Goal: Task Accomplishment & Management: Manage account settings

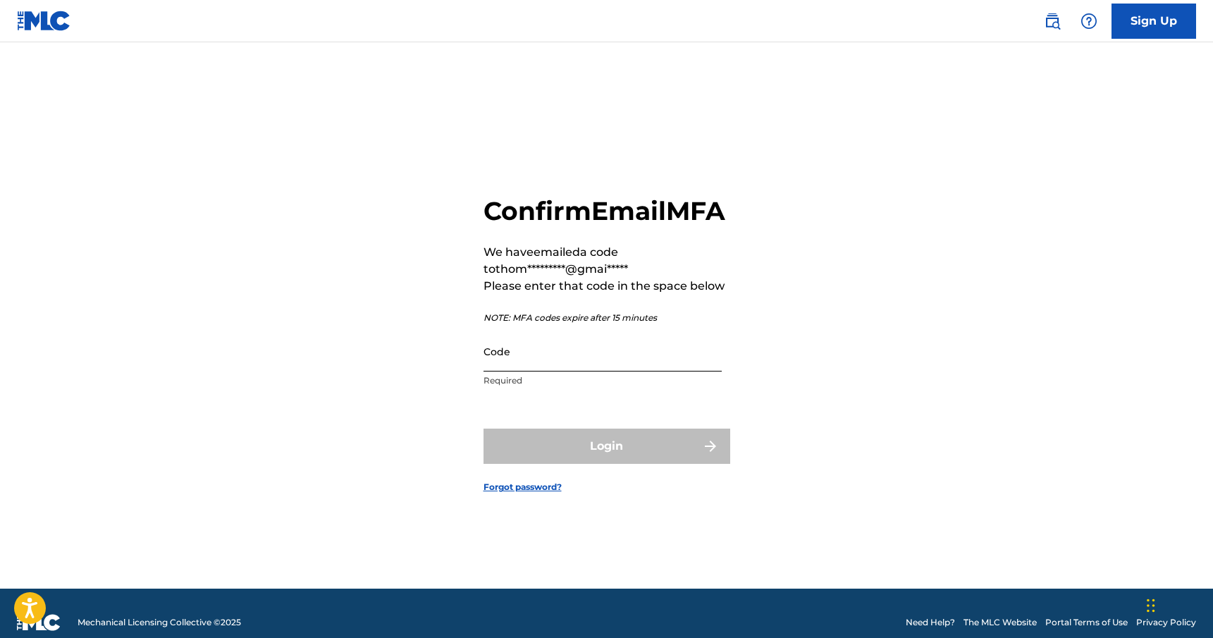
click at [548, 372] on input "Code" at bounding box center [603, 351] width 238 height 40
paste input "574439"
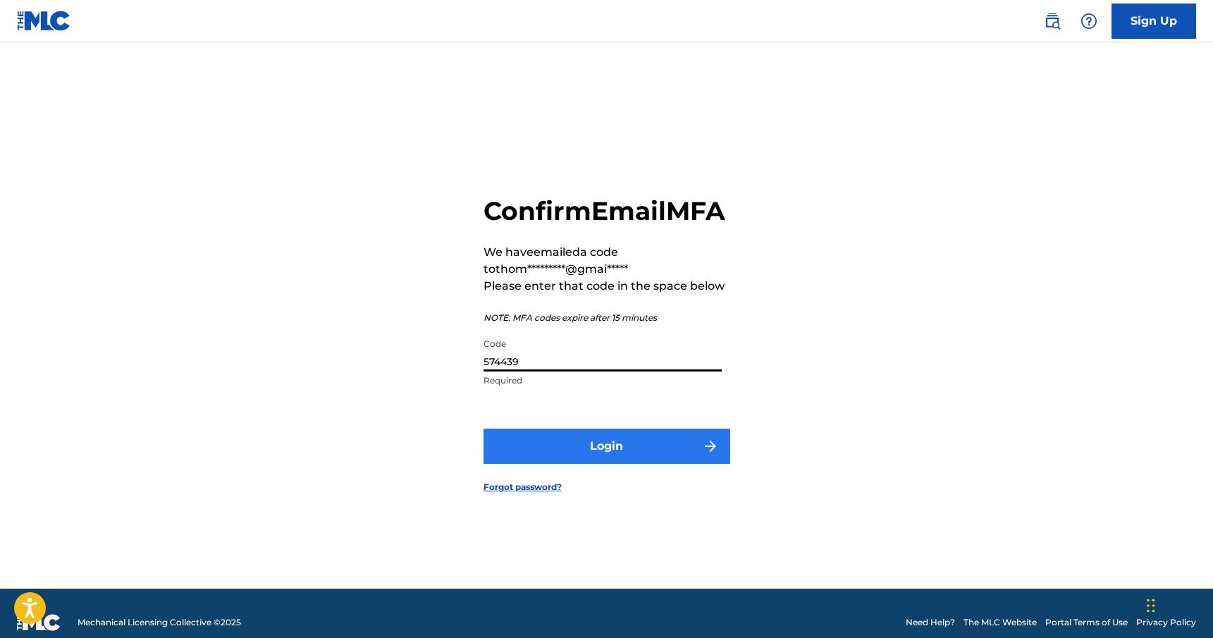
type input "574439"
click at [625, 460] on button "Login" at bounding box center [607, 446] width 247 height 35
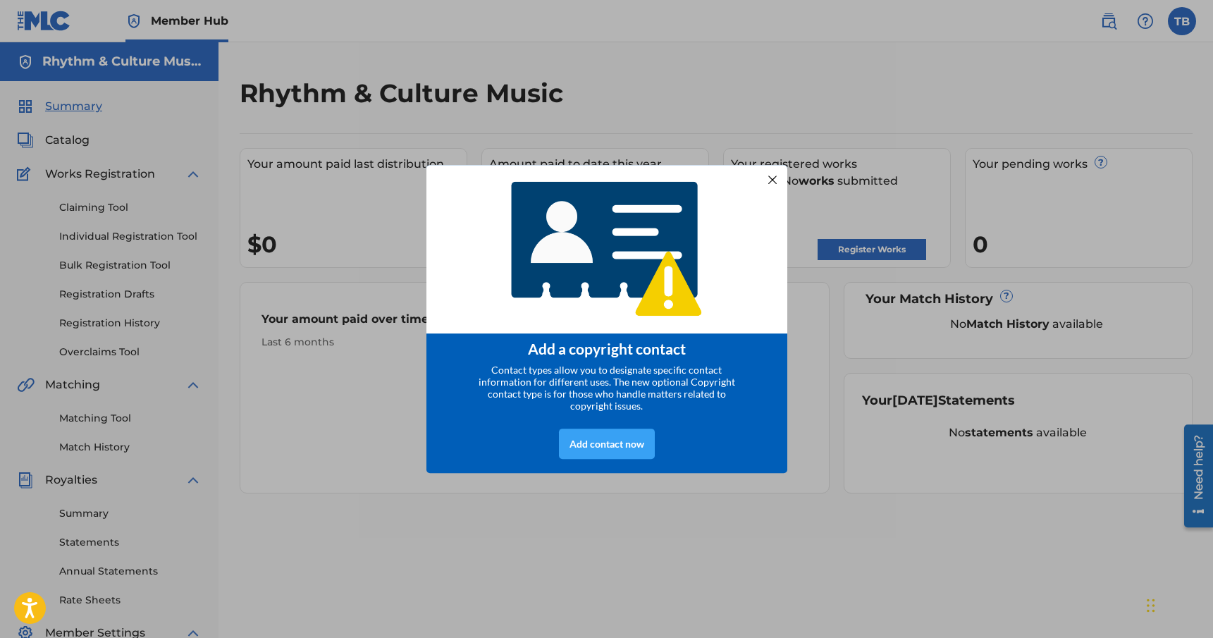
click at [613, 442] on div "Add contact now" at bounding box center [607, 444] width 96 height 30
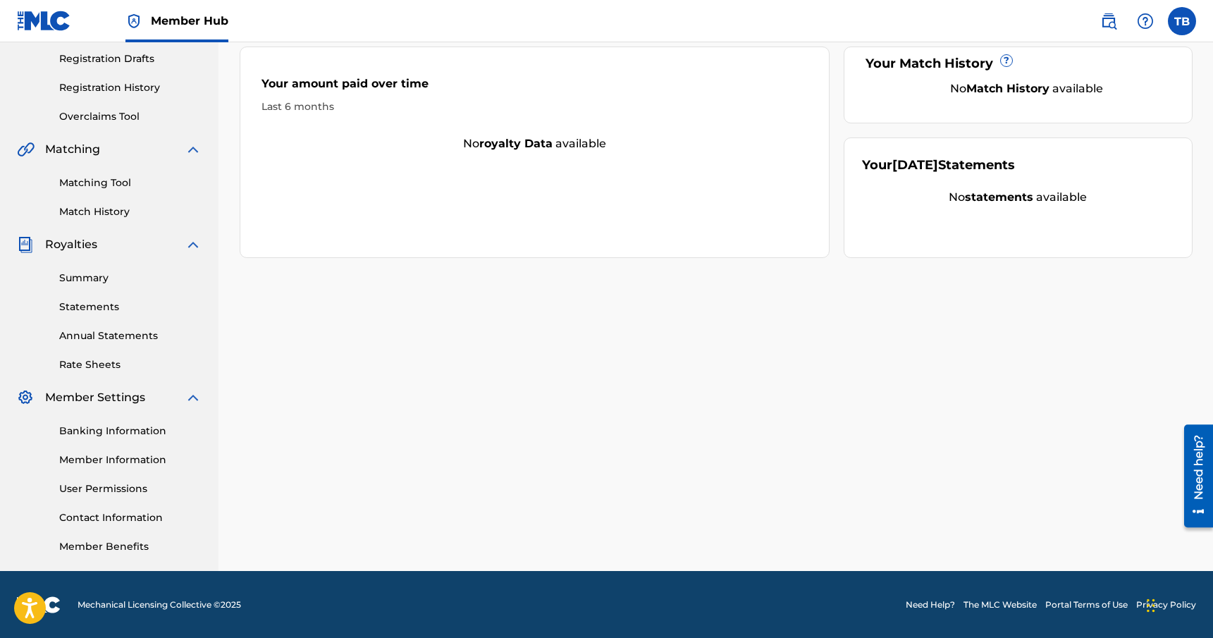
scroll to position [236, 0]
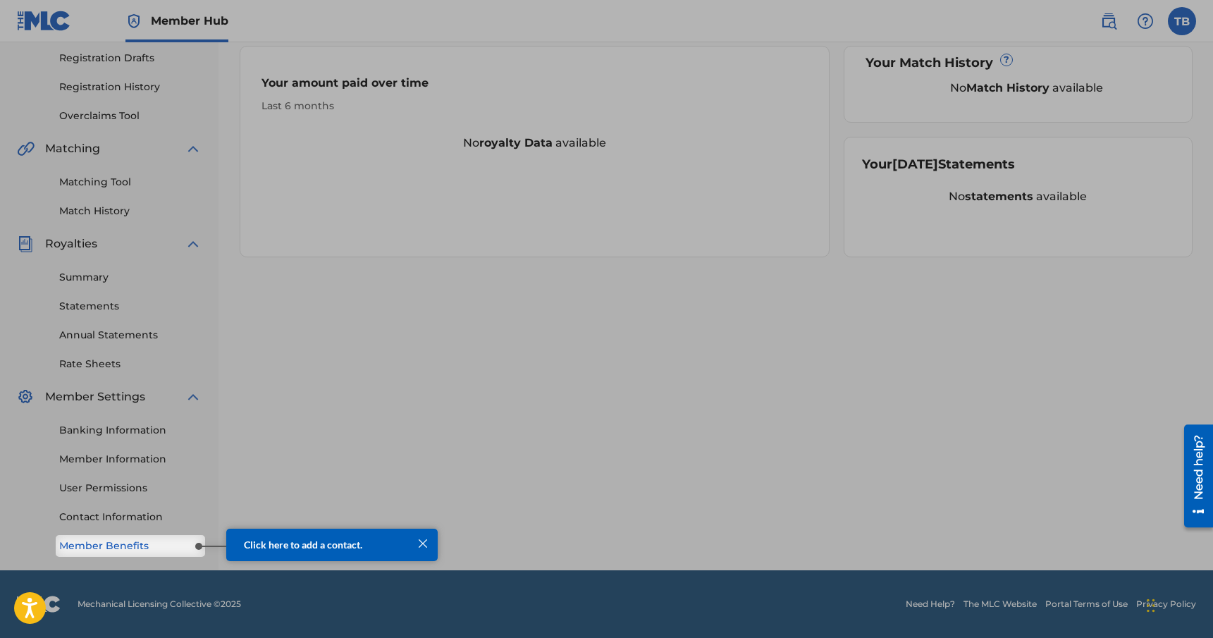
click at [94, 547] on link "Member Benefits" at bounding box center [130, 546] width 142 height 15
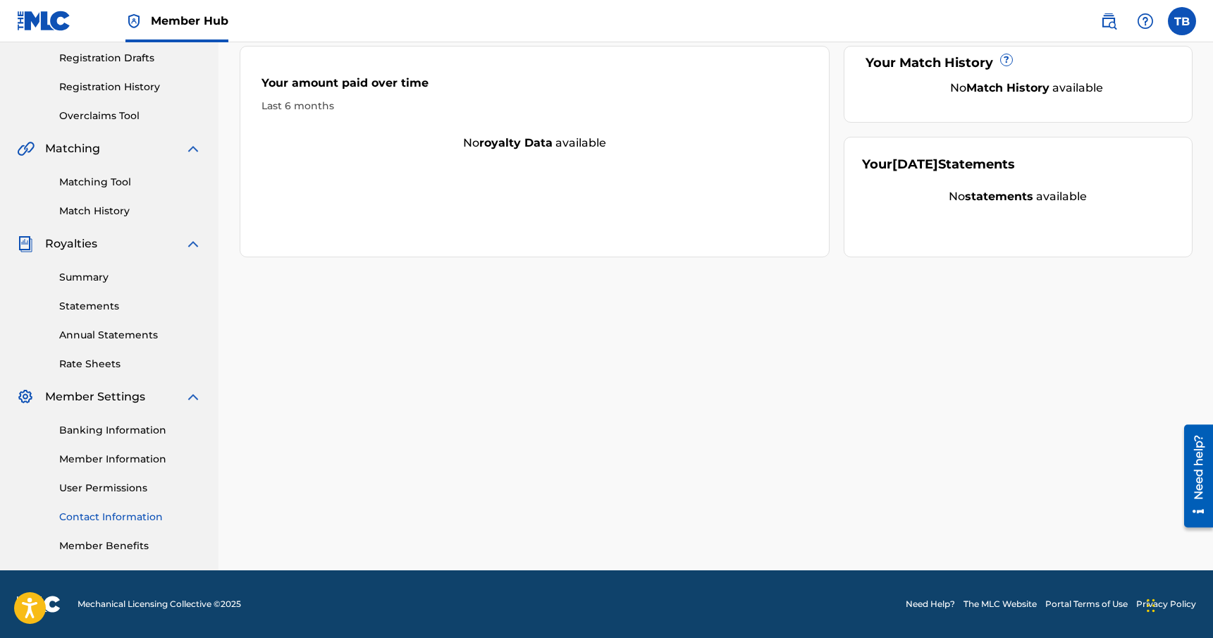
click at [114, 516] on link "Contact Information" at bounding box center [130, 517] width 142 height 15
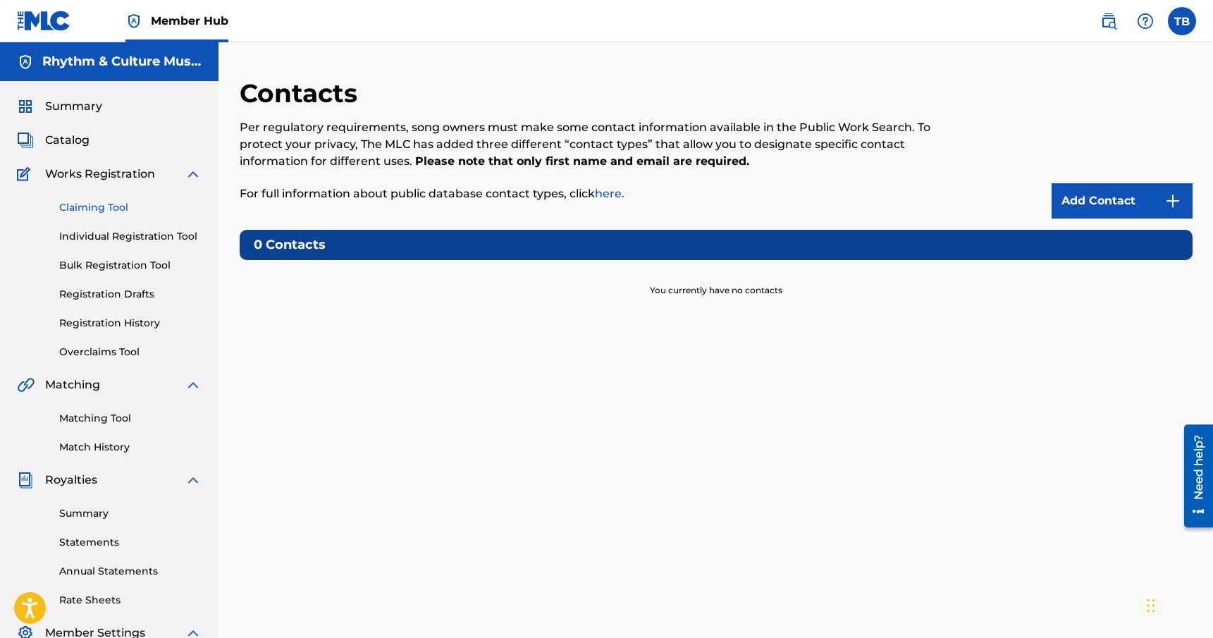
click at [104, 208] on link "Claiming Tool" at bounding box center [130, 207] width 142 height 15
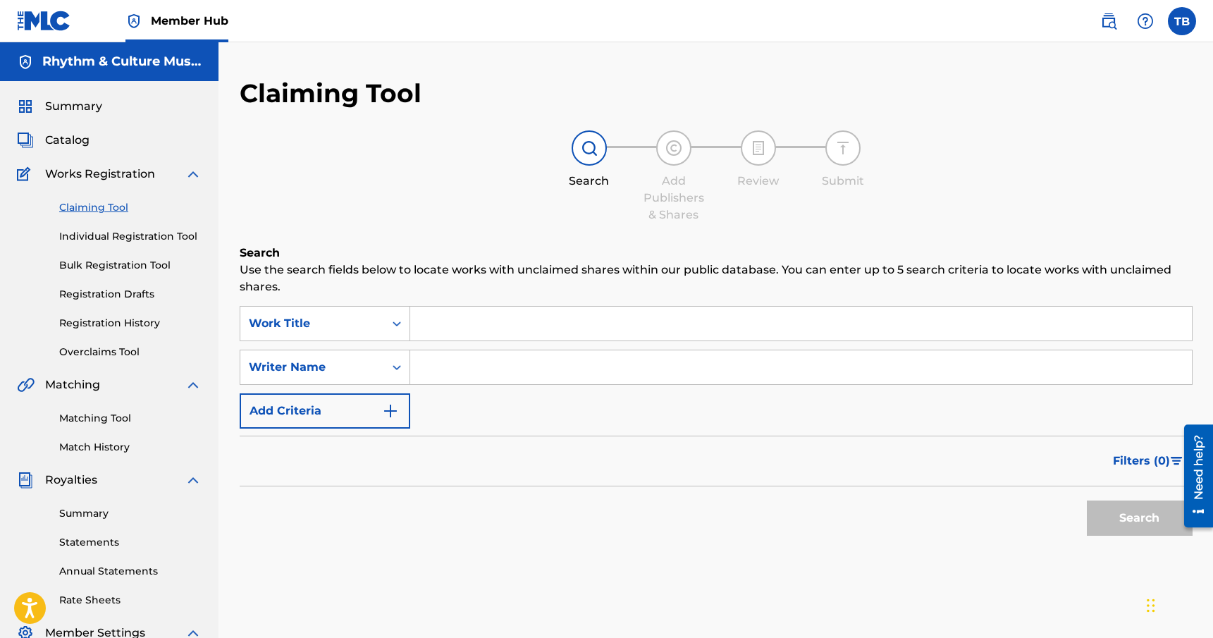
click at [491, 372] on input "Search Form" at bounding box center [801, 367] width 782 height 34
type input "[PERSON_NAME]"
click at [1103, 517] on button "Search" at bounding box center [1140, 518] width 106 height 35
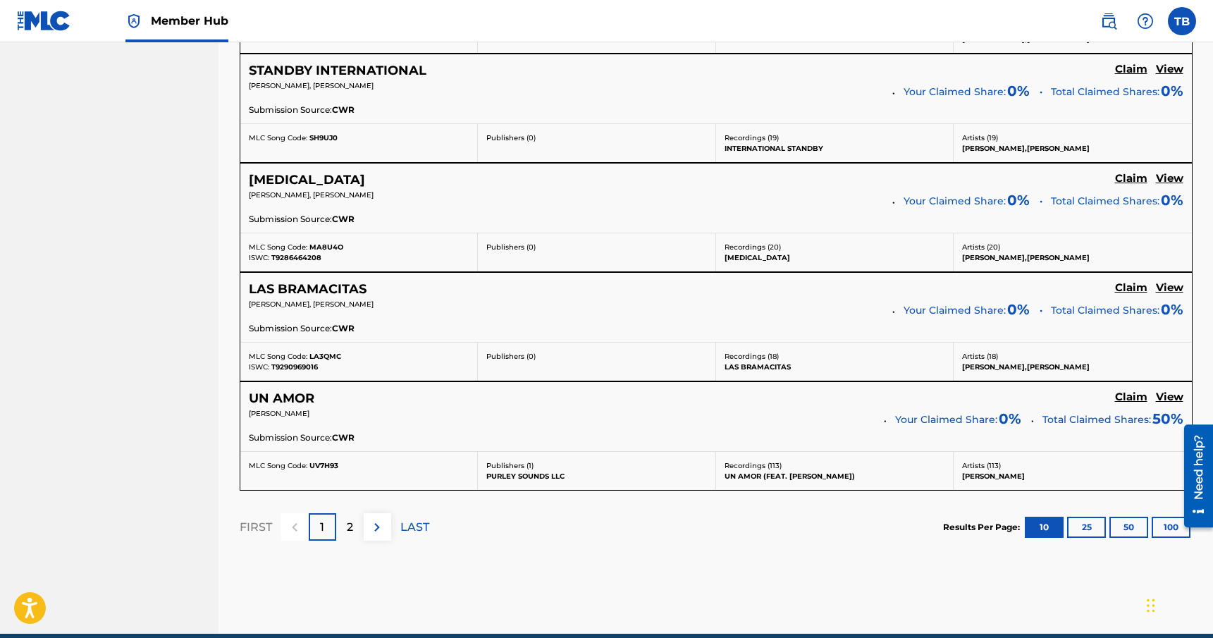
scroll to position [1172, 0]
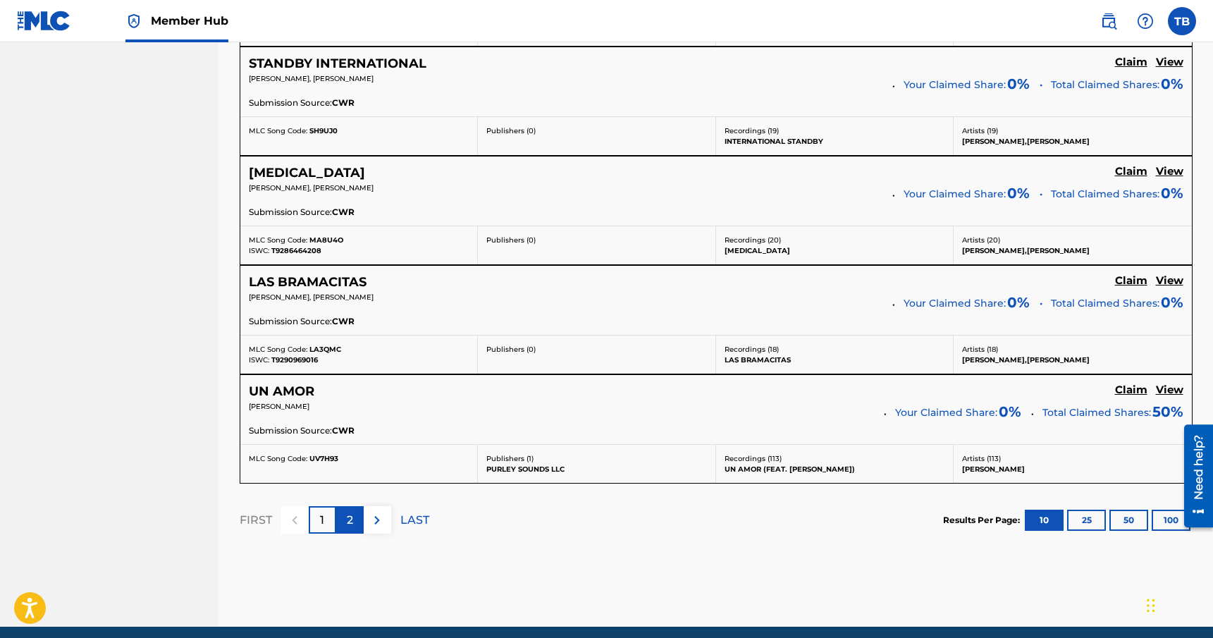
click at [347, 519] on p "2" at bounding box center [350, 520] width 6 height 17
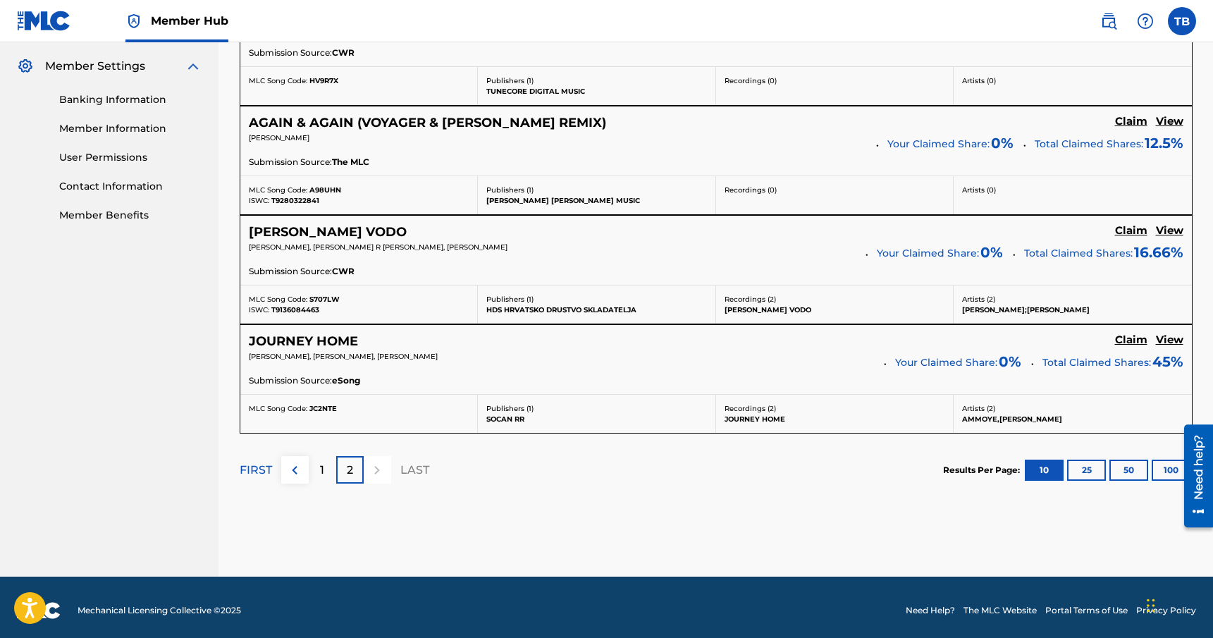
scroll to position [573, 0]
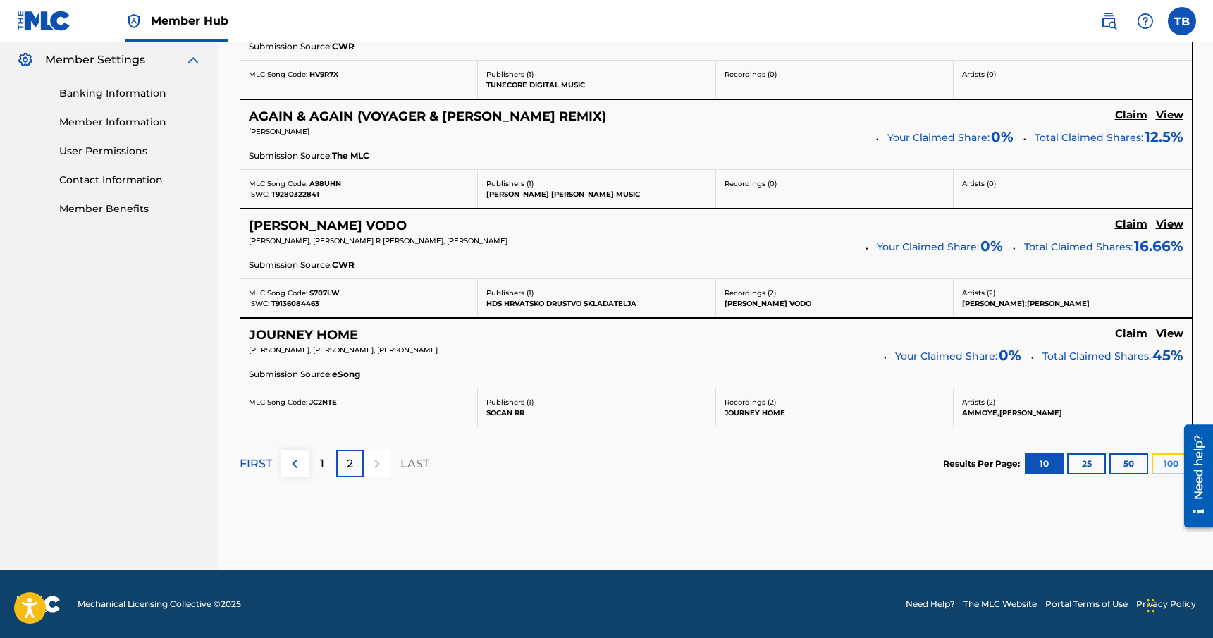
click at [1168, 463] on button "100" at bounding box center [1171, 463] width 39 height 21
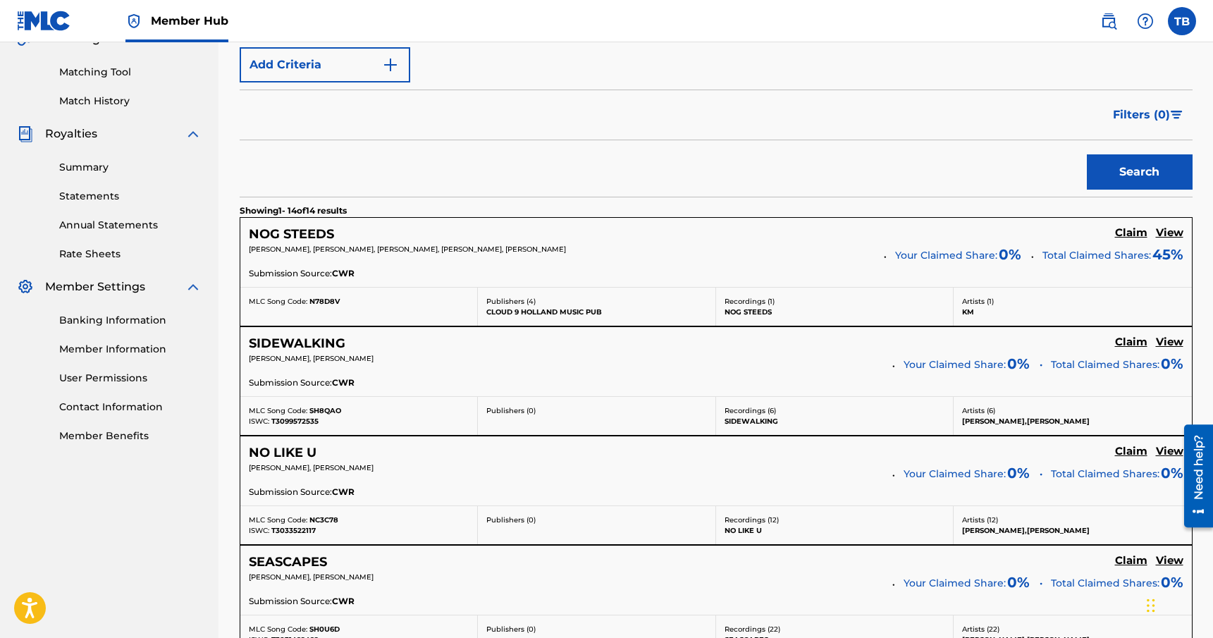
scroll to position [350, 0]
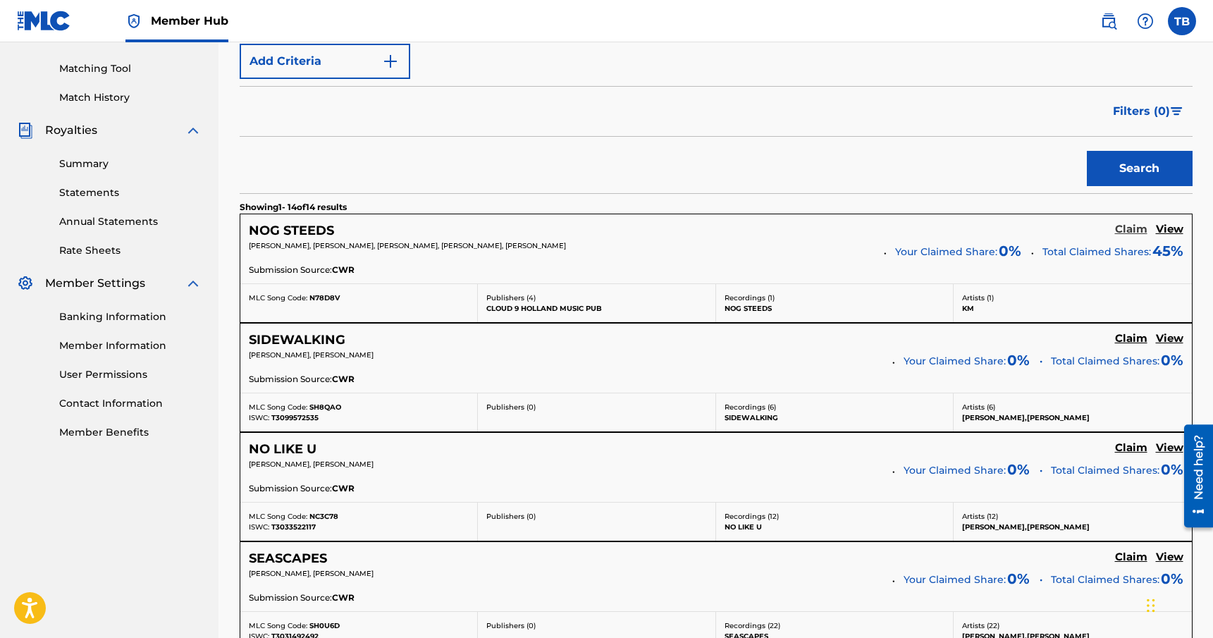
click at [1128, 228] on h5 "Claim" at bounding box center [1131, 229] width 32 height 13
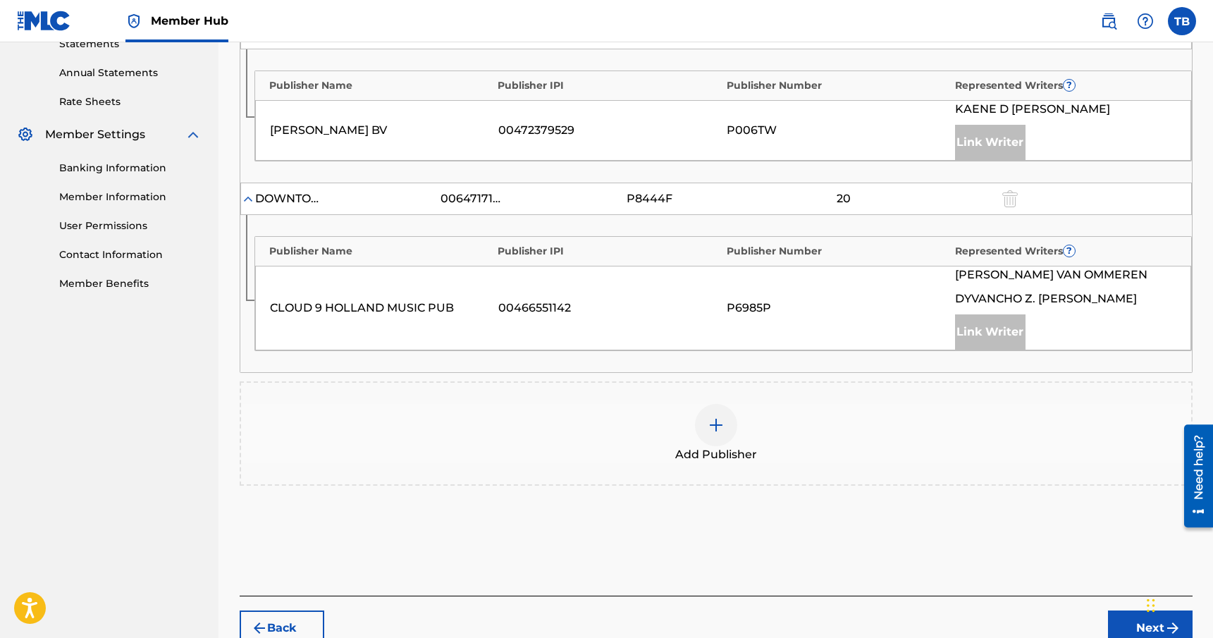
scroll to position [574, 0]
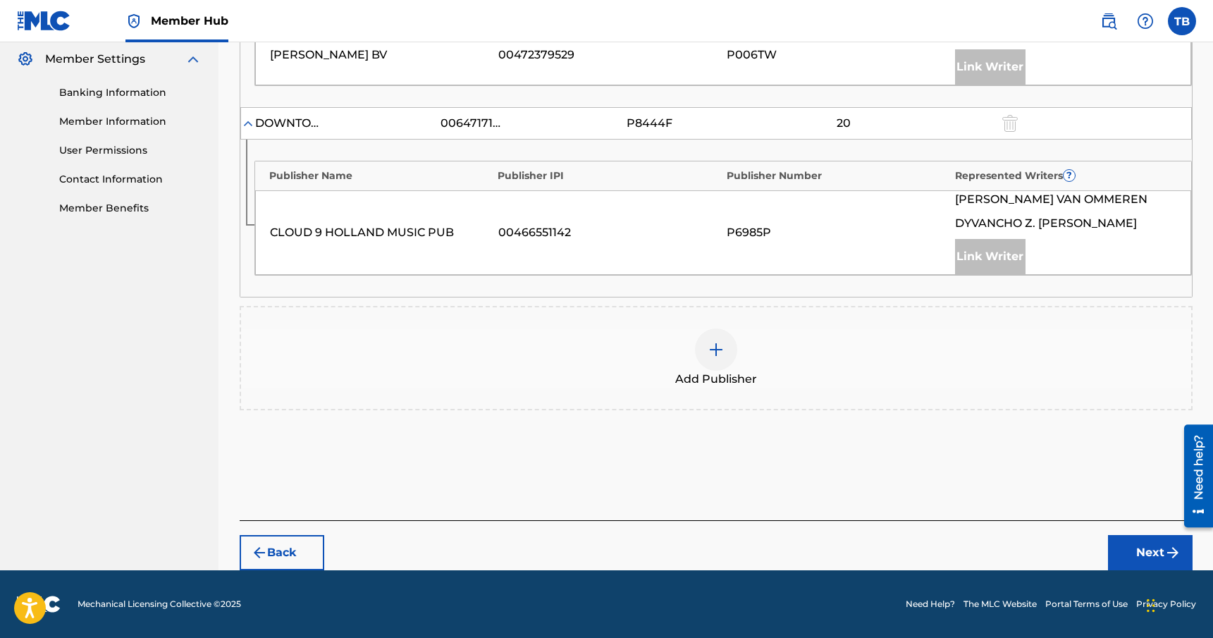
click at [718, 343] on img at bounding box center [716, 349] width 17 height 17
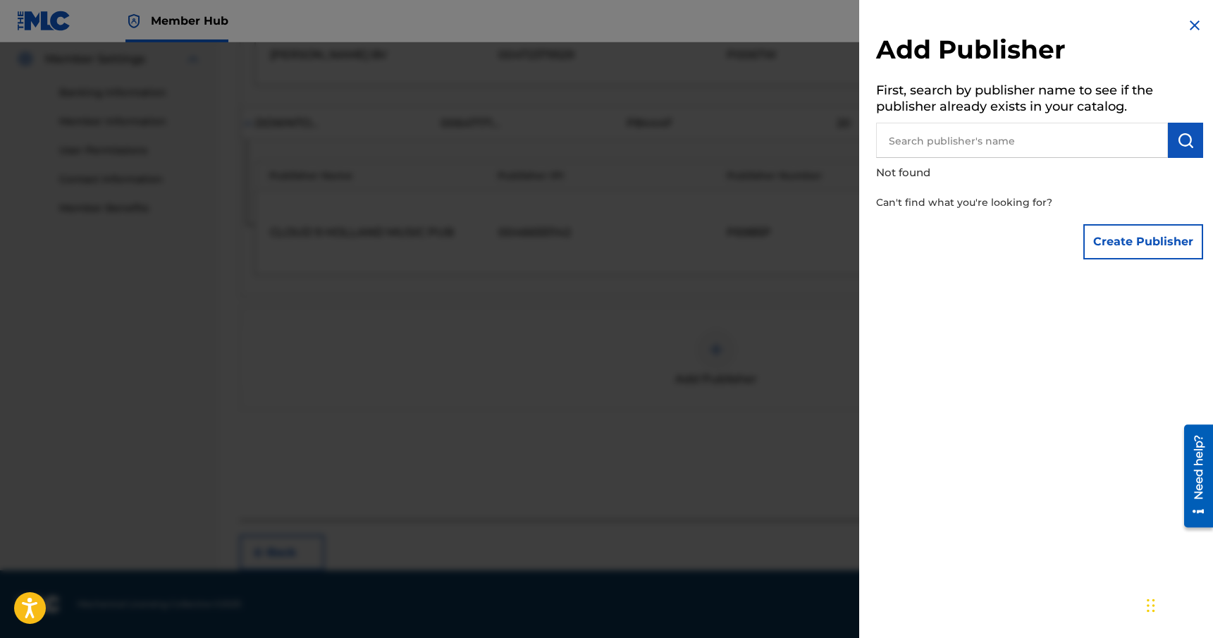
click at [974, 137] on input "text" at bounding box center [1022, 140] width 292 height 35
type input "Rhythm & Culture Music"
click at [1177, 147] on img "submit" at bounding box center [1185, 140] width 17 height 17
click at [1131, 241] on button "Create Publisher" at bounding box center [1144, 241] width 120 height 35
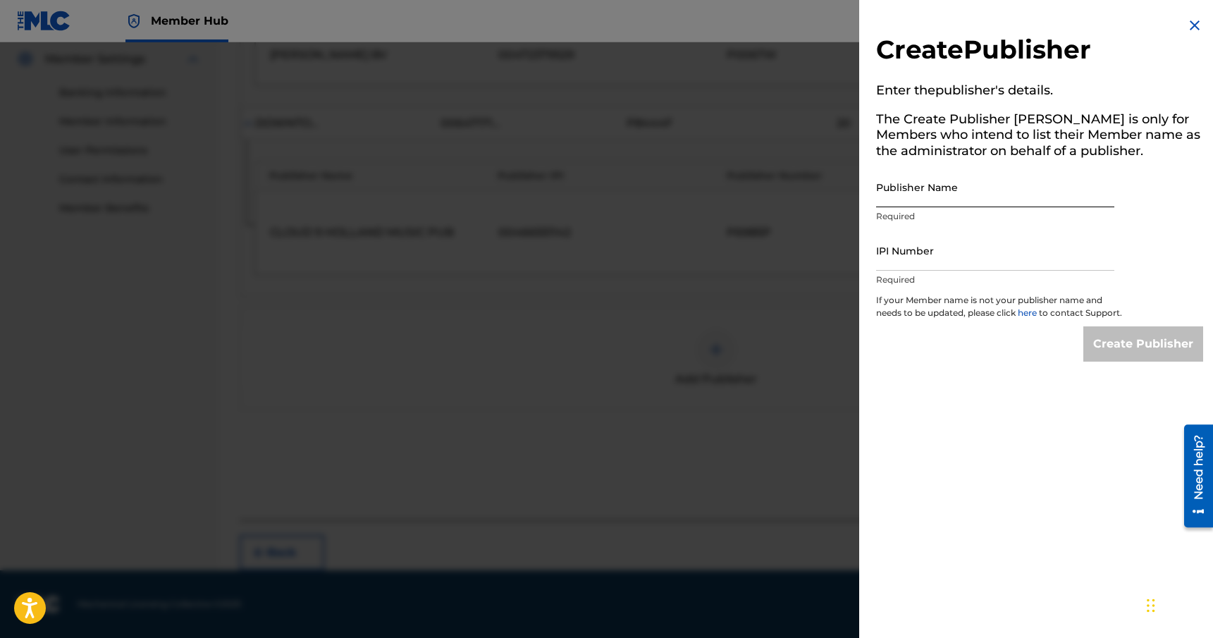
click at [994, 184] on input "Publisher Name" at bounding box center [995, 187] width 238 height 40
type input "Rhythm & Culture Music"
click at [932, 247] on input "IPI Number" at bounding box center [995, 251] width 238 height 40
paste input "00449700739"
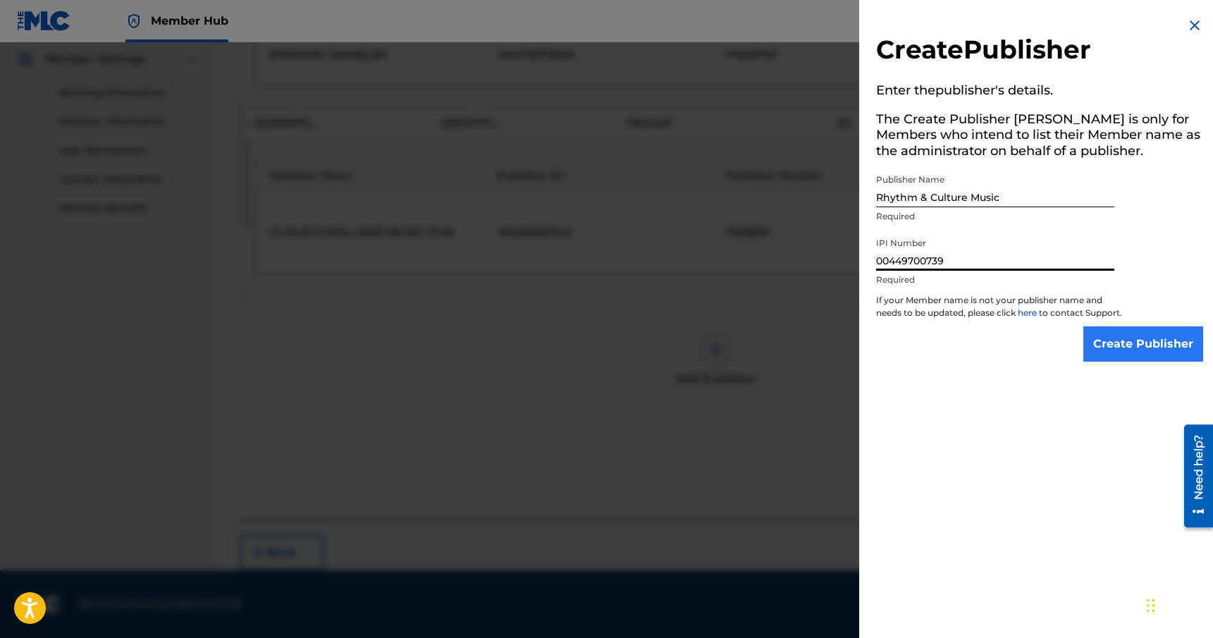
type input "00449700739"
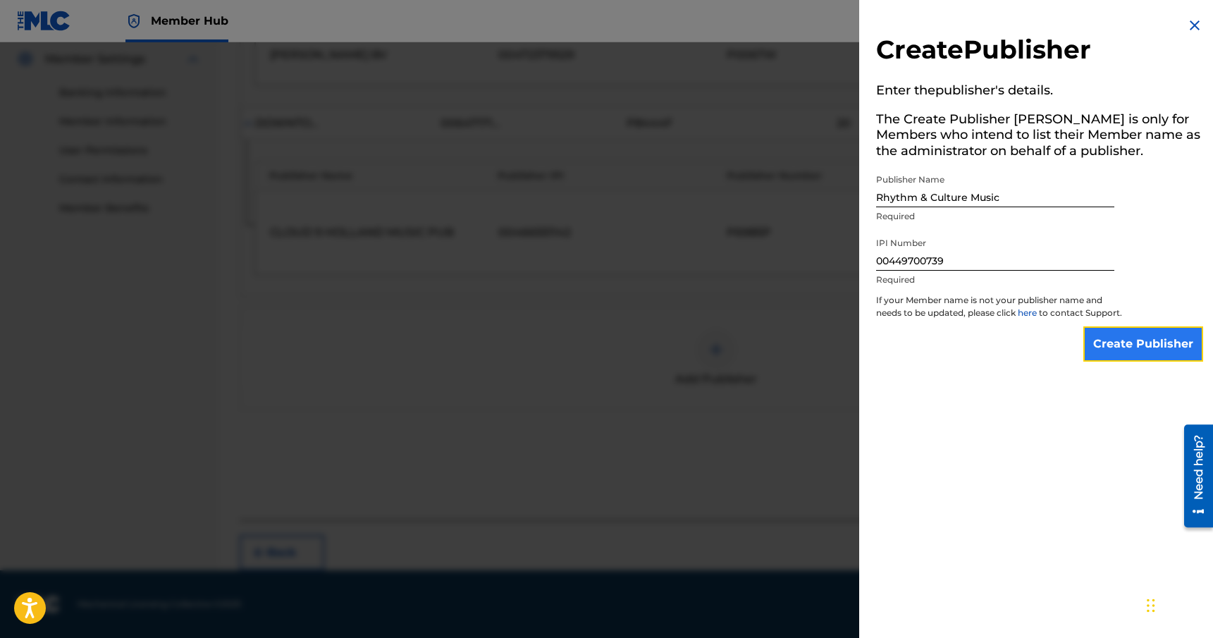
click at [1122, 357] on input "Create Publisher" at bounding box center [1144, 343] width 120 height 35
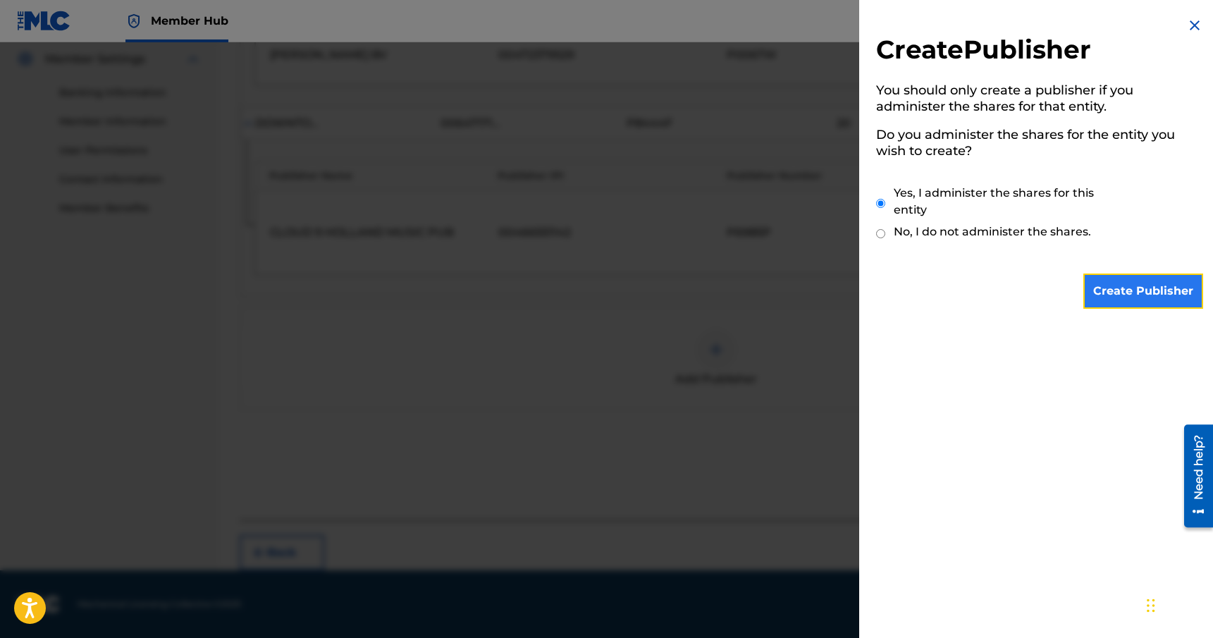
click at [1122, 296] on input "Create Publisher" at bounding box center [1144, 291] width 120 height 35
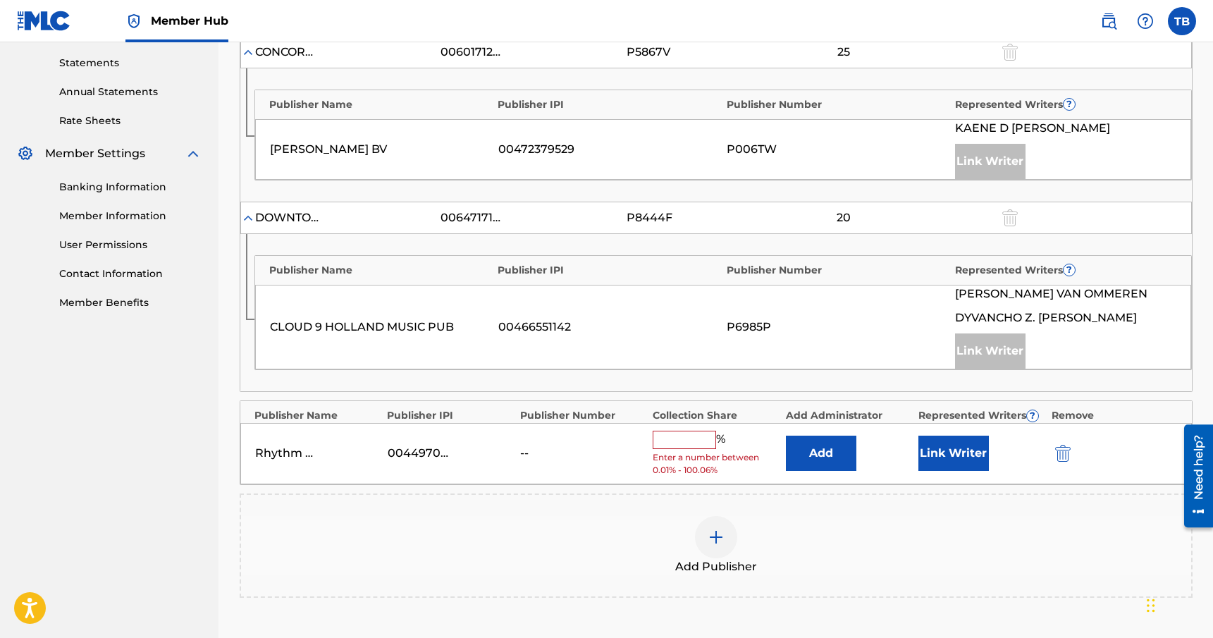
scroll to position [480, 0]
click at [686, 442] on input "text" at bounding box center [684, 439] width 63 height 18
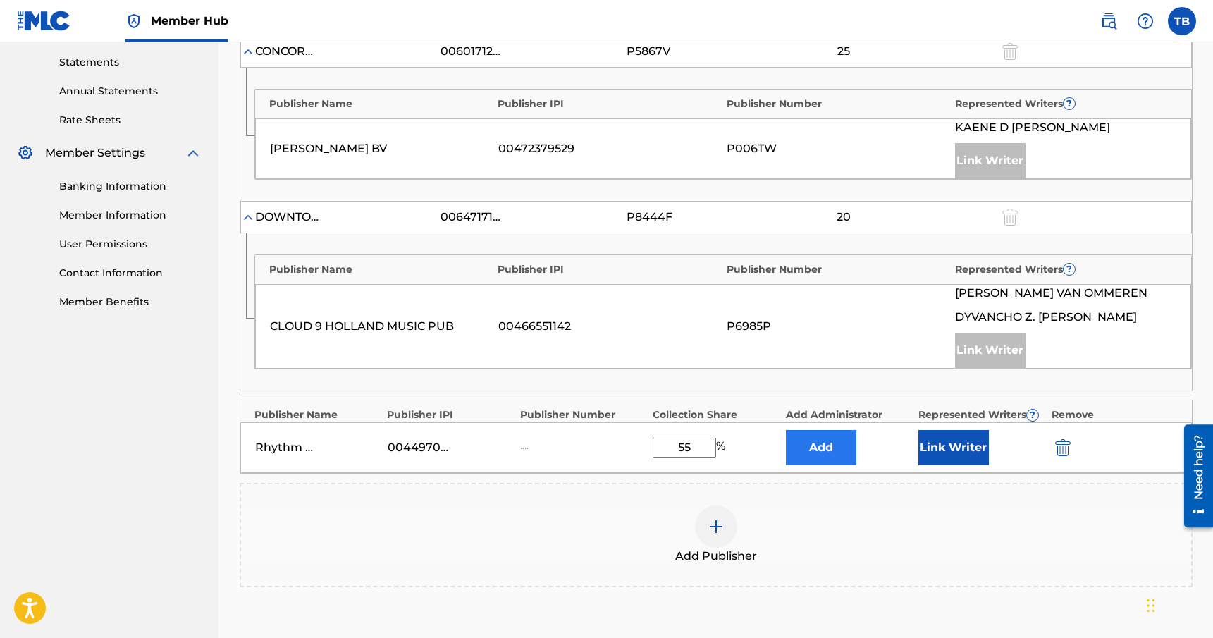
type input "55"
click at [809, 457] on button "Add" at bounding box center [821, 447] width 71 height 35
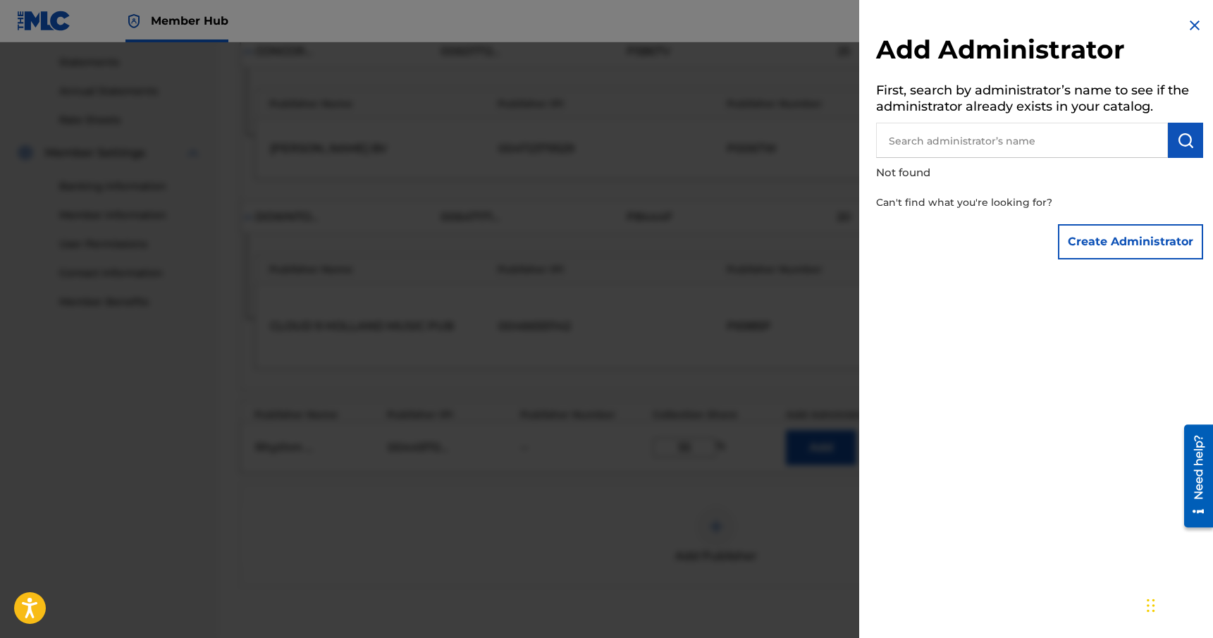
click at [975, 145] on input "text" at bounding box center [1022, 140] width 292 height 35
click at [1188, 27] on img at bounding box center [1195, 25] width 17 height 17
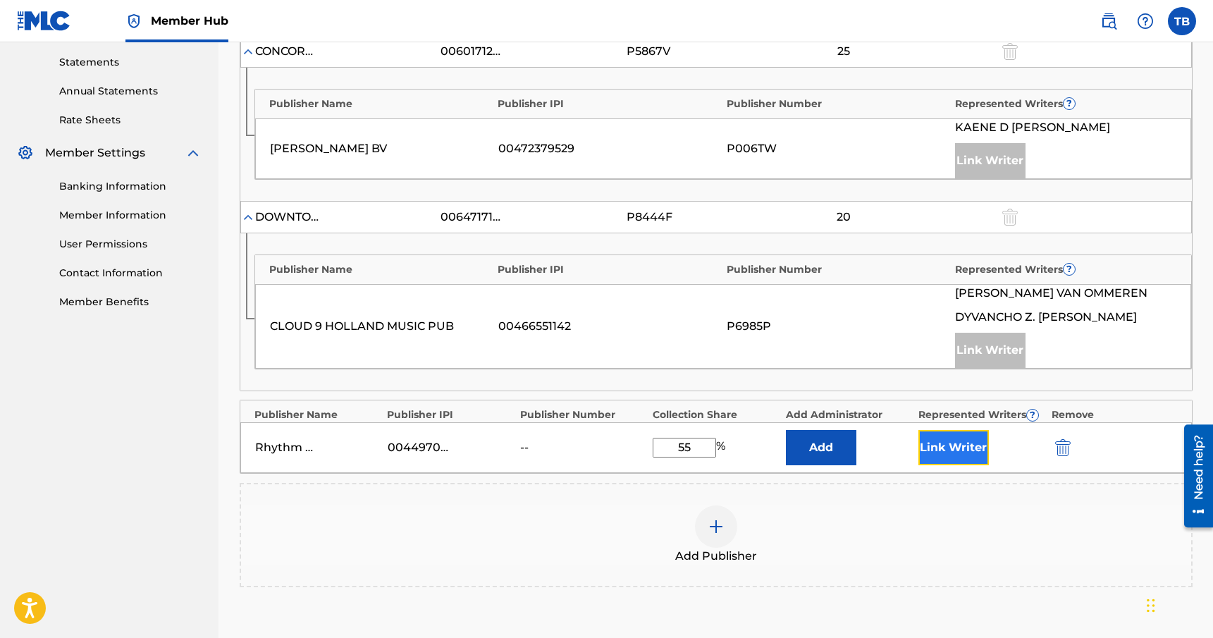
click at [940, 448] on button "Link Writer" at bounding box center [954, 447] width 71 height 35
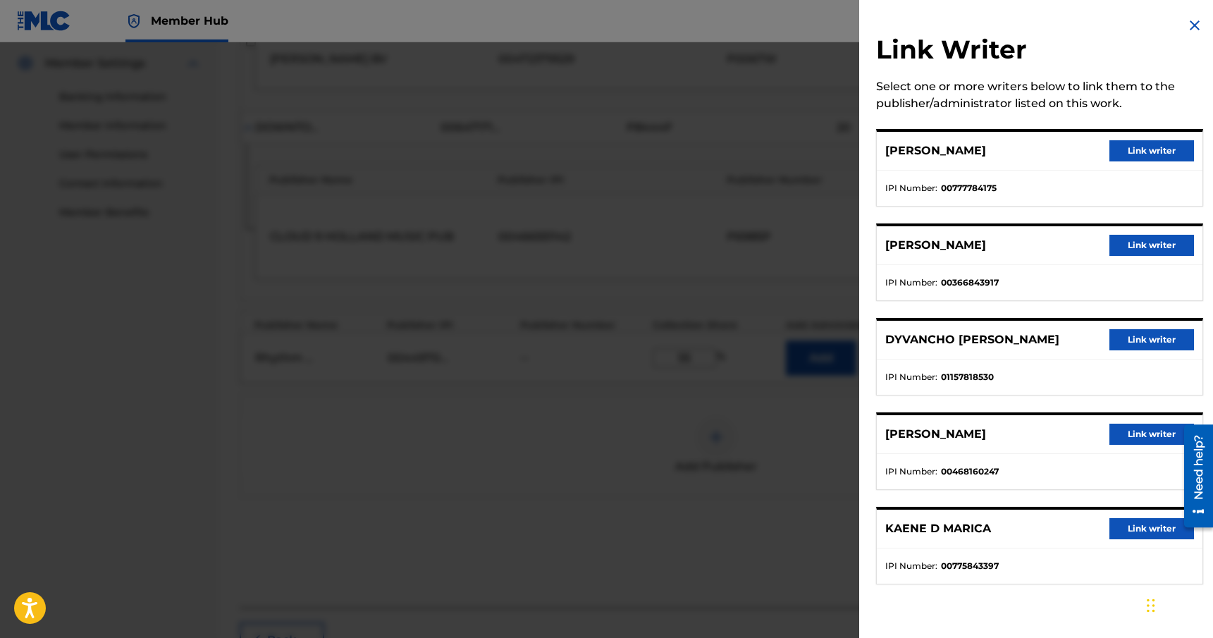
scroll to position [534, 0]
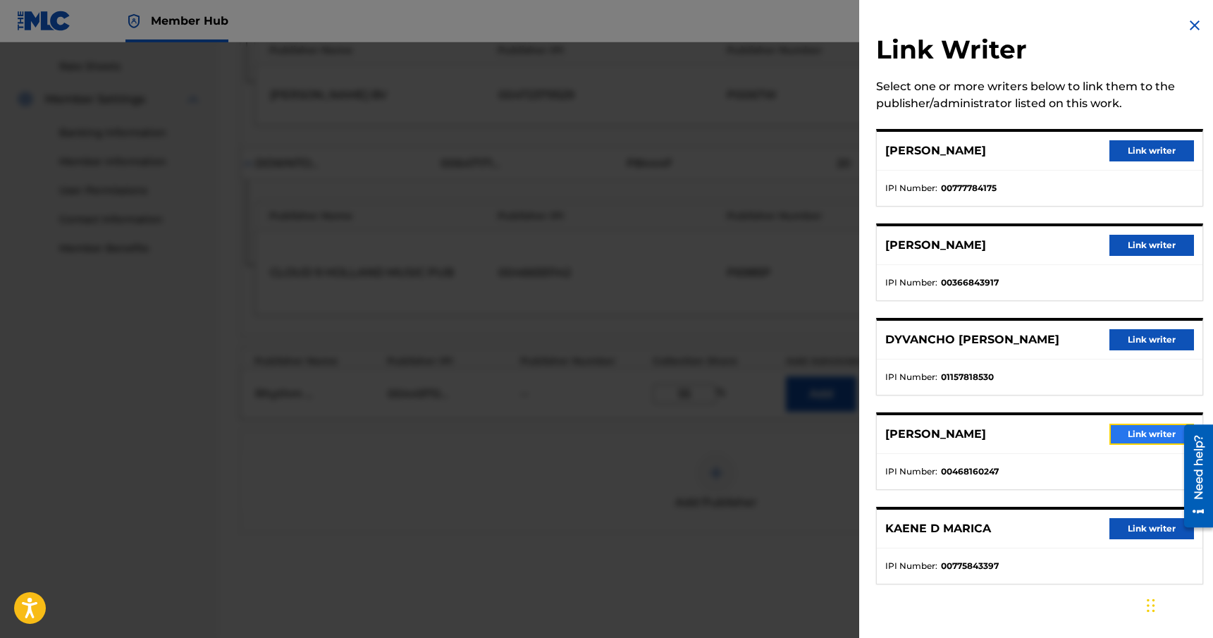
click at [1118, 435] on button "Link writer" at bounding box center [1152, 434] width 85 height 21
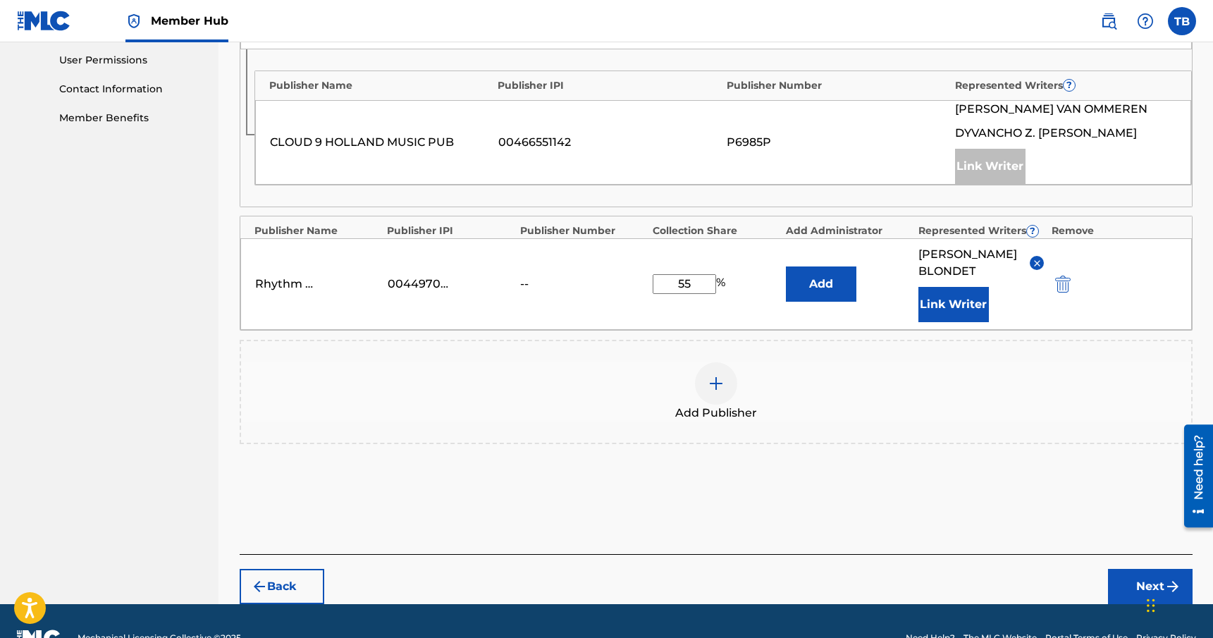
scroll to position [697, 0]
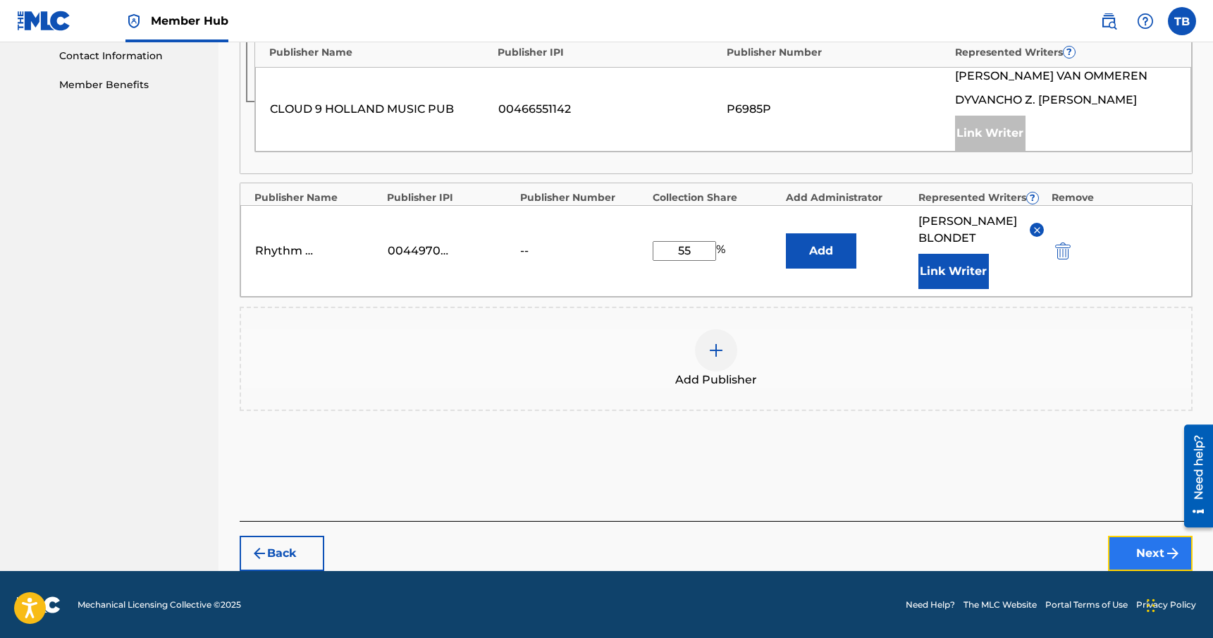
click at [1132, 560] on button "Next" at bounding box center [1150, 553] width 85 height 35
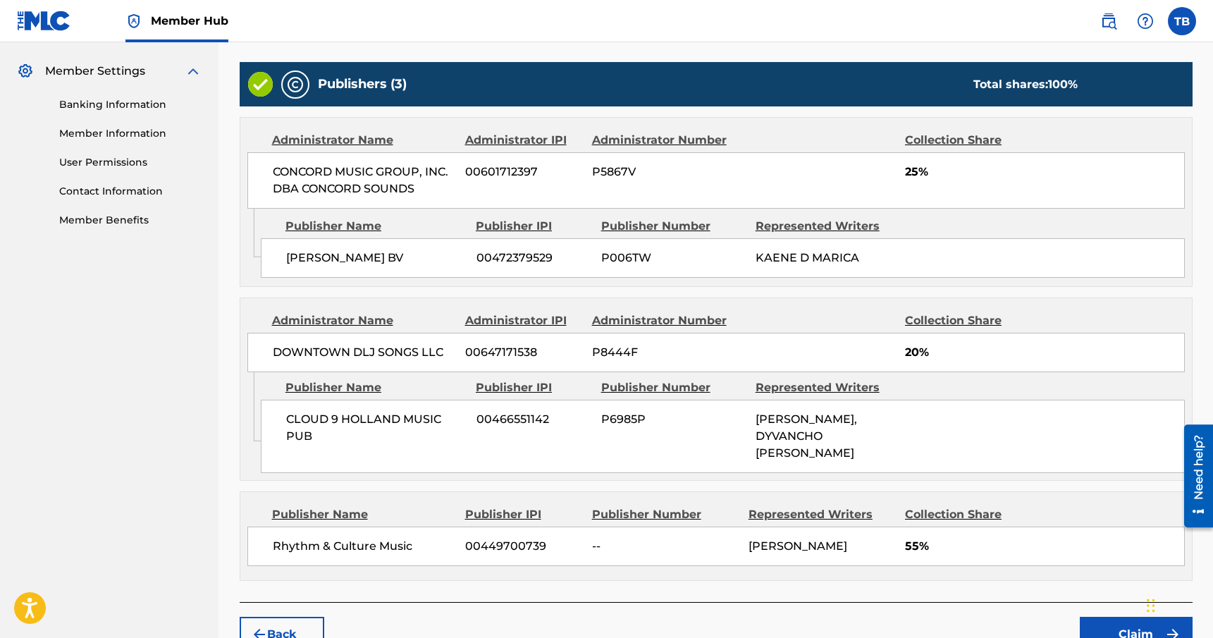
scroll to position [553, 0]
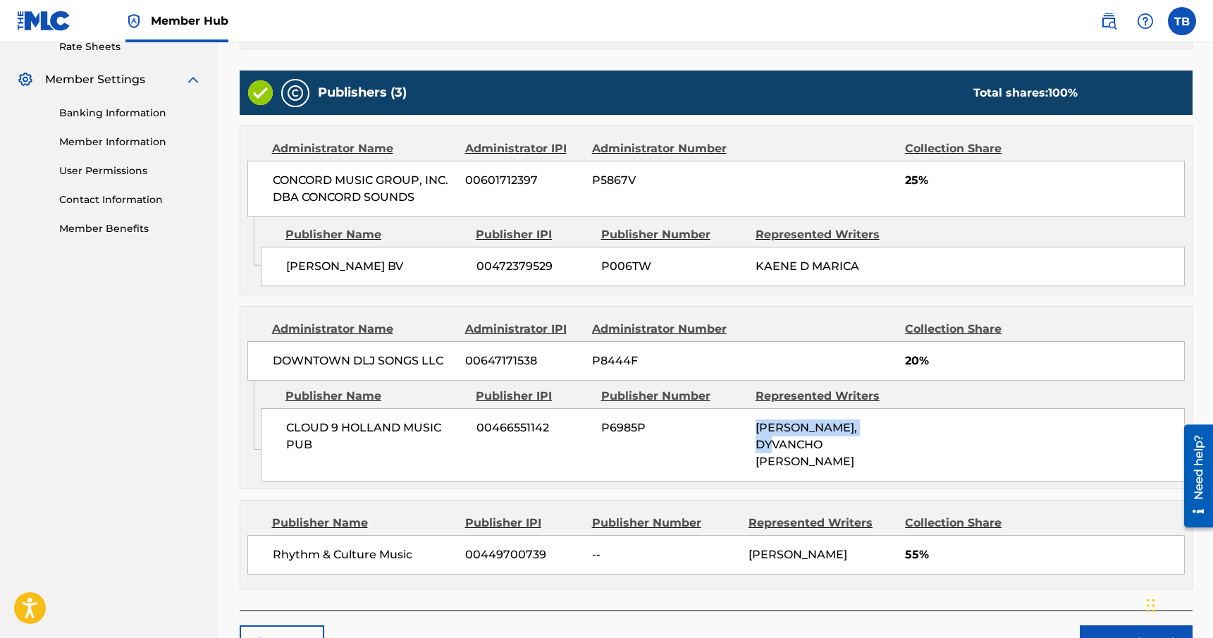
drag, startPoint x: 883, startPoint y: 427, endPoint x: 756, endPoint y: 428, distance: 126.9
click at [756, 428] on span "[PERSON_NAME], DYVANCHO [PERSON_NAME]" at bounding box center [807, 444] width 102 height 47
copy span "[PERSON_NAME]"
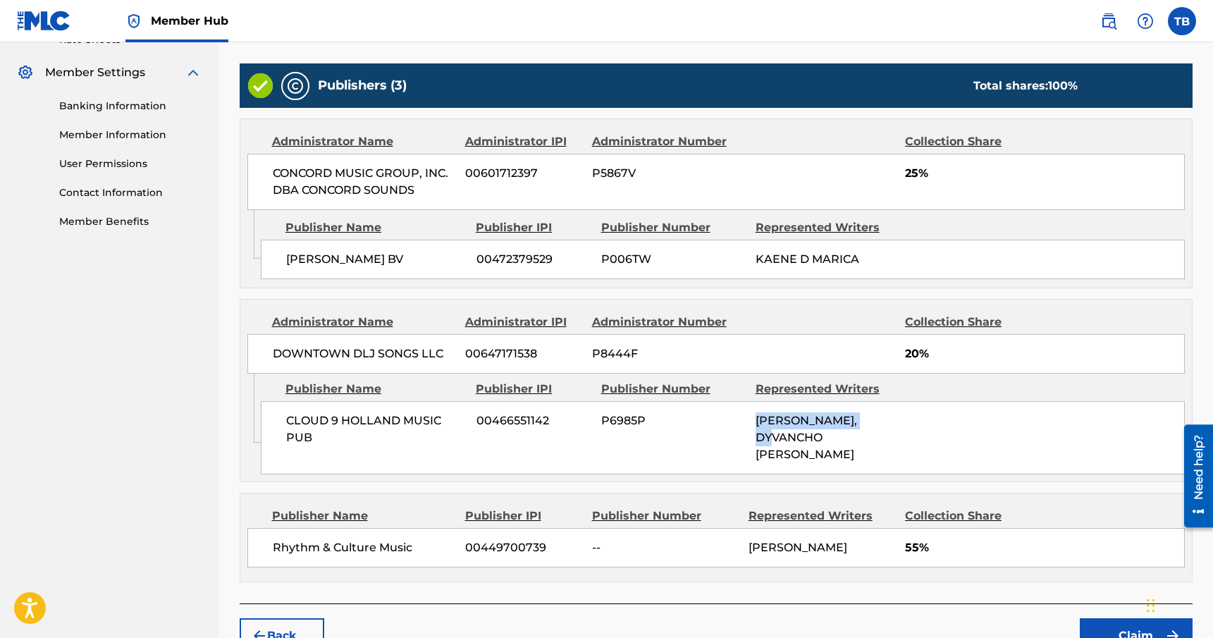
scroll to position [564, 0]
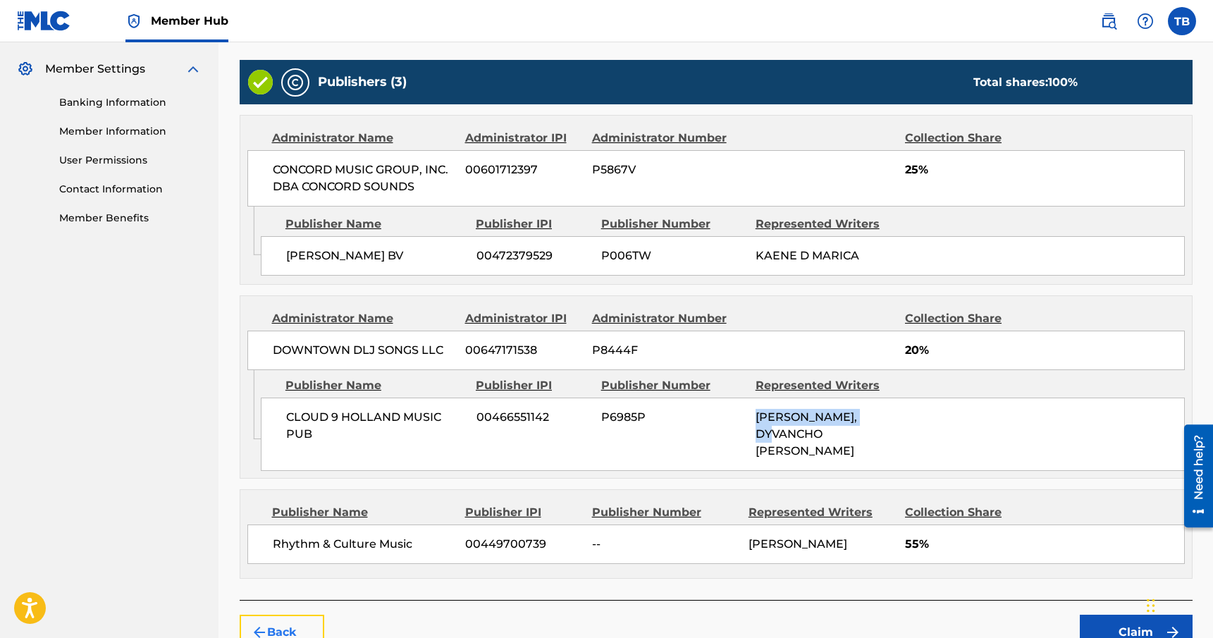
click at [286, 615] on button "Back" at bounding box center [282, 632] width 85 height 35
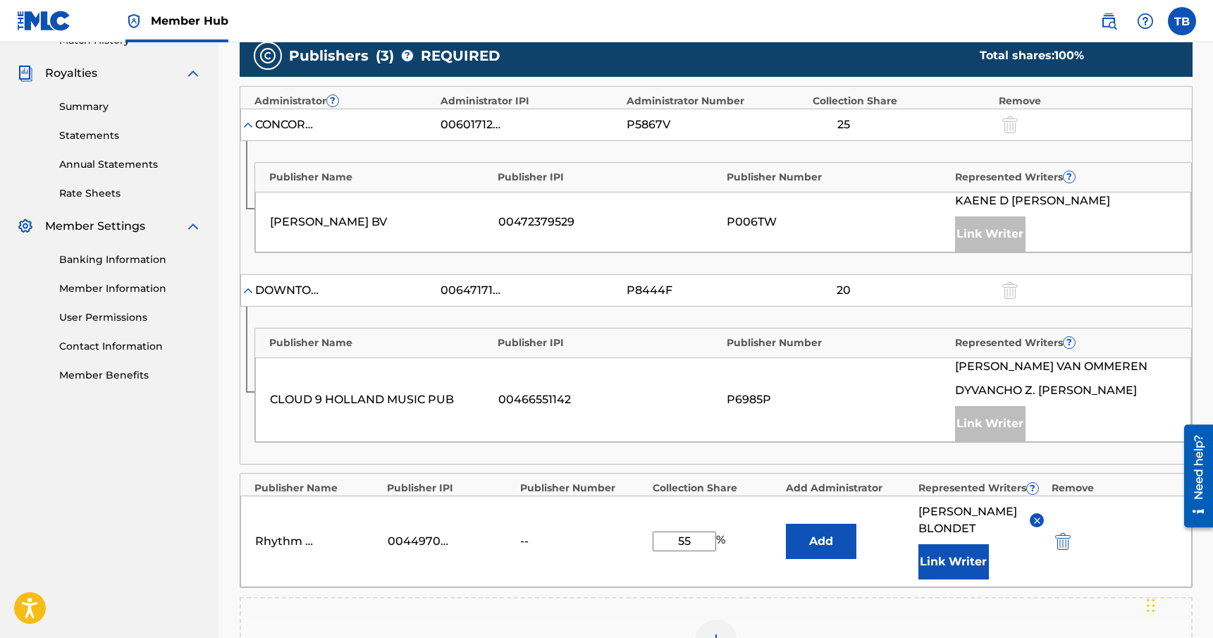
scroll to position [399, 0]
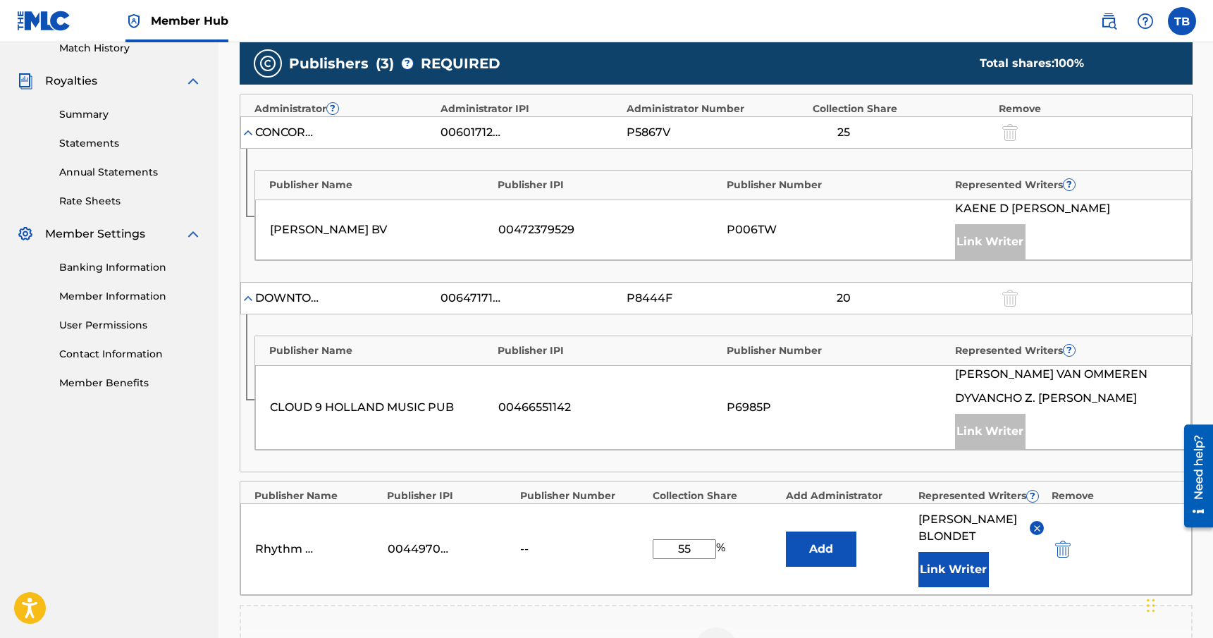
click at [1010, 133] on div at bounding box center [1008, 132] width 21 height 16
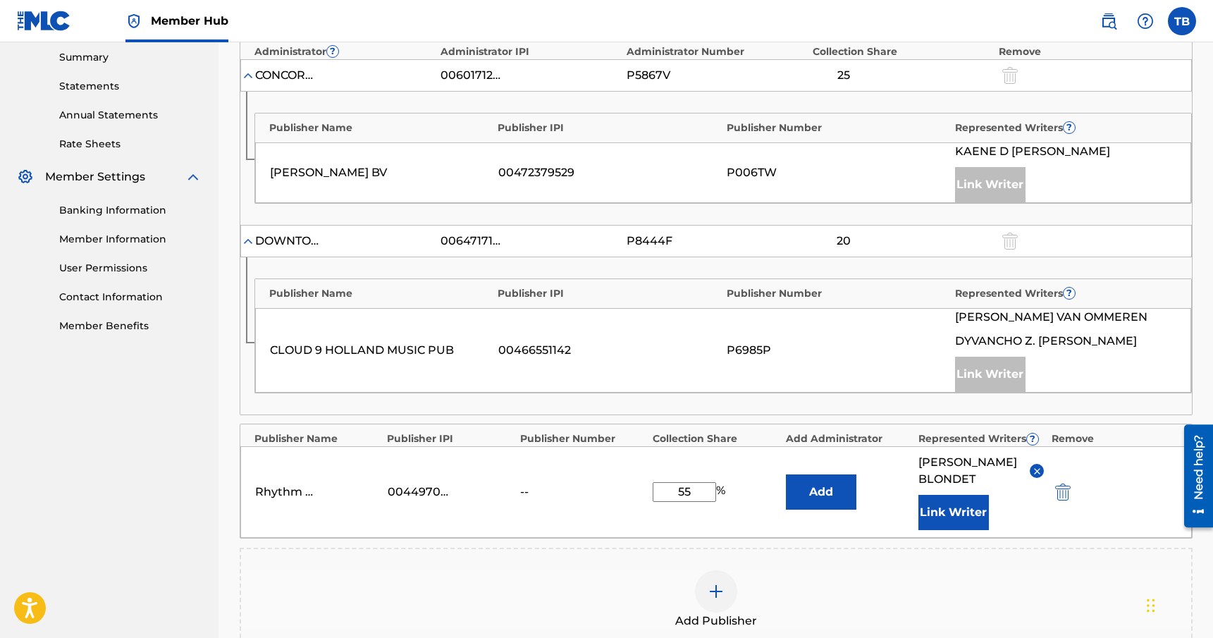
scroll to position [461, 0]
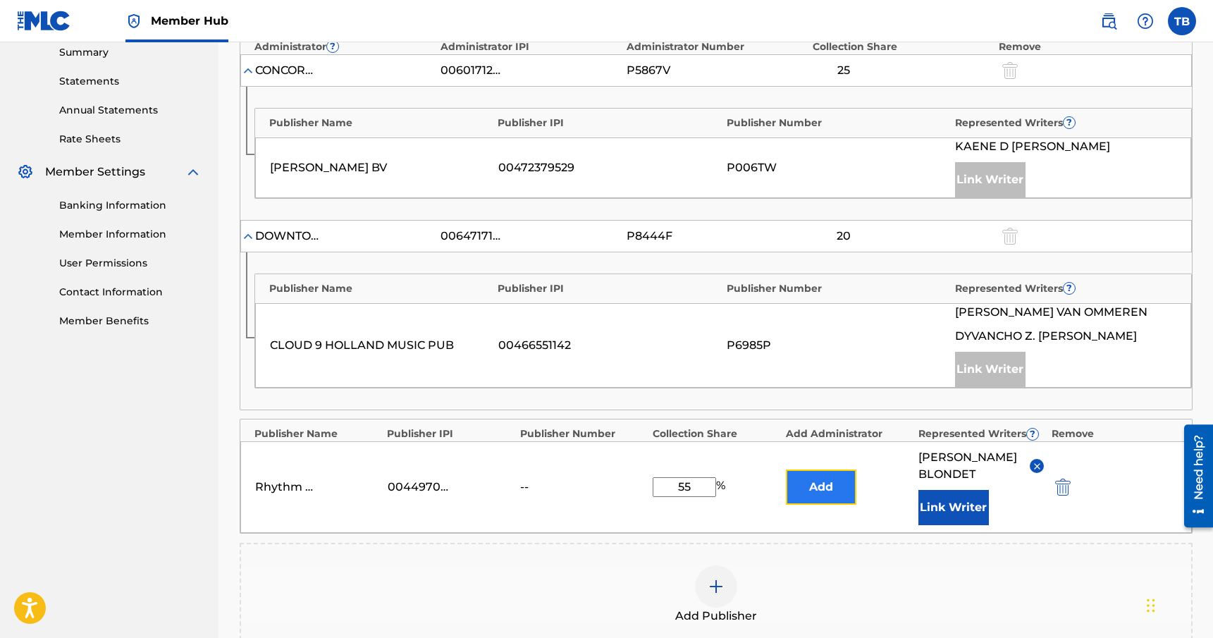
click at [832, 482] on button "Add" at bounding box center [821, 487] width 71 height 35
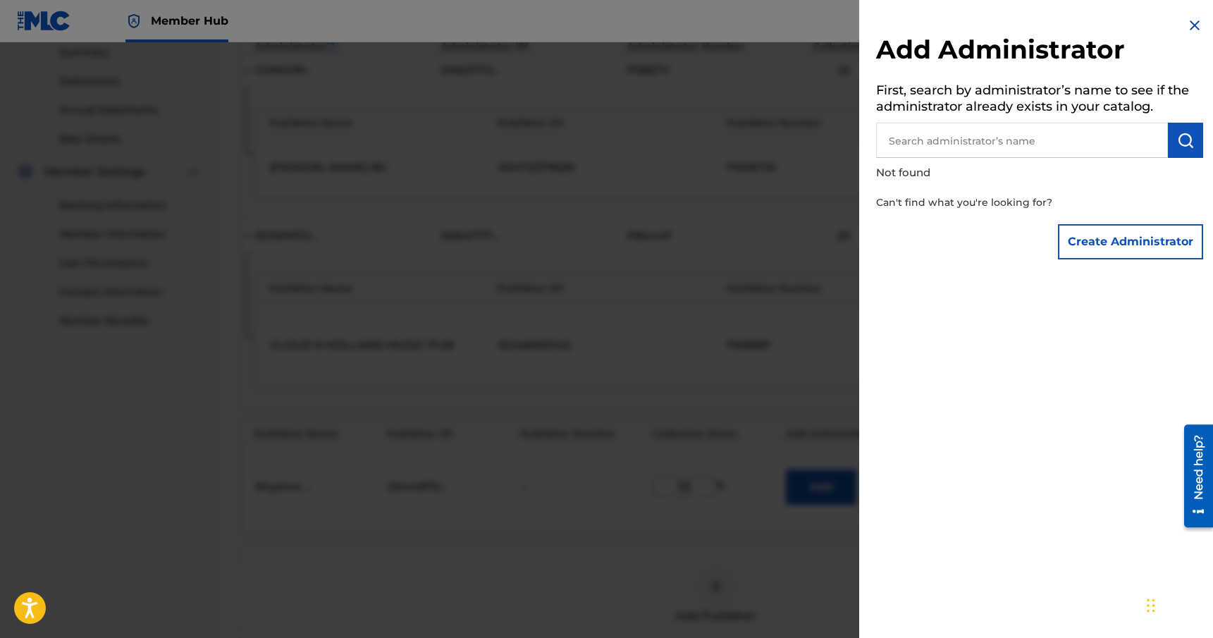
click at [1010, 142] on input "text" at bounding box center [1022, 140] width 292 height 35
type input "[PERSON_NAME]"
click at [1183, 139] on img "submit" at bounding box center [1185, 140] width 17 height 17
click at [1144, 238] on button "Create Administrator" at bounding box center [1130, 241] width 145 height 35
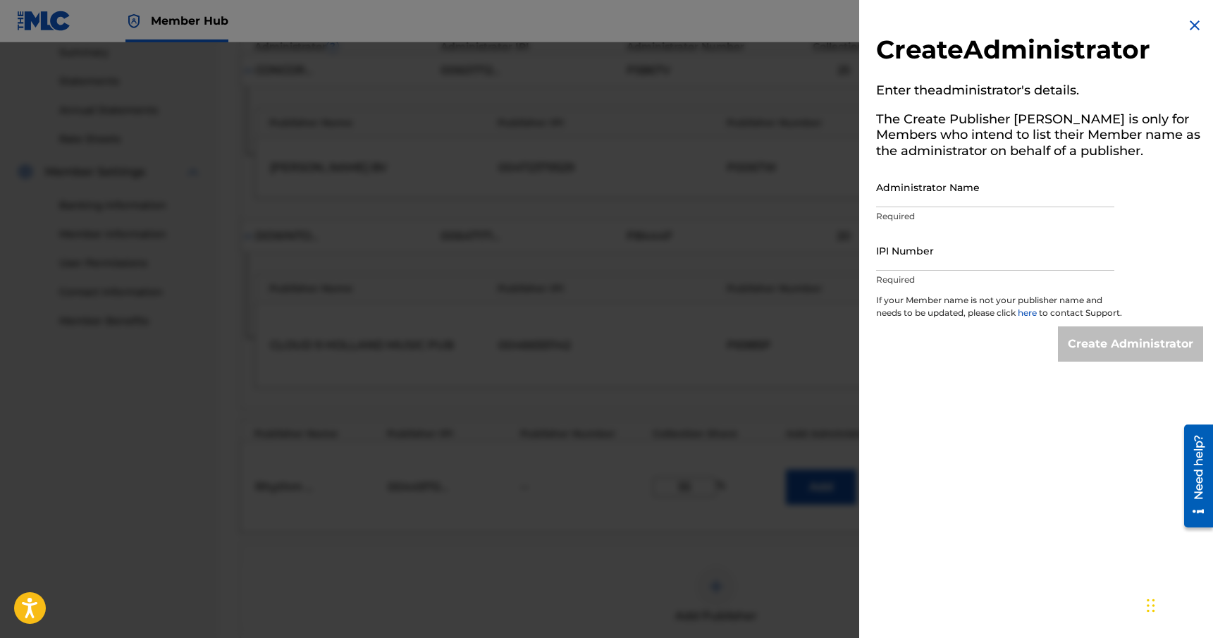
click at [1191, 21] on img at bounding box center [1195, 25] width 17 height 17
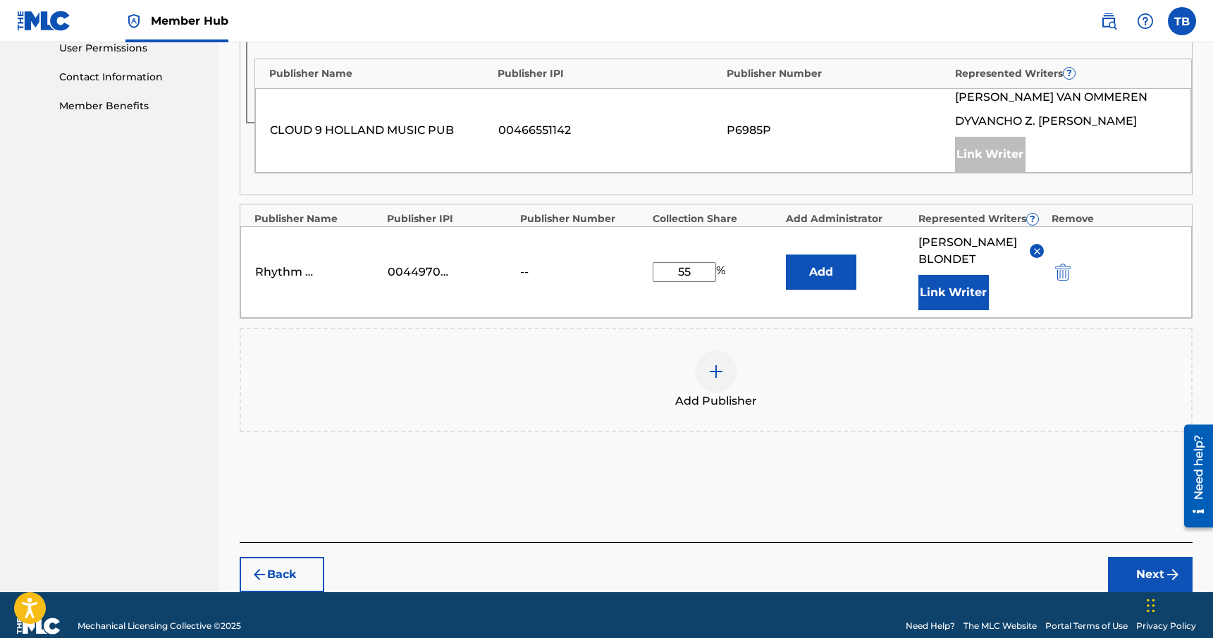
scroll to position [697, 0]
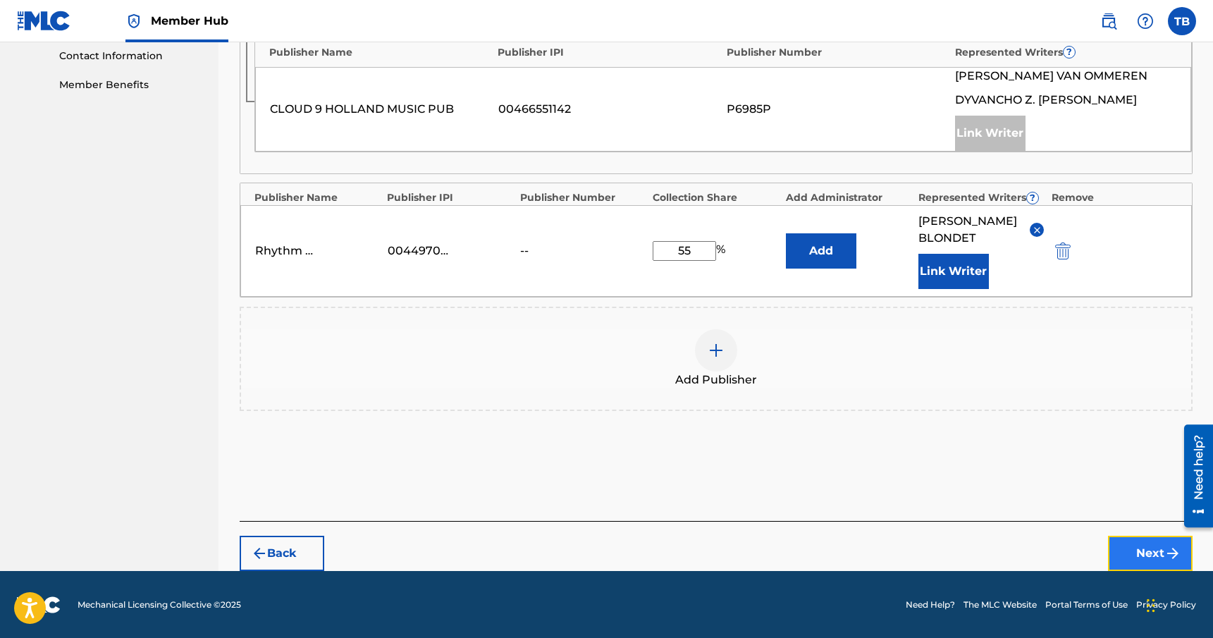
click at [1124, 558] on button "Next" at bounding box center [1150, 553] width 85 height 35
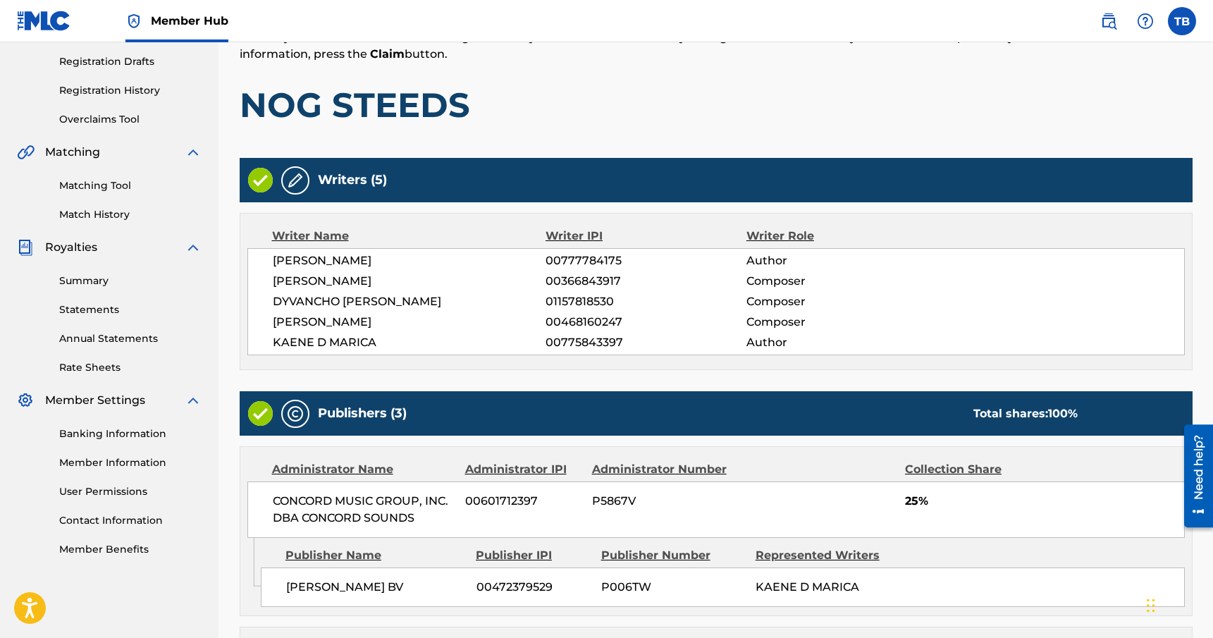
scroll to position [623, 0]
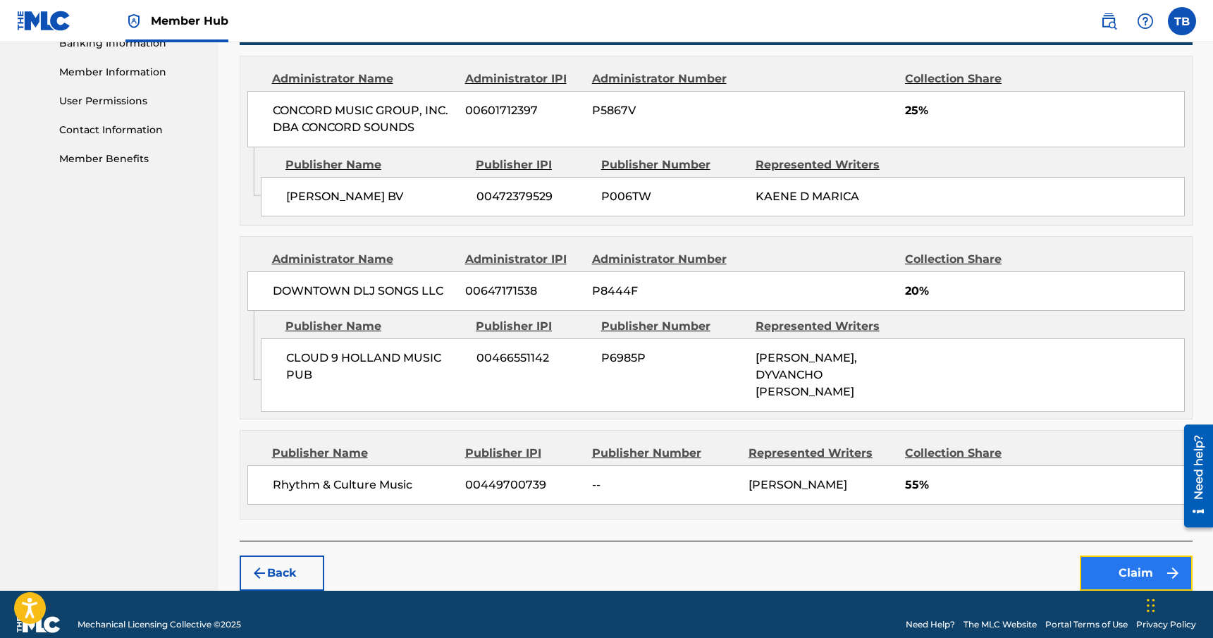
click at [1108, 556] on button "Claim" at bounding box center [1136, 573] width 113 height 35
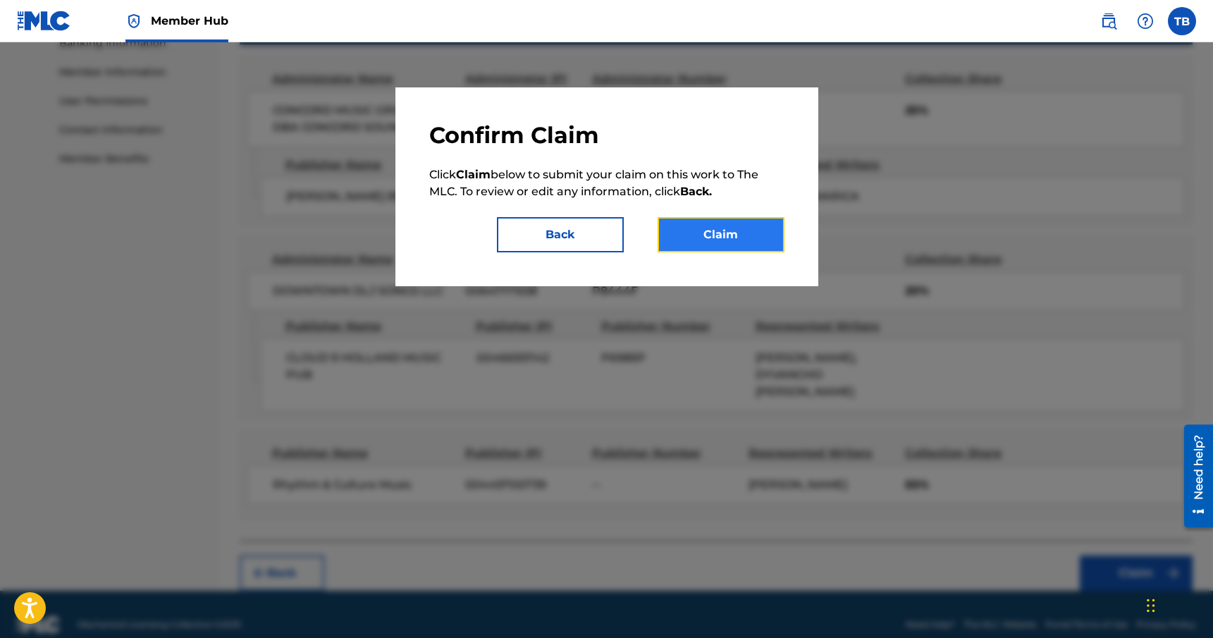
click at [737, 237] on button "Claim" at bounding box center [721, 234] width 127 height 35
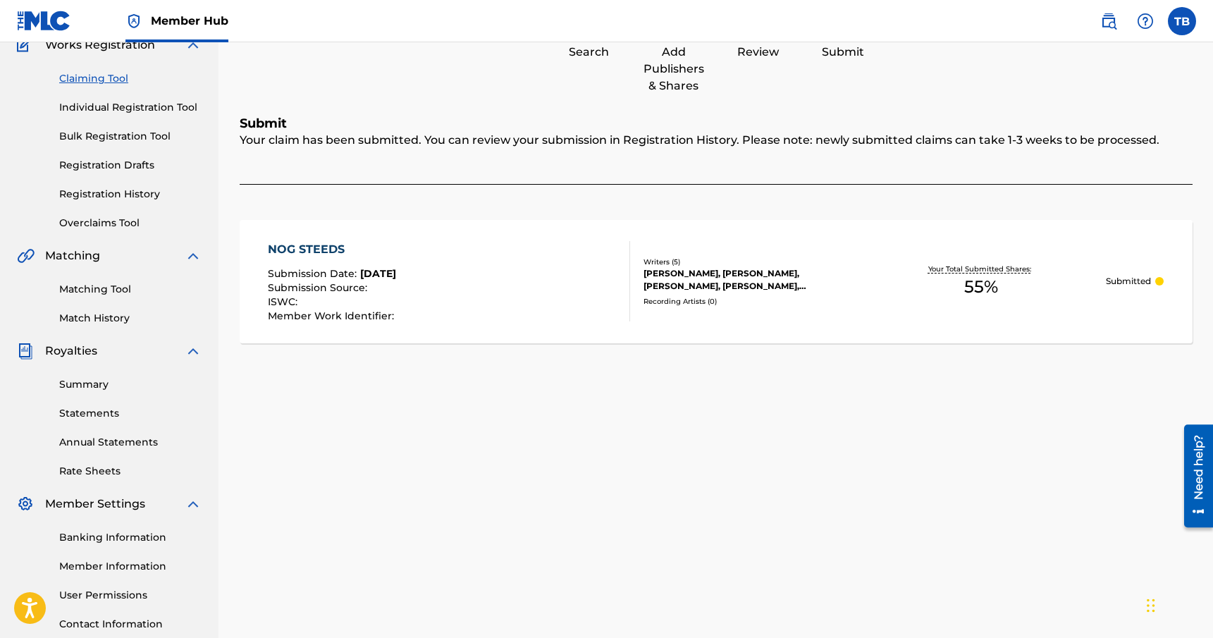
scroll to position [0, 0]
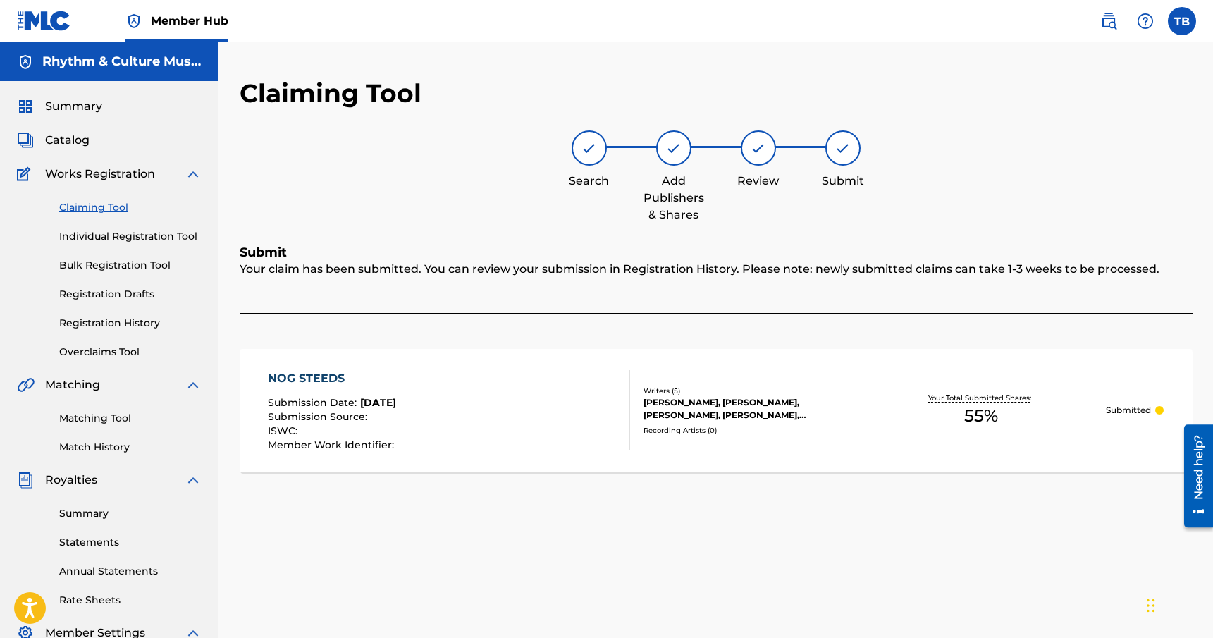
click at [107, 208] on link "Claiming Tool" at bounding box center [130, 207] width 142 height 15
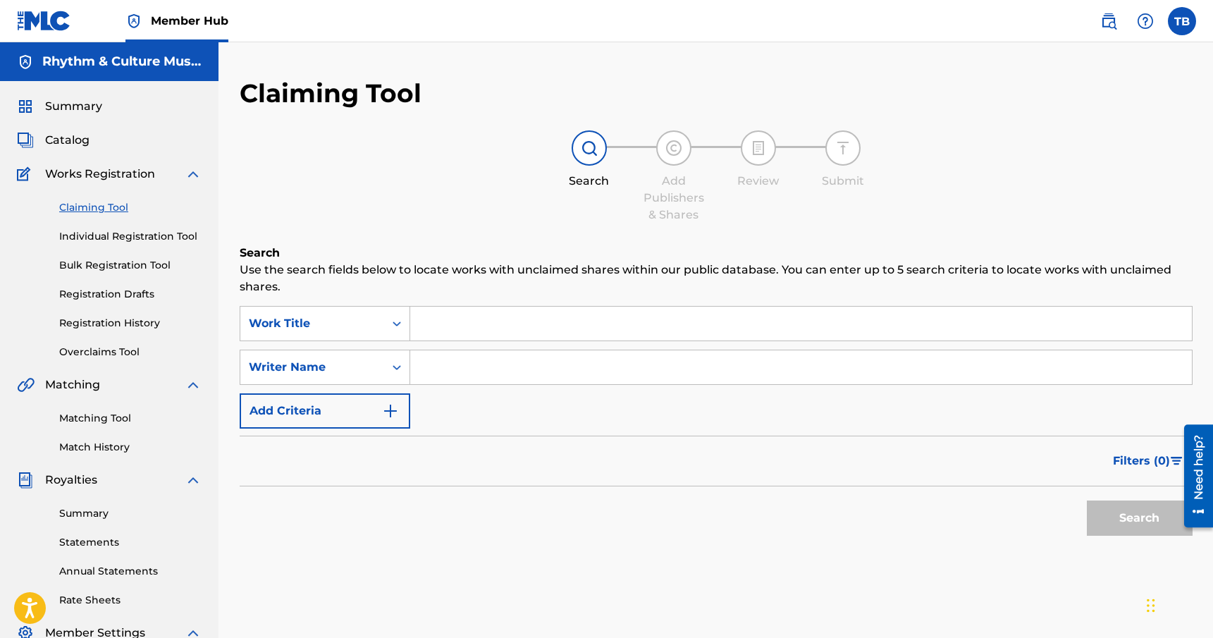
click at [441, 370] on input "Search Form" at bounding box center [801, 367] width 782 height 34
type input "[PERSON_NAME]"
click at [1087, 501] on button "Search" at bounding box center [1140, 518] width 106 height 35
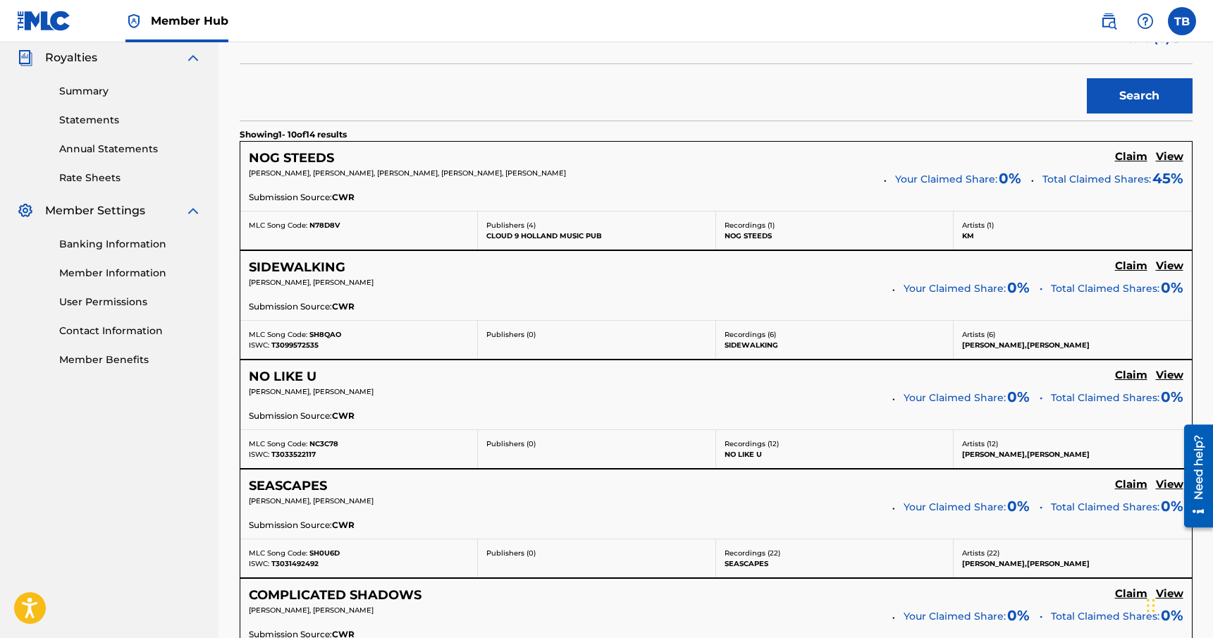
scroll to position [429, 0]
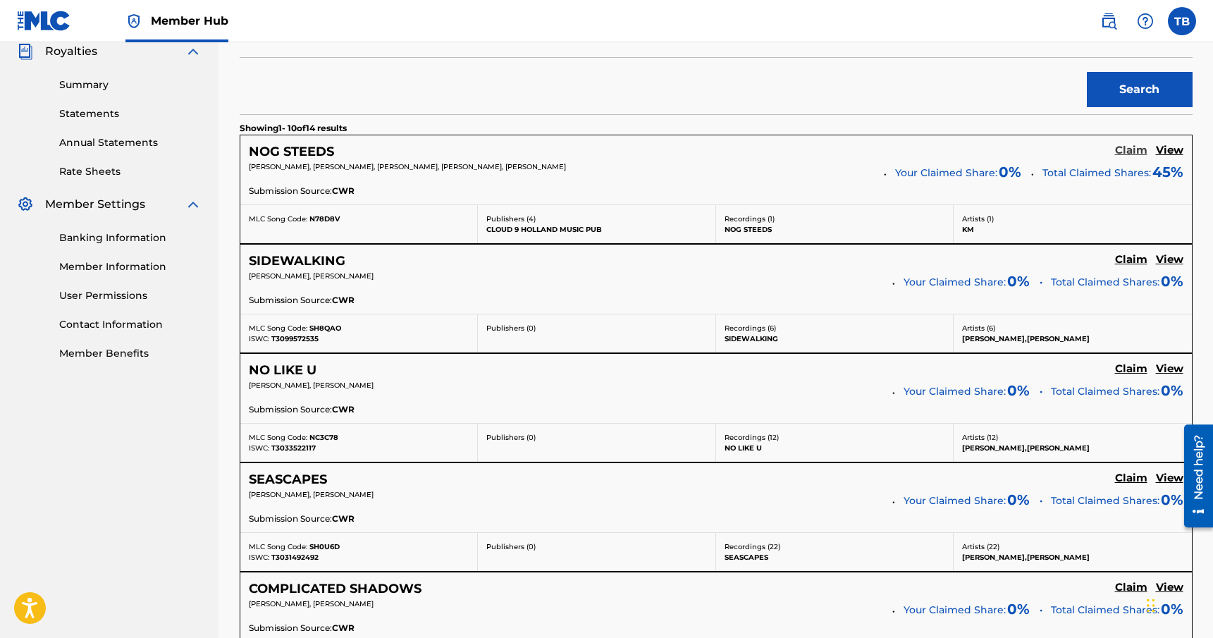
click at [1123, 152] on h5 "Claim" at bounding box center [1131, 150] width 32 height 13
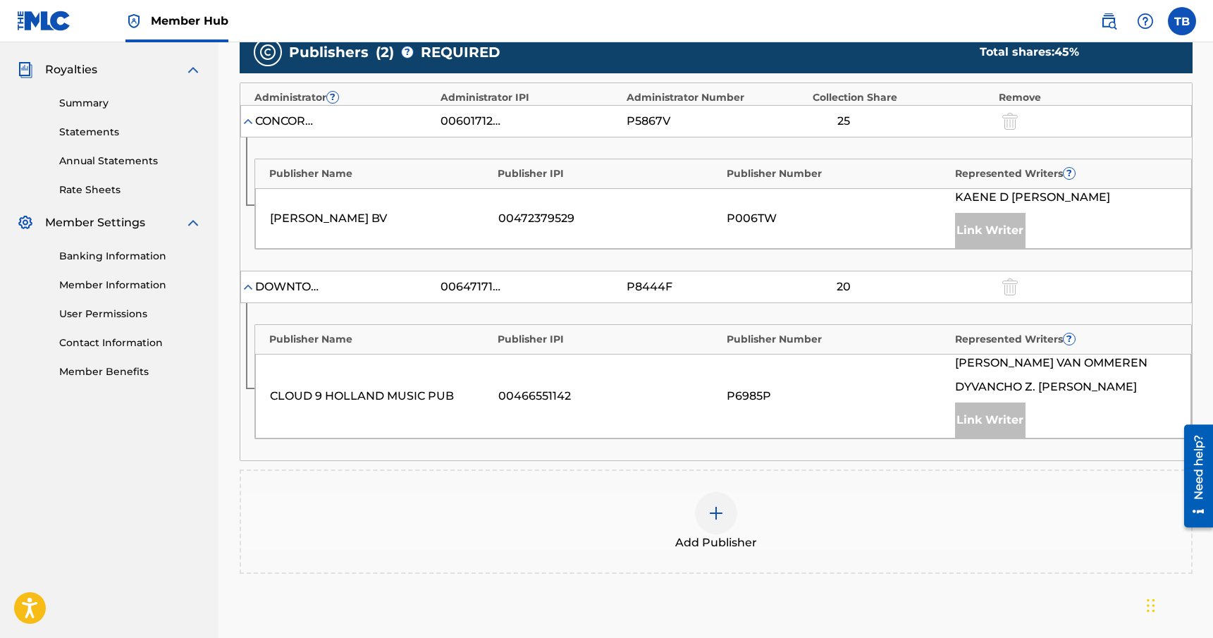
scroll to position [412, 0]
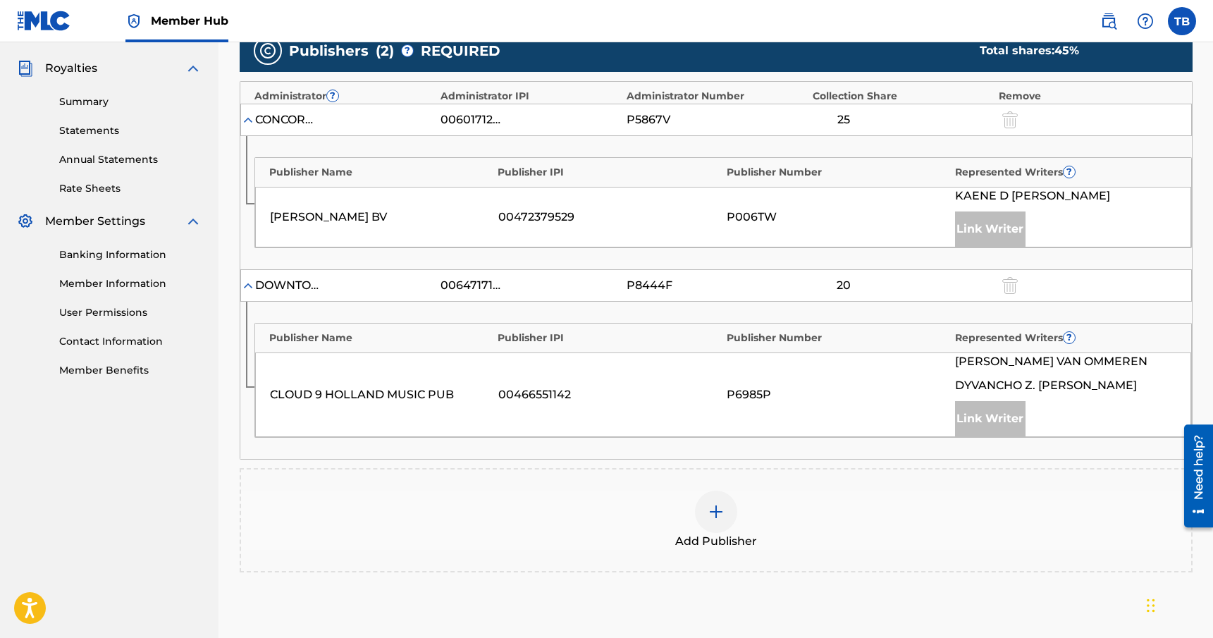
click at [723, 511] on img at bounding box center [716, 511] width 17 height 17
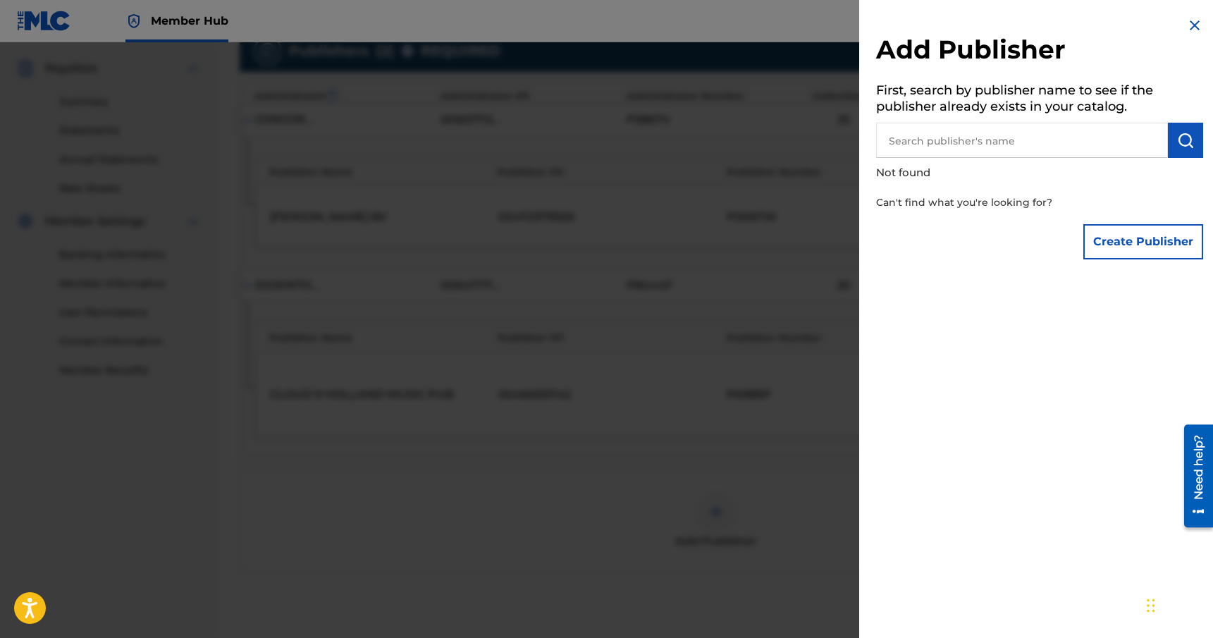
click at [962, 149] on input "text" at bounding box center [1022, 140] width 292 height 35
type input "Rhythm & Culture Music"
click at [1177, 143] on img "submit" at bounding box center [1185, 140] width 17 height 17
click at [1102, 241] on button "Create Publisher" at bounding box center [1144, 241] width 120 height 35
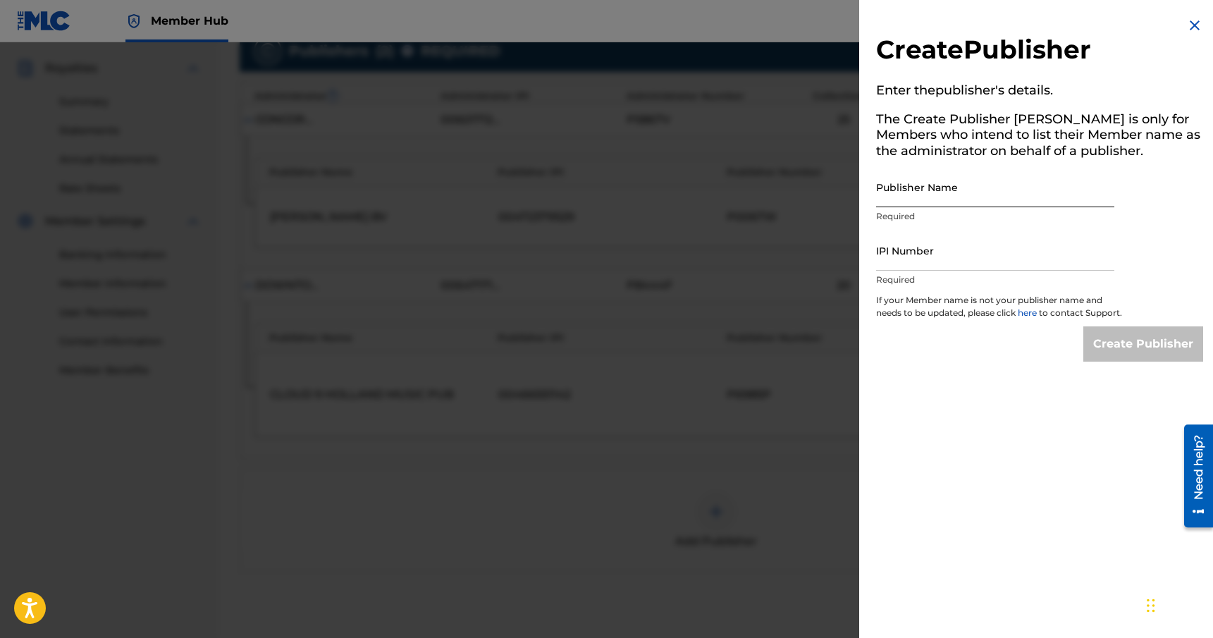
click at [988, 195] on input "Publisher Name" at bounding box center [995, 187] width 238 height 40
type input "Rhythm & Culture Music"
paste input "[PERSON_NAME]"
type input "[PERSON_NAME]"
paste input "00449700739"
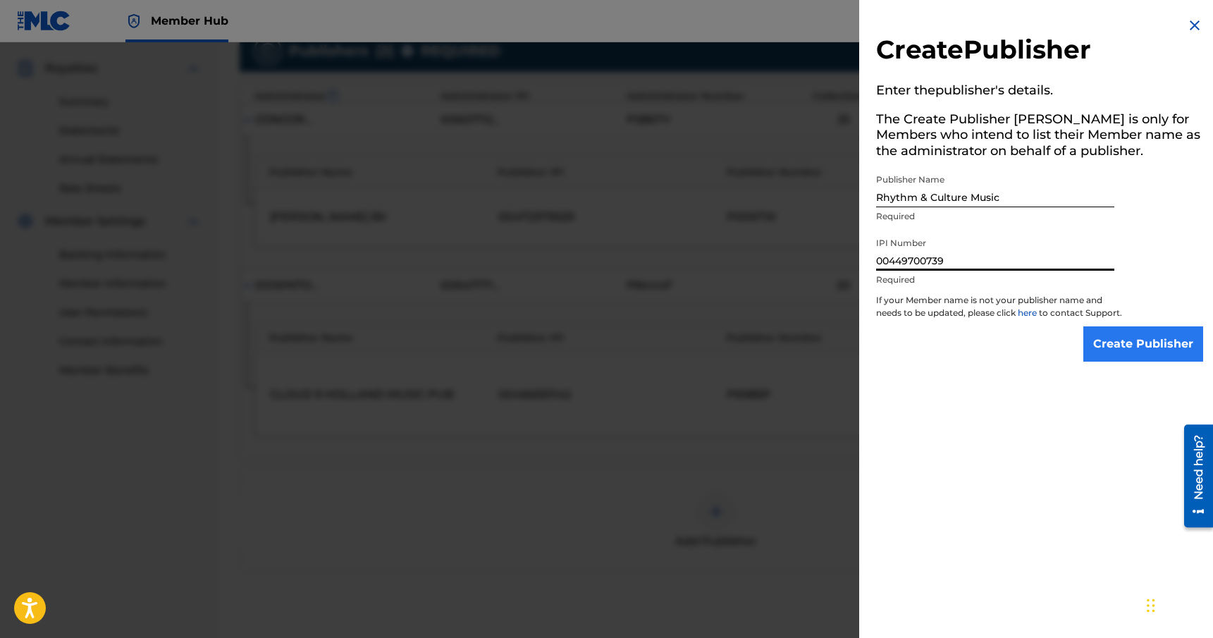
type input "00449700739"
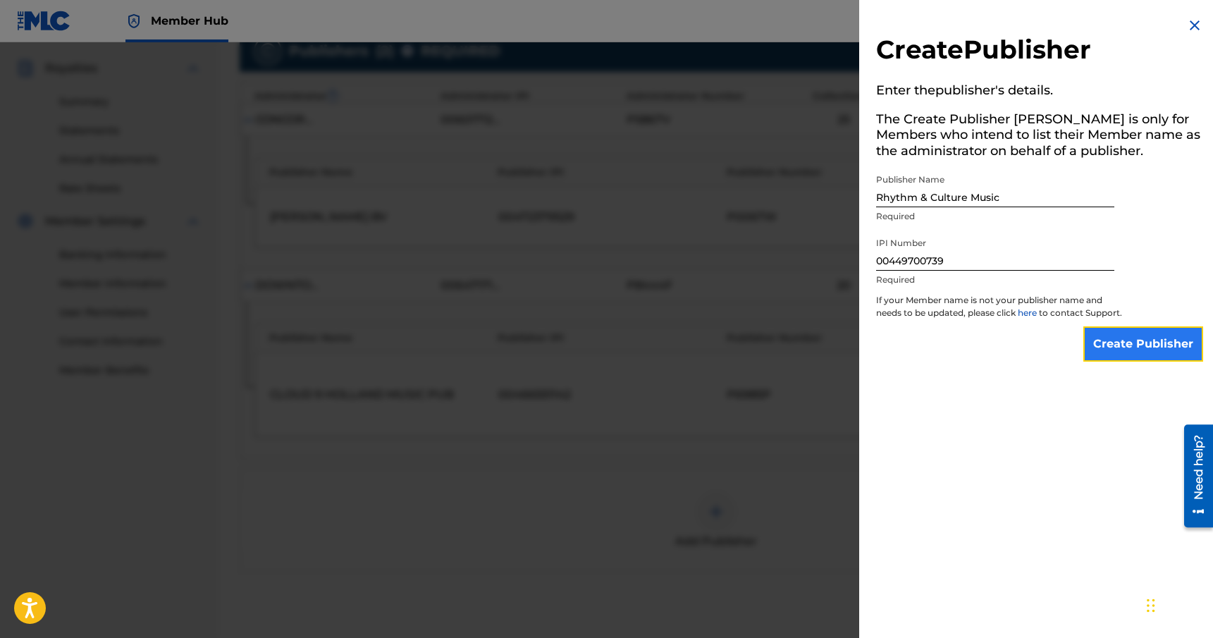
click at [1132, 355] on input "Create Publisher" at bounding box center [1144, 343] width 120 height 35
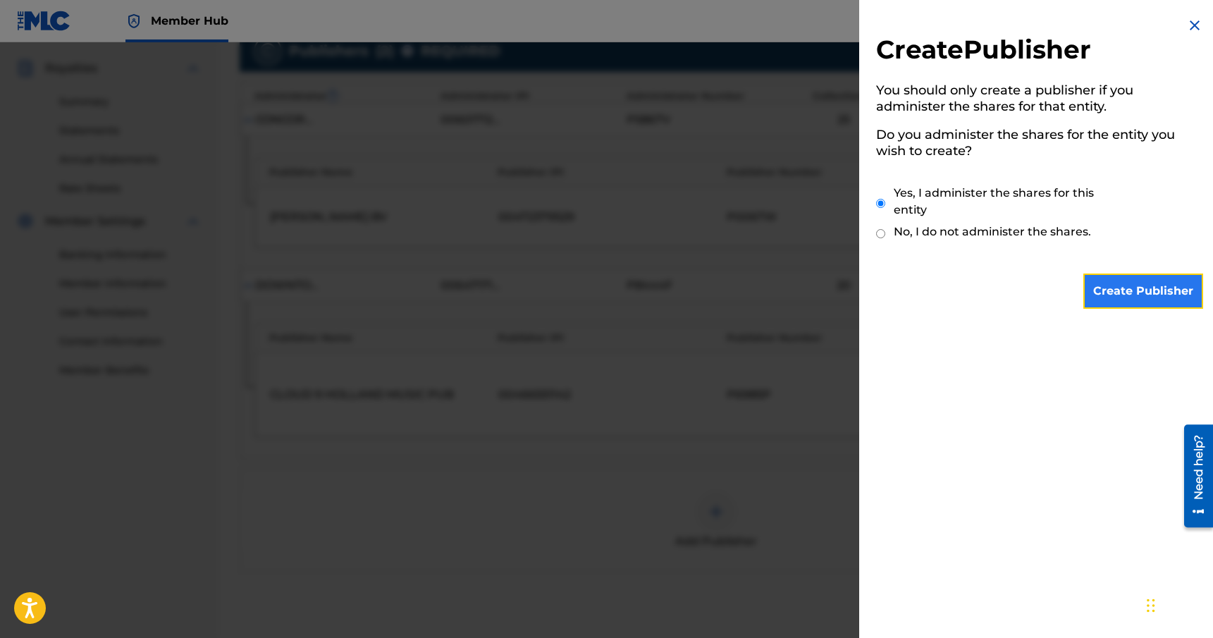
click at [1120, 287] on input "Create Publisher" at bounding box center [1144, 291] width 120 height 35
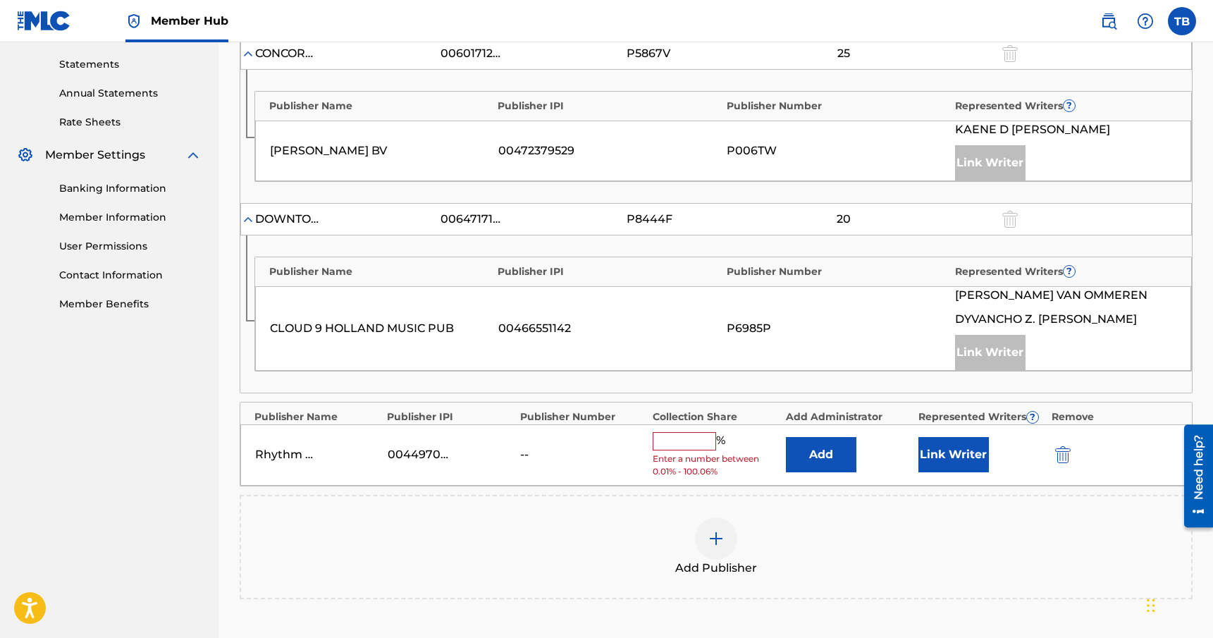
scroll to position [515, 0]
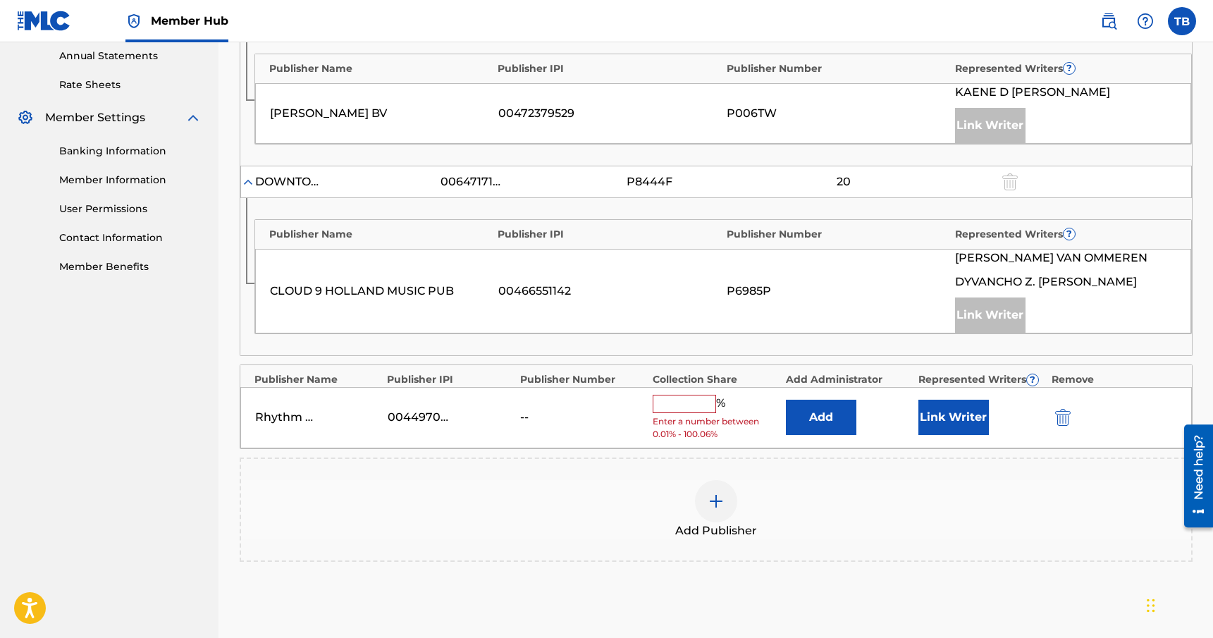
click at [691, 404] on input "text" at bounding box center [684, 404] width 63 height 18
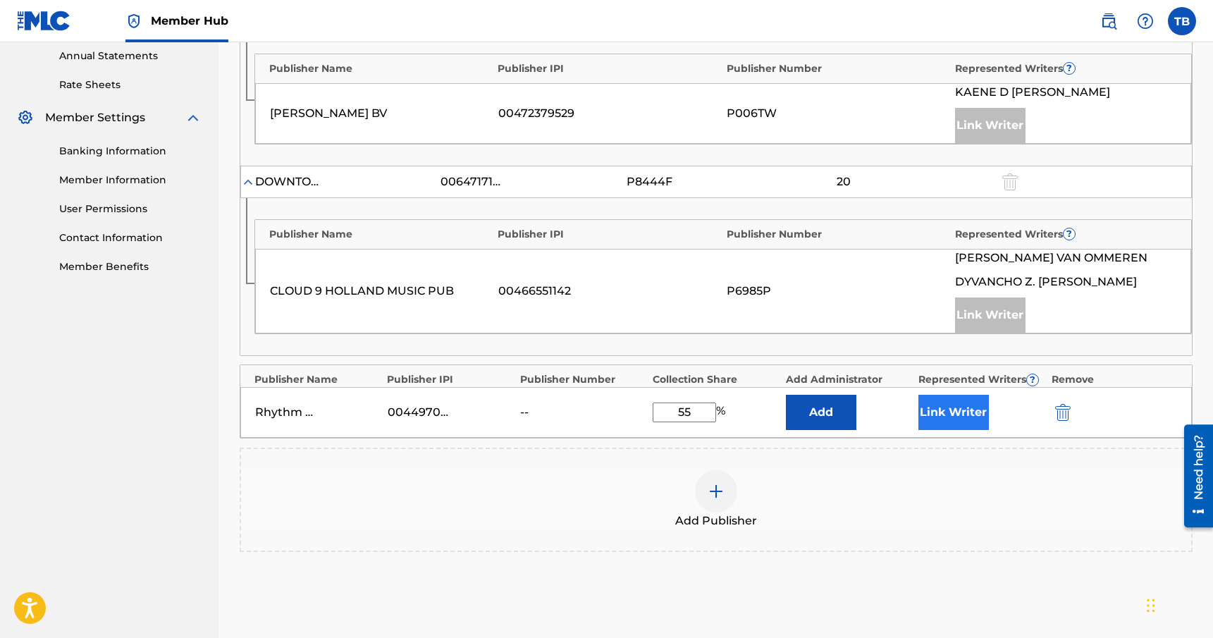
type input "55"
click at [969, 421] on button "Link Writer" at bounding box center [954, 412] width 71 height 35
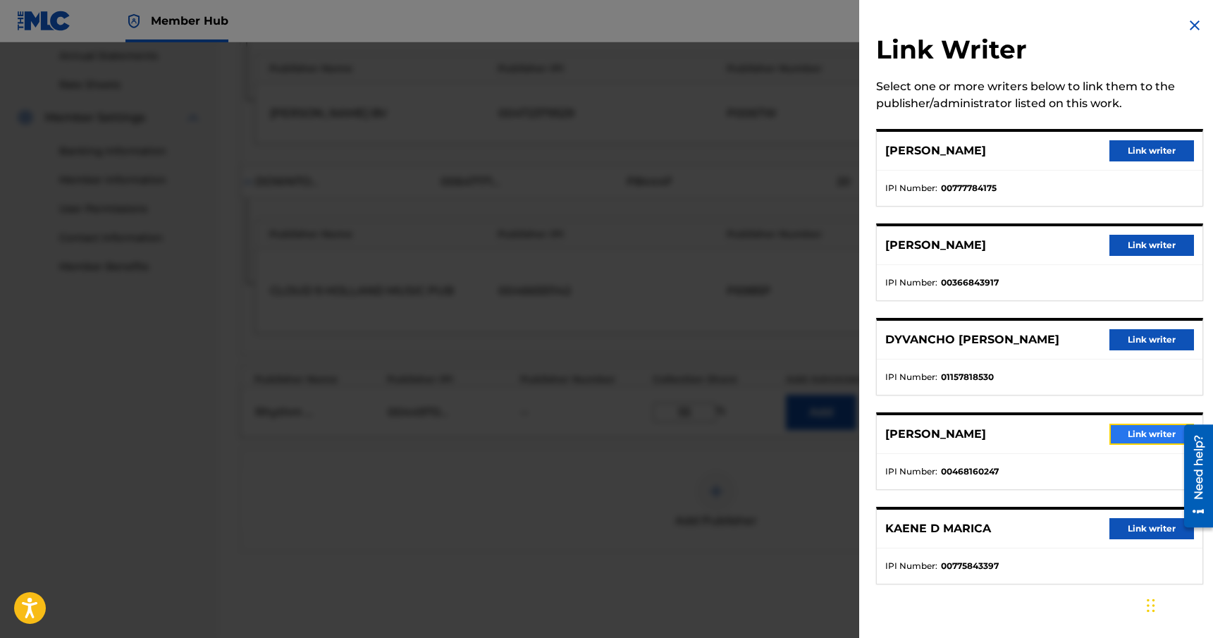
click at [1137, 436] on button "Link writer" at bounding box center [1152, 434] width 85 height 21
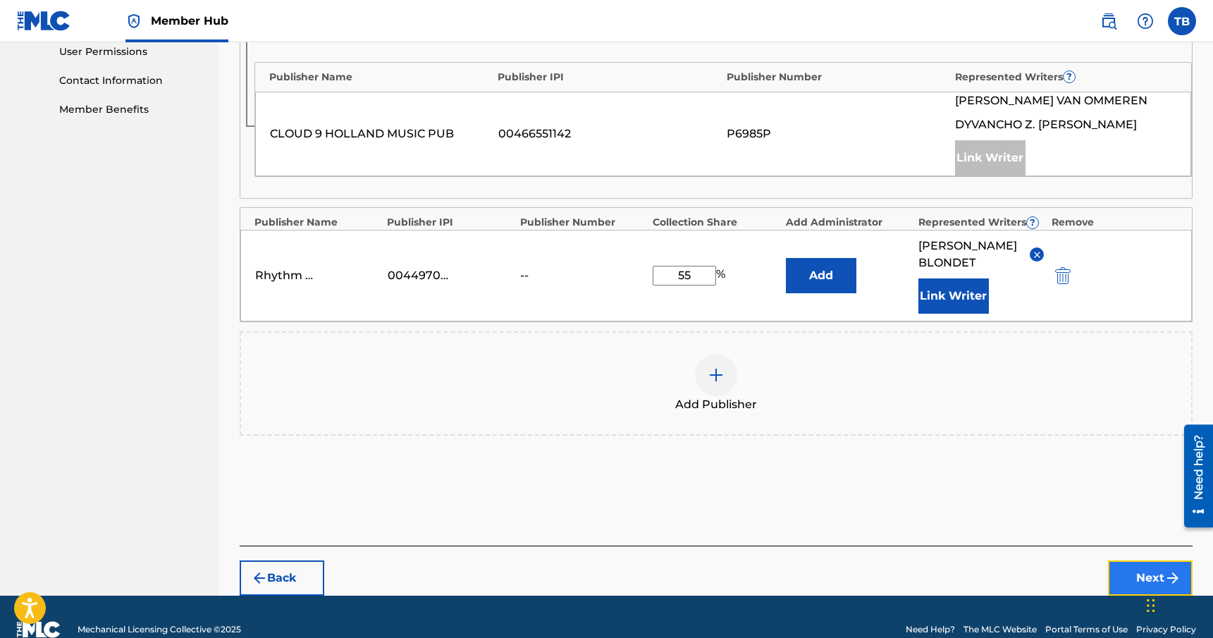
click at [1119, 571] on button "Next" at bounding box center [1150, 578] width 85 height 35
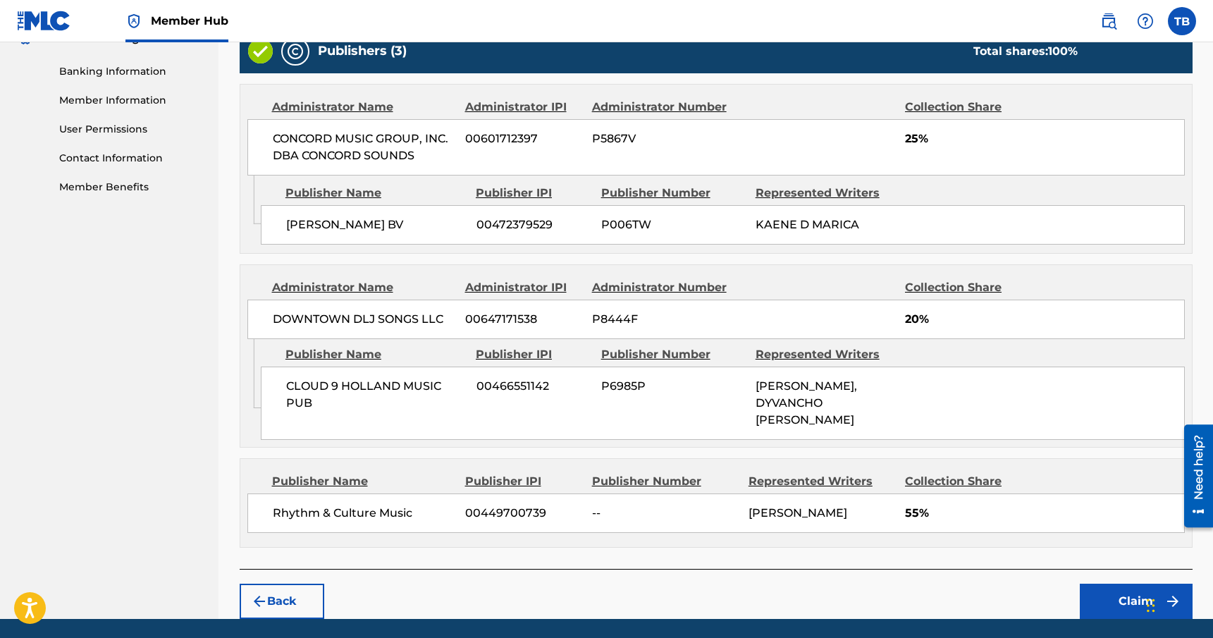
scroll to position [623, 0]
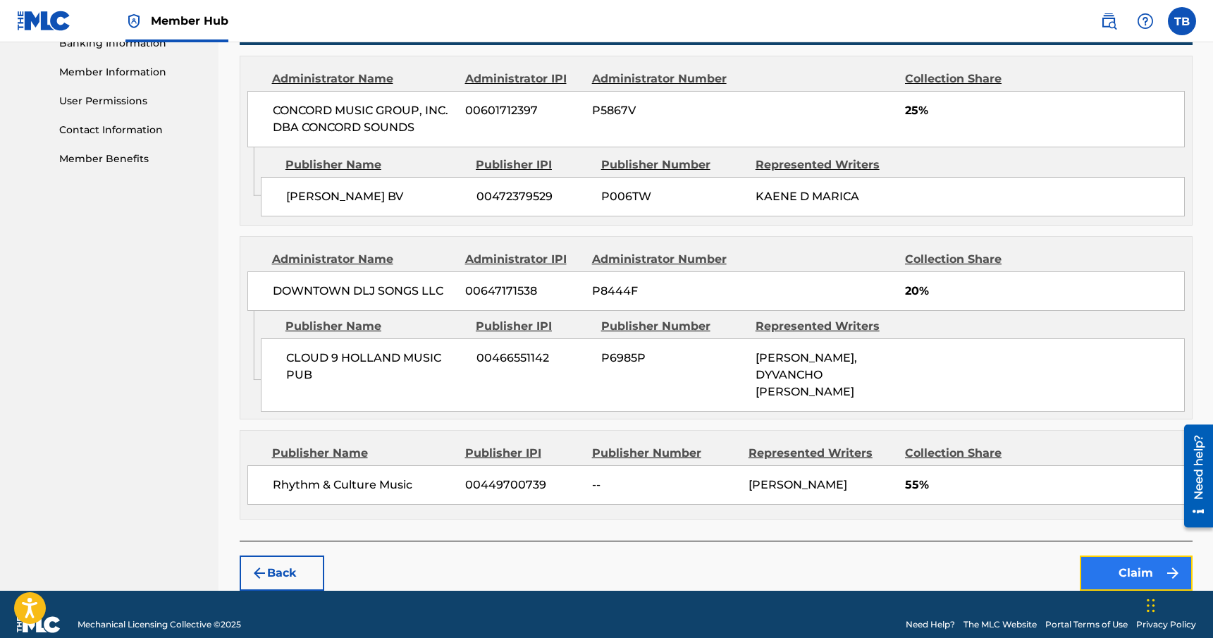
click at [1102, 556] on button "Claim" at bounding box center [1136, 573] width 113 height 35
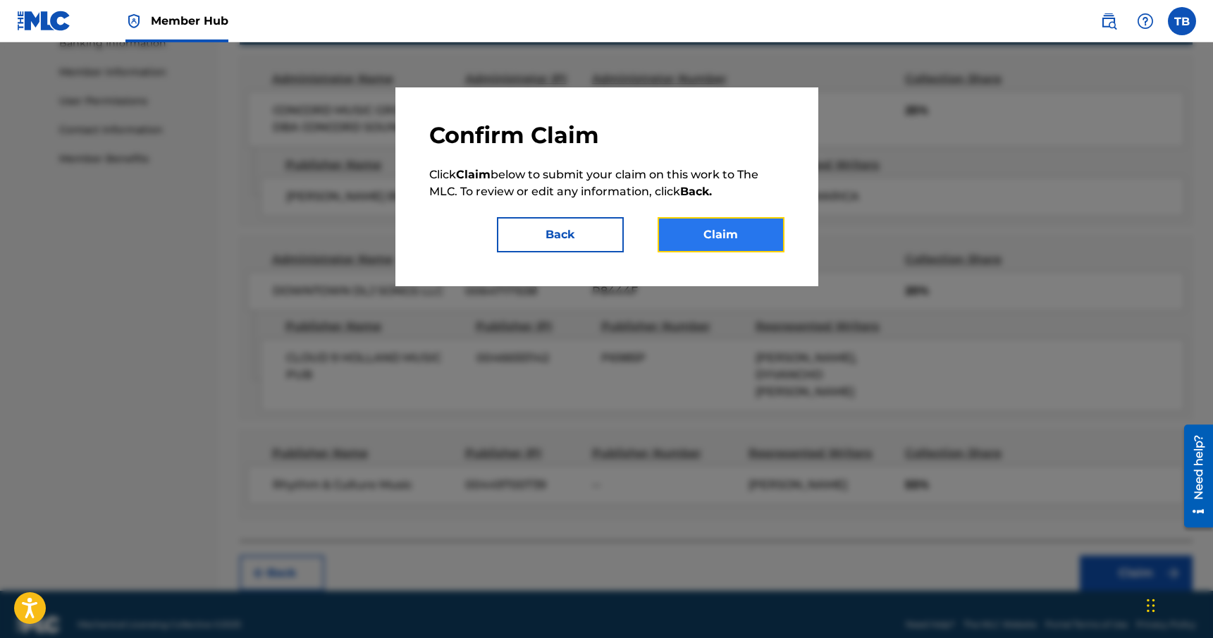
click at [750, 238] on button "Claim" at bounding box center [721, 234] width 127 height 35
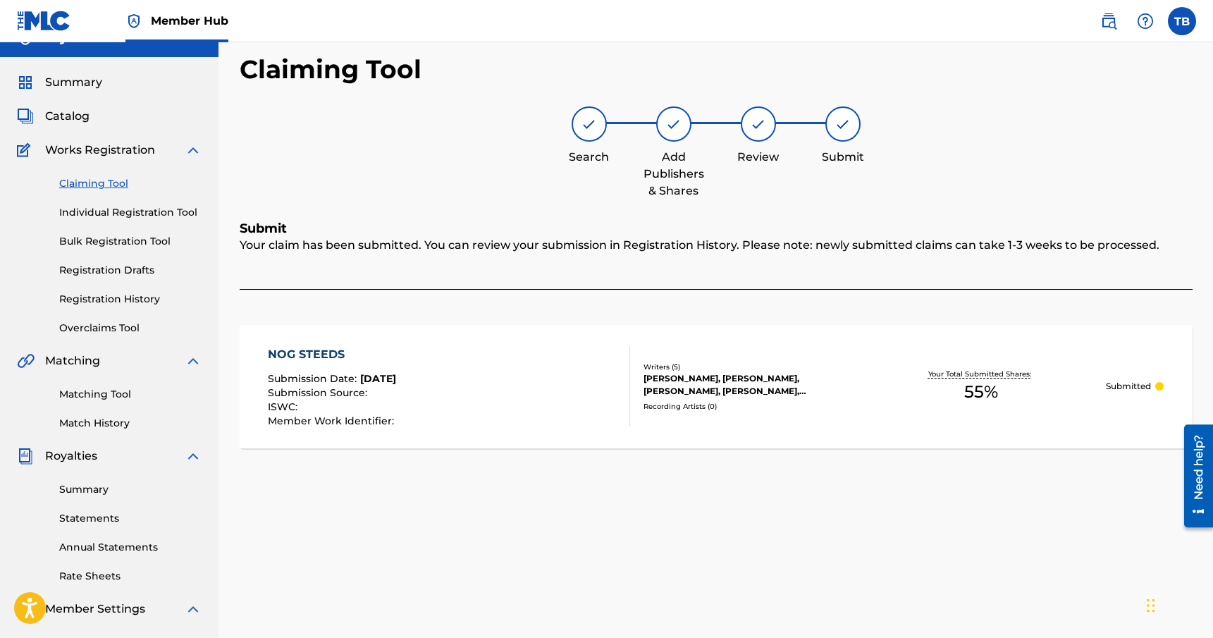
scroll to position [20, 0]
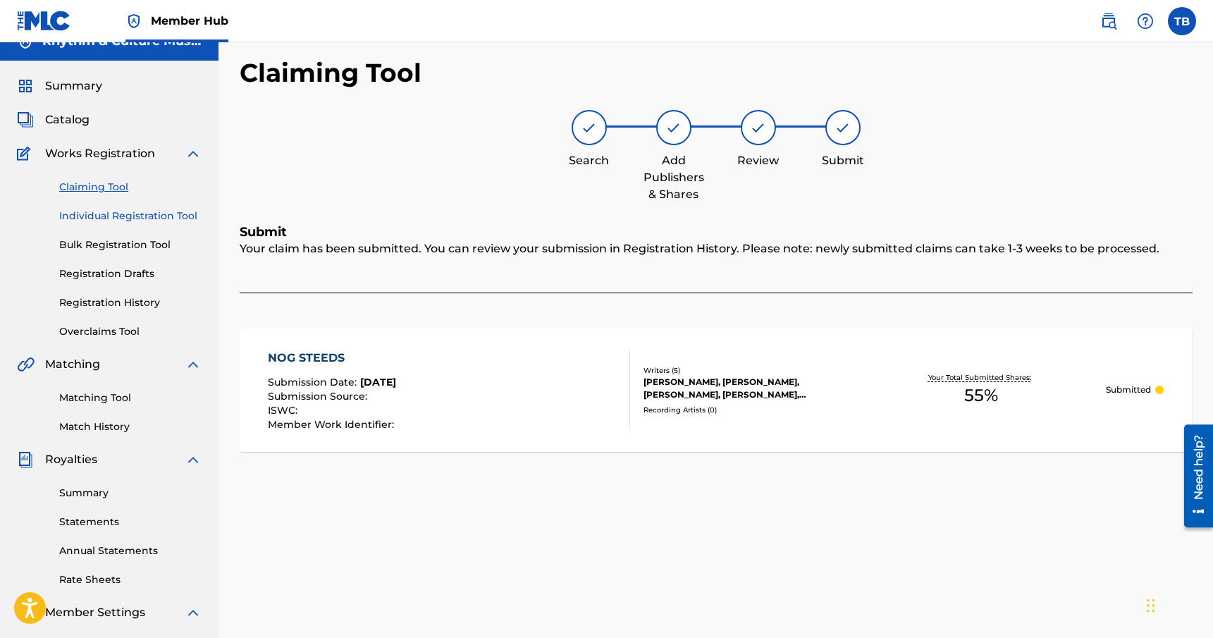
click at [145, 214] on link "Individual Registration Tool" at bounding box center [130, 216] width 142 height 15
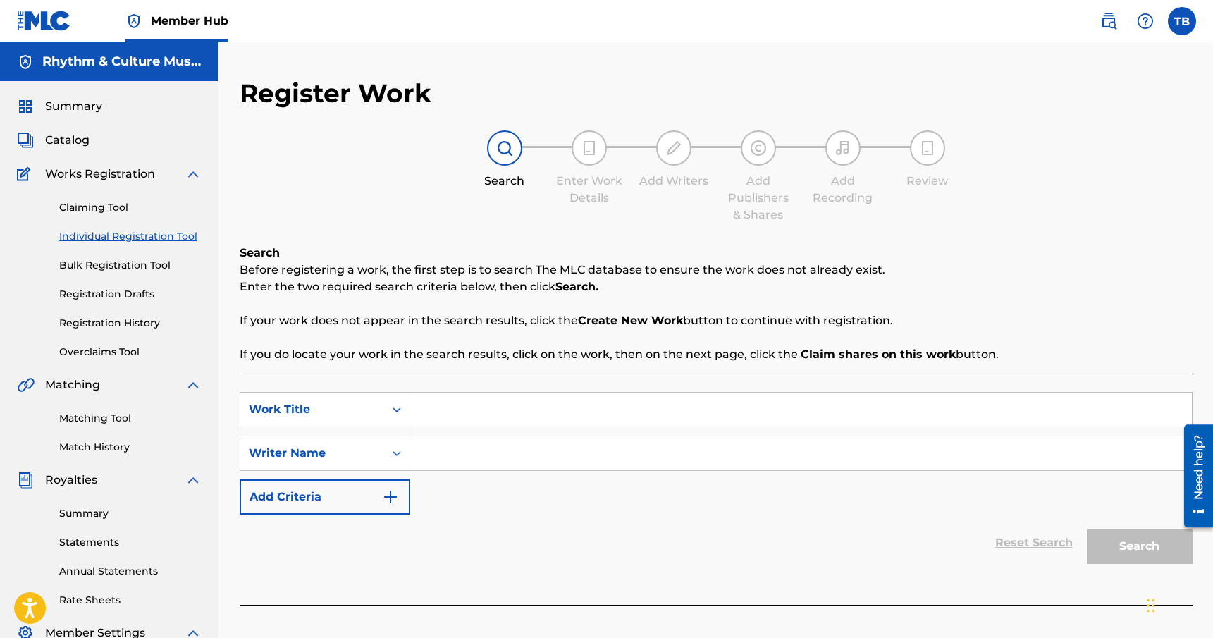
click at [516, 450] on input "Search Form" at bounding box center [801, 453] width 782 height 34
type input "[PERSON_NAME]"
click at [604, 517] on div "Reset Search Search" at bounding box center [716, 543] width 953 height 56
click at [551, 500] on div "SearchWithCriteriad7641979-f58b-4e50-8651-c49eed268ad8 Work Title SearchWithCri…" at bounding box center [716, 453] width 953 height 123
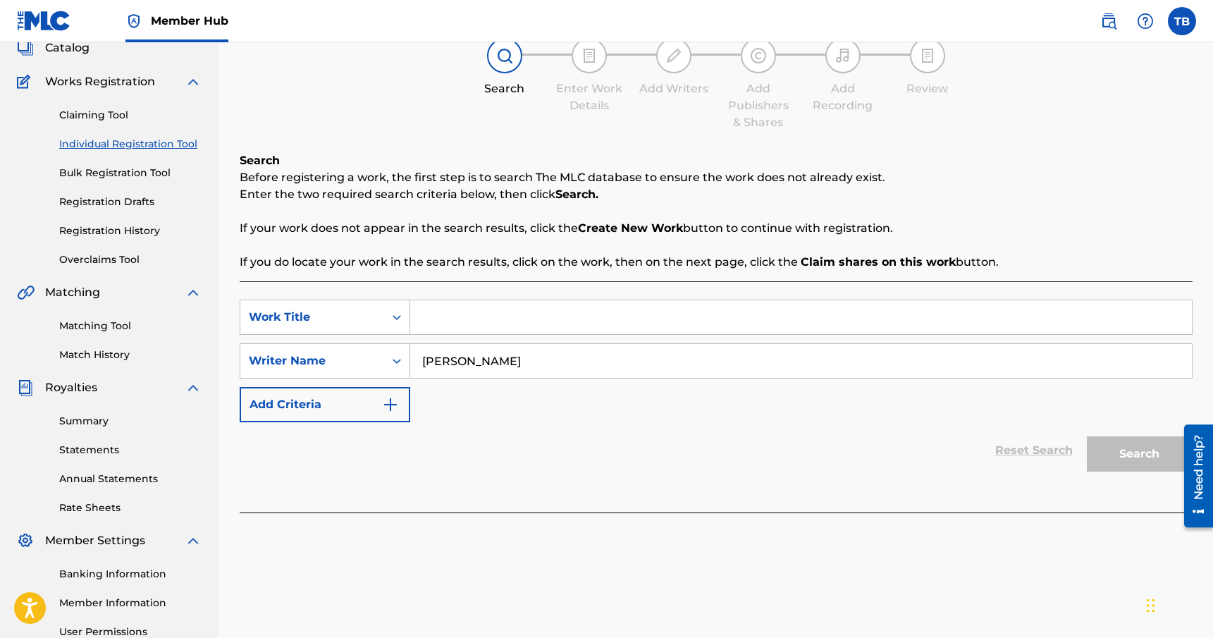
scroll to position [94, 0]
click at [548, 357] on input "[PERSON_NAME]" at bounding box center [801, 360] width 782 height 34
click at [572, 324] on input "Search Form" at bounding box center [801, 316] width 782 height 34
click at [140, 169] on link "Bulk Registration Tool" at bounding box center [130, 171] width 142 height 15
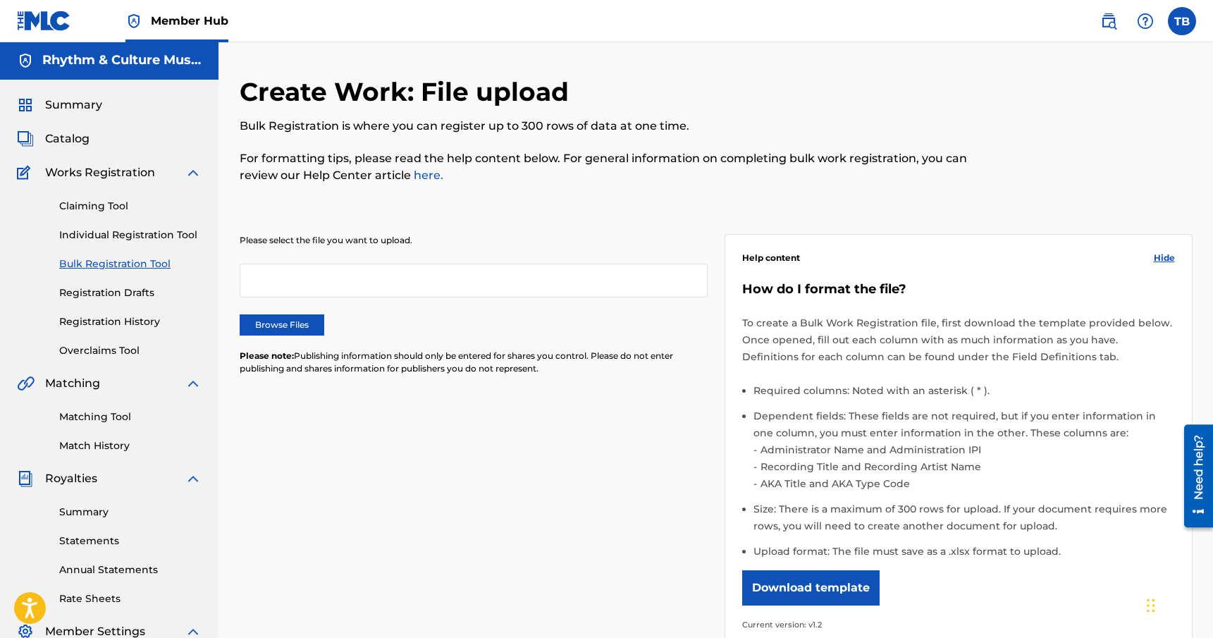
scroll to position [9, 0]
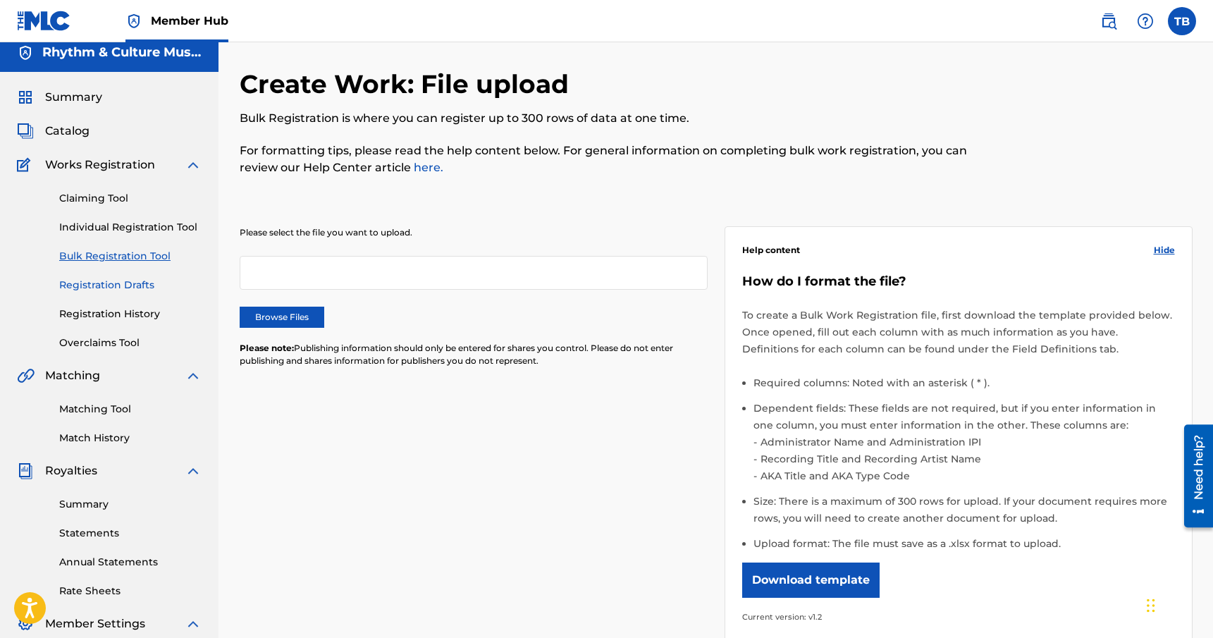
click at [143, 281] on link "Registration Drafts" at bounding box center [130, 285] width 142 height 15
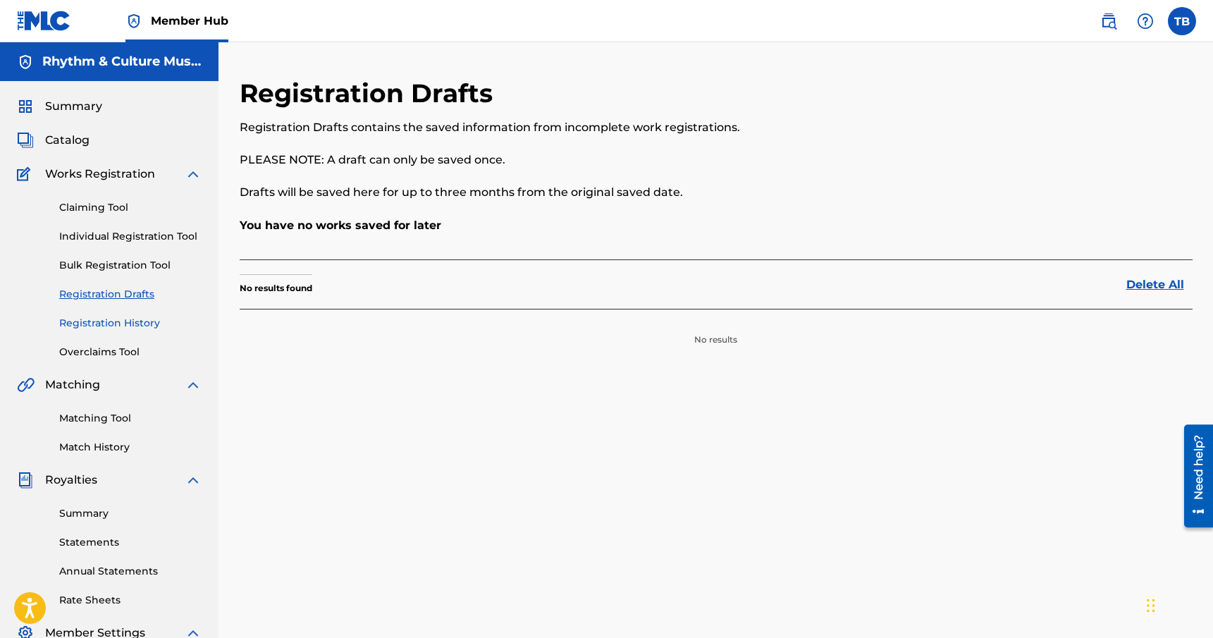
click at [124, 324] on link "Registration History" at bounding box center [130, 323] width 142 height 15
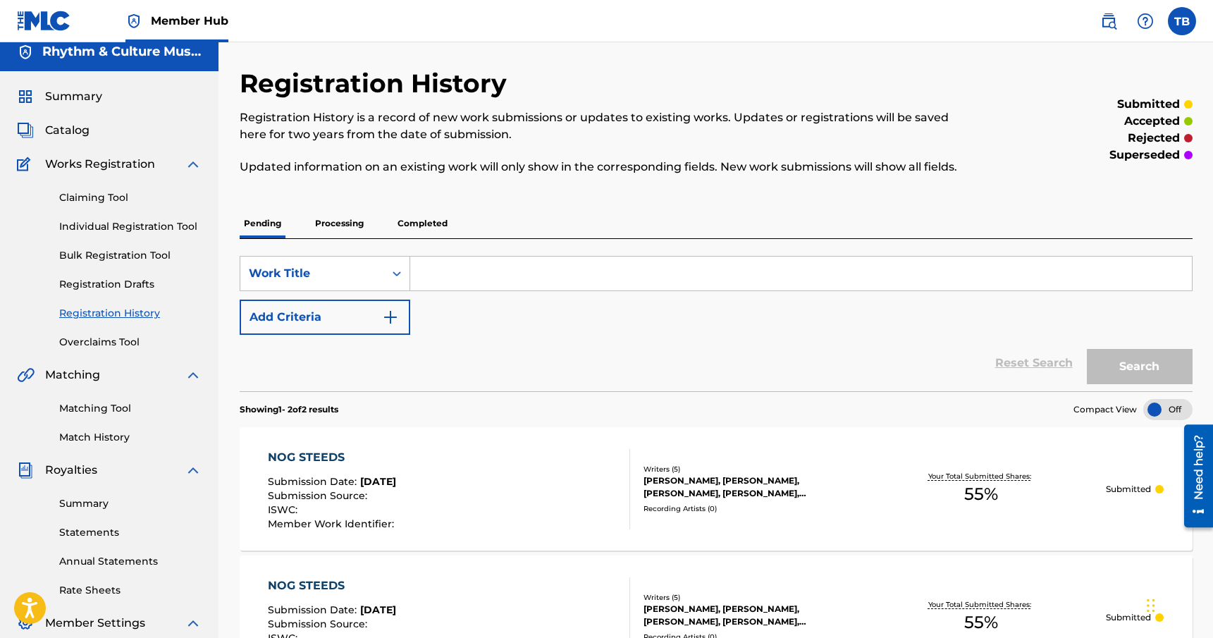
scroll to position [8, 0]
click at [117, 345] on link "Overclaims Tool" at bounding box center [130, 343] width 142 height 15
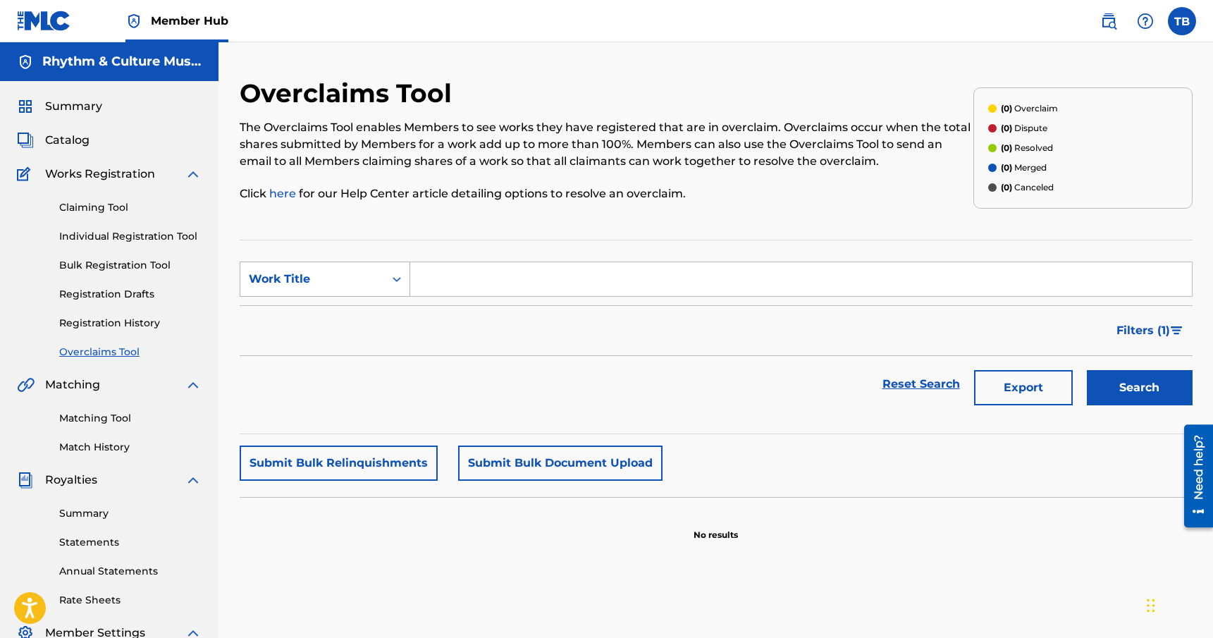
click at [392, 274] on icon "Search Form" at bounding box center [397, 279] width 14 height 14
click at [416, 228] on div "Overclaims Tool The Overclaims Tool enables Members to see works they have regi…" at bounding box center [716, 442] width 953 height 729
click at [114, 207] on link "Claiming Tool" at bounding box center [130, 207] width 142 height 15
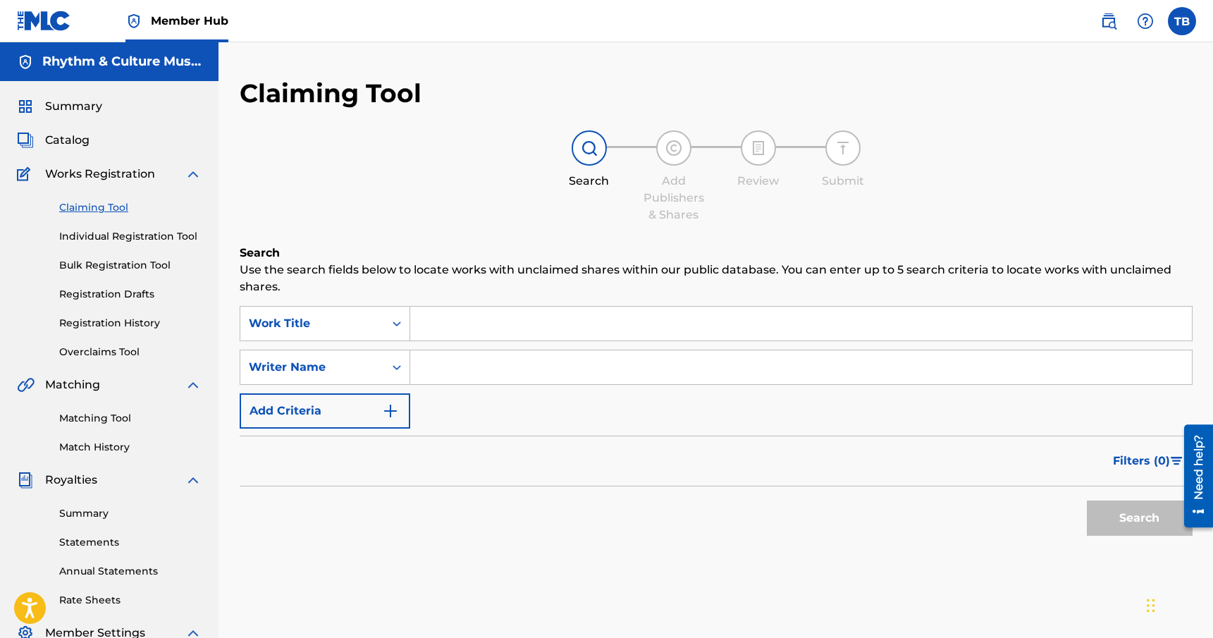
click at [491, 367] on input "Search Form" at bounding box center [801, 367] width 782 height 34
type input "[PERSON_NAME]"
click at [1087, 501] on button "Search" at bounding box center [1140, 518] width 106 height 35
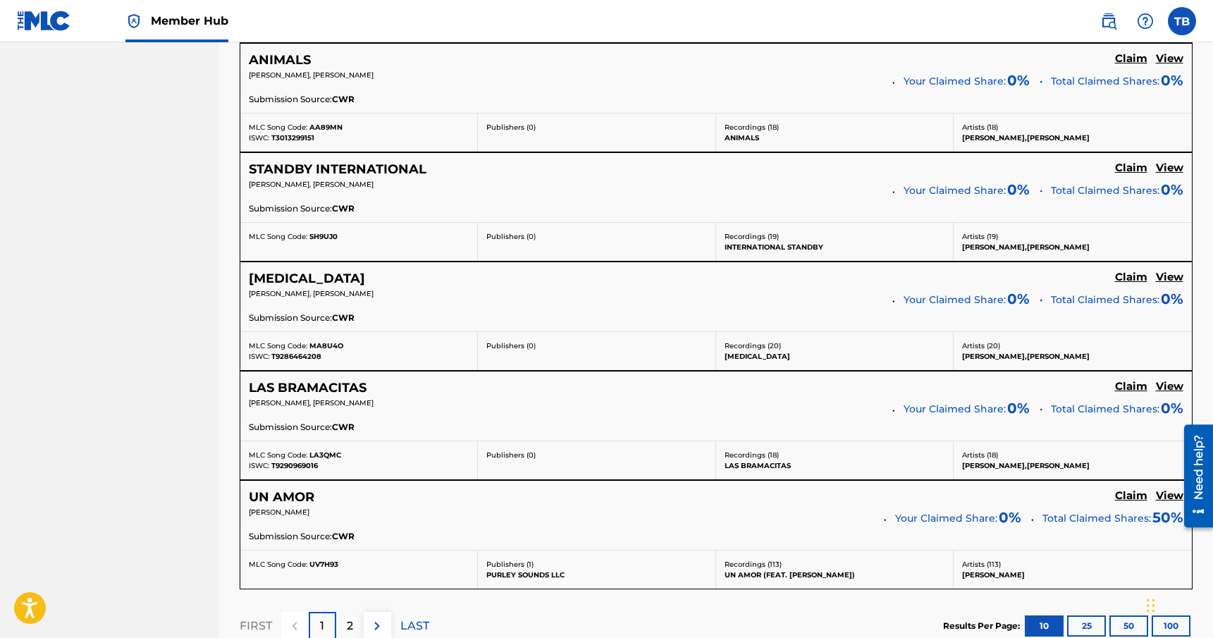
scroll to position [1229, 0]
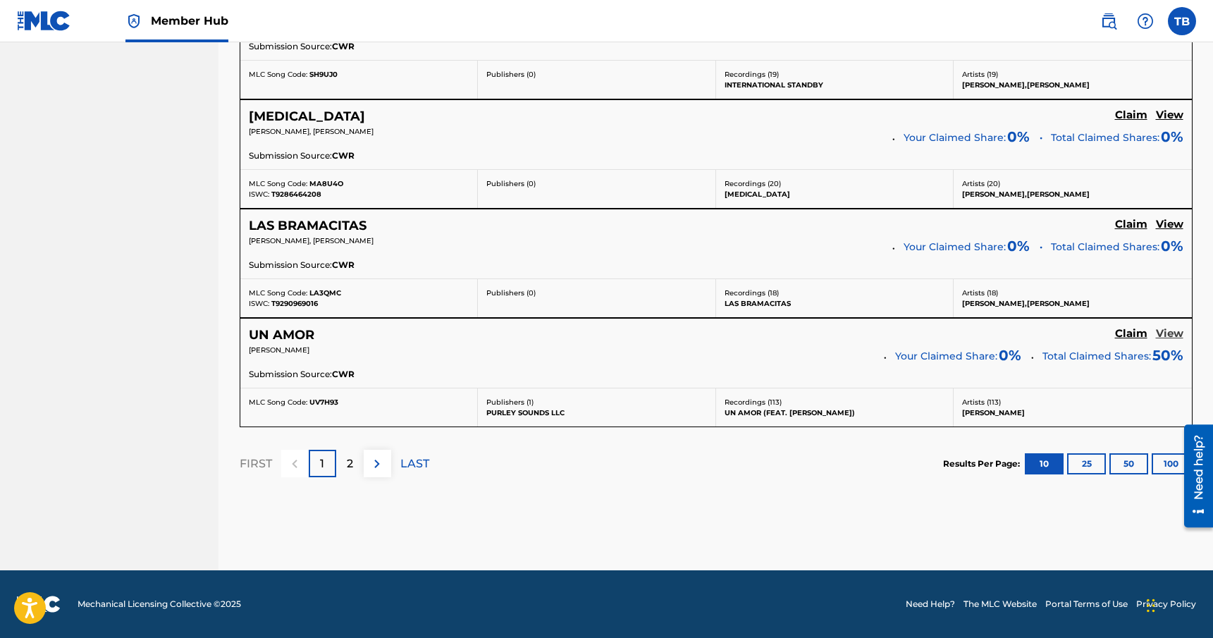
click at [1168, 336] on h5 "View" at bounding box center [1169, 333] width 27 height 13
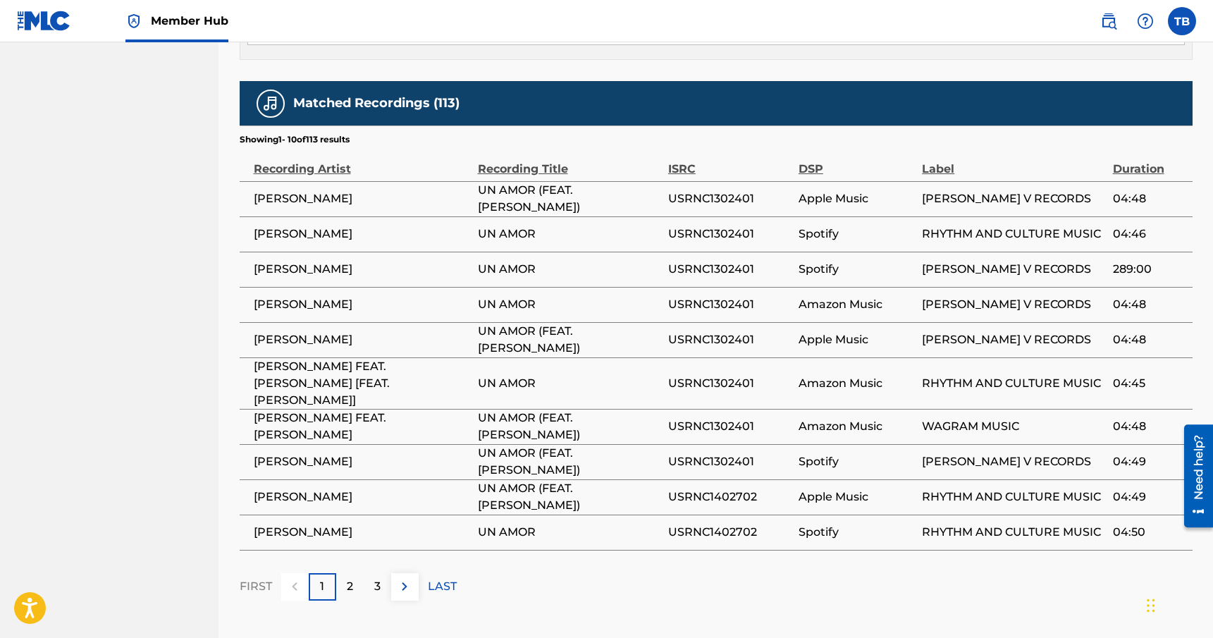
scroll to position [776, 0]
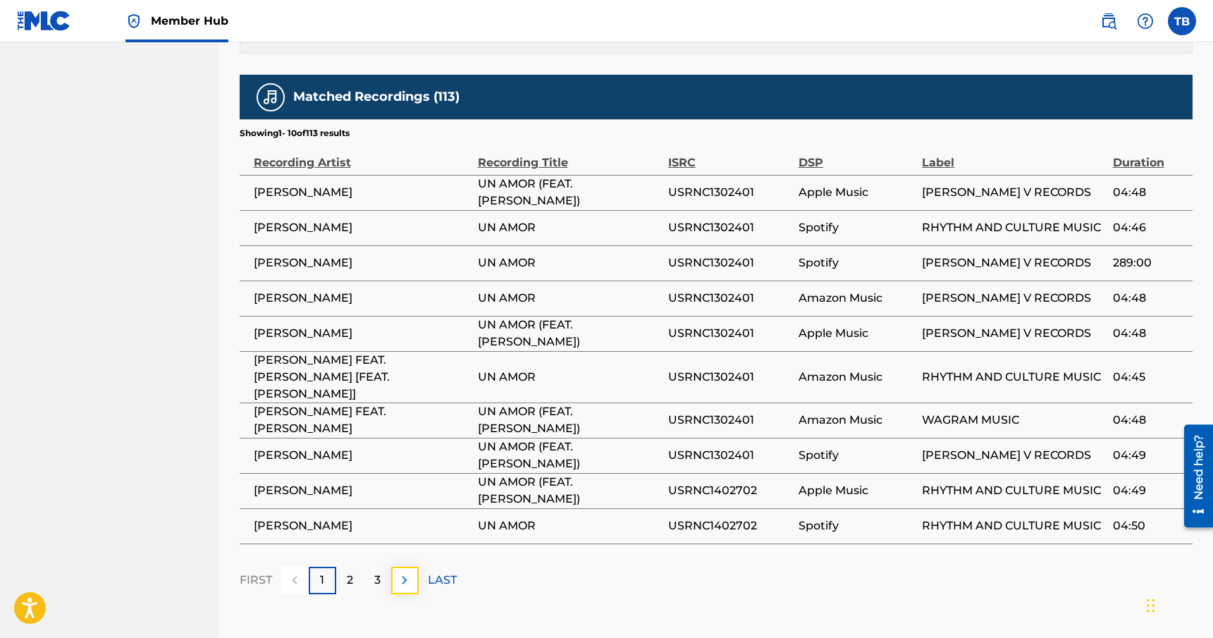
click at [406, 572] on img at bounding box center [404, 580] width 17 height 17
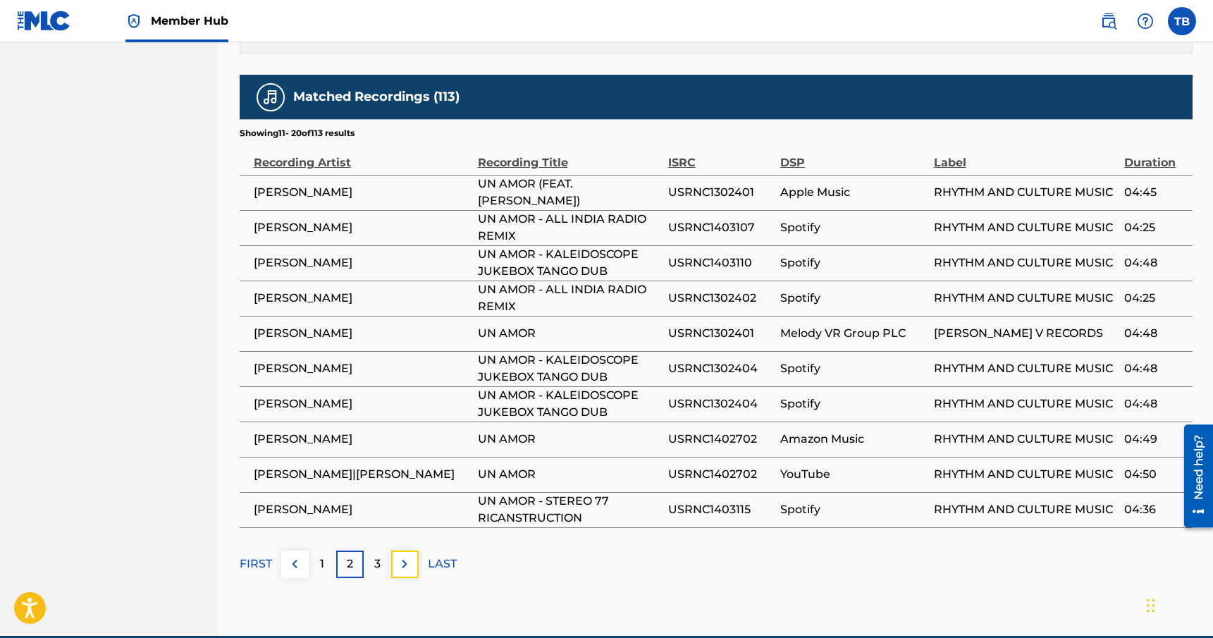
click at [406, 556] on img at bounding box center [404, 564] width 17 height 17
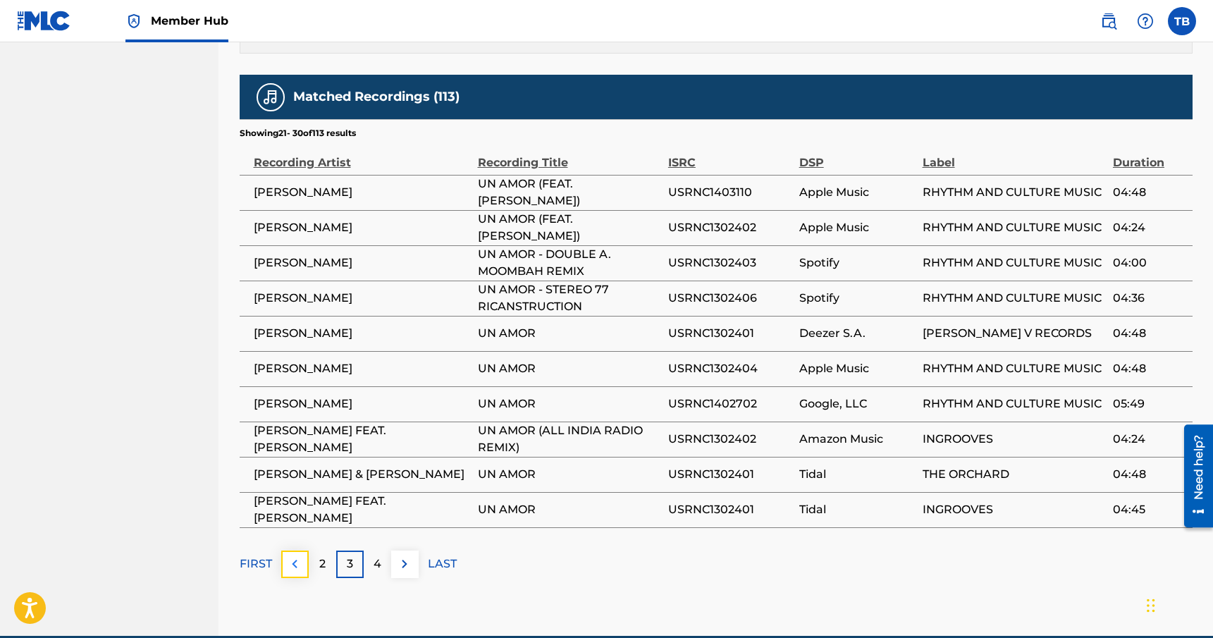
click at [294, 556] on img at bounding box center [294, 564] width 17 height 17
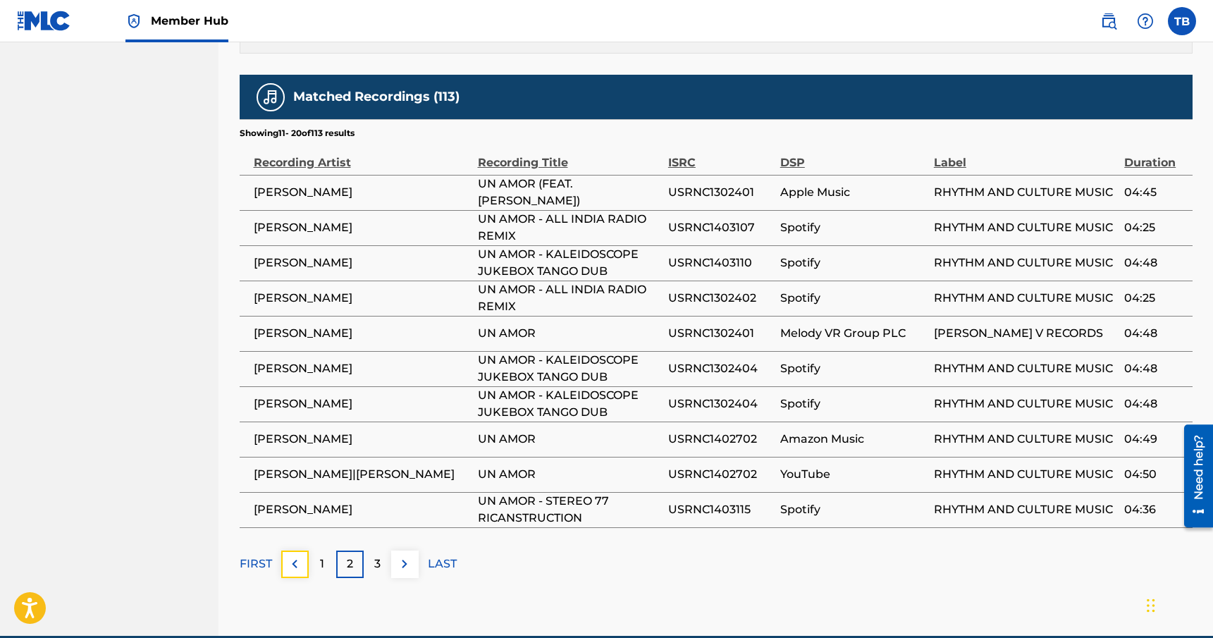
click at [294, 556] on img at bounding box center [294, 564] width 17 height 17
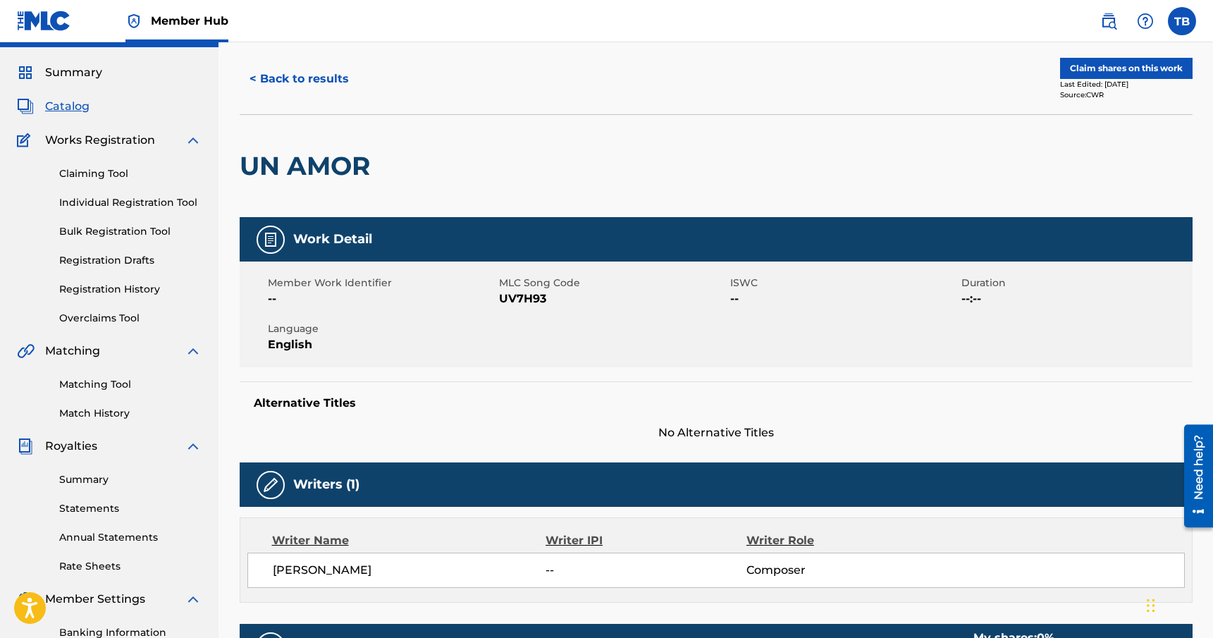
scroll to position [0, 0]
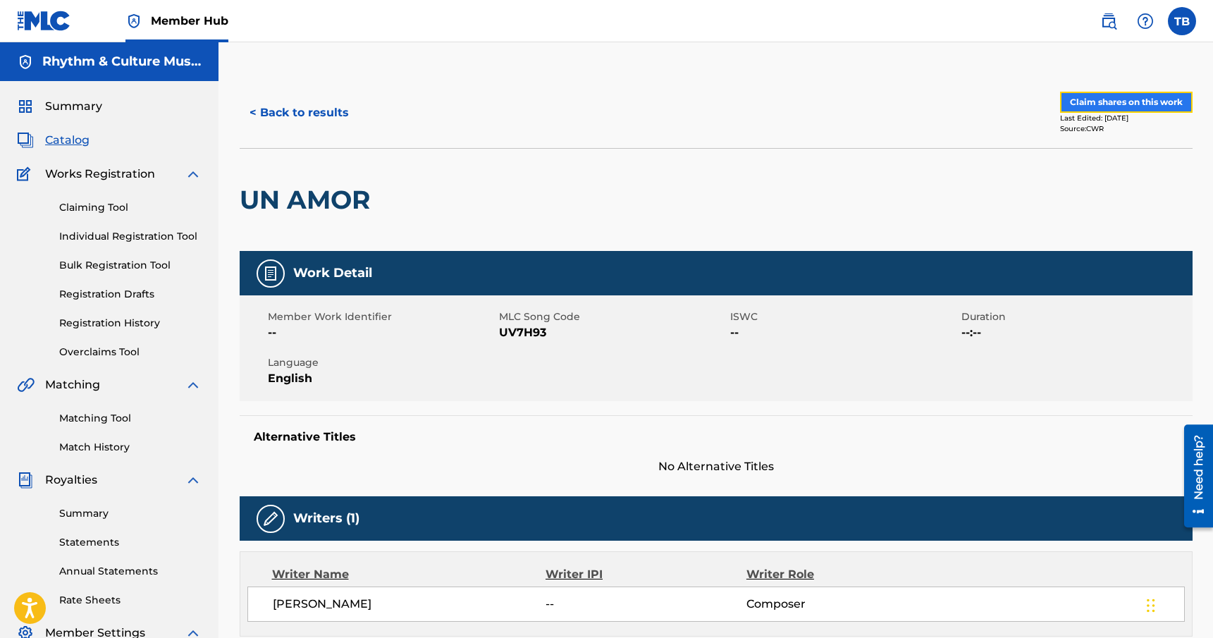
click at [1129, 94] on button "Claim shares on this work" at bounding box center [1126, 102] width 133 height 21
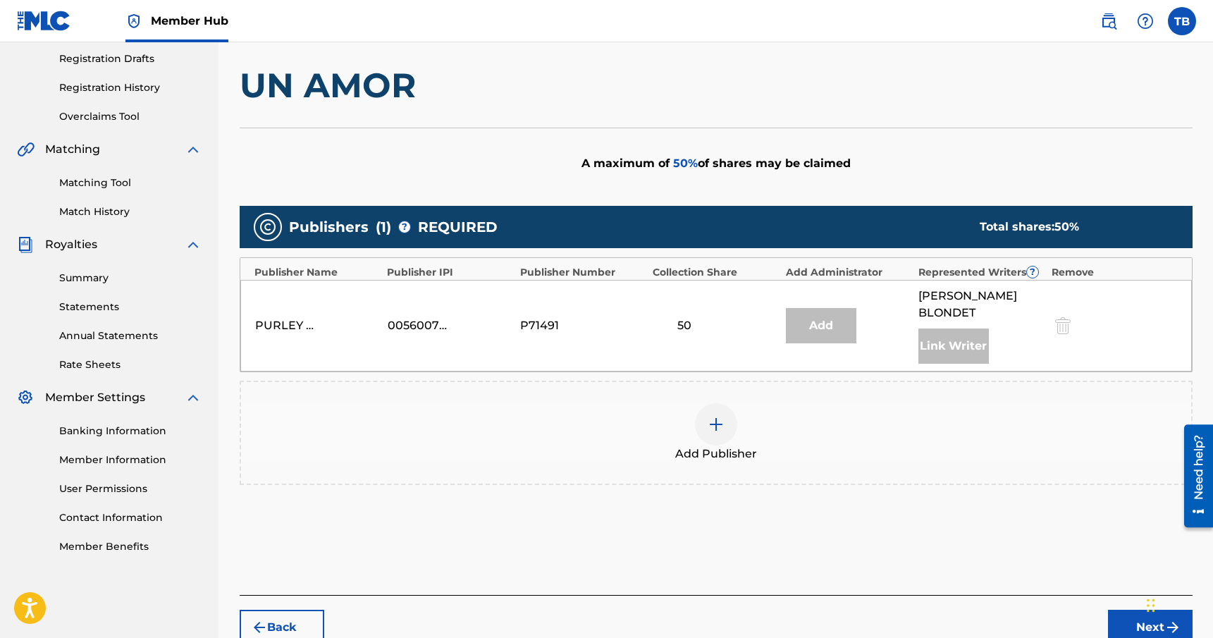
scroll to position [248, 0]
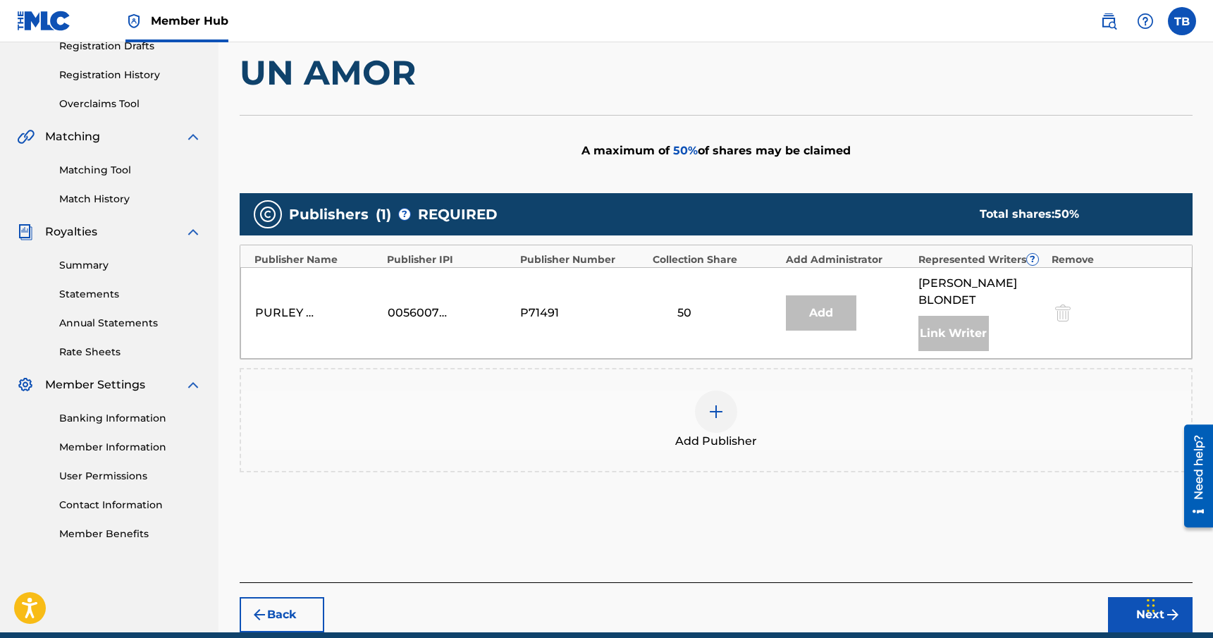
click at [713, 403] on img at bounding box center [716, 411] width 17 height 17
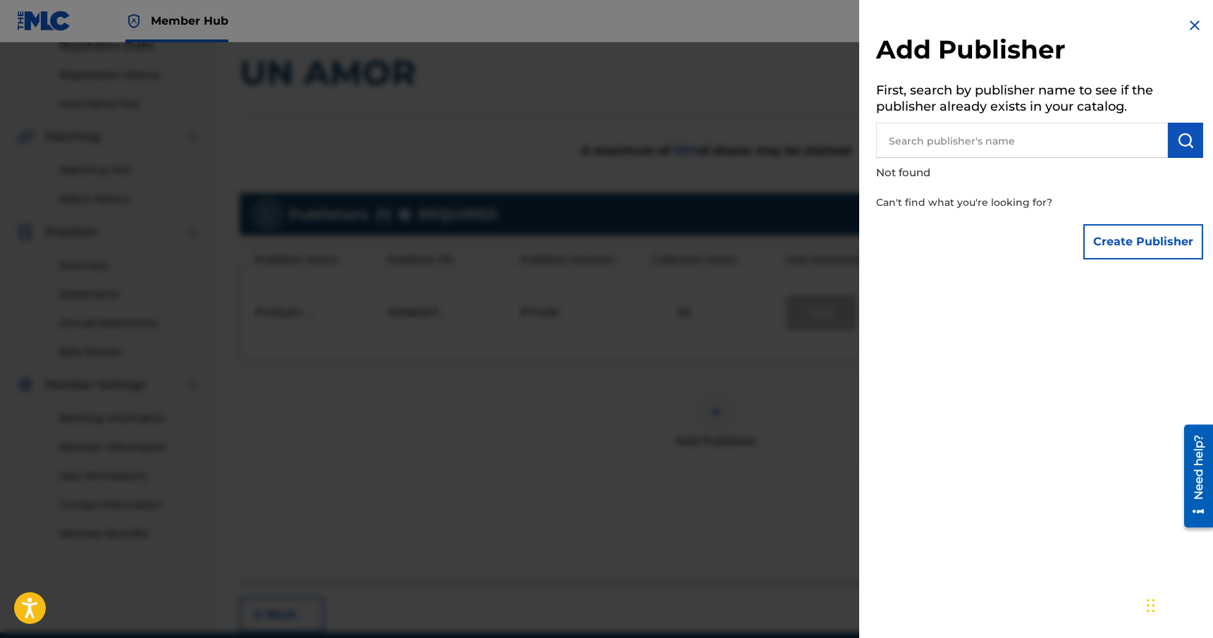
click at [943, 142] on input "text" at bounding box center [1022, 140] width 292 height 35
type input "Rhythm & Culture Music"
click at [1186, 148] on img "submit" at bounding box center [1185, 140] width 17 height 17
click at [1138, 247] on button "Create Publisher" at bounding box center [1144, 241] width 120 height 35
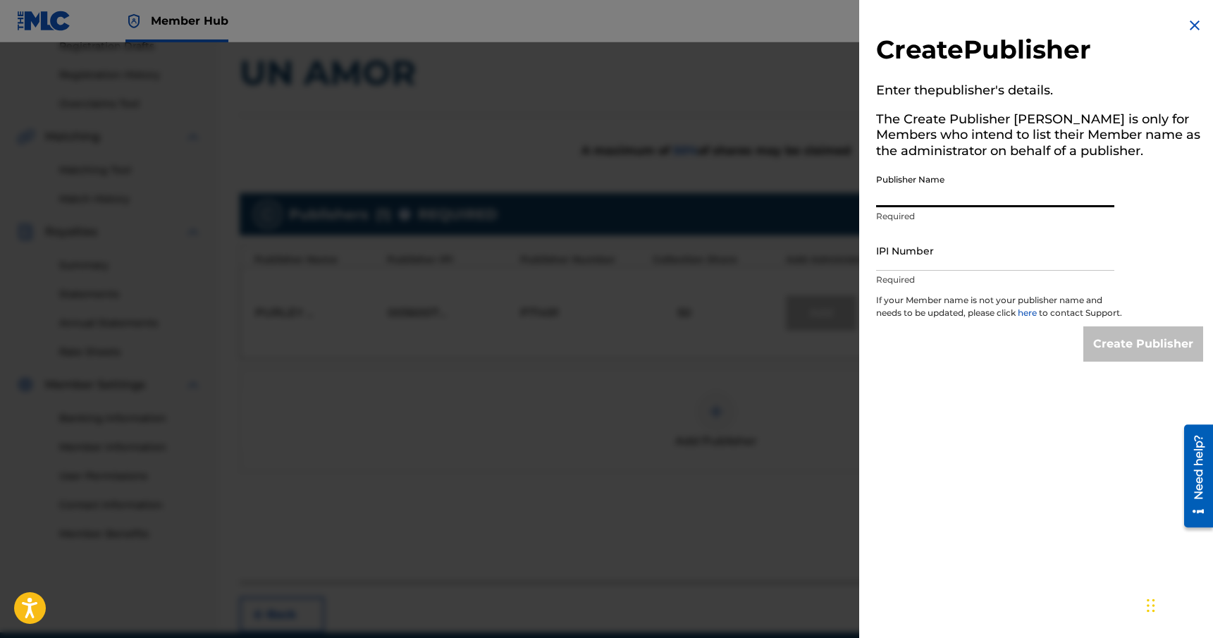
click at [996, 195] on input "Publisher Name" at bounding box center [995, 187] width 238 height 40
type input "Rhythm & Culture Music"
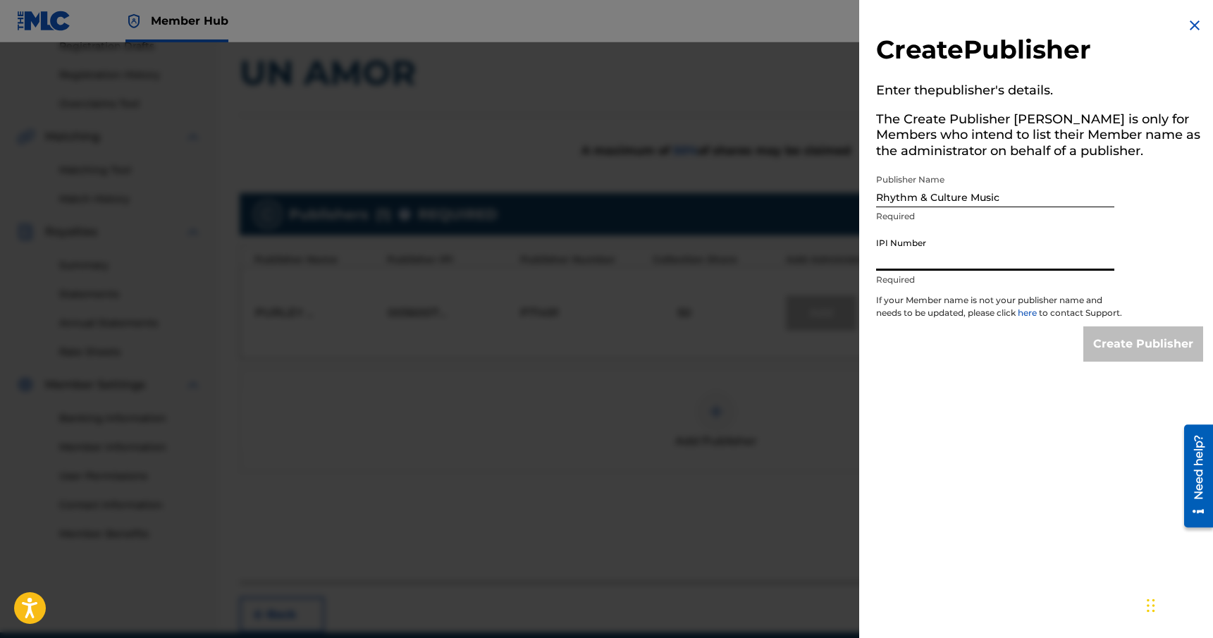
paste input "00449700739"
type input "00449700739"
click at [1149, 357] on input "Create Publisher" at bounding box center [1144, 343] width 120 height 35
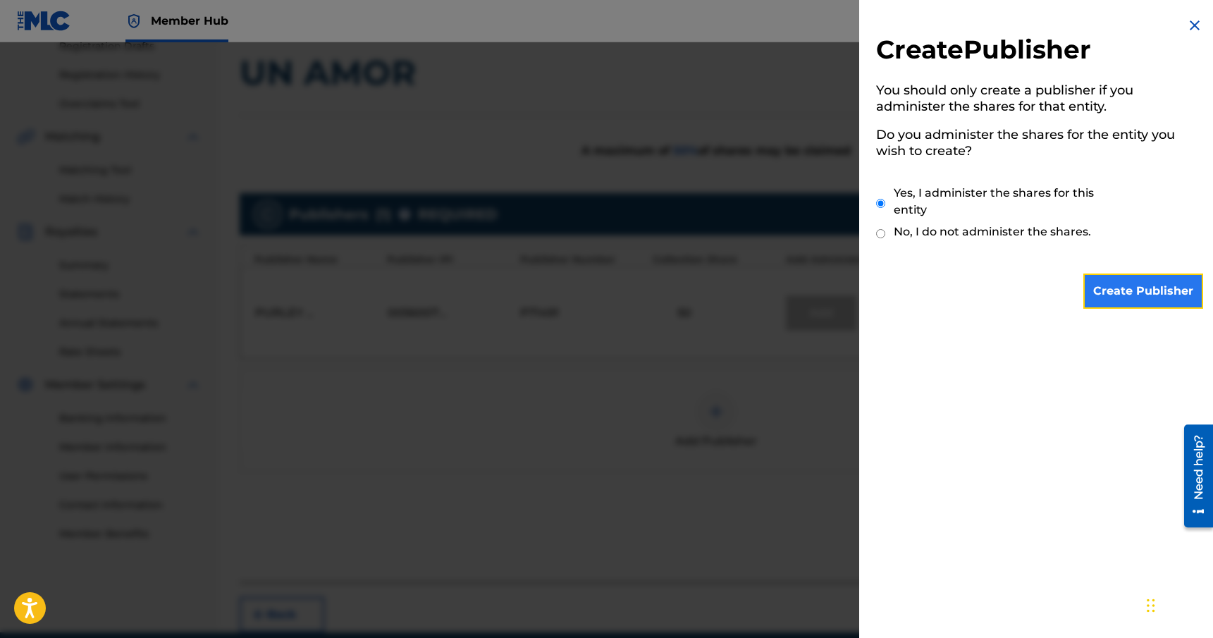
click at [1143, 299] on input "Create Publisher" at bounding box center [1144, 291] width 120 height 35
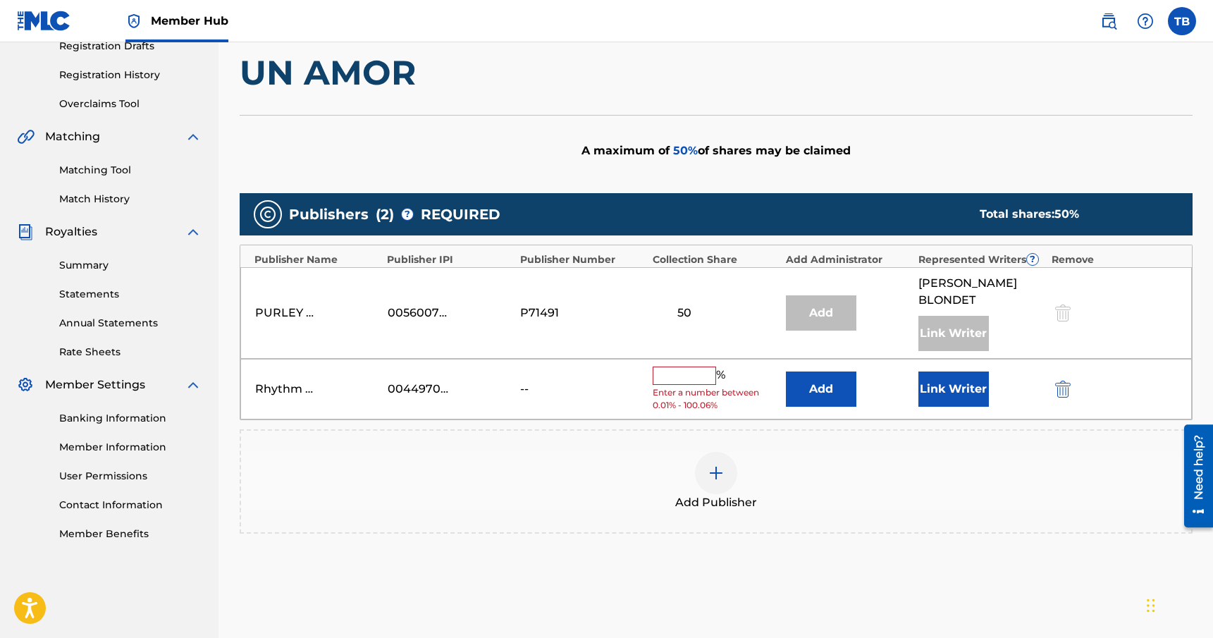
click at [691, 367] on input "text" at bounding box center [684, 376] width 63 height 18
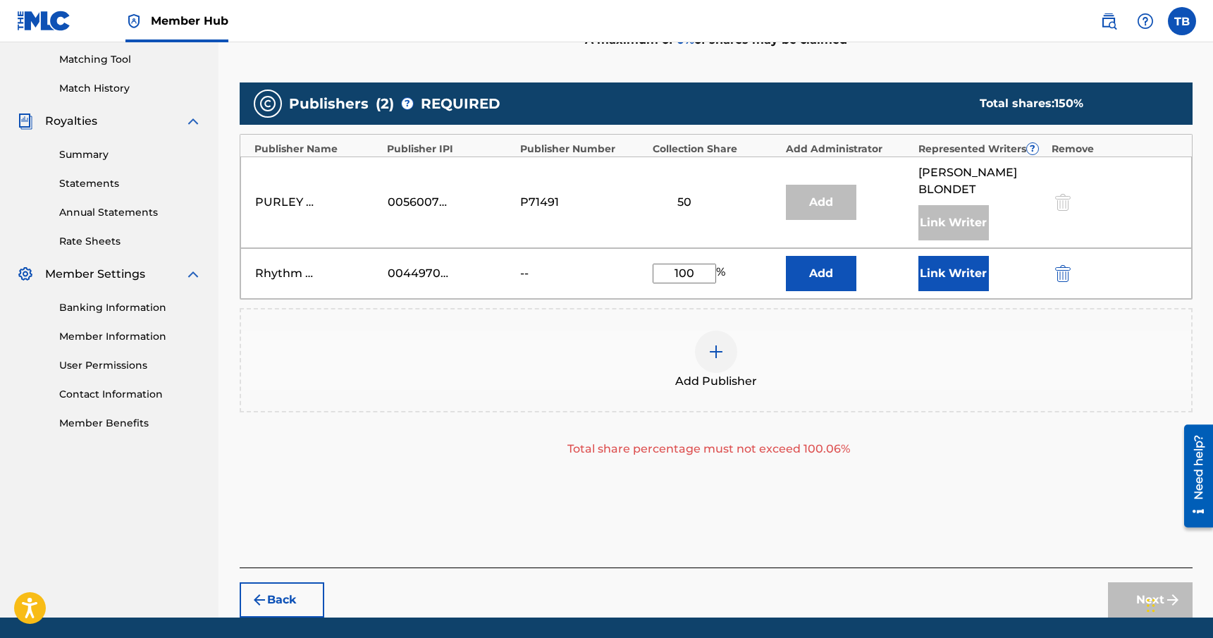
scroll to position [369, 0]
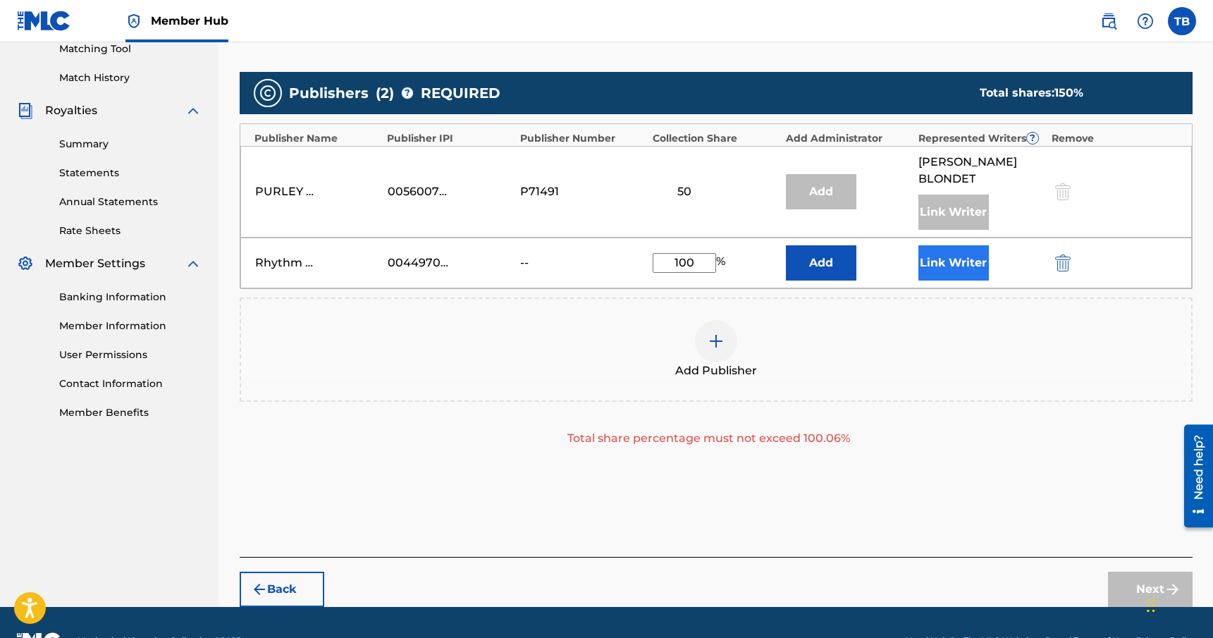
type input "100"
click at [949, 247] on button "Link Writer" at bounding box center [954, 262] width 71 height 35
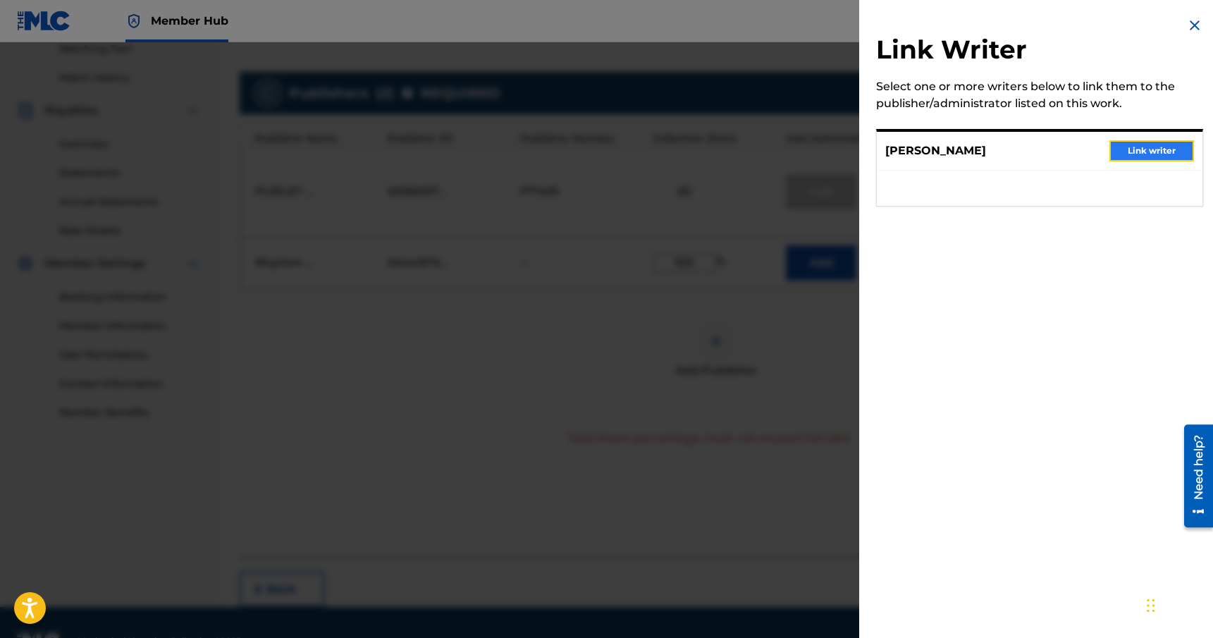
click at [1133, 153] on button "Link writer" at bounding box center [1152, 150] width 85 height 21
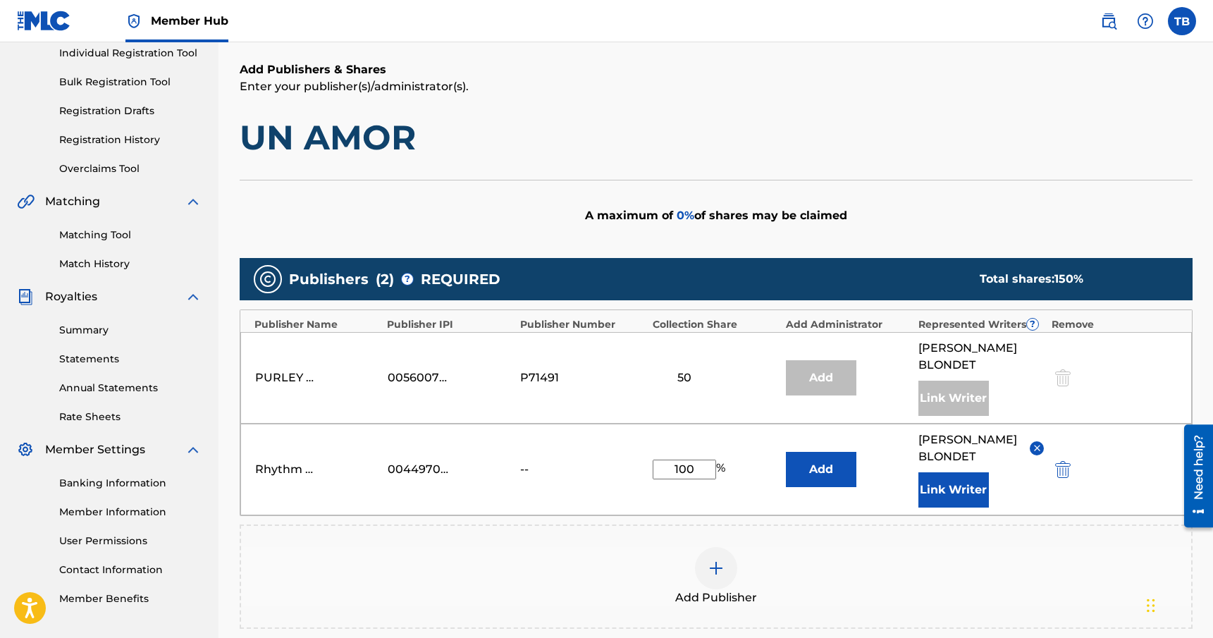
scroll to position [180, 0]
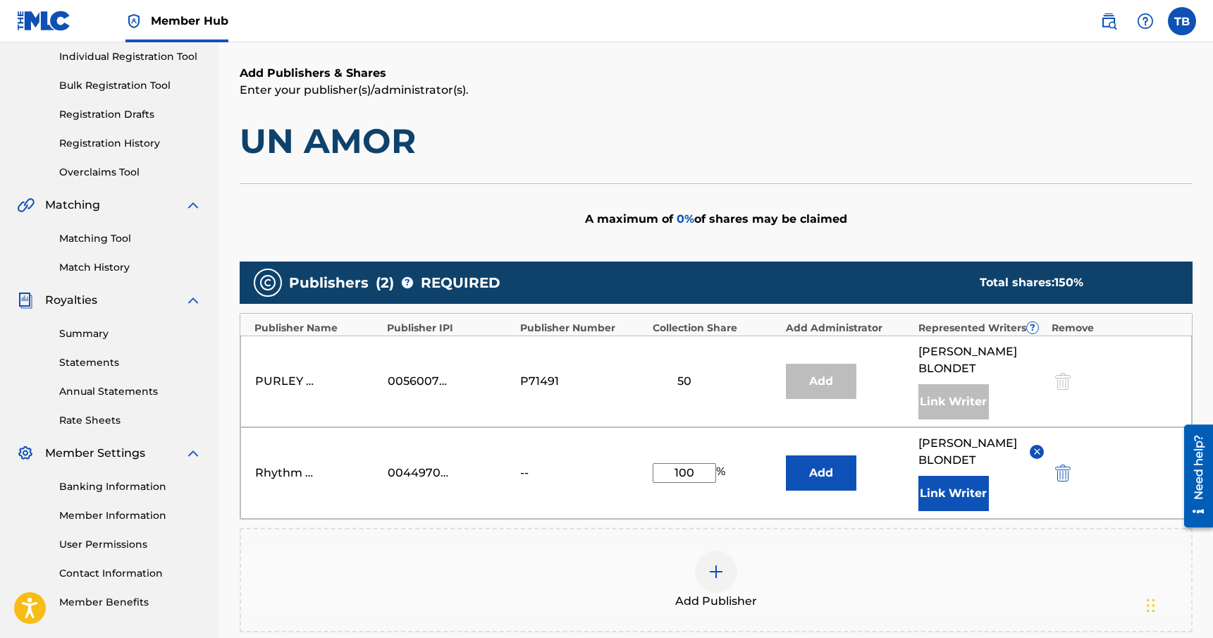
click at [733, 427] on div "Rhythm & Culture Music 00449700739 -- 100 % Add [PERSON_NAME] Link Writer" at bounding box center [716, 473] width 952 height 92
drag, startPoint x: 706, startPoint y: 453, endPoint x: 620, endPoint y: 453, distance: 86.0
click at [620, 453] on div "Rhythm & Culture Music 00449700739 -- 100 % Add [PERSON_NAME] Link Writer" at bounding box center [716, 473] width 952 height 92
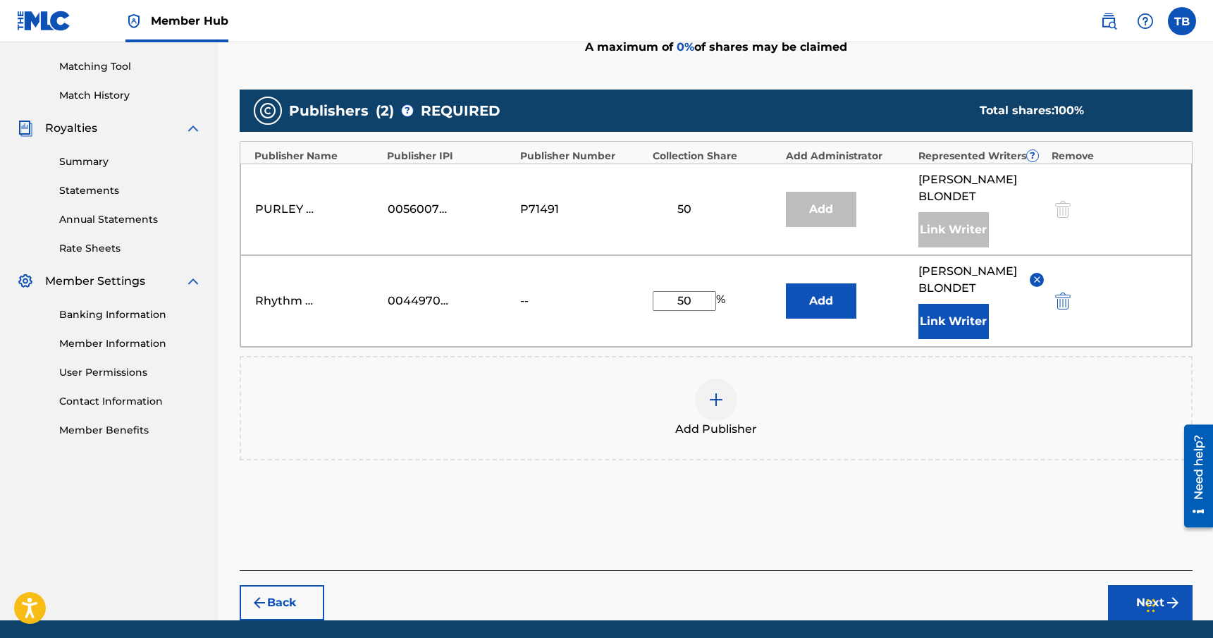
scroll to position [385, 0]
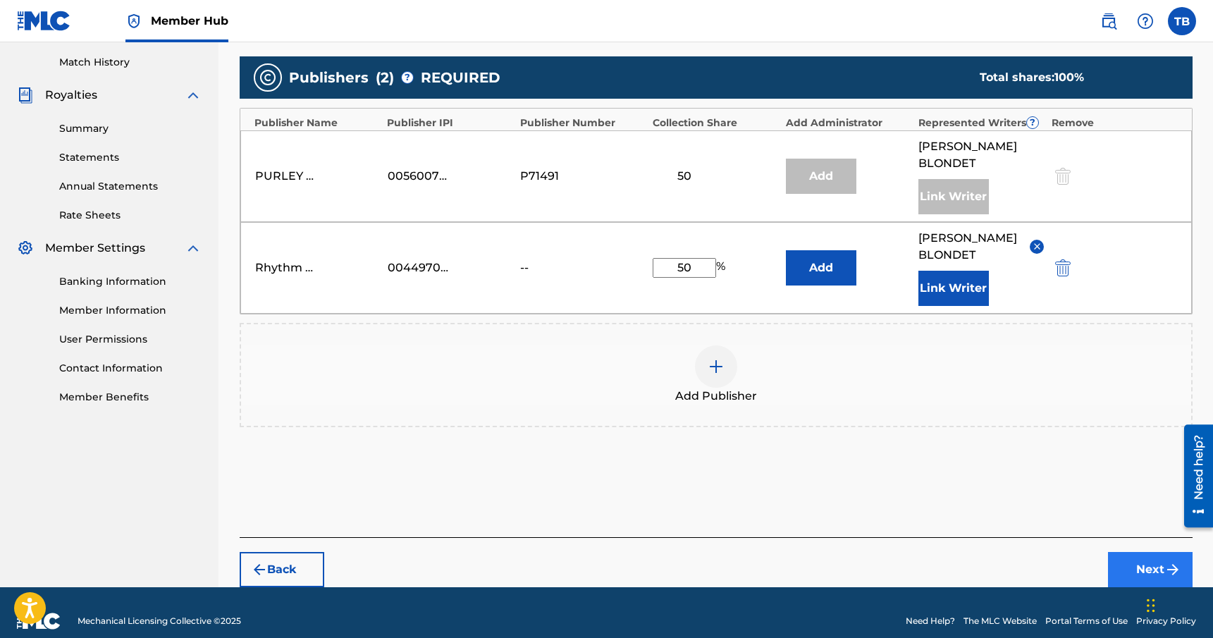
type input "50"
click at [1132, 552] on button "Next" at bounding box center [1150, 569] width 85 height 35
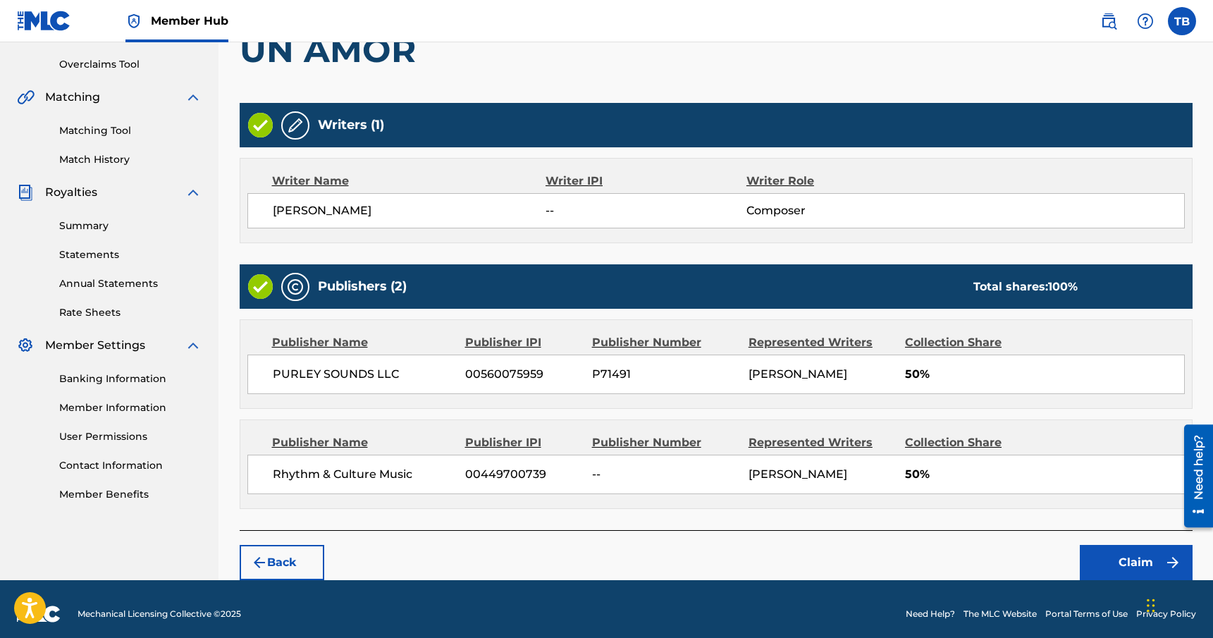
scroll to position [296, 0]
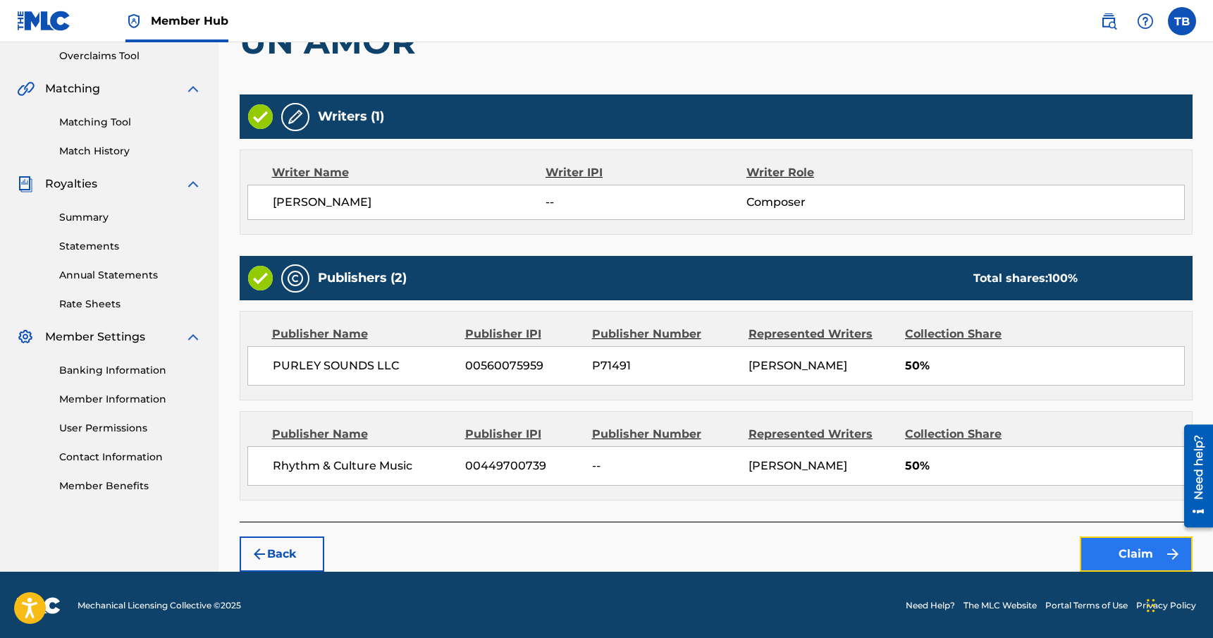
click at [1102, 546] on button "Claim" at bounding box center [1136, 554] width 113 height 35
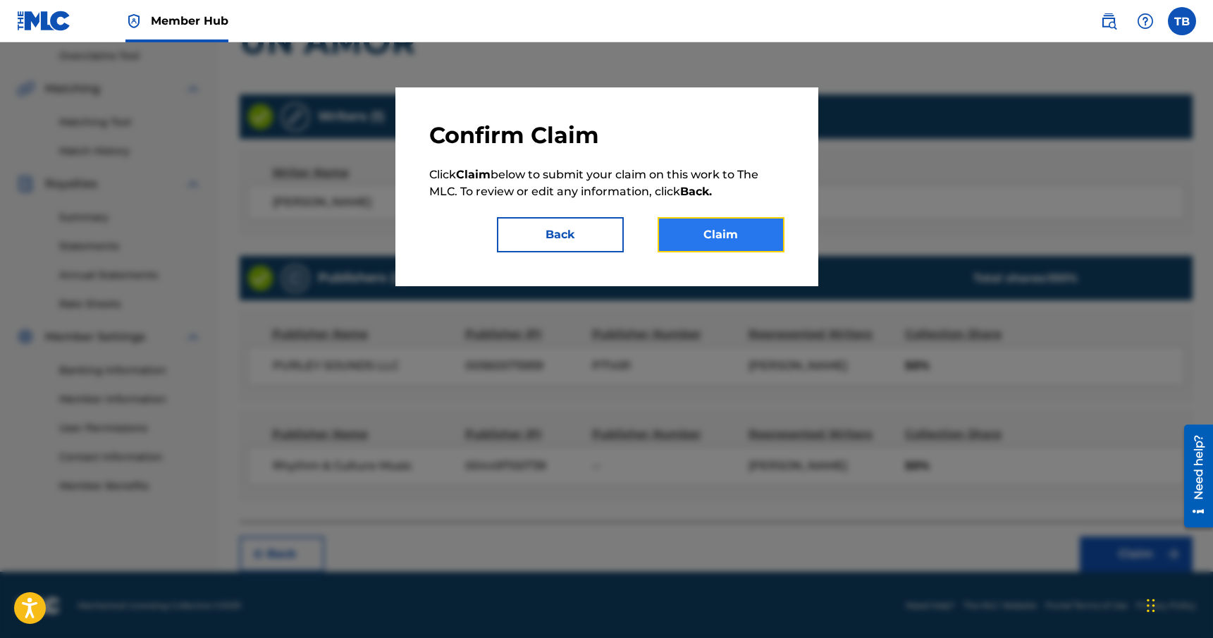
click at [717, 238] on button "Claim" at bounding box center [721, 234] width 127 height 35
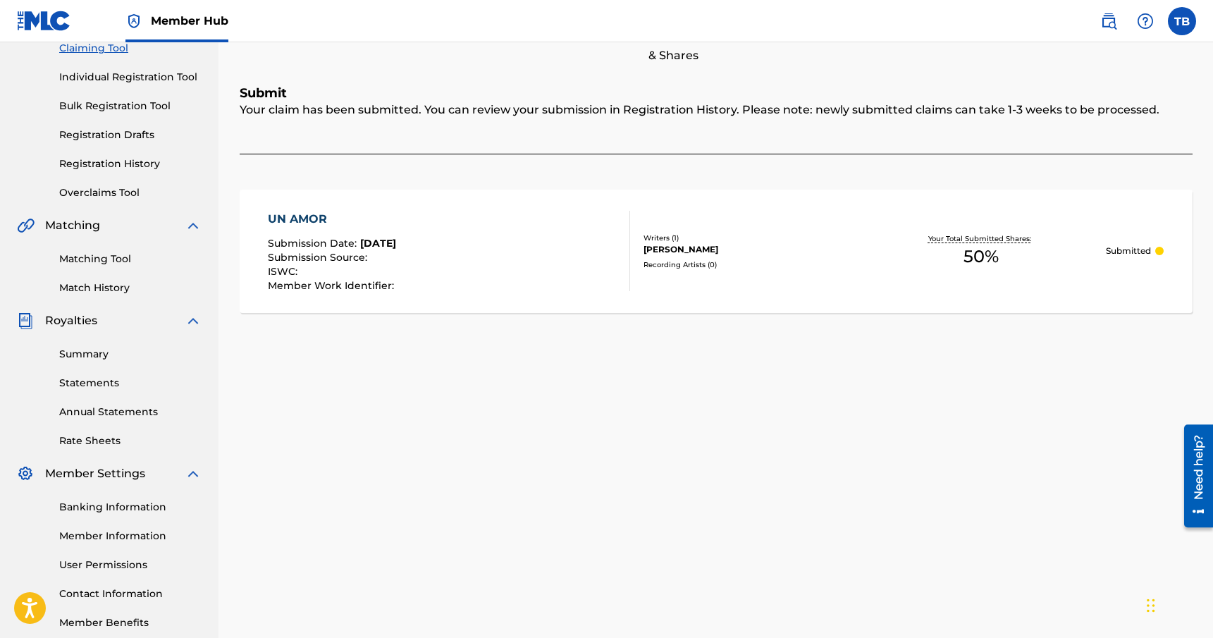
scroll to position [176, 0]
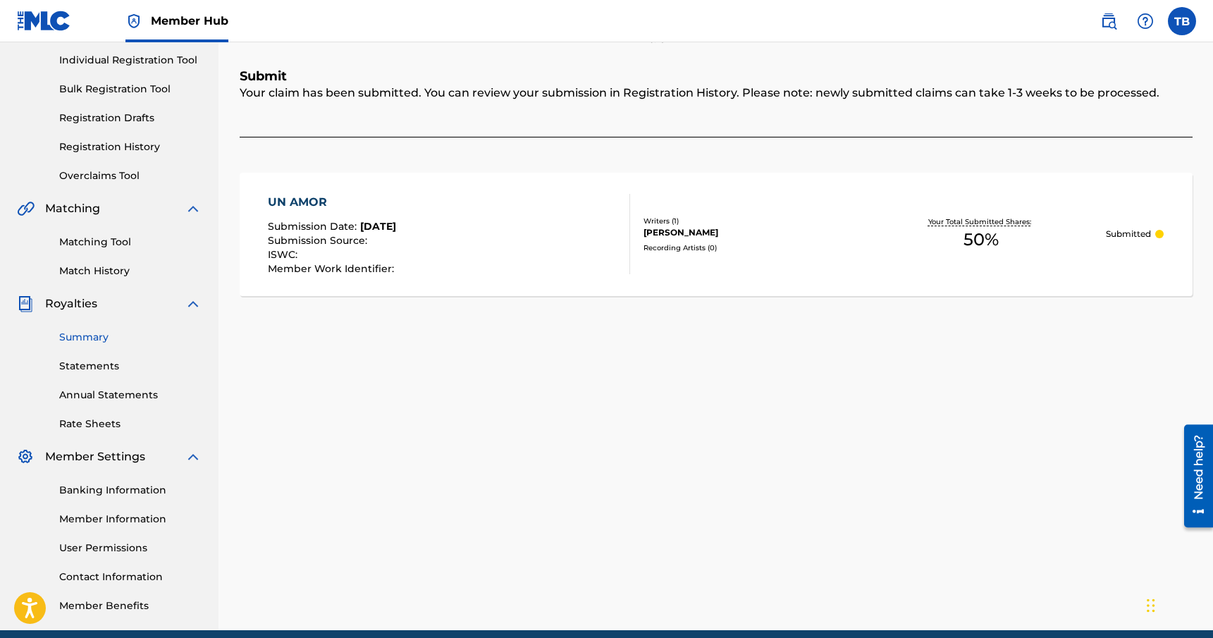
click at [97, 333] on link "Summary" at bounding box center [130, 337] width 142 height 15
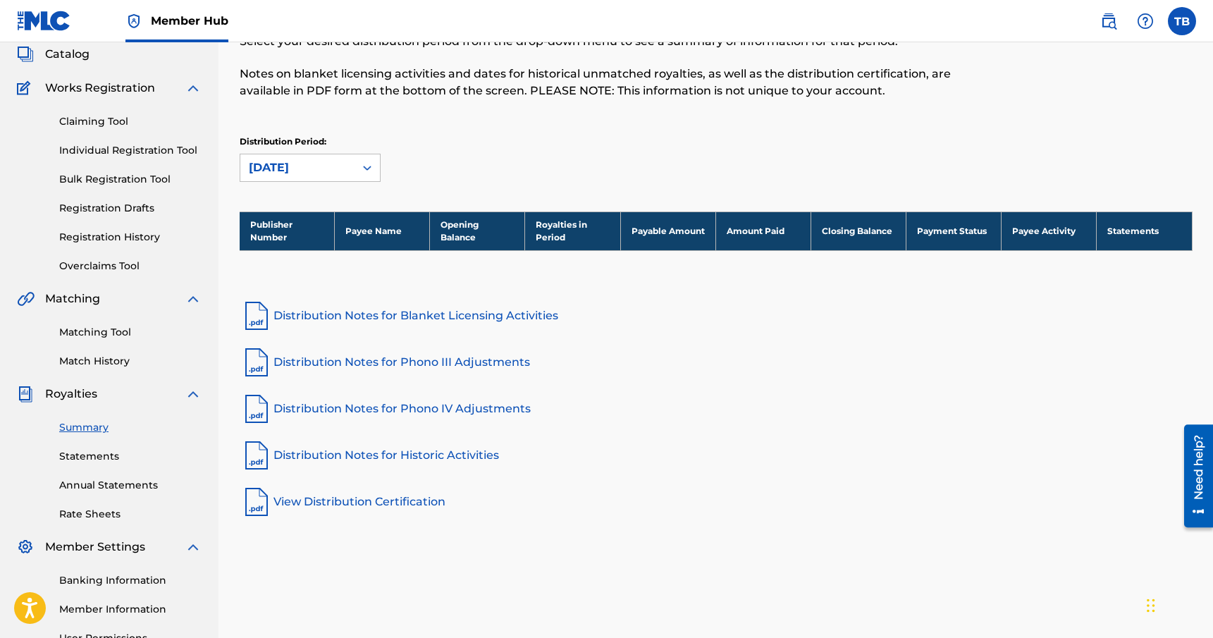
scroll to position [91, 0]
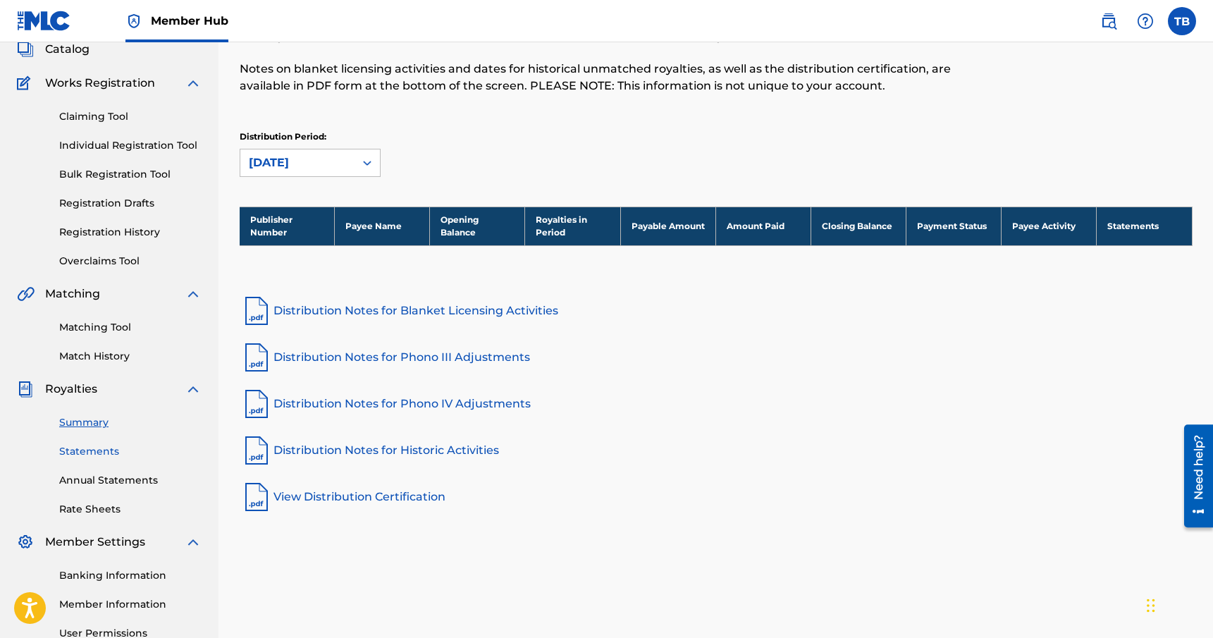
click at [94, 451] on link "Statements" at bounding box center [130, 451] width 142 height 15
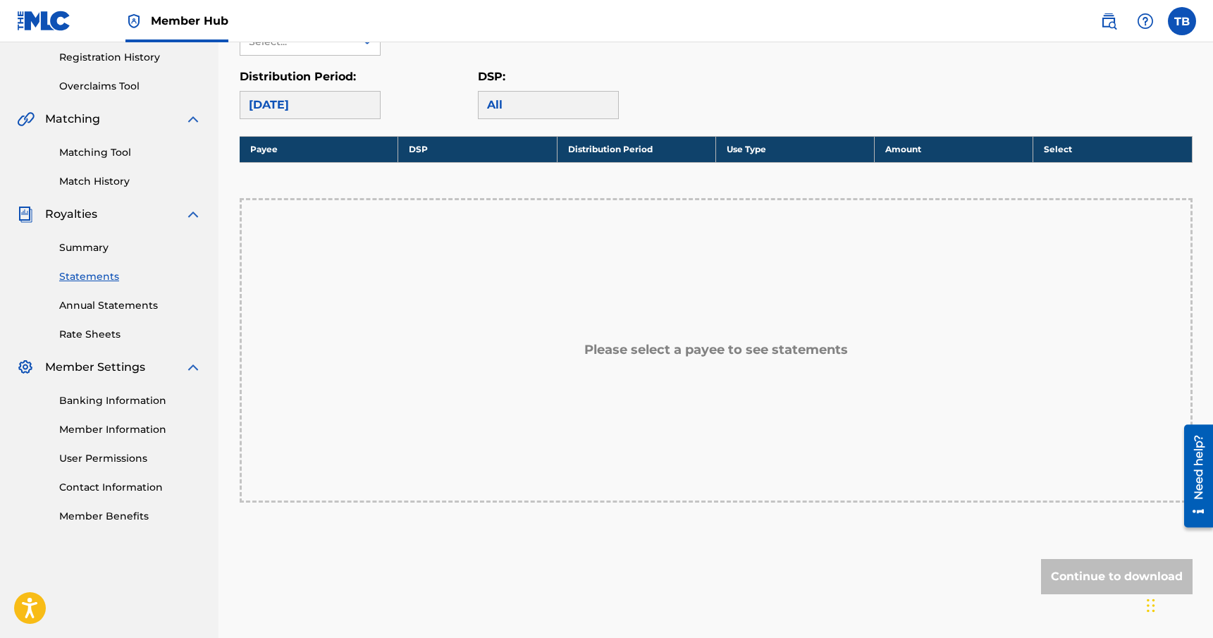
scroll to position [252, 0]
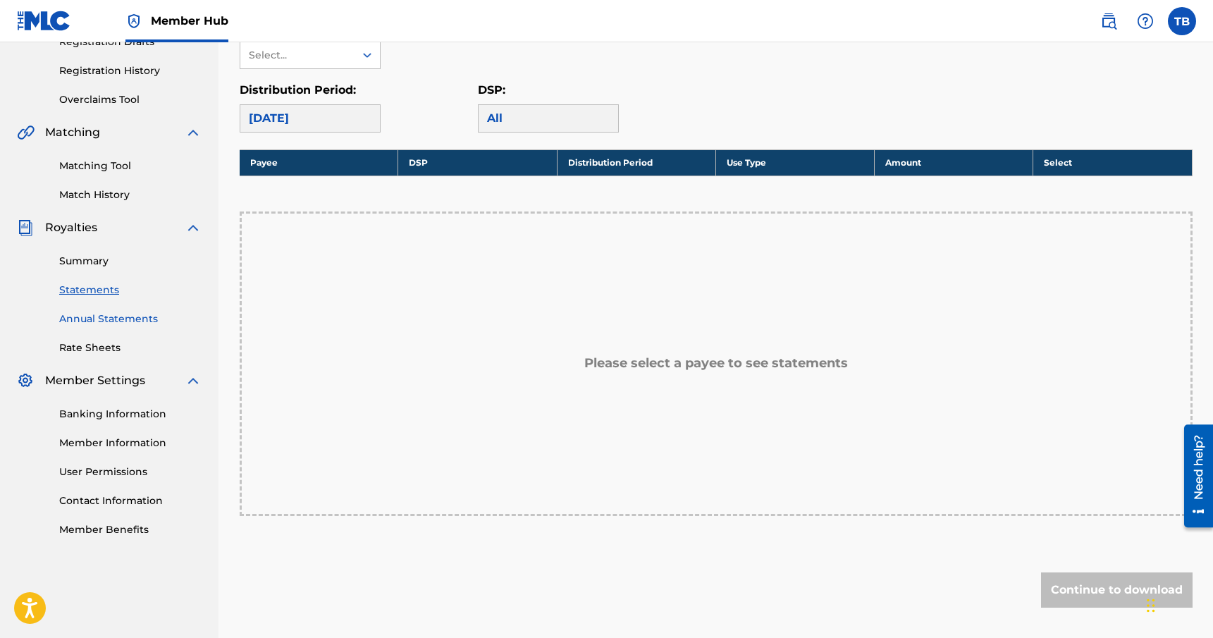
click at [114, 322] on link "Annual Statements" at bounding box center [130, 319] width 142 height 15
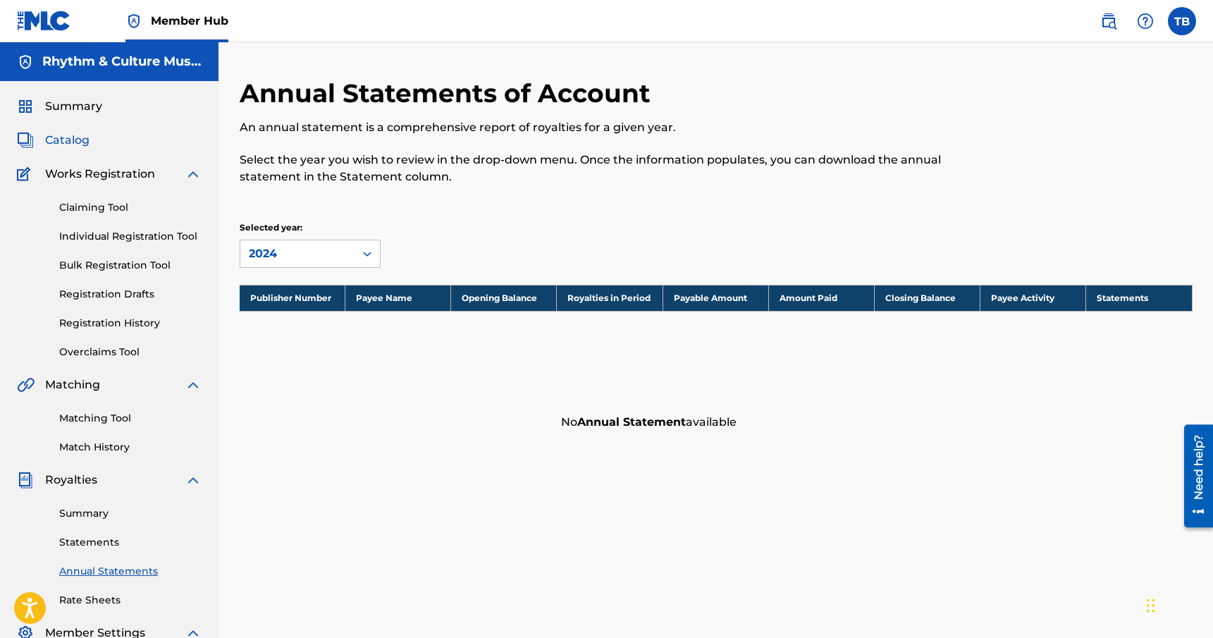
click at [74, 145] on span "Catalog" at bounding box center [67, 140] width 44 height 17
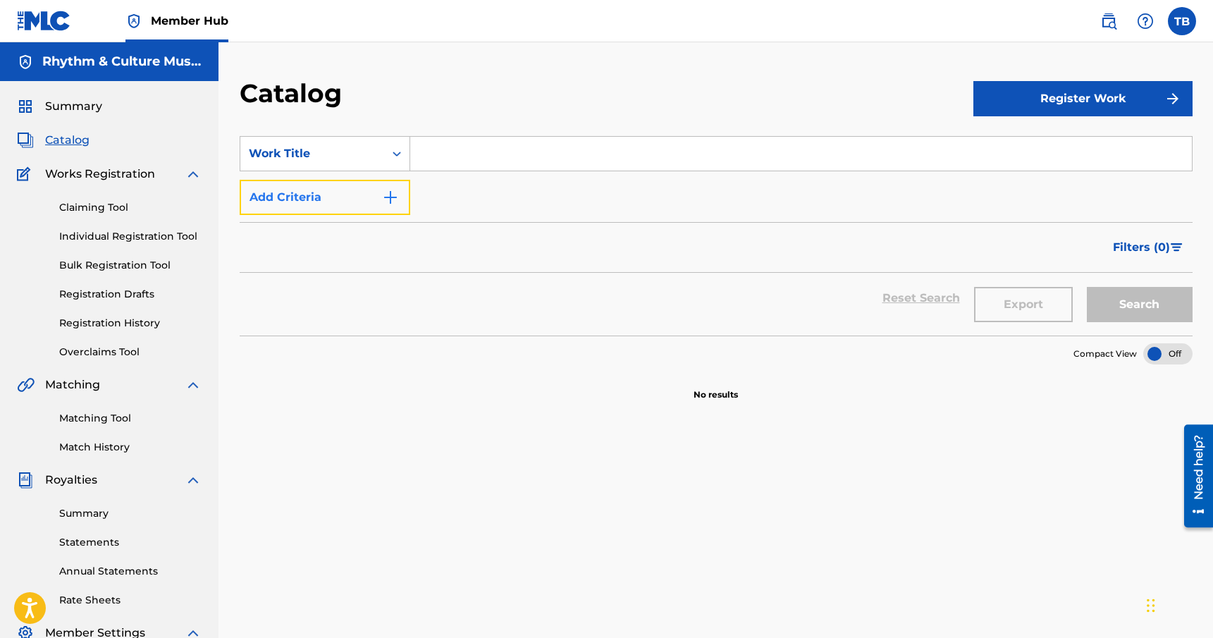
click at [393, 204] on img "Search Form" at bounding box center [390, 197] width 17 height 17
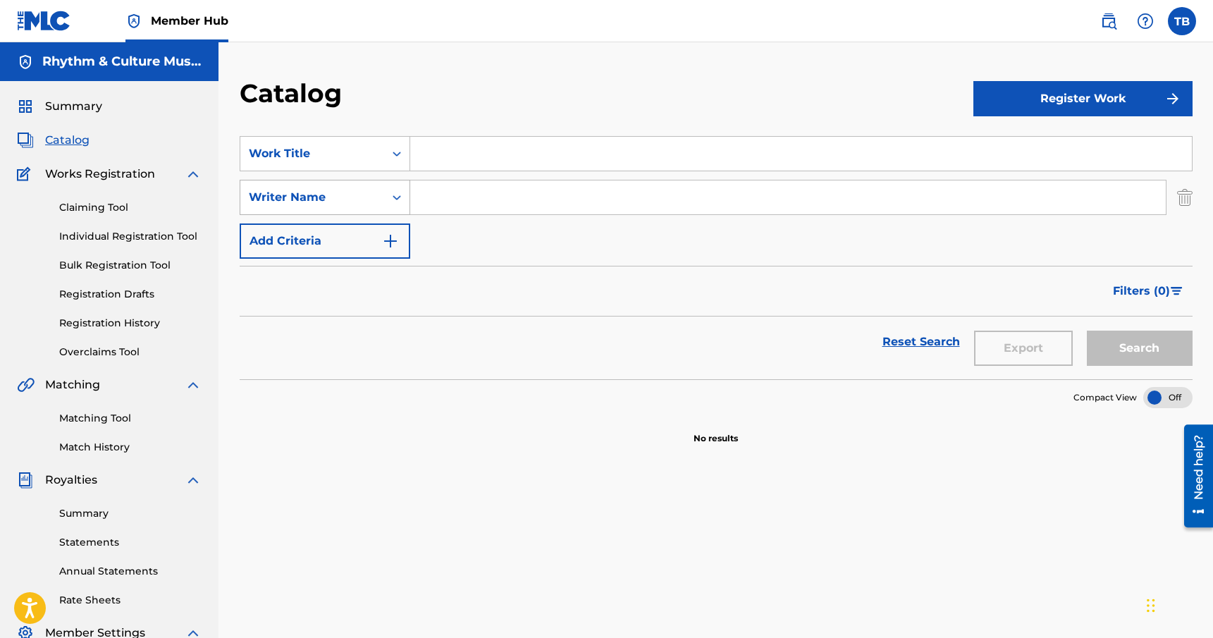
click at [396, 197] on icon "Search Form" at bounding box center [397, 197] width 8 height 5
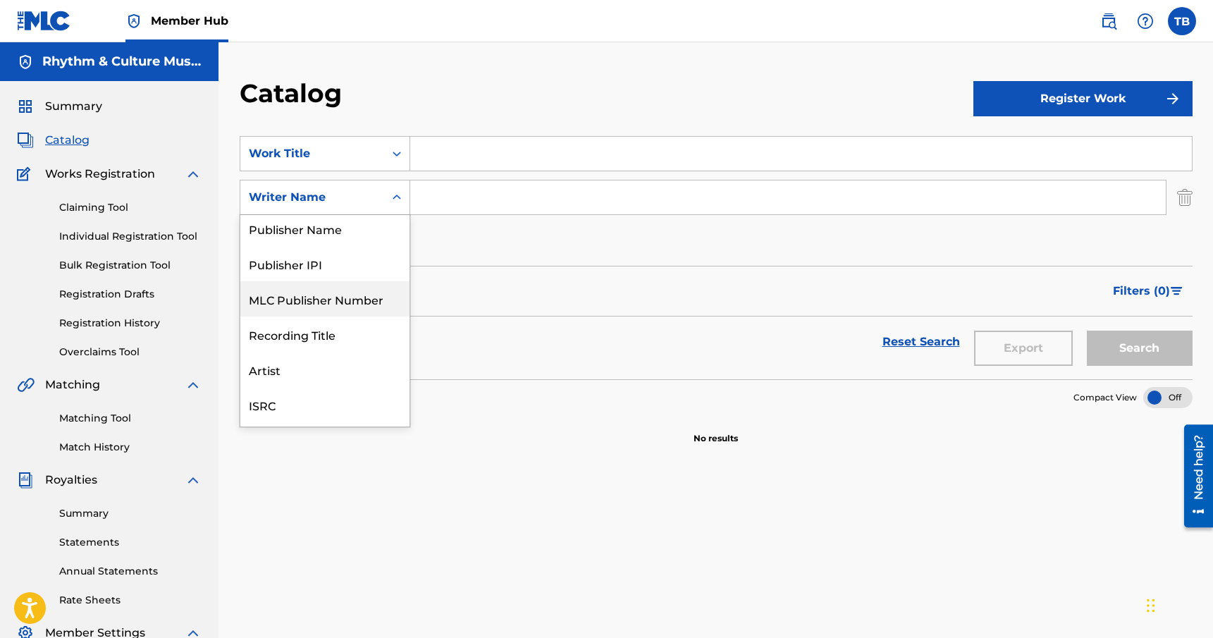
scroll to position [34, 0]
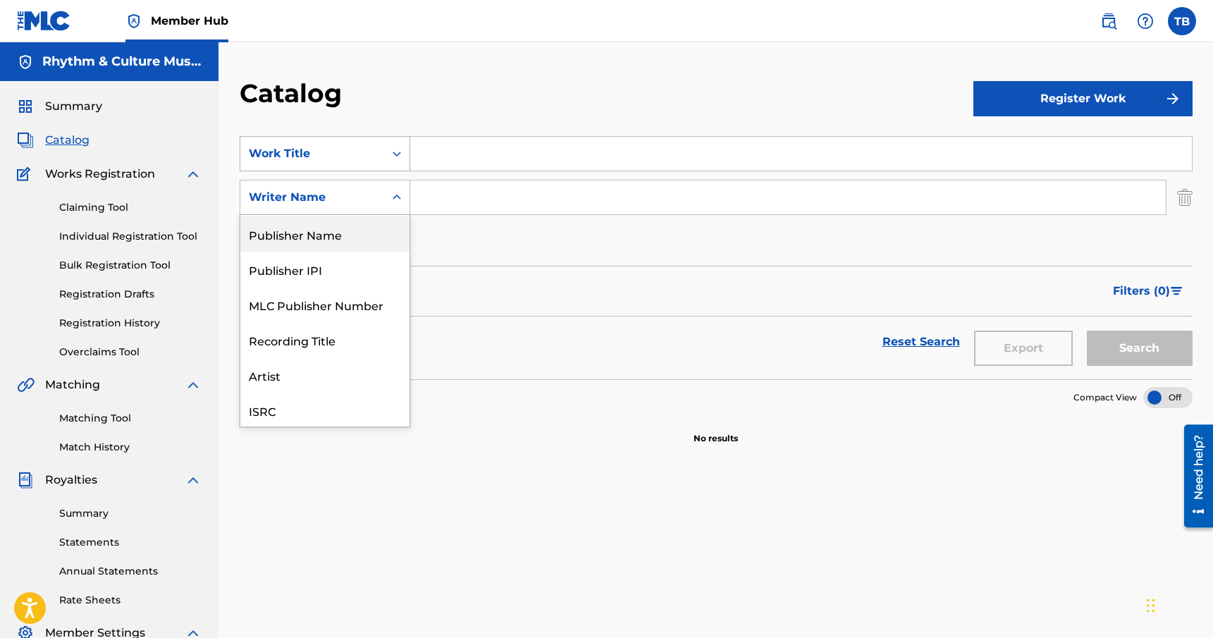
click at [394, 154] on icon "Search Form" at bounding box center [397, 154] width 8 height 5
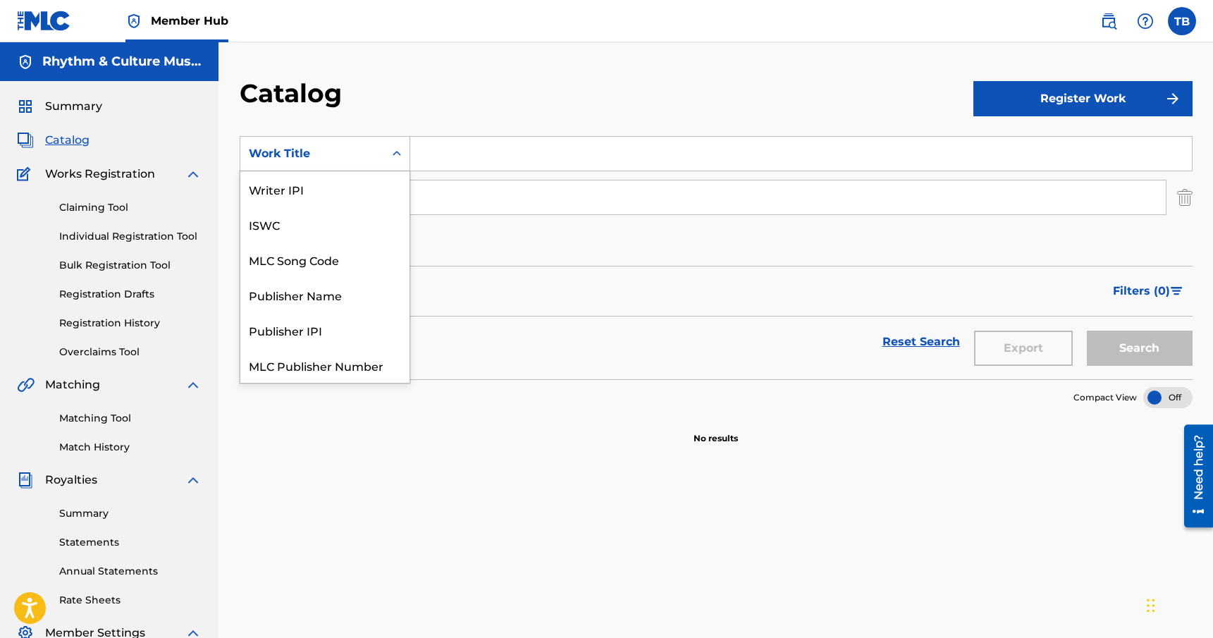
scroll to position [176, 0]
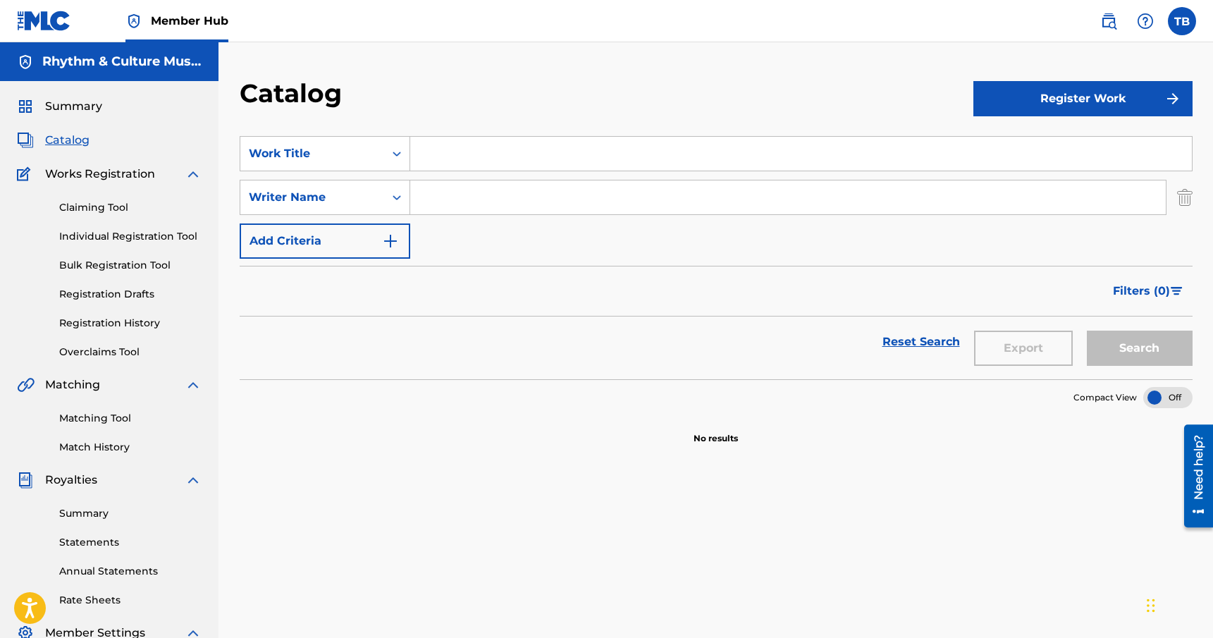
click at [394, 154] on icon "Search Form" at bounding box center [397, 154] width 8 height 5
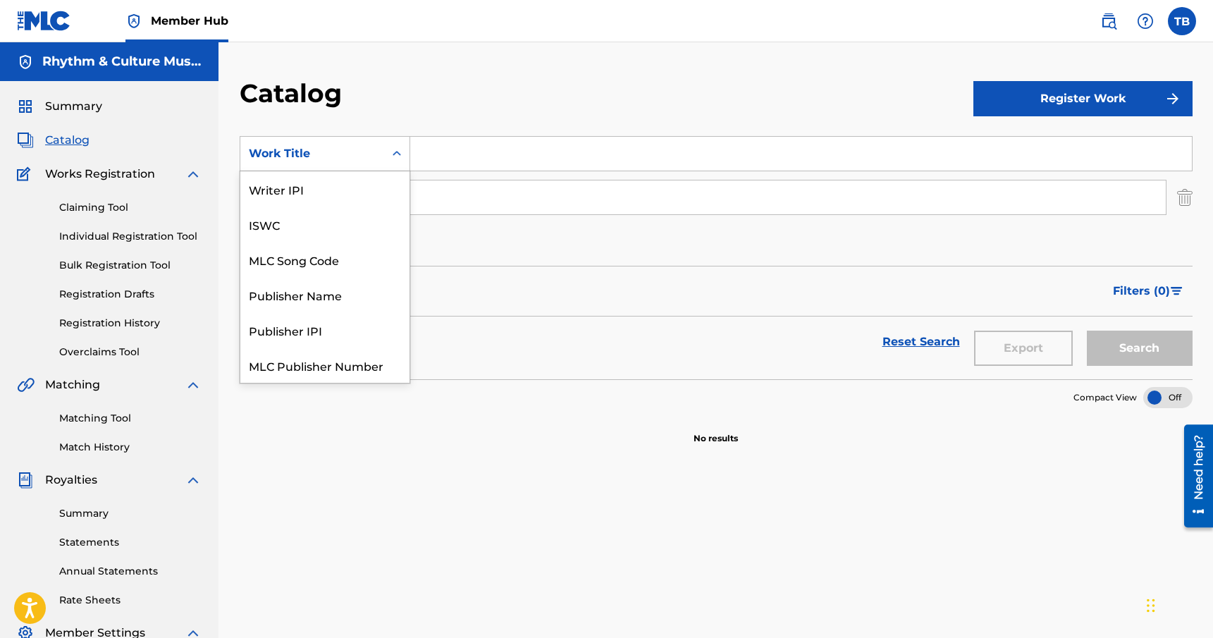
click at [394, 154] on icon "Search Form" at bounding box center [397, 153] width 8 height 5
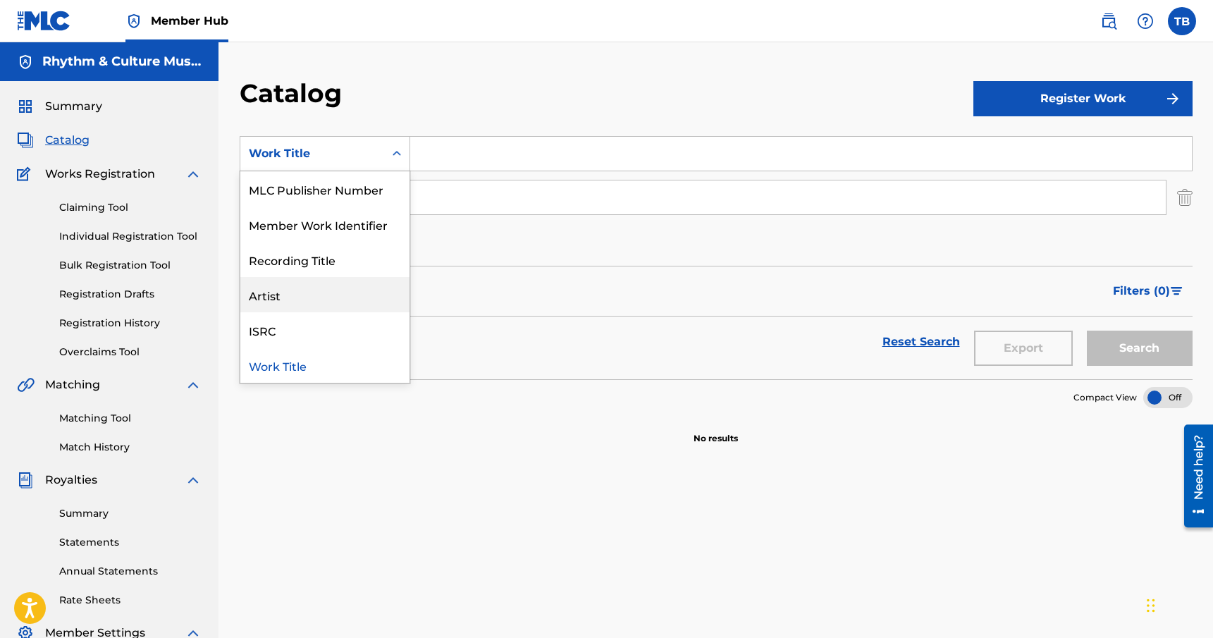
click at [313, 295] on div "Artist" at bounding box center [324, 294] width 169 height 35
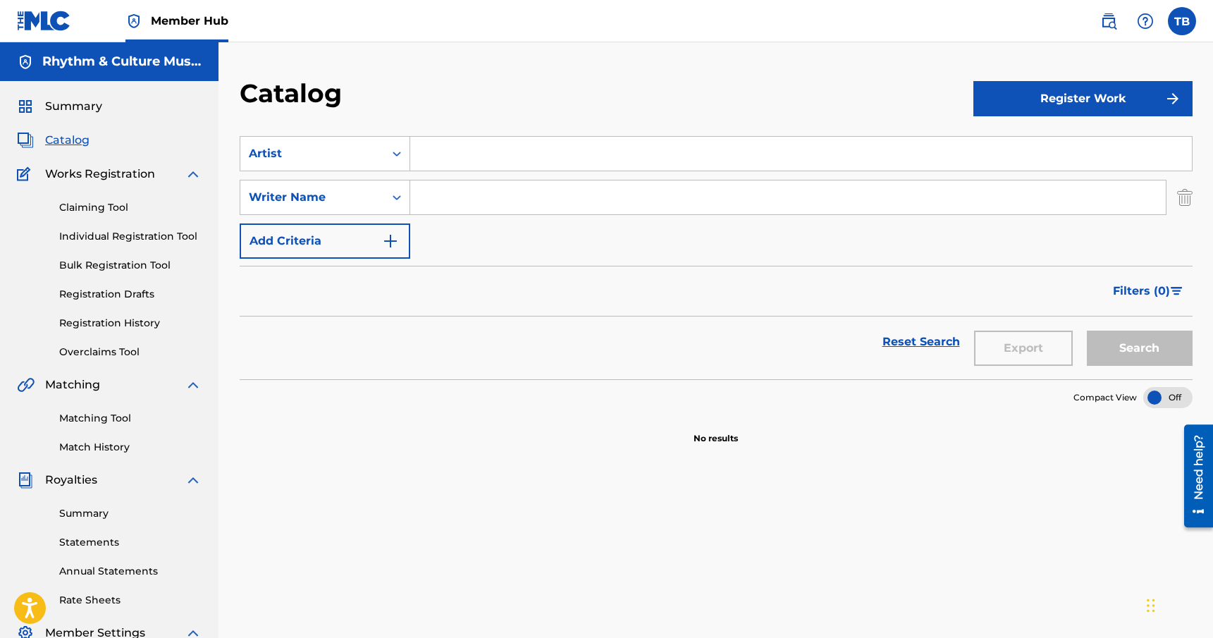
click at [506, 149] on input "Search Form" at bounding box center [801, 154] width 782 height 34
type input "[PERSON_NAME]"
click at [1139, 345] on button "Search" at bounding box center [1140, 348] width 106 height 35
click at [80, 109] on span "Summary" at bounding box center [73, 106] width 57 height 17
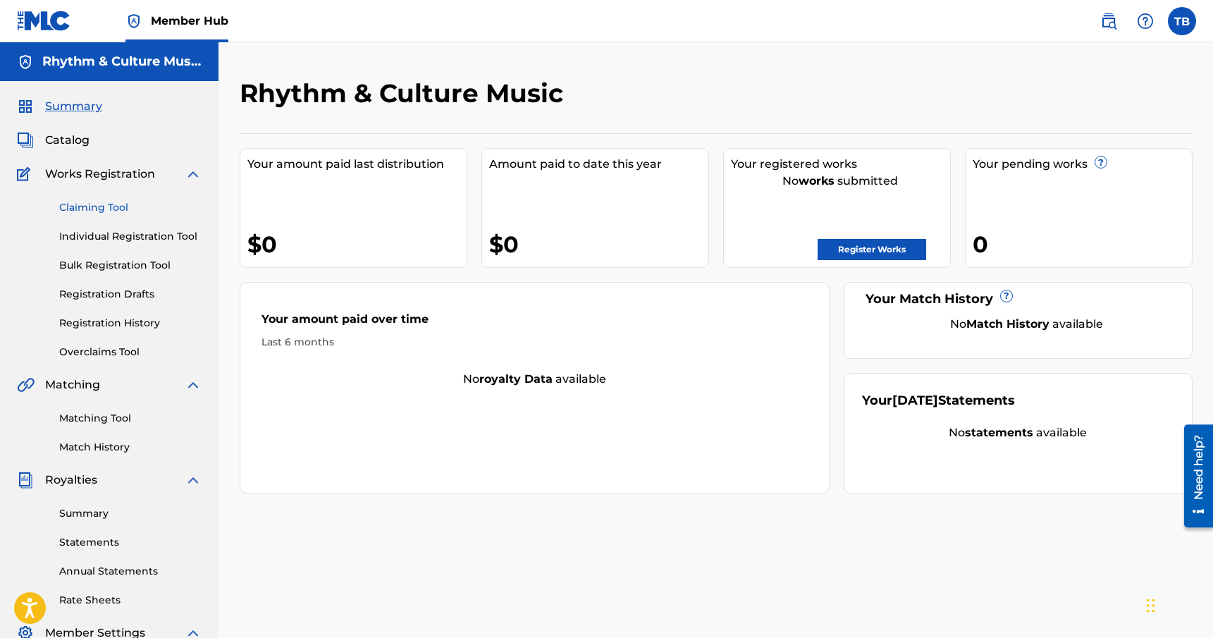
click at [109, 207] on link "Claiming Tool" at bounding box center [130, 207] width 142 height 15
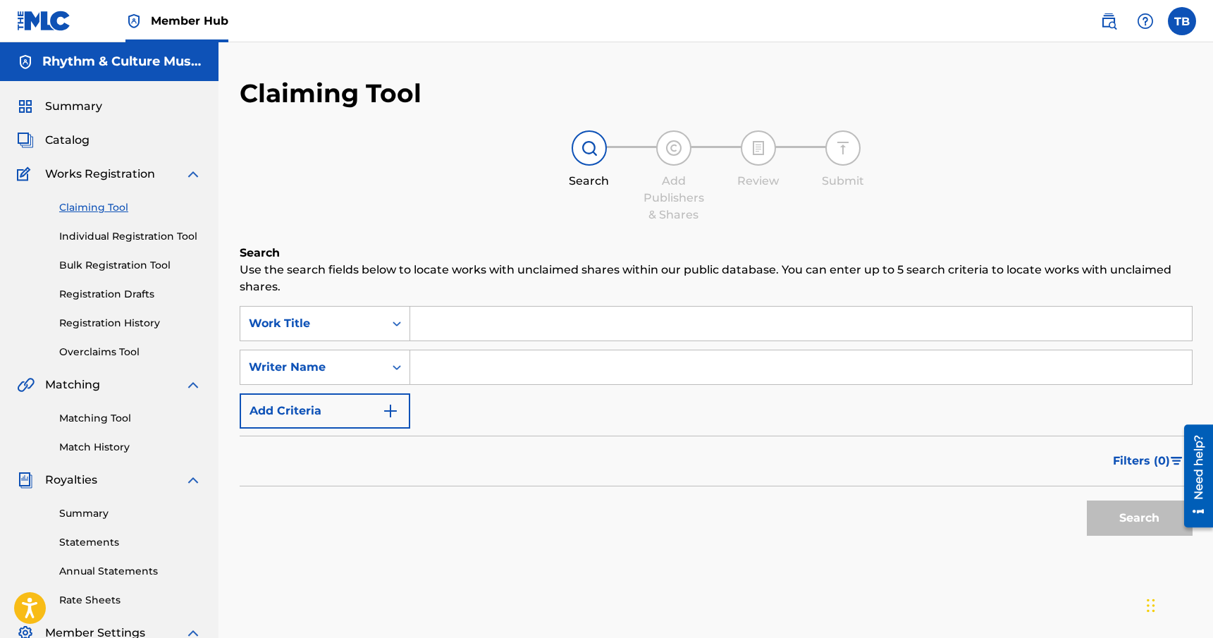
click at [472, 374] on input "Search Form" at bounding box center [801, 367] width 782 height 34
type input "[PERSON_NAME]"
click at [1087, 501] on button "Search" at bounding box center [1140, 518] width 106 height 35
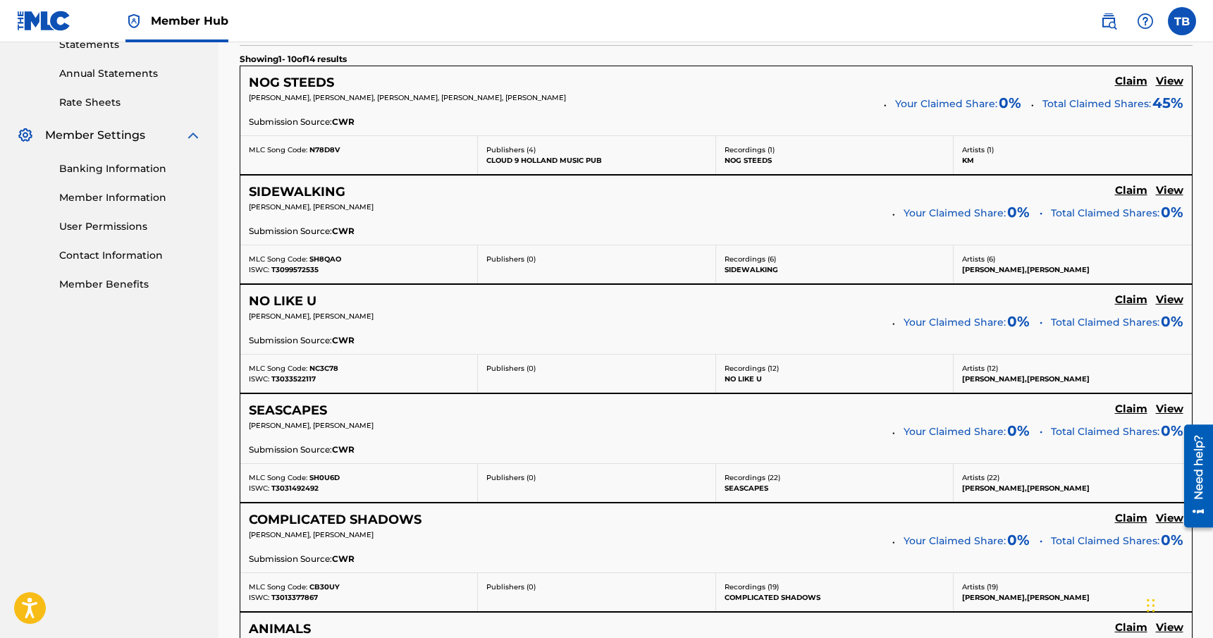
scroll to position [511, 0]
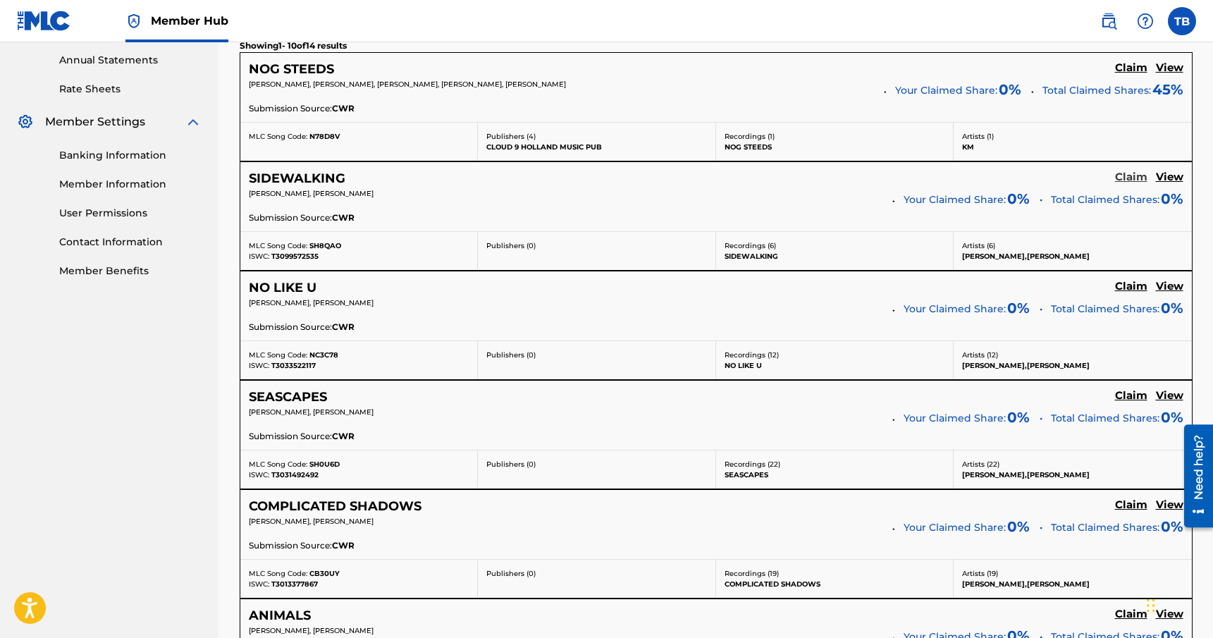
click at [1141, 176] on h5 "Claim" at bounding box center [1131, 177] width 32 height 13
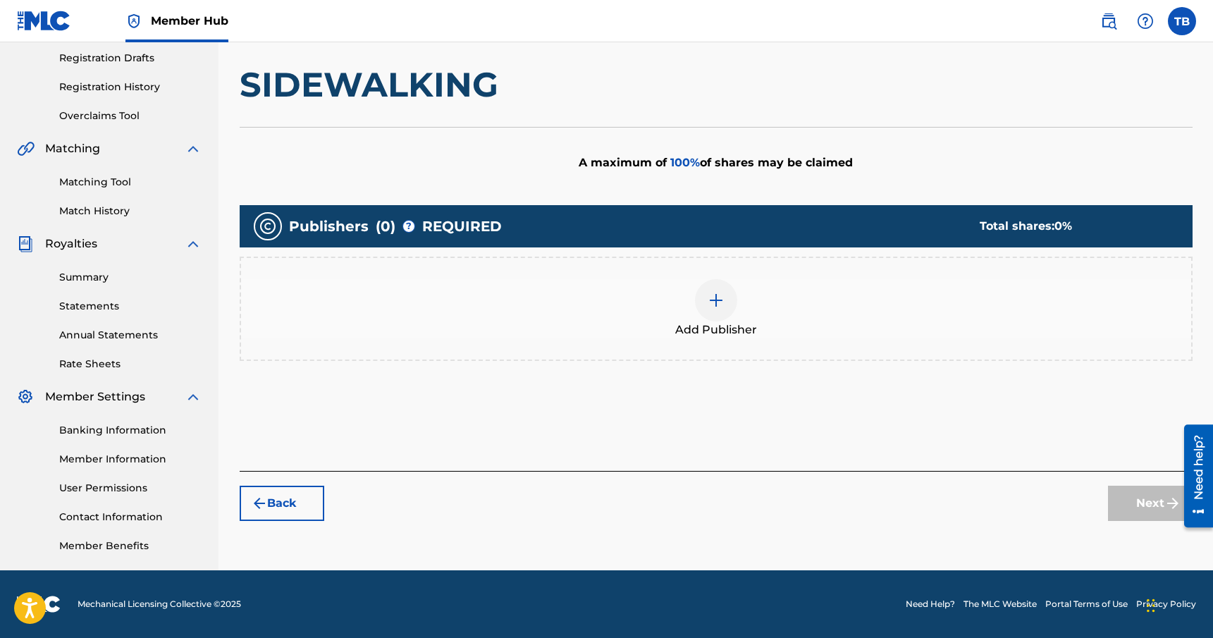
scroll to position [236, 0]
click at [719, 304] on img at bounding box center [716, 300] width 17 height 17
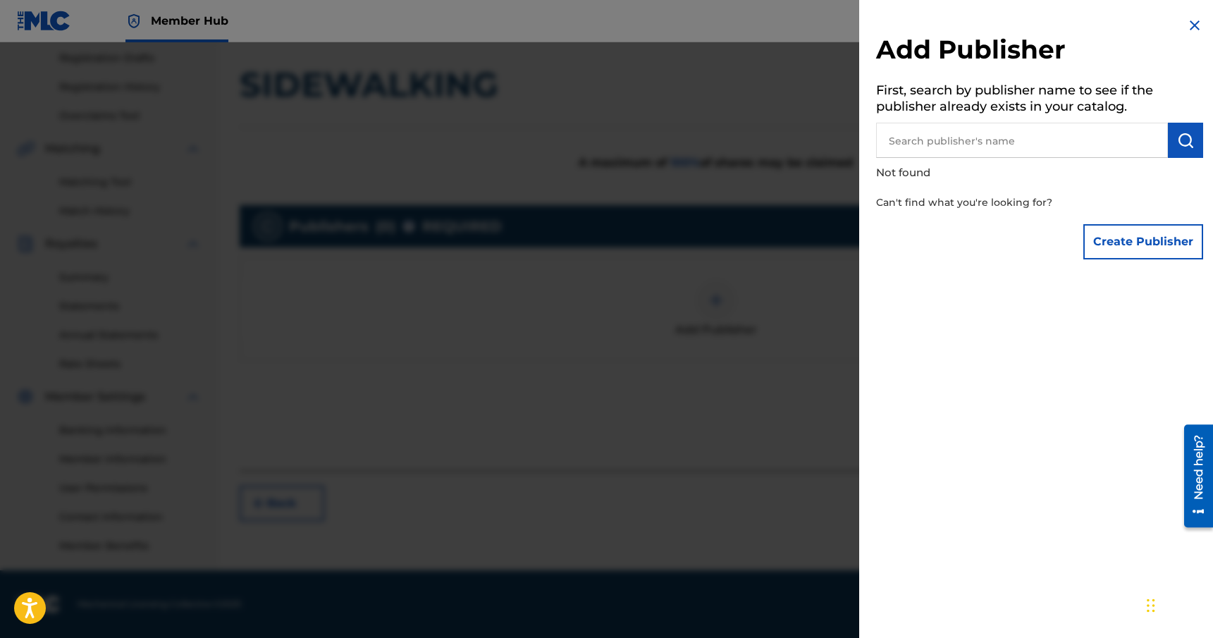
click at [972, 147] on input "text" at bounding box center [1022, 140] width 292 height 35
click at [1139, 240] on button "Create Publisher" at bounding box center [1144, 241] width 120 height 35
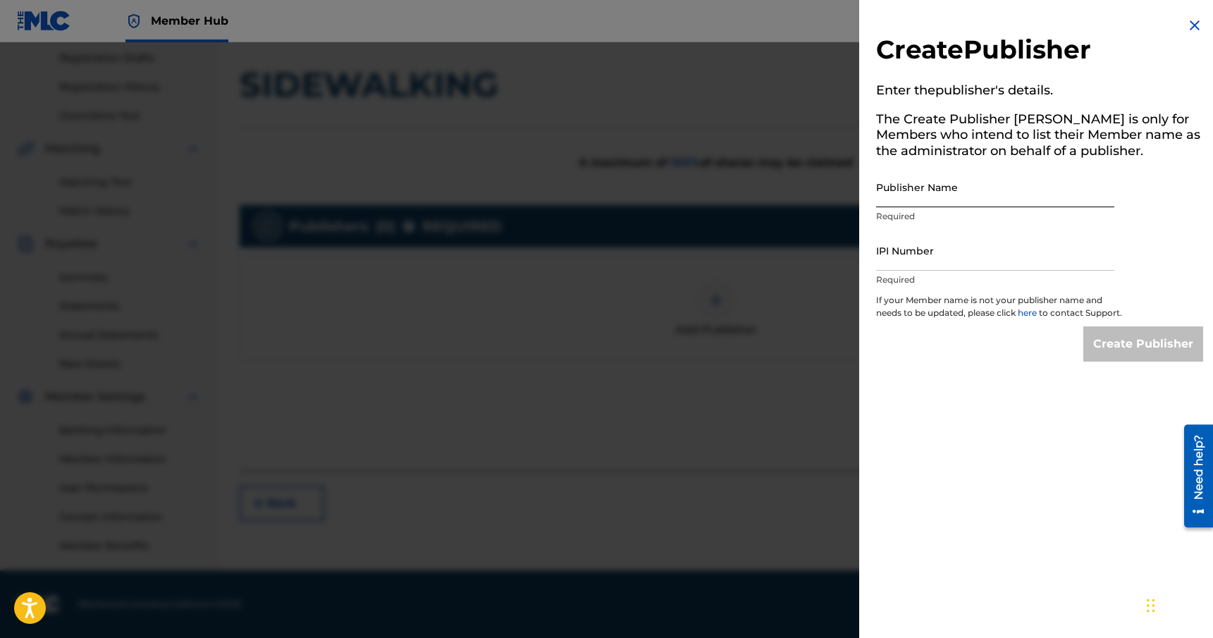
click at [1014, 191] on input "Publisher Name" at bounding box center [995, 187] width 238 height 40
type input "Rhythm & Culture Music"
paste input "00449700739"
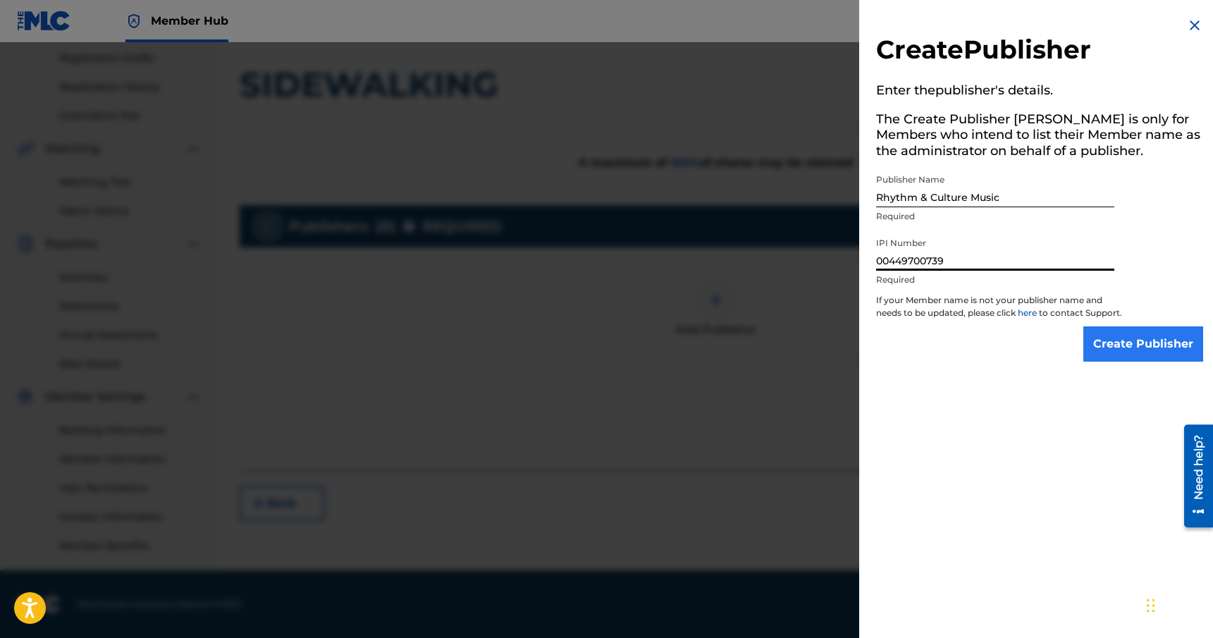
type input "00449700739"
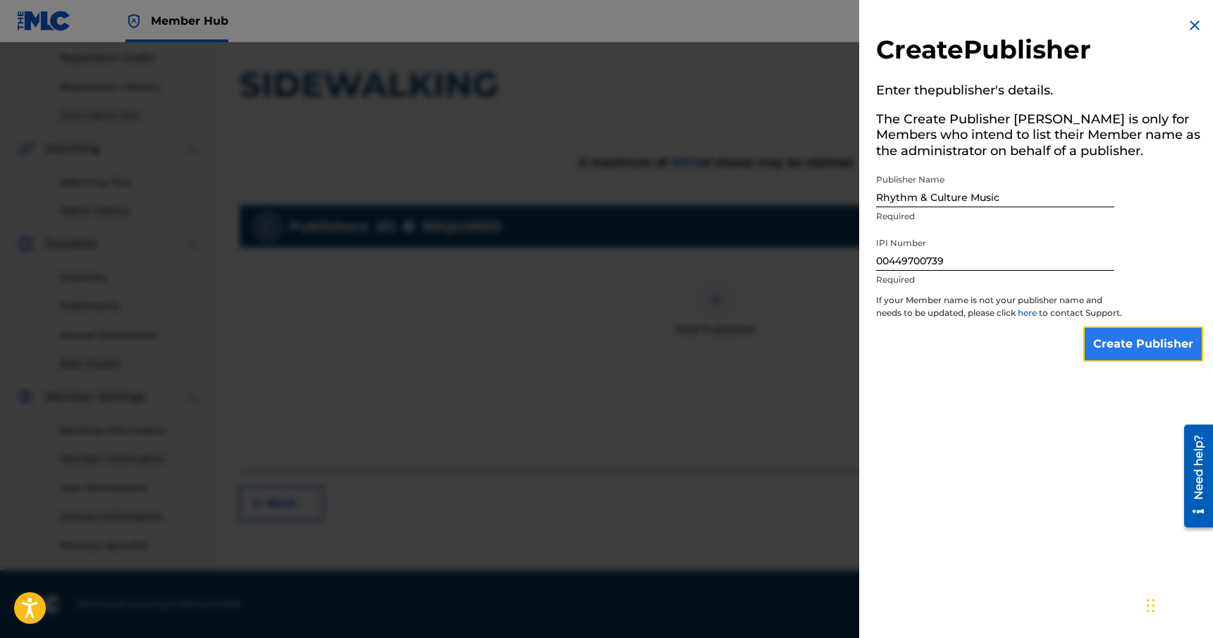
click at [1141, 350] on input "Create Publisher" at bounding box center [1144, 343] width 120 height 35
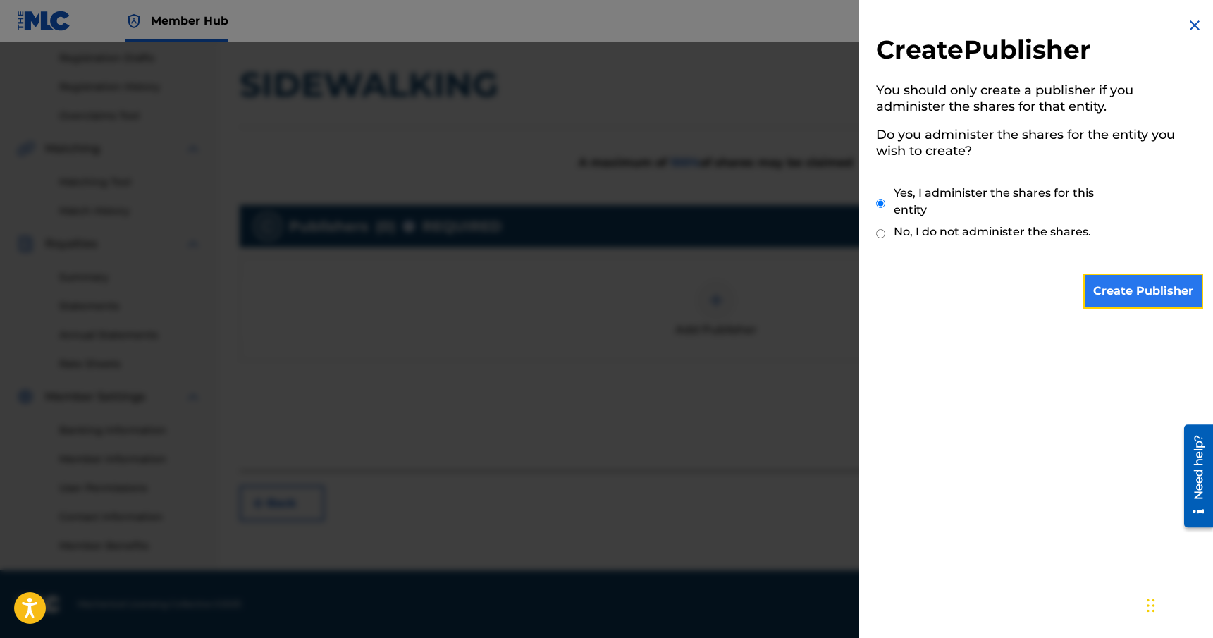
click at [1141, 298] on input "Create Publisher" at bounding box center [1144, 291] width 120 height 35
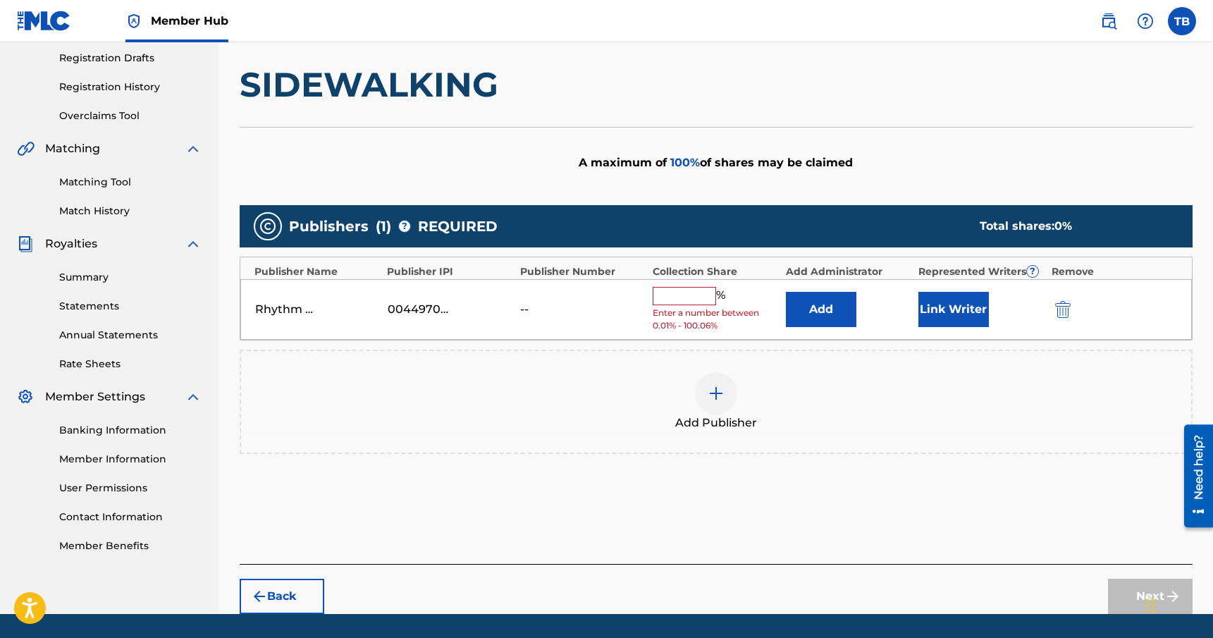
click at [691, 296] on input "text" at bounding box center [684, 296] width 63 height 18
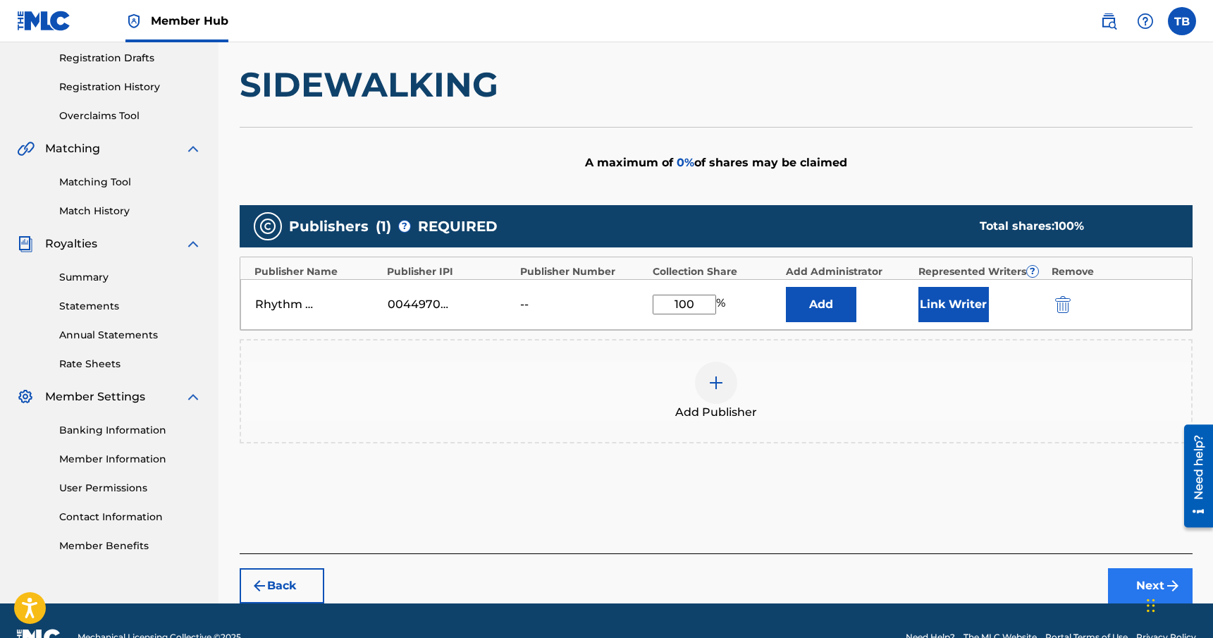
type input "100"
click at [1132, 580] on button "Next" at bounding box center [1150, 585] width 85 height 35
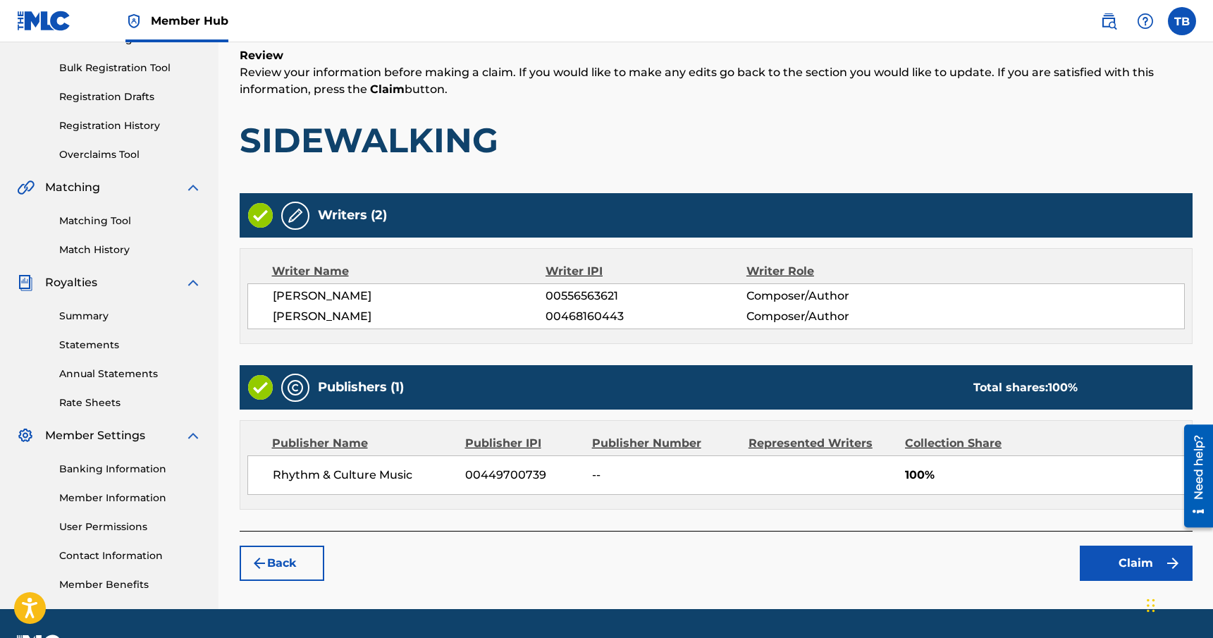
scroll to position [209, 0]
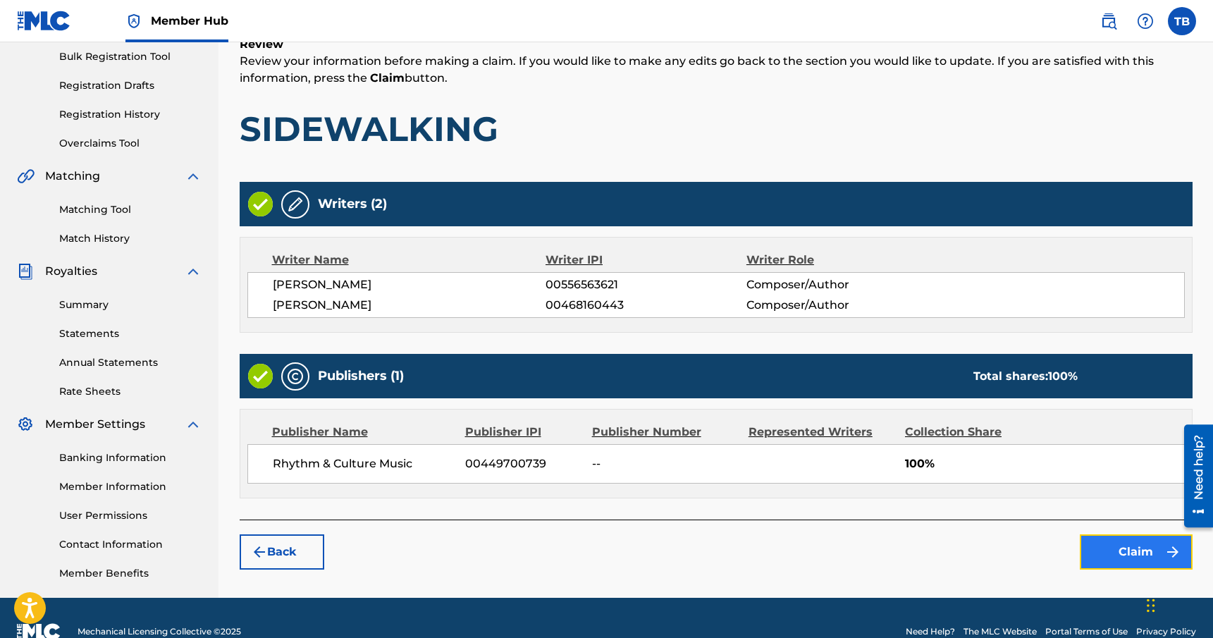
click at [1124, 553] on button "Claim" at bounding box center [1136, 551] width 113 height 35
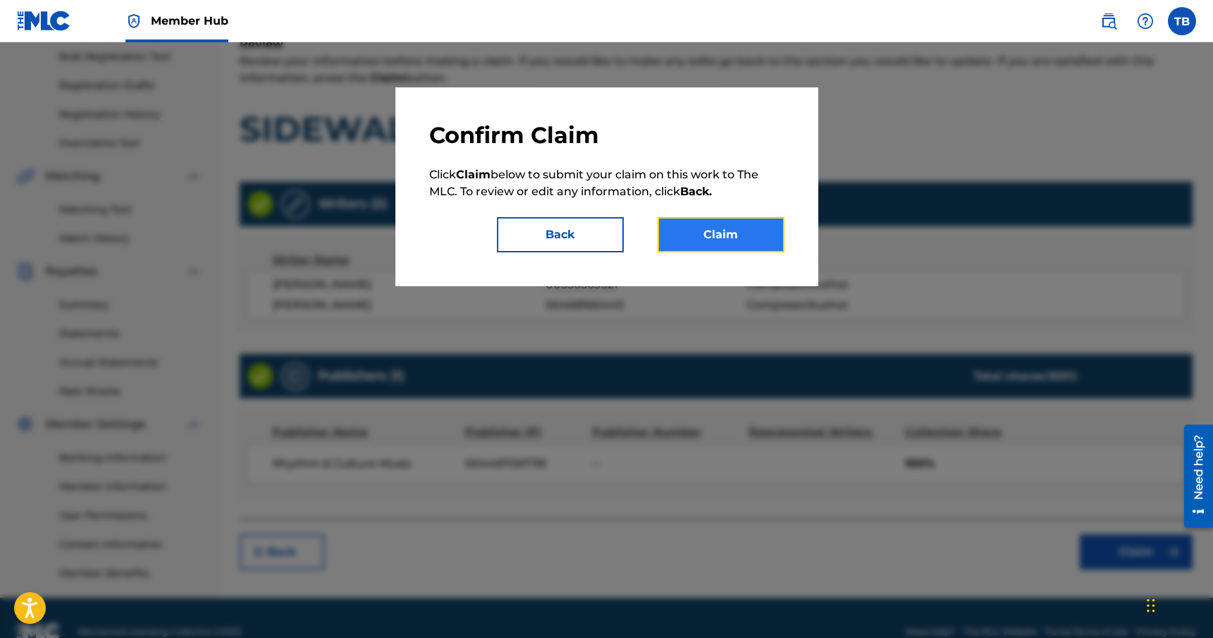
click at [716, 226] on button "Claim" at bounding box center [721, 234] width 127 height 35
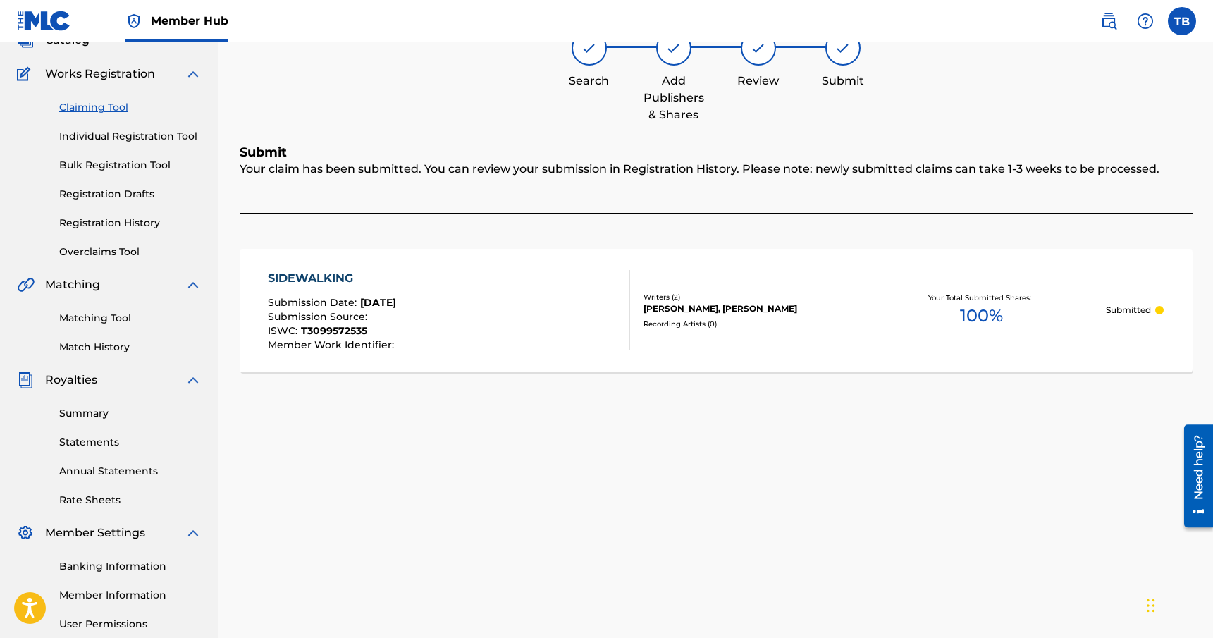
scroll to position [92, 0]
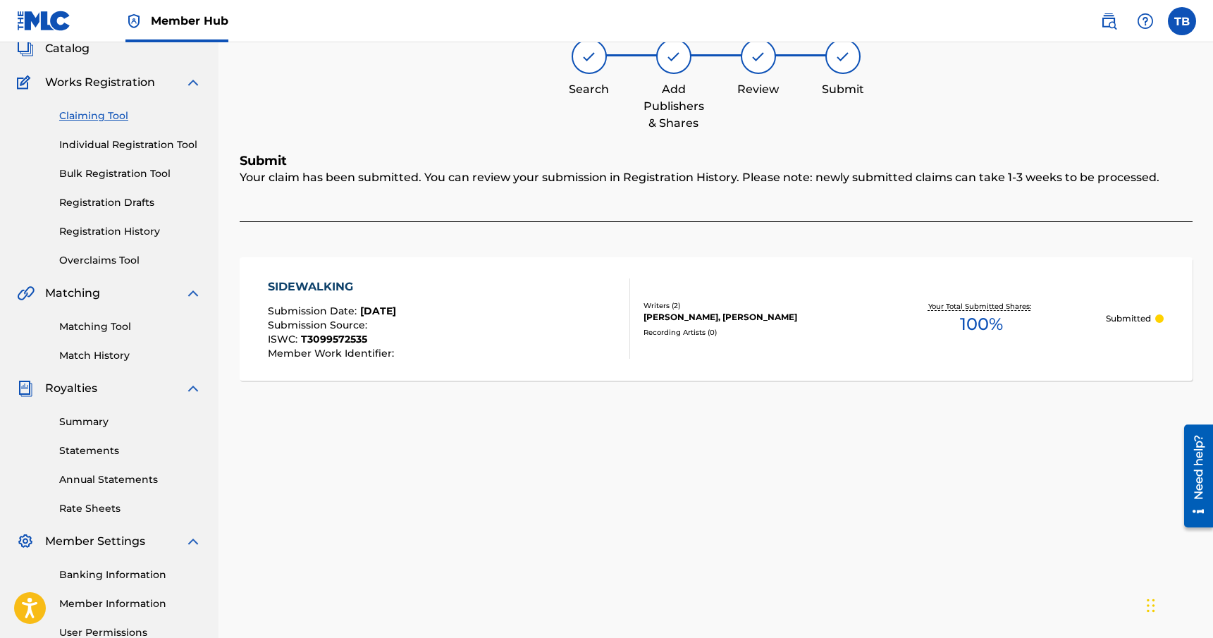
click at [96, 114] on link "Claiming Tool" at bounding box center [130, 116] width 142 height 15
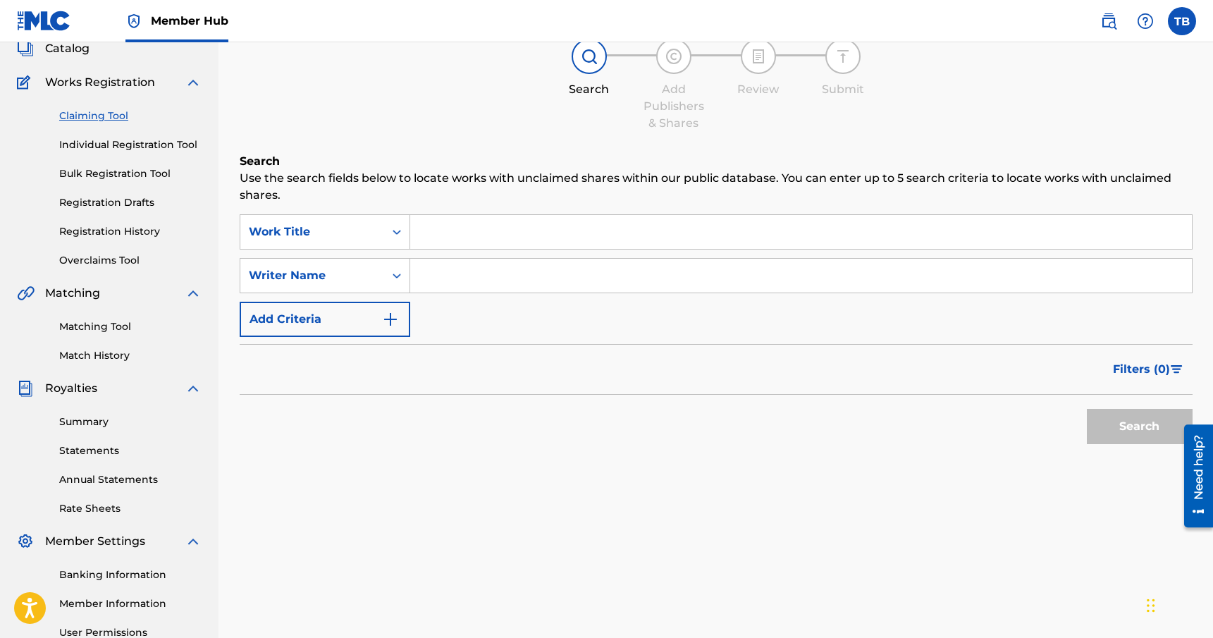
scroll to position [0, 0]
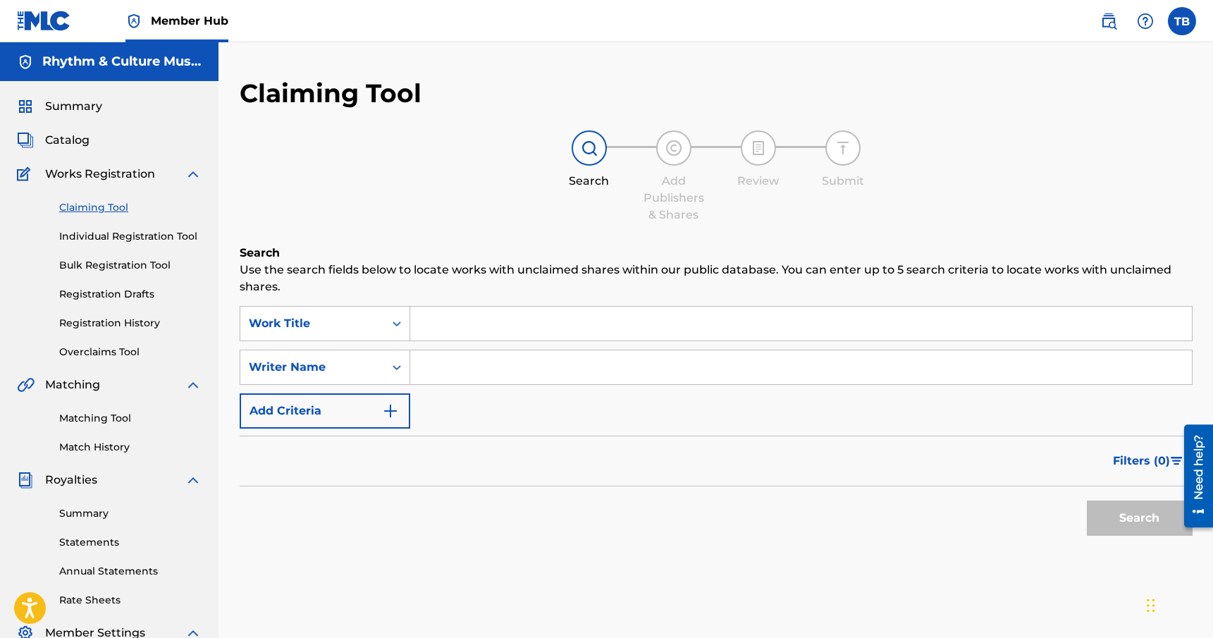
click at [470, 373] on input "Search Form" at bounding box center [801, 367] width 782 height 34
type input "[PERSON_NAME]"
click at [1140, 513] on button "Search" at bounding box center [1140, 518] width 106 height 35
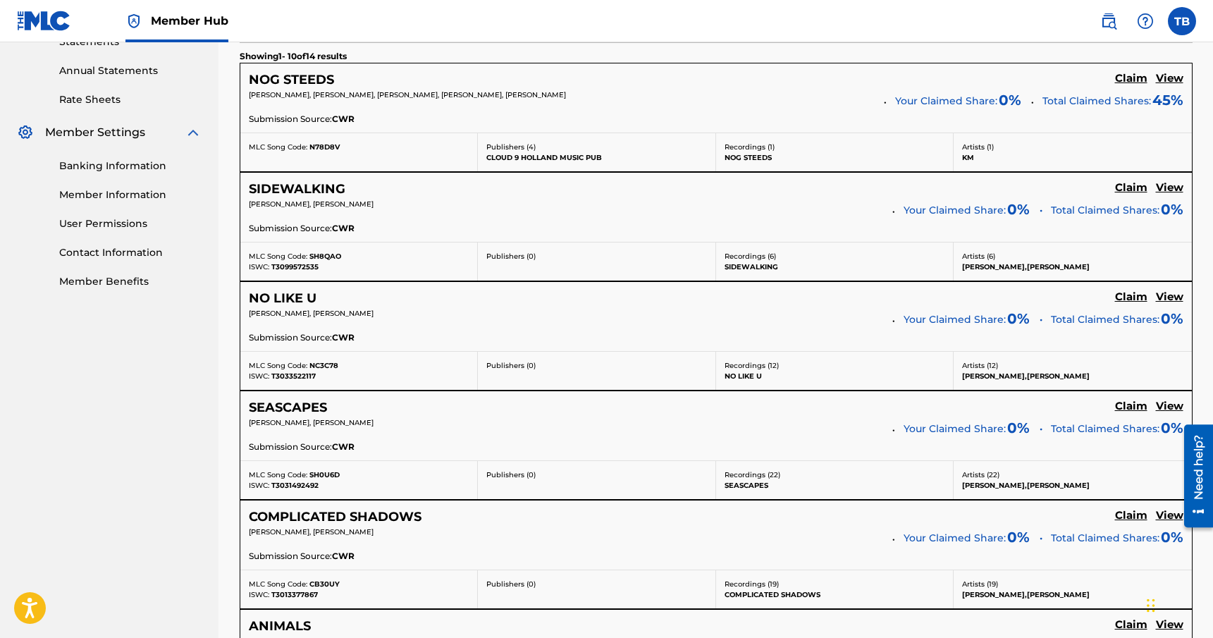
scroll to position [506, 0]
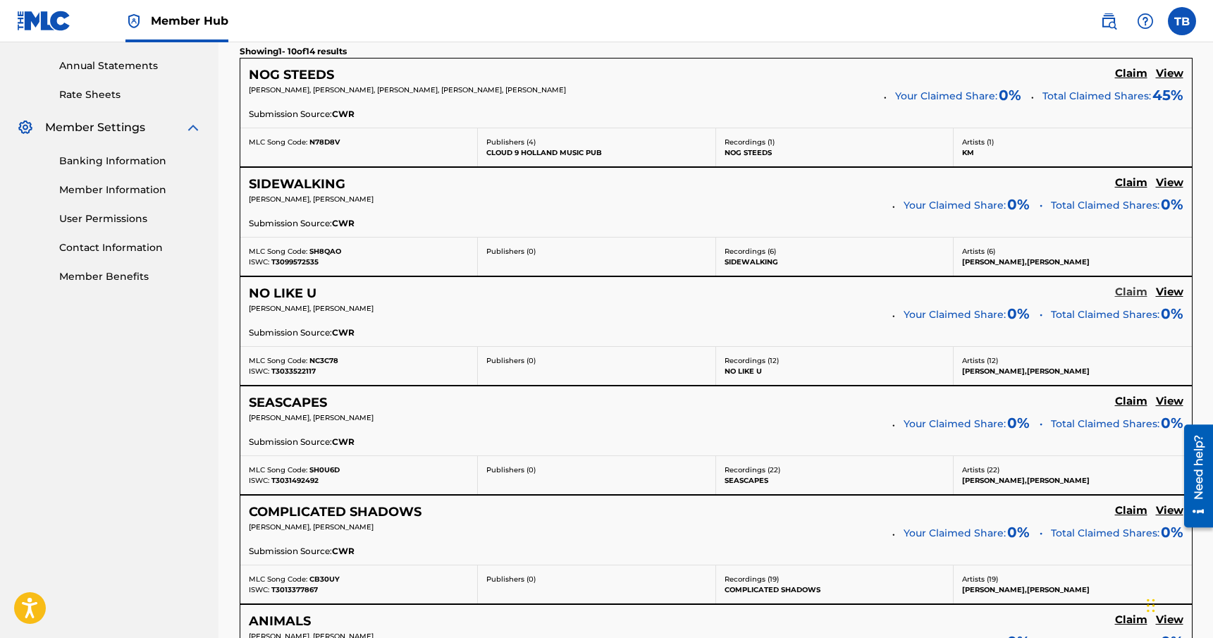
click at [1127, 290] on h5 "Claim" at bounding box center [1131, 292] width 32 height 13
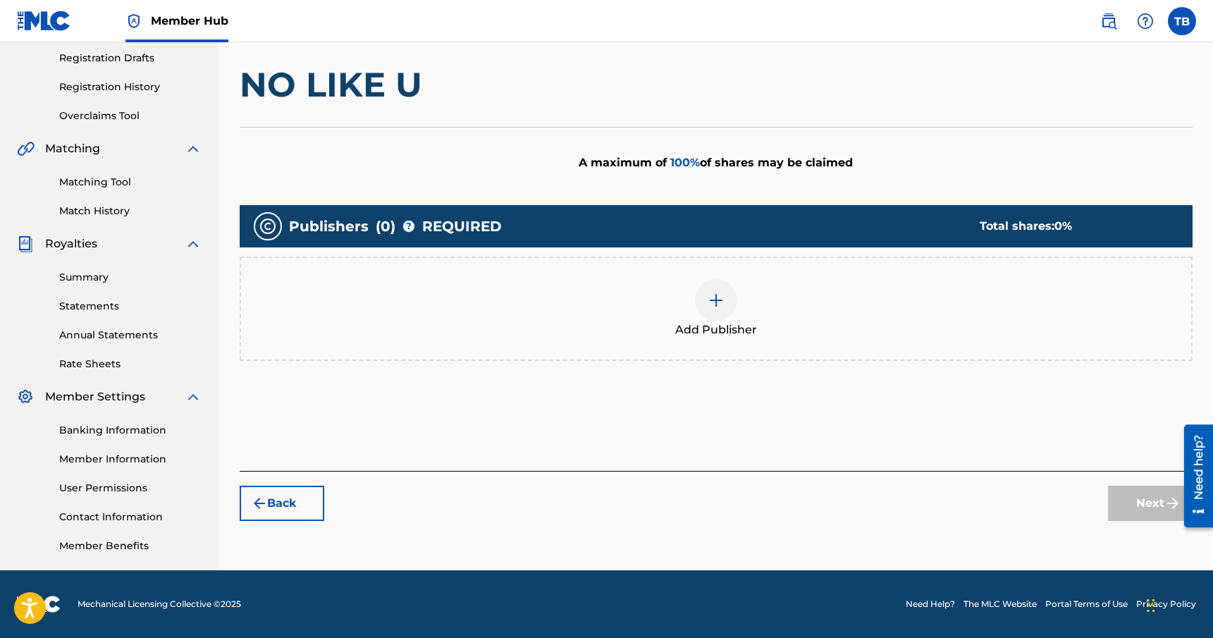
scroll to position [236, 0]
click at [723, 295] on img at bounding box center [716, 300] width 17 height 17
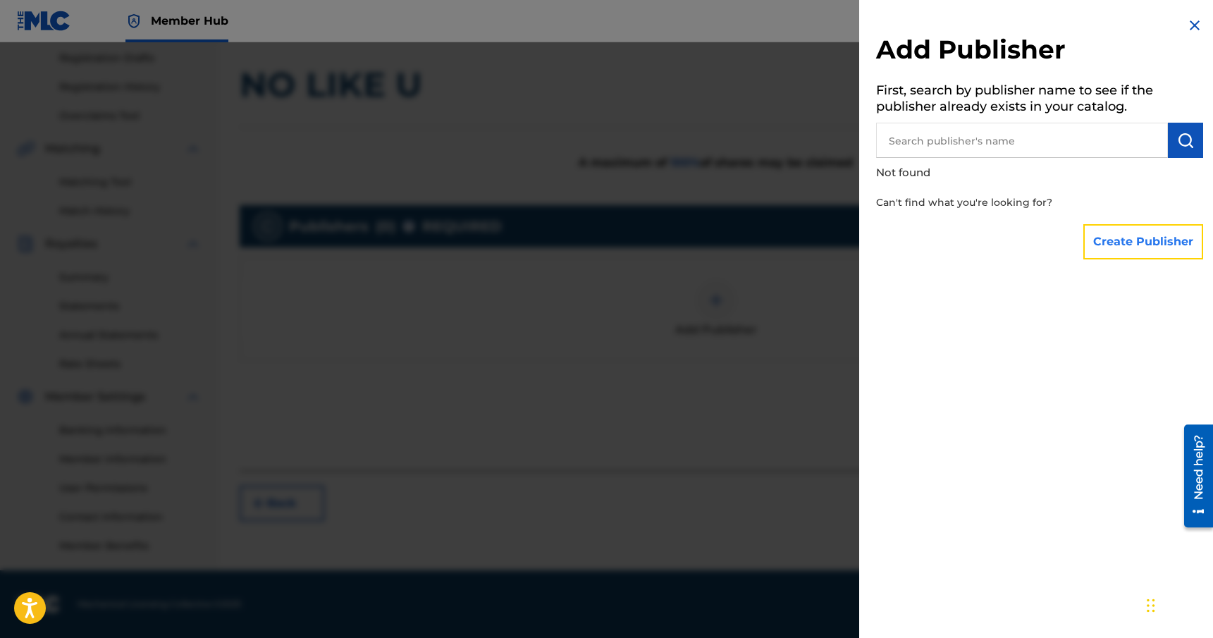
click at [1096, 235] on button "Create Publisher" at bounding box center [1144, 241] width 120 height 35
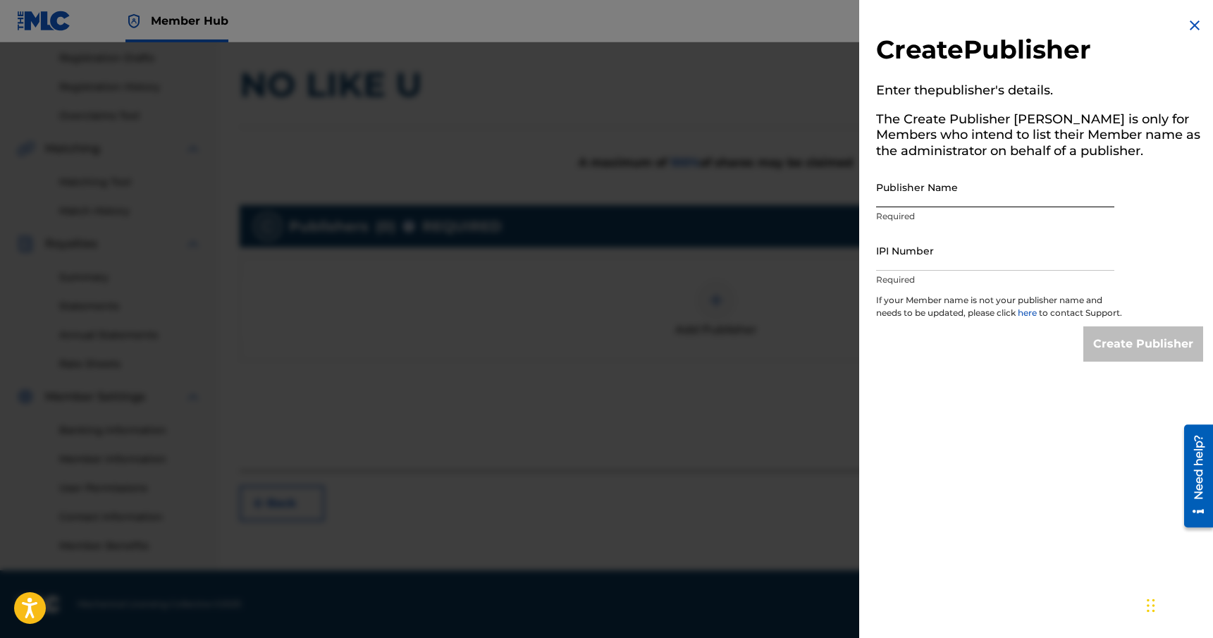
click at [965, 197] on input "Publisher Name" at bounding box center [995, 187] width 238 height 40
type input "Rhythm & Culture Music"
click at [983, 260] on input "IPI Number" at bounding box center [995, 251] width 238 height 40
paste input "00449700739"
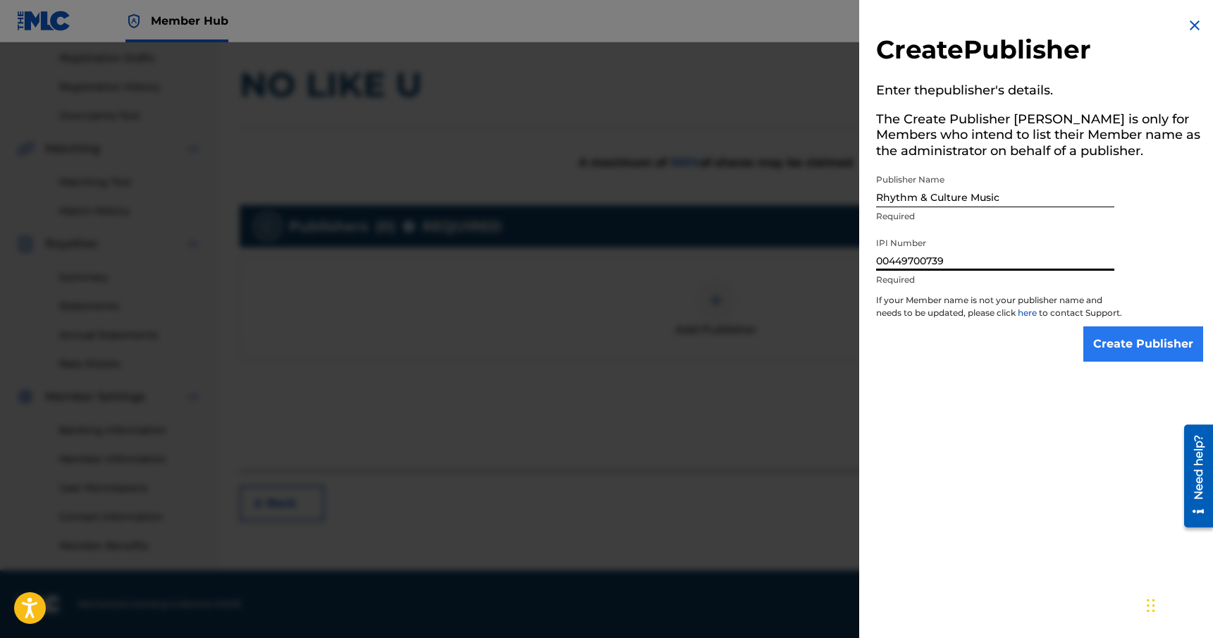
type input "00449700739"
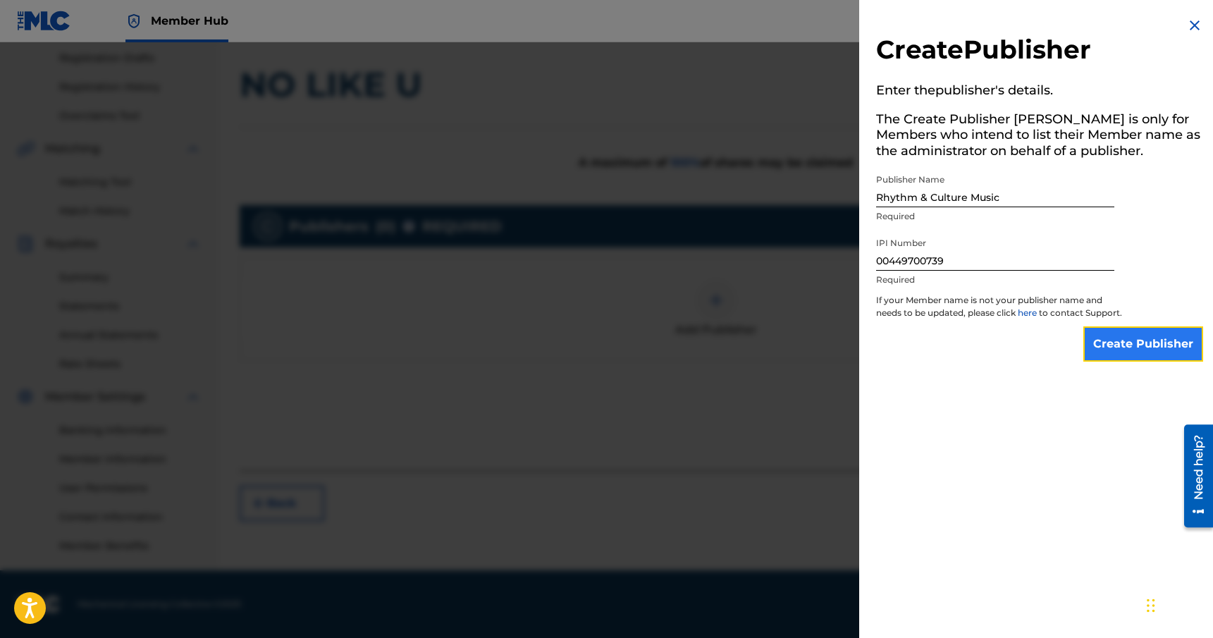
click at [1149, 359] on input "Create Publisher" at bounding box center [1144, 343] width 120 height 35
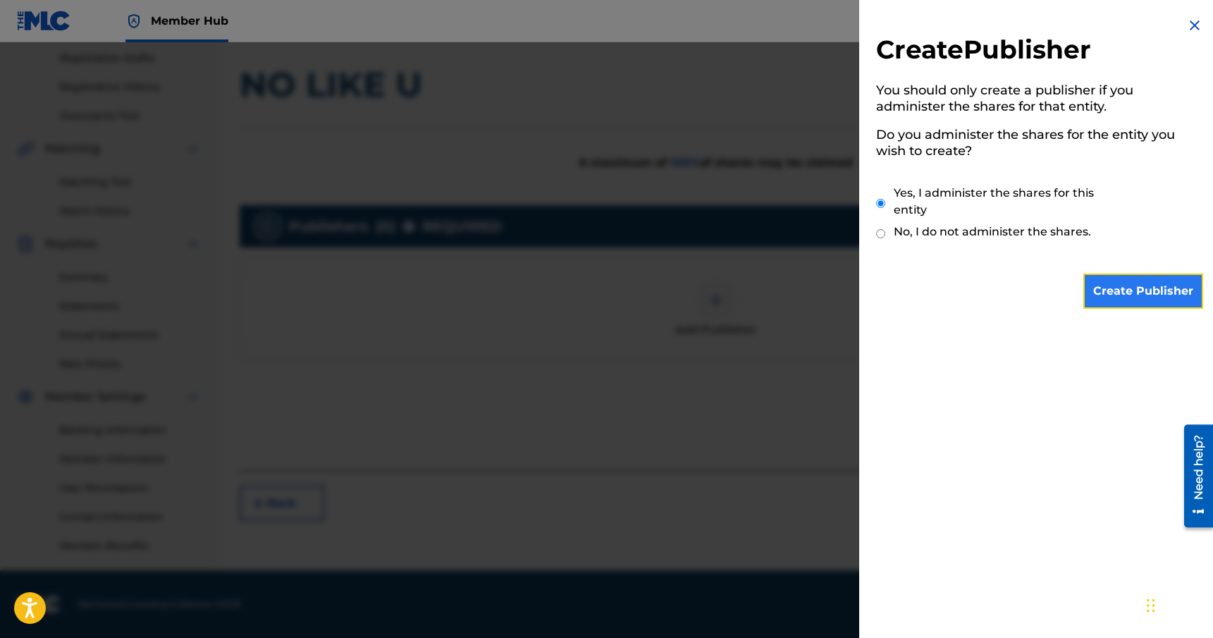
click at [1125, 295] on input "Create Publisher" at bounding box center [1144, 291] width 120 height 35
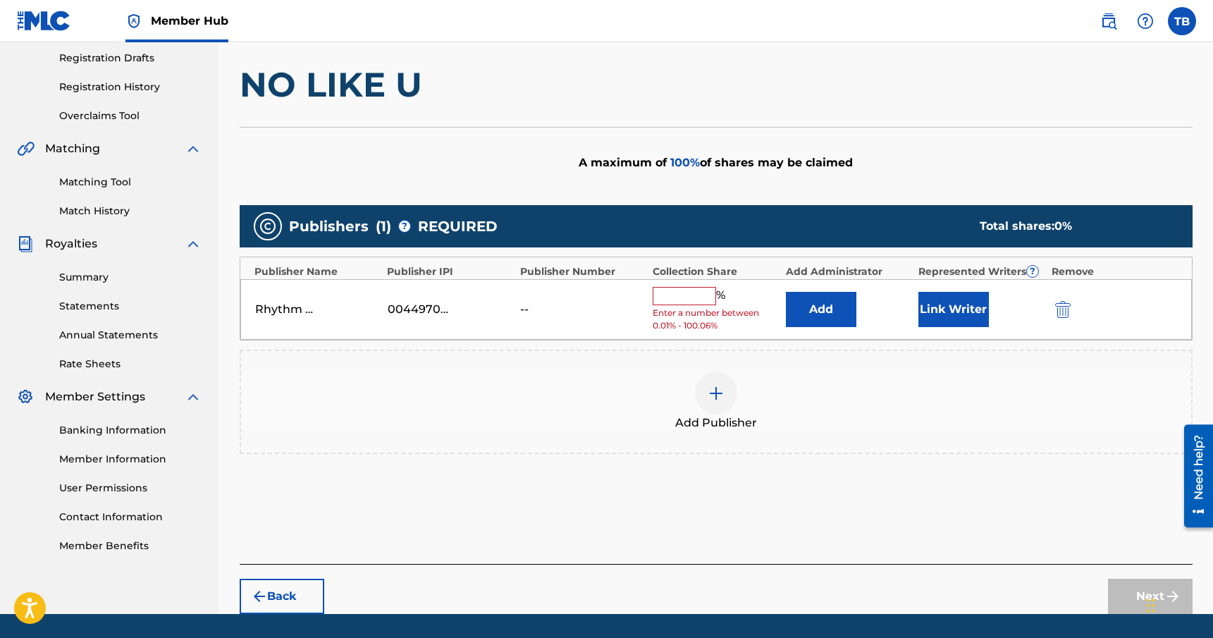
click at [678, 293] on input "text" at bounding box center [684, 296] width 63 height 18
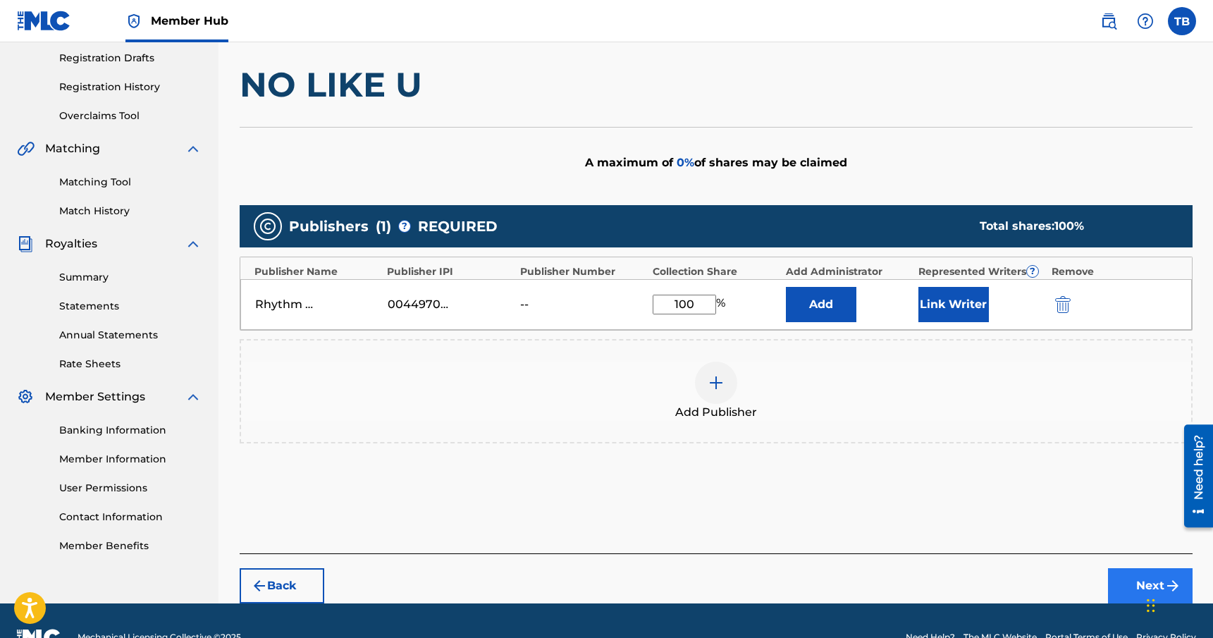
type input "100"
click at [1125, 575] on button "Next" at bounding box center [1150, 585] width 85 height 35
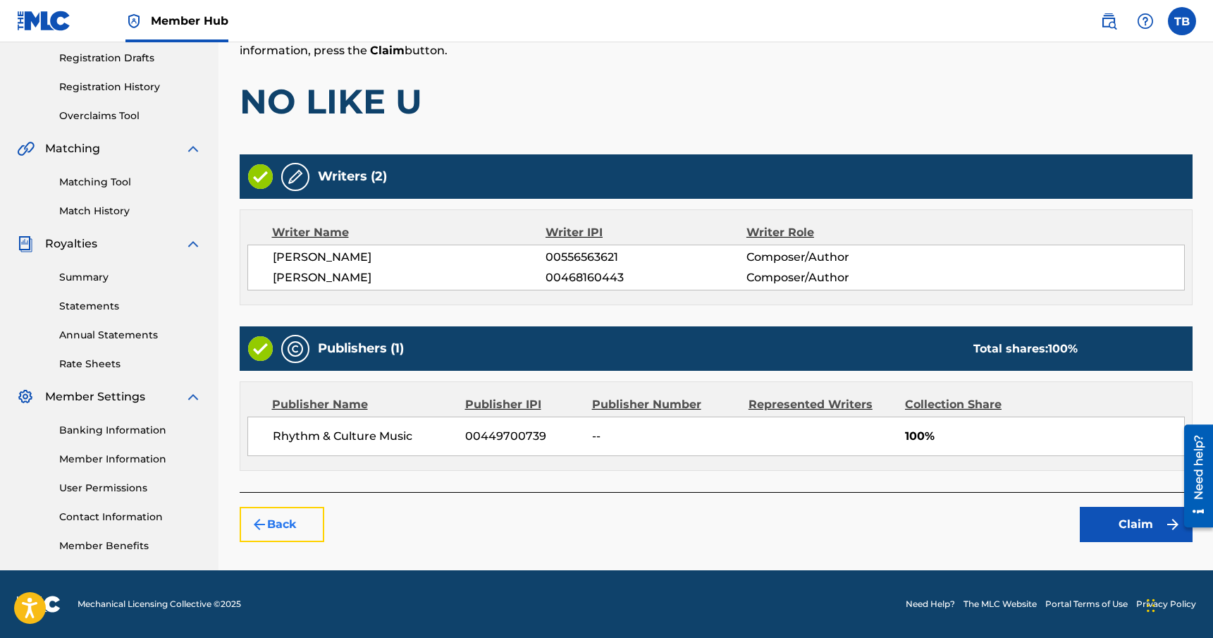
click at [302, 523] on button "Back" at bounding box center [282, 524] width 85 height 35
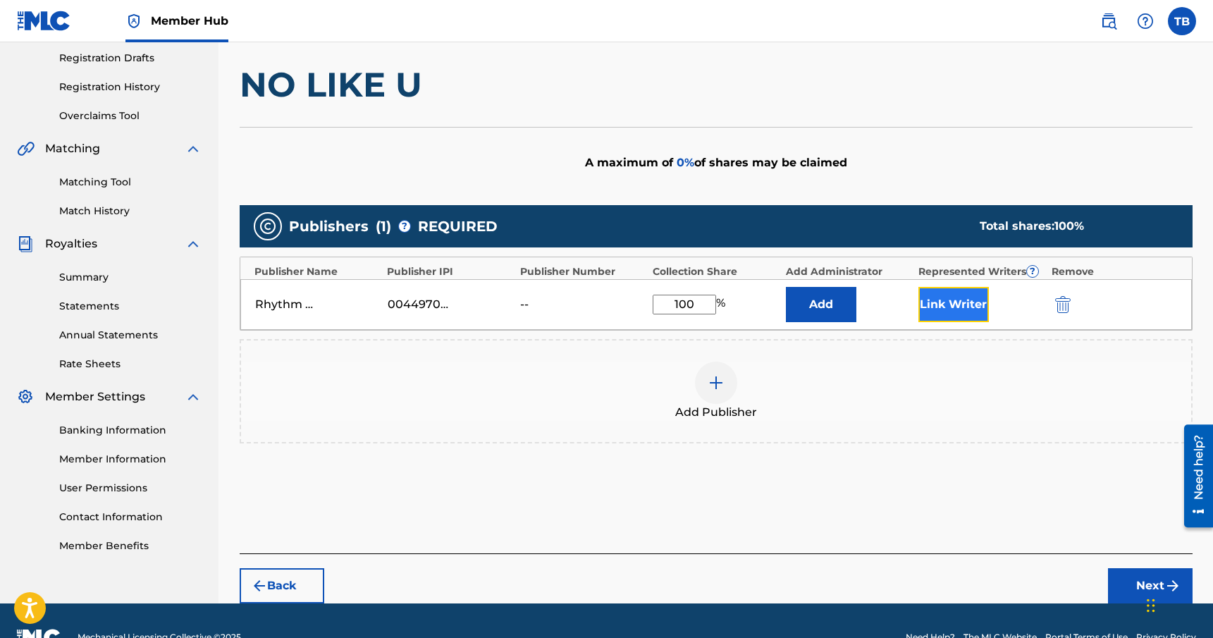
click at [953, 311] on button "Link Writer" at bounding box center [954, 304] width 71 height 35
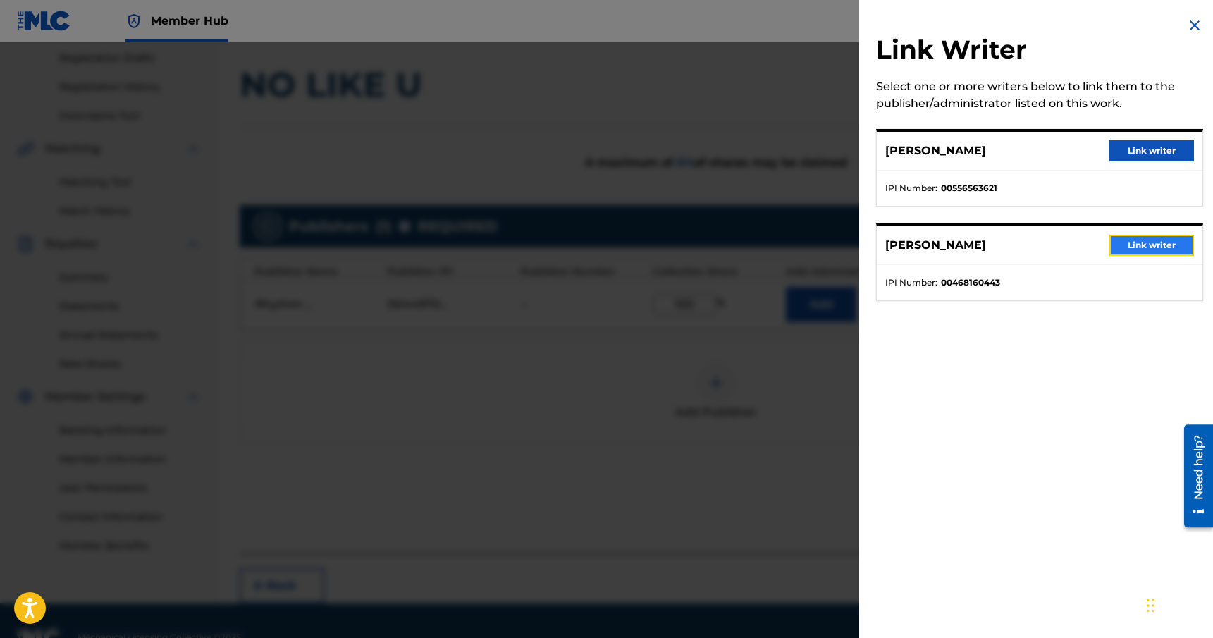
click at [1142, 241] on button "Link writer" at bounding box center [1152, 245] width 85 height 21
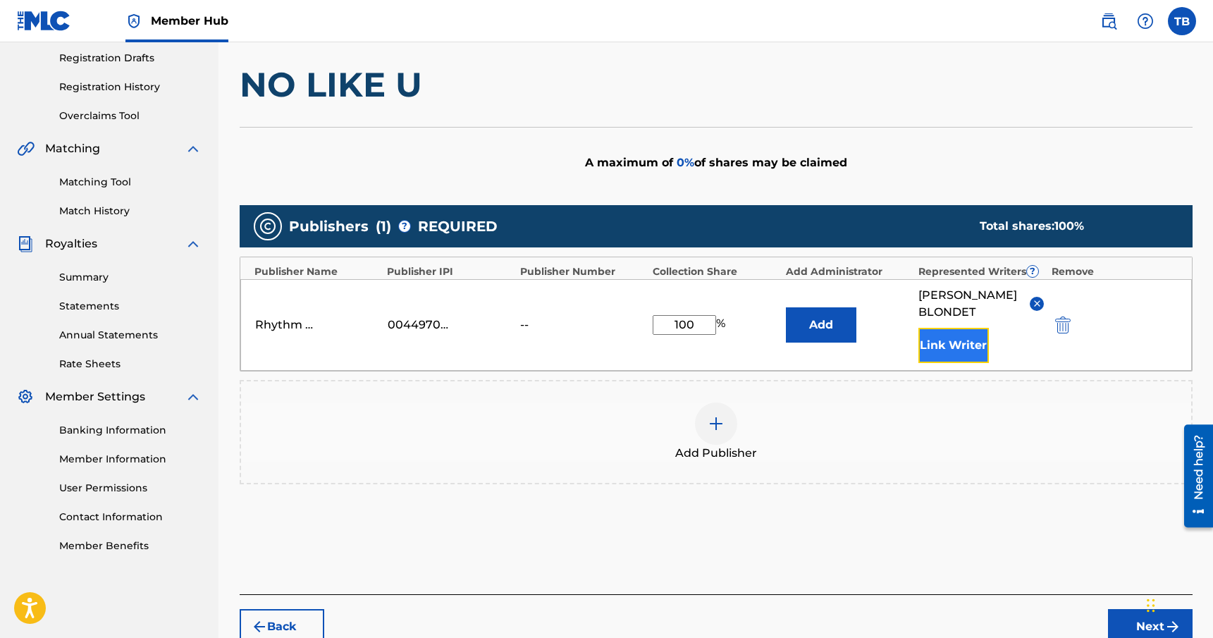
click at [947, 349] on button "Link Writer" at bounding box center [954, 345] width 71 height 35
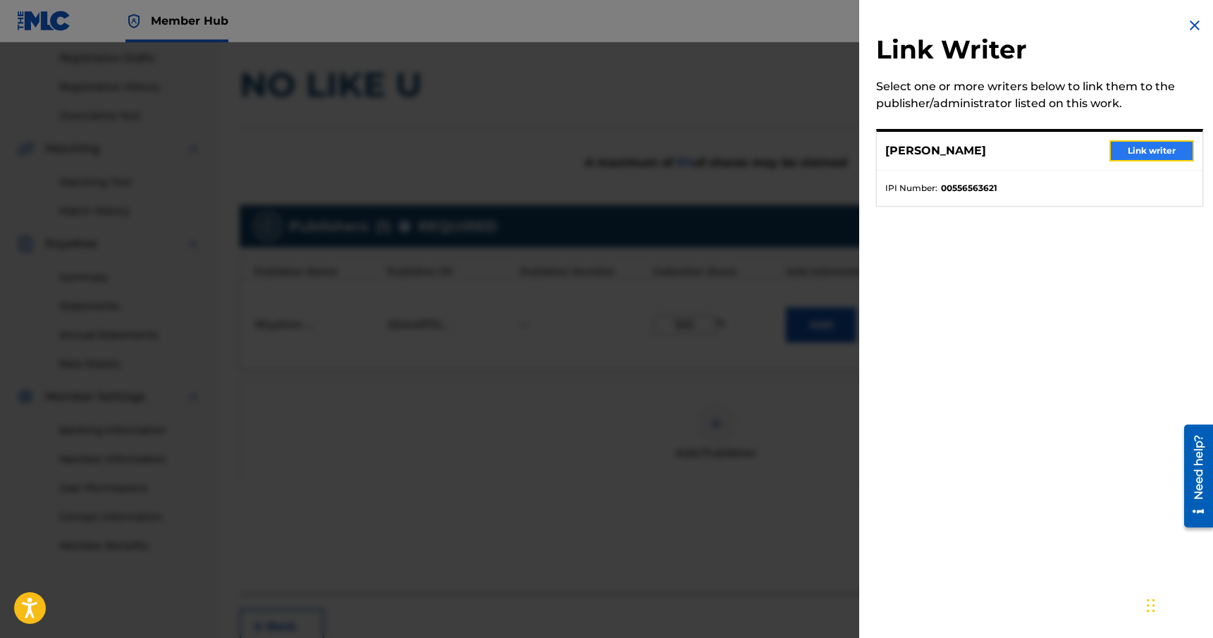
click at [1172, 147] on button "Link writer" at bounding box center [1152, 150] width 85 height 21
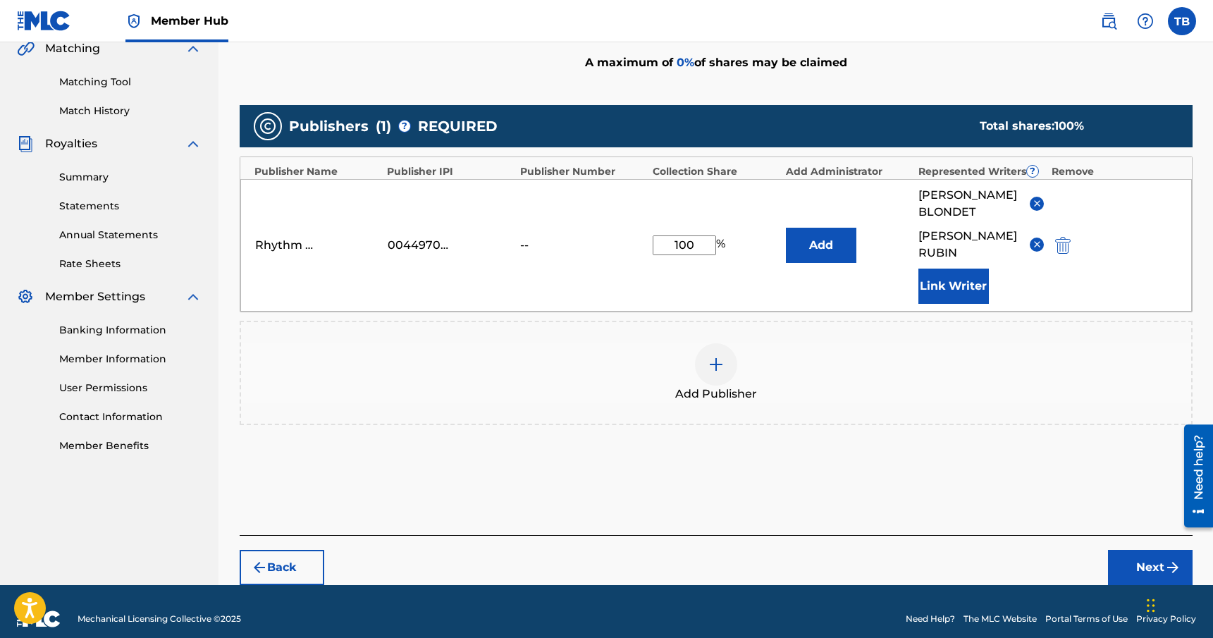
scroll to position [341, 0]
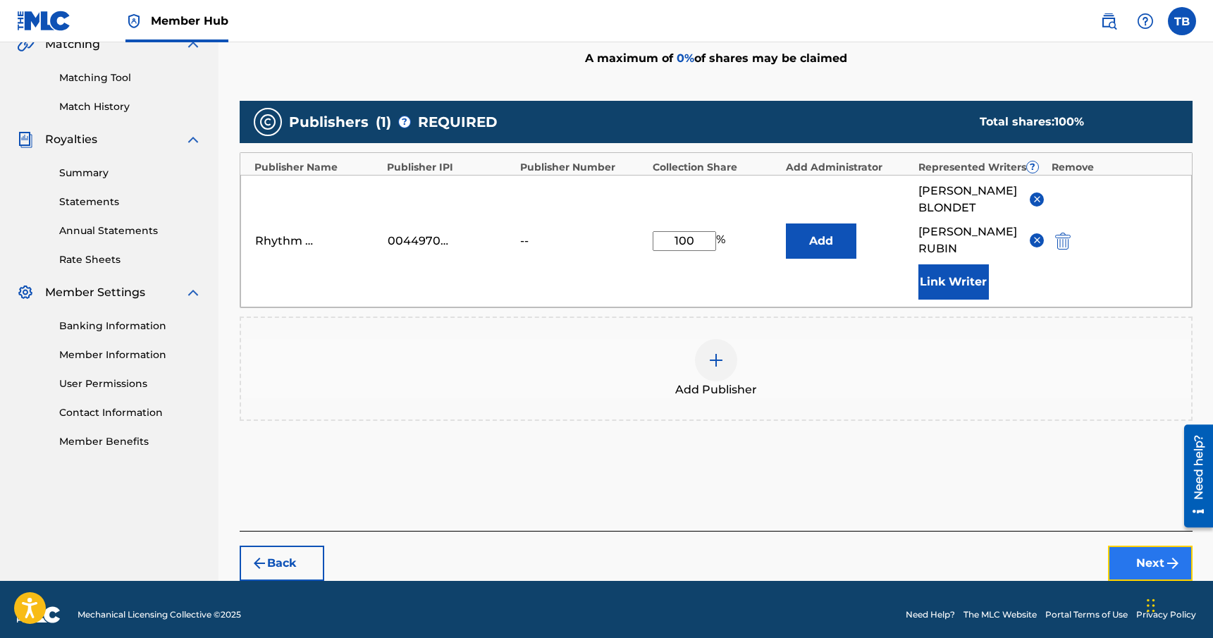
click at [1130, 561] on button "Next" at bounding box center [1150, 563] width 85 height 35
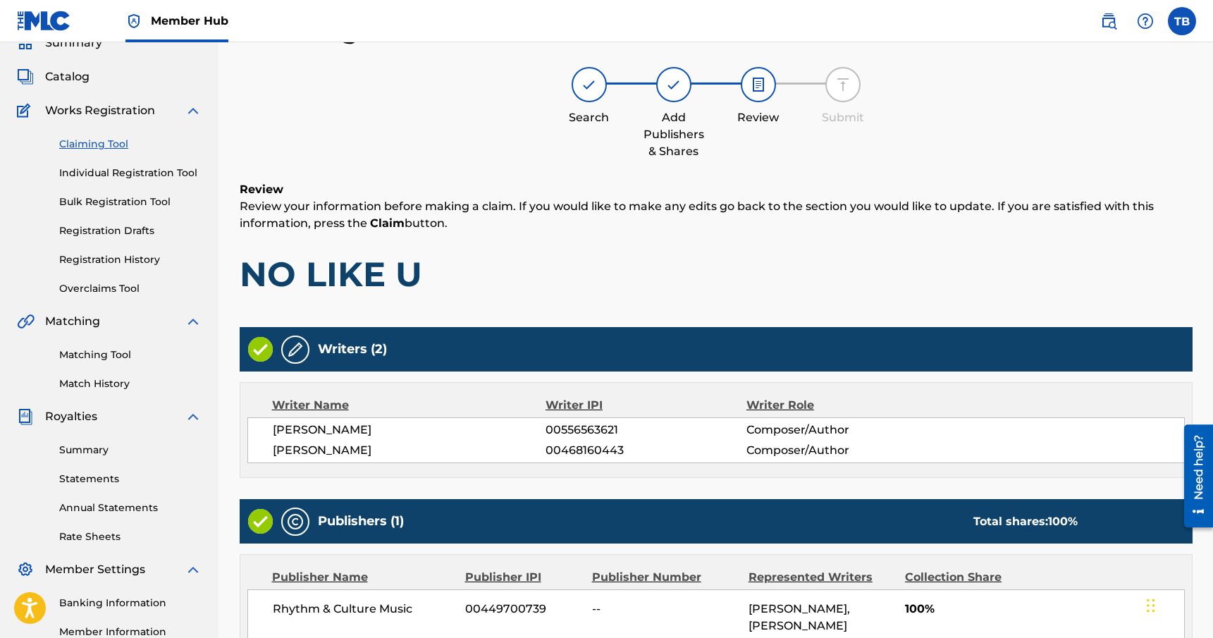
scroll to position [236, 0]
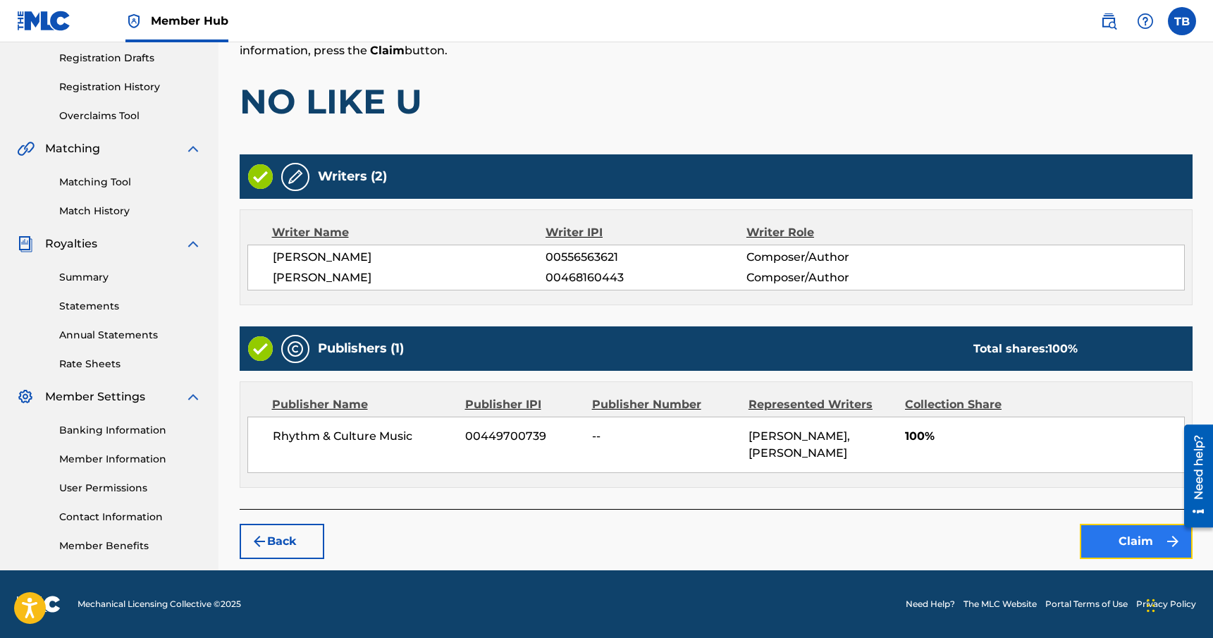
click at [1125, 546] on button "Claim" at bounding box center [1136, 541] width 113 height 35
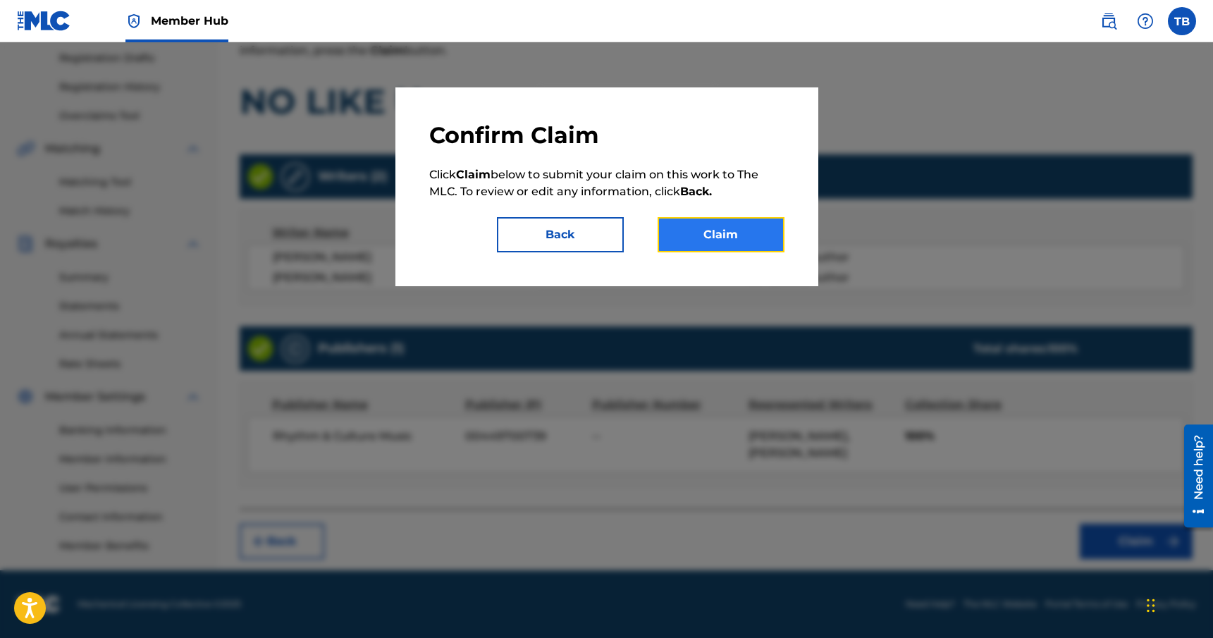
click at [735, 233] on button "Claim" at bounding box center [721, 234] width 127 height 35
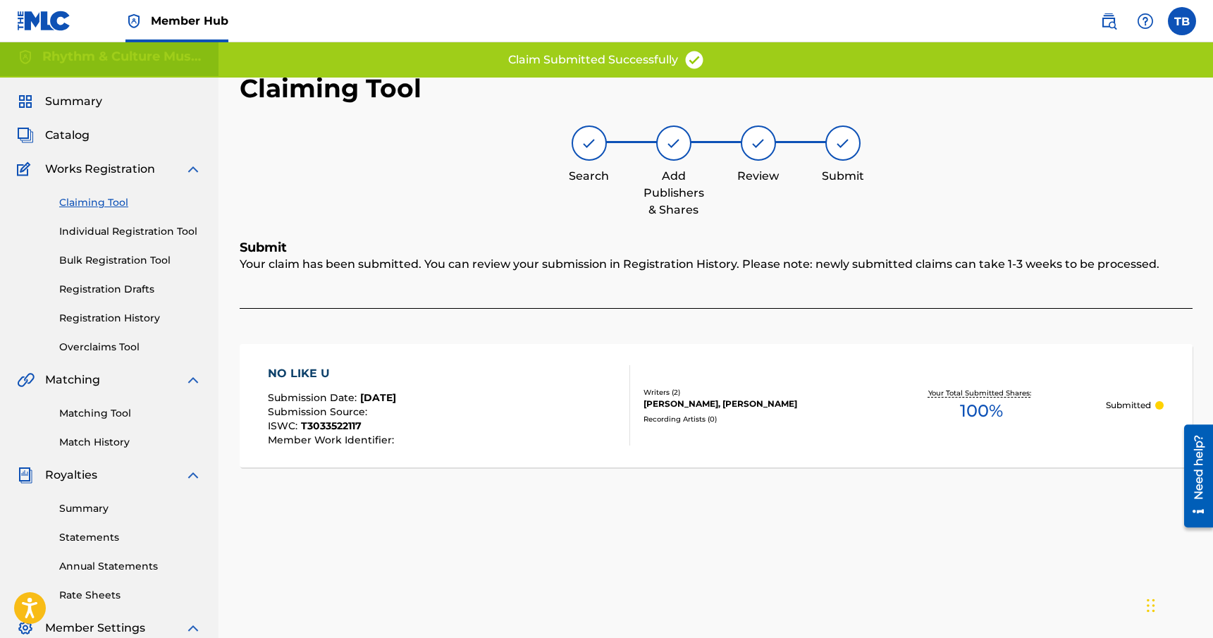
scroll to position [0, 0]
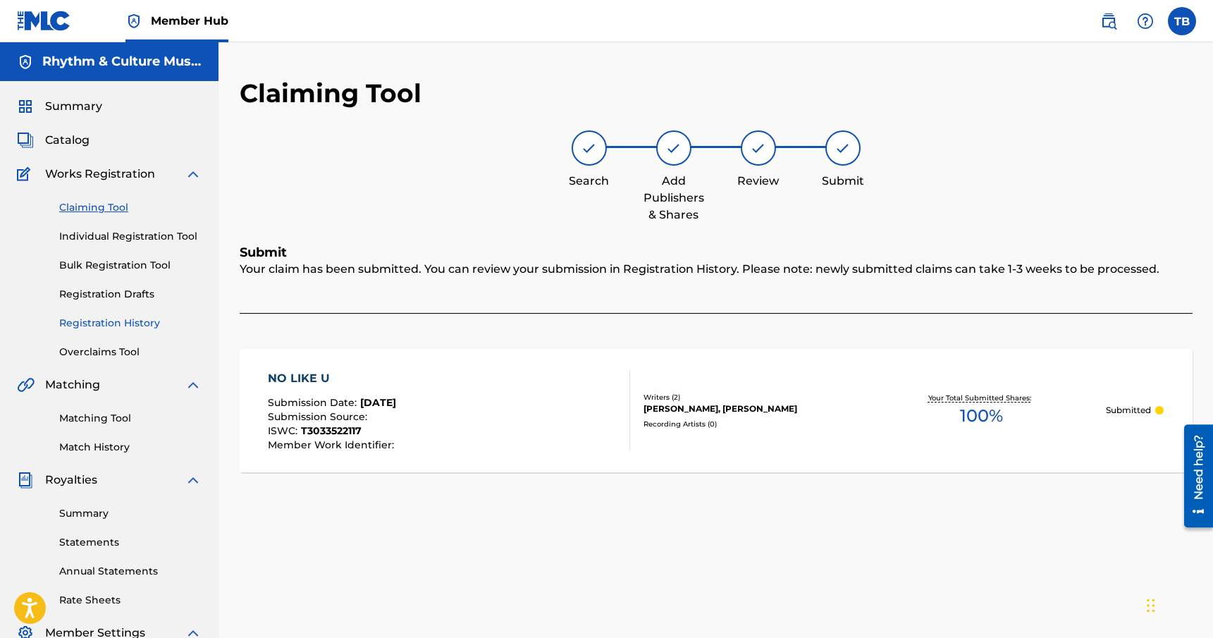
click at [97, 326] on link "Registration History" at bounding box center [130, 323] width 142 height 15
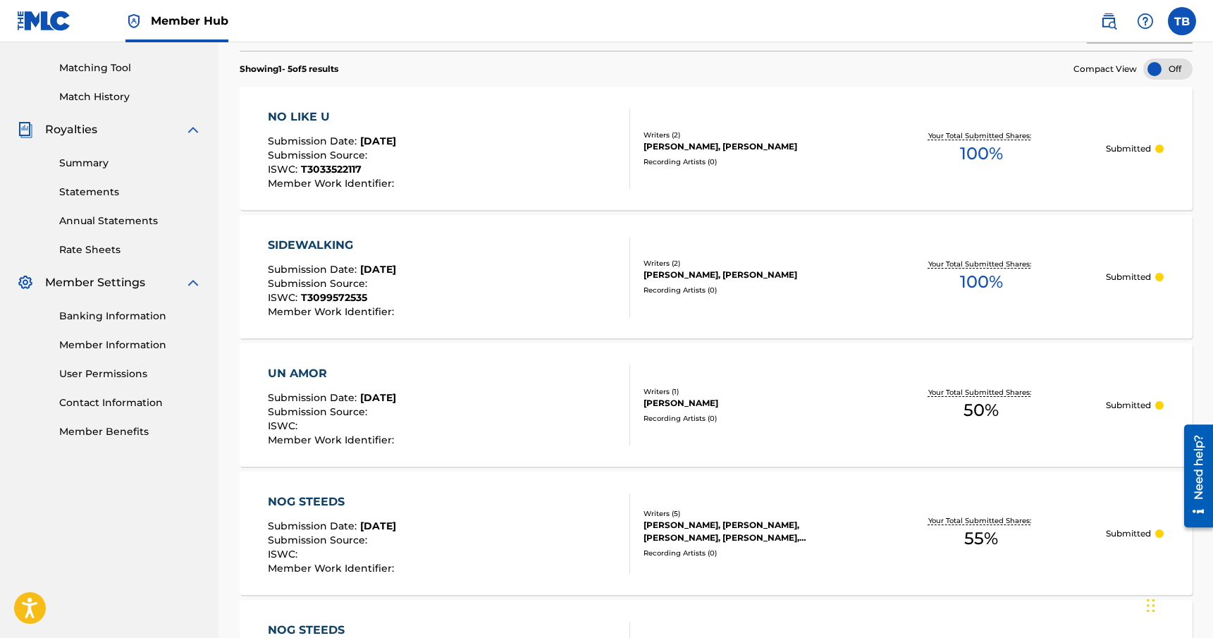
scroll to position [345, 0]
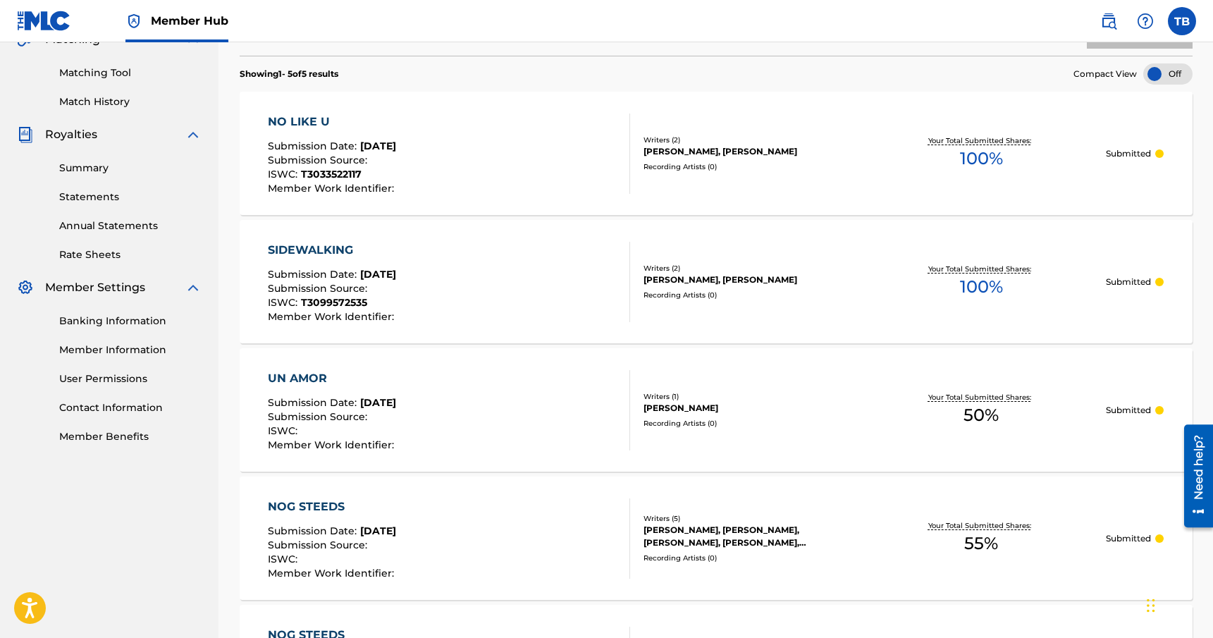
click at [1174, 71] on div at bounding box center [1168, 73] width 49 height 21
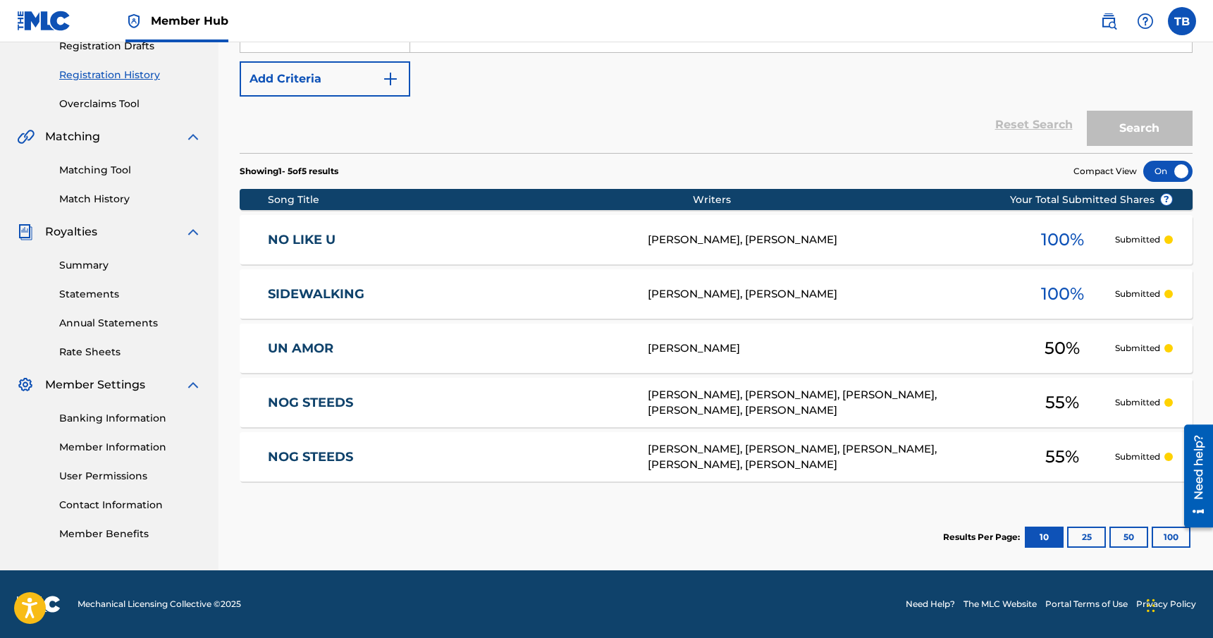
click at [1174, 71] on div "SearchWithCriteria00f16074-53d1-4801-8313-42eaa81468bf Work Title Add Criteria" at bounding box center [716, 57] width 953 height 79
click at [1160, 167] on div at bounding box center [1168, 171] width 49 height 21
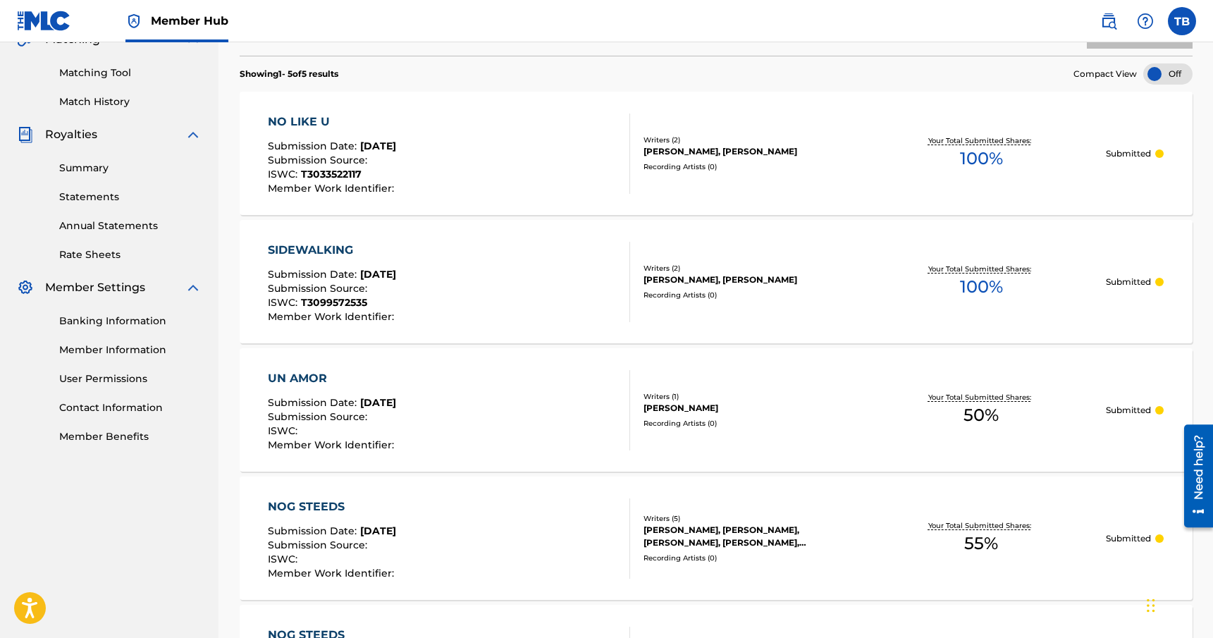
click at [536, 258] on div "SIDEWALKING Submission Date : [DATE] Submission Source : ISWC : T3099572535 Mem…" at bounding box center [449, 282] width 362 height 80
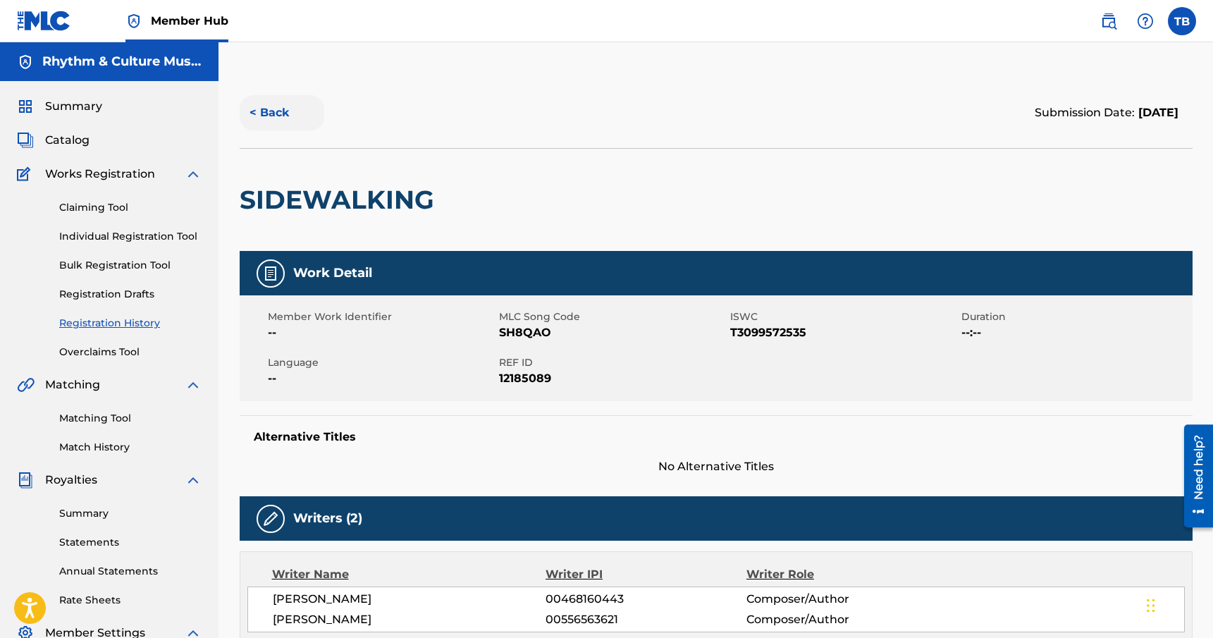
click at [283, 110] on button "< Back" at bounding box center [282, 112] width 85 height 35
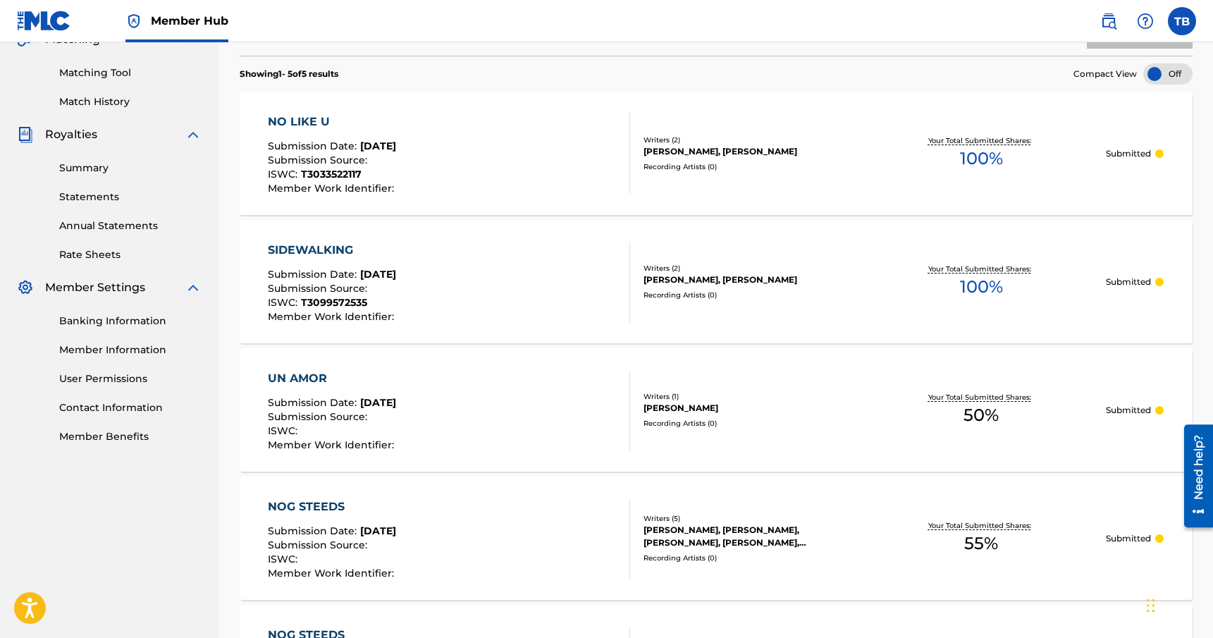
click at [533, 159] on div "NO LIKE U Submission Date : [DATE] Submission Source : ISWC : T3033522117 Membe…" at bounding box center [449, 154] width 362 height 80
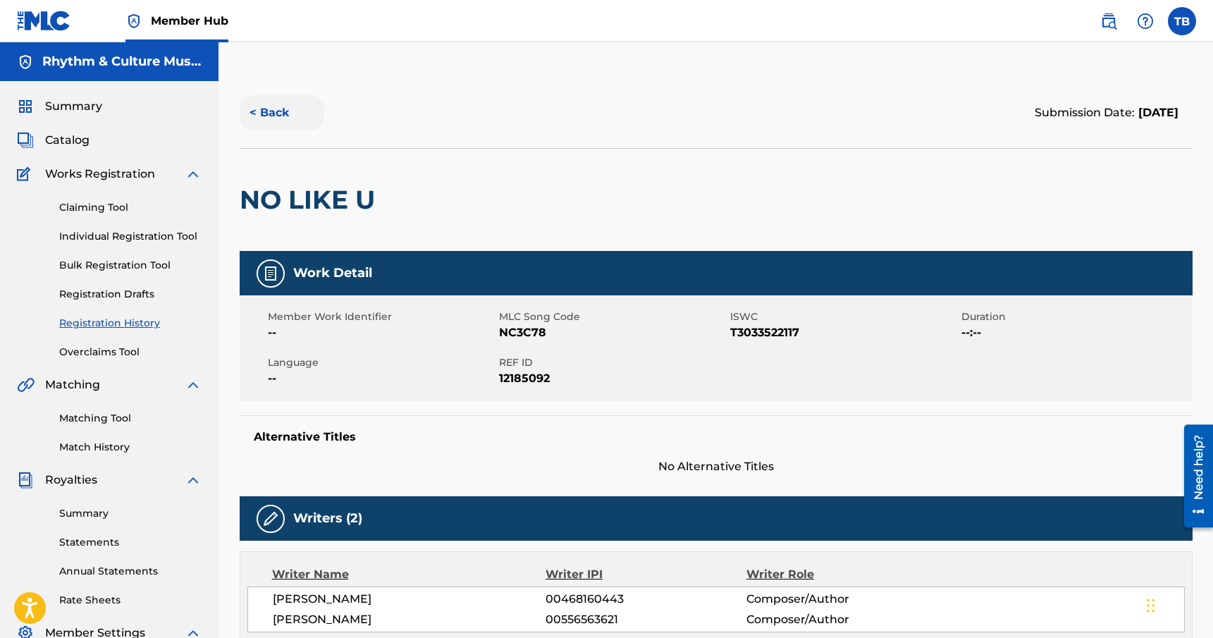
click at [279, 114] on button "< Back" at bounding box center [282, 112] width 85 height 35
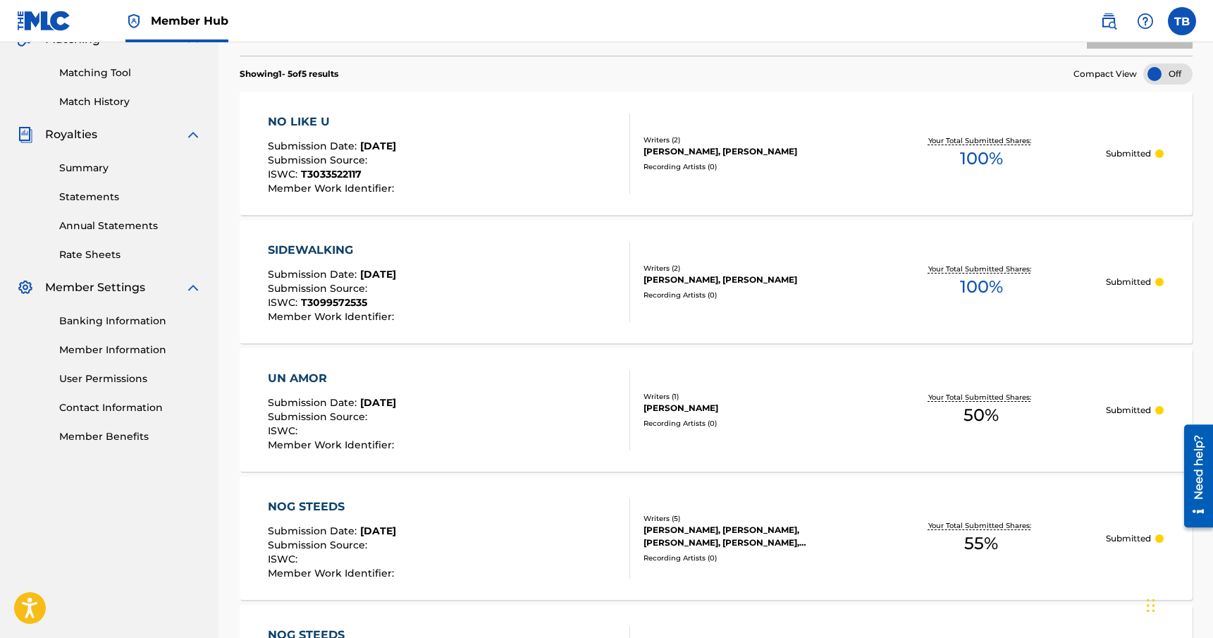
click at [383, 299] on div "ISWC : T3099572535" at bounding box center [333, 305] width 130 height 14
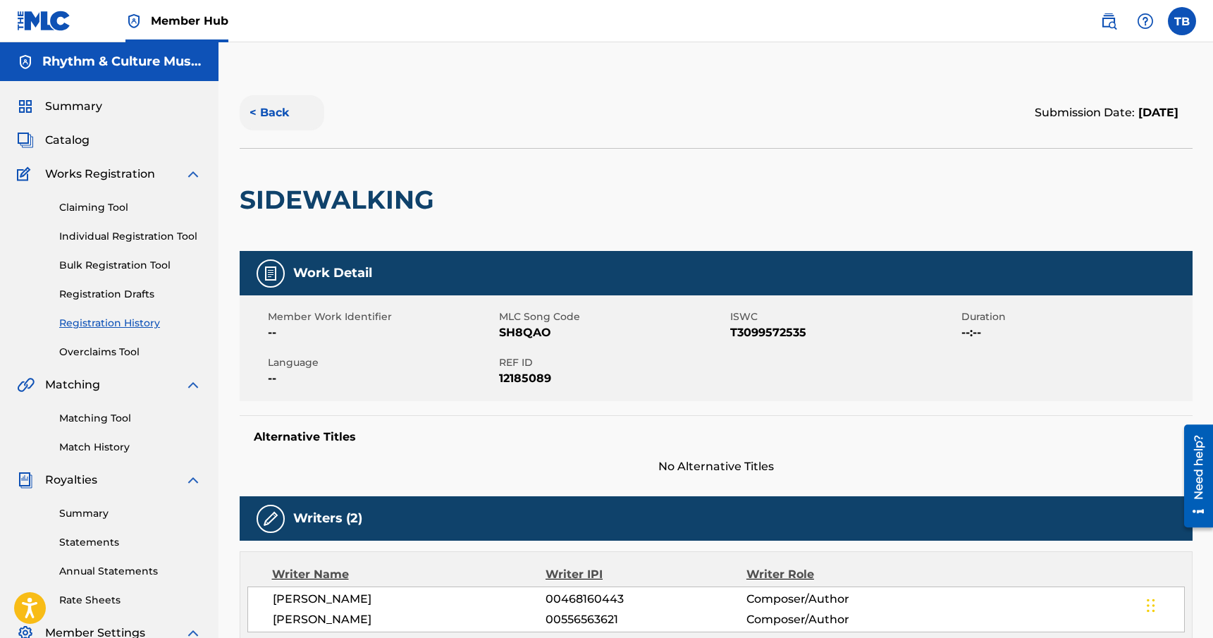
click at [278, 116] on button "< Back" at bounding box center [282, 112] width 85 height 35
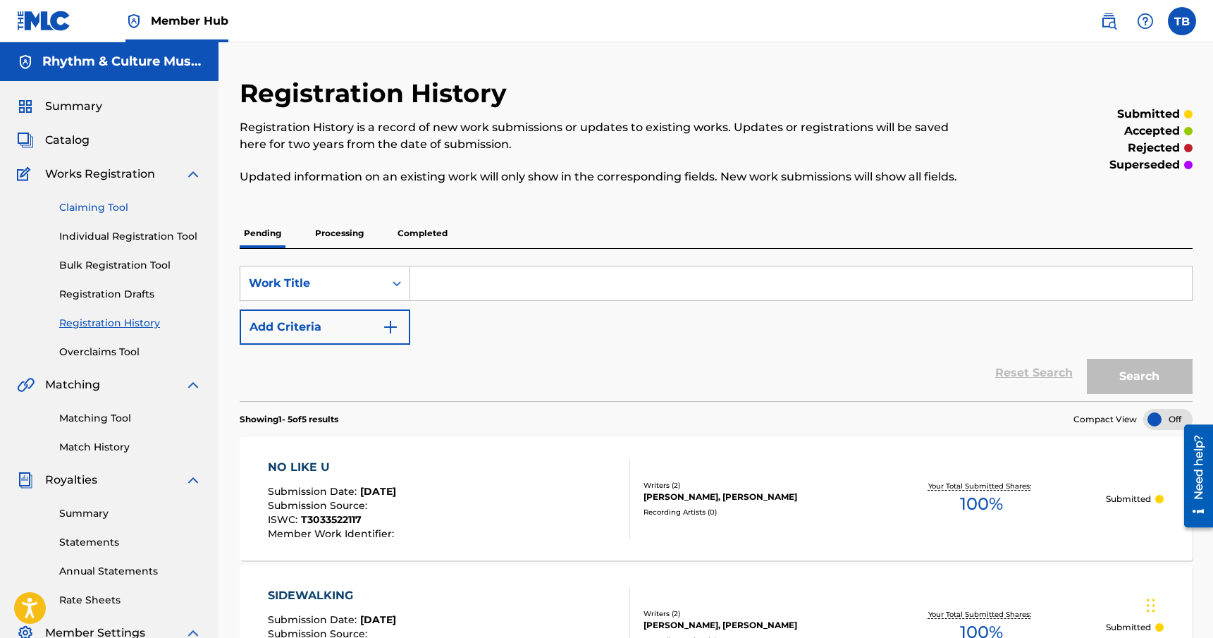
click at [105, 206] on link "Claiming Tool" at bounding box center [130, 207] width 142 height 15
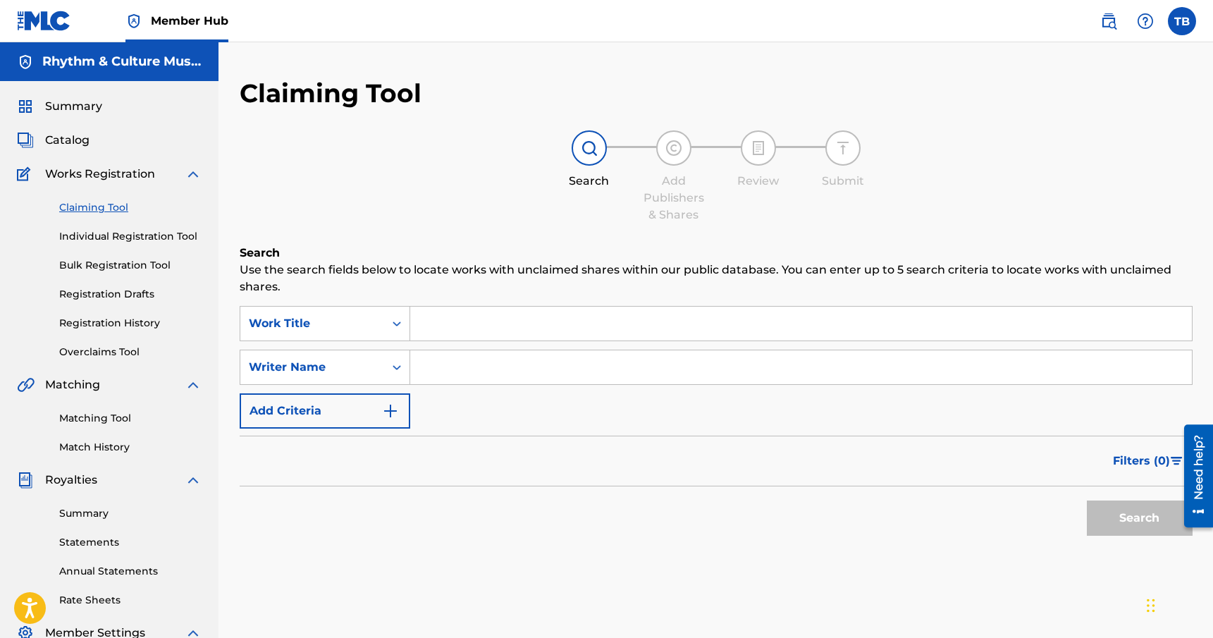
click at [494, 371] on input "Search Form" at bounding box center [801, 367] width 782 height 34
type input "[PERSON_NAME]"
click at [1087, 501] on button "Search" at bounding box center [1140, 518] width 106 height 35
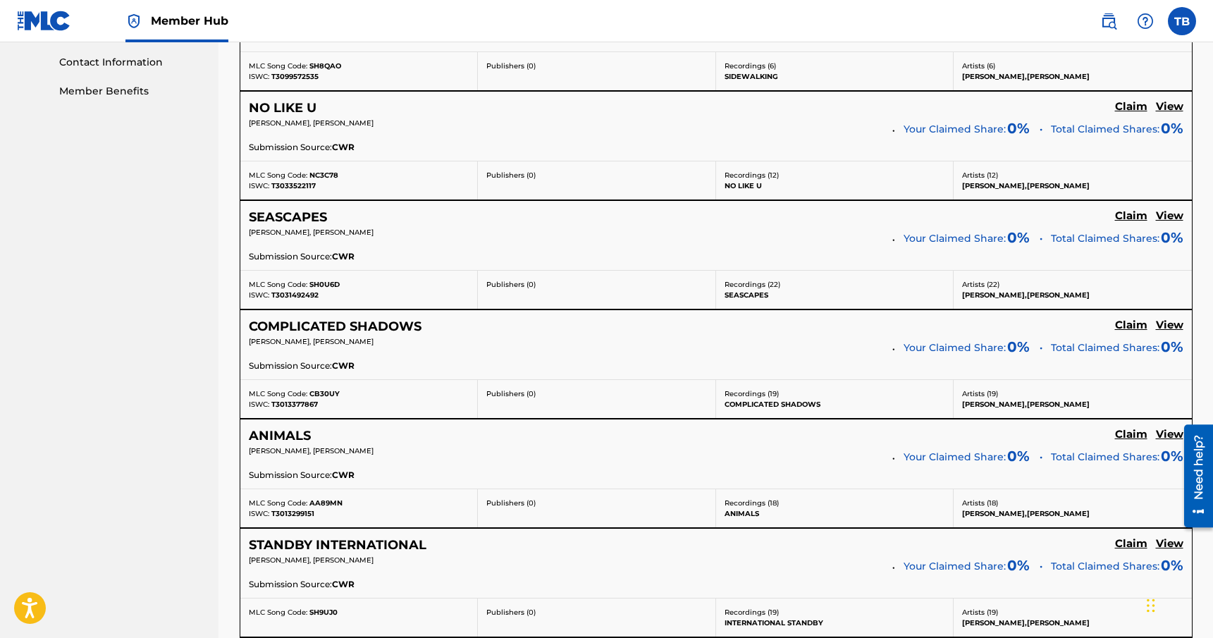
scroll to position [703, 0]
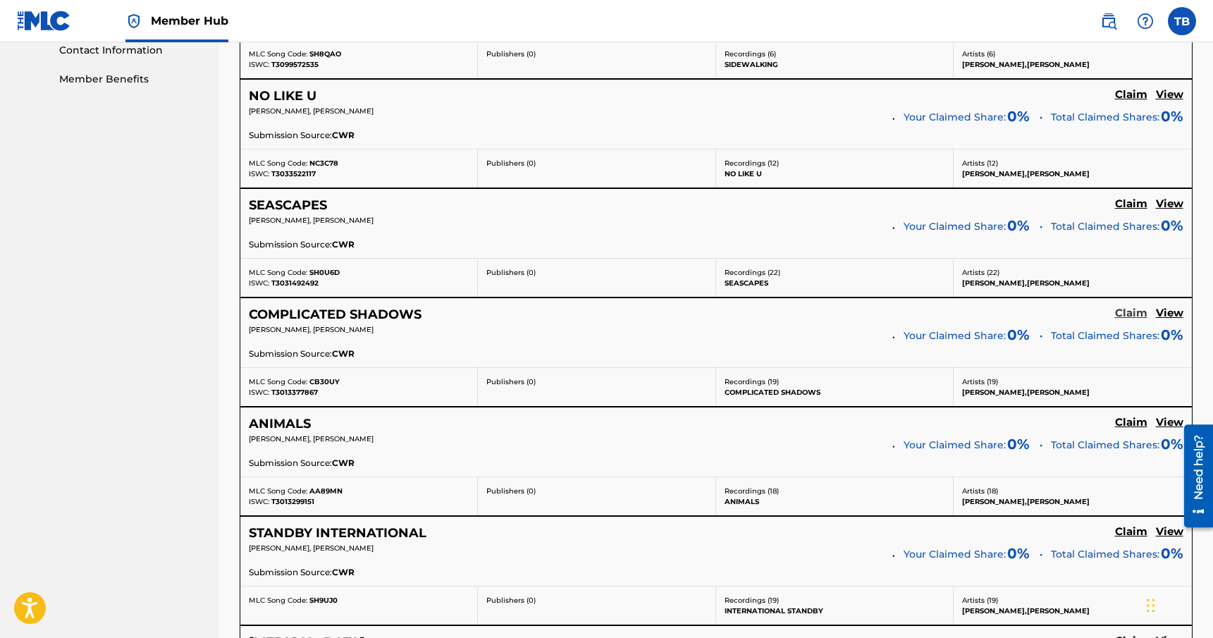
click at [1131, 314] on h5 "Claim" at bounding box center [1131, 313] width 32 height 13
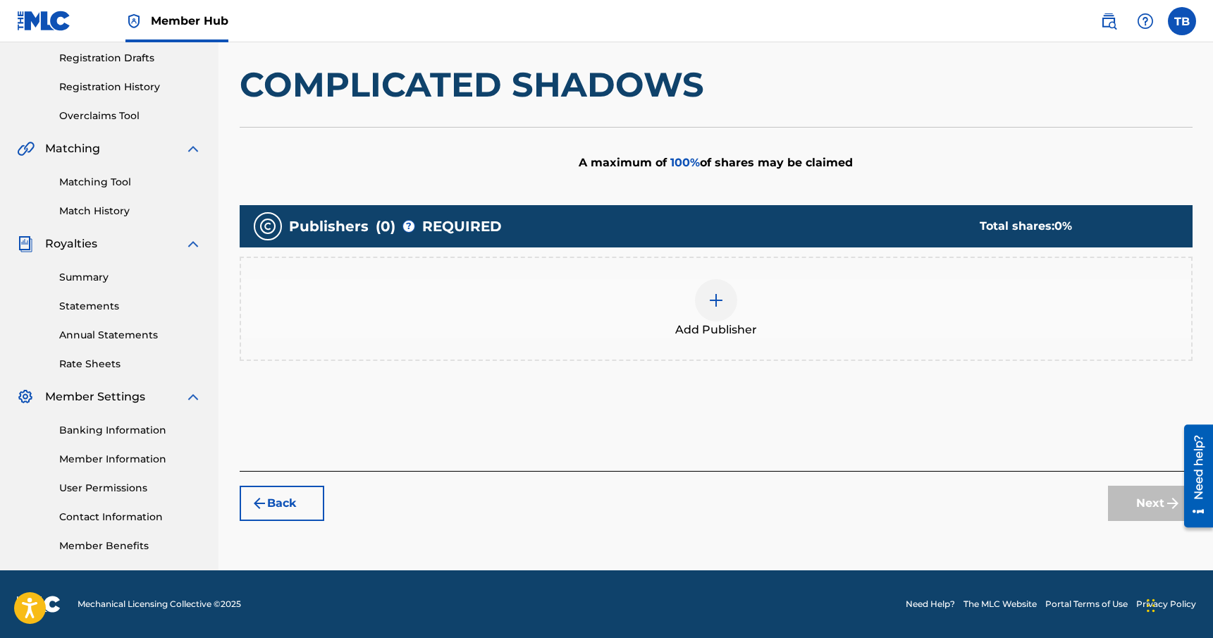
click at [732, 308] on div at bounding box center [716, 300] width 42 height 42
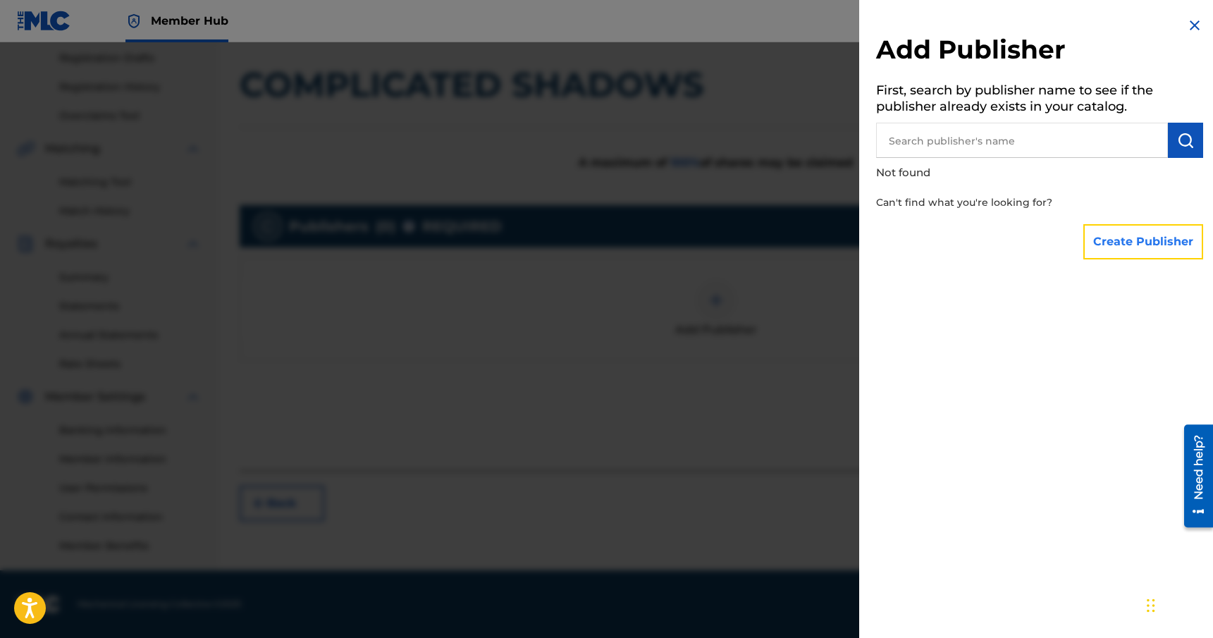
click at [1101, 238] on button "Create Publisher" at bounding box center [1144, 241] width 120 height 35
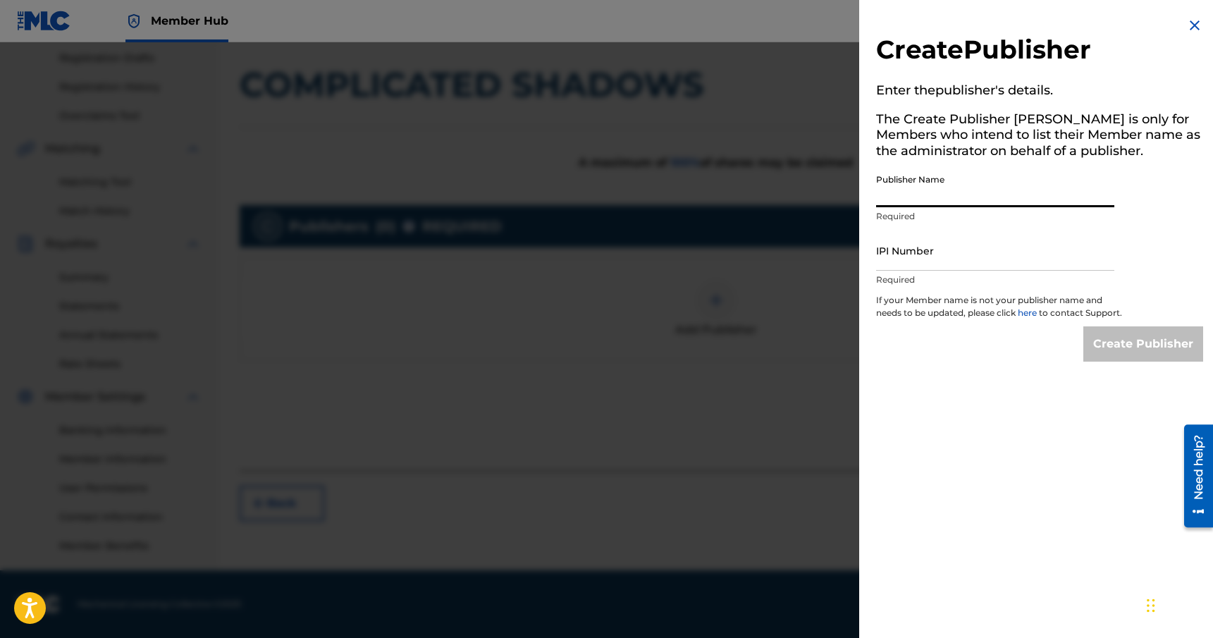
click at [960, 200] on input "Publisher Name" at bounding box center [995, 187] width 238 height 40
type input "Rhythm & Culture Music"
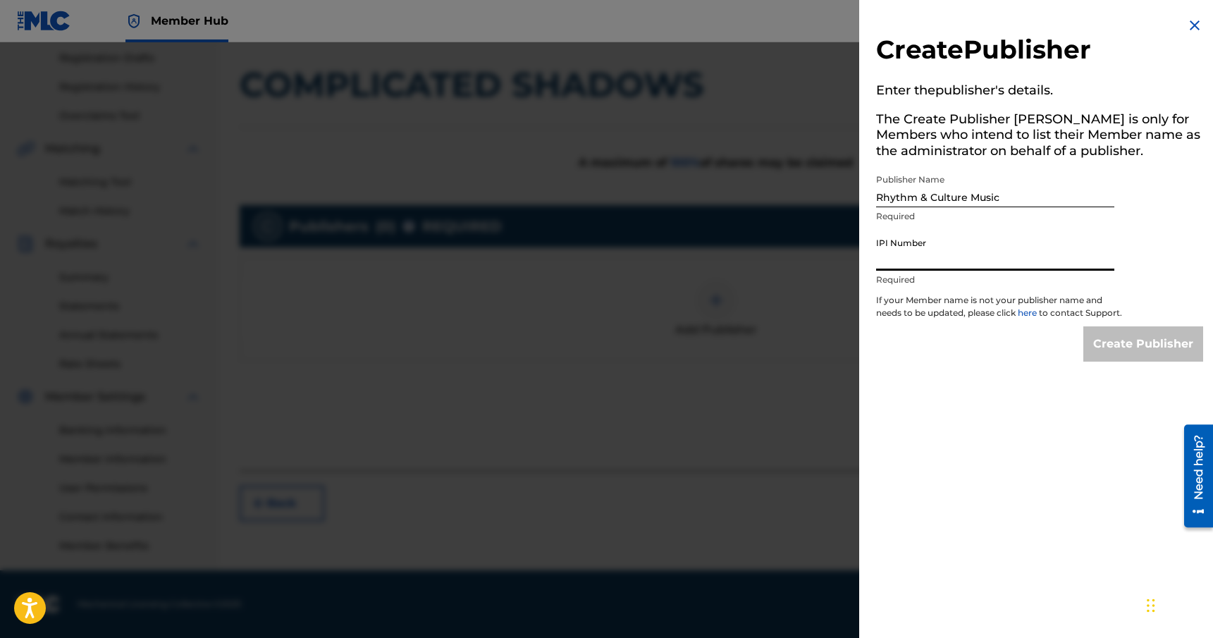
paste input "00449700739"
type input "00449700739"
click at [1129, 353] on input "Create Publisher" at bounding box center [1144, 343] width 120 height 35
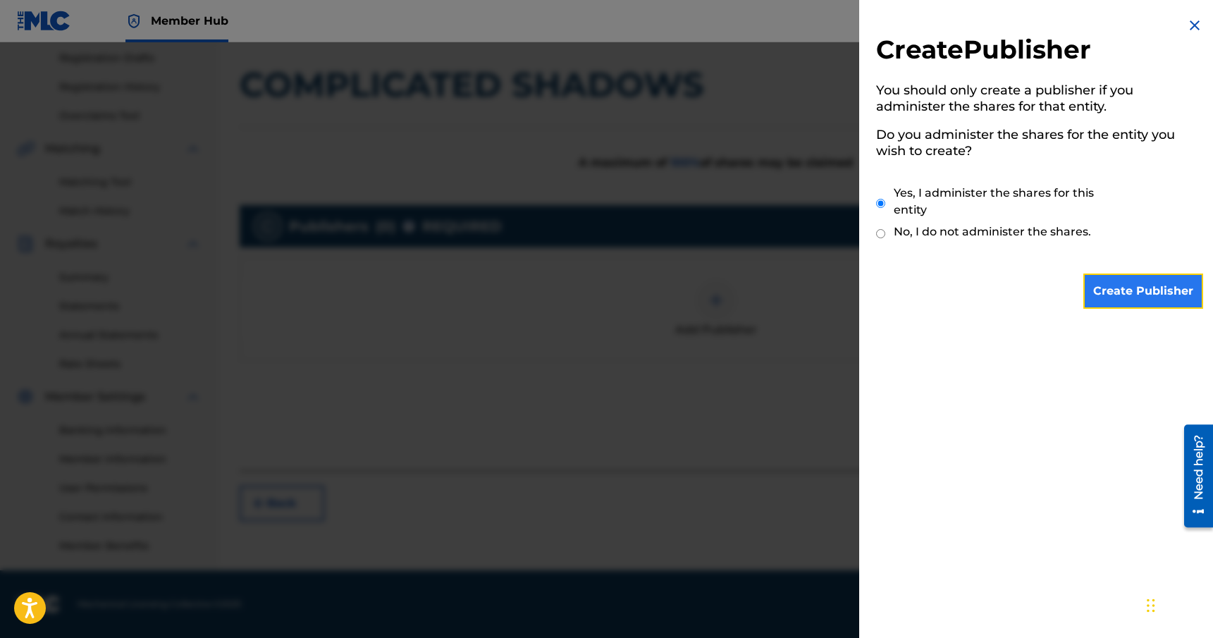
click at [1144, 294] on input "Create Publisher" at bounding box center [1144, 291] width 120 height 35
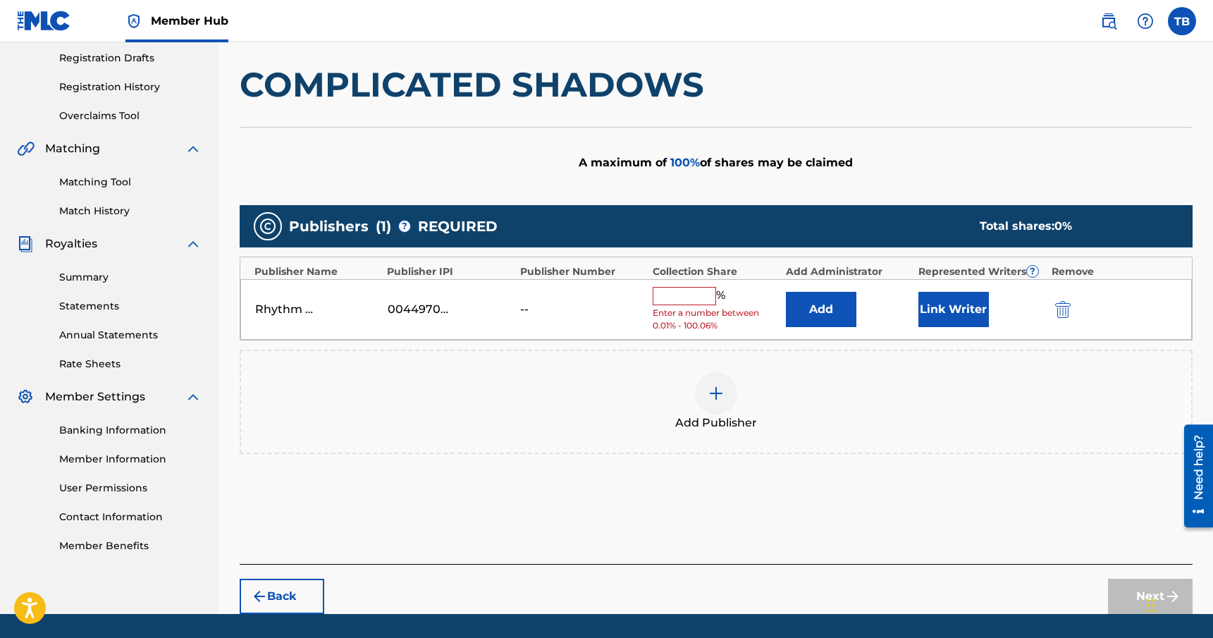
click at [695, 293] on input "text" at bounding box center [684, 296] width 63 height 18
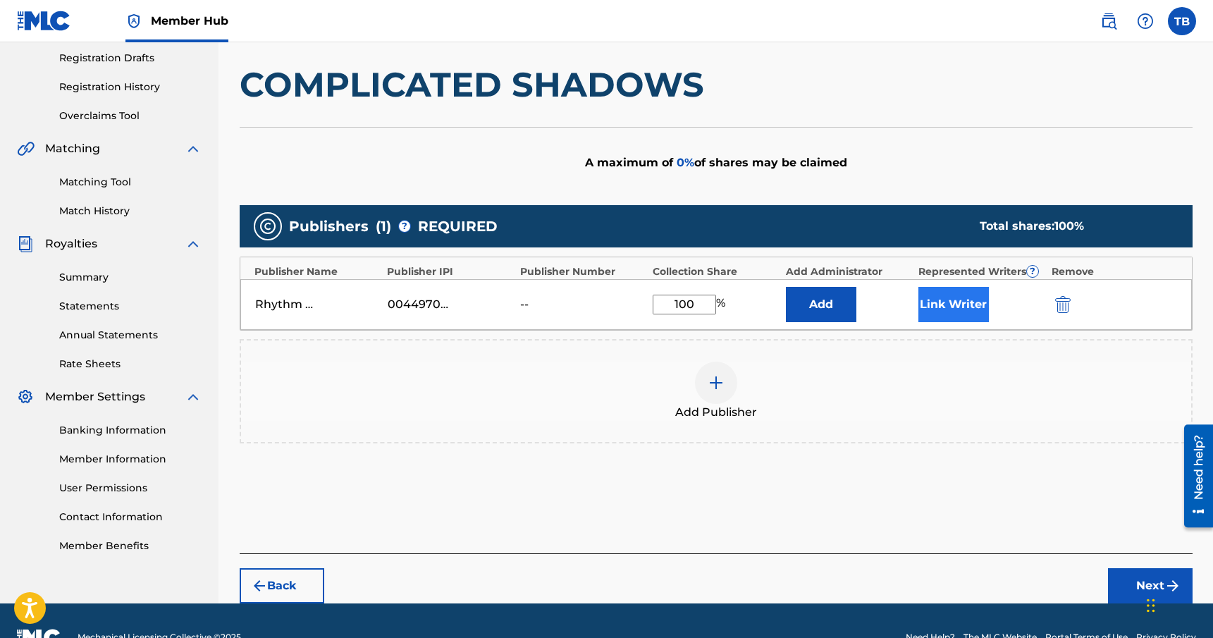
type input "100"
click at [951, 307] on button "Link Writer" at bounding box center [954, 304] width 71 height 35
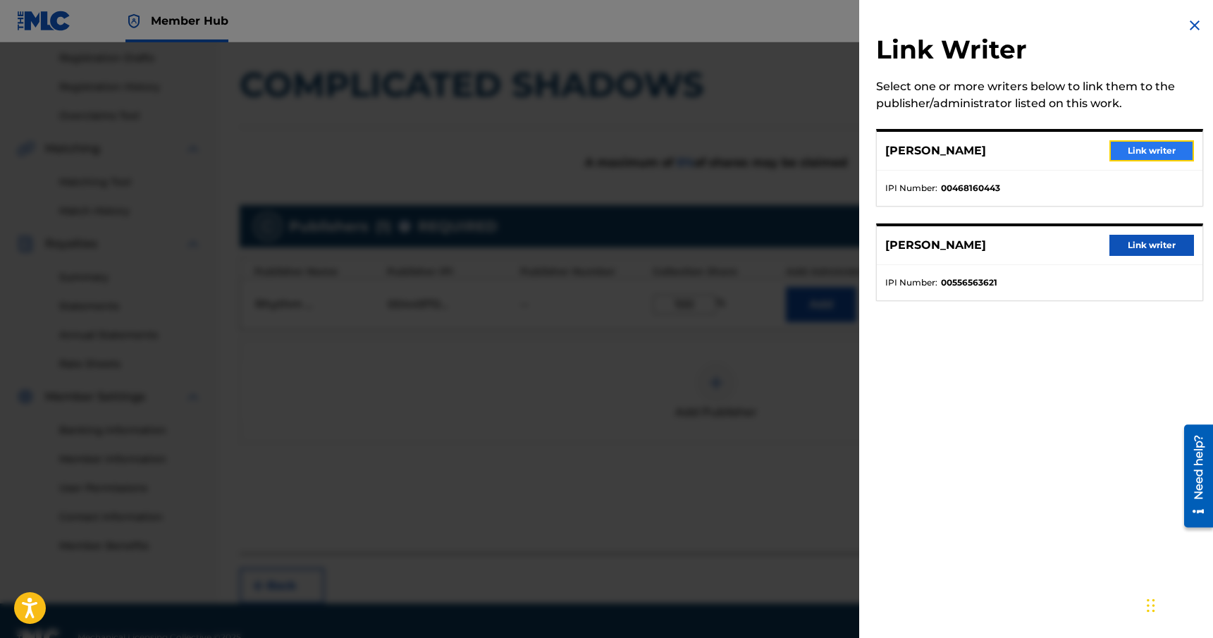
click at [1134, 150] on button "Link writer" at bounding box center [1152, 150] width 85 height 21
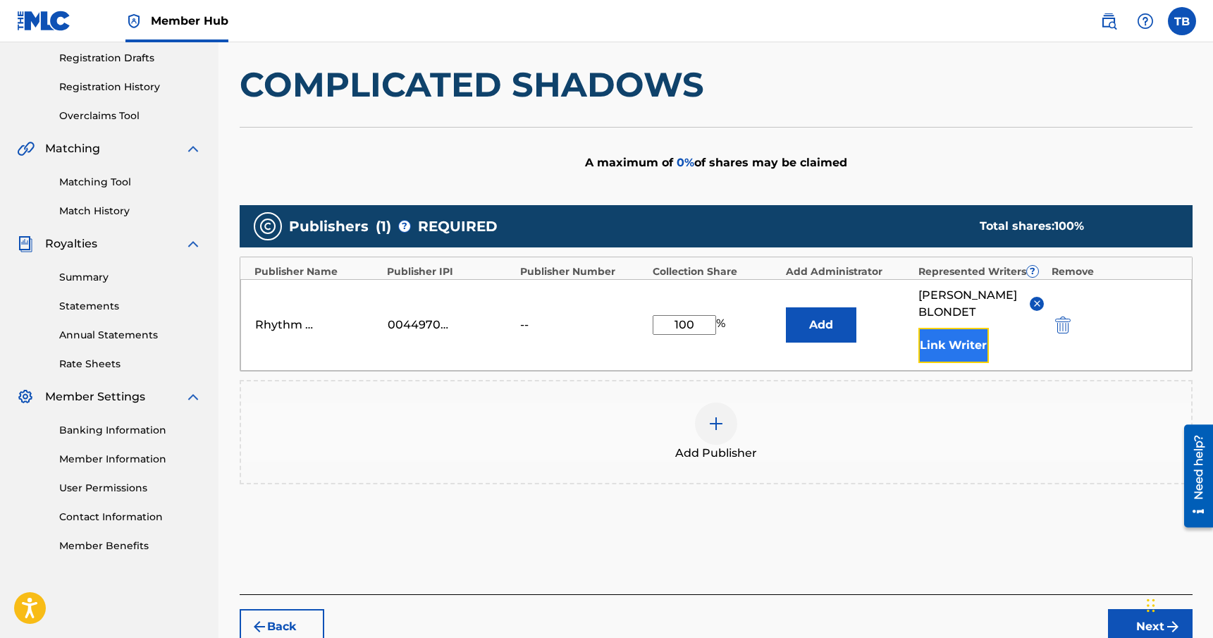
click at [971, 354] on button "Link Writer" at bounding box center [954, 345] width 71 height 35
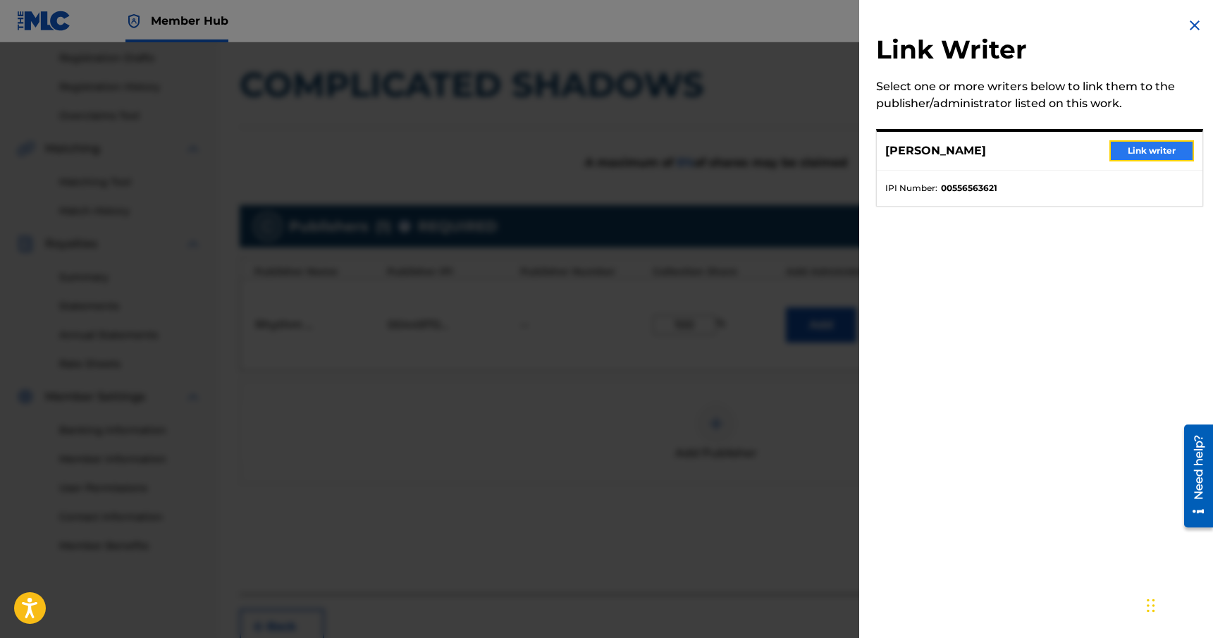
click at [1143, 155] on button "Link writer" at bounding box center [1152, 150] width 85 height 21
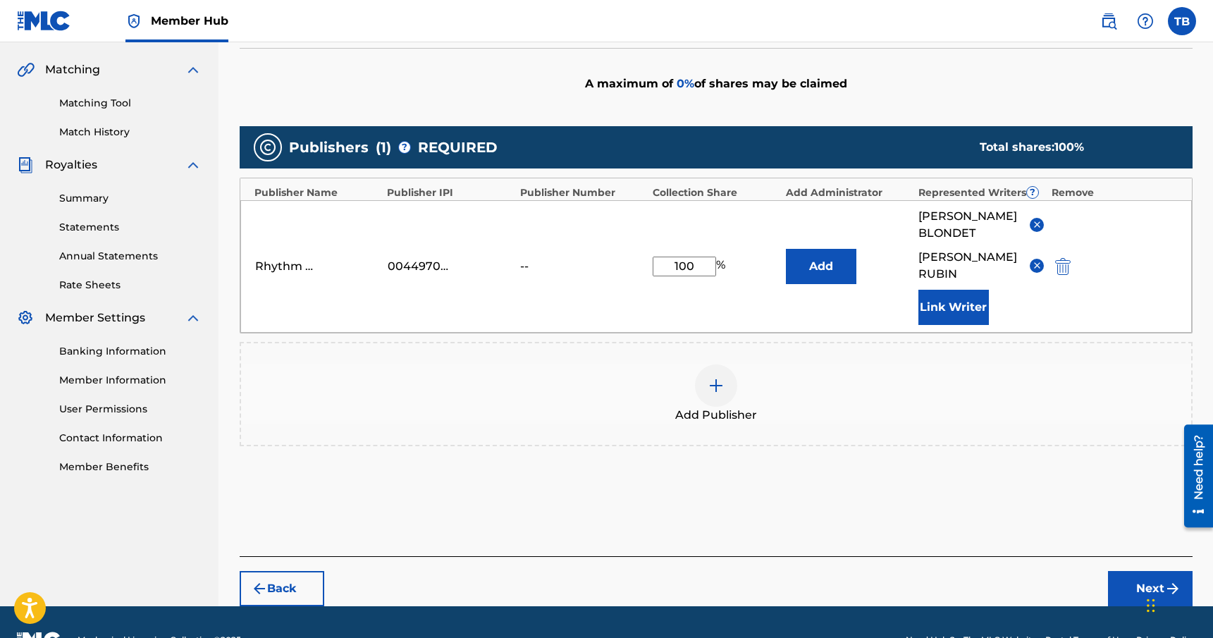
scroll to position [351, 0]
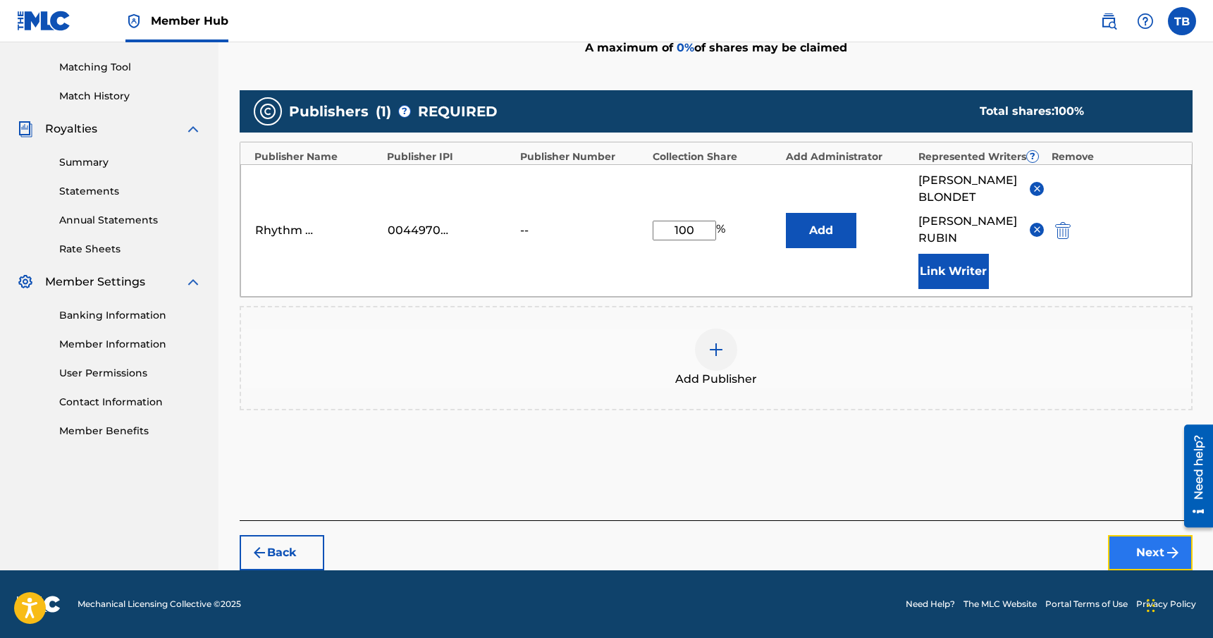
click at [1141, 546] on button "Next" at bounding box center [1150, 552] width 85 height 35
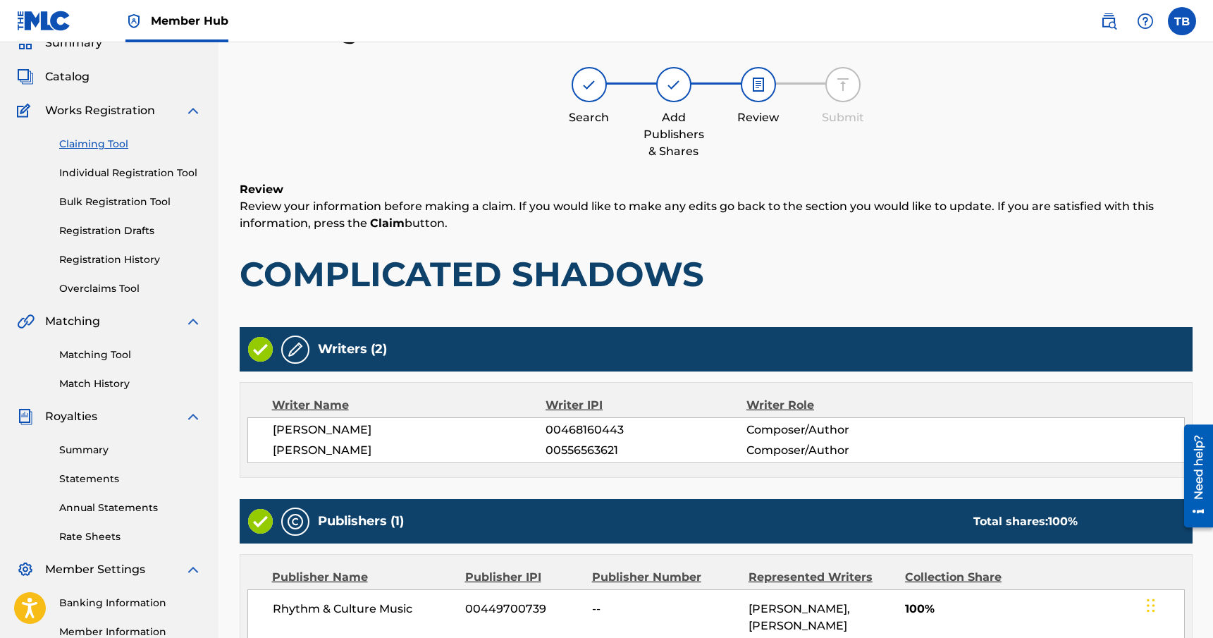
scroll to position [236, 0]
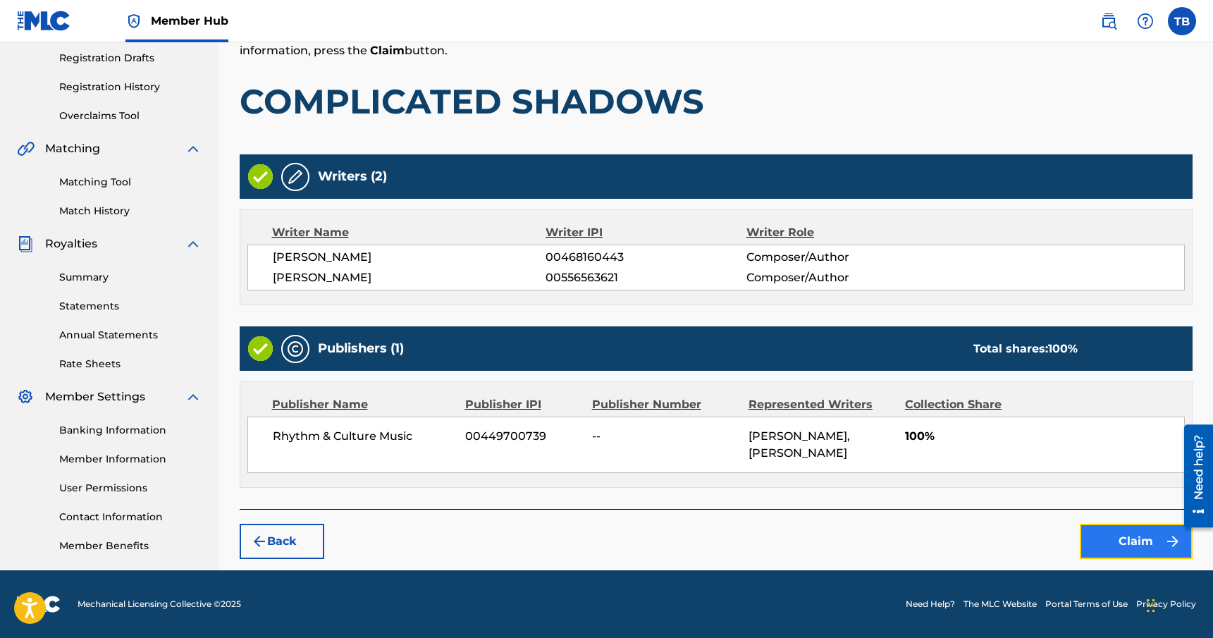
click at [1143, 537] on button "Claim" at bounding box center [1136, 541] width 113 height 35
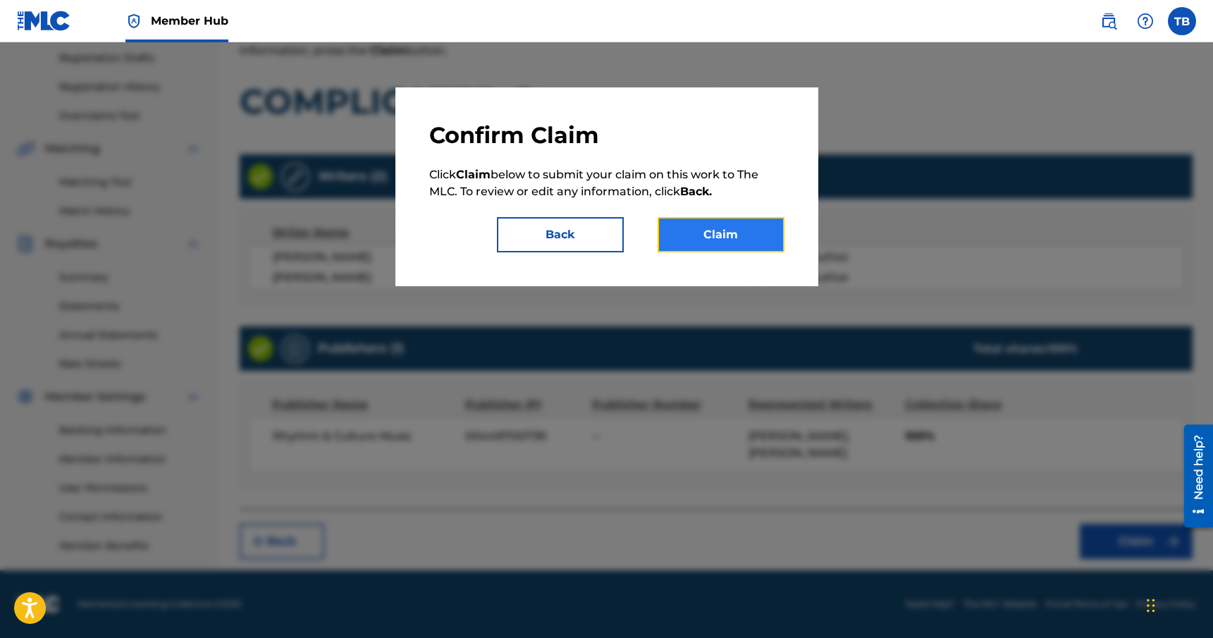
click at [735, 228] on button "Claim" at bounding box center [721, 234] width 127 height 35
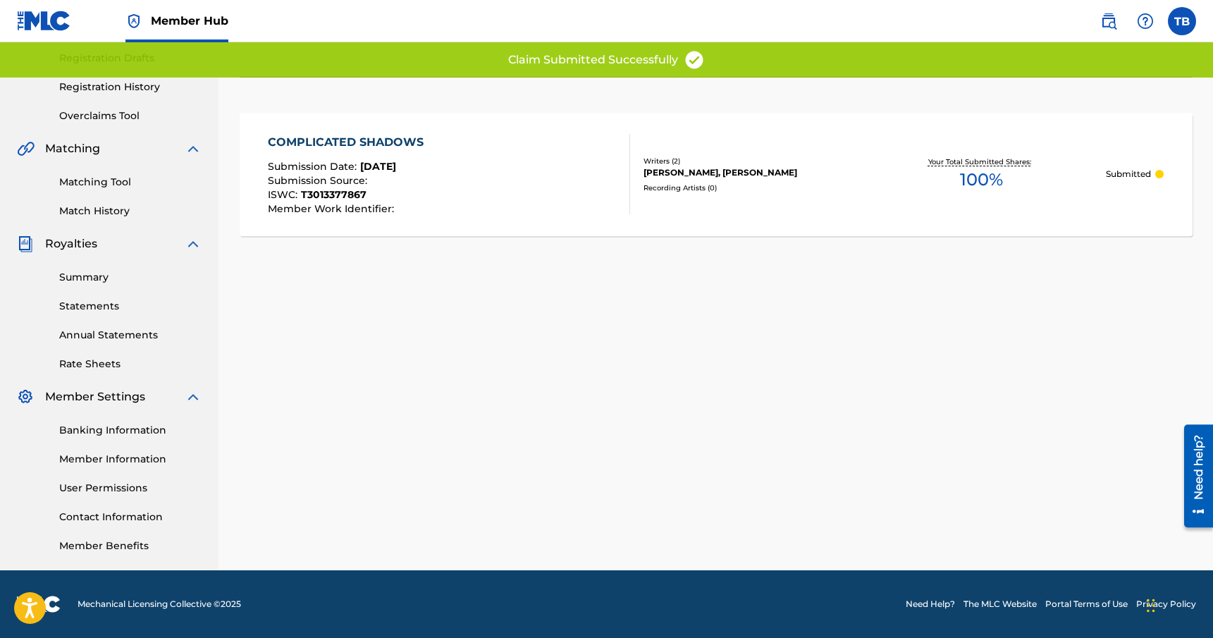
scroll to position [0, 0]
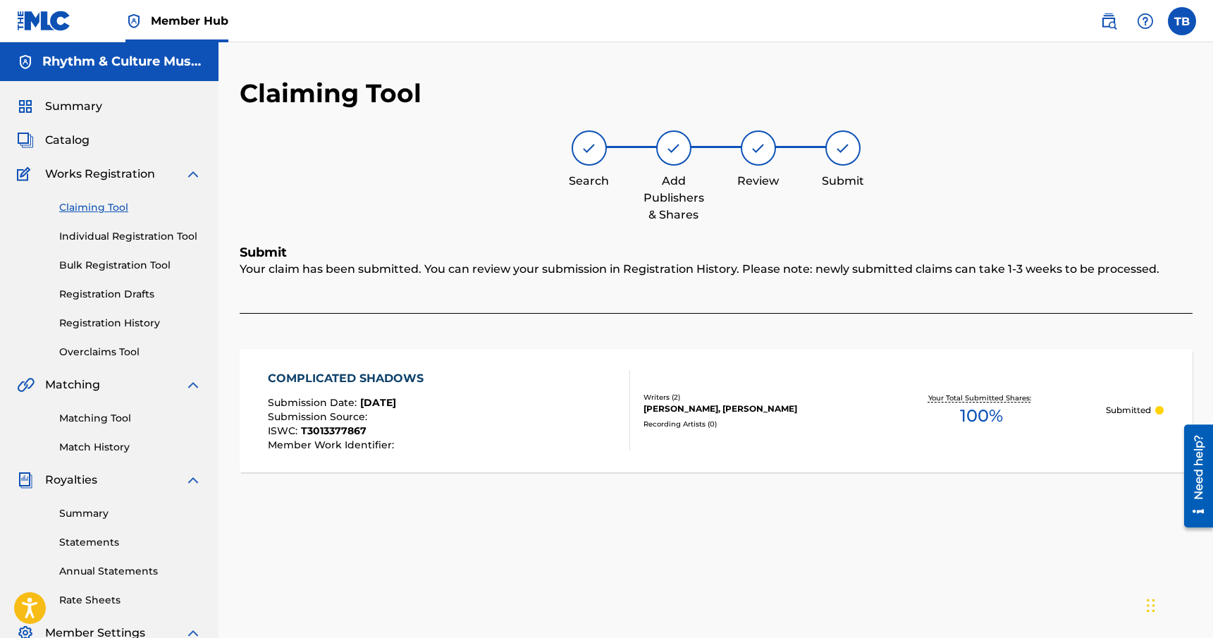
click at [110, 209] on link "Claiming Tool" at bounding box center [130, 207] width 142 height 15
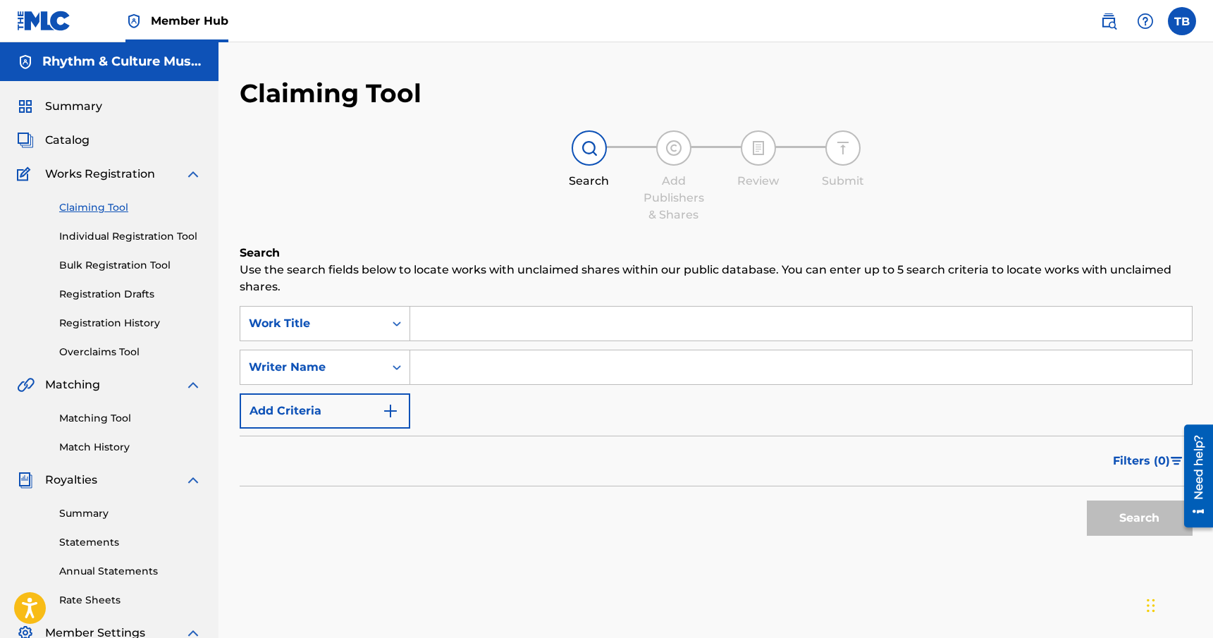
click at [455, 369] on input "Search Form" at bounding box center [801, 367] width 782 height 34
type input "[PERSON_NAME]"
click at [1131, 521] on button "Search" at bounding box center [1140, 518] width 106 height 35
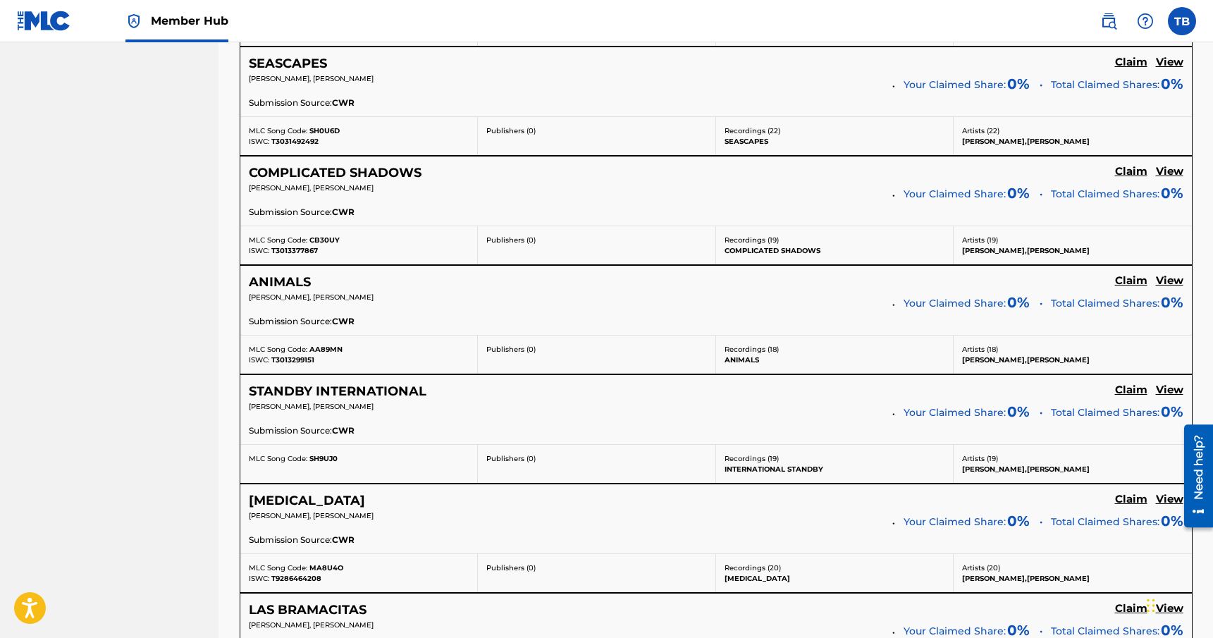
scroll to position [846, 0]
click at [1123, 277] on h5 "Claim" at bounding box center [1131, 279] width 32 height 13
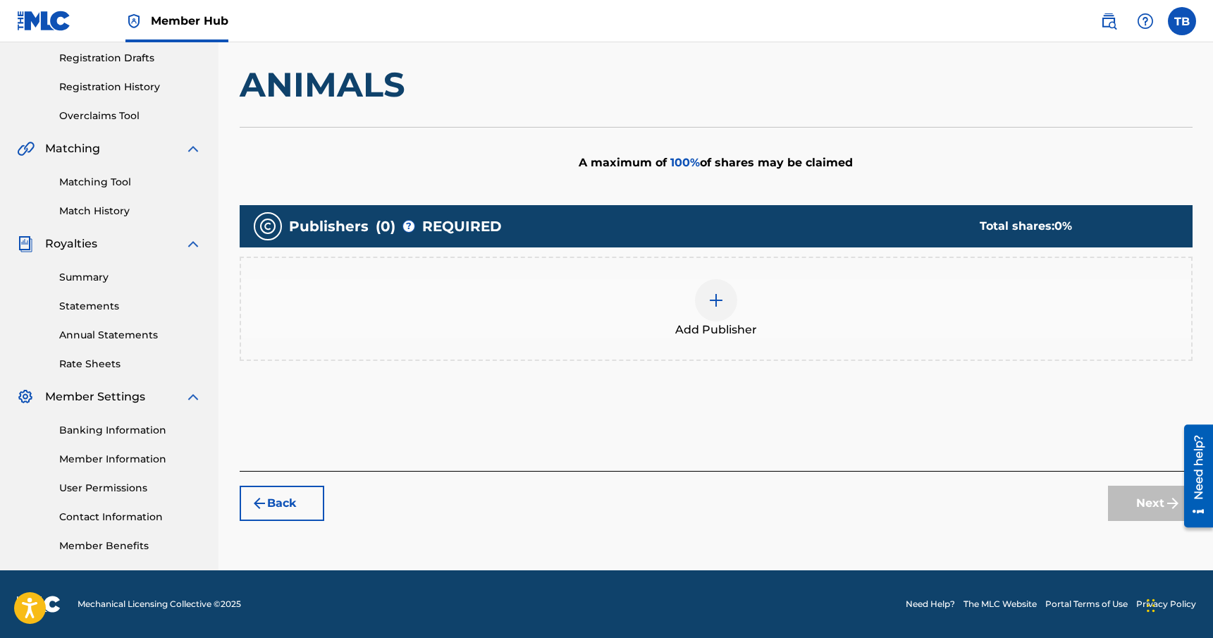
click at [720, 321] on span "Add Publisher" at bounding box center [716, 329] width 82 height 17
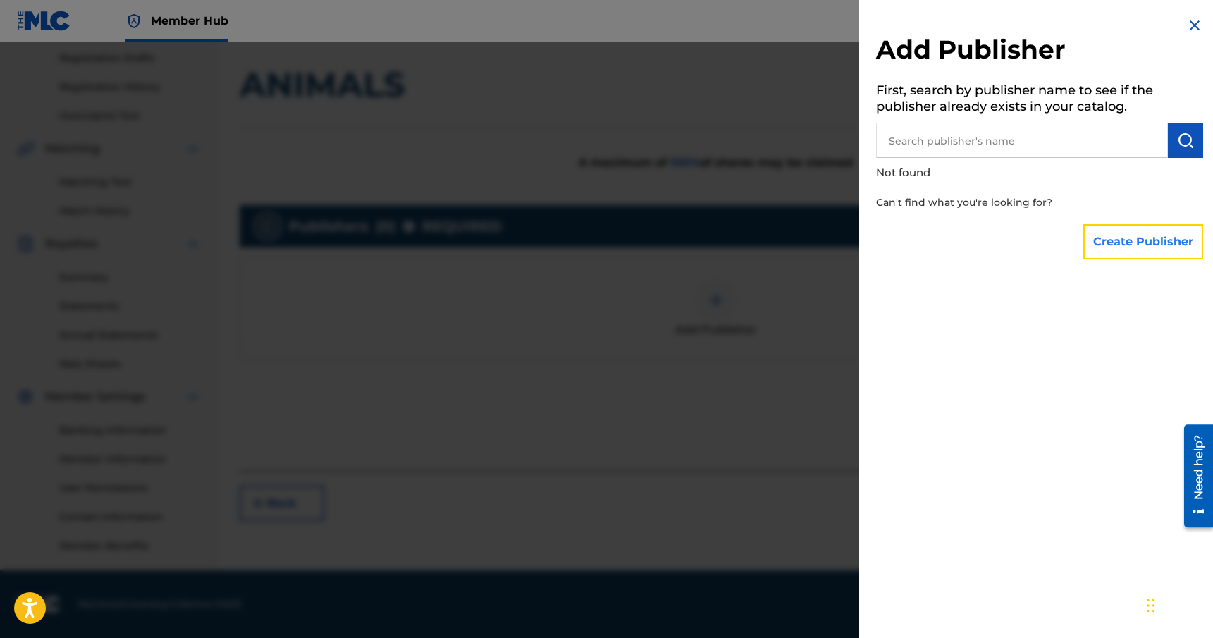
click at [1105, 249] on button "Create Publisher" at bounding box center [1144, 241] width 120 height 35
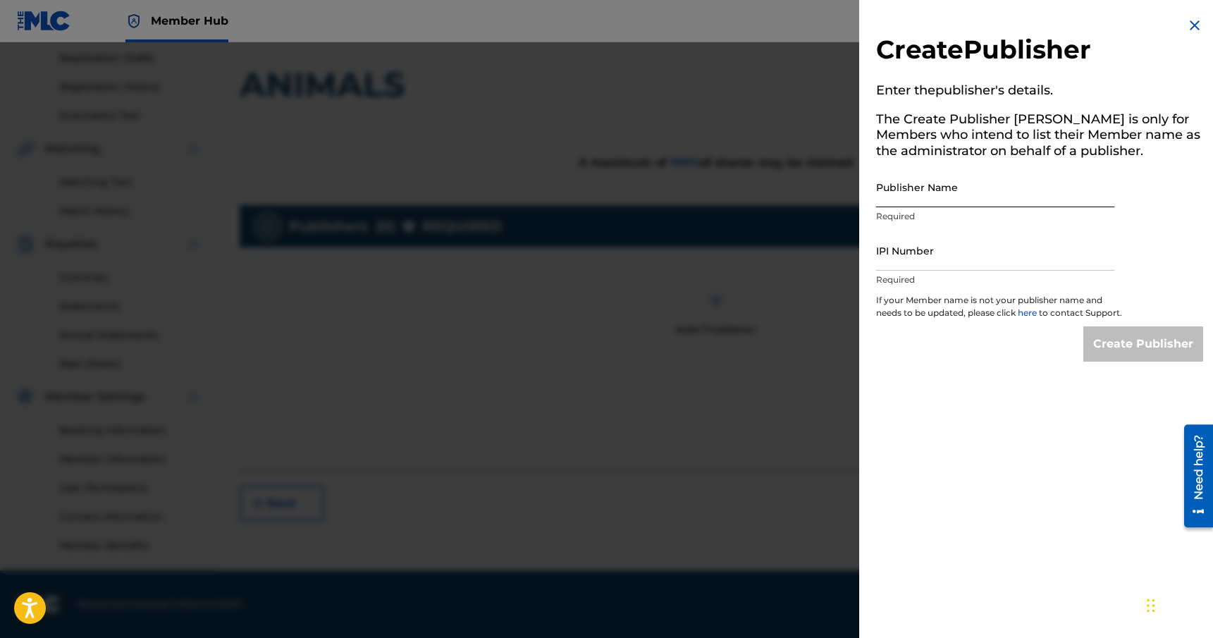
click at [956, 199] on input "Publisher Name" at bounding box center [995, 187] width 238 height 40
type input "Rhythm & Culture Music"
paste input "00449700739"
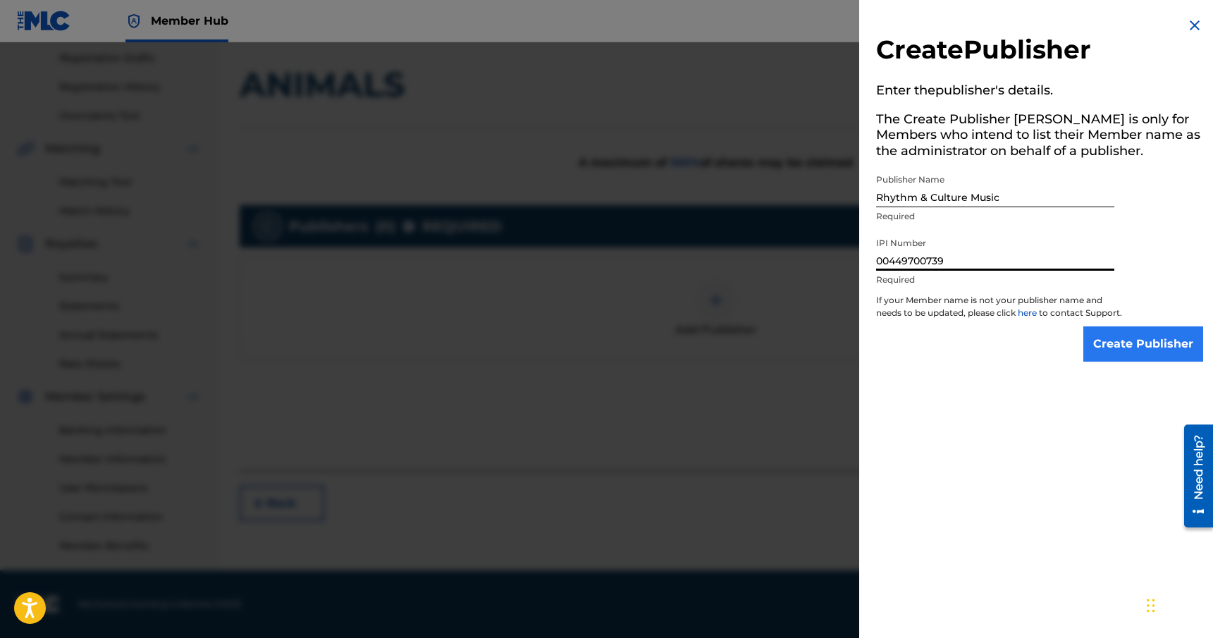
type input "00449700739"
click at [1116, 362] on input "Create Publisher" at bounding box center [1144, 343] width 120 height 35
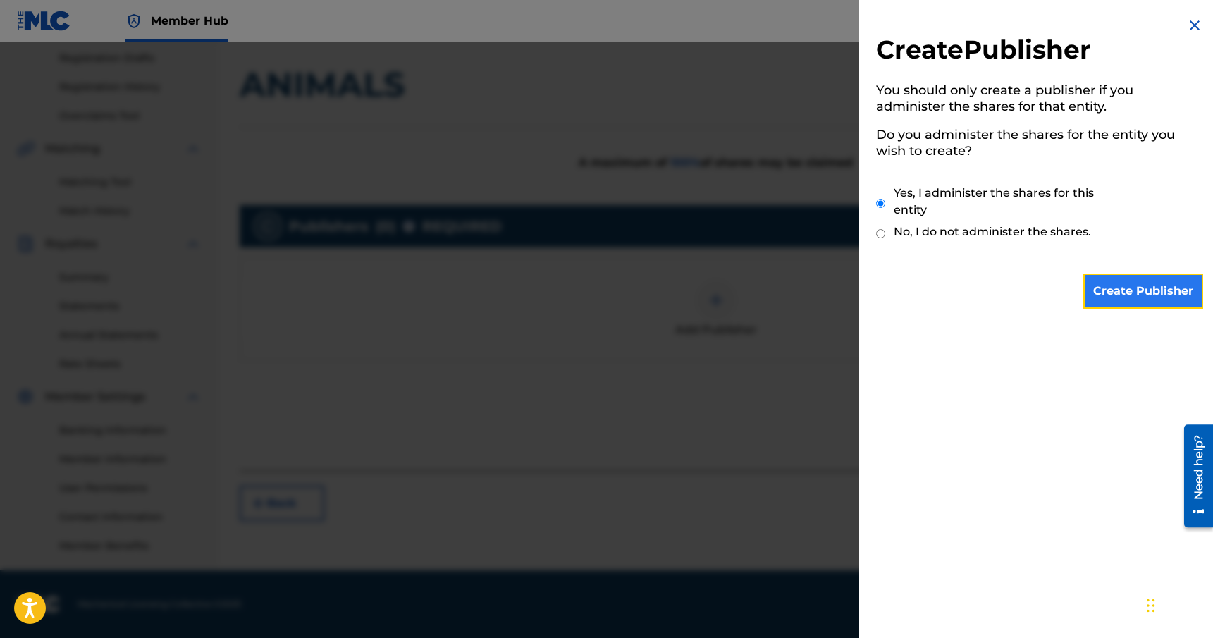
click at [1136, 295] on input "Create Publisher" at bounding box center [1144, 291] width 120 height 35
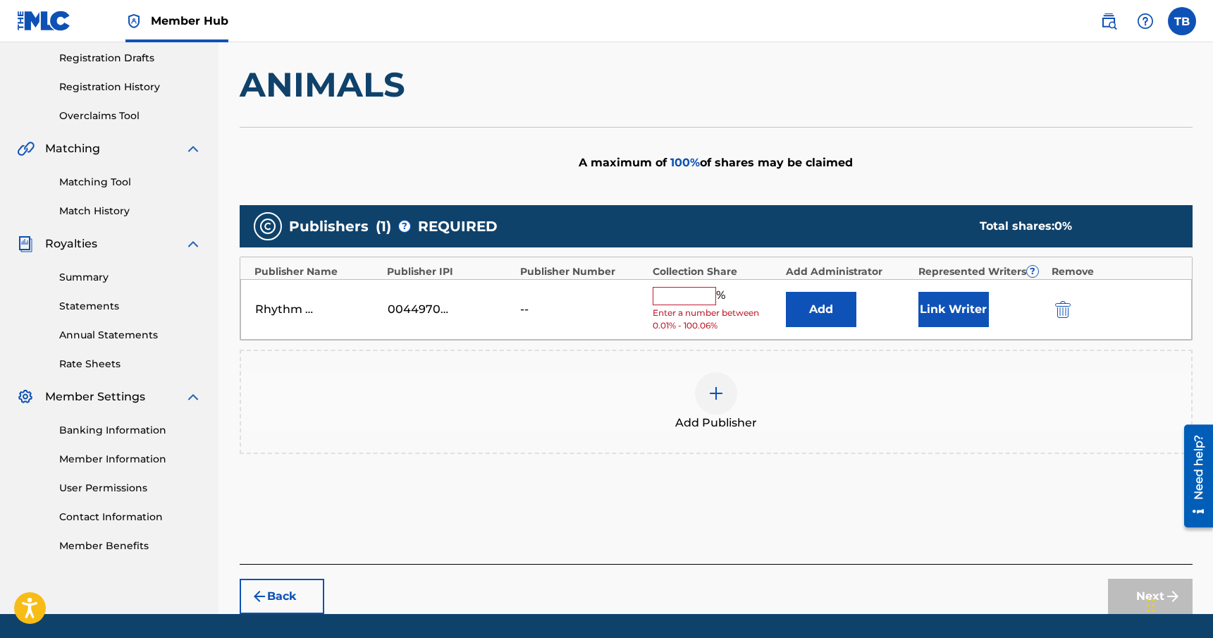
click at [691, 295] on input "text" at bounding box center [684, 296] width 63 height 18
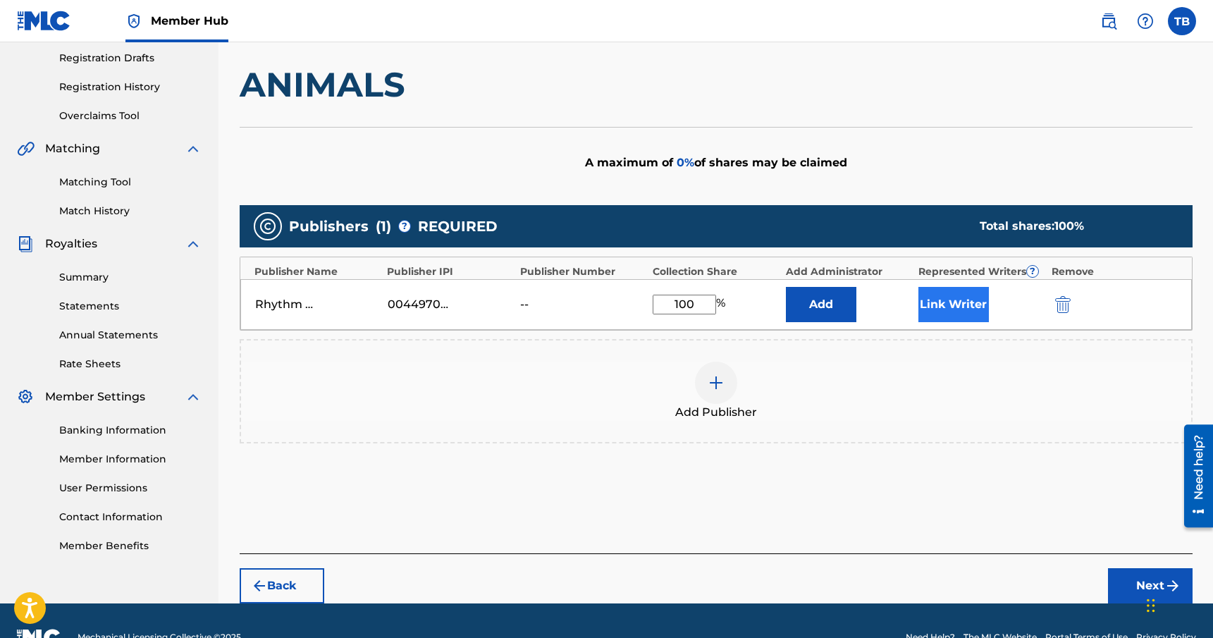
type input "100"
click at [951, 309] on button "Link Writer" at bounding box center [954, 304] width 71 height 35
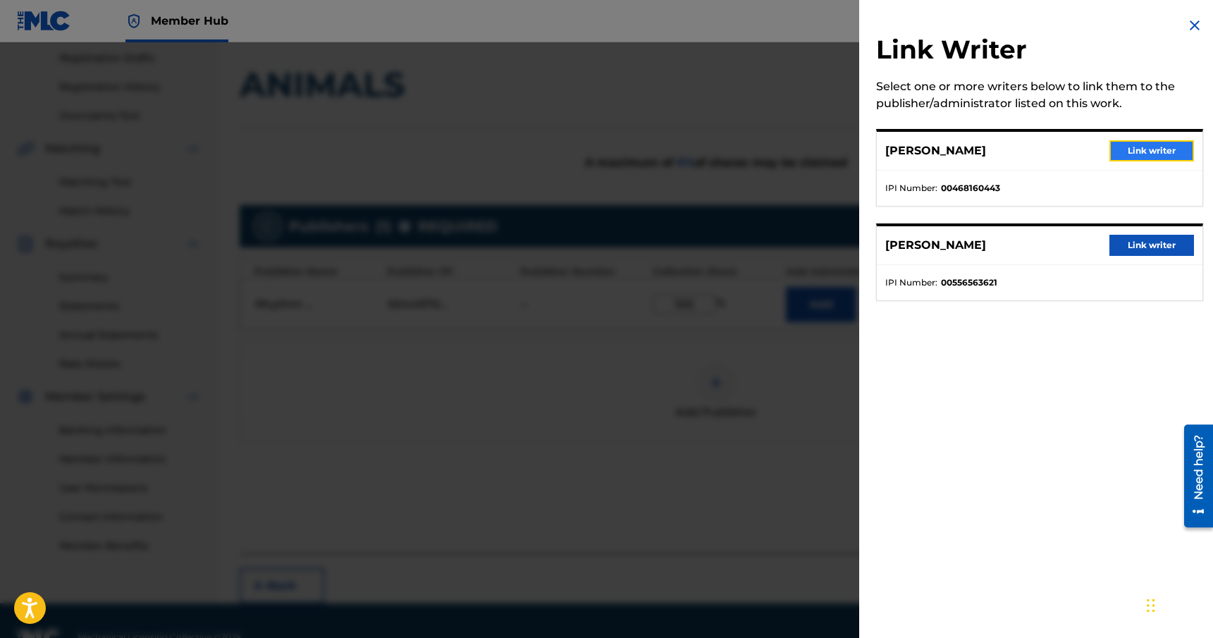
click at [1111, 141] on button "Link writer" at bounding box center [1152, 150] width 85 height 21
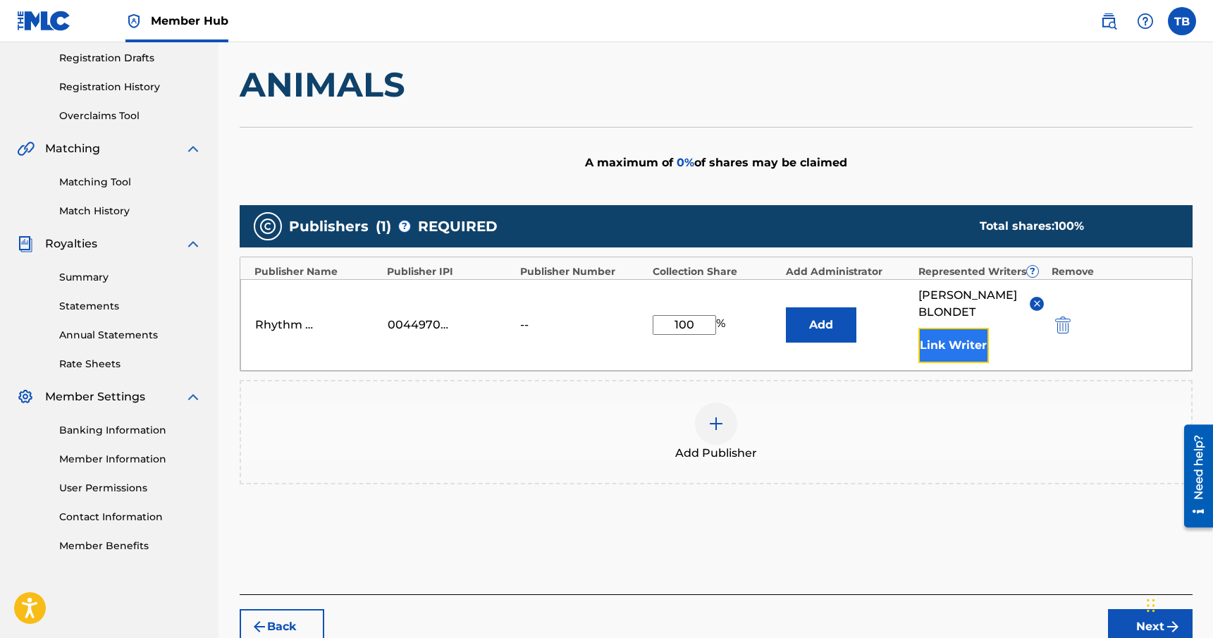
click at [963, 346] on button "Link Writer" at bounding box center [954, 345] width 71 height 35
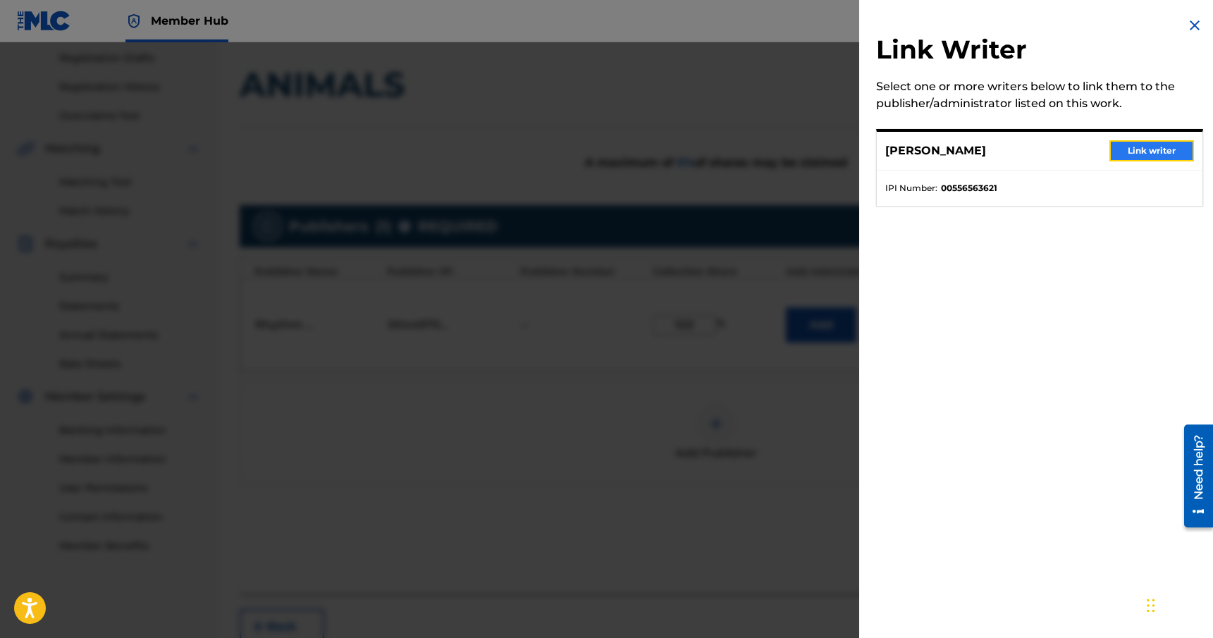
click at [1151, 149] on button "Link writer" at bounding box center [1152, 150] width 85 height 21
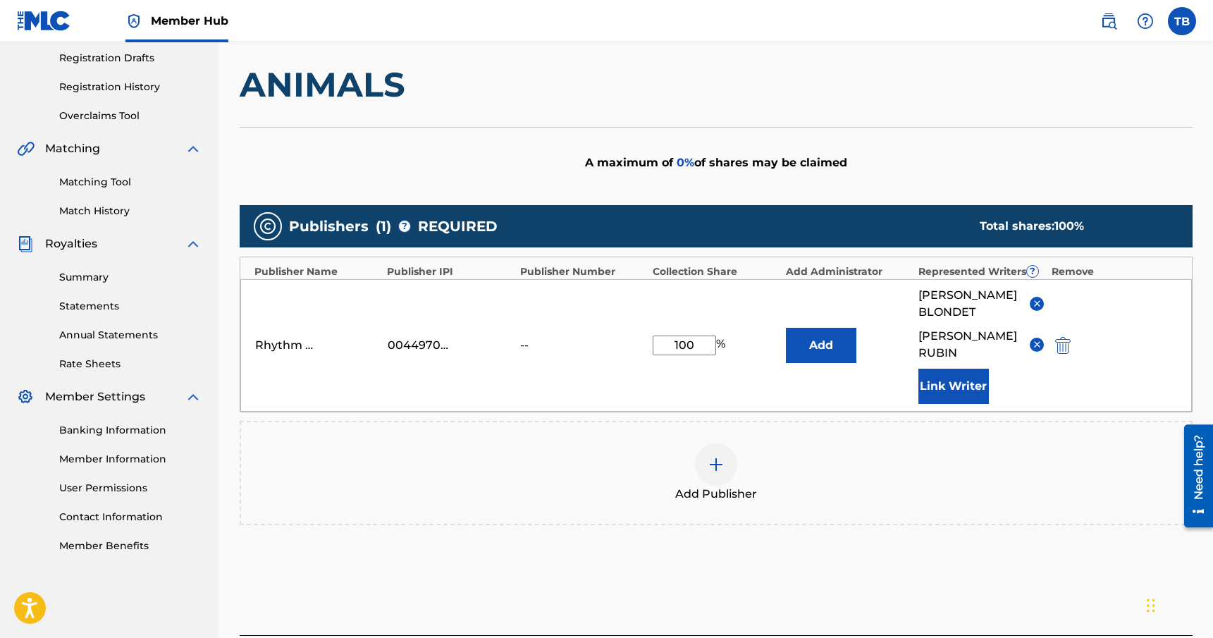
scroll to position [351, 0]
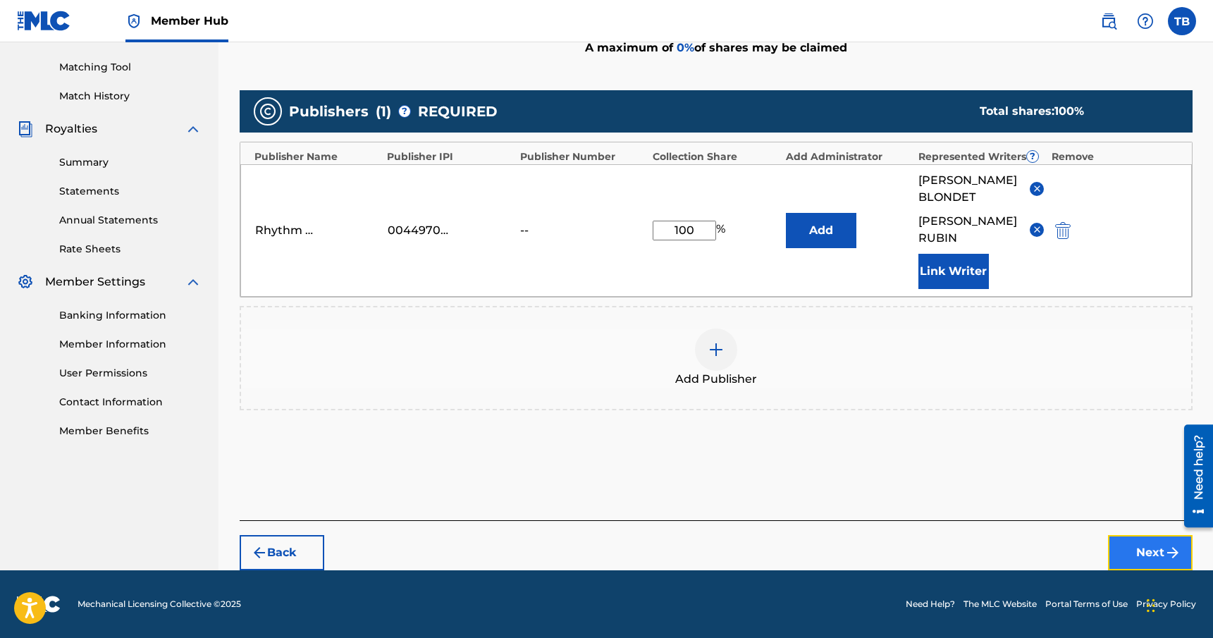
click at [1135, 563] on button "Next" at bounding box center [1150, 552] width 85 height 35
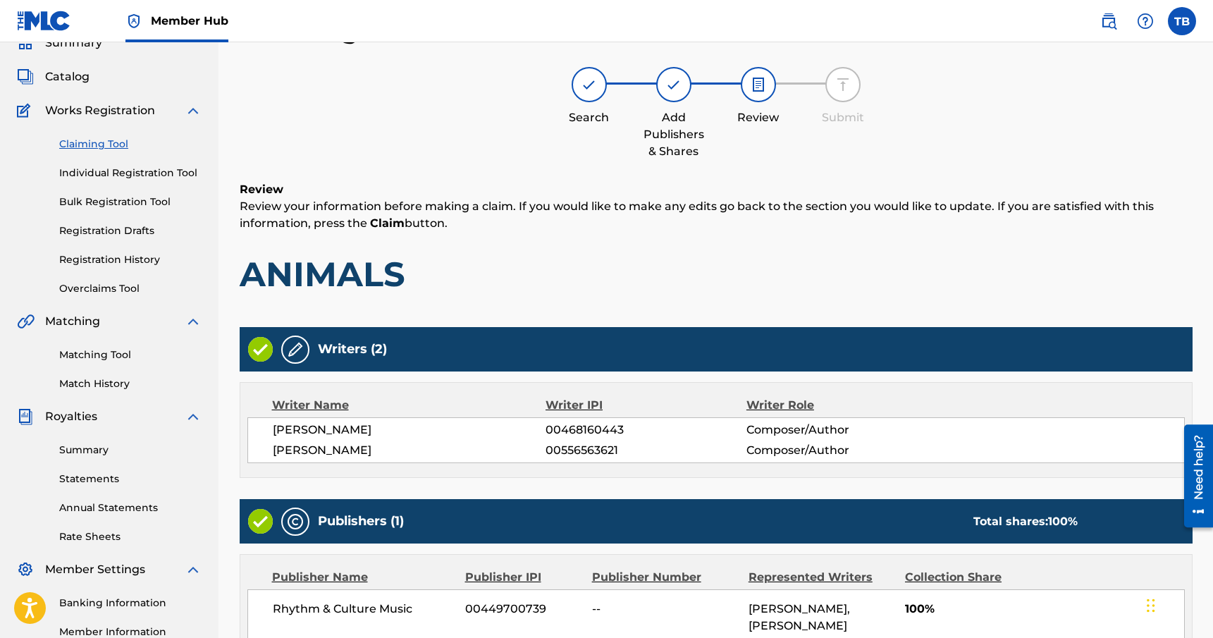
scroll to position [236, 0]
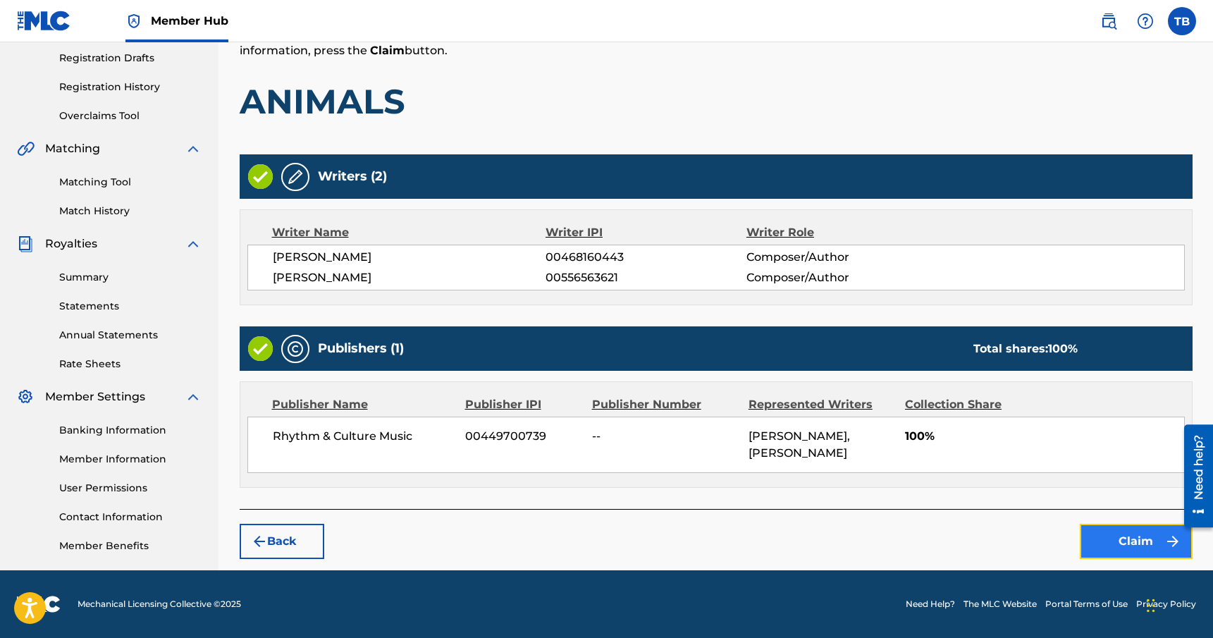
click at [1108, 534] on button "Claim" at bounding box center [1136, 541] width 113 height 35
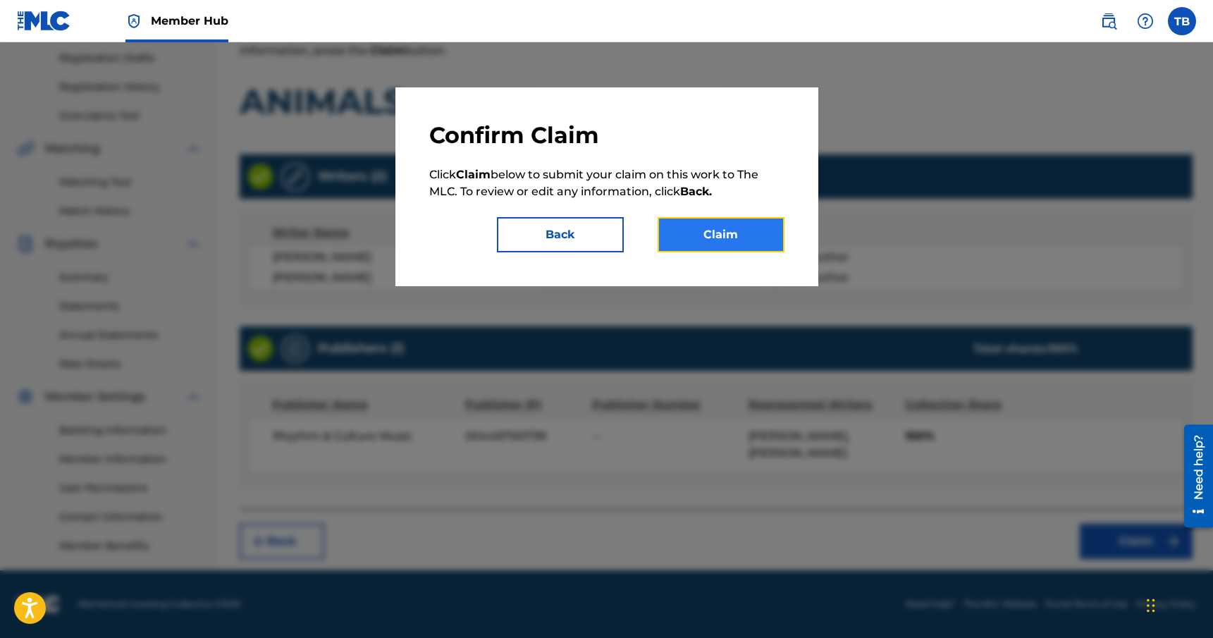
click at [730, 235] on button "Claim" at bounding box center [721, 234] width 127 height 35
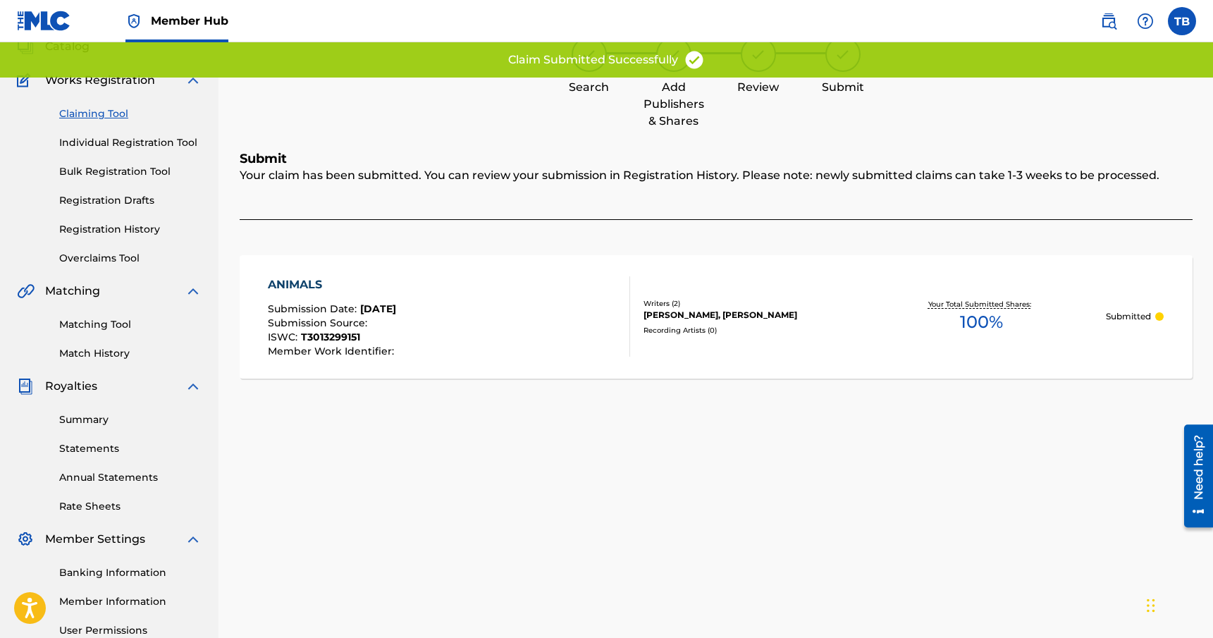
scroll to position [0, 0]
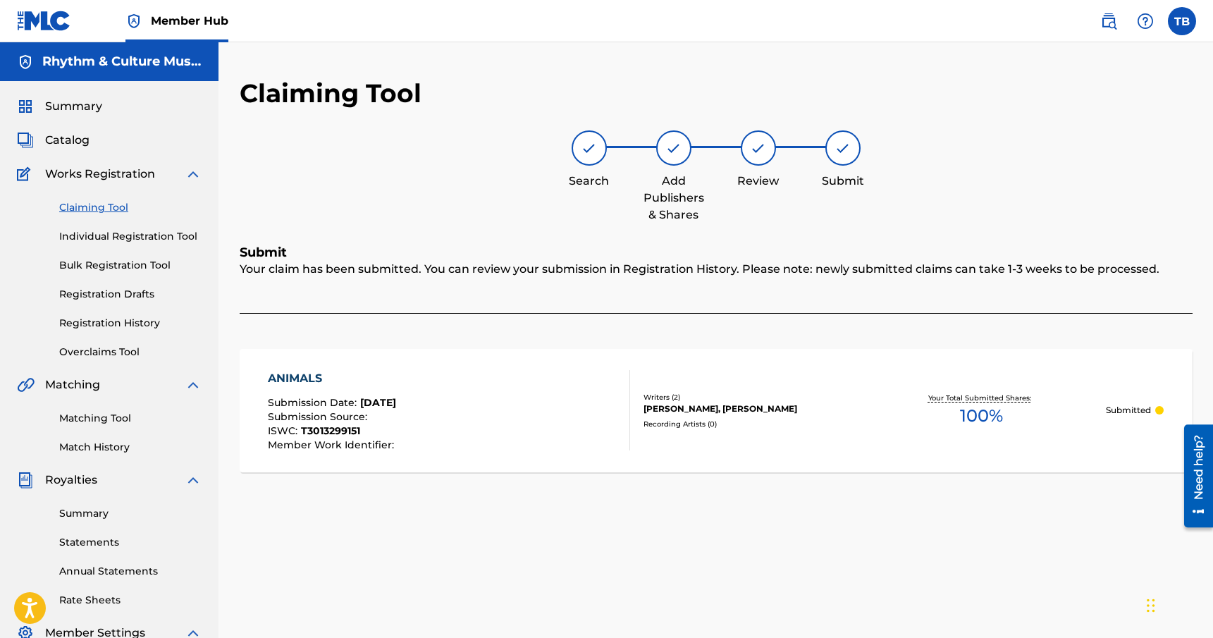
click at [118, 206] on link "Claiming Tool" at bounding box center [130, 207] width 142 height 15
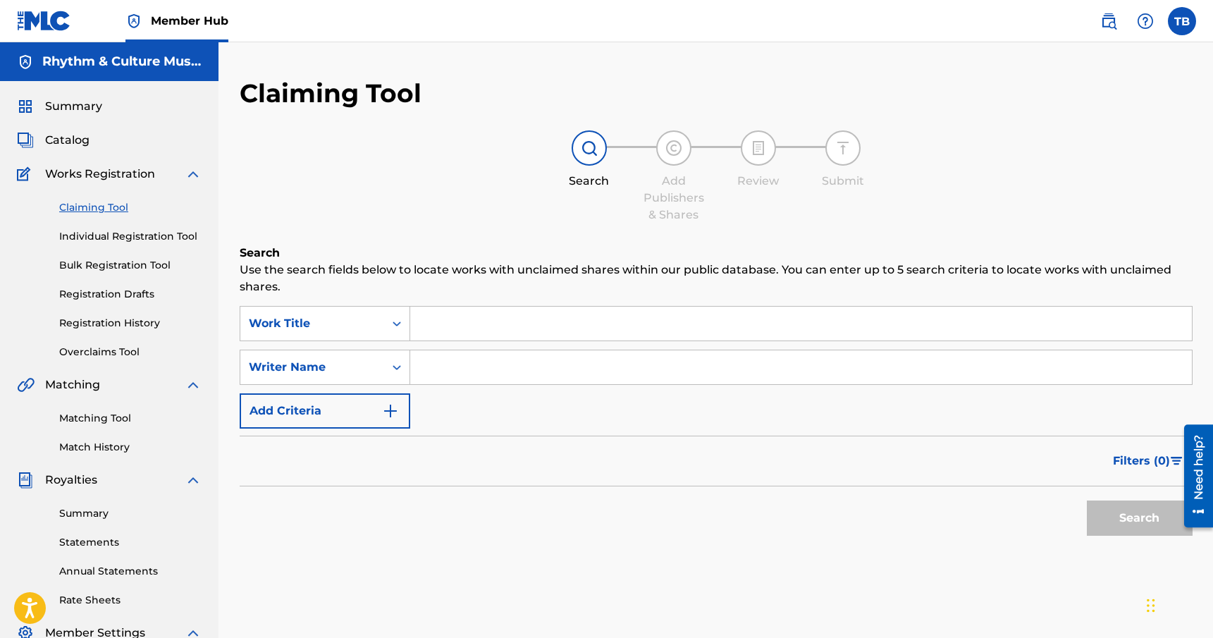
click at [540, 367] on input "Search Form" at bounding box center [801, 367] width 782 height 34
type input "[PERSON_NAME]"
click at [1111, 506] on button "Search" at bounding box center [1140, 518] width 106 height 35
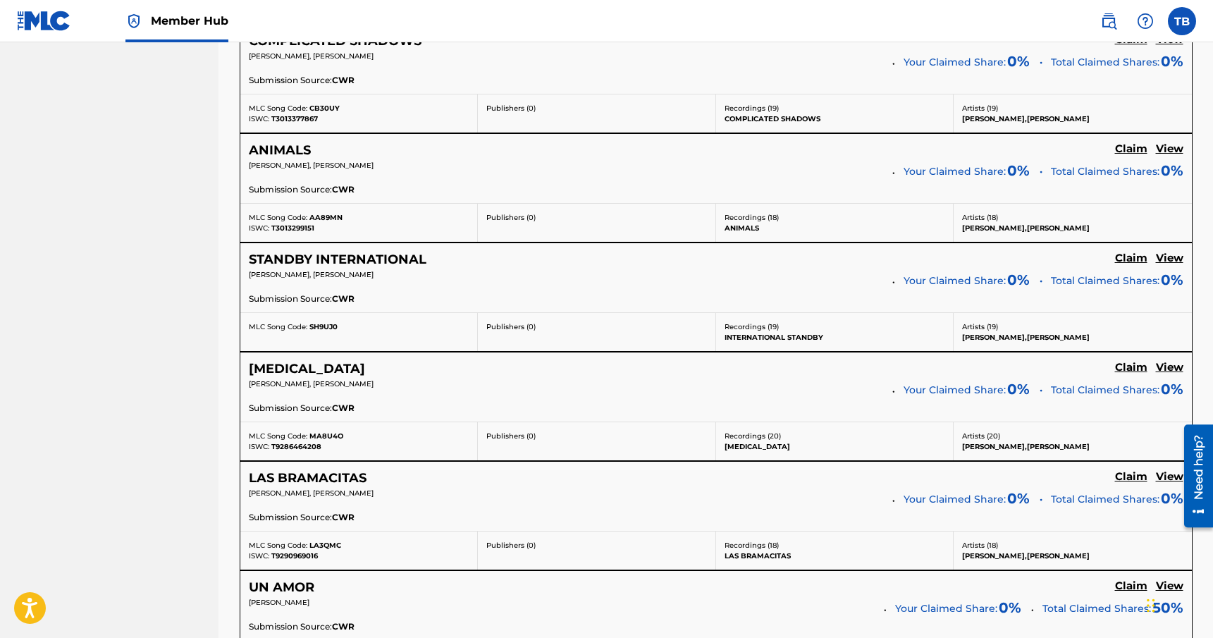
scroll to position [978, 0]
click at [1127, 259] on h5 "Claim" at bounding box center [1131, 256] width 32 height 13
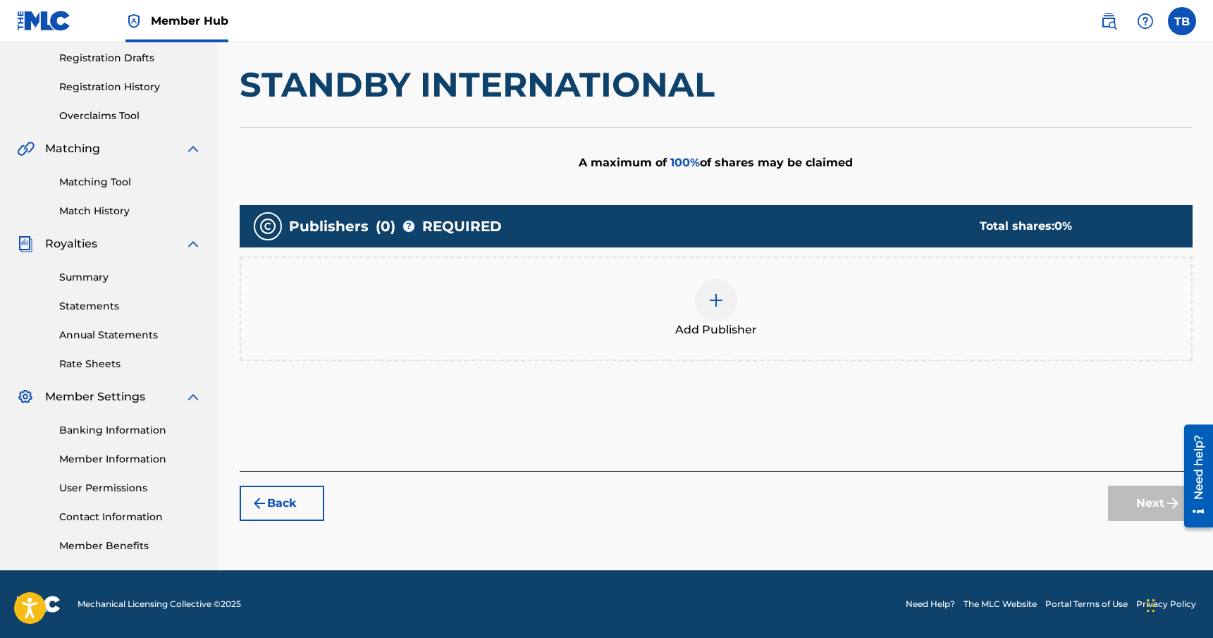
click at [740, 305] on div "Add Publisher" at bounding box center [716, 308] width 950 height 59
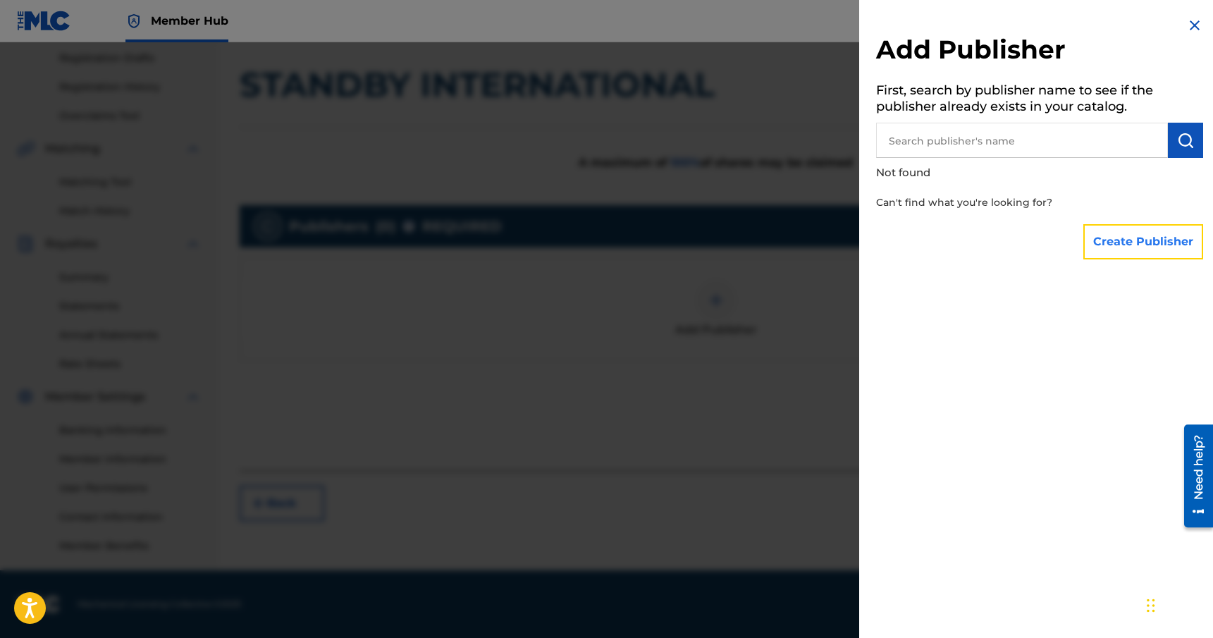
click at [1122, 247] on button "Create Publisher" at bounding box center [1144, 241] width 120 height 35
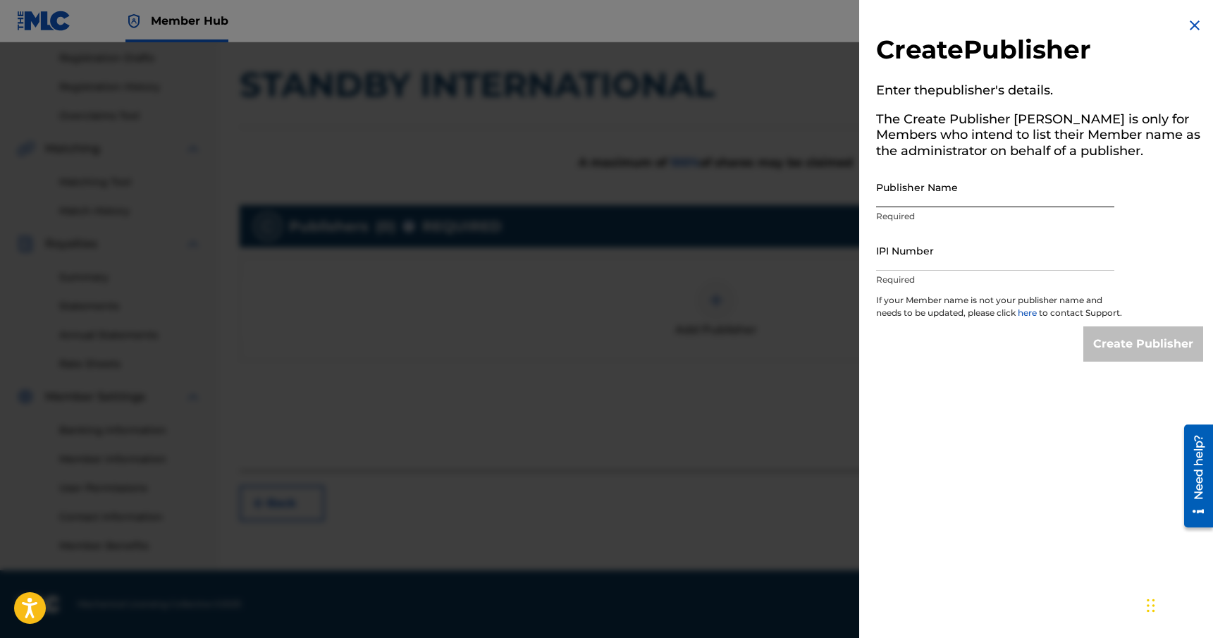
click at [959, 196] on input "Publisher Name" at bounding box center [995, 187] width 238 height 40
type input "Rhythm & Culture Music"
paste input "00449700739"
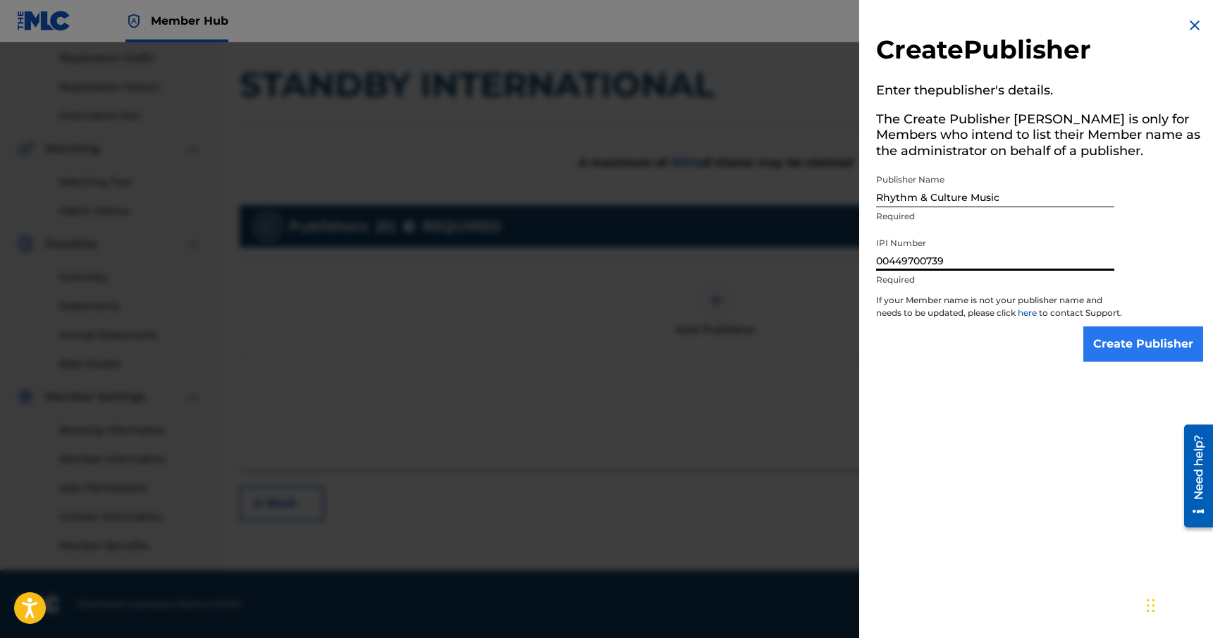
type input "00449700739"
click at [1134, 354] on input "Create Publisher" at bounding box center [1144, 343] width 120 height 35
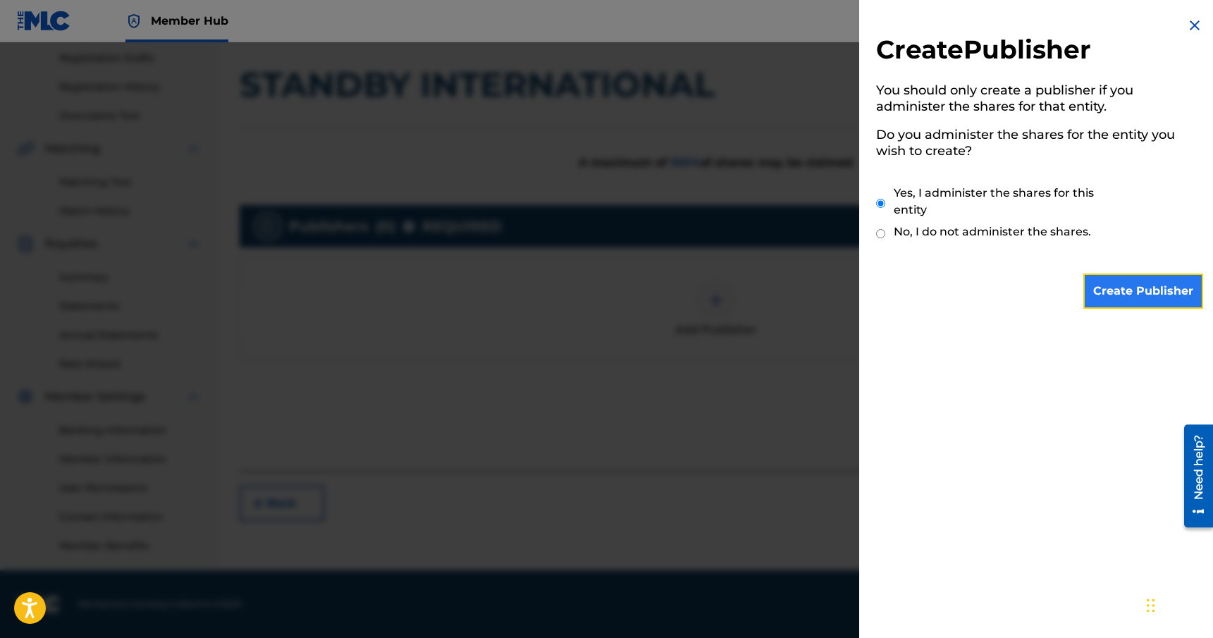
click at [1144, 294] on input "Create Publisher" at bounding box center [1144, 291] width 120 height 35
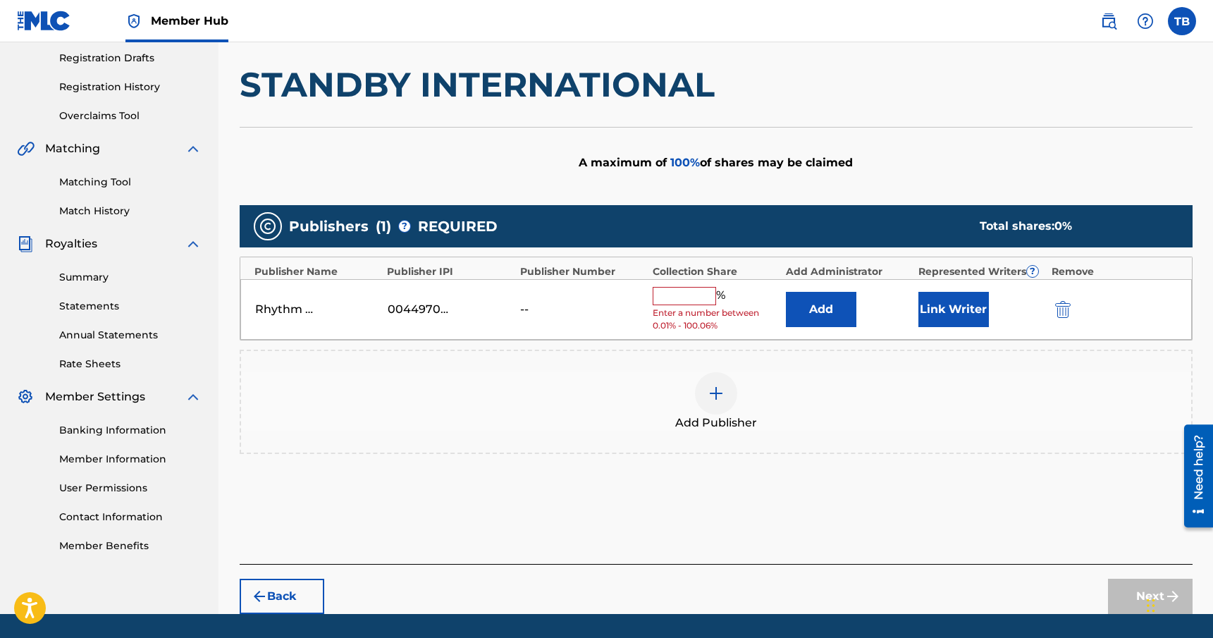
click at [692, 291] on input "text" at bounding box center [684, 296] width 63 height 18
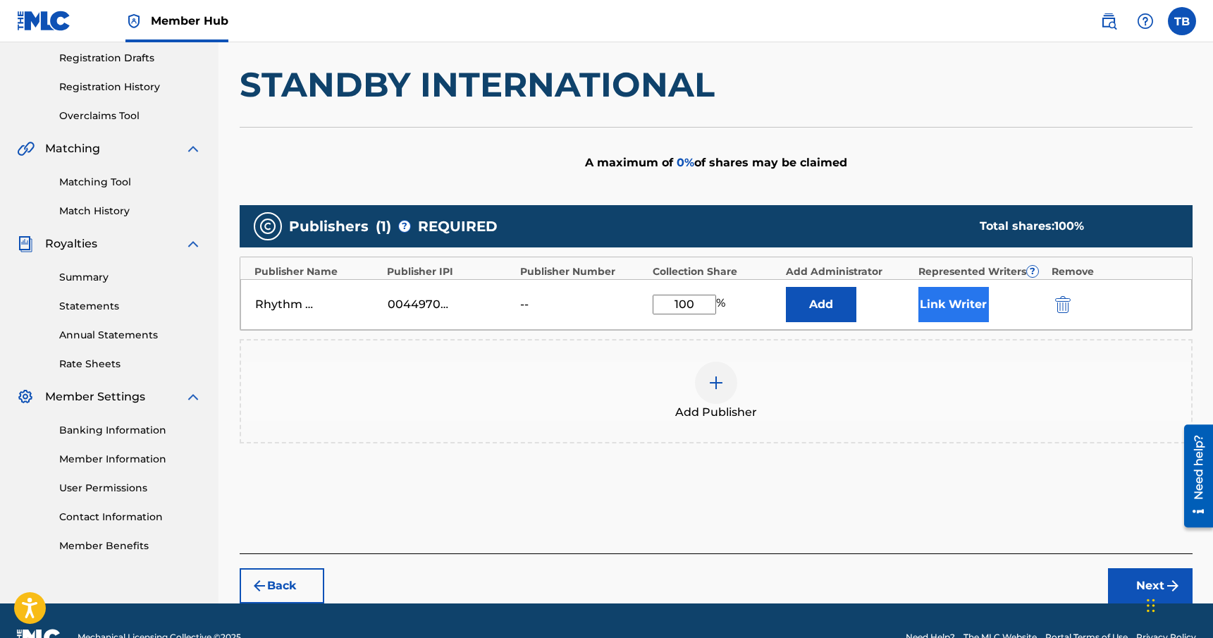
type input "100"
click at [941, 307] on button "Link Writer" at bounding box center [954, 304] width 71 height 35
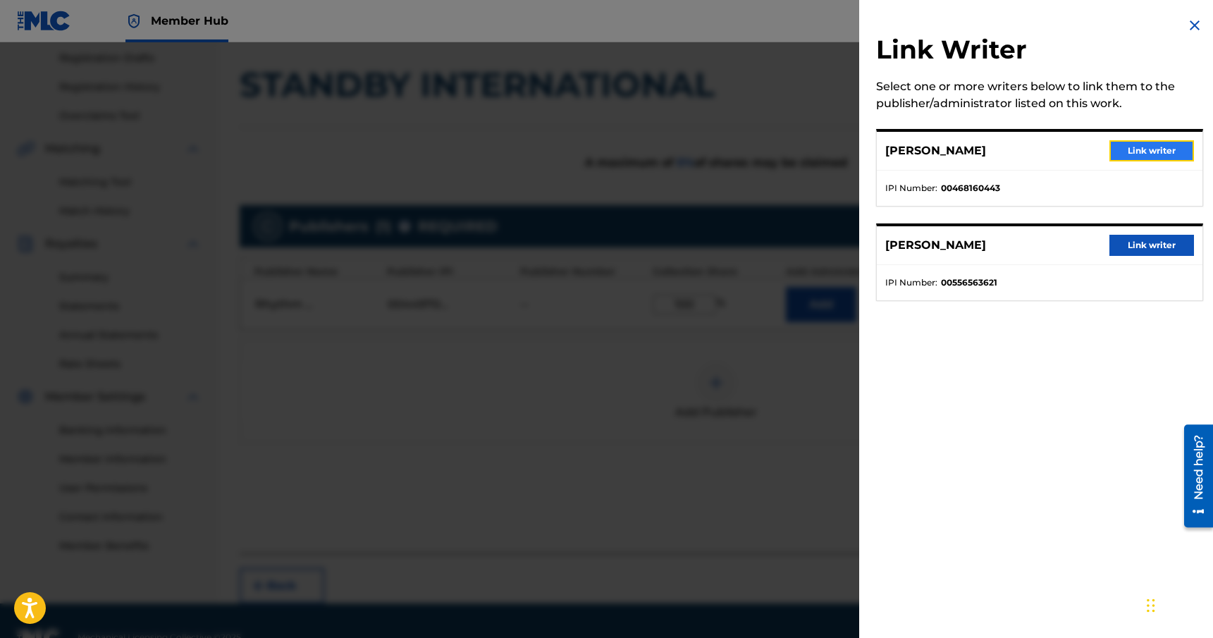
click at [1129, 147] on button "Link writer" at bounding box center [1152, 150] width 85 height 21
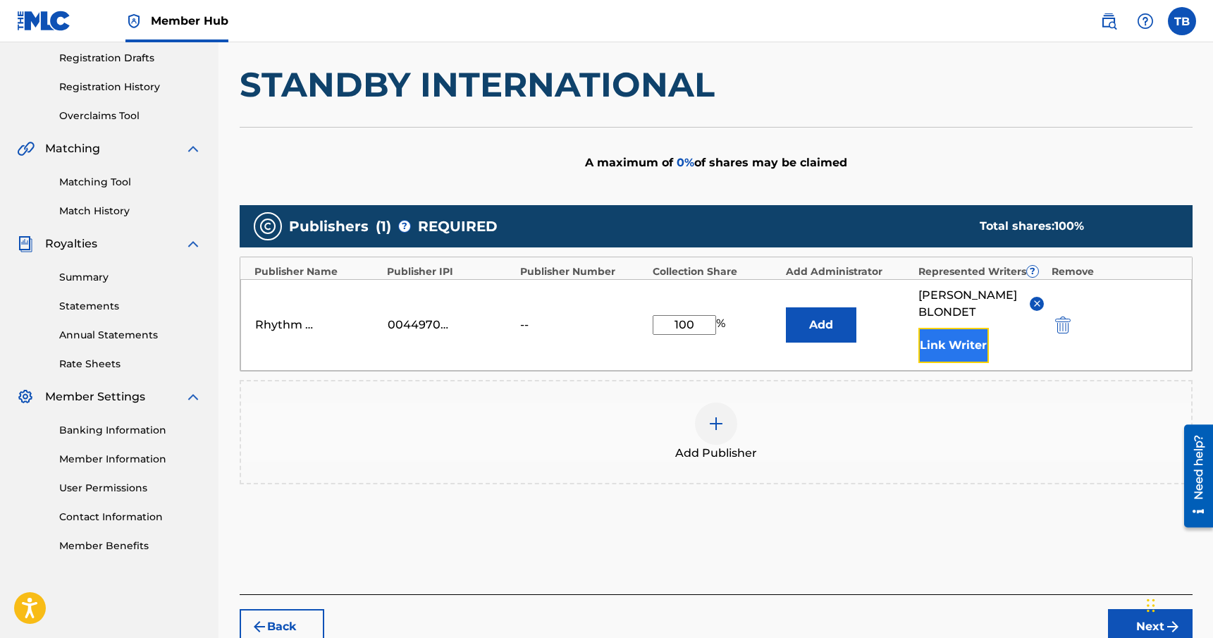
click at [953, 353] on button "Link Writer" at bounding box center [954, 345] width 71 height 35
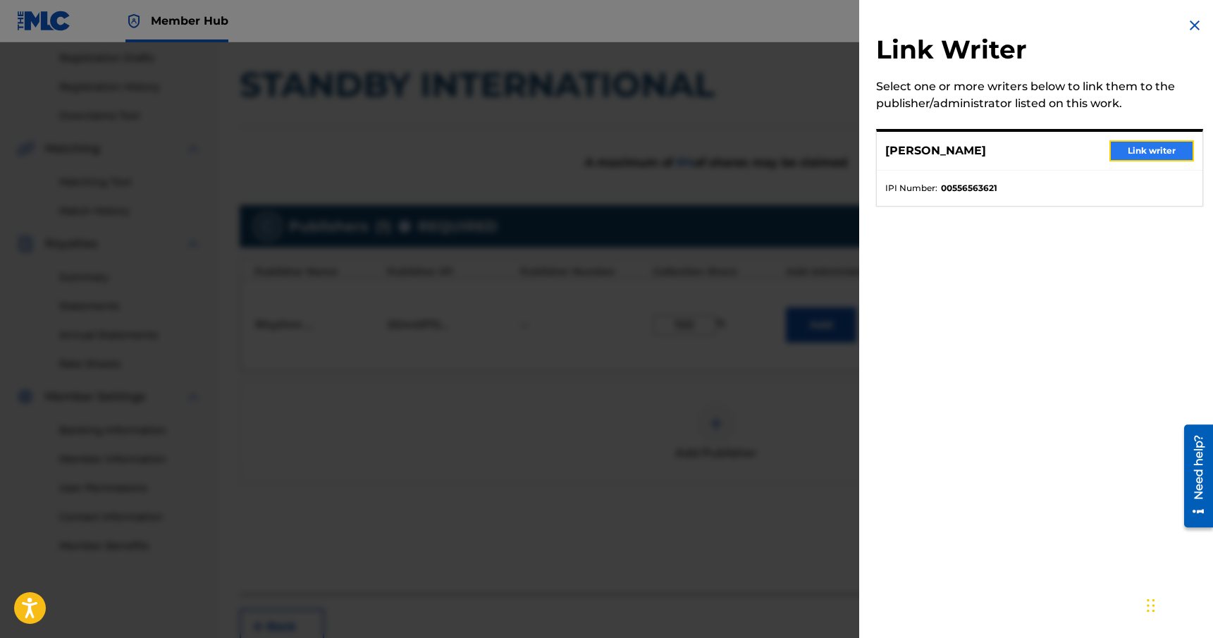
click at [1146, 145] on button "Link writer" at bounding box center [1152, 150] width 85 height 21
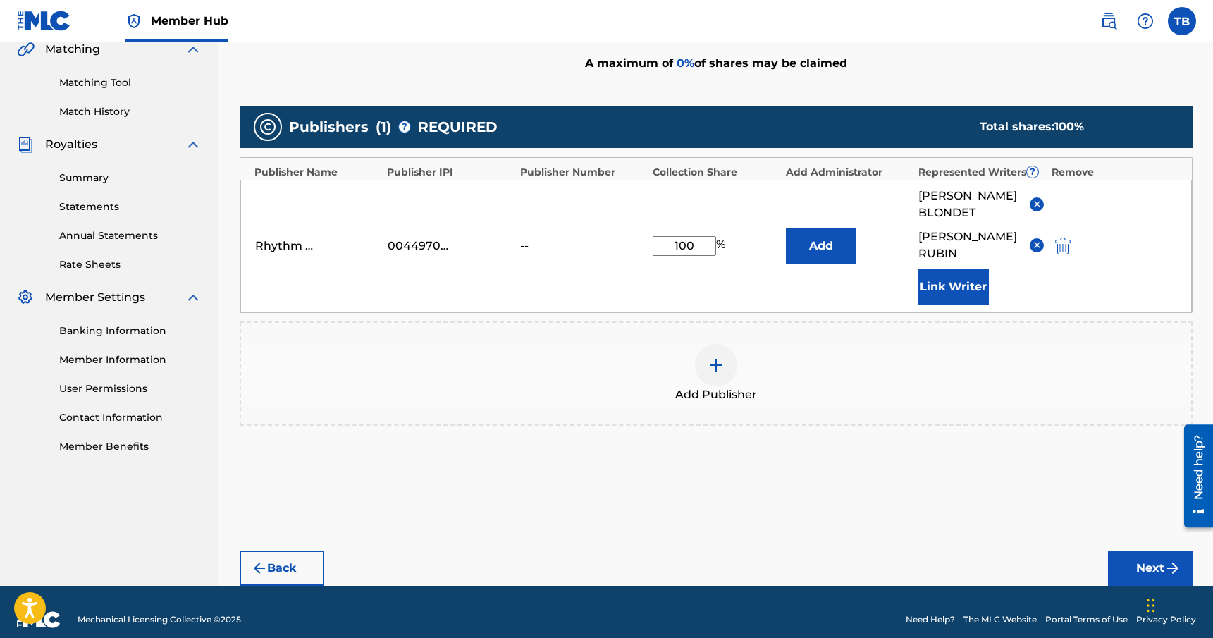
scroll to position [351, 0]
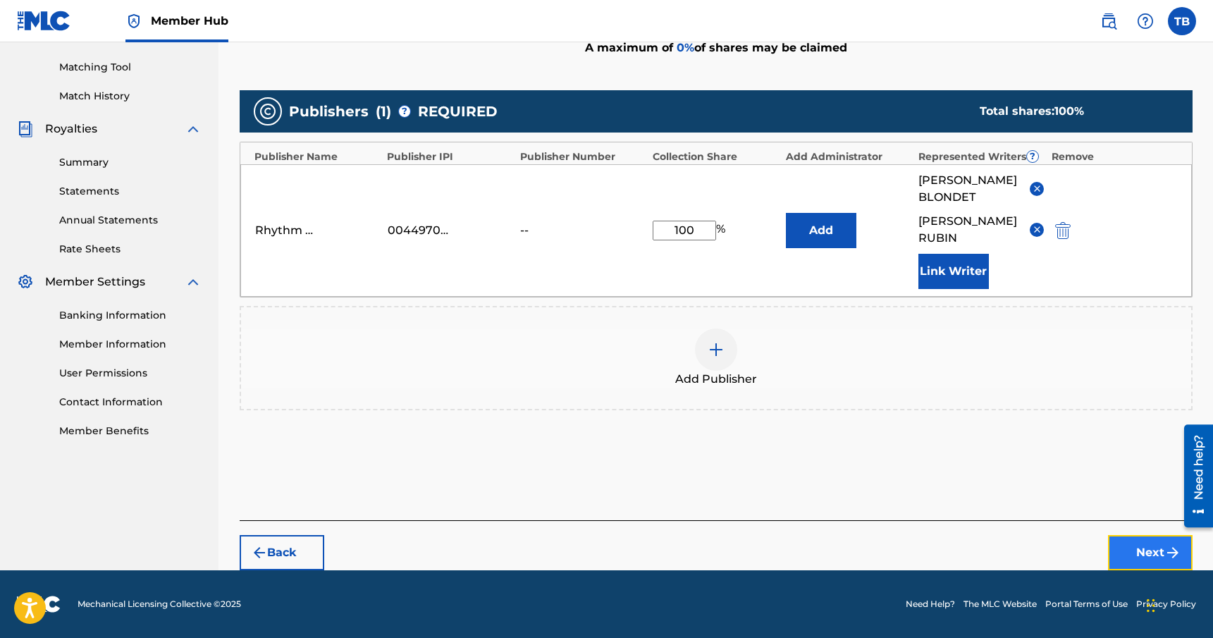
click at [1137, 549] on button "Next" at bounding box center [1150, 552] width 85 height 35
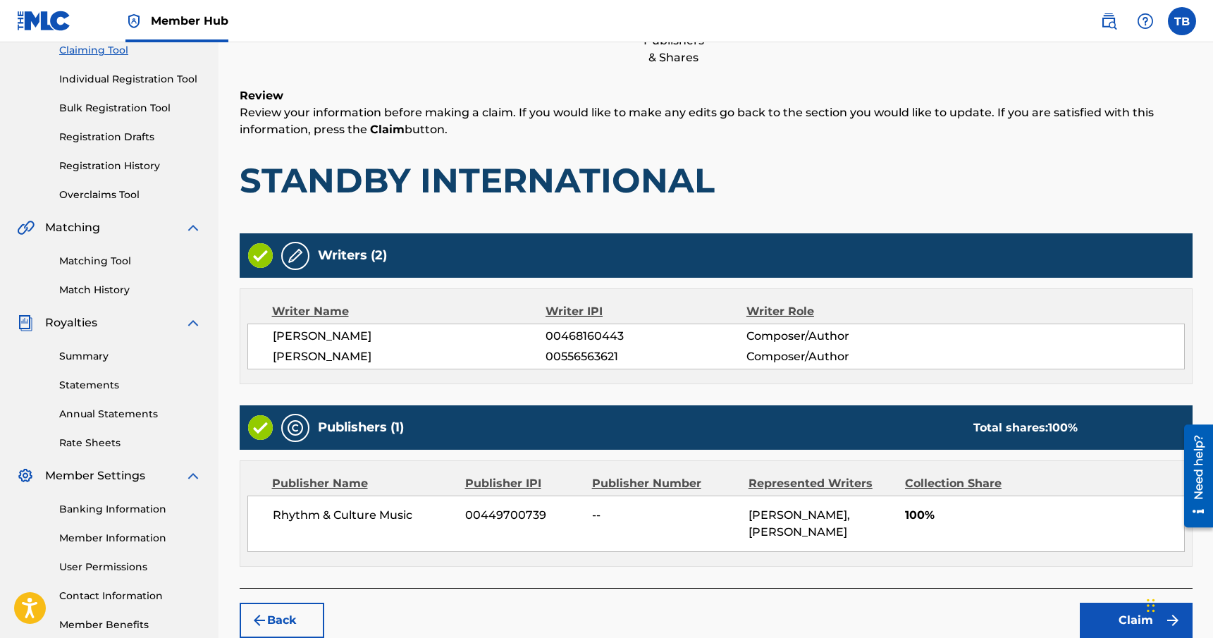
scroll to position [236, 0]
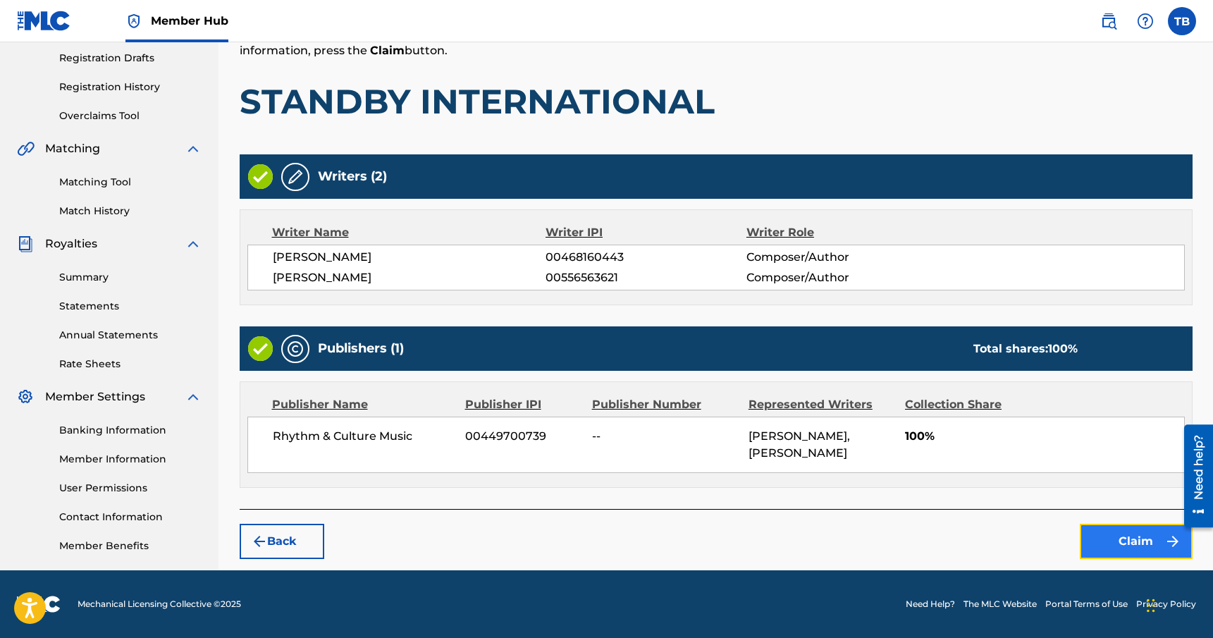
click at [1108, 537] on button "Claim" at bounding box center [1136, 541] width 113 height 35
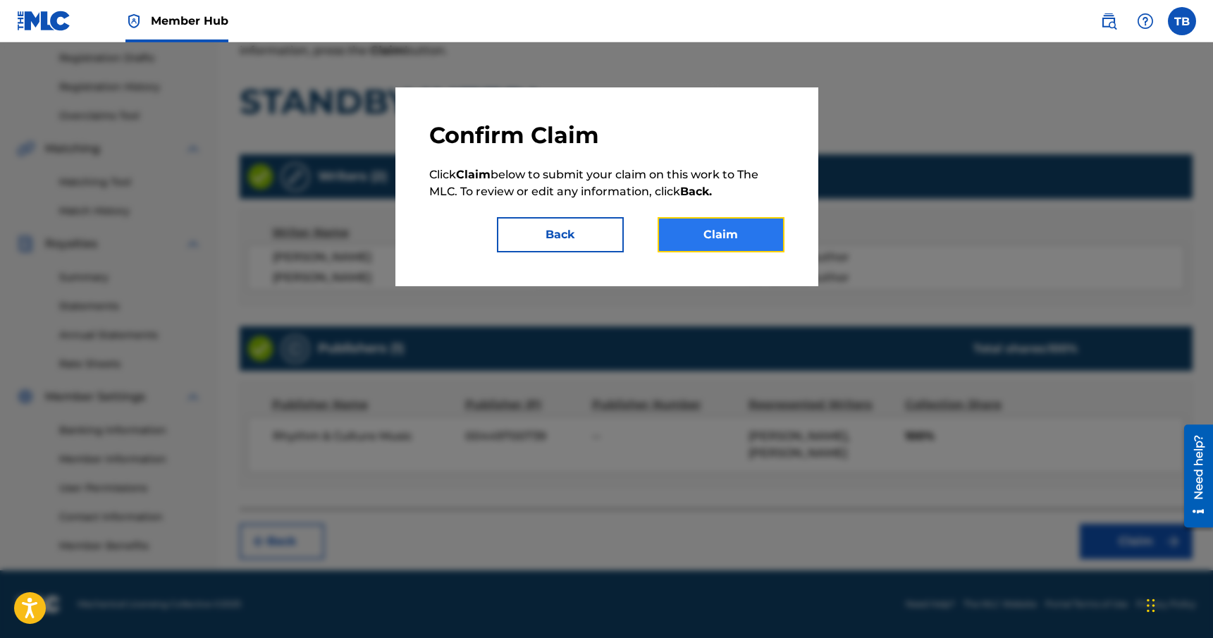
click at [713, 233] on button "Claim" at bounding box center [721, 234] width 127 height 35
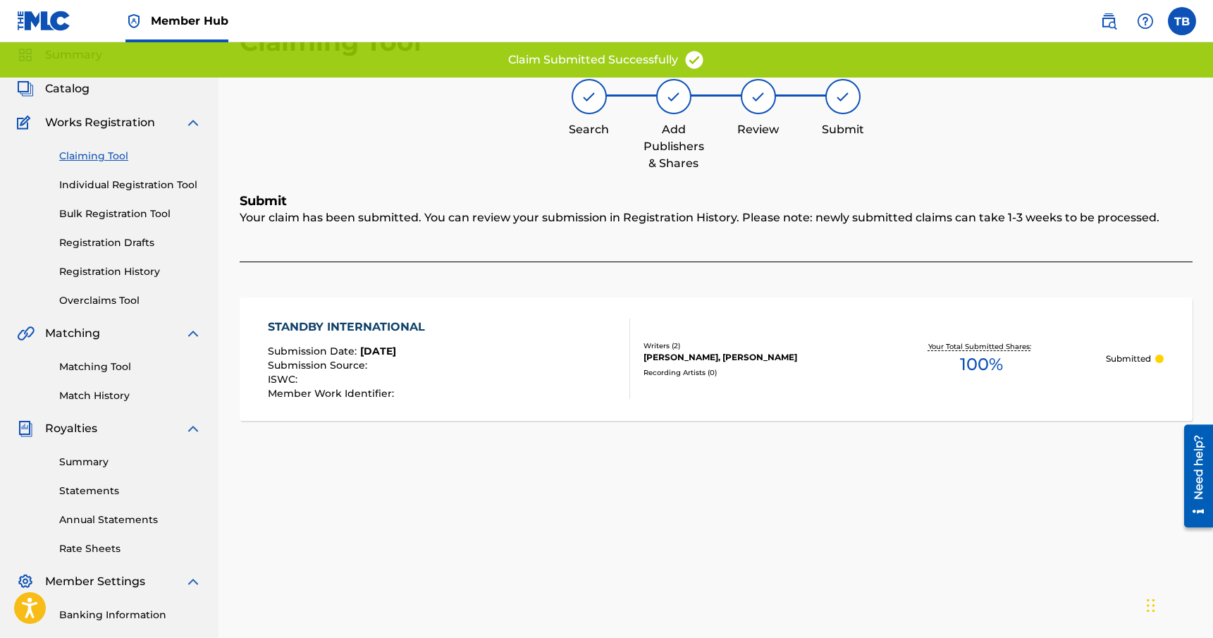
scroll to position [0, 0]
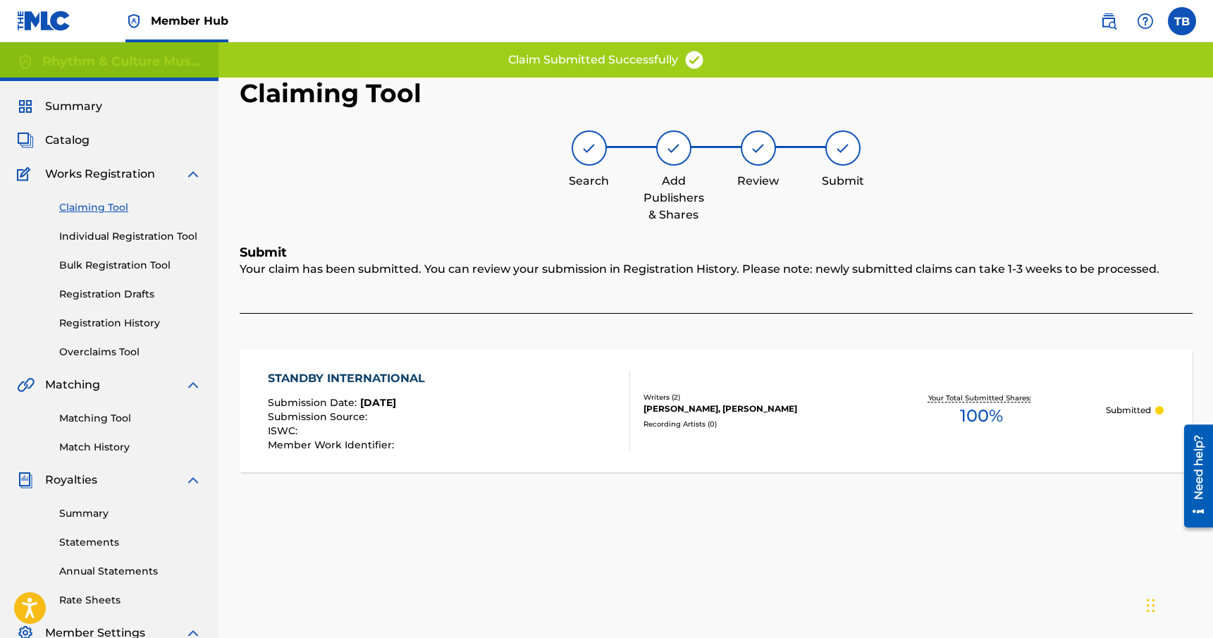
click at [97, 207] on link "Claiming Tool" at bounding box center [130, 207] width 142 height 15
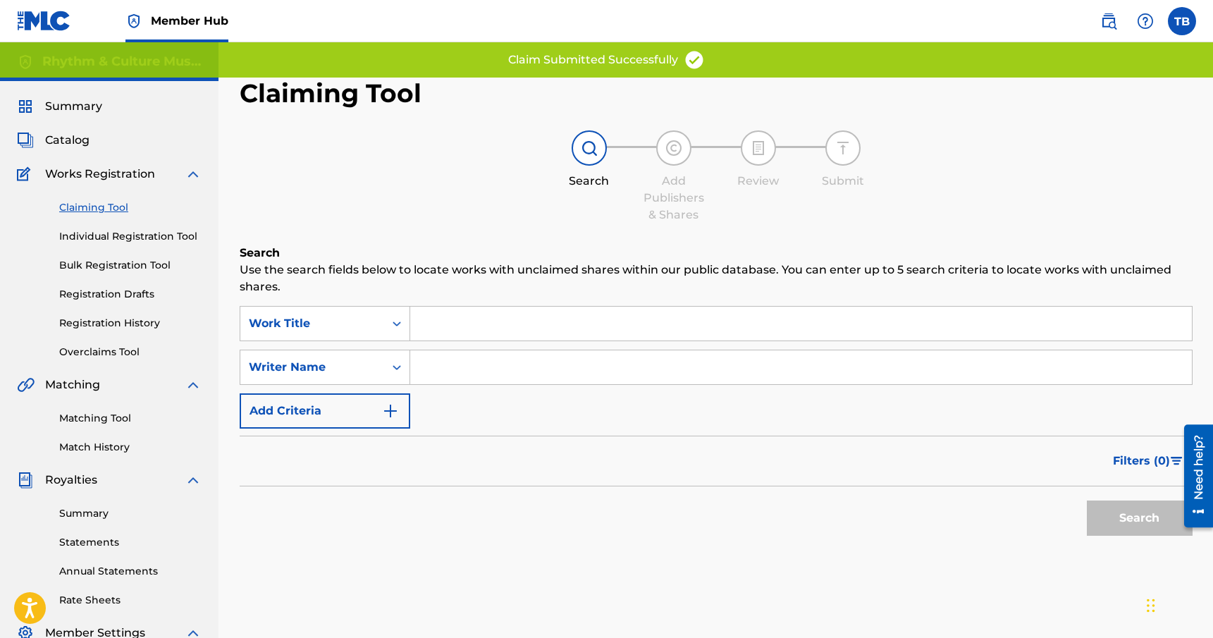
click at [489, 364] on input "Search Form" at bounding box center [801, 367] width 782 height 34
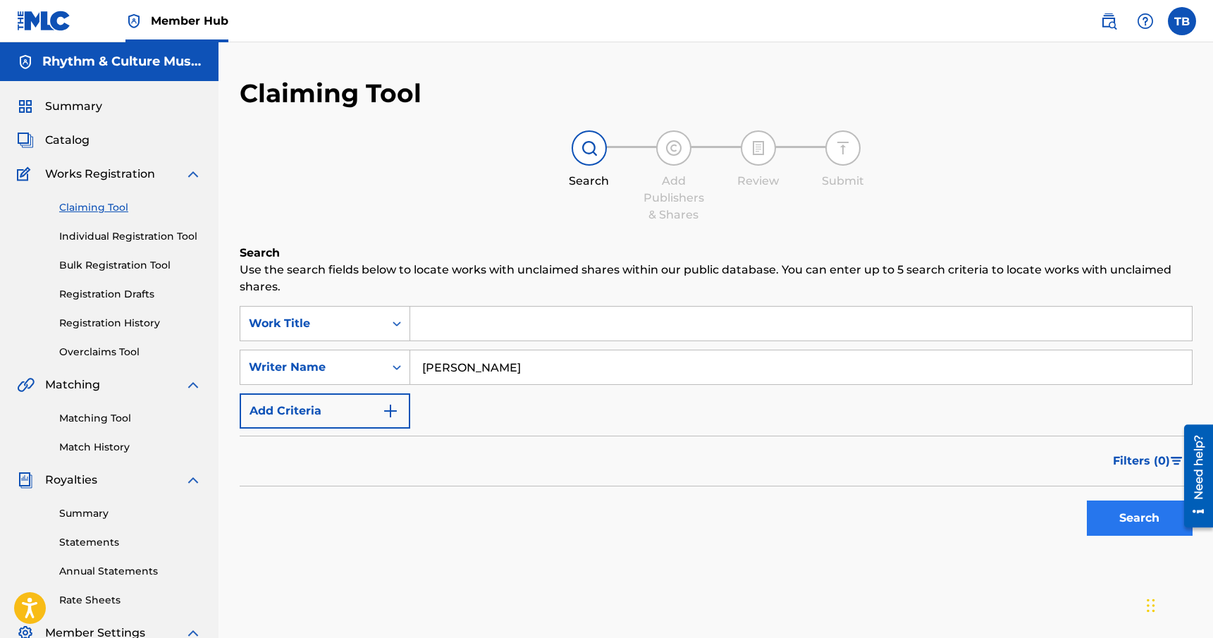
type input "[PERSON_NAME]"
click at [1135, 512] on button "Search" at bounding box center [1140, 518] width 106 height 35
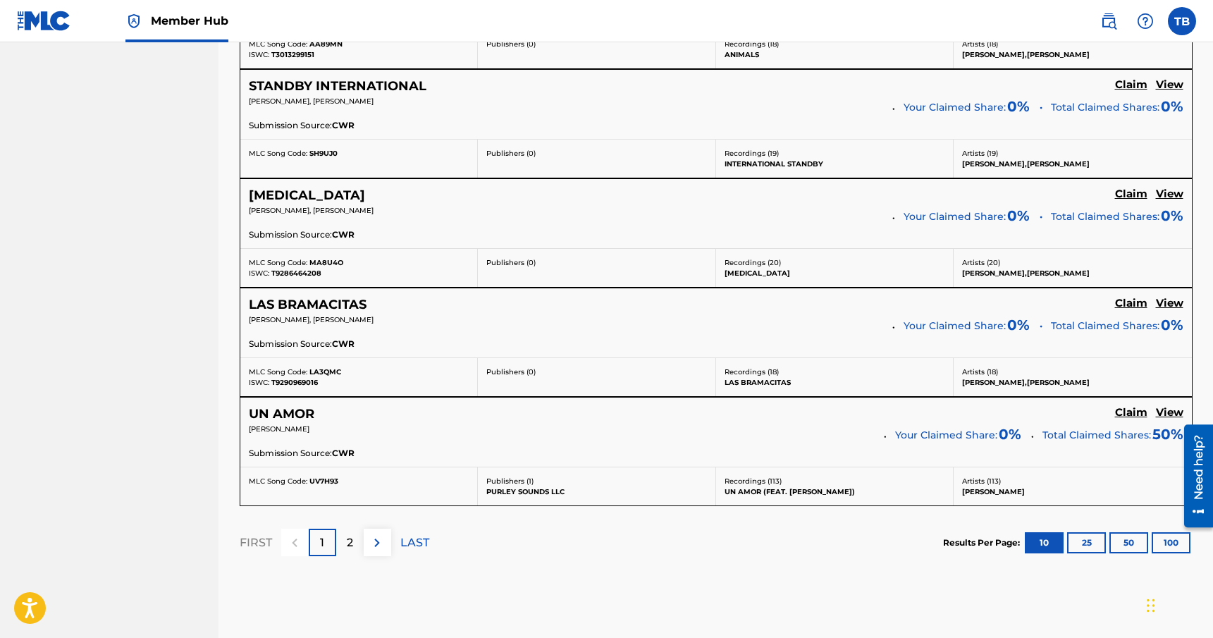
scroll to position [1153, 0]
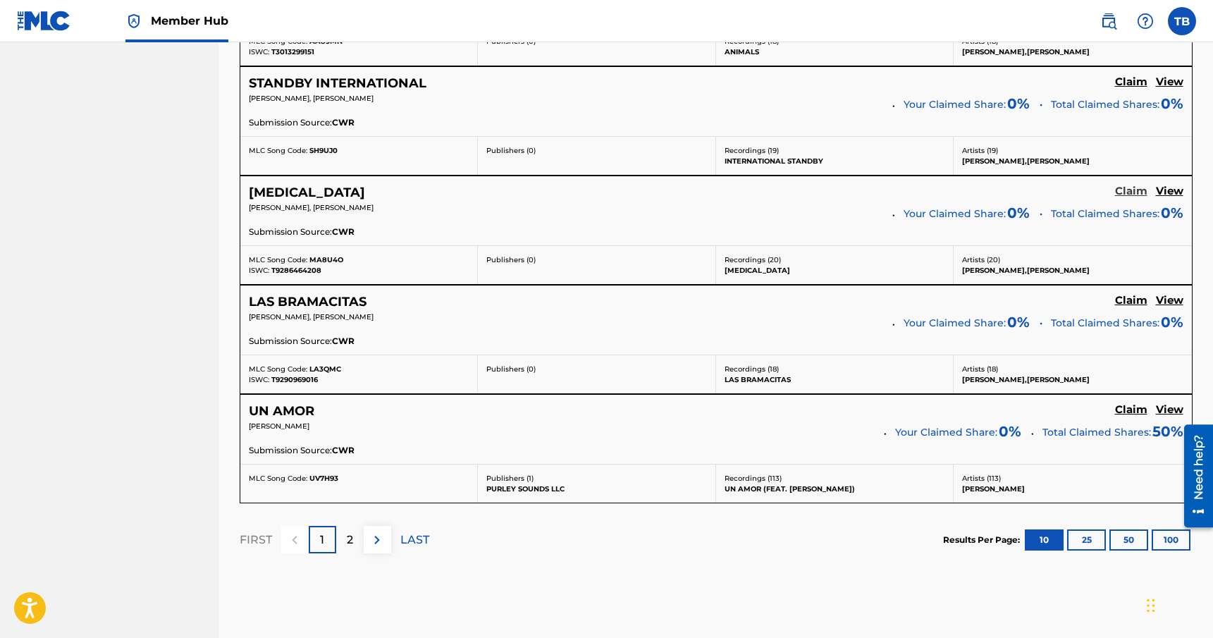
click at [1129, 192] on h5 "Claim" at bounding box center [1131, 191] width 32 height 13
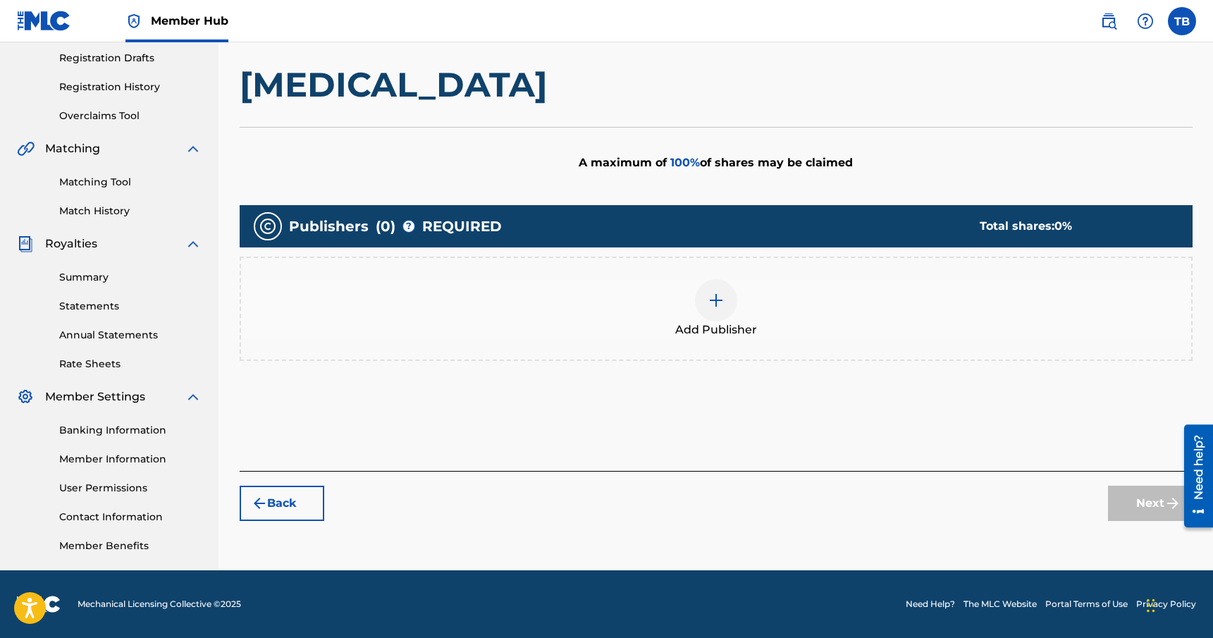
scroll to position [236, 0]
click at [729, 305] on div at bounding box center [716, 300] width 42 height 42
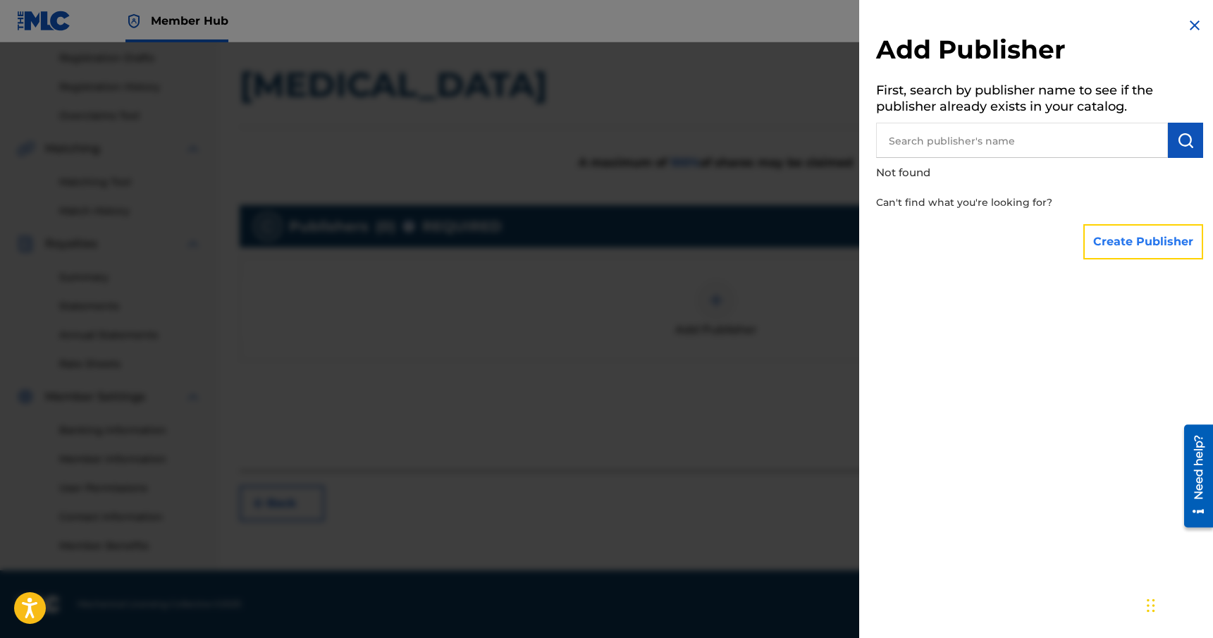
click at [1146, 247] on button "Create Publisher" at bounding box center [1144, 241] width 120 height 35
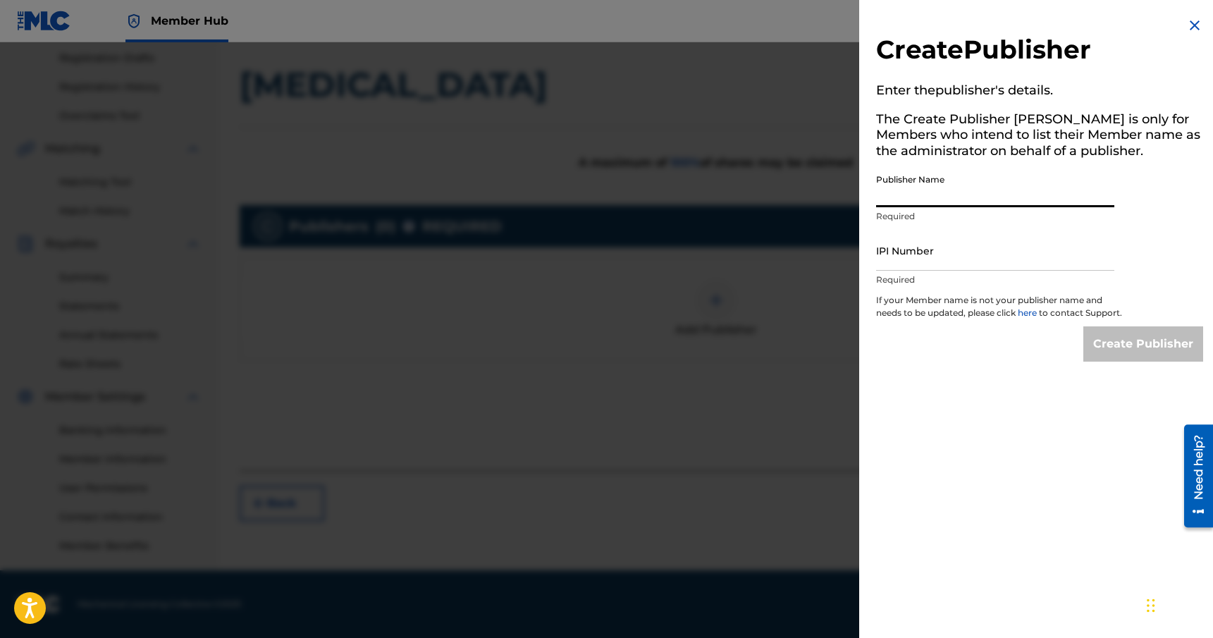
click at [953, 198] on input "Publisher Name" at bounding box center [995, 187] width 238 height 40
type input "Rhythm & Culture Music"
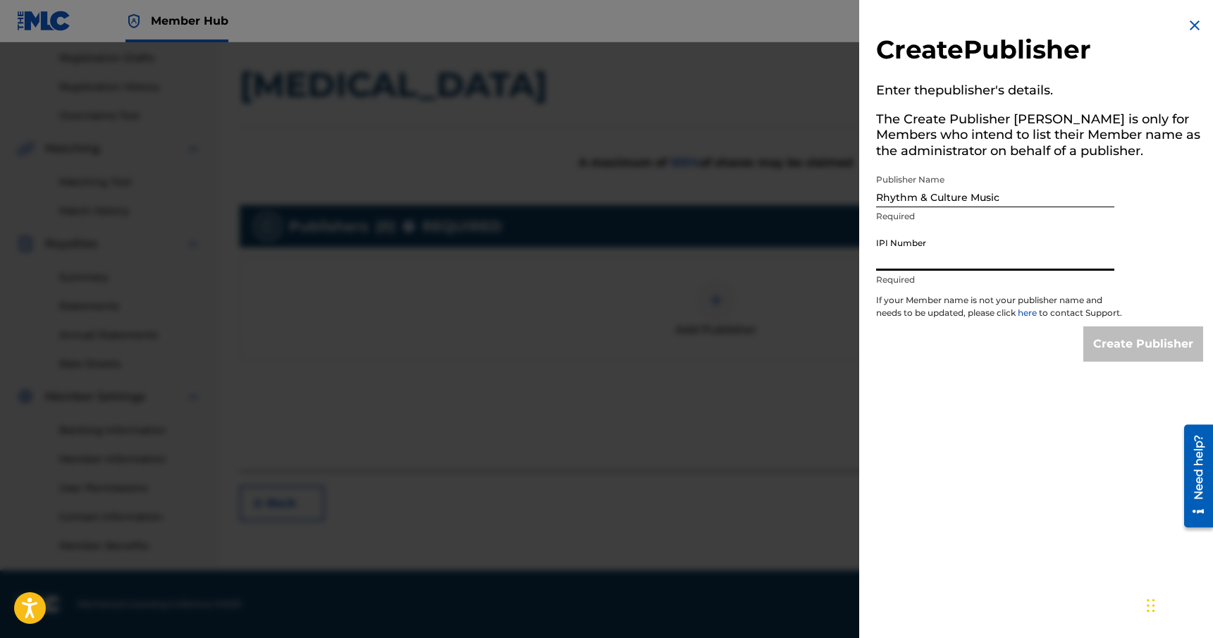
paste input "00449700739"
type input "00449700739"
click at [1139, 362] on input "Create Publisher" at bounding box center [1144, 343] width 120 height 35
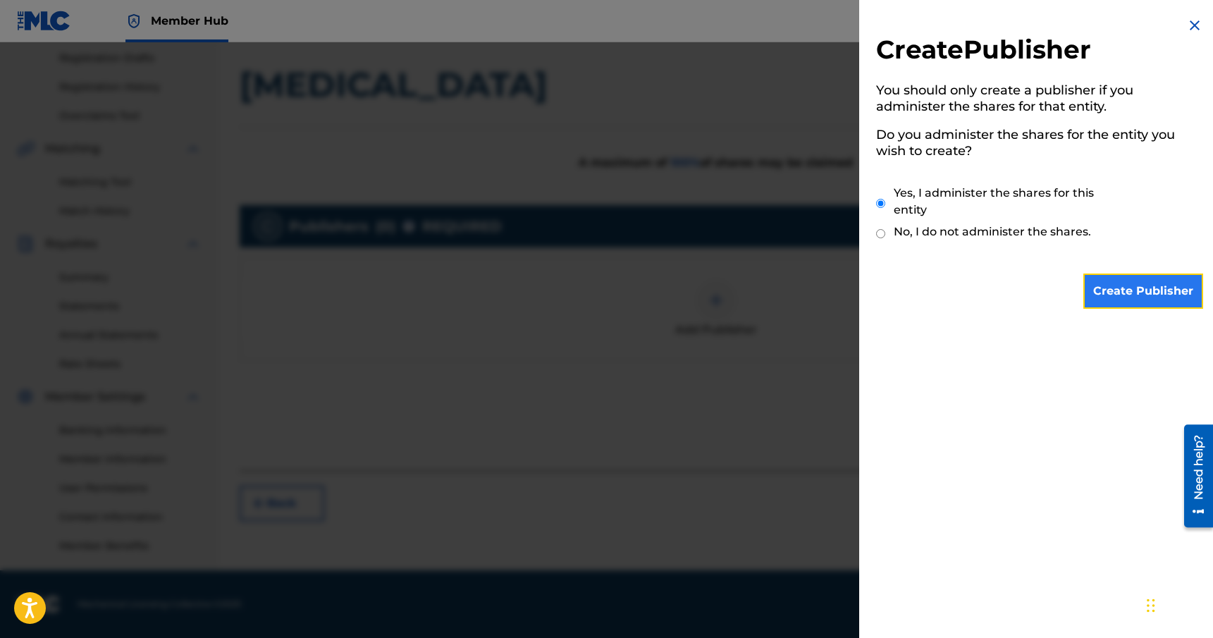
click at [1137, 295] on input "Create Publisher" at bounding box center [1144, 291] width 120 height 35
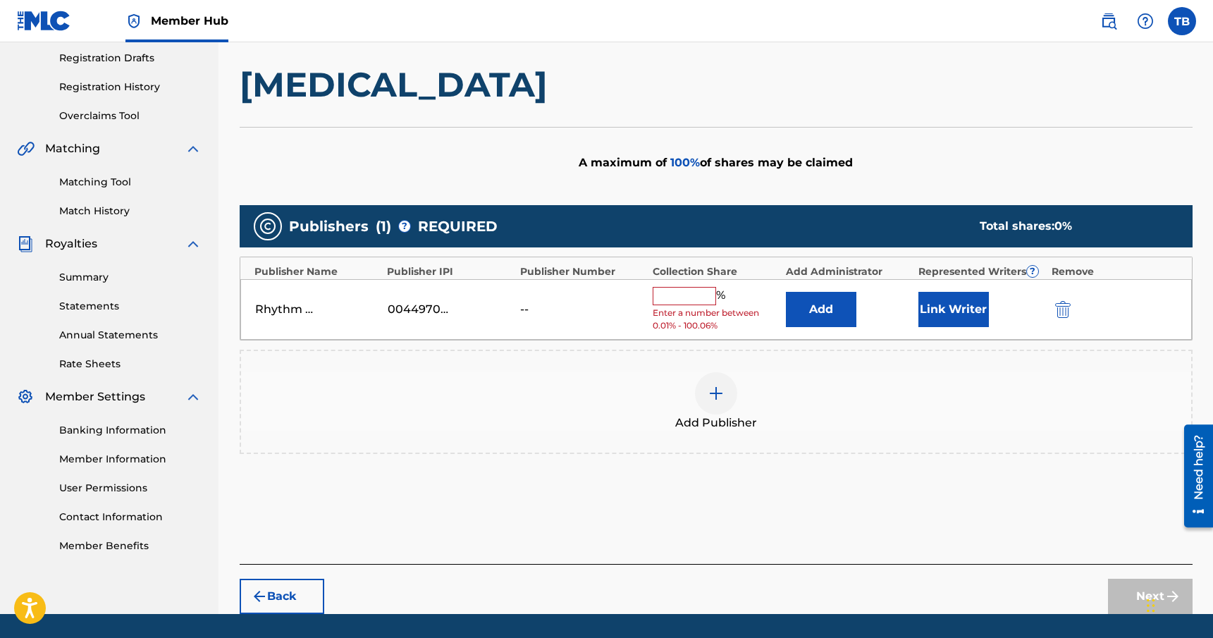
click at [707, 298] on input "text" at bounding box center [684, 296] width 63 height 18
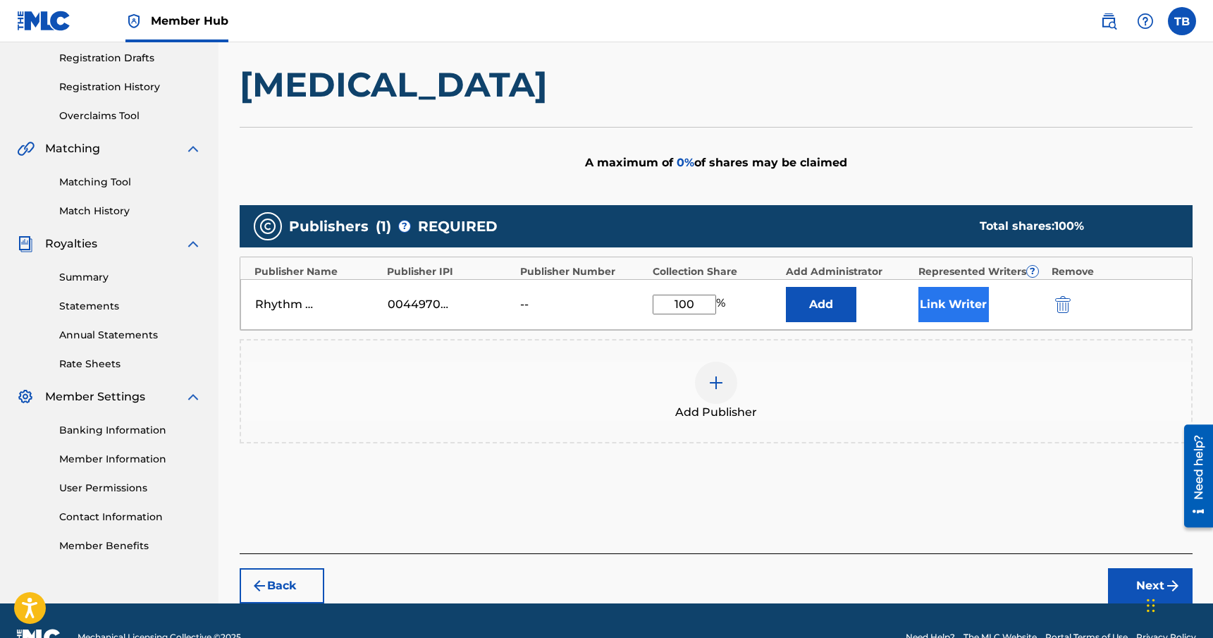
type input "100"
click at [951, 307] on button "Link Writer" at bounding box center [954, 304] width 71 height 35
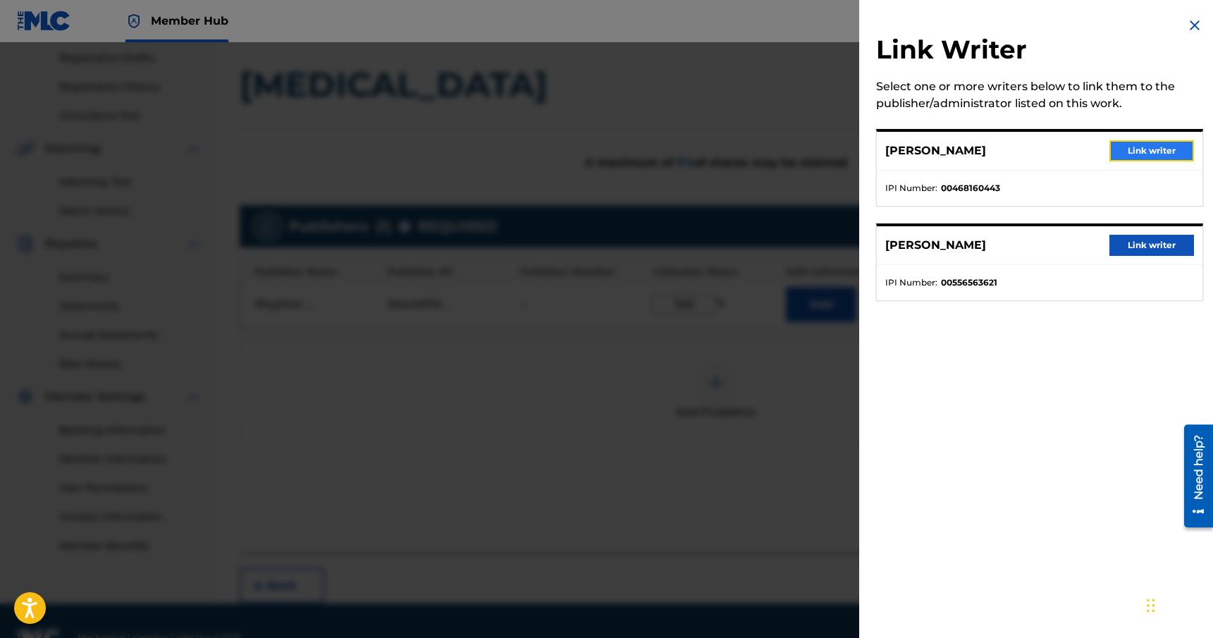
click at [1156, 149] on button "Link writer" at bounding box center [1152, 150] width 85 height 21
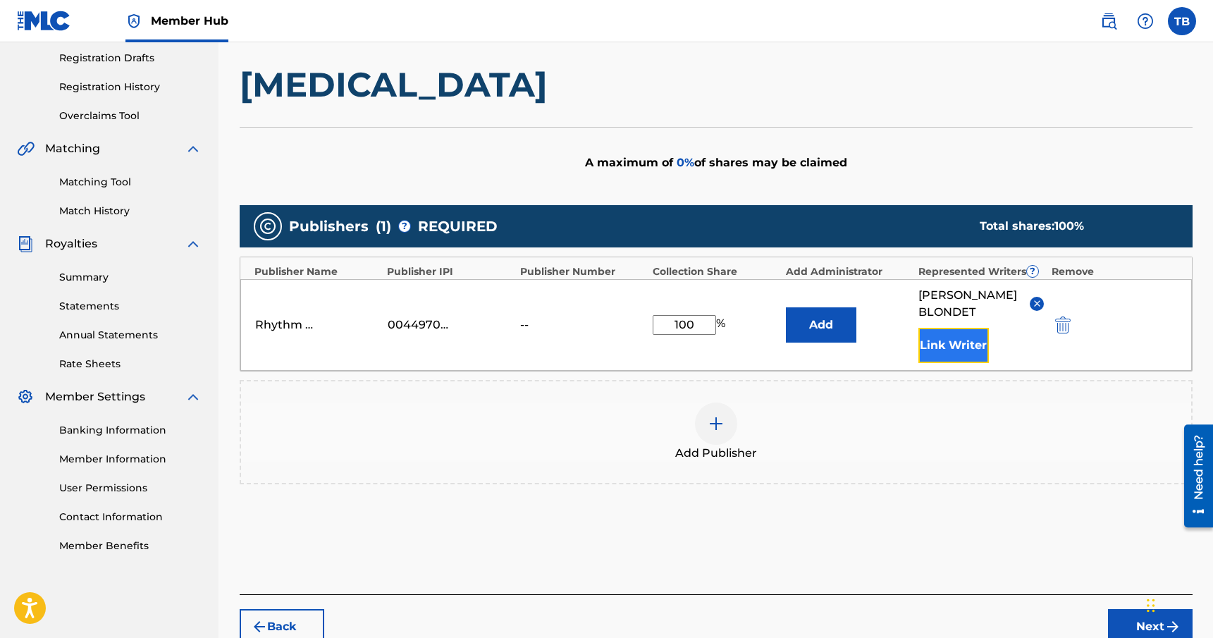
click at [943, 352] on button "Link Writer" at bounding box center [954, 345] width 71 height 35
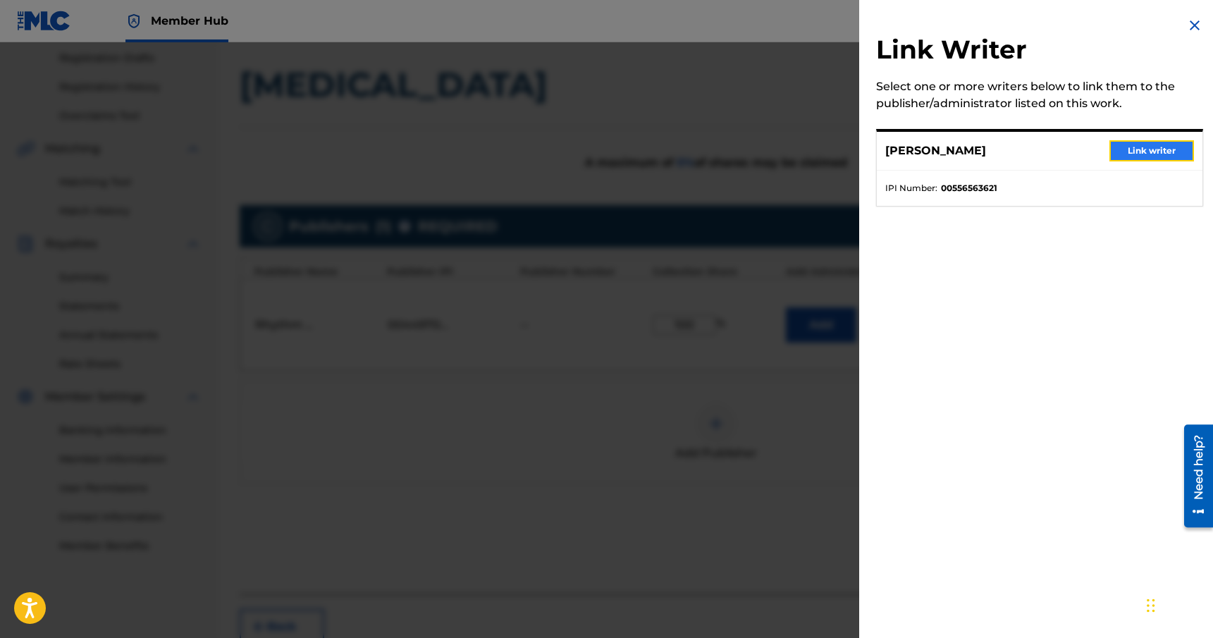
click at [1145, 153] on button "Link writer" at bounding box center [1152, 150] width 85 height 21
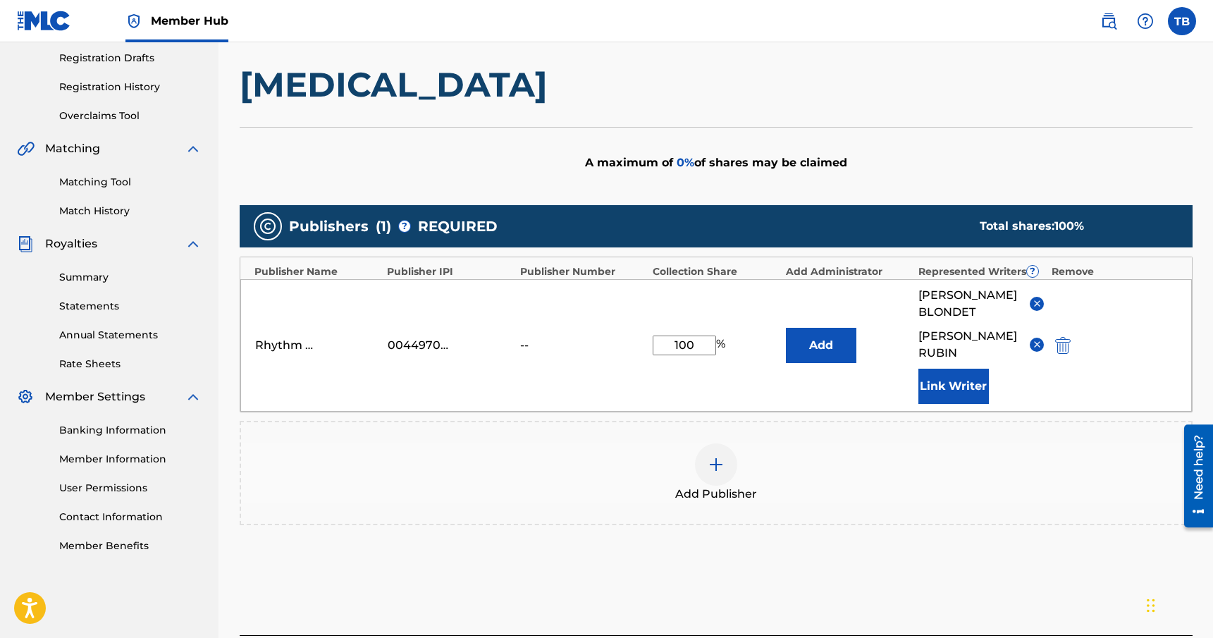
scroll to position [351, 0]
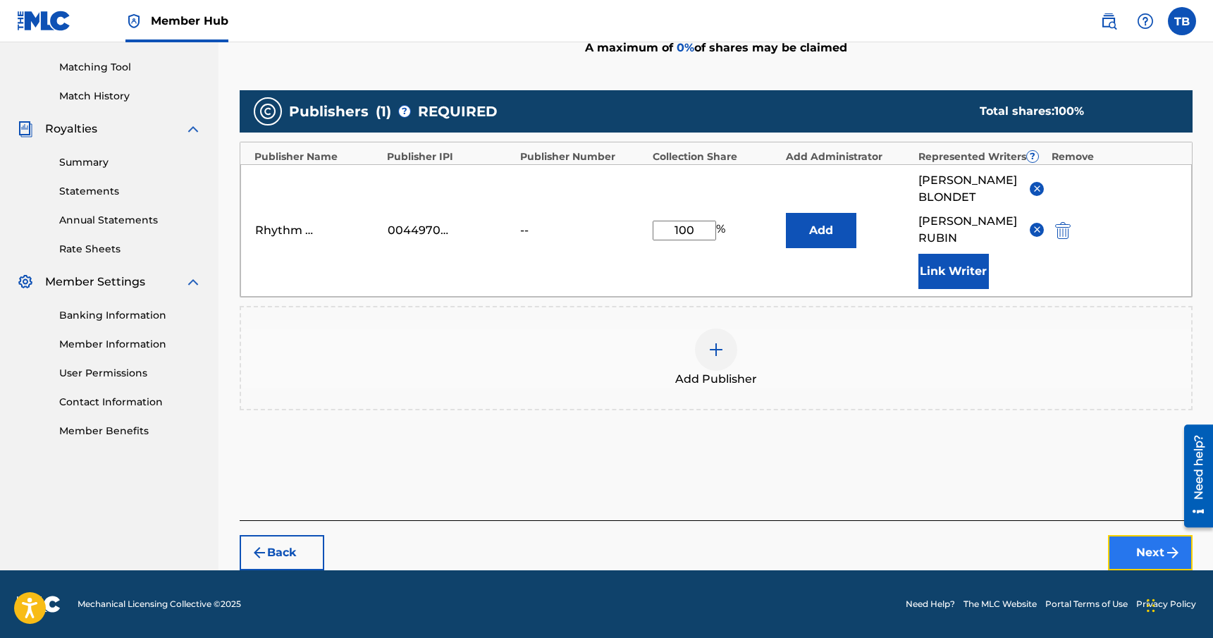
click at [1129, 556] on button "Next" at bounding box center [1150, 552] width 85 height 35
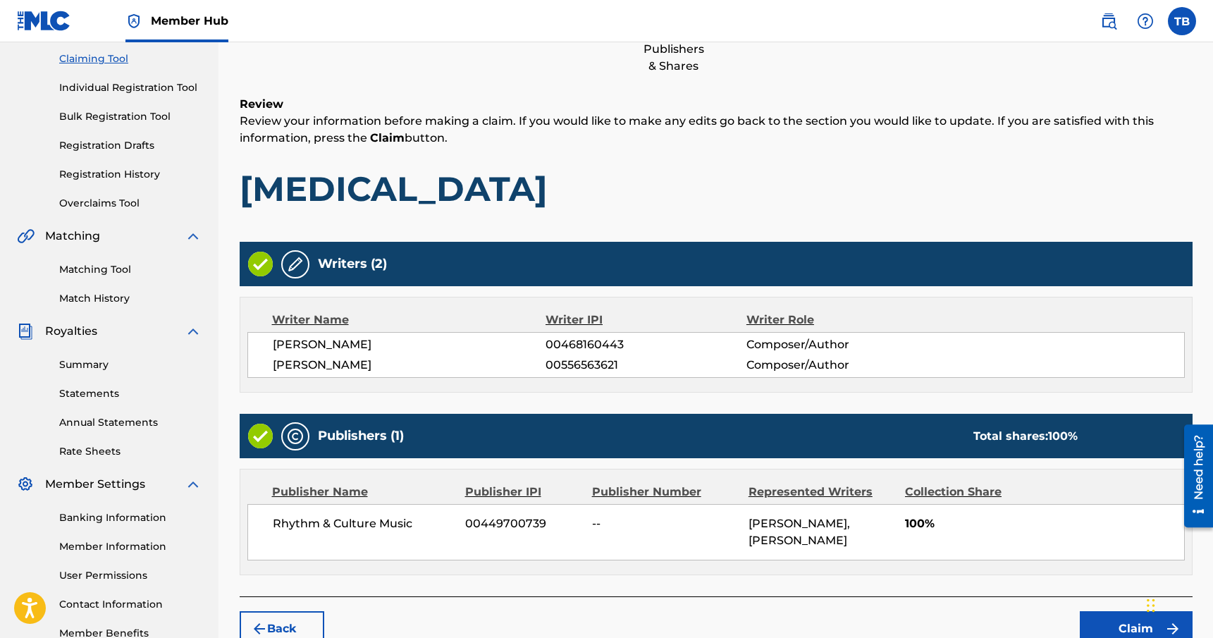
scroll to position [236, 0]
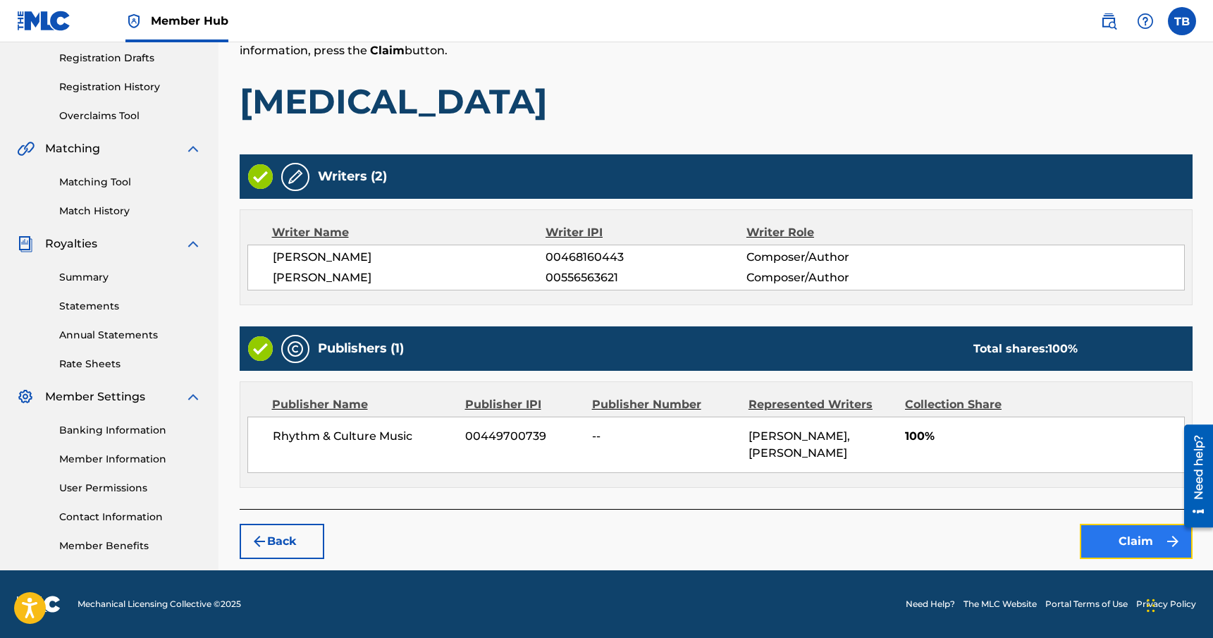
click at [1105, 534] on button "Claim" at bounding box center [1136, 541] width 113 height 35
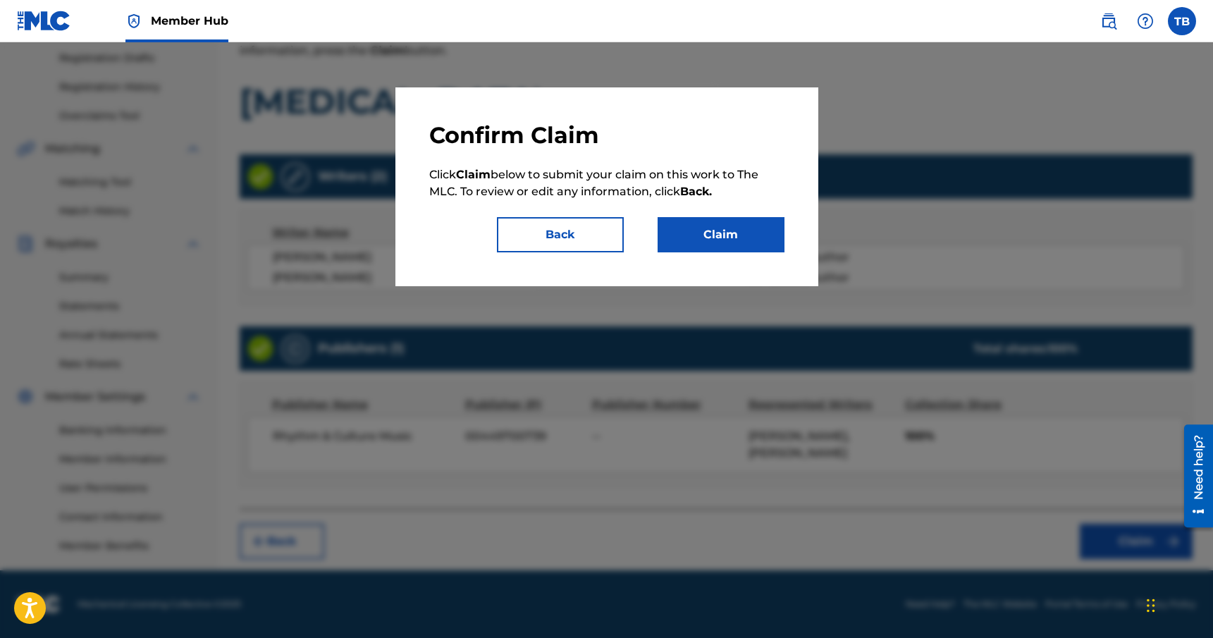
click at [730, 216] on div "Confirm Claim Click Claim below to submit your claim on this work to The MLC. T…" at bounding box center [606, 186] width 355 height 131
click at [725, 235] on button "Claim" at bounding box center [721, 234] width 127 height 35
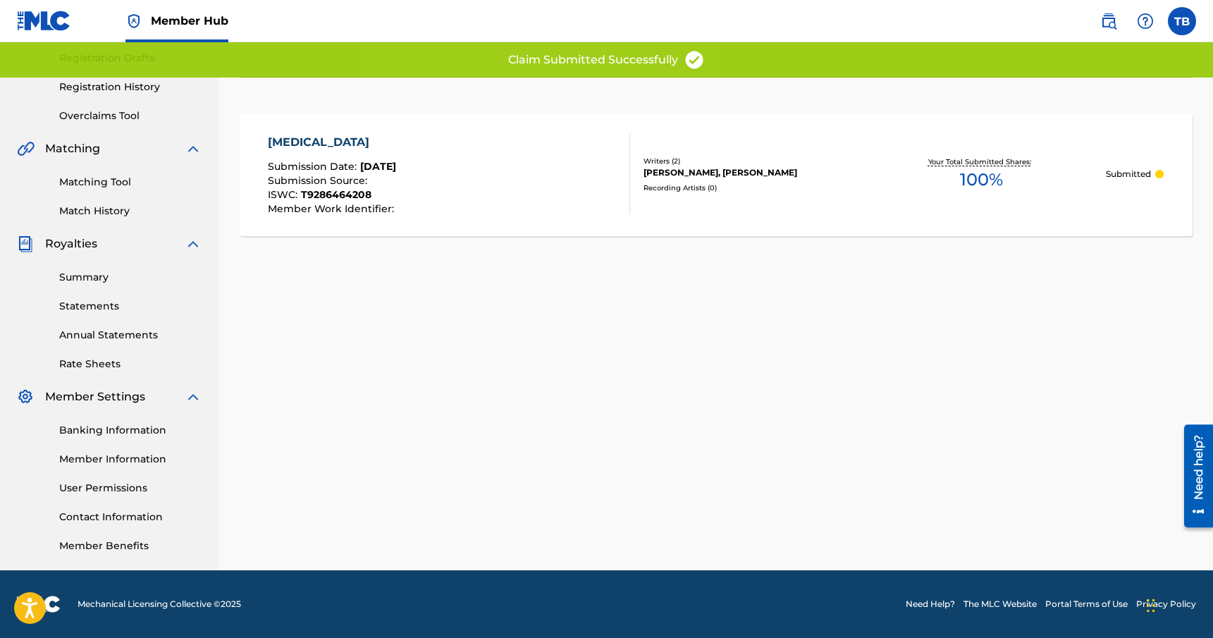
scroll to position [0, 0]
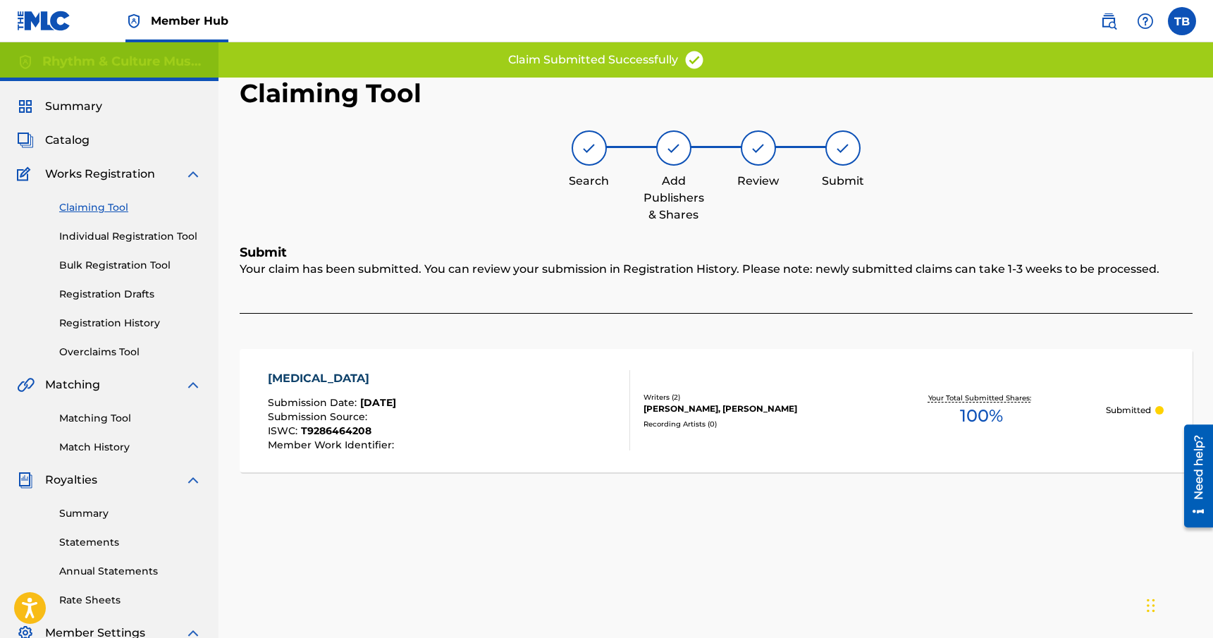
click at [111, 202] on link "Claiming Tool" at bounding box center [130, 207] width 142 height 15
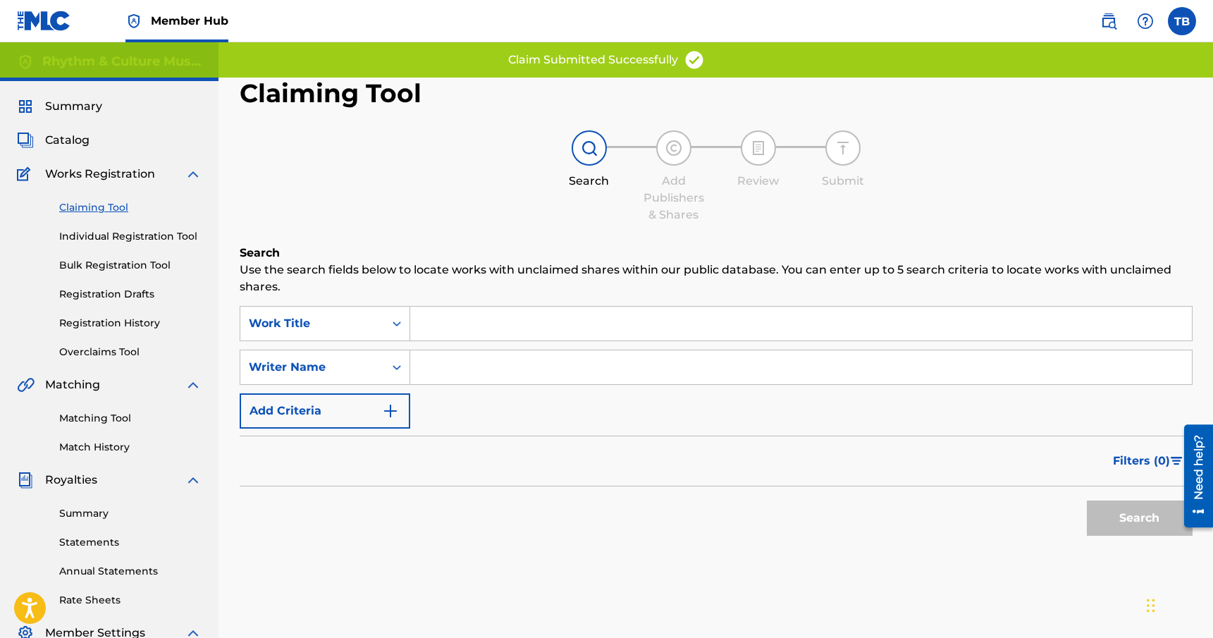
click at [501, 377] on input "Search Form" at bounding box center [801, 367] width 782 height 34
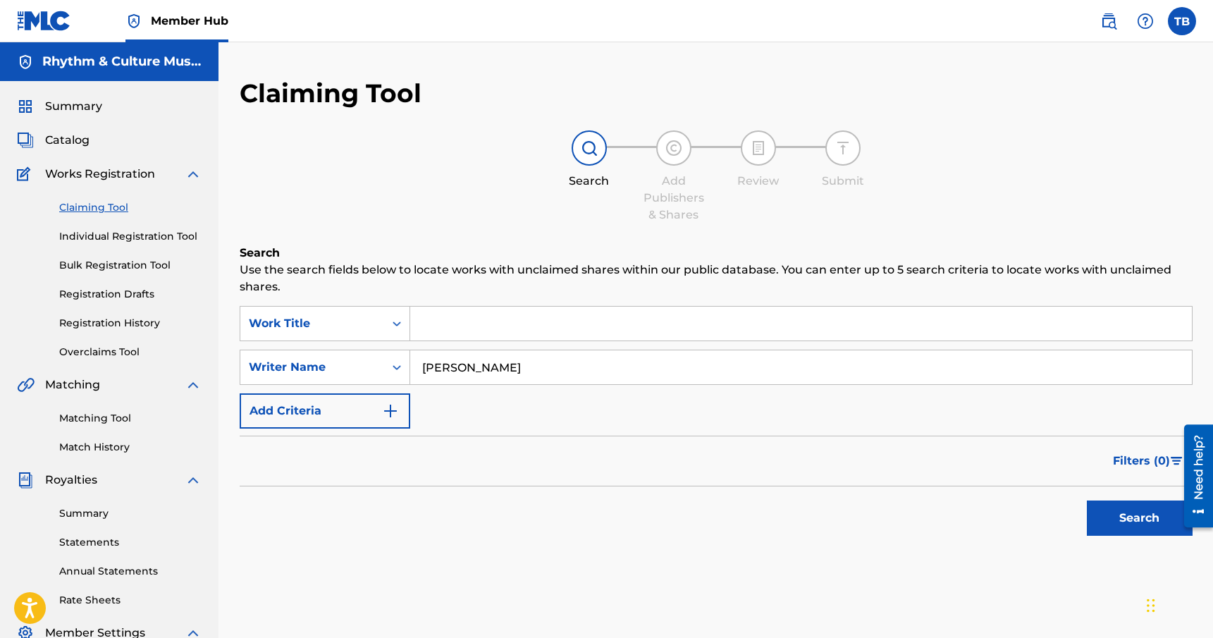
type input "[PERSON_NAME]"
click at [1087, 501] on button "Search" at bounding box center [1140, 518] width 106 height 35
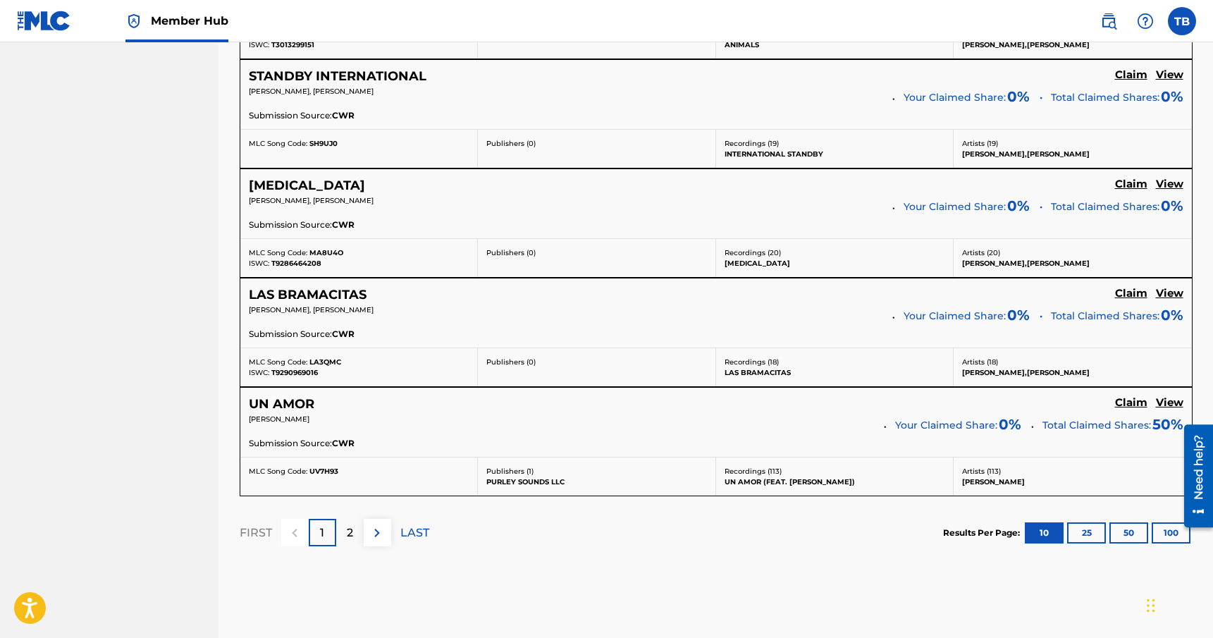
scroll to position [1166, 0]
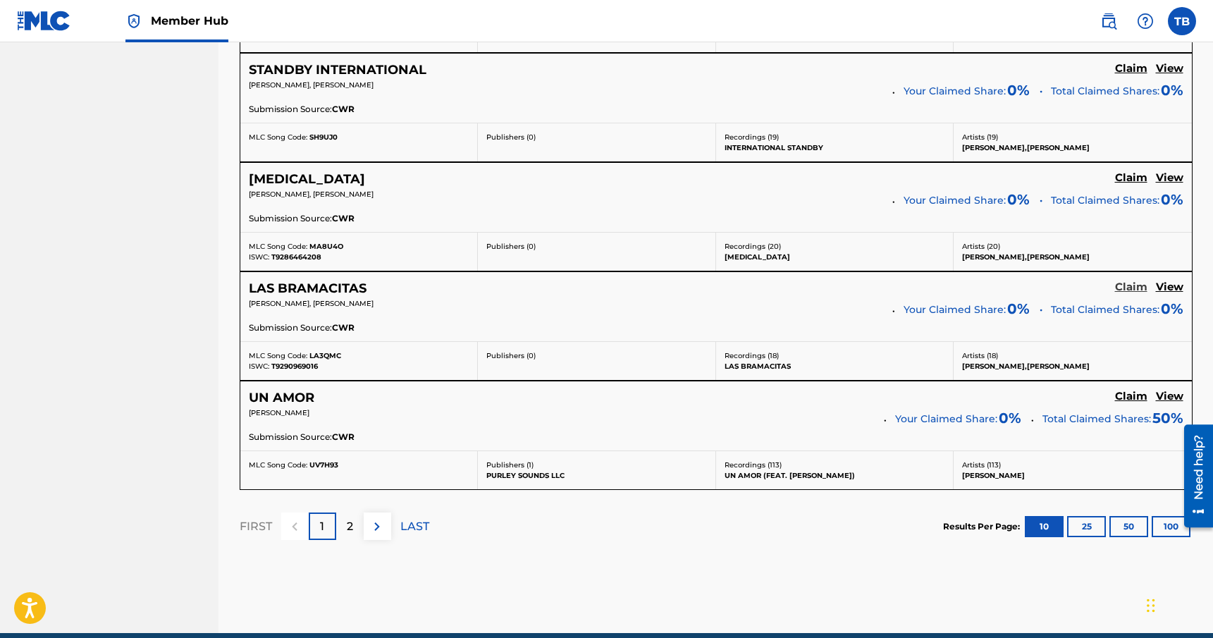
click at [1131, 290] on h5 "Claim" at bounding box center [1131, 287] width 32 height 13
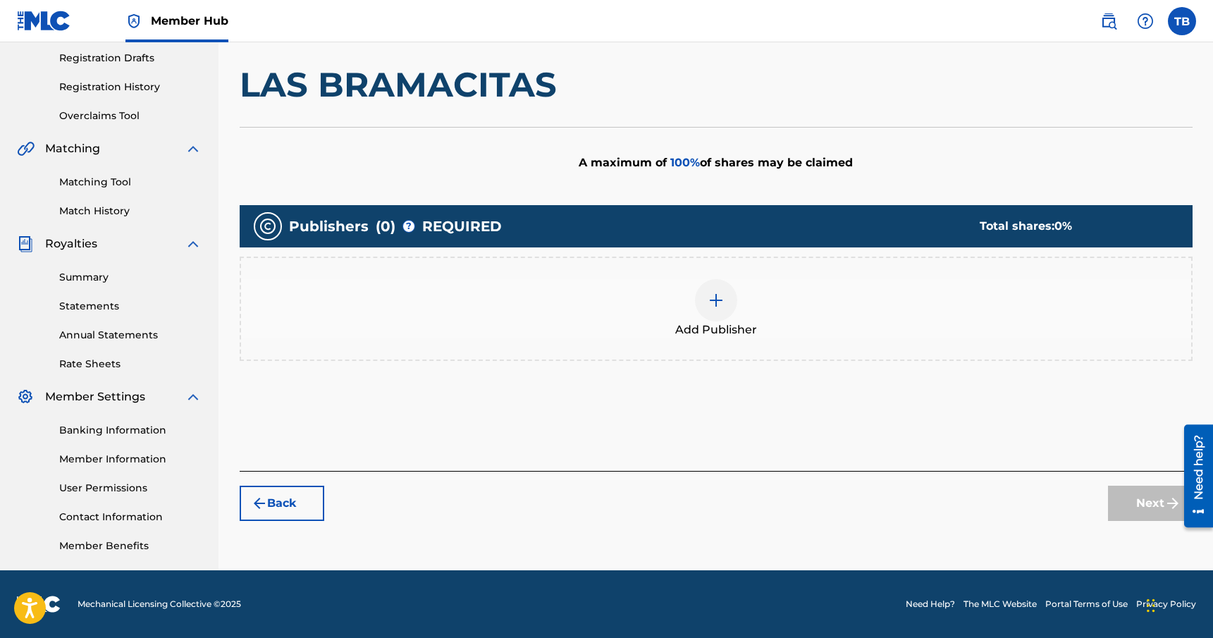
scroll to position [236, 0]
click at [713, 298] on img at bounding box center [716, 300] width 17 height 17
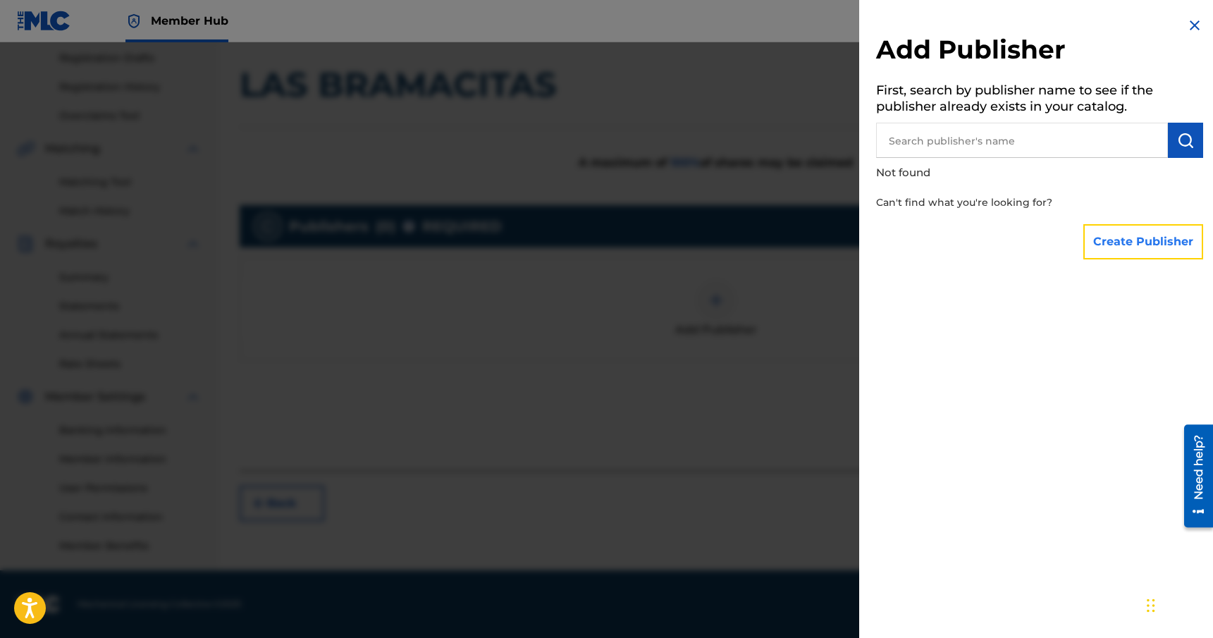
click at [1100, 247] on button "Create Publisher" at bounding box center [1144, 241] width 120 height 35
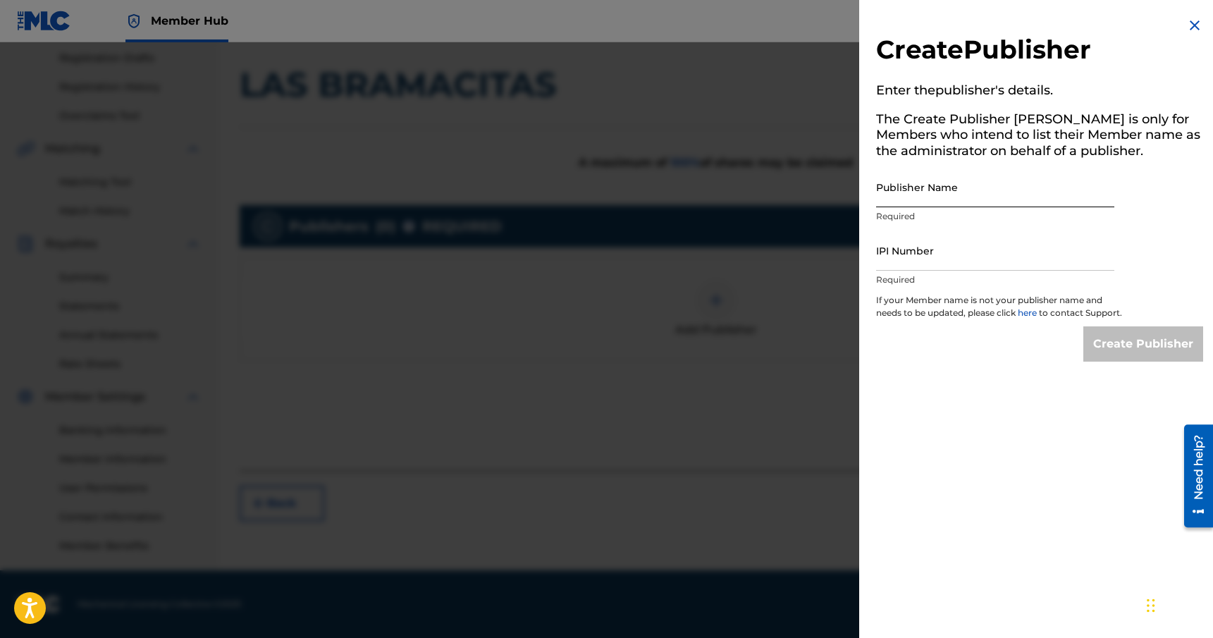
click at [978, 202] on input "Publisher Name" at bounding box center [995, 187] width 238 height 40
type input "Rhythm & Culture Music"
click at [948, 266] on input "IPI Number" at bounding box center [995, 251] width 238 height 40
paste input "00449700739"
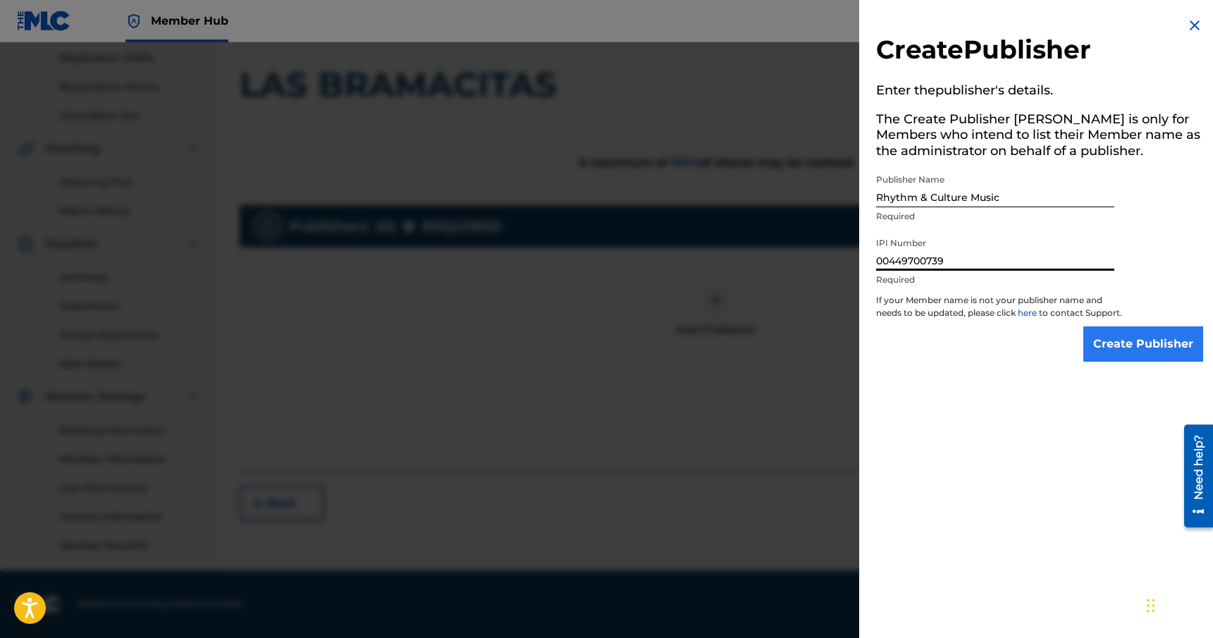
type input "00449700739"
click at [1159, 356] on input "Create Publisher" at bounding box center [1144, 343] width 120 height 35
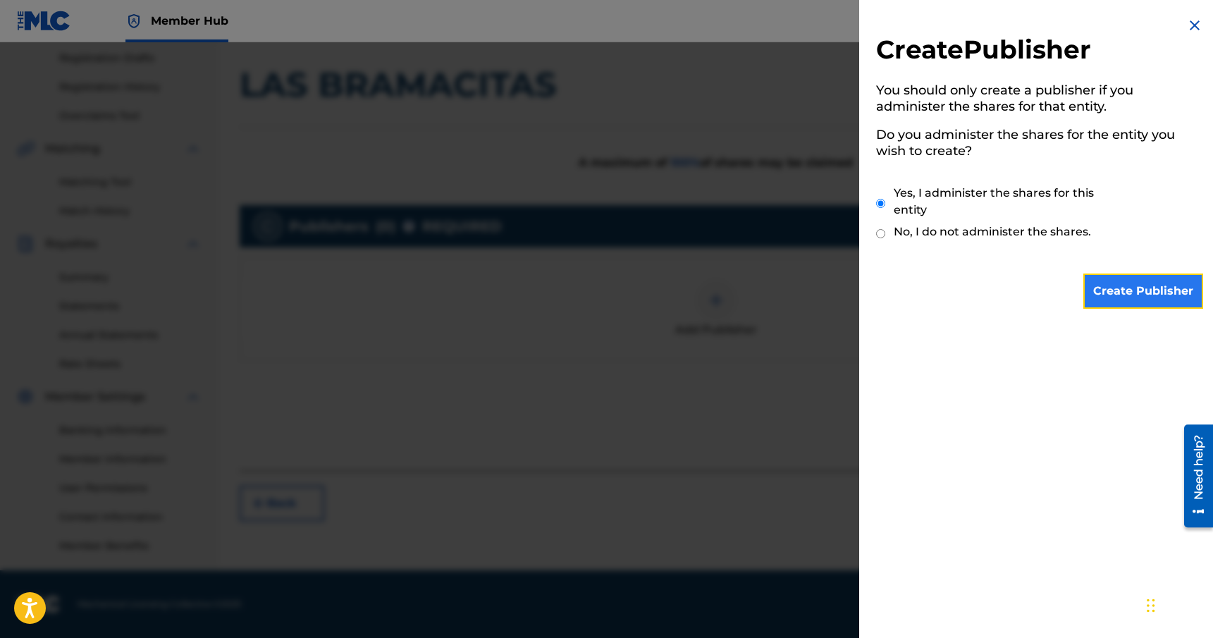
click at [1148, 298] on input "Create Publisher" at bounding box center [1144, 291] width 120 height 35
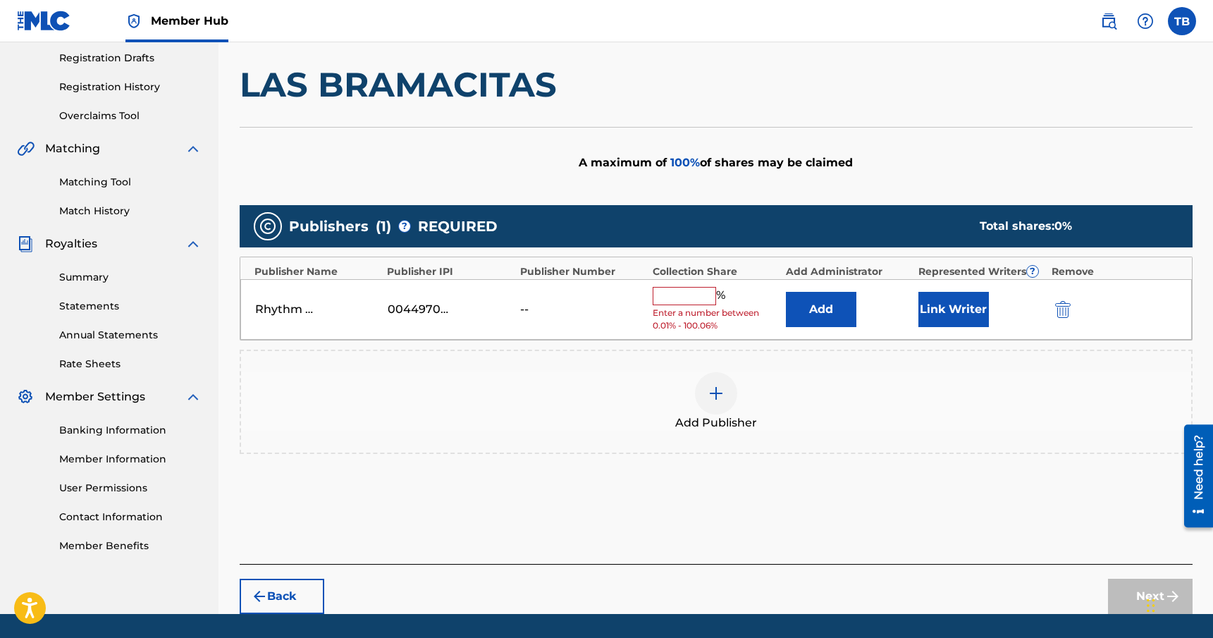
click at [694, 293] on input "text" at bounding box center [684, 296] width 63 height 18
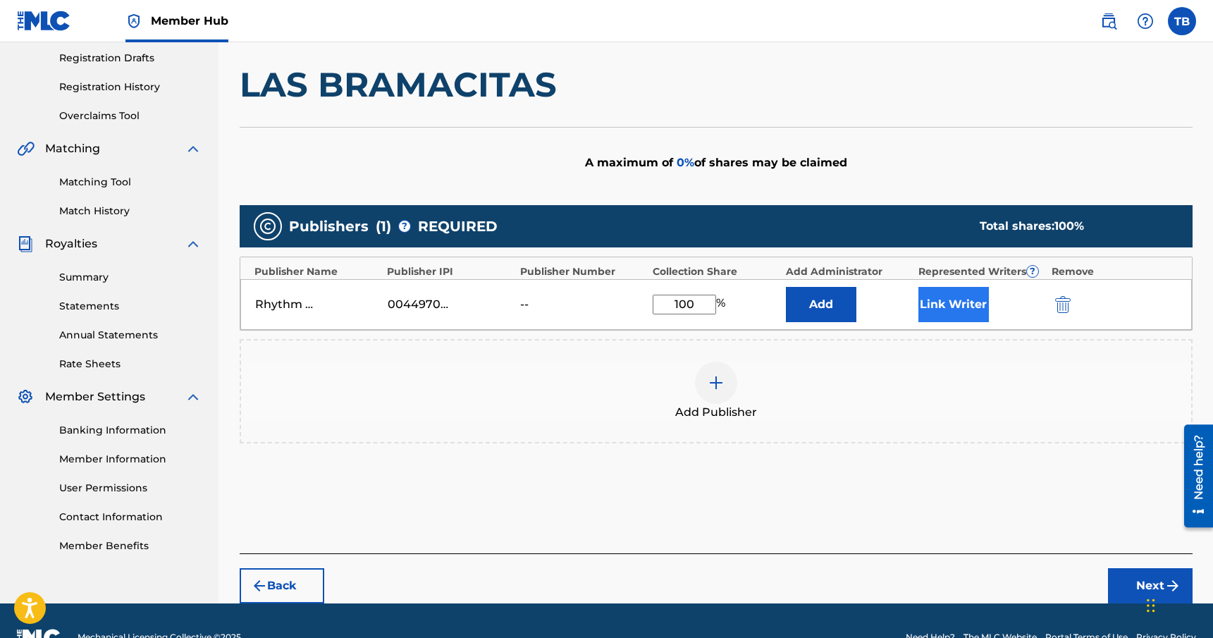
type input "100"
click at [948, 302] on button "Link Writer" at bounding box center [954, 304] width 71 height 35
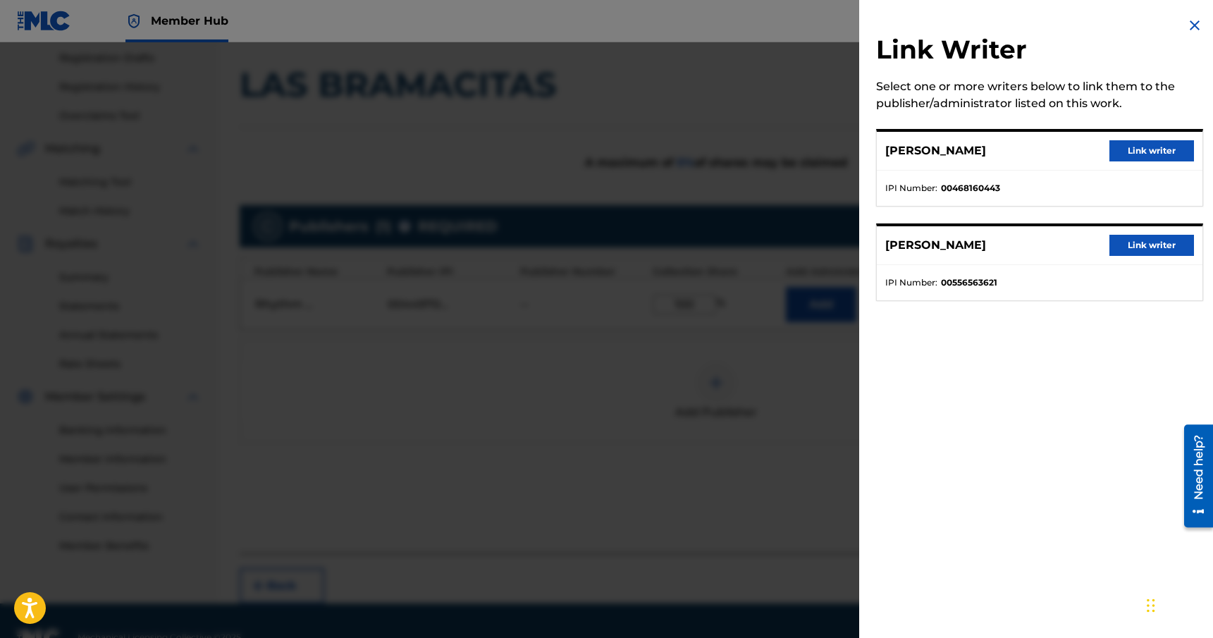
click at [1146, 138] on div "[PERSON_NAME] Link writer" at bounding box center [1040, 151] width 326 height 39
click at [1139, 150] on button "Link writer" at bounding box center [1152, 150] width 85 height 21
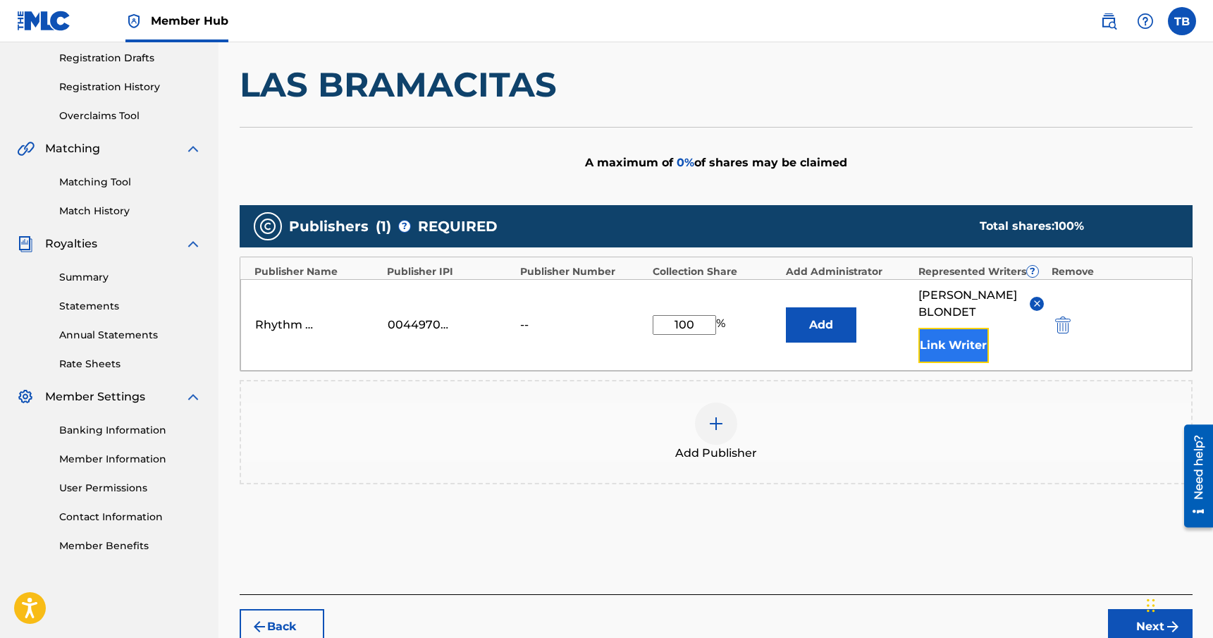
click at [957, 338] on button "Link Writer" at bounding box center [954, 345] width 71 height 35
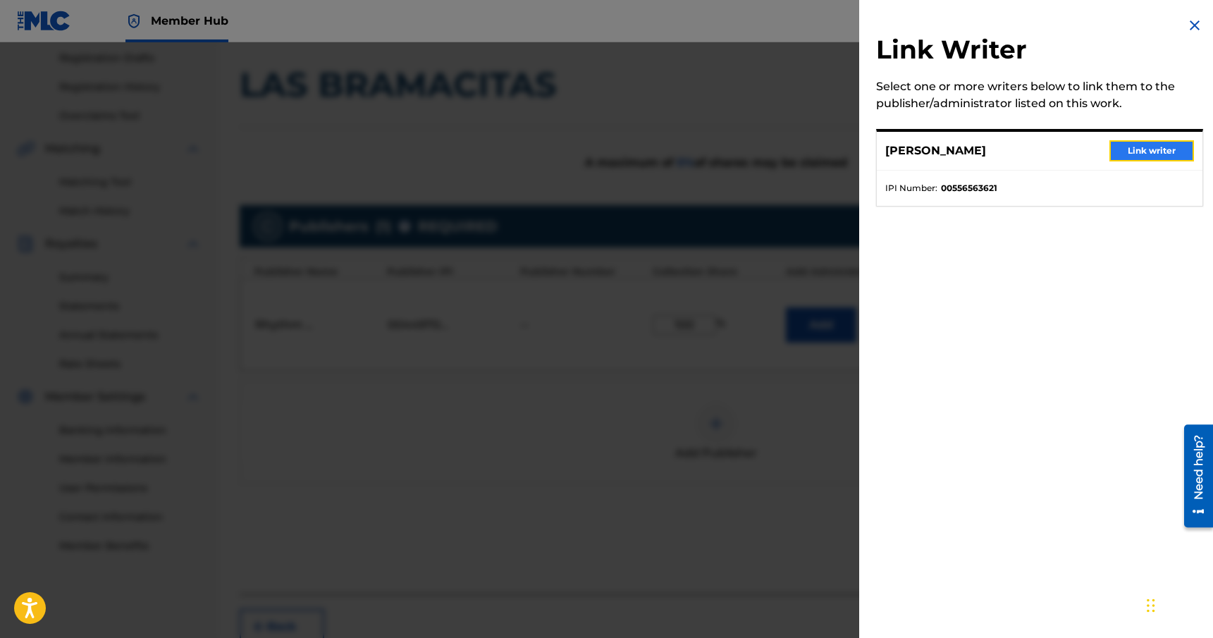
click at [1150, 152] on button "Link writer" at bounding box center [1152, 150] width 85 height 21
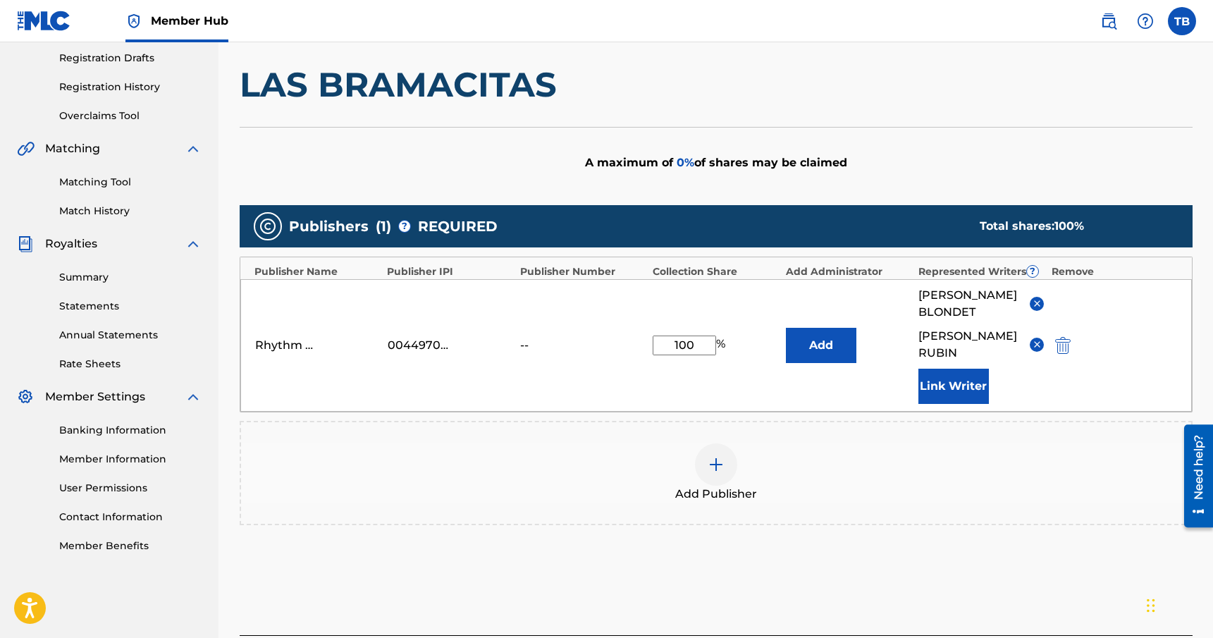
scroll to position [351, 0]
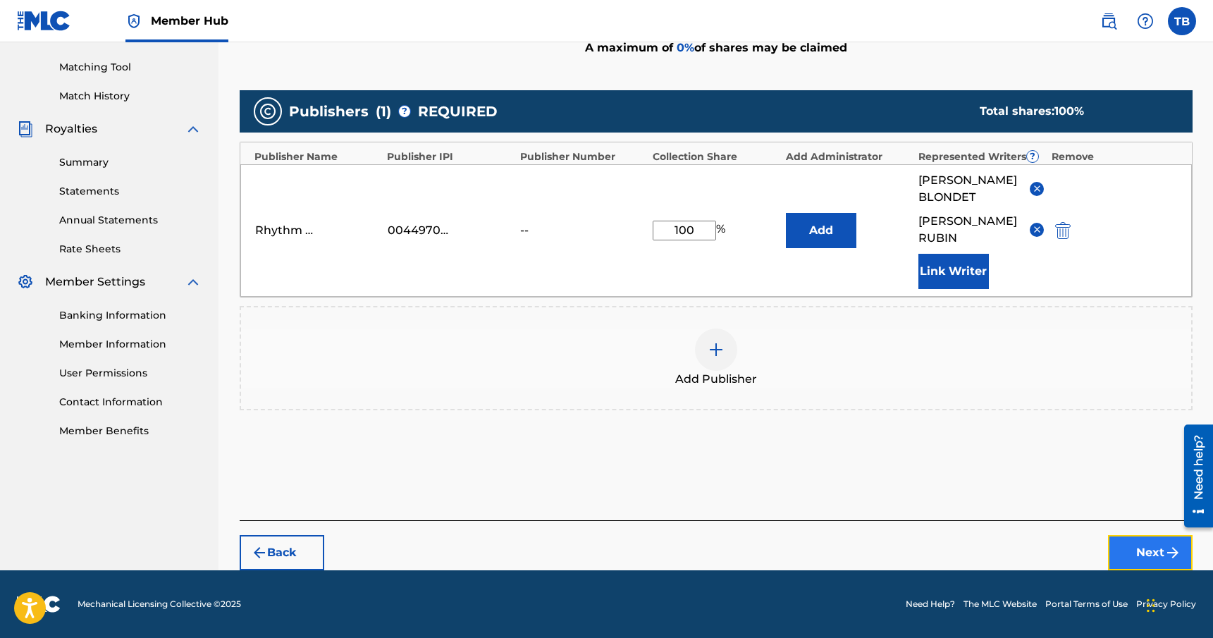
click at [1141, 546] on button "Next" at bounding box center [1150, 552] width 85 height 35
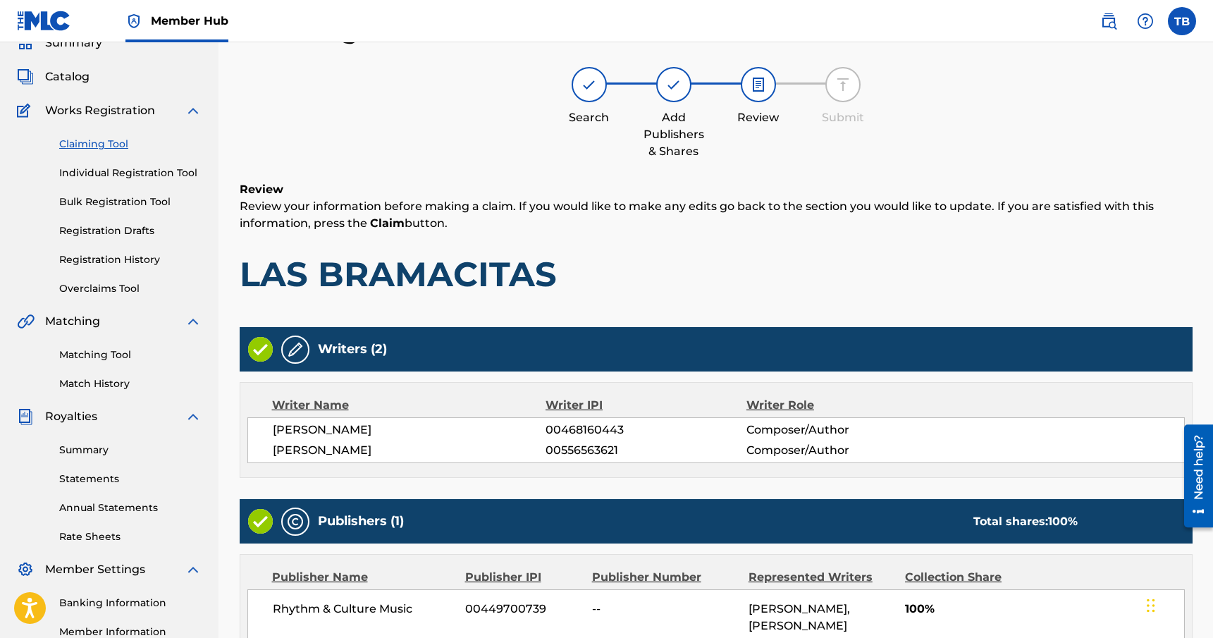
scroll to position [236, 0]
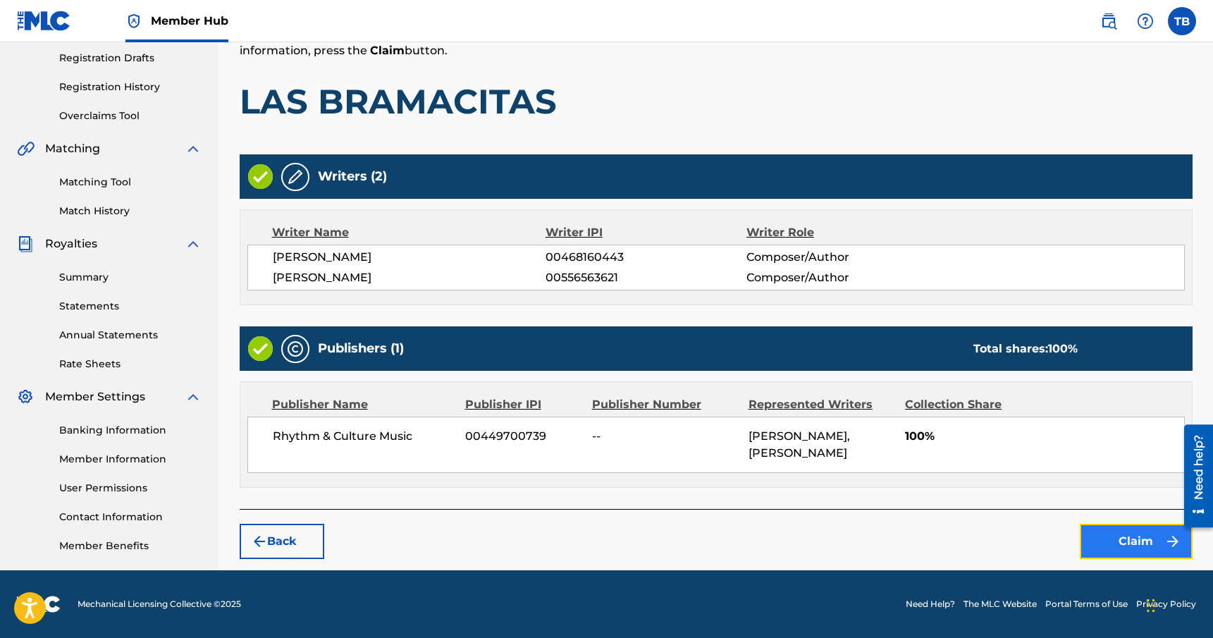
click at [1135, 550] on button "Claim" at bounding box center [1136, 541] width 113 height 35
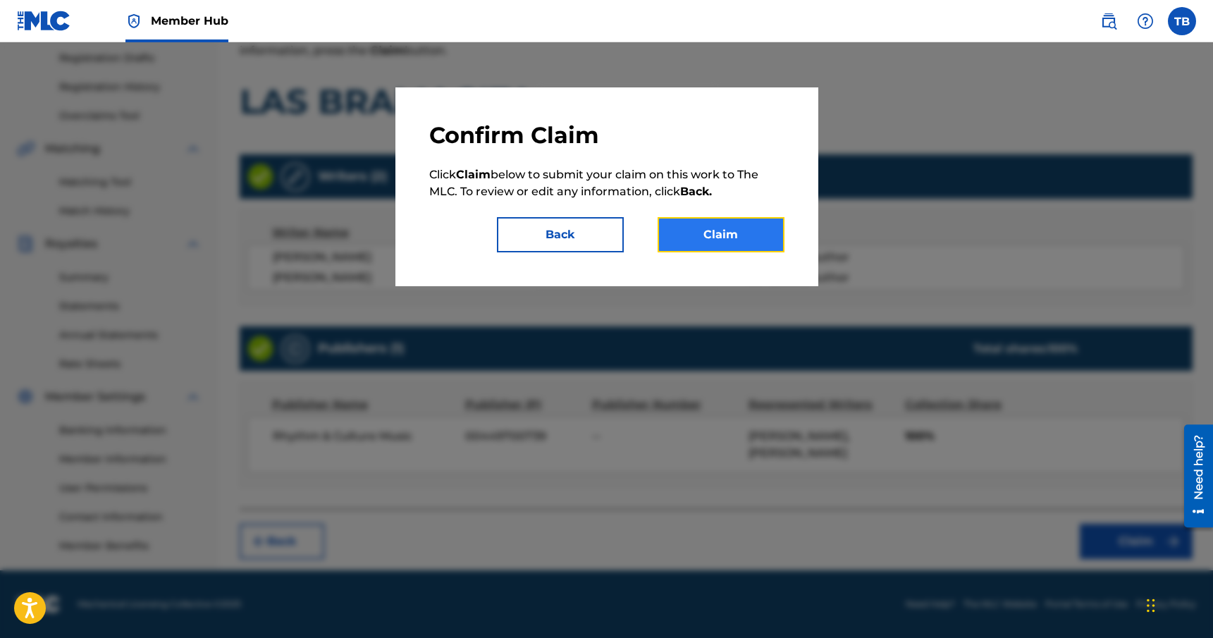
click at [724, 235] on button "Claim" at bounding box center [721, 234] width 127 height 35
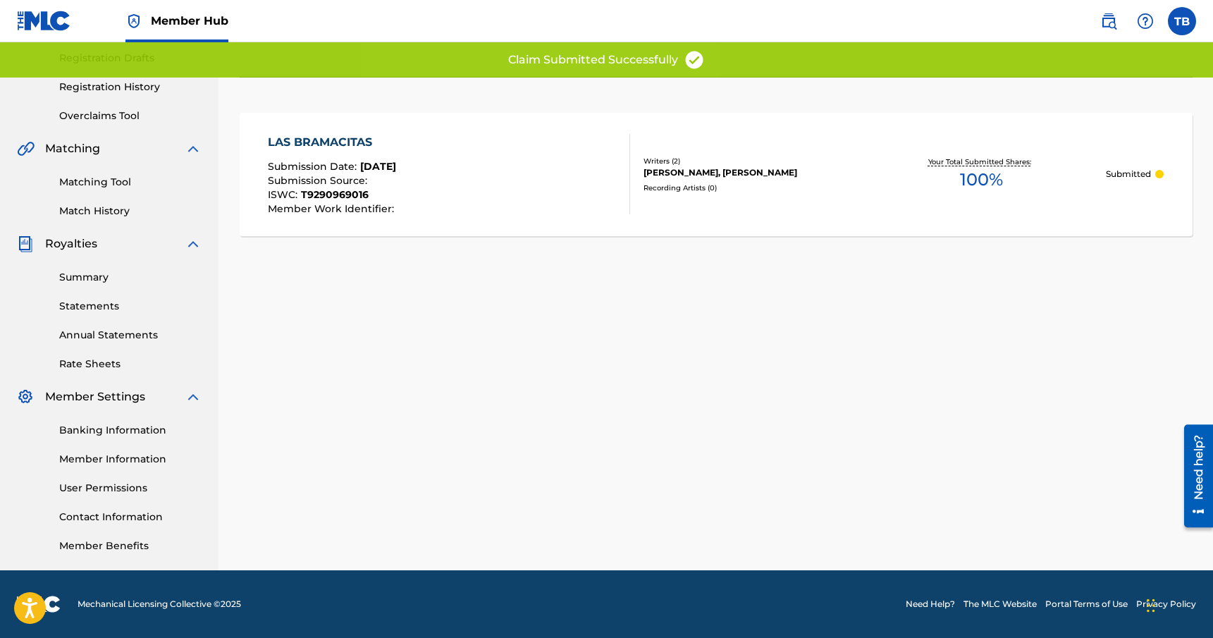
scroll to position [0, 0]
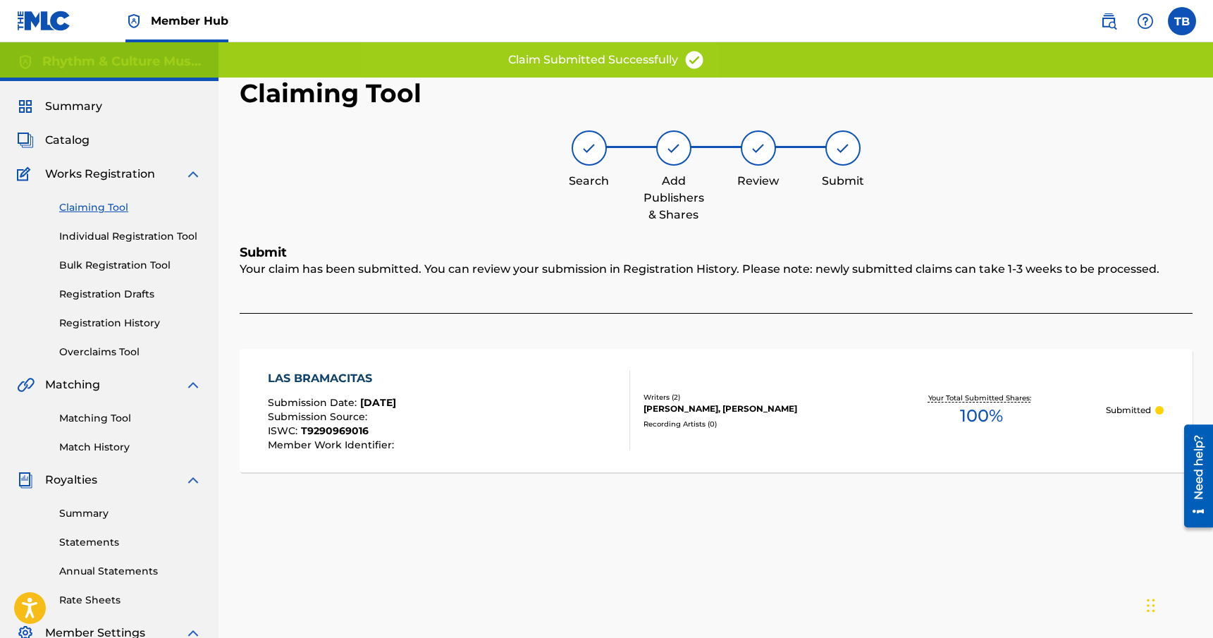
click at [116, 207] on link "Claiming Tool" at bounding box center [130, 207] width 142 height 15
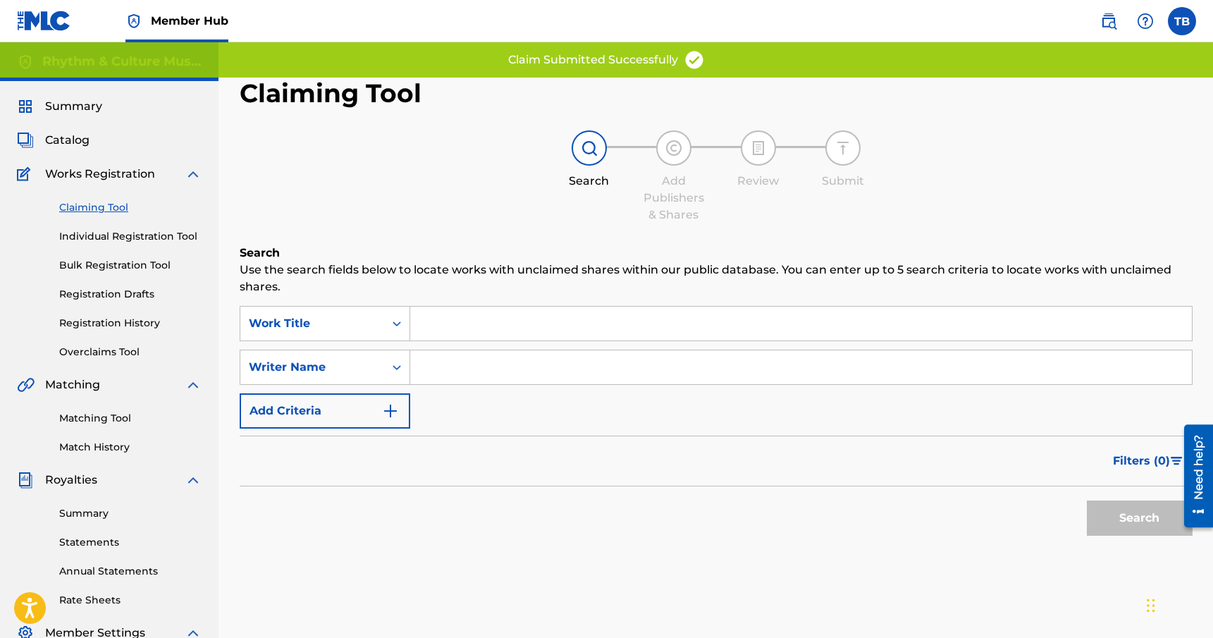
click at [469, 369] on input "Search Form" at bounding box center [801, 367] width 782 height 34
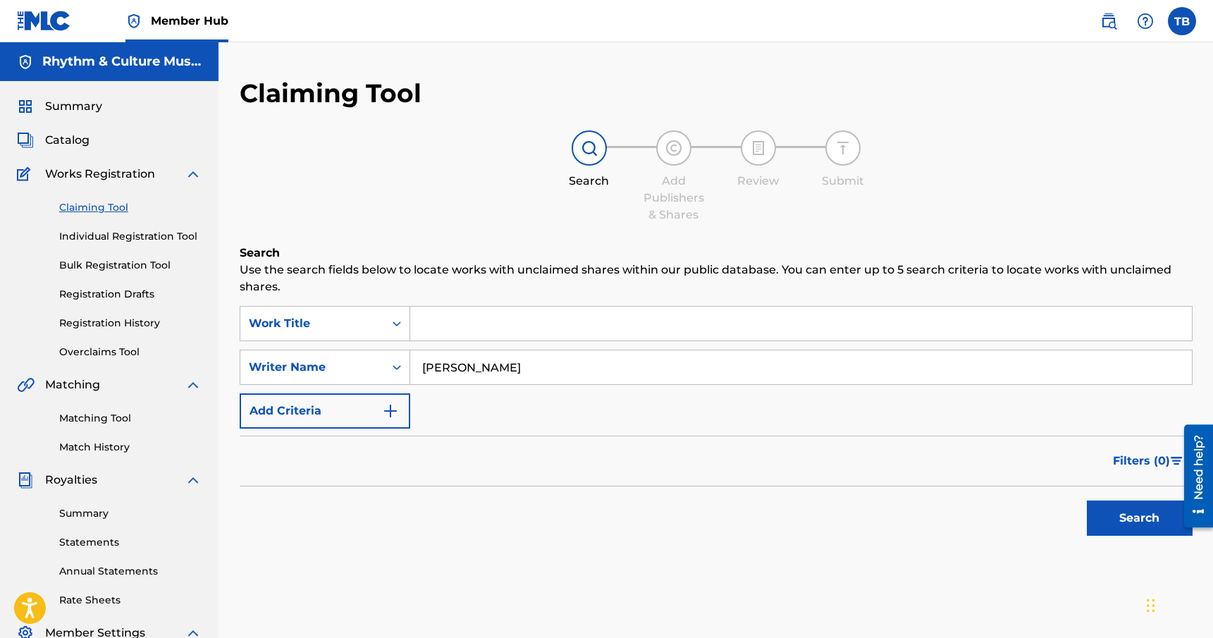
type input "[PERSON_NAME]"
click at [1087, 501] on button "Search" at bounding box center [1140, 518] width 106 height 35
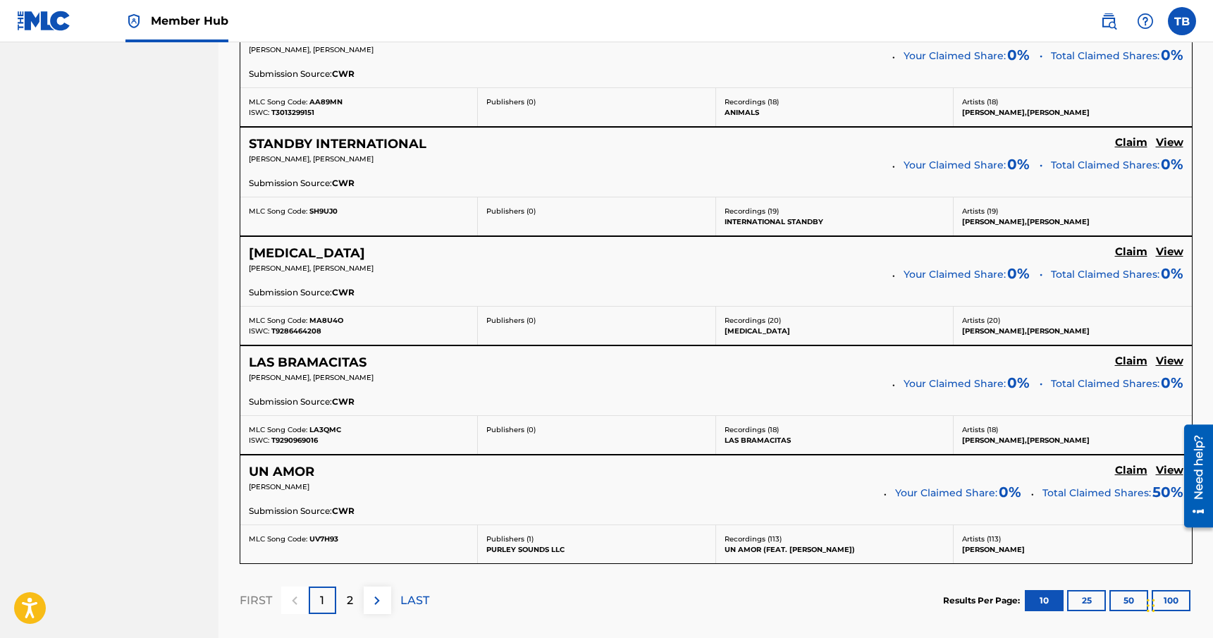
scroll to position [1229, 0]
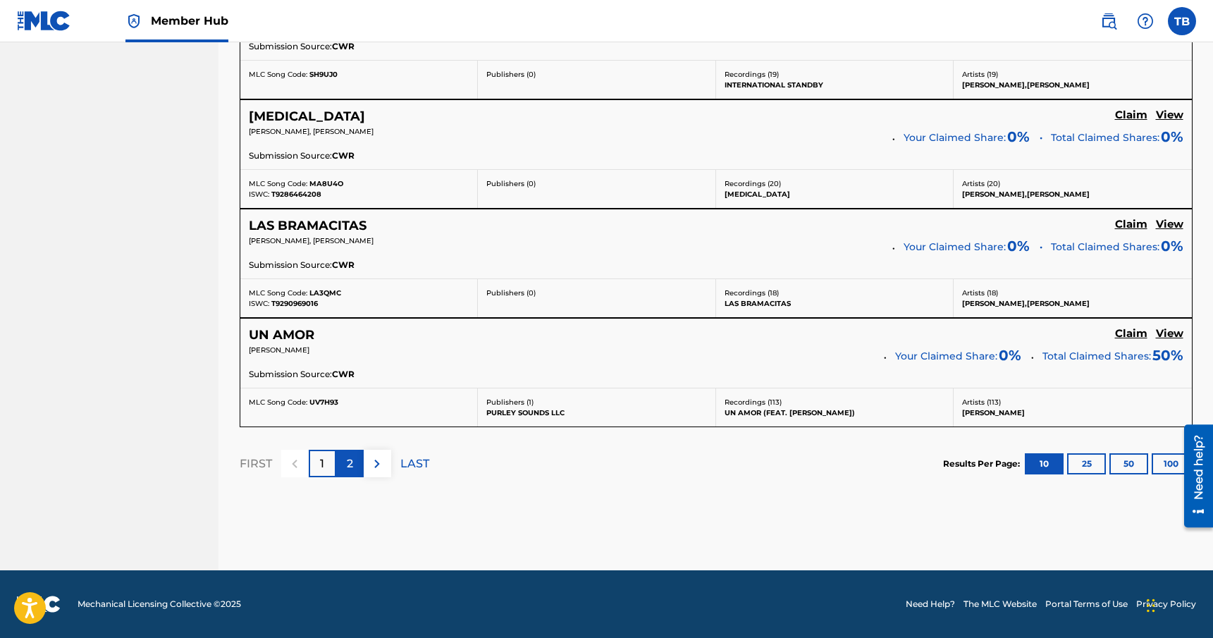
click at [348, 469] on p "2" at bounding box center [350, 463] width 6 height 17
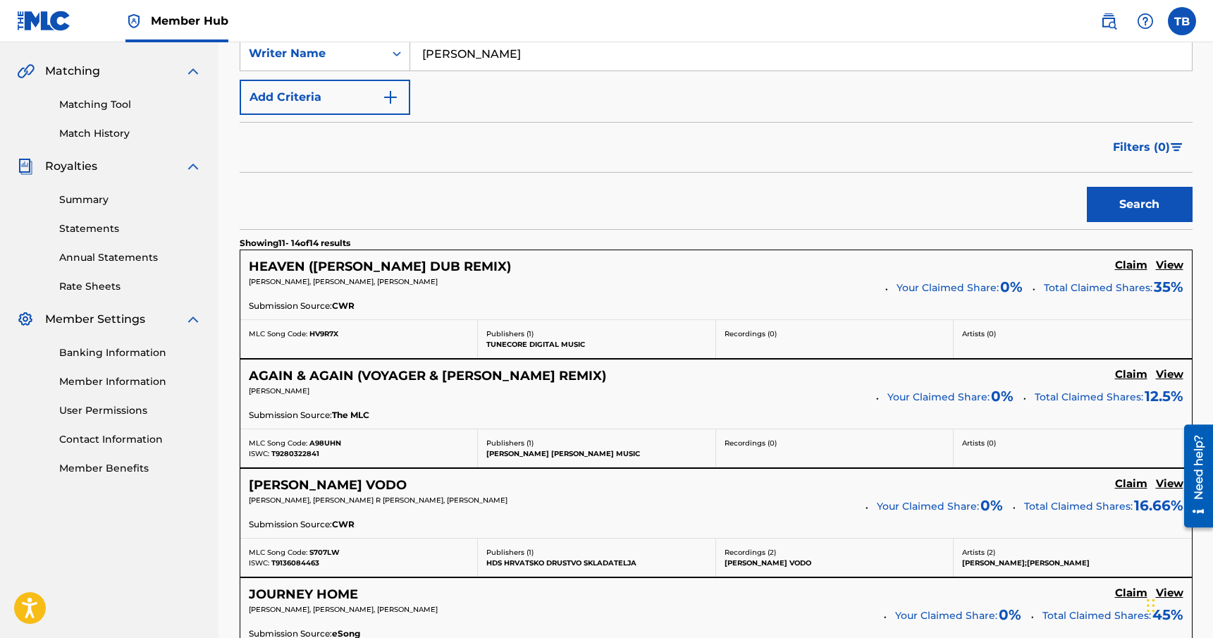
scroll to position [317, 0]
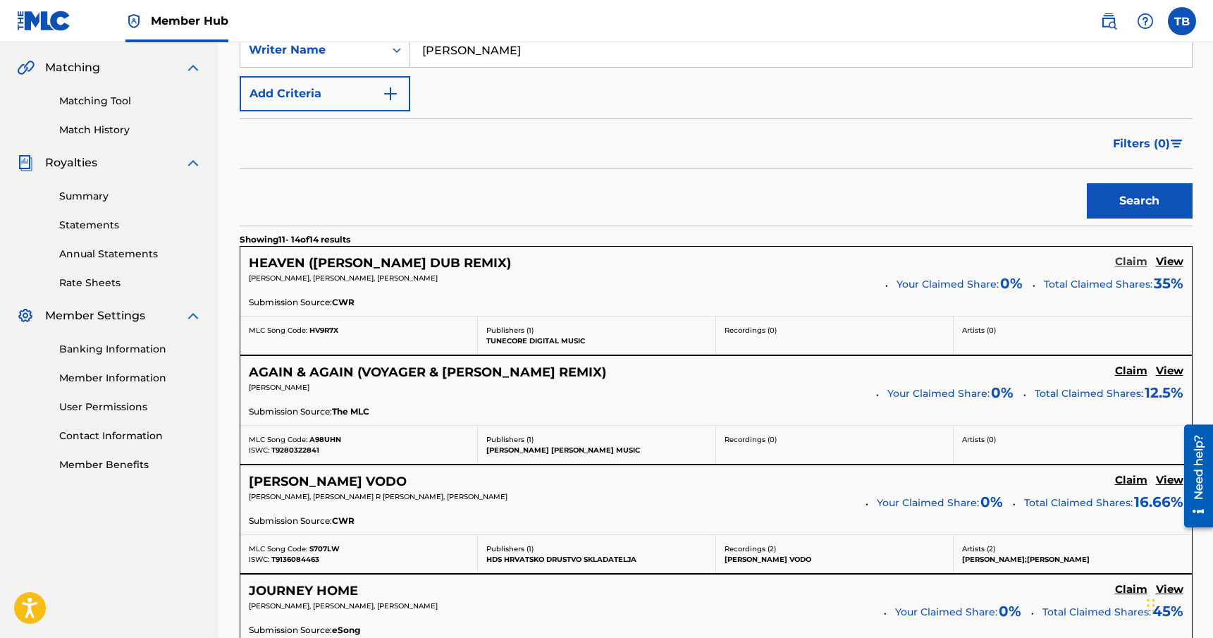
click at [1136, 266] on h5 "Claim" at bounding box center [1131, 261] width 32 height 13
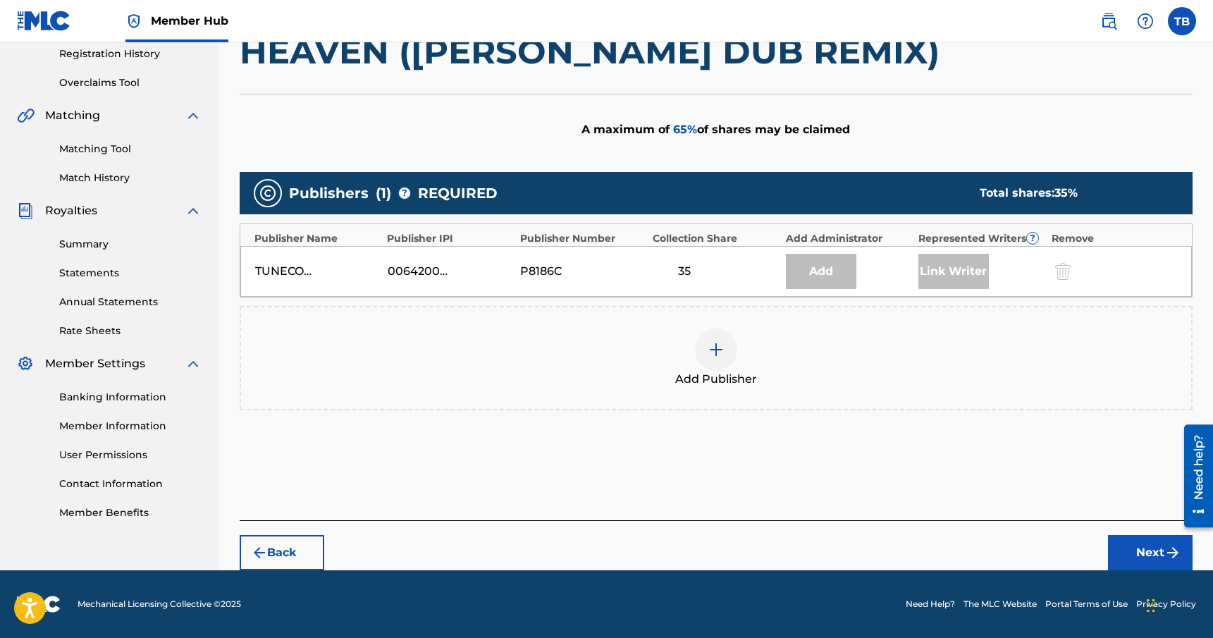
click at [719, 344] on img at bounding box center [716, 349] width 17 height 17
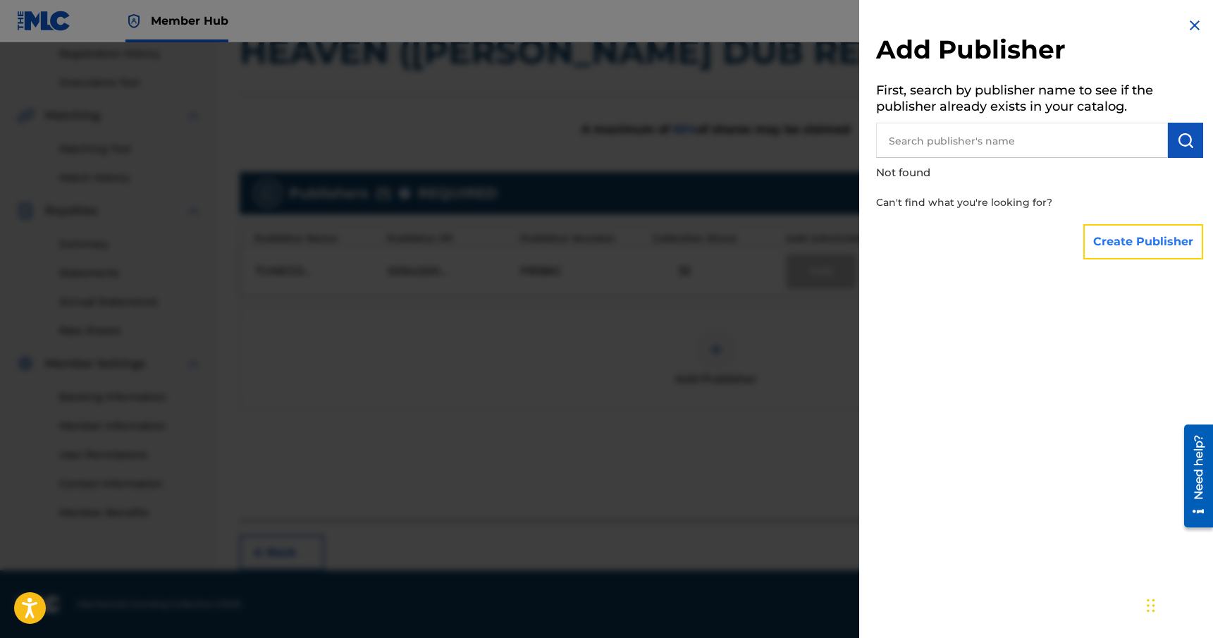
click at [1154, 245] on button "Create Publisher" at bounding box center [1144, 241] width 120 height 35
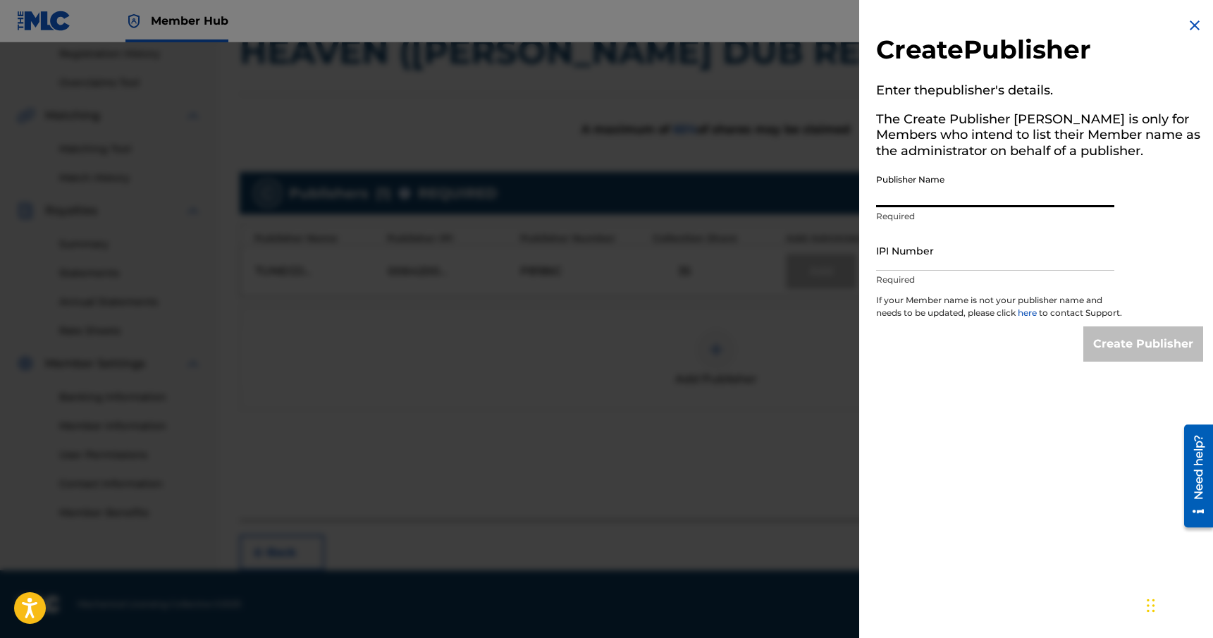
click at [956, 195] on input "Publisher Name" at bounding box center [995, 187] width 238 height 40
type input "Rhythm & Culture Music"
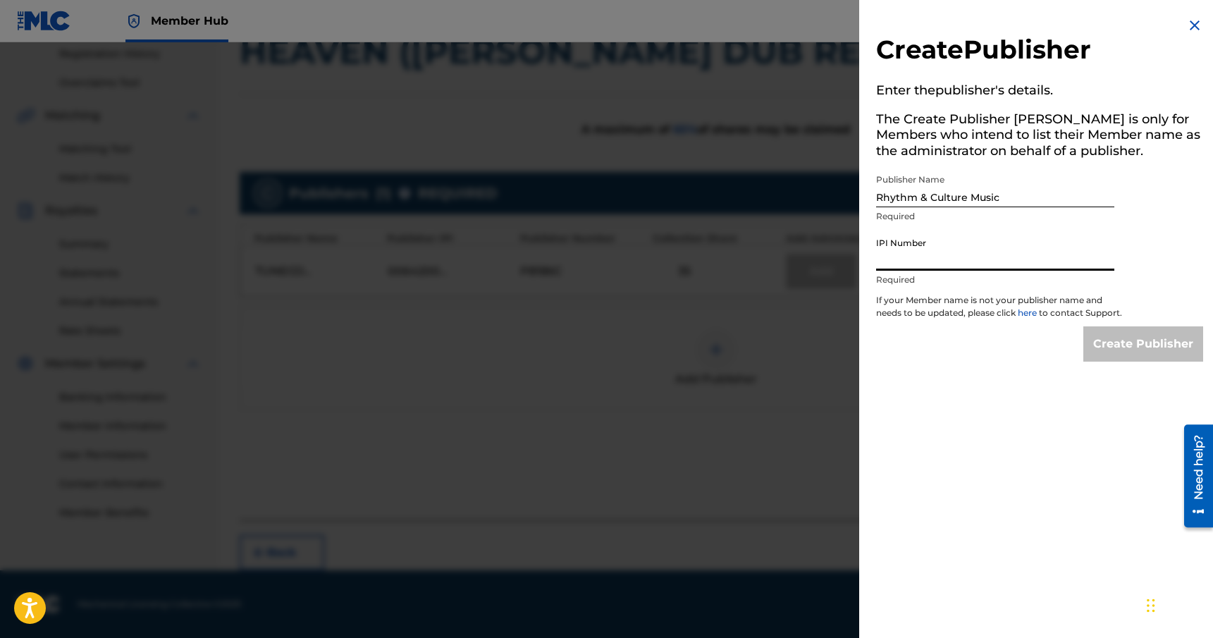
paste input "00449700739"
type input "00449700739"
click at [1148, 354] on input "Create Publisher" at bounding box center [1144, 343] width 120 height 35
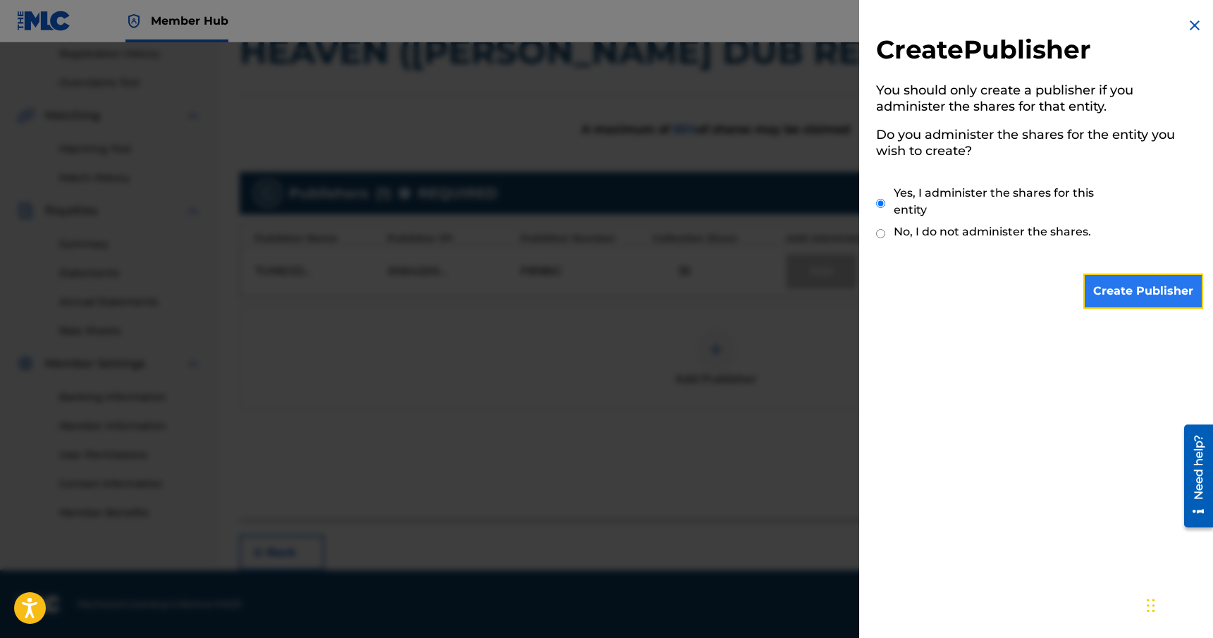
click at [1171, 293] on input "Create Publisher" at bounding box center [1144, 291] width 120 height 35
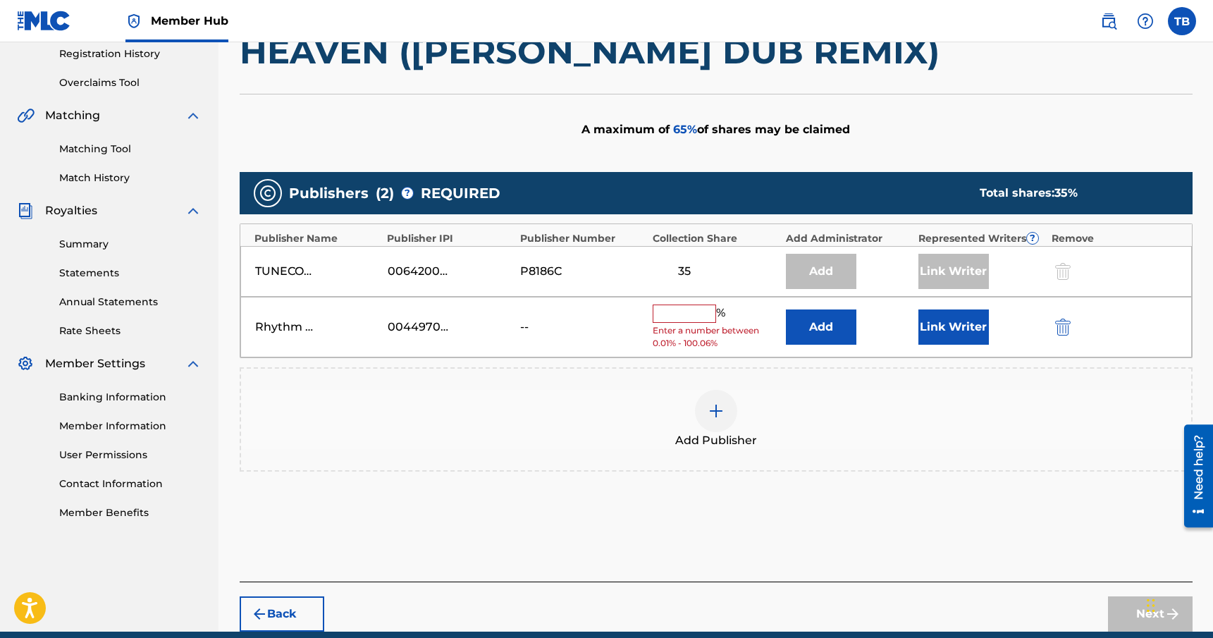
click at [697, 313] on input "text" at bounding box center [684, 314] width 63 height 18
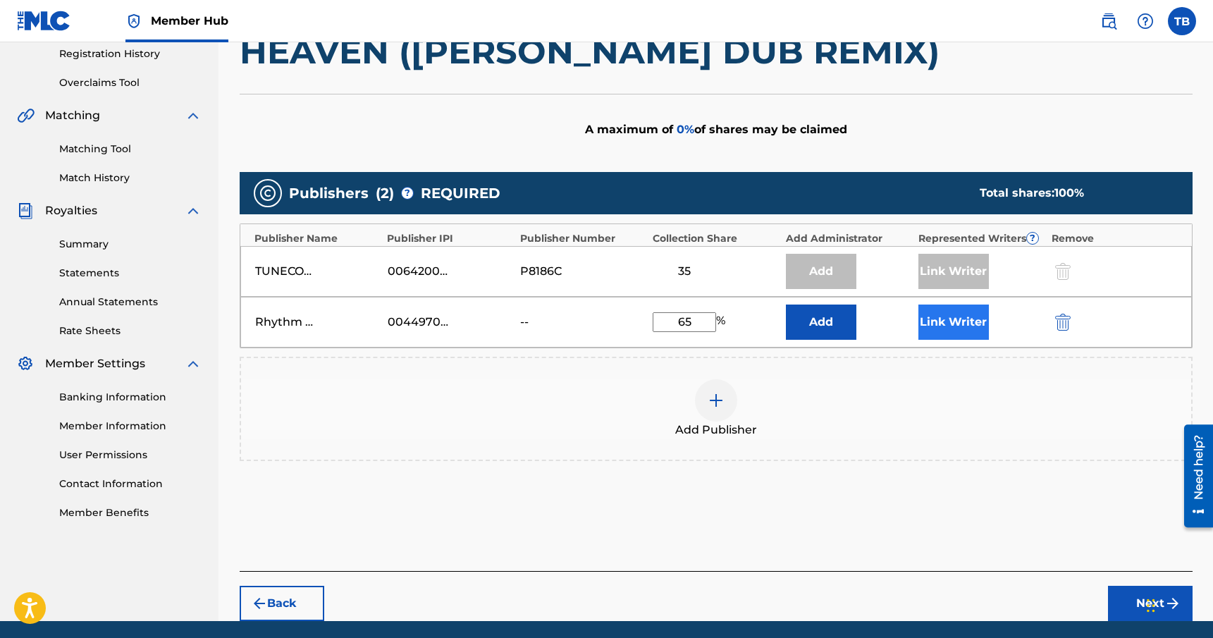
type input "65"
click at [957, 324] on button "Link Writer" at bounding box center [954, 322] width 71 height 35
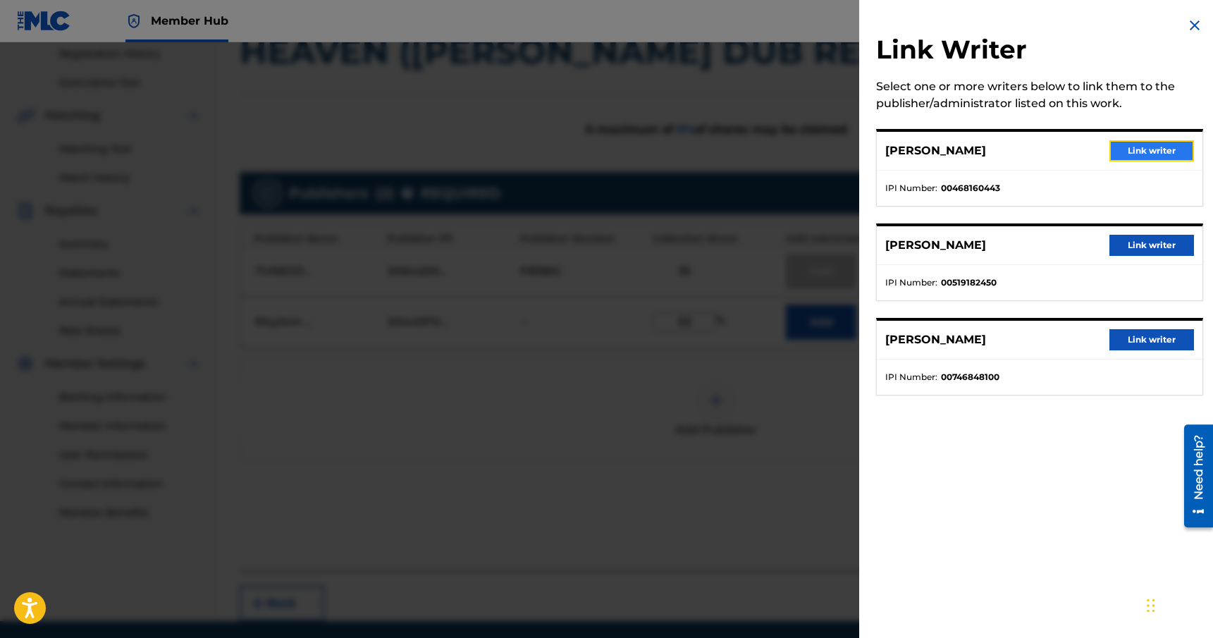
click at [1130, 152] on button "Link writer" at bounding box center [1152, 150] width 85 height 21
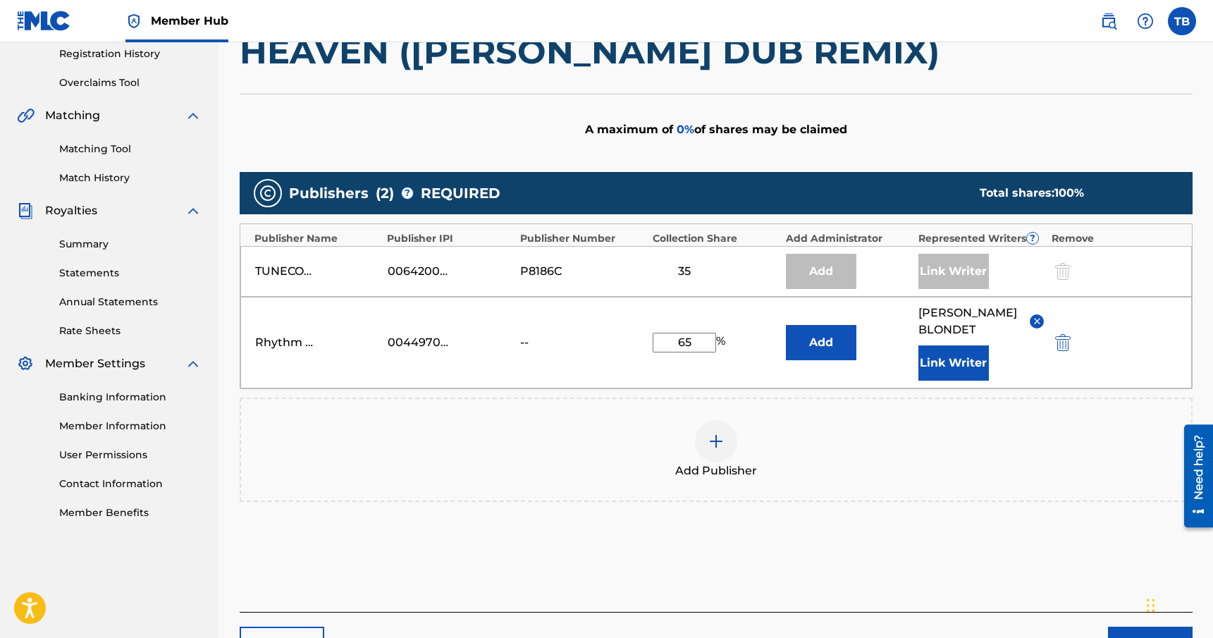
scroll to position [361, 0]
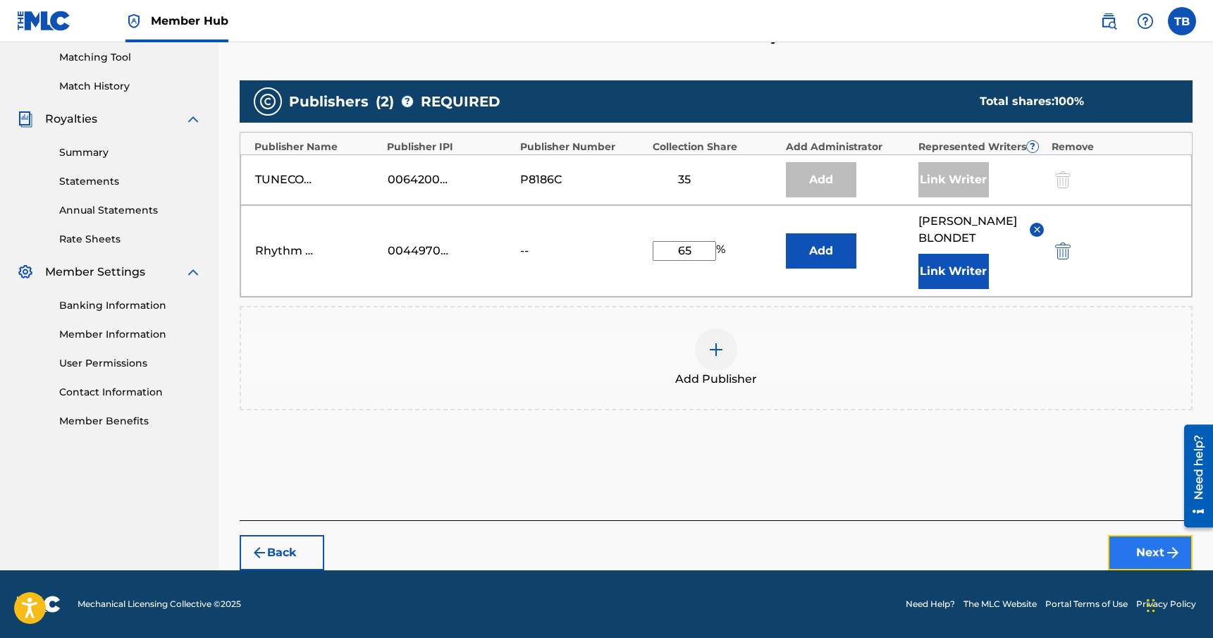
click at [1142, 558] on button "Next" at bounding box center [1150, 552] width 85 height 35
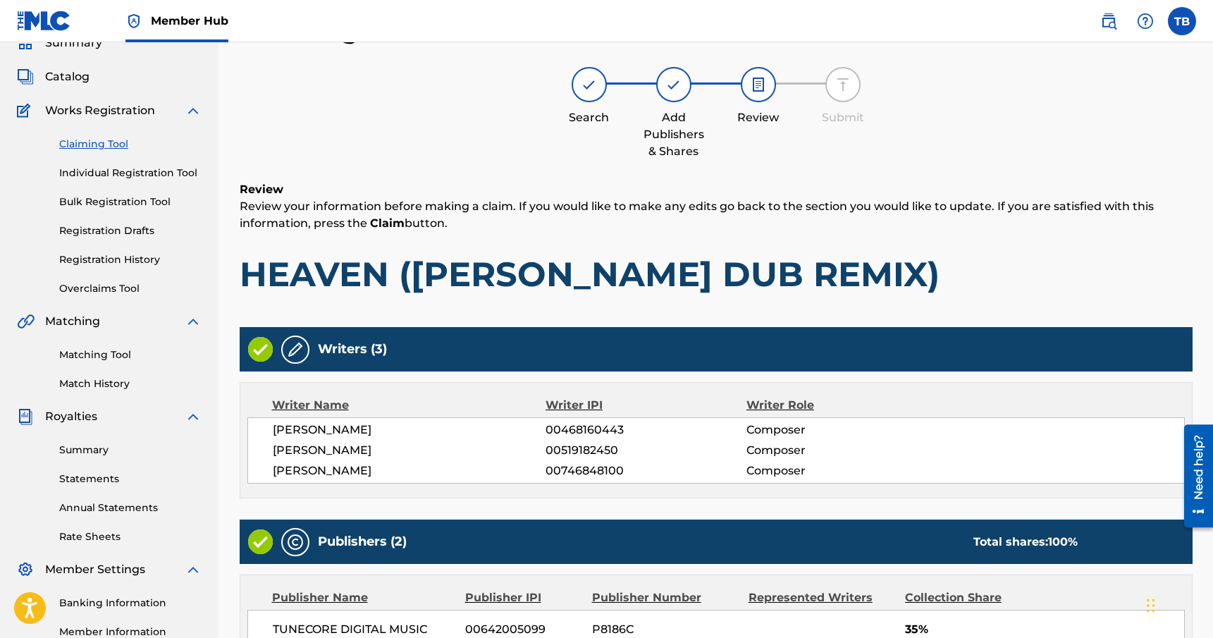
scroll to position [326, 0]
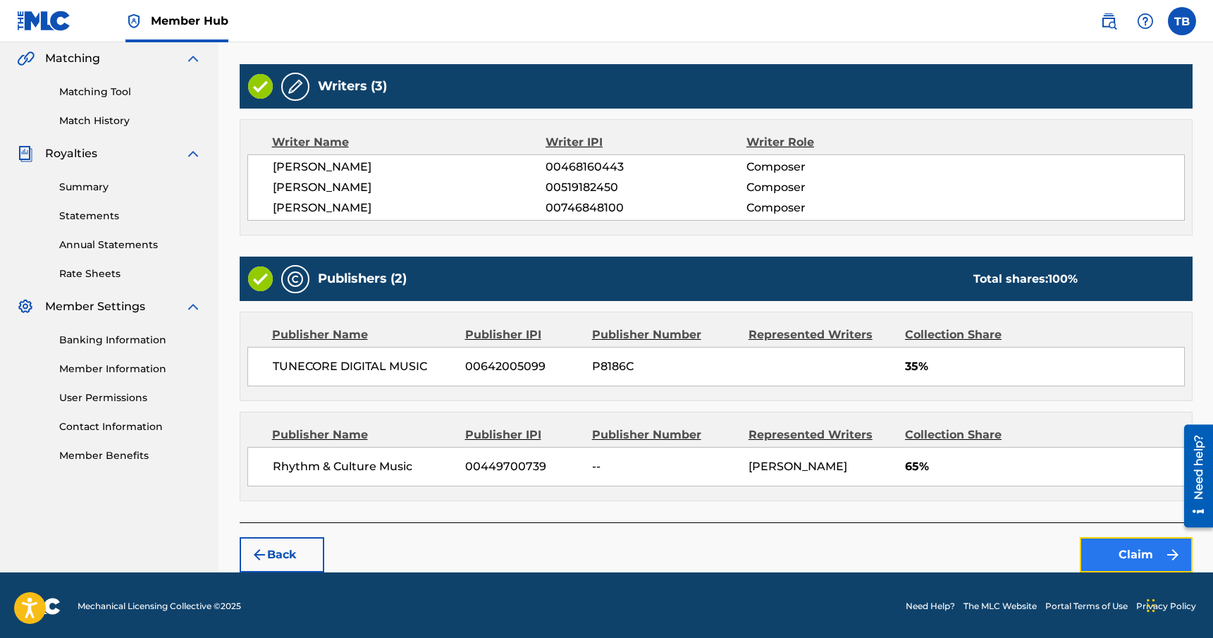
click at [1126, 548] on button "Claim" at bounding box center [1136, 554] width 113 height 35
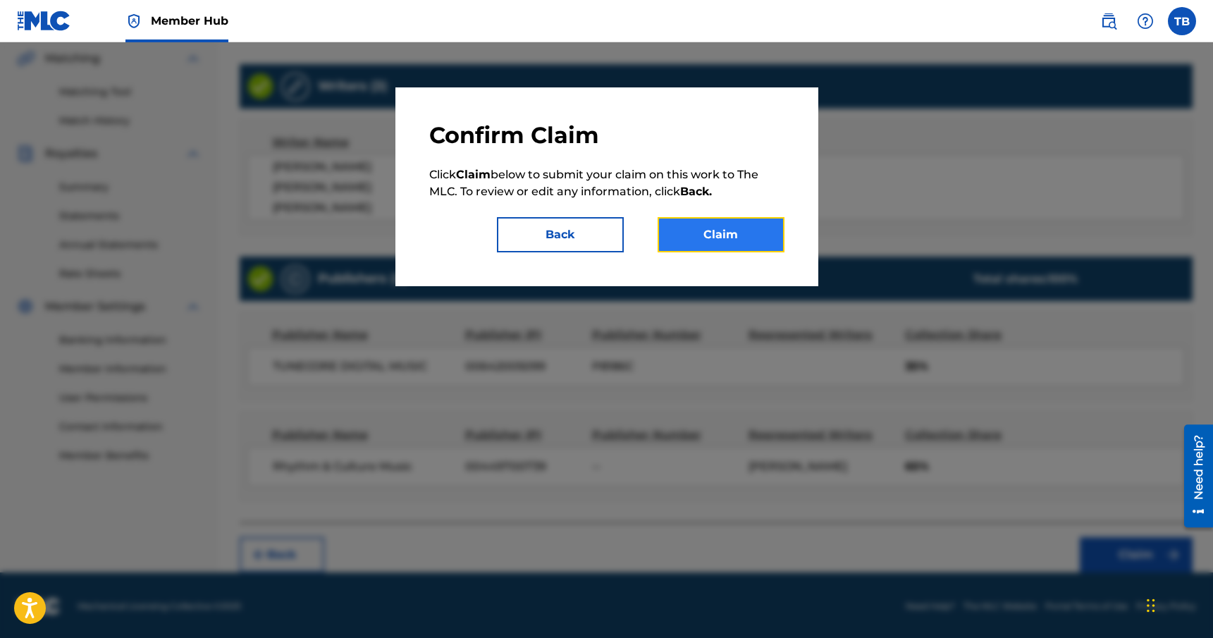
click at [710, 229] on button "Claim" at bounding box center [721, 234] width 127 height 35
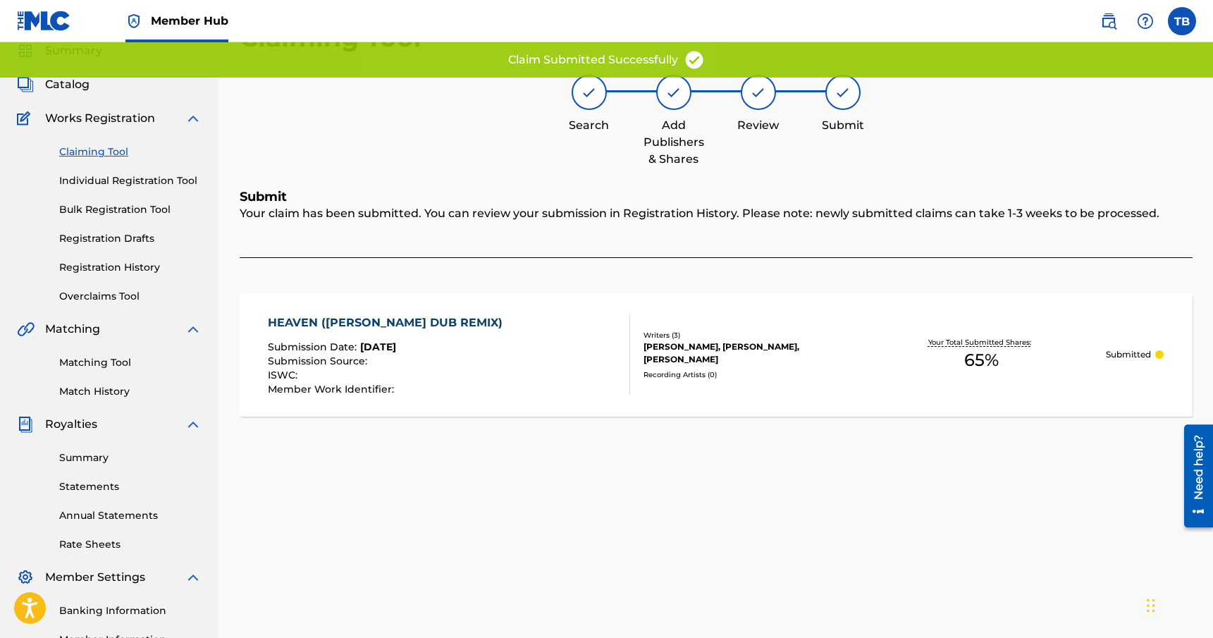
scroll to position [5, 0]
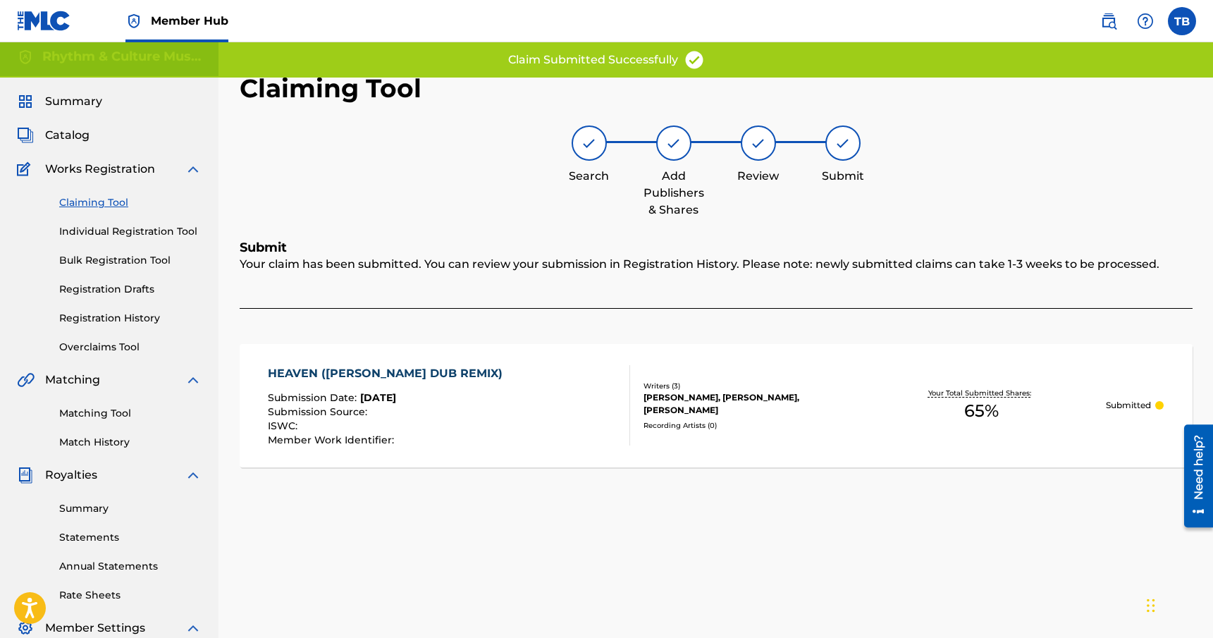
click at [116, 207] on link "Claiming Tool" at bounding box center [130, 202] width 142 height 15
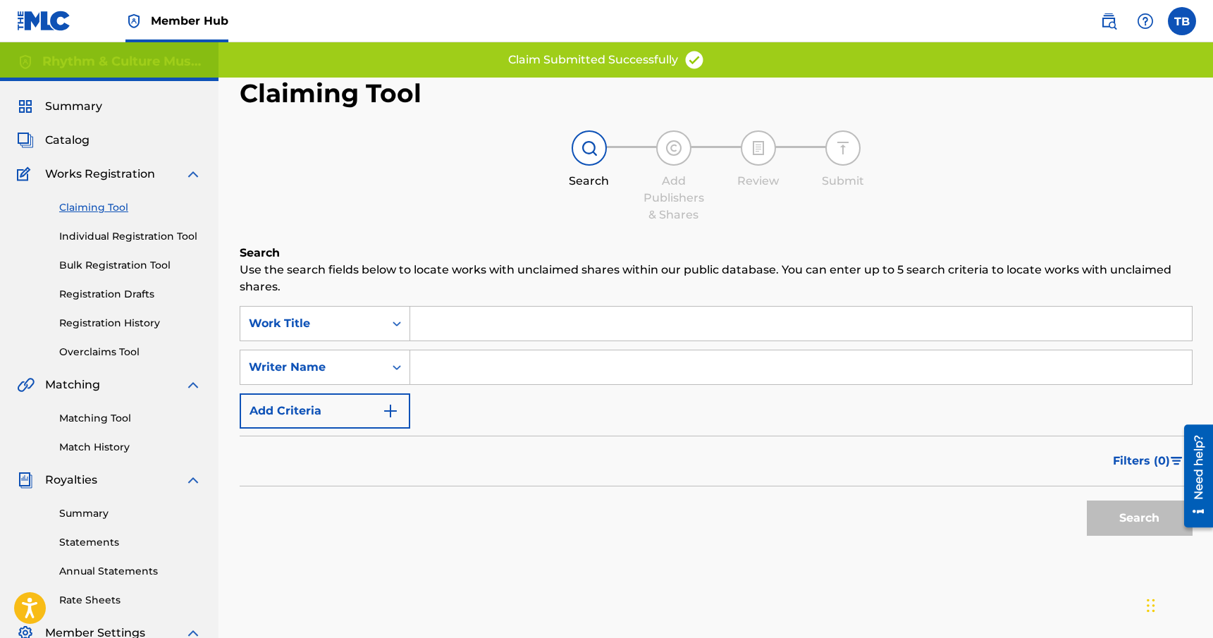
click at [494, 365] on input "Search Form" at bounding box center [801, 367] width 782 height 34
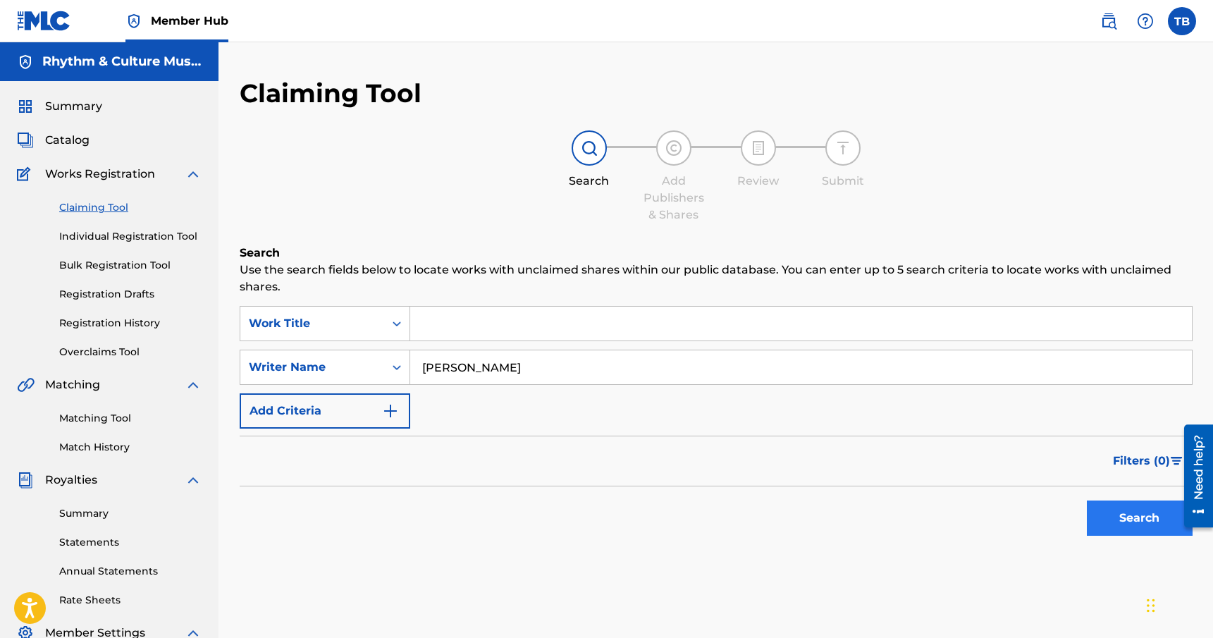
type input "[PERSON_NAME]"
click at [1127, 522] on button "Search" at bounding box center [1140, 518] width 106 height 35
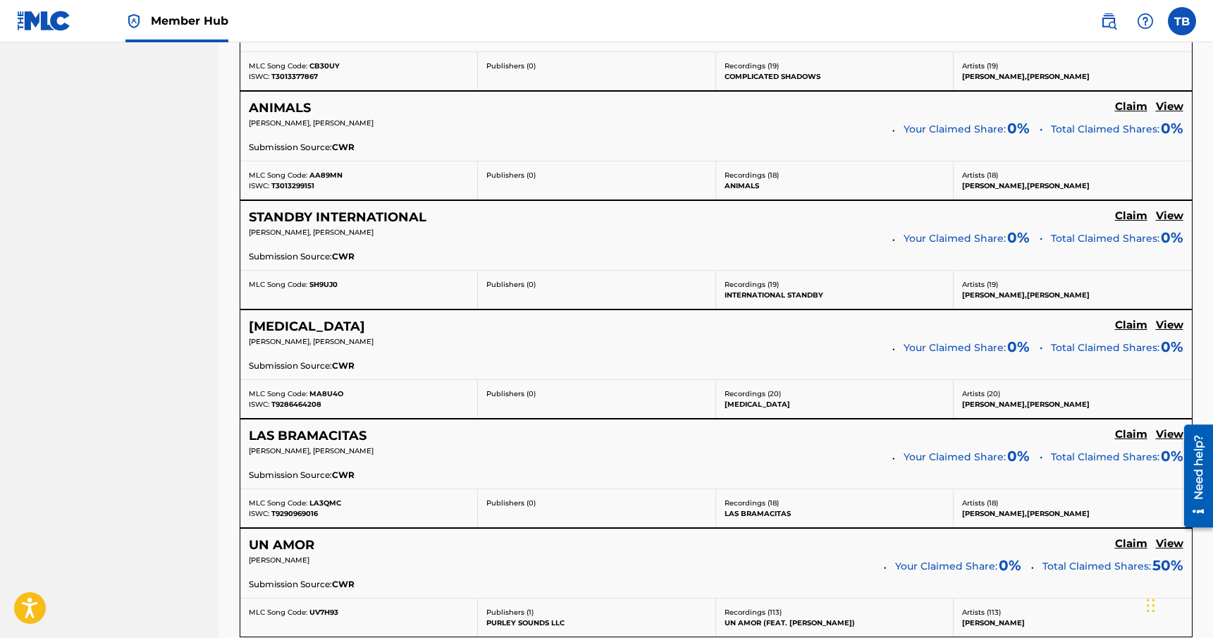
scroll to position [1229, 0]
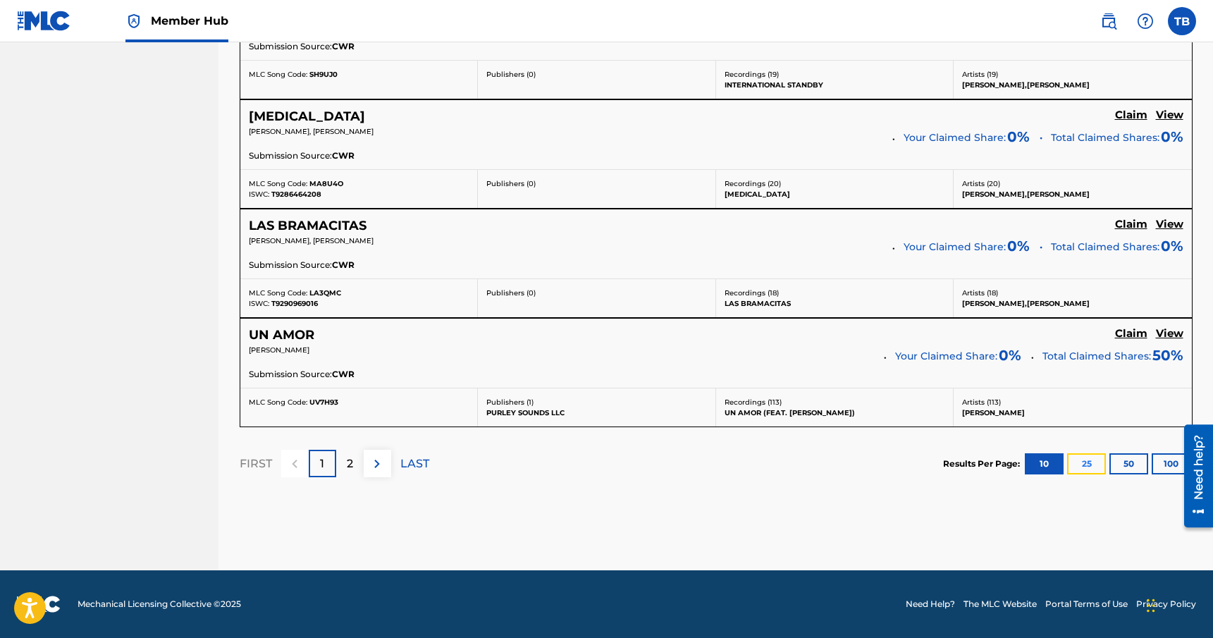
click at [1094, 460] on button "25" at bounding box center [1086, 463] width 39 height 21
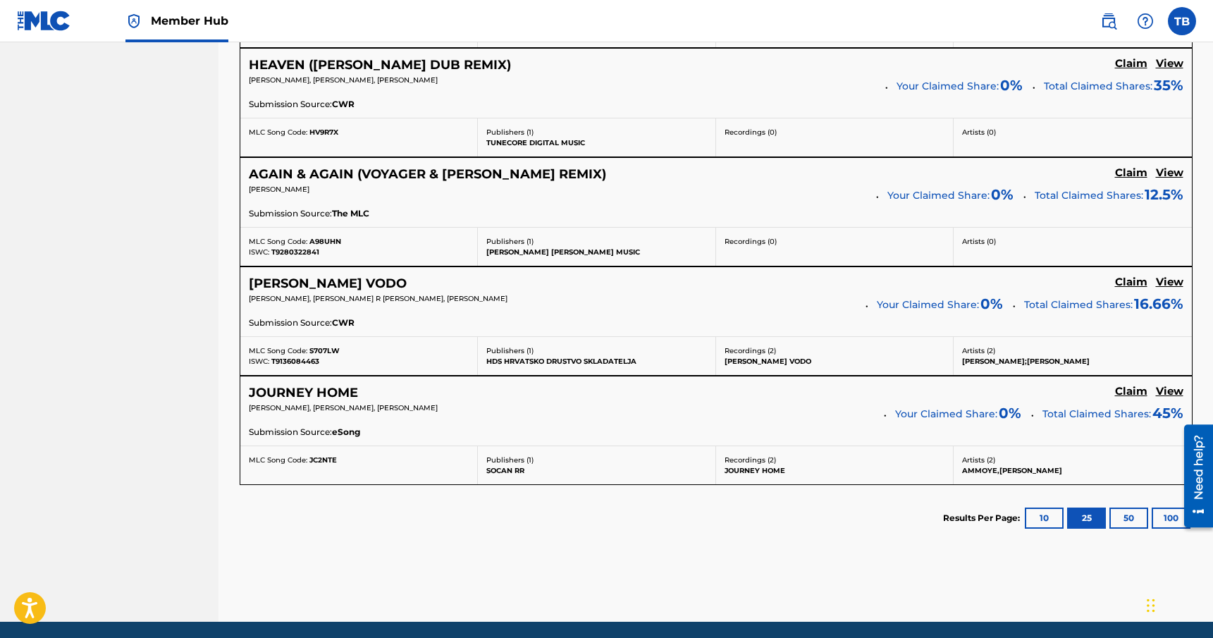
scroll to position [1612, 0]
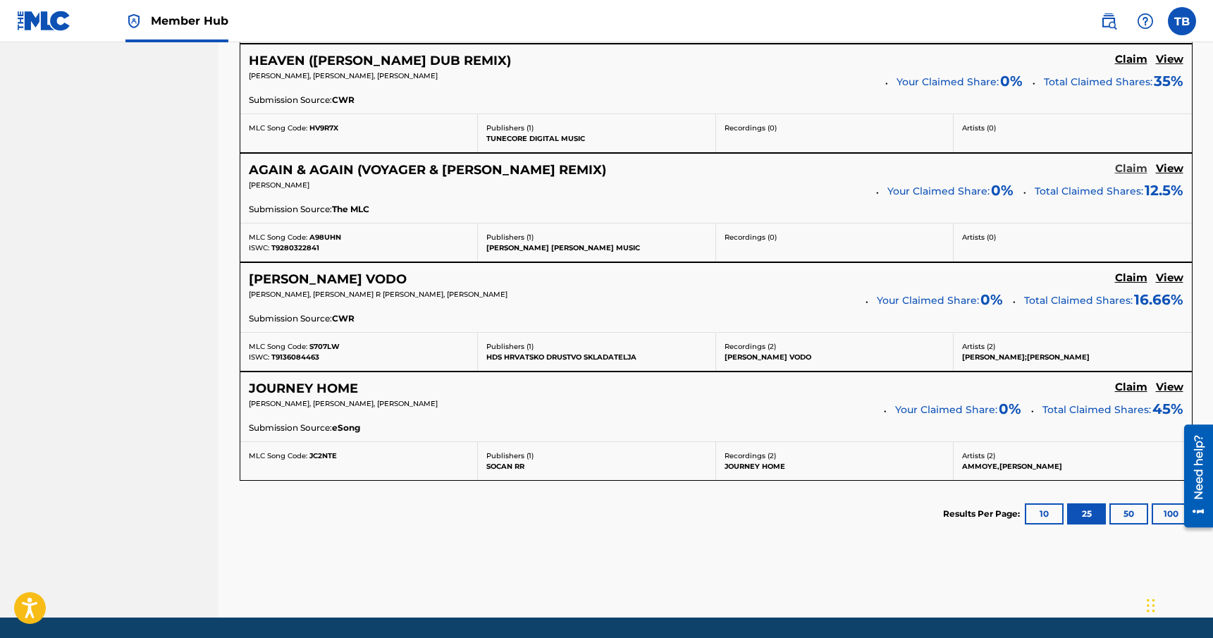
click at [1124, 165] on h5 "Claim" at bounding box center [1131, 168] width 32 height 13
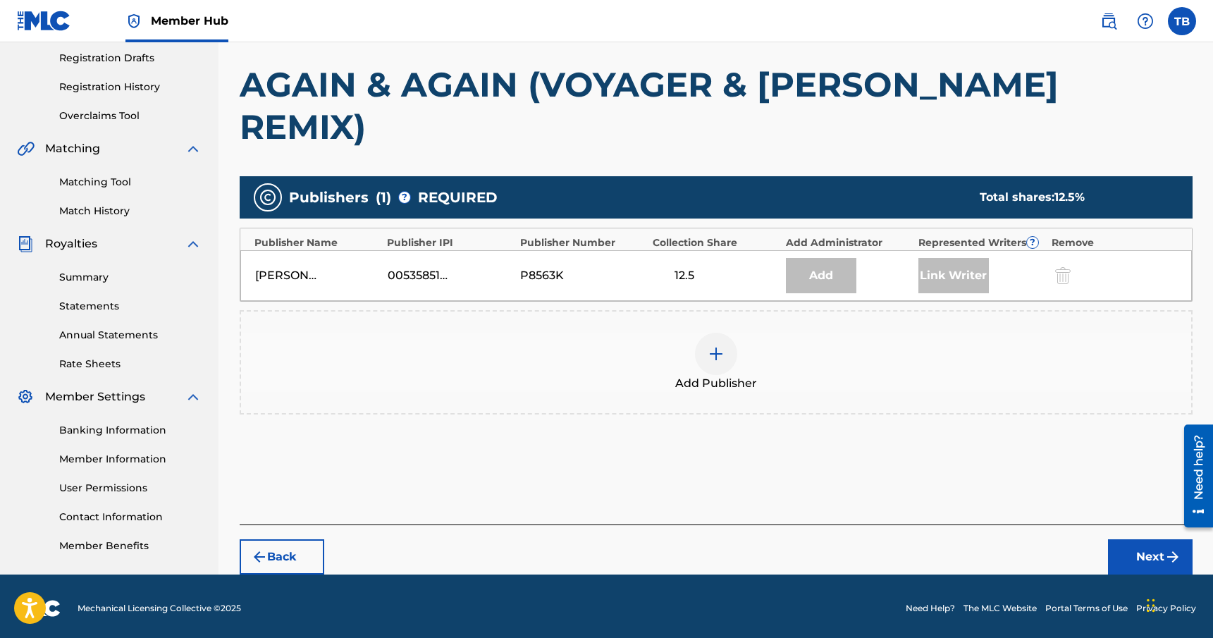
click at [709, 333] on div at bounding box center [716, 354] width 42 height 42
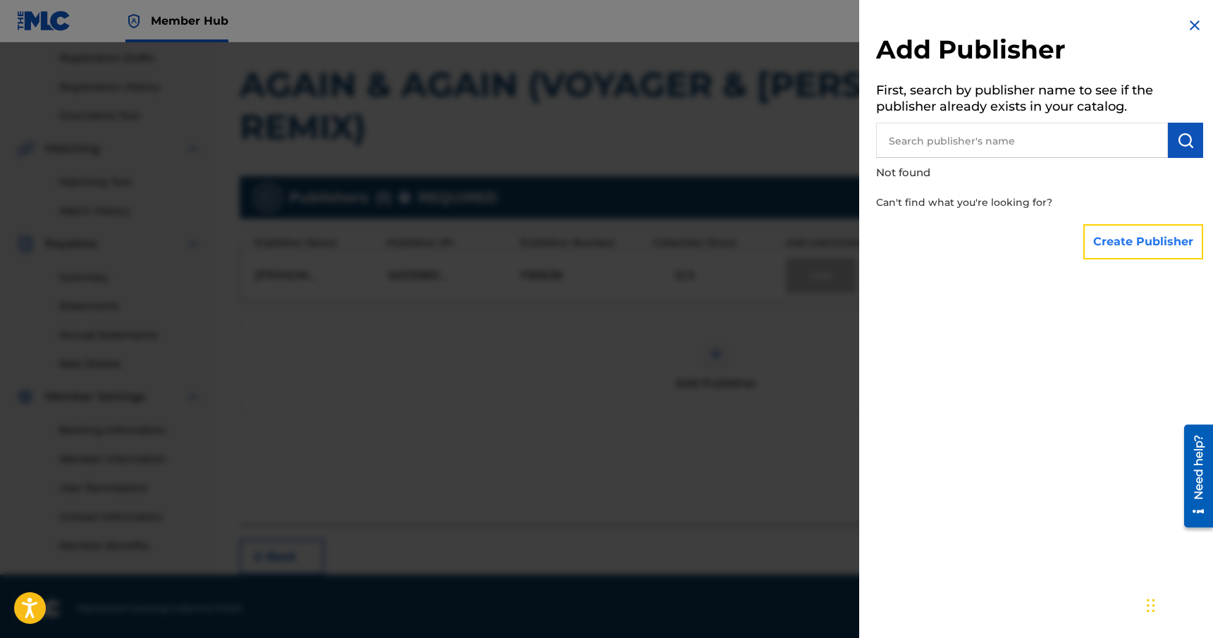
click at [1139, 243] on button "Create Publisher" at bounding box center [1144, 241] width 120 height 35
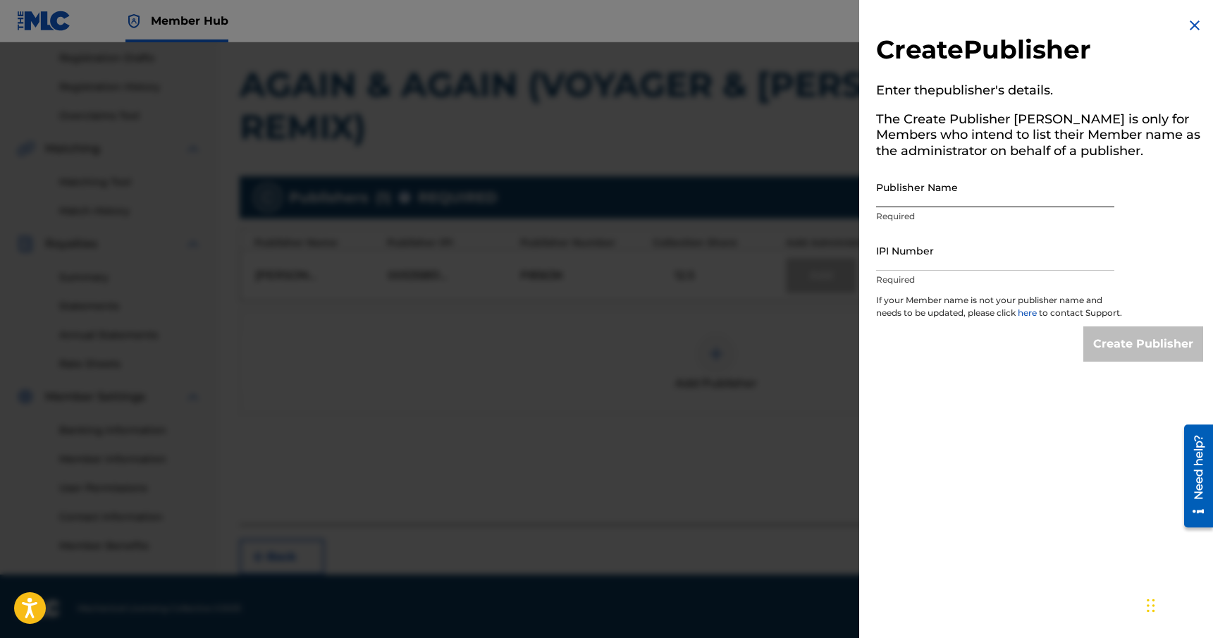
click at [955, 197] on input "Publisher Name" at bounding box center [995, 187] width 238 height 40
type input "Rhythm & Culture Music"
click at [921, 266] on input "IPI Number" at bounding box center [995, 251] width 238 height 40
paste input "00449700739"
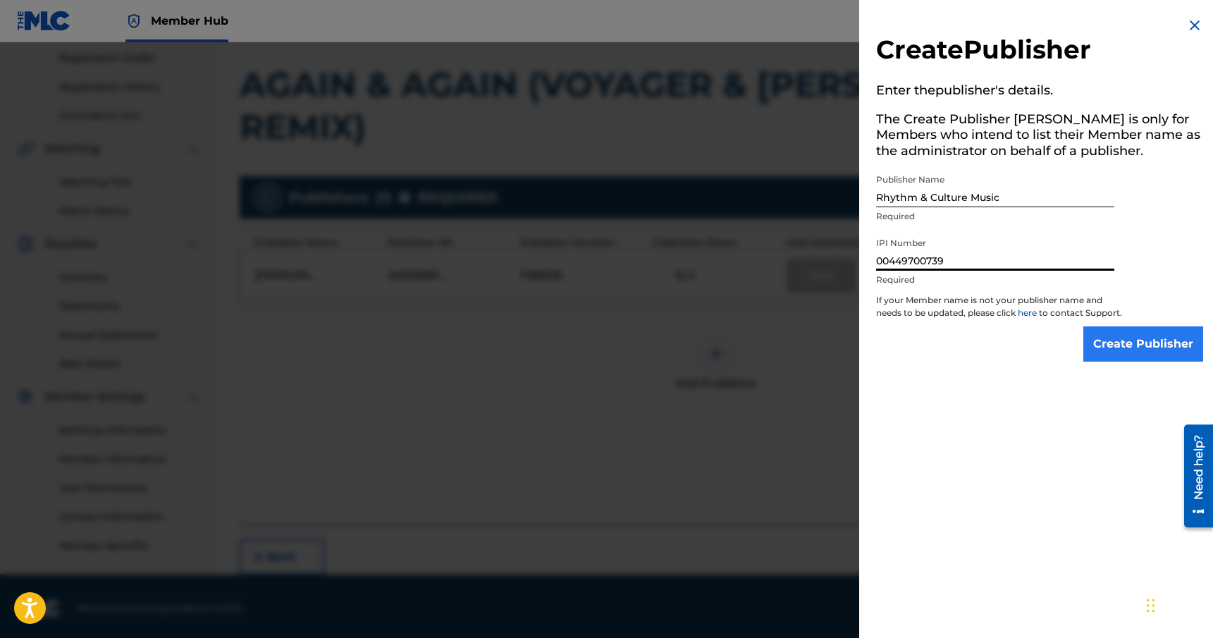
type input "00449700739"
click at [1156, 348] on input "Create Publisher" at bounding box center [1144, 343] width 120 height 35
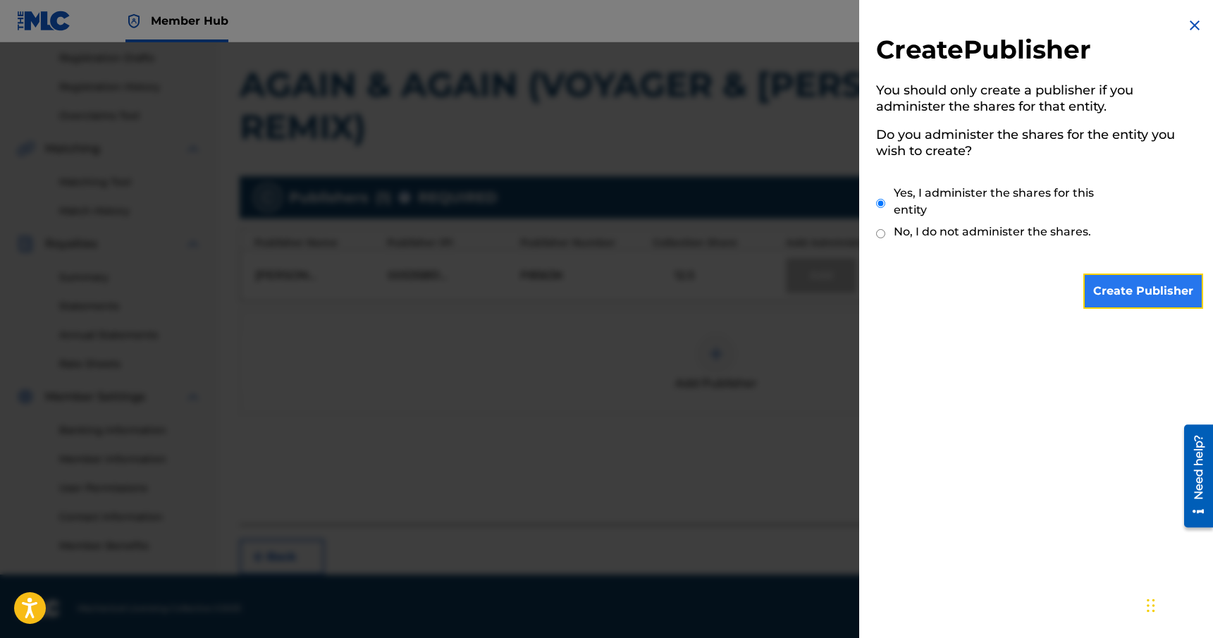
click at [1147, 296] on input "Create Publisher" at bounding box center [1144, 291] width 120 height 35
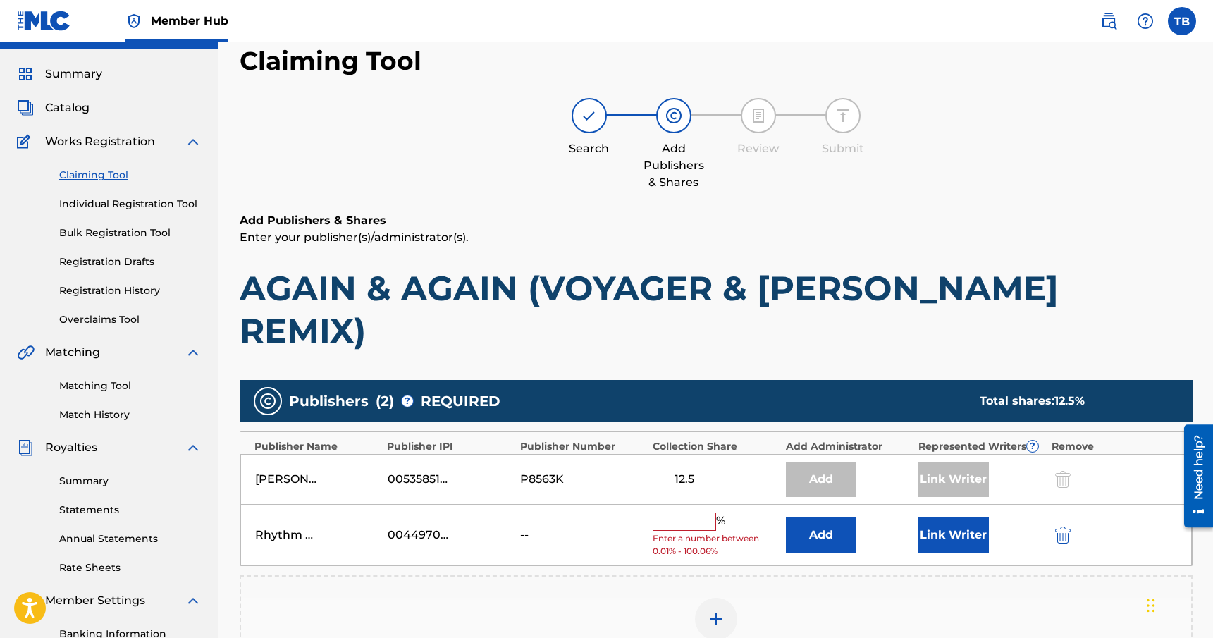
scroll to position [33, 0]
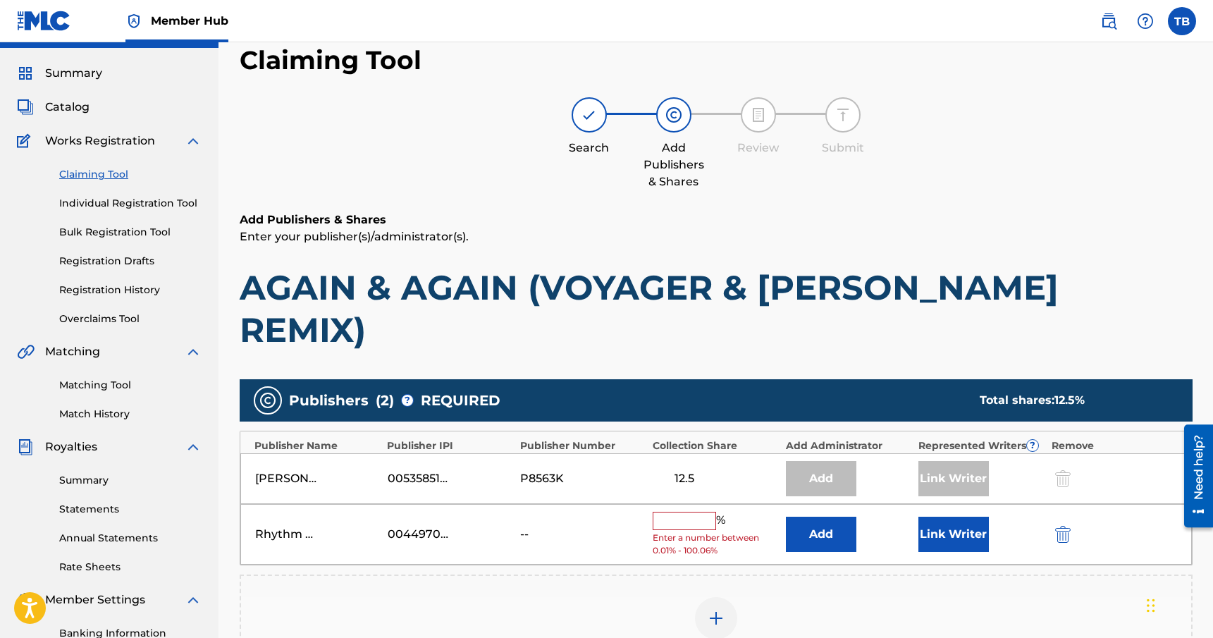
click at [680, 512] on input "text" at bounding box center [684, 521] width 63 height 18
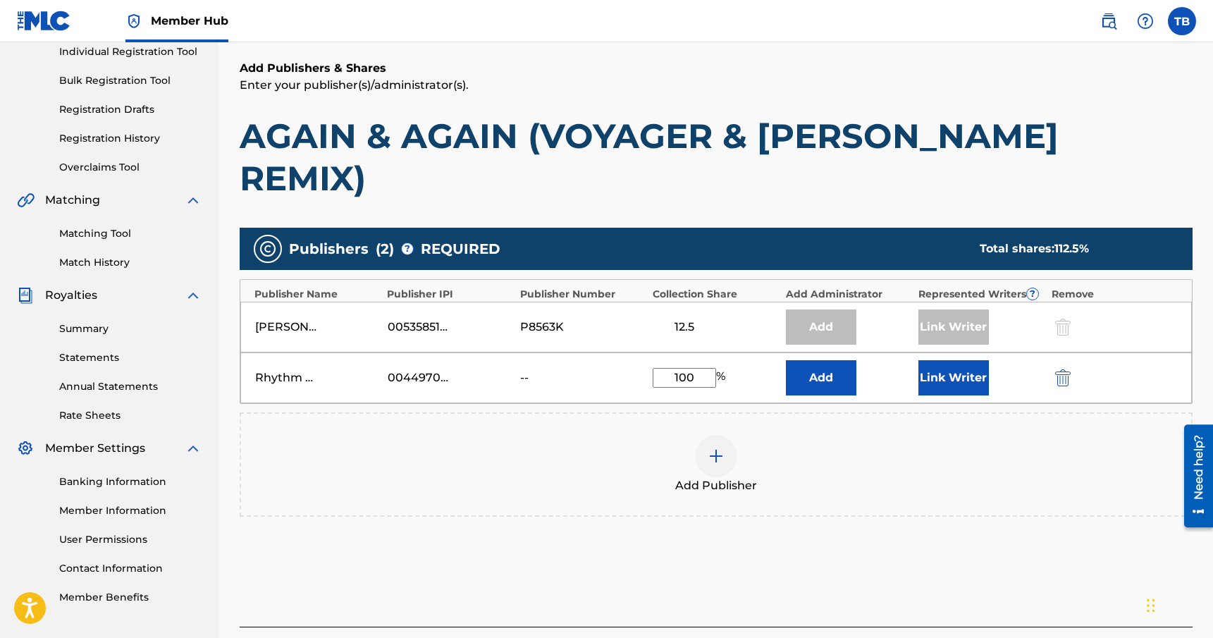
scroll to position [190, 0]
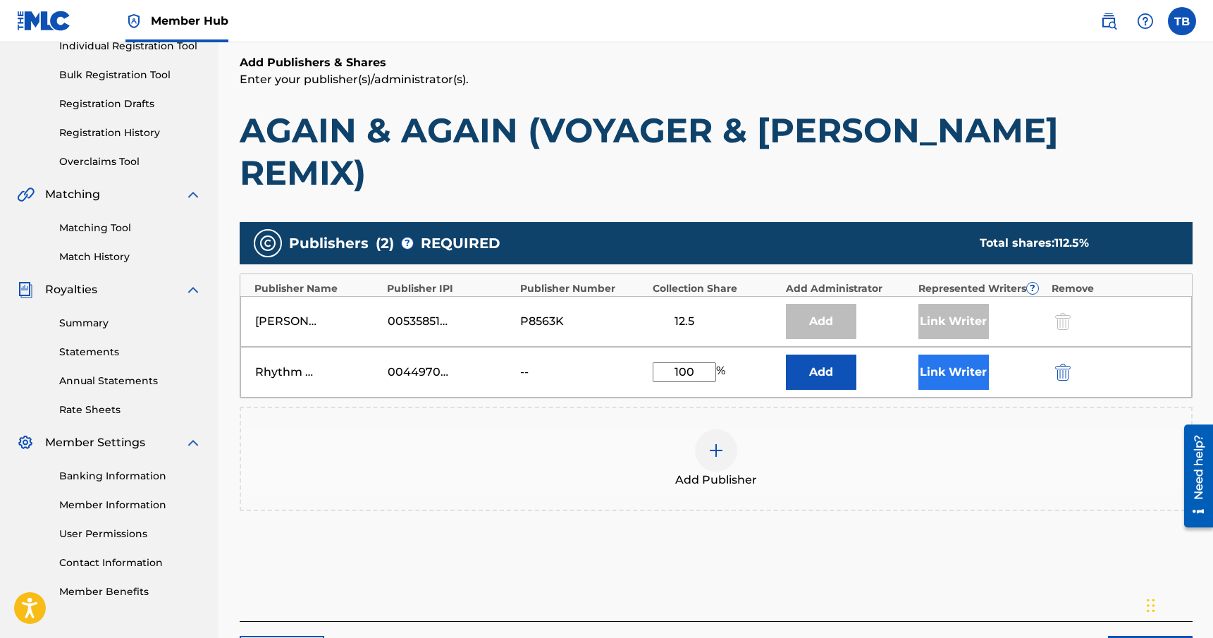
type input "100"
click at [964, 355] on button "Link Writer" at bounding box center [954, 372] width 71 height 35
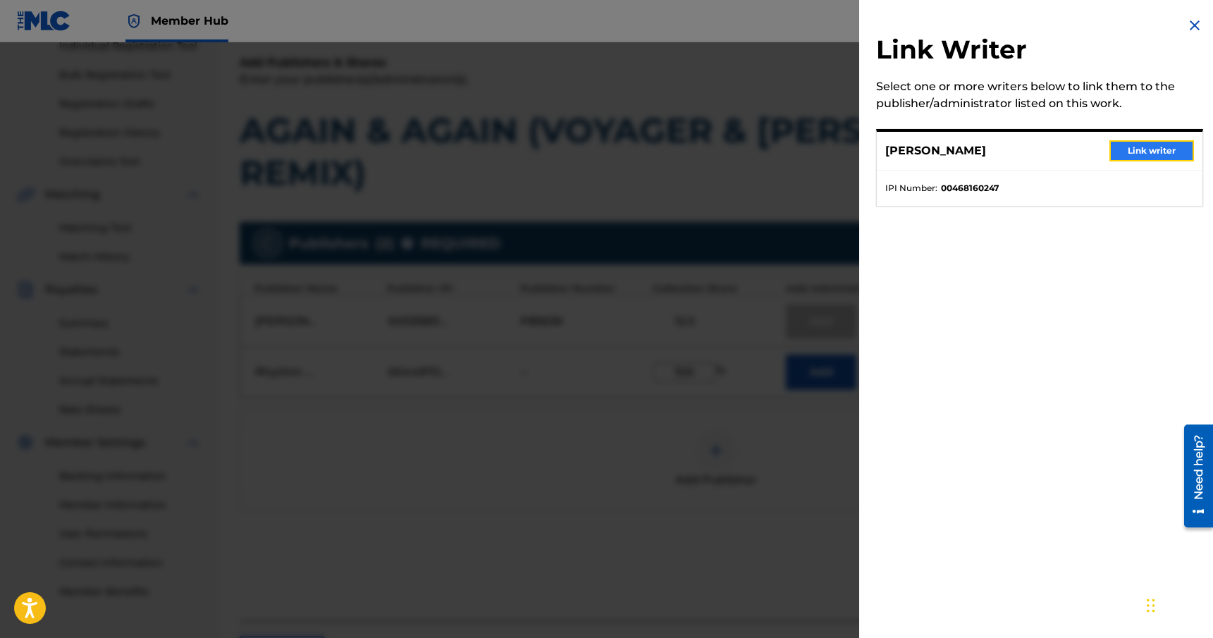
click at [1133, 150] on button "Link writer" at bounding box center [1152, 150] width 85 height 21
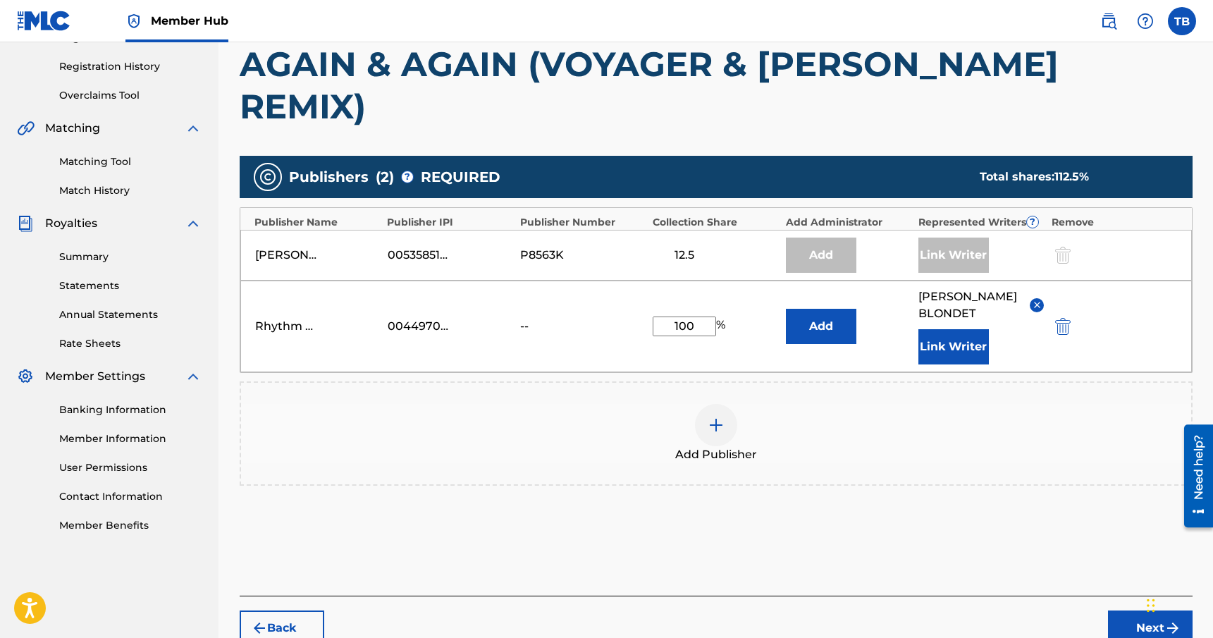
scroll to position [263, 0]
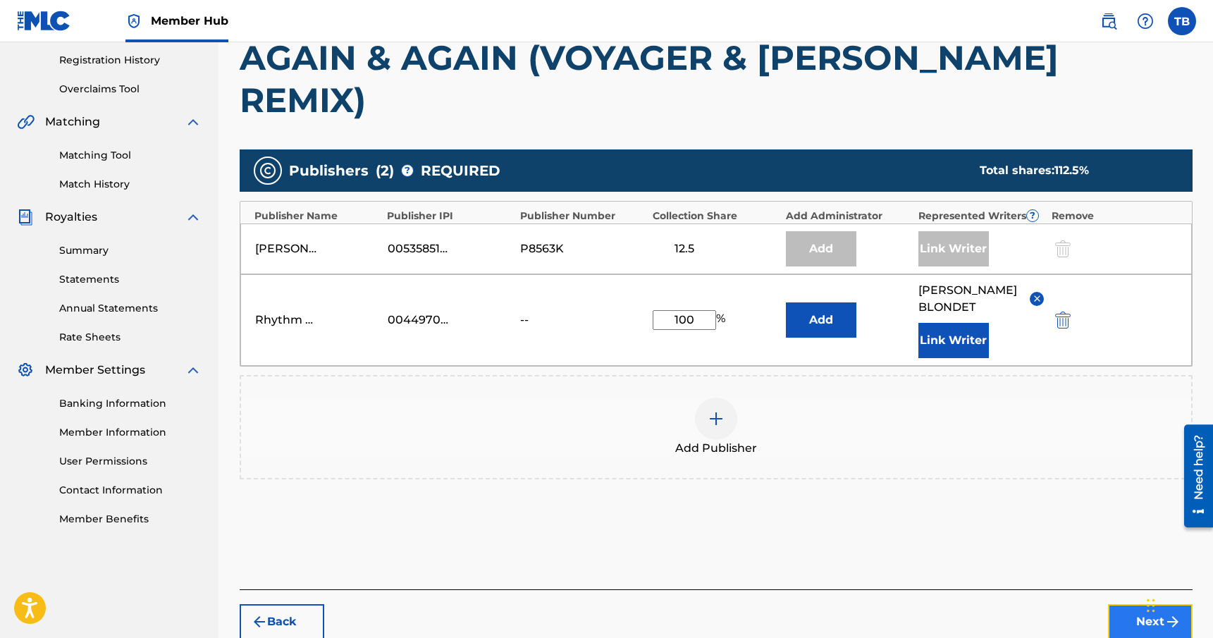
click at [1132, 604] on button "Next" at bounding box center [1150, 621] width 85 height 35
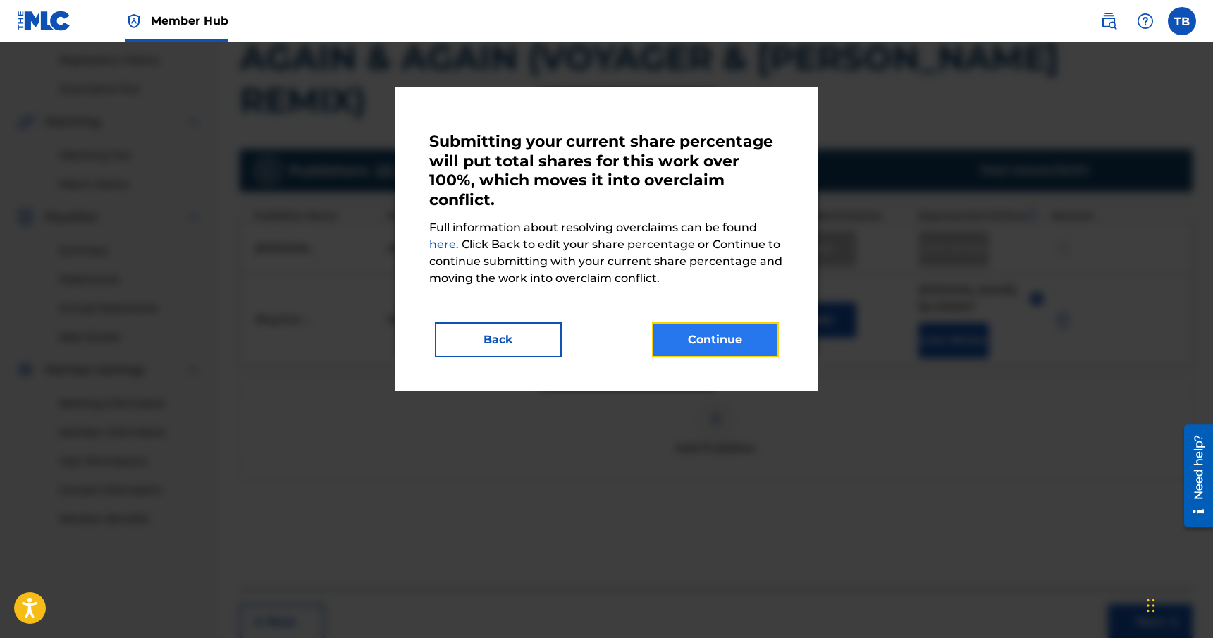
click at [734, 344] on button "Continue" at bounding box center [715, 339] width 127 height 35
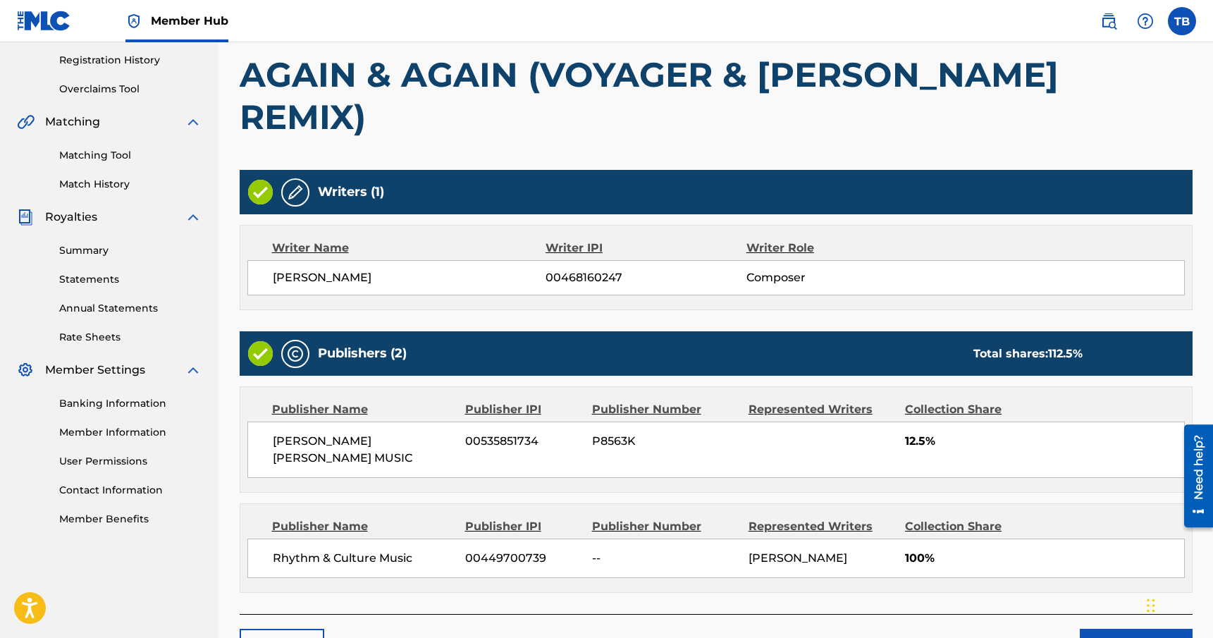
scroll to position [296, 0]
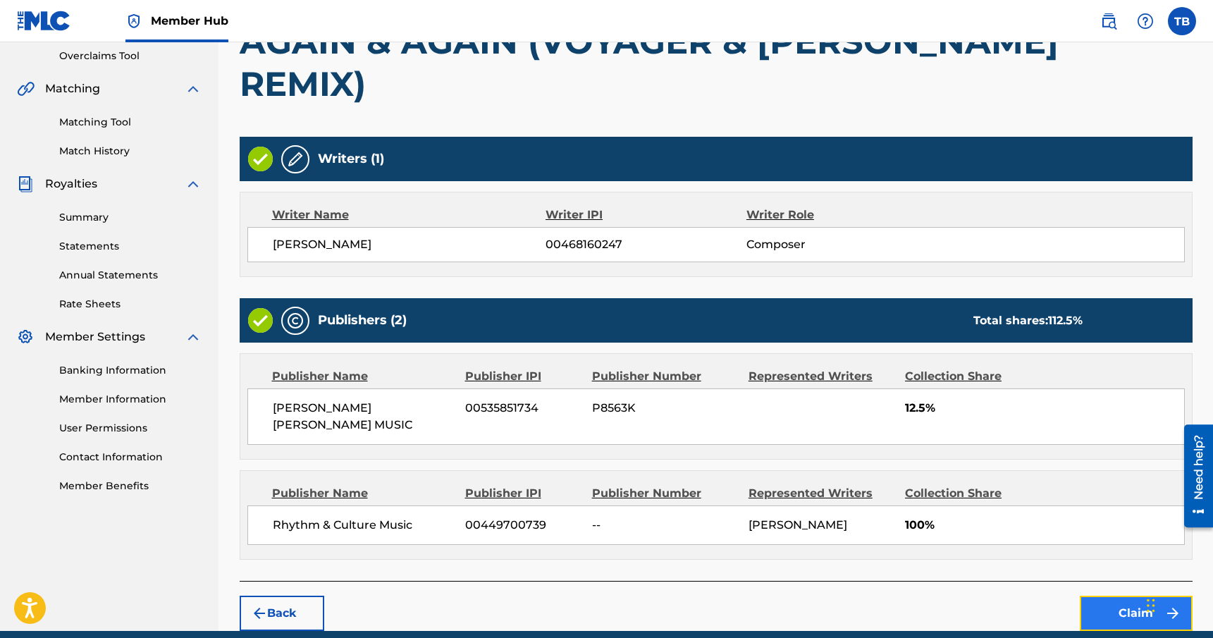
click at [1127, 596] on button "Claim" at bounding box center [1136, 613] width 113 height 35
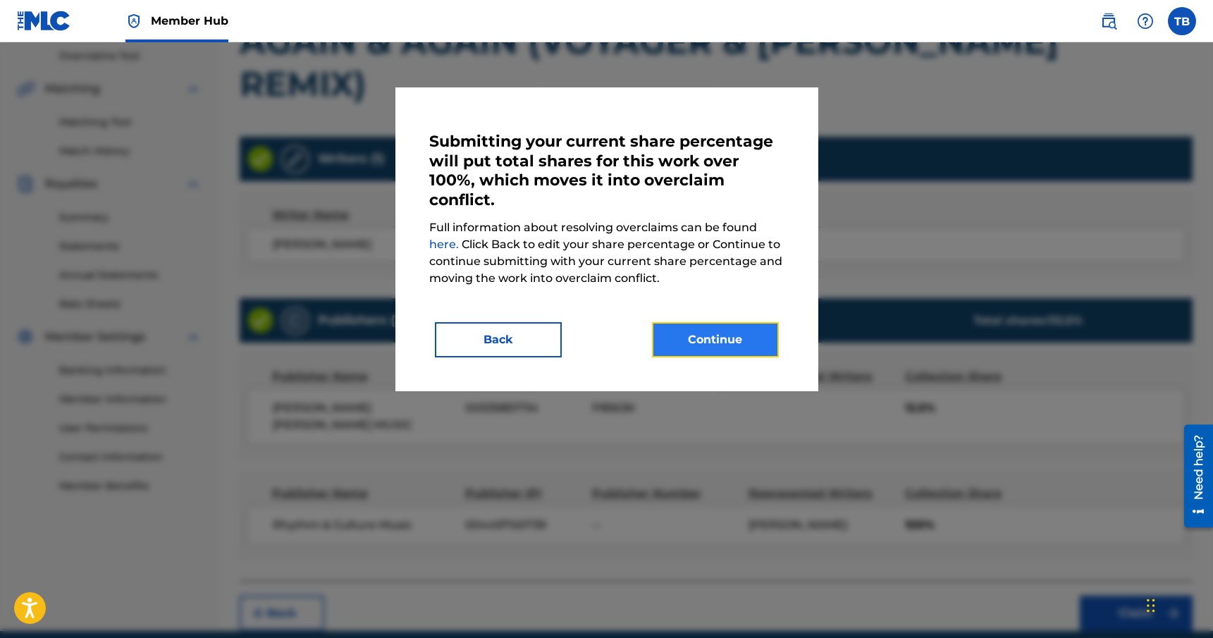
click at [721, 338] on button "Continue" at bounding box center [715, 339] width 127 height 35
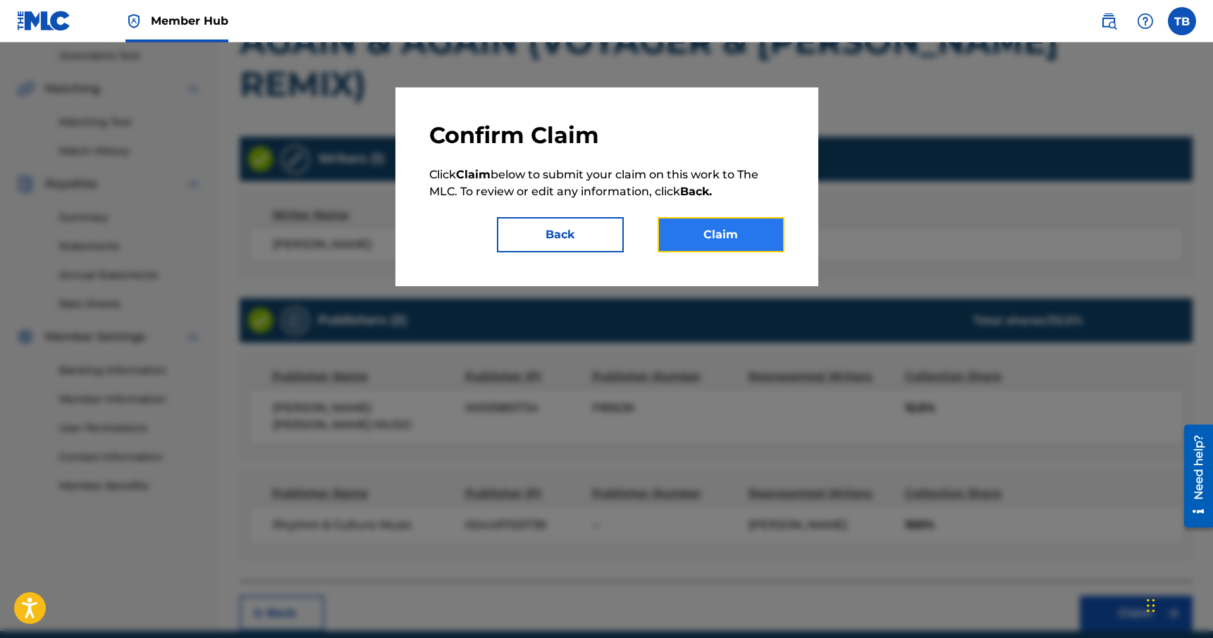
click at [733, 227] on button "Claim" at bounding box center [721, 234] width 127 height 35
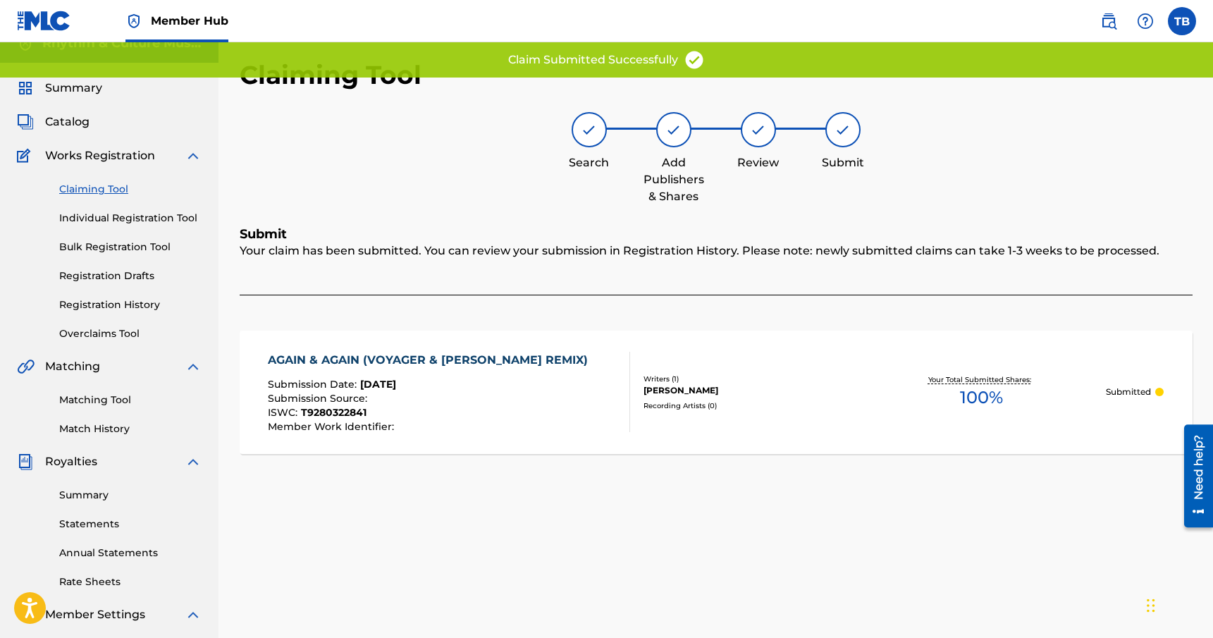
scroll to position [0, 0]
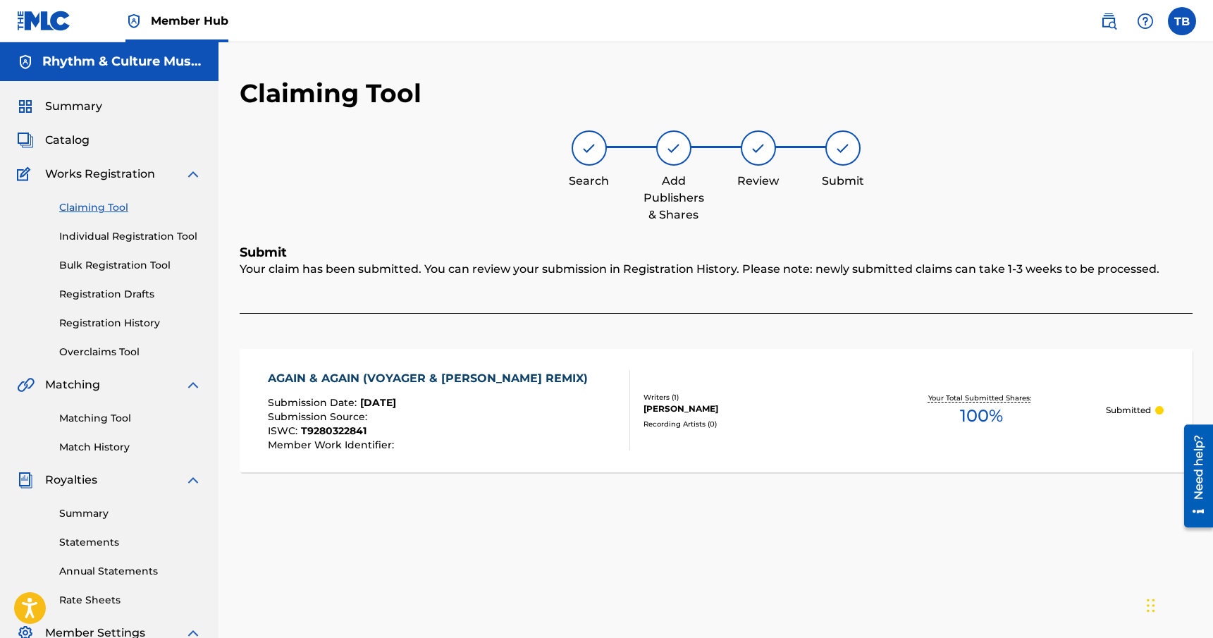
click at [115, 204] on link "Claiming Tool" at bounding box center [130, 207] width 142 height 15
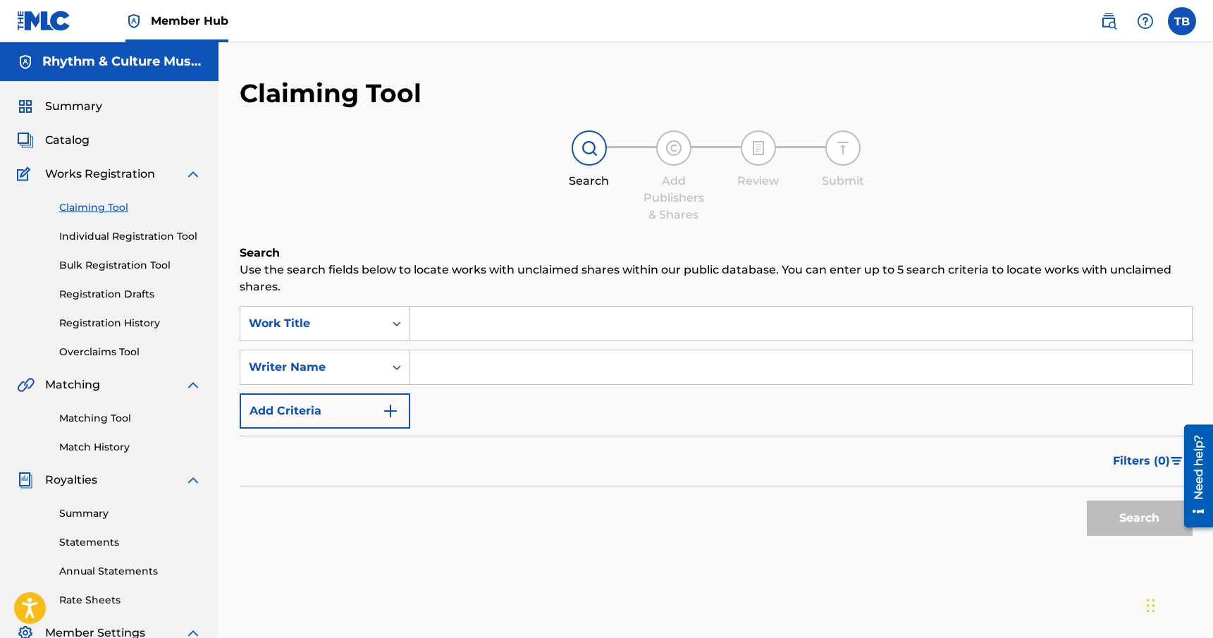
click at [488, 368] on input "Search Form" at bounding box center [801, 367] width 782 height 34
type input "[PERSON_NAME]"
click at [1121, 520] on button "Search" at bounding box center [1140, 518] width 106 height 35
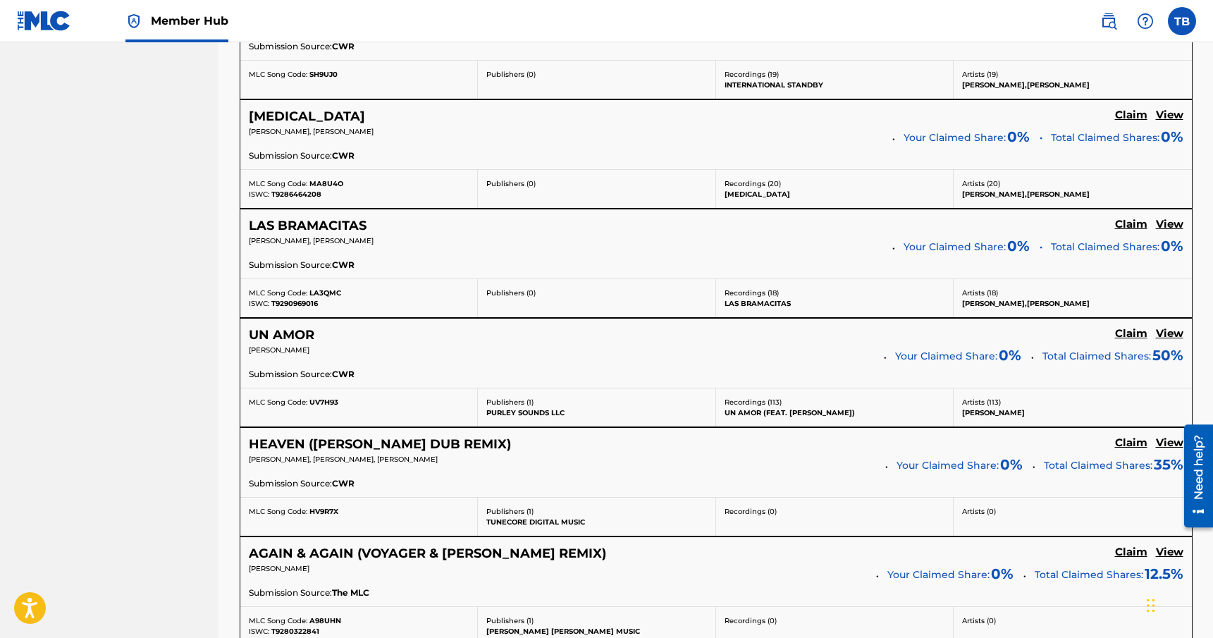
scroll to position [1237, 0]
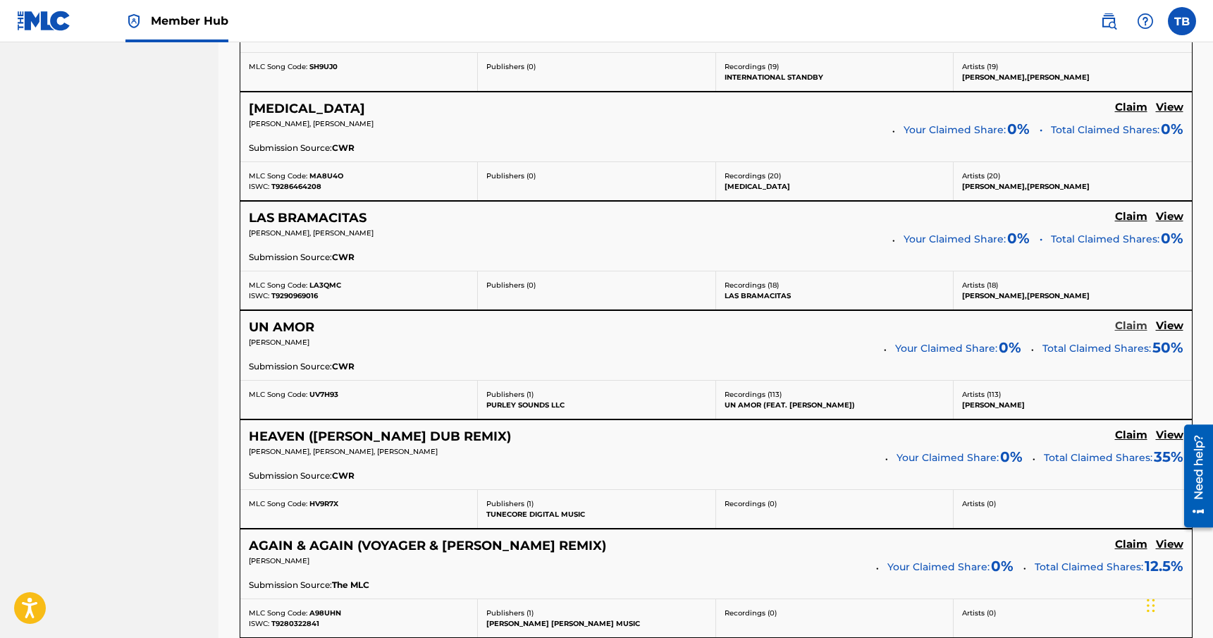
click at [1128, 324] on h5 "Claim" at bounding box center [1131, 325] width 32 height 13
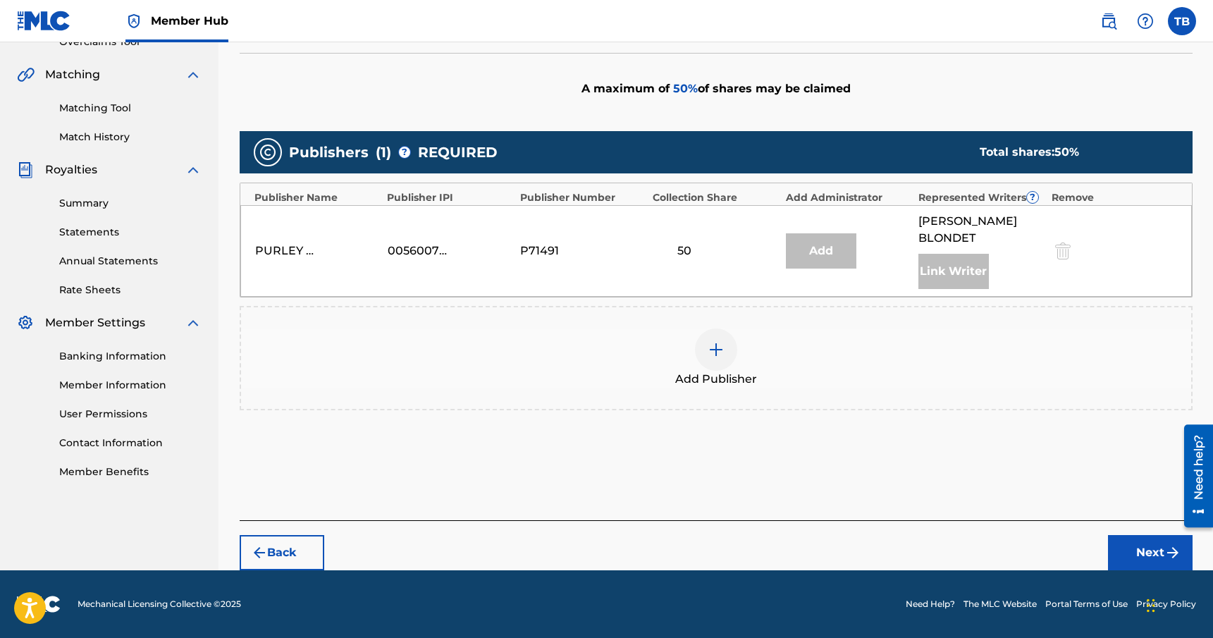
scroll to position [293, 0]
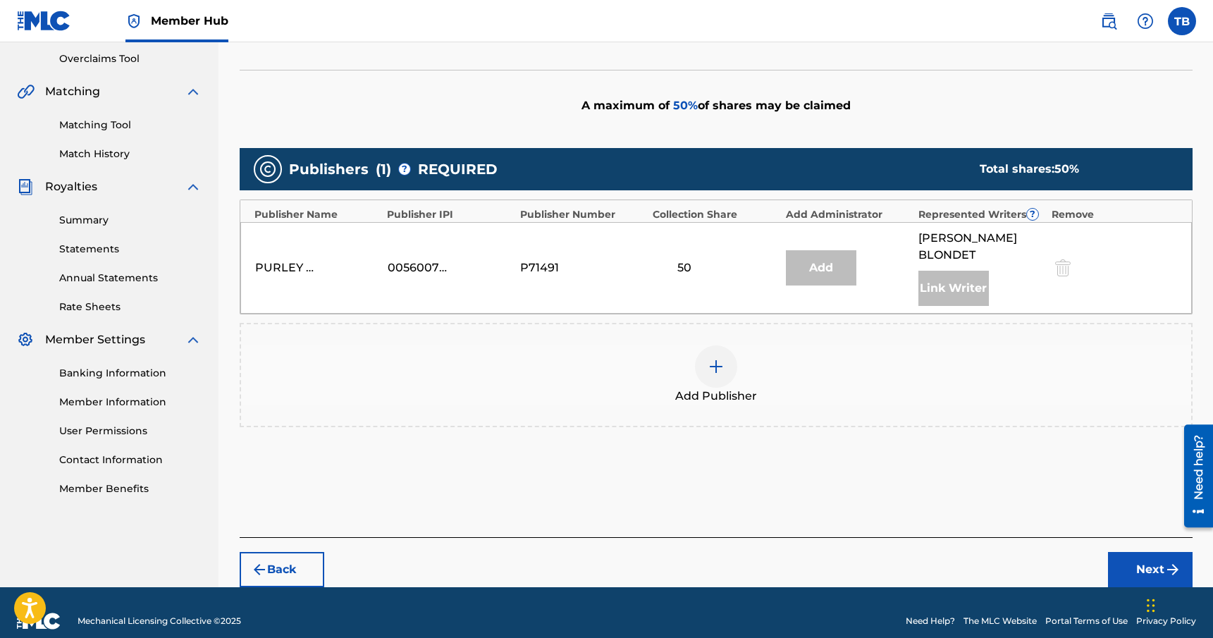
click at [717, 358] on img at bounding box center [716, 366] width 17 height 17
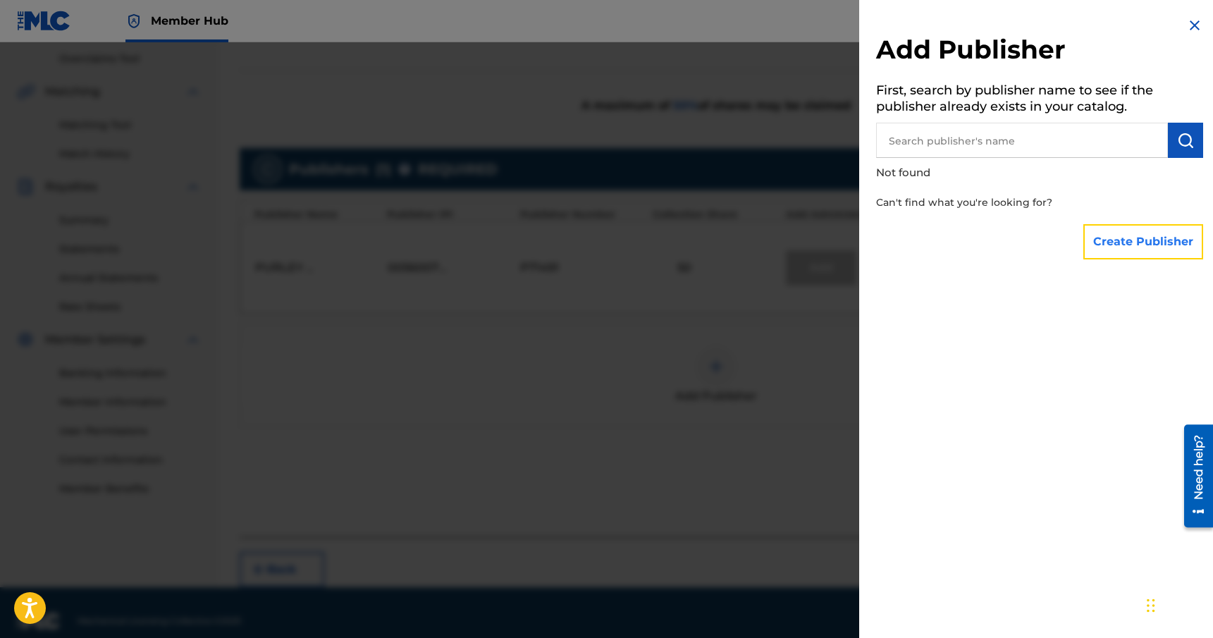
click at [1129, 243] on button "Create Publisher" at bounding box center [1144, 241] width 120 height 35
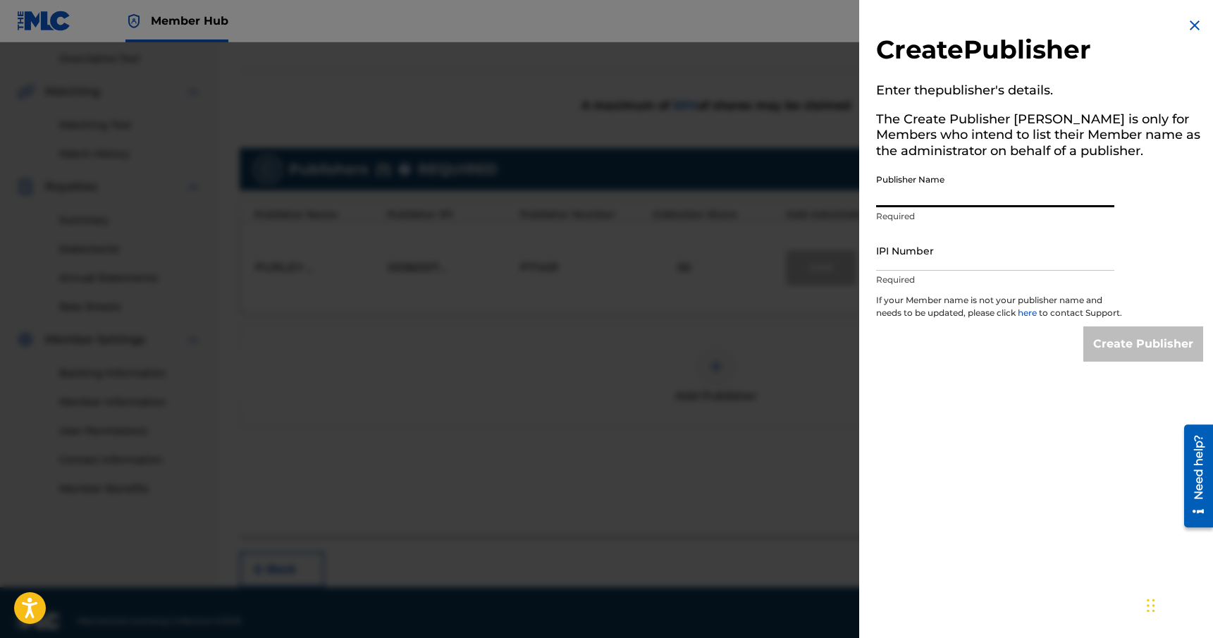
click at [981, 194] on input "Publisher Name" at bounding box center [995, 187] width 238 height 40
type input "Rhythm & Culture Music"
click at [995, 261] on input "IPI Number" at bounding box center [995, 251] width 238 height 40
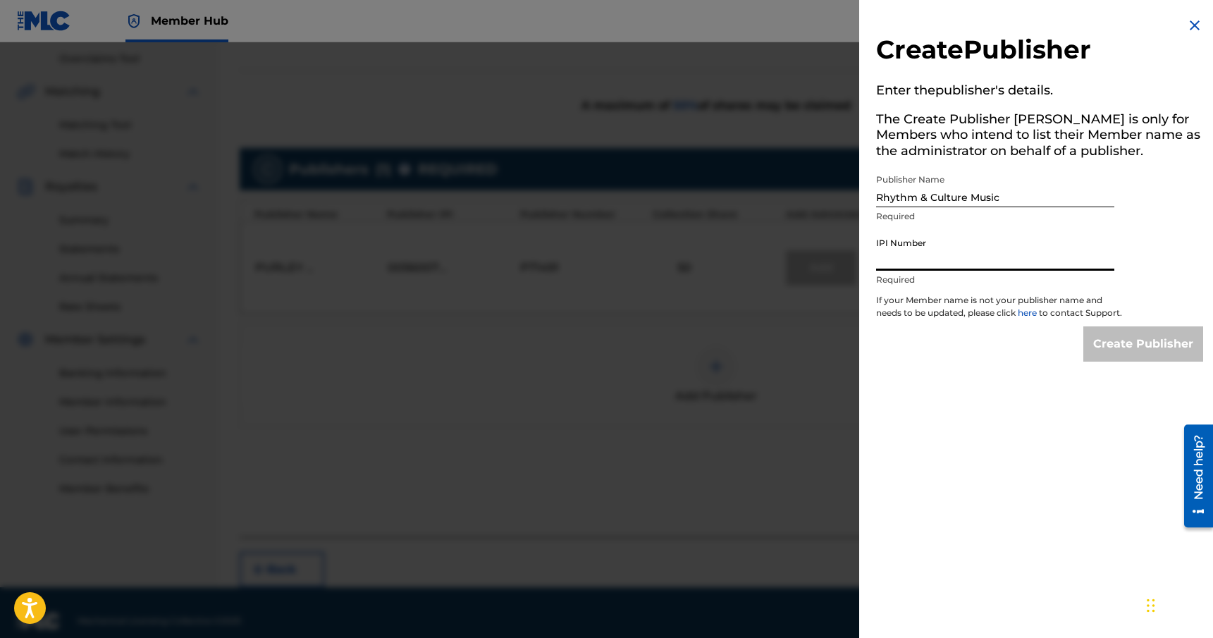
paste input "00449700739"
type input "00449700739"
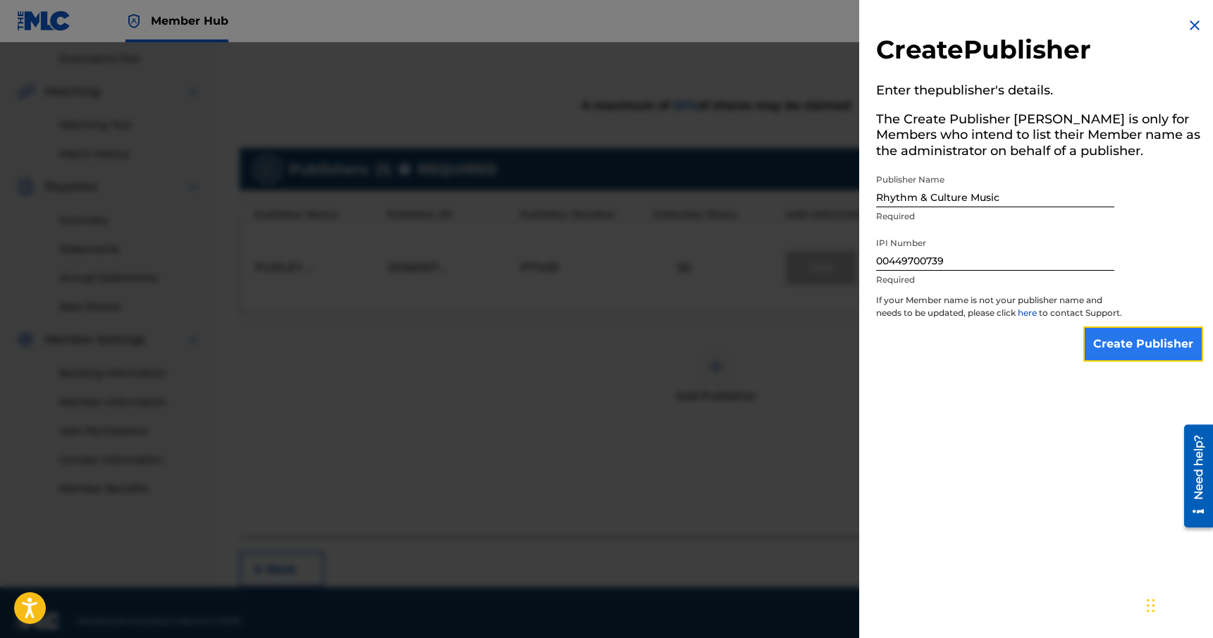
click at [1129, 357] on input "Create Publisher" at bounding box center [1144, 343] width 120 height 35
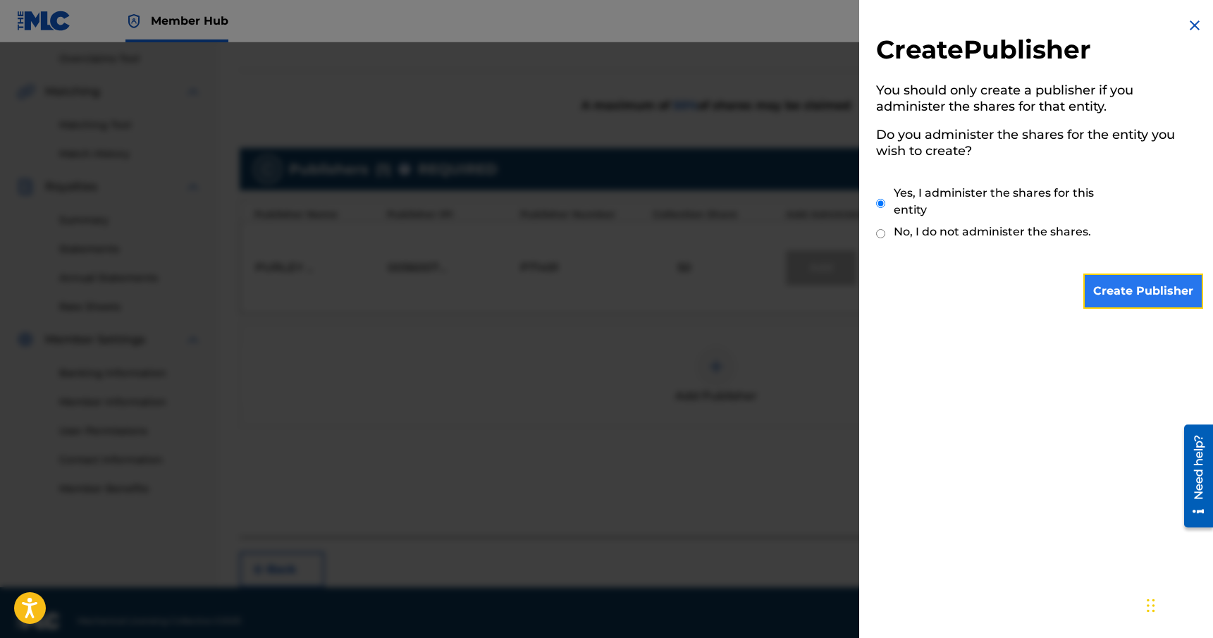
click at [1151, 288] on input "Create Publisher" at bounding box center [1144, 291] width 120 height 35
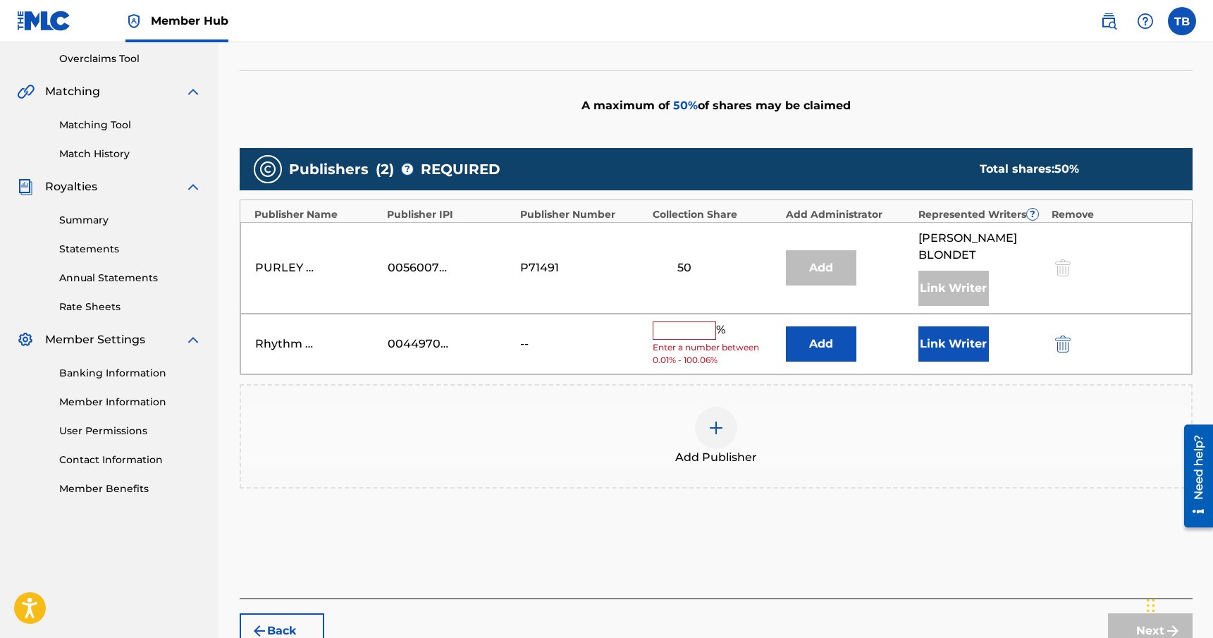
click at [686, 321] on input "text" at bounding box center [684, 330] width 63 height 18
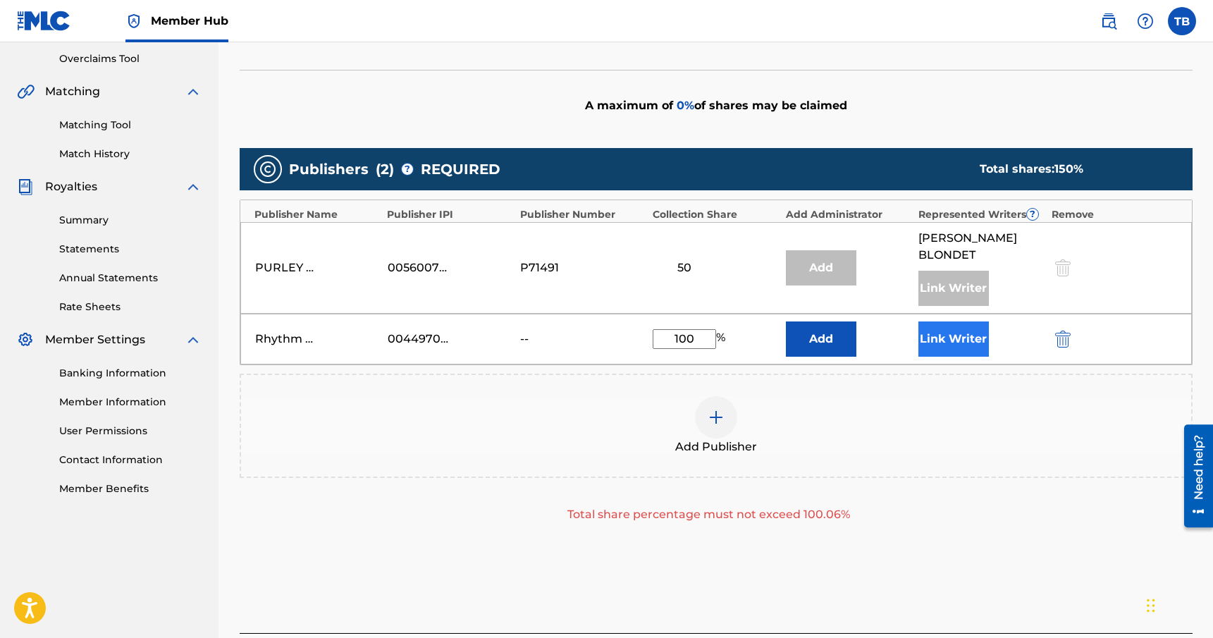
type input "100"
click at [943, 327] on button "Link Writer" at bounding box center [954, 338] width 71 height 35
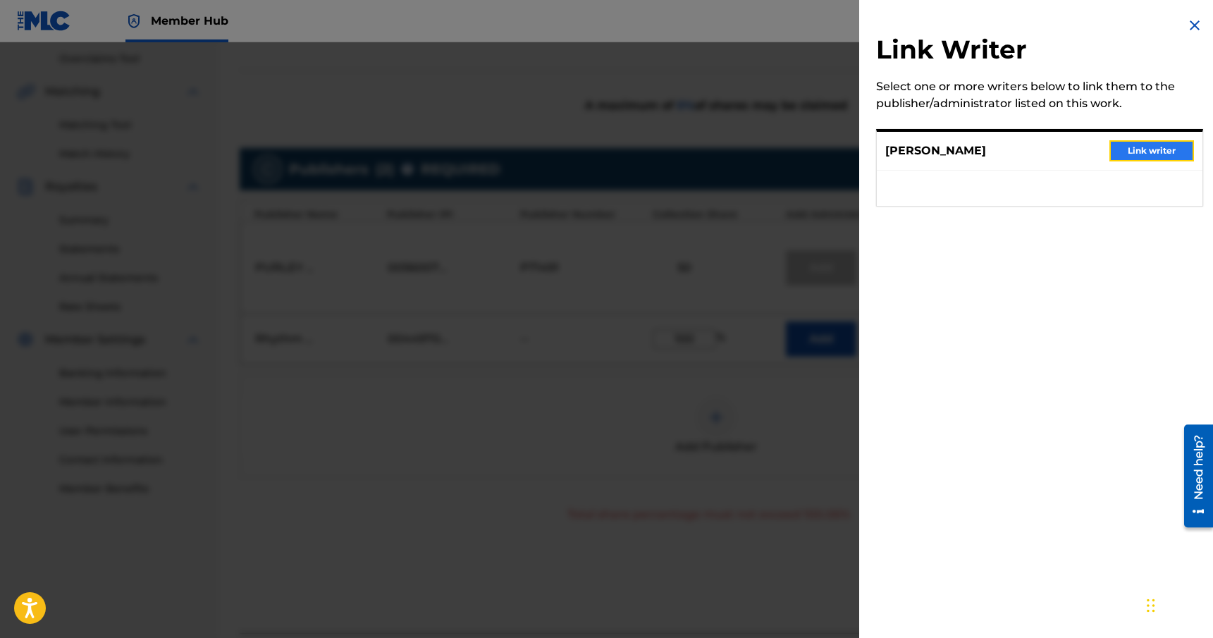
click at [1129, 151] on button "Link writer" at bounding box center [1152, 150] width 85 height 21
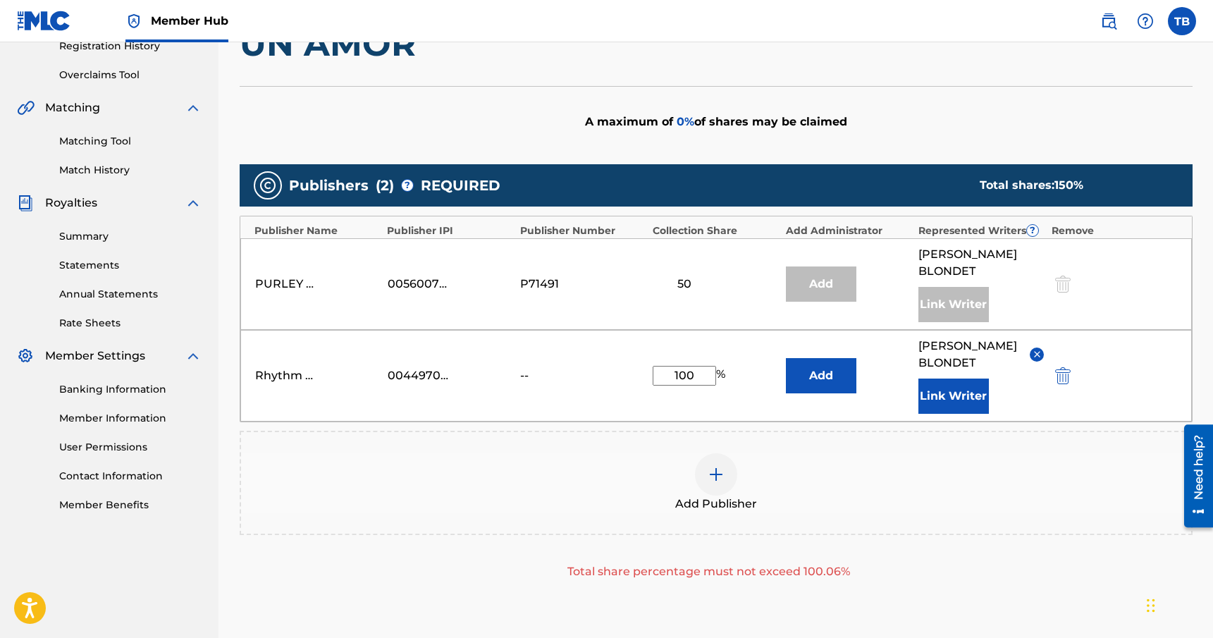
scroll to position [276, 0]
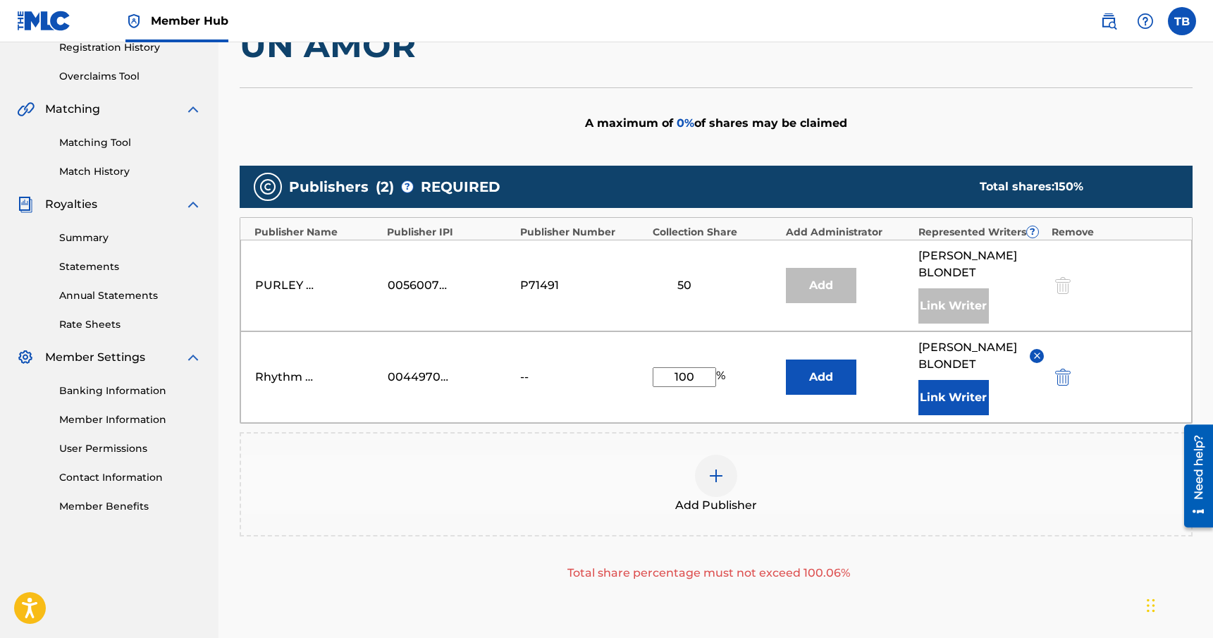
click at [1065, 277] on div at bounding box center [1061, 285] width 21 height 16
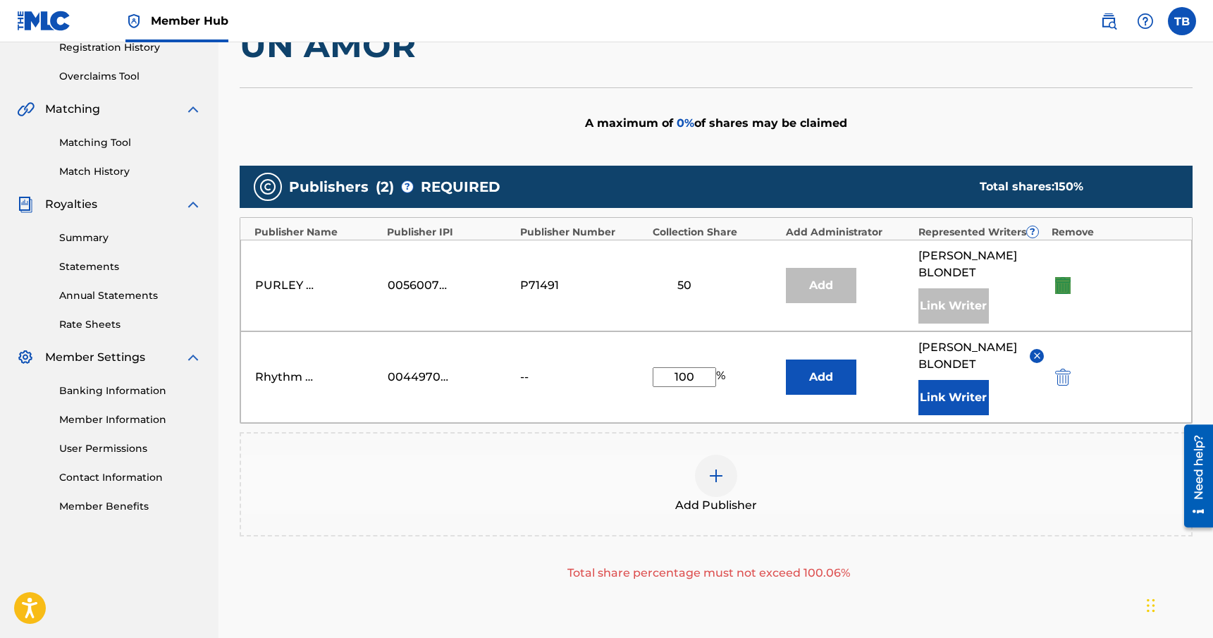
click at [1116, 274] on div "PURLEY SOUNDS LLC 00560075959 P71491 50 Add [PERSON_NAME] Link Writer" at bounding box center [716, 286] width 952 height 92
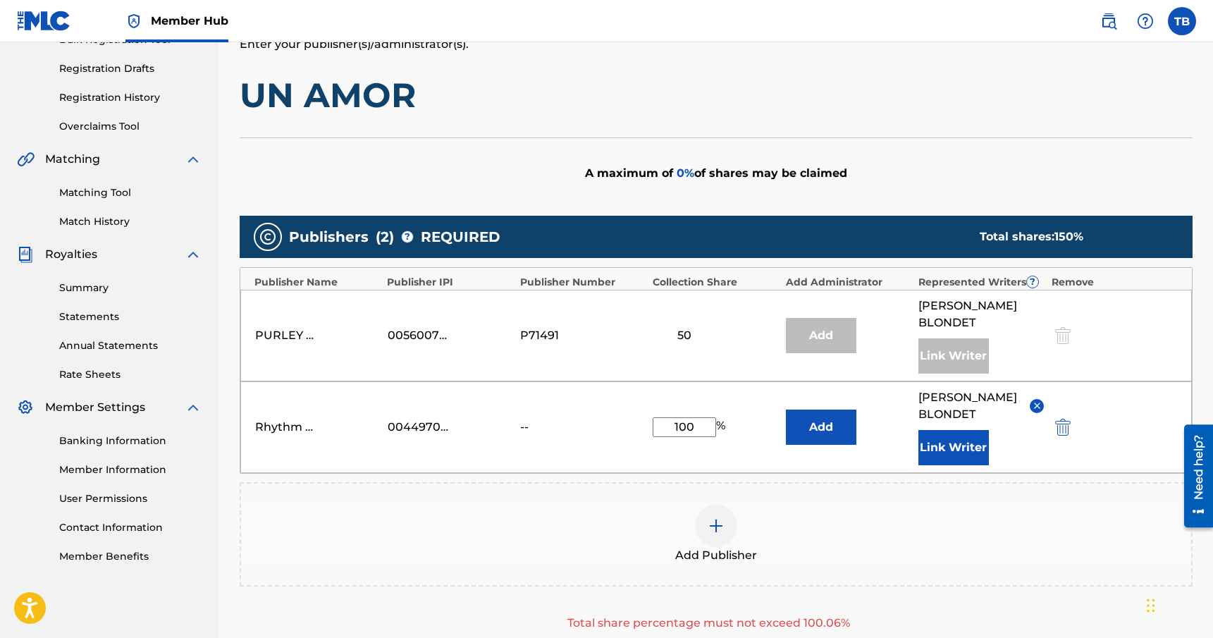
scroll to position [0, 0]
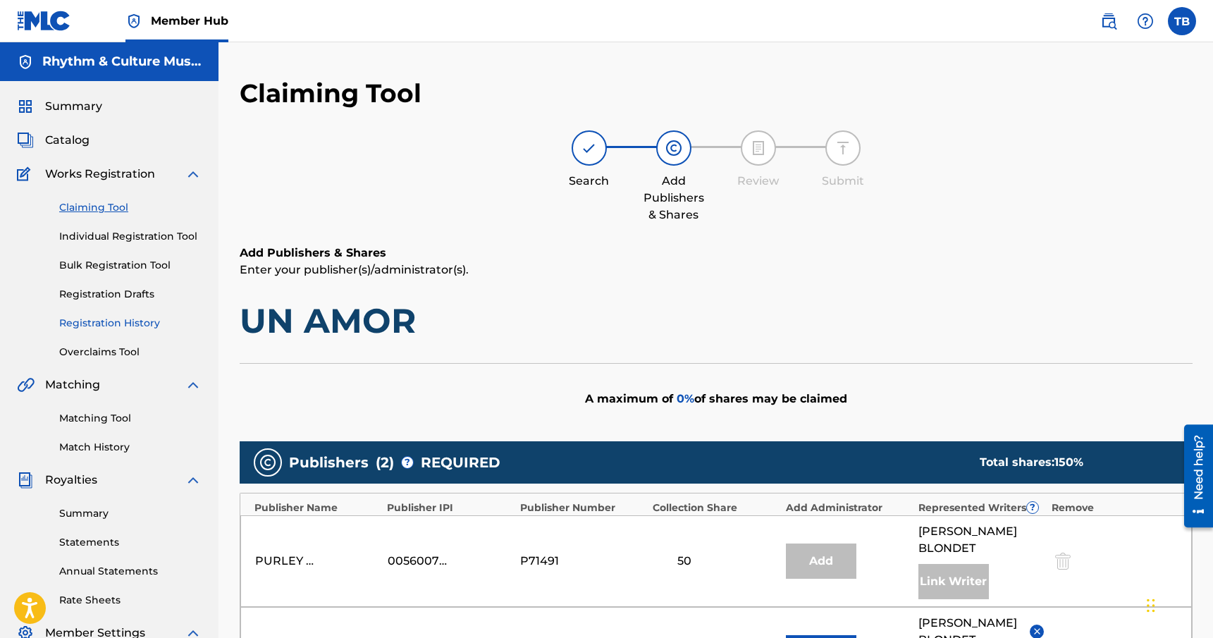
click at [132, 325] on link "Registration History" at bounding box center [130, 323] width 142 height 15
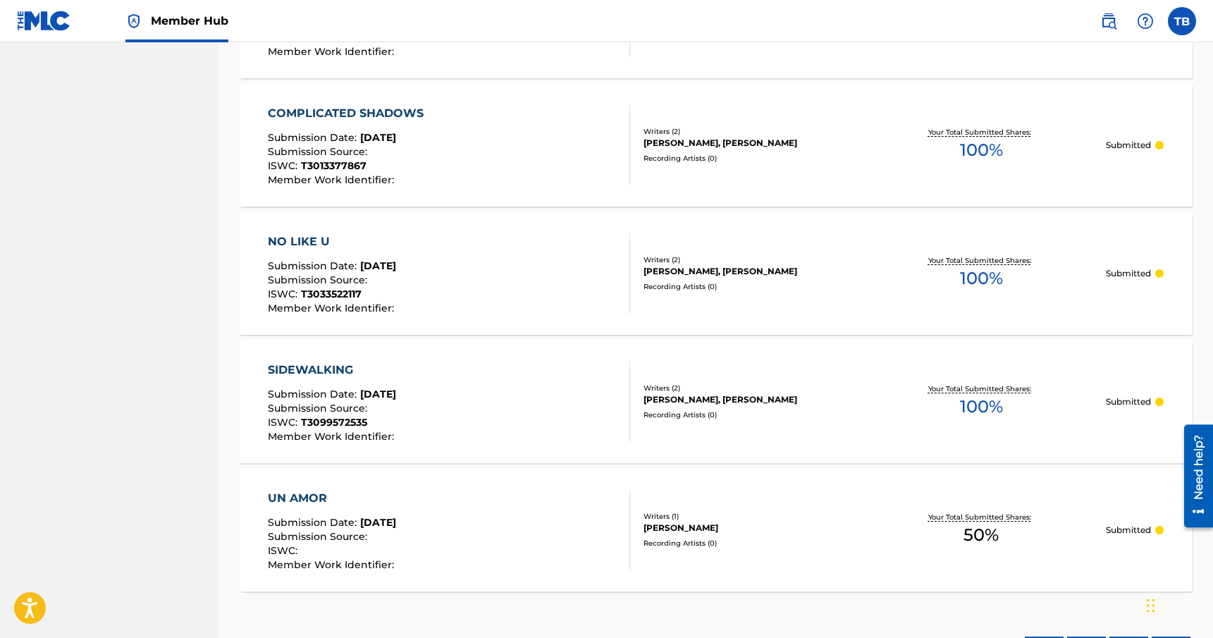
scroll to position [1234, 0]
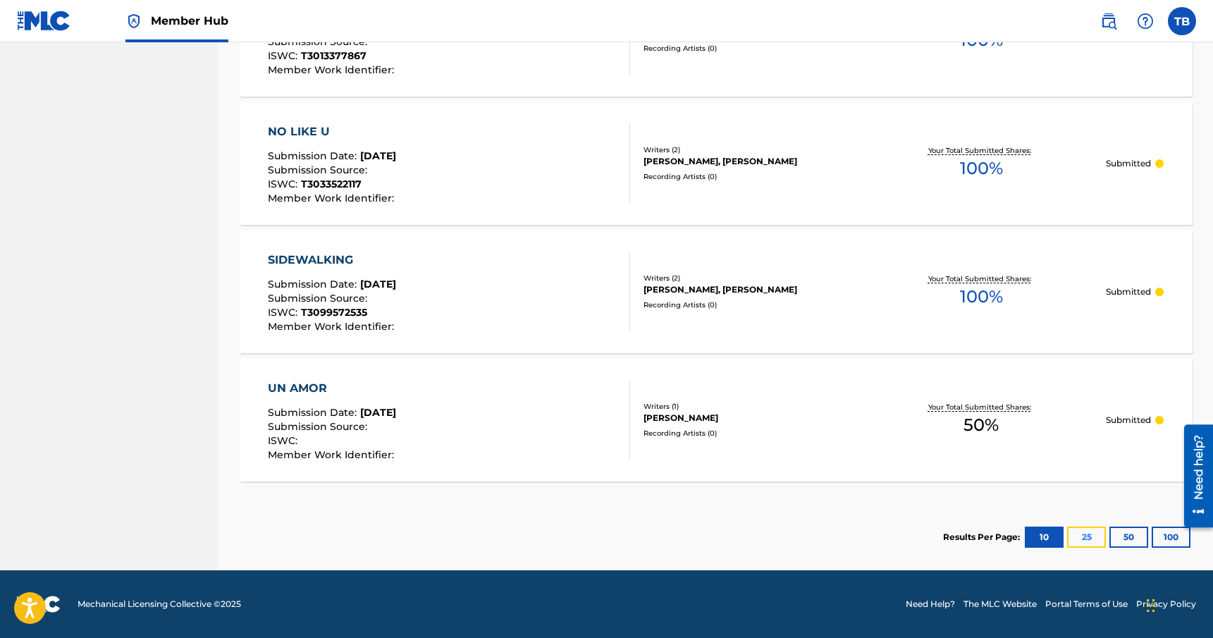
click at [1089, 532] on button "25" at bounding box center [1086, 537] width 39 height 21
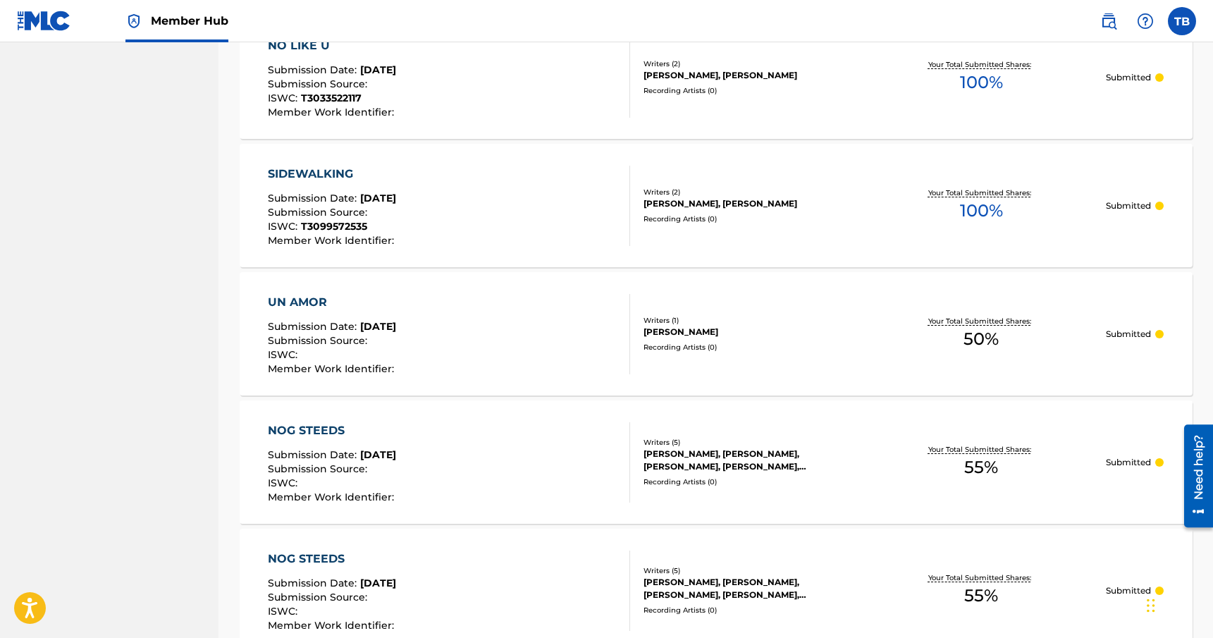
scroll to position [1490, 0]
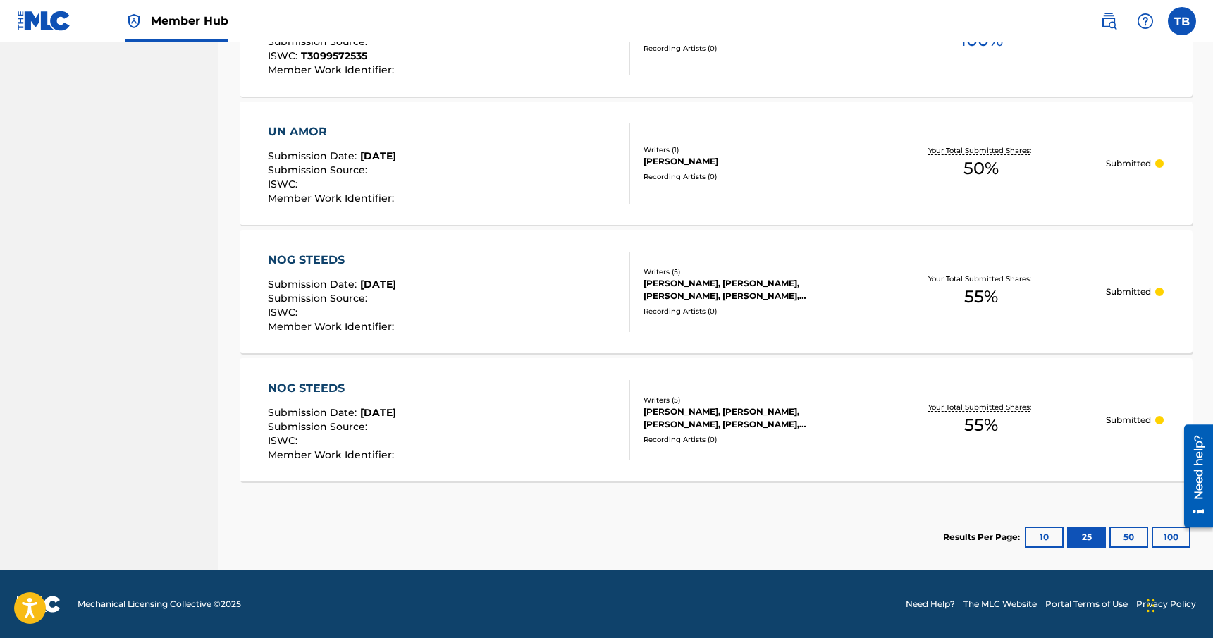
click at [575, 413] on div "NOG STEEDS Submission Date : [DATE] Submission Source : ISWC : Member Work Iden…" at bounding box center [449, 420] width 362 height 80
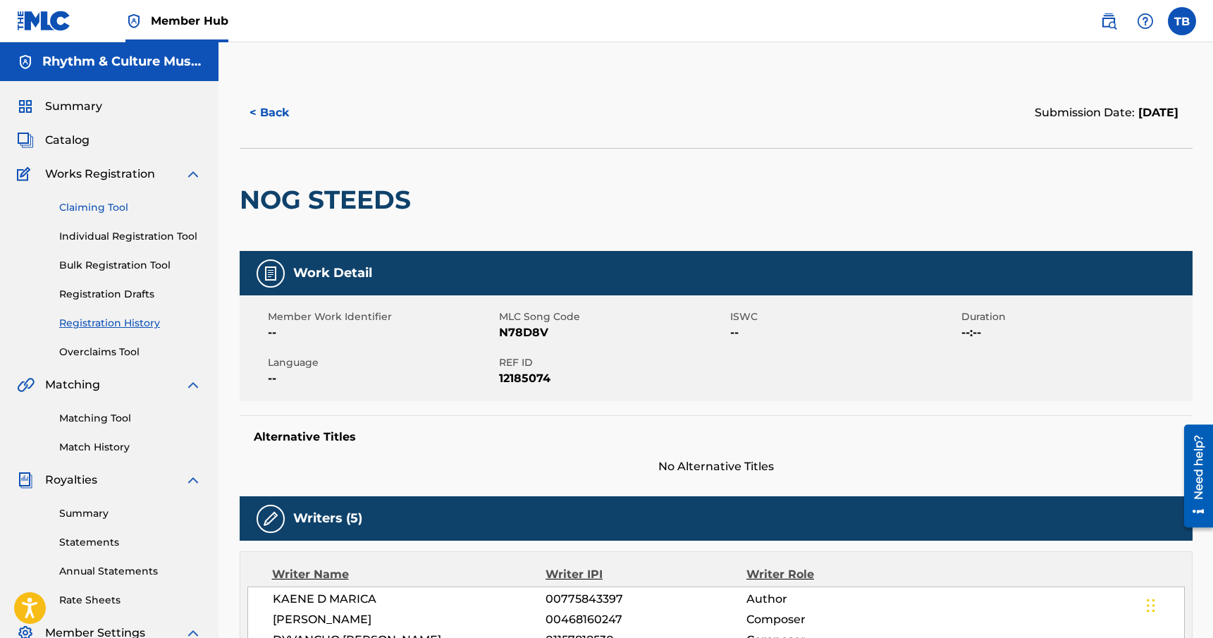
click at [82, 207] on link "Claiming Tool" at bounding box center [130, 207] width 142 height 15
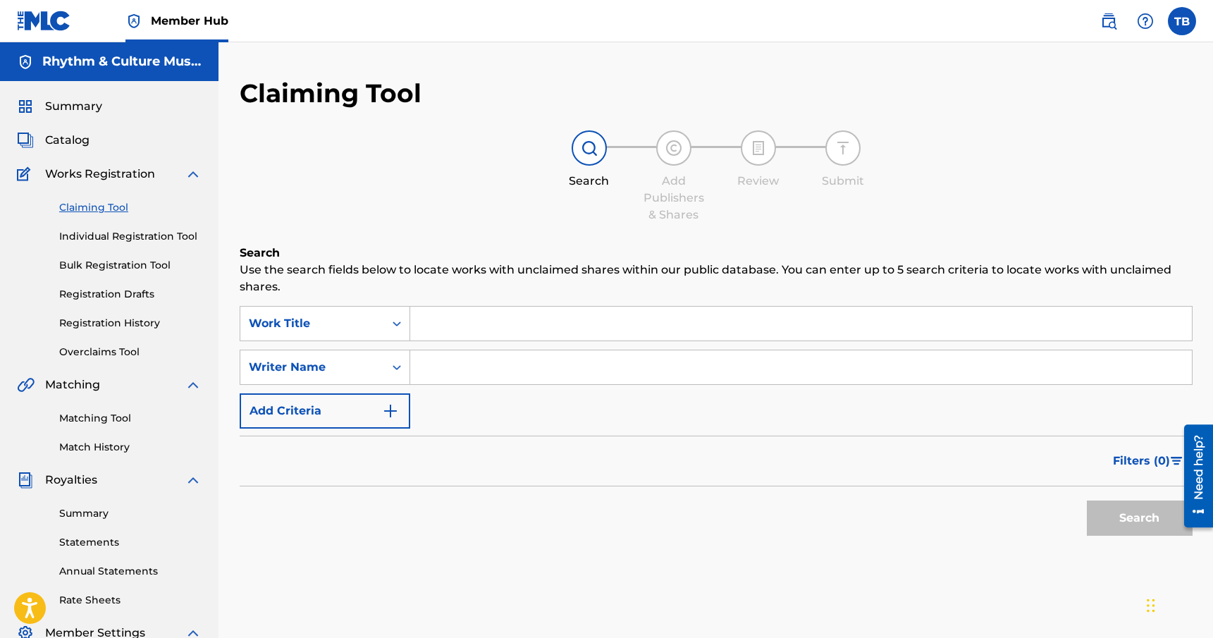
click at [482, 370] on input "Search Form" at bounding box center [801, 367] width 782 height 34
type input "[PERSON_NAME]"
click at [1087, 501] on button "Search" at bounding box center [1140, 518] width 106 height 35
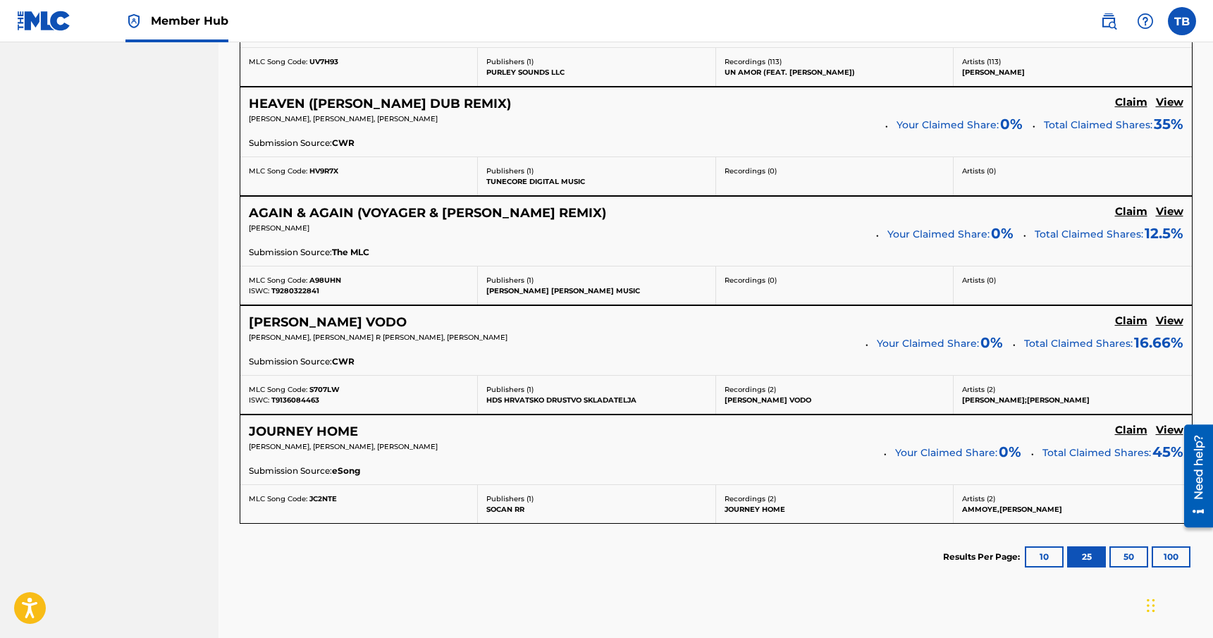
scroll to position [1660, 0]
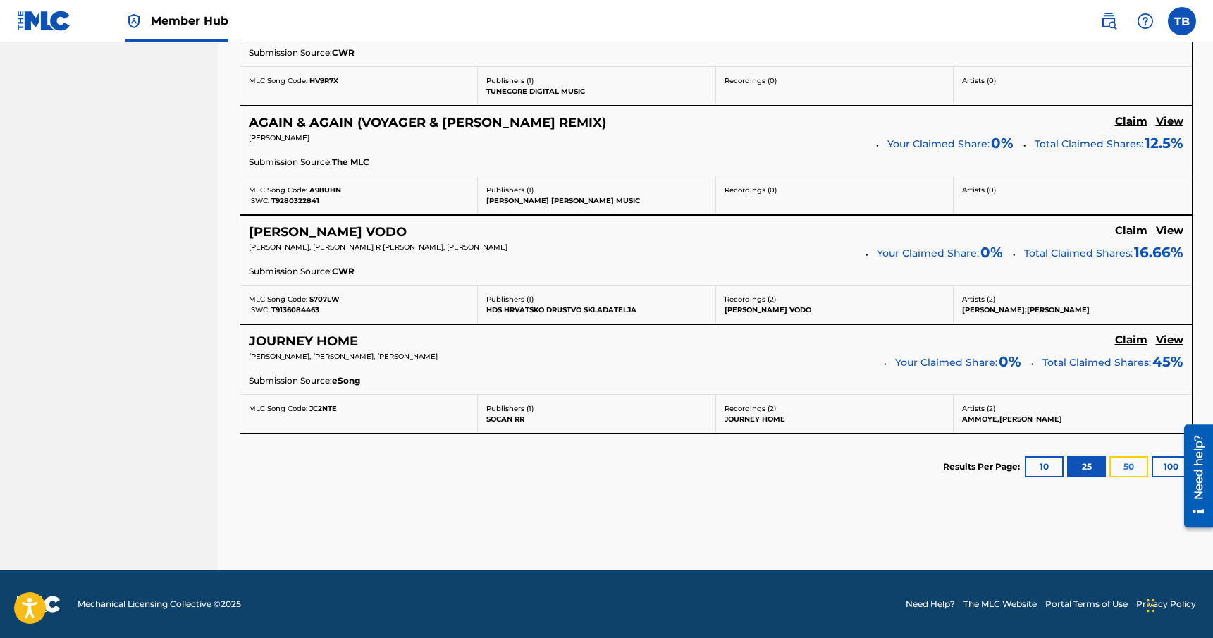
click at [1129, 463] on button "50" at bounding box center [1129, 466] width 39 height 21
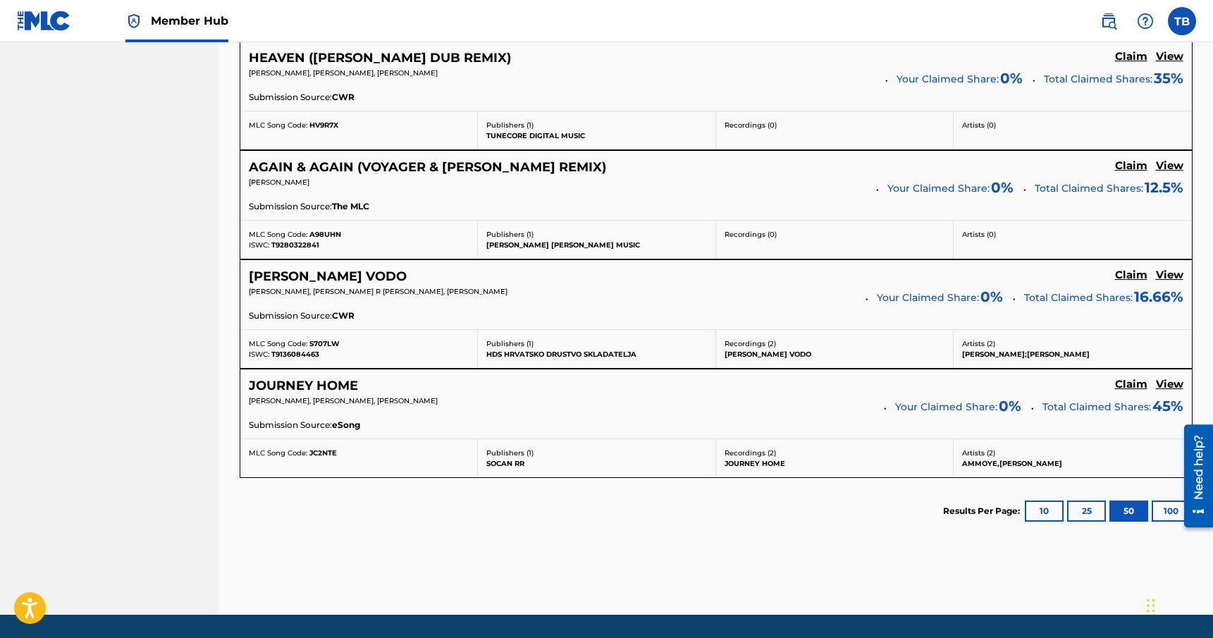
scroll to position [1629, 0]
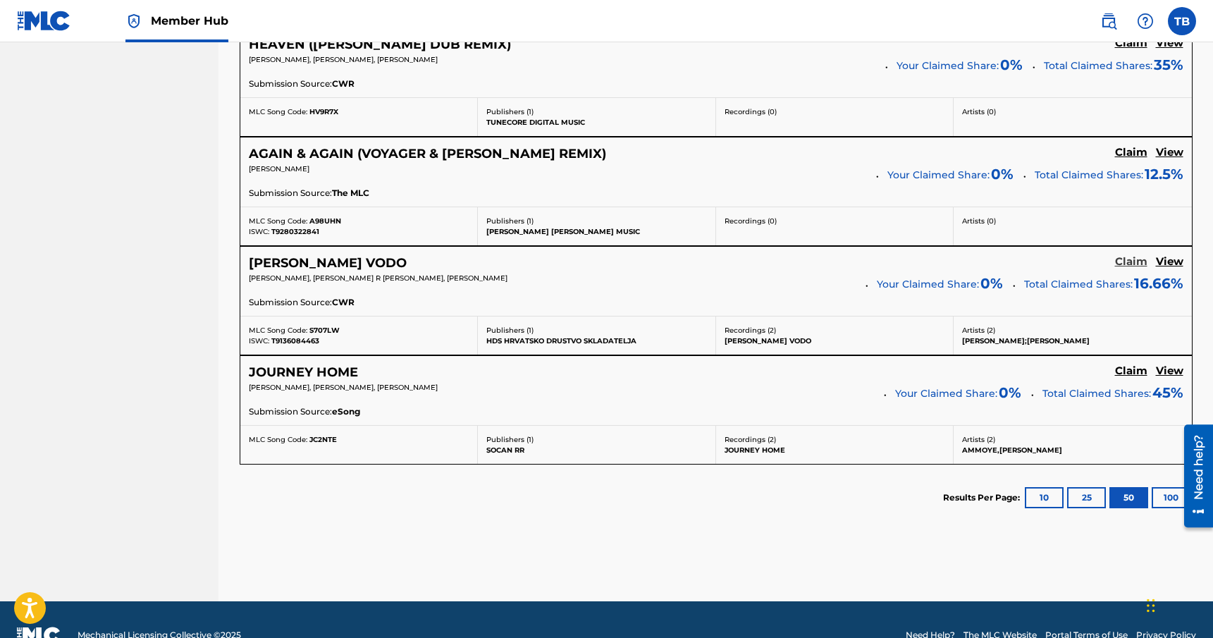
click at [1129, 261] on h5 "Claim" at bounding box center [1131, 261] width 32 height 13
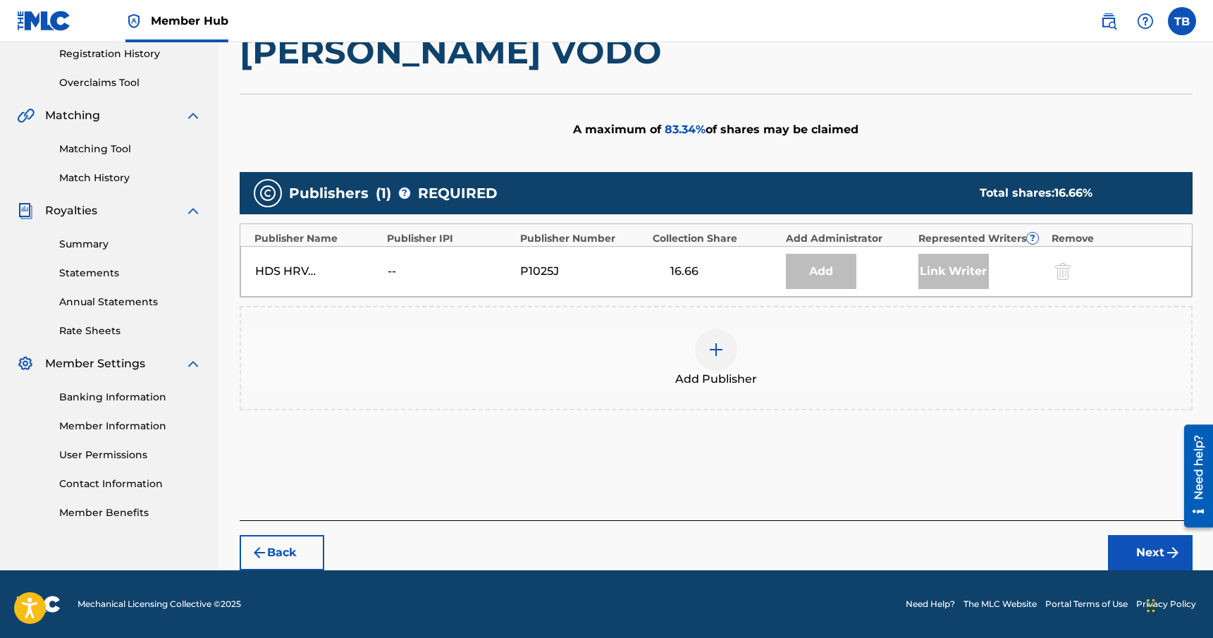
click at [725, 357] on div at bounding box center [716, 350] width 42 height 42
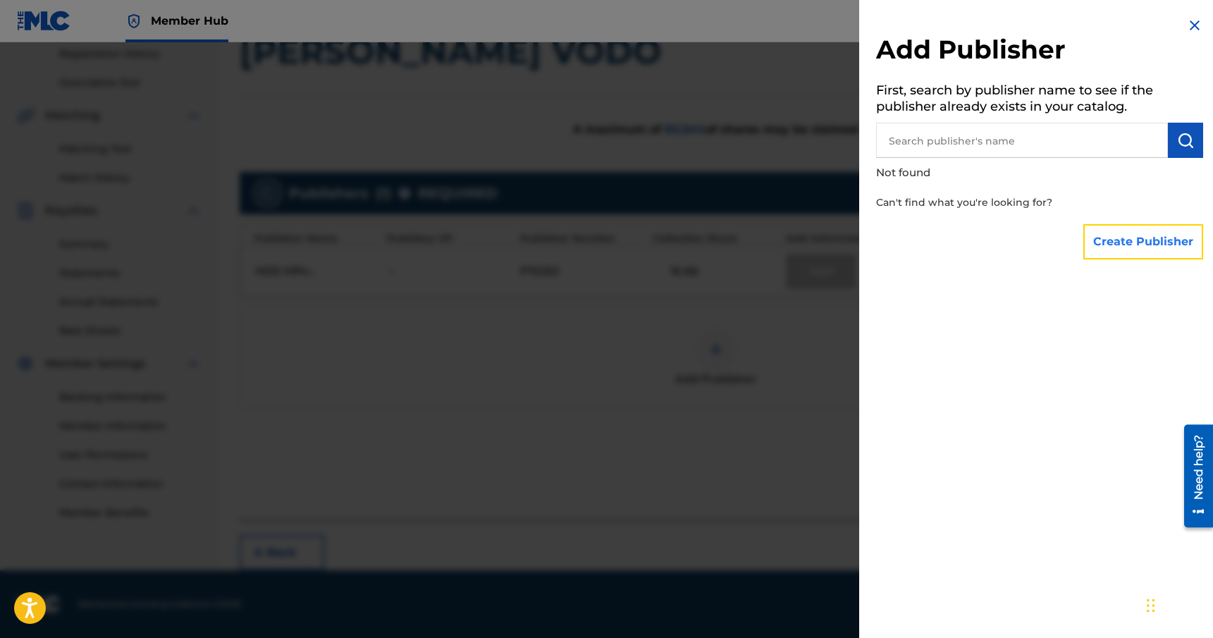
click at [1111, 240] on button "Create Publisher" at bounding box center [1144, 241] width 120 height 35
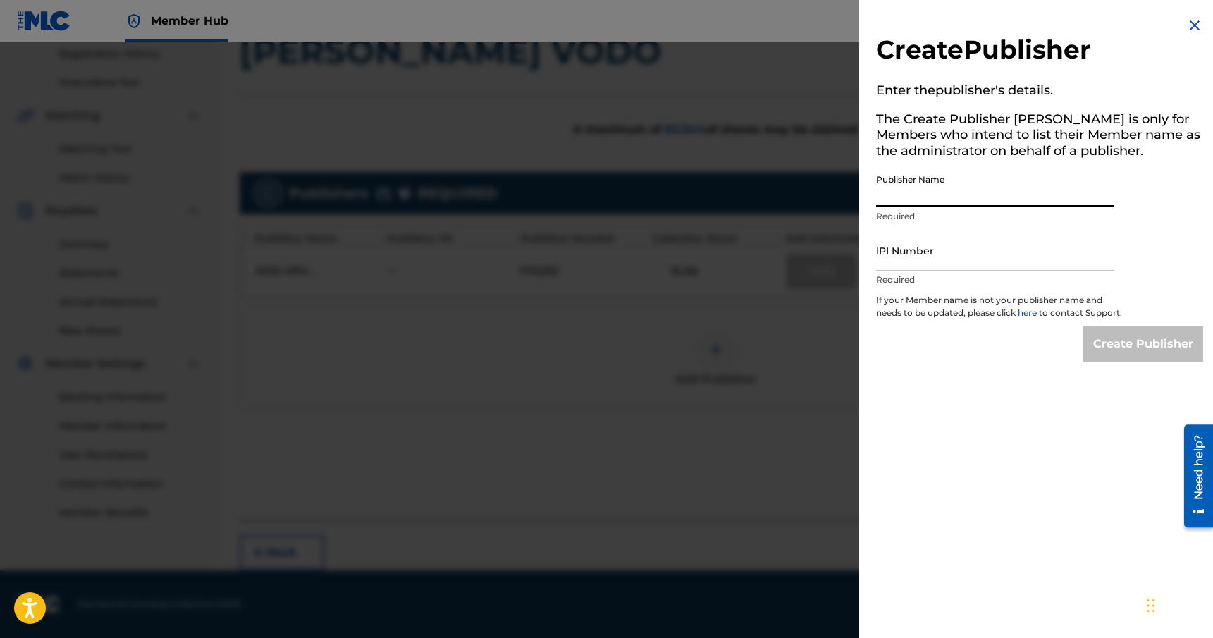
click at [939, 199] on input "Publisher Name" at bounding box center [995, 187] width 238 height 40
type input "Rhythm & Culture Music"
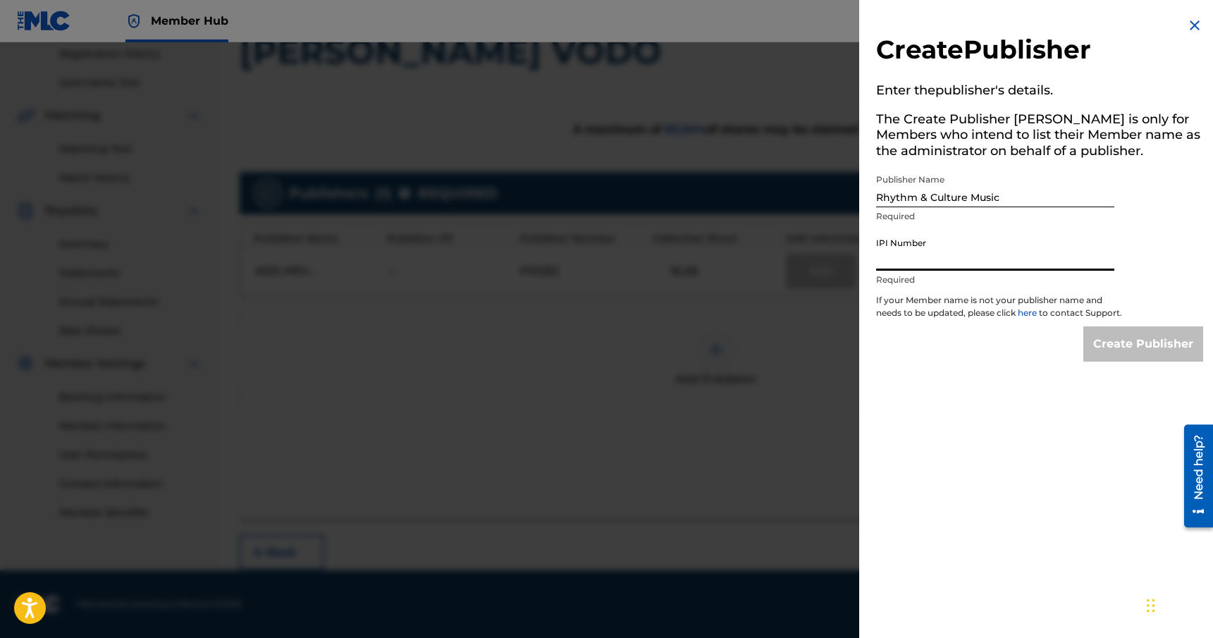
paste input "00449700739"
type input "00449700739"
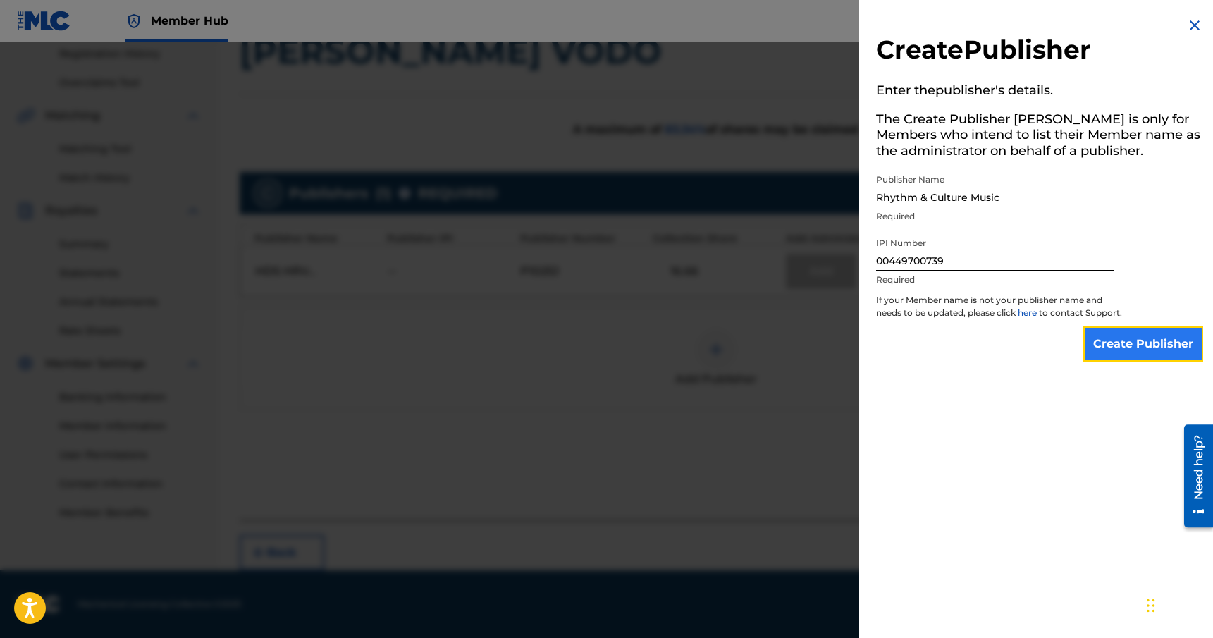
click at [1120, 362] on input "Create Publisher" at bounding box center [1144, 343] width 120 height 35
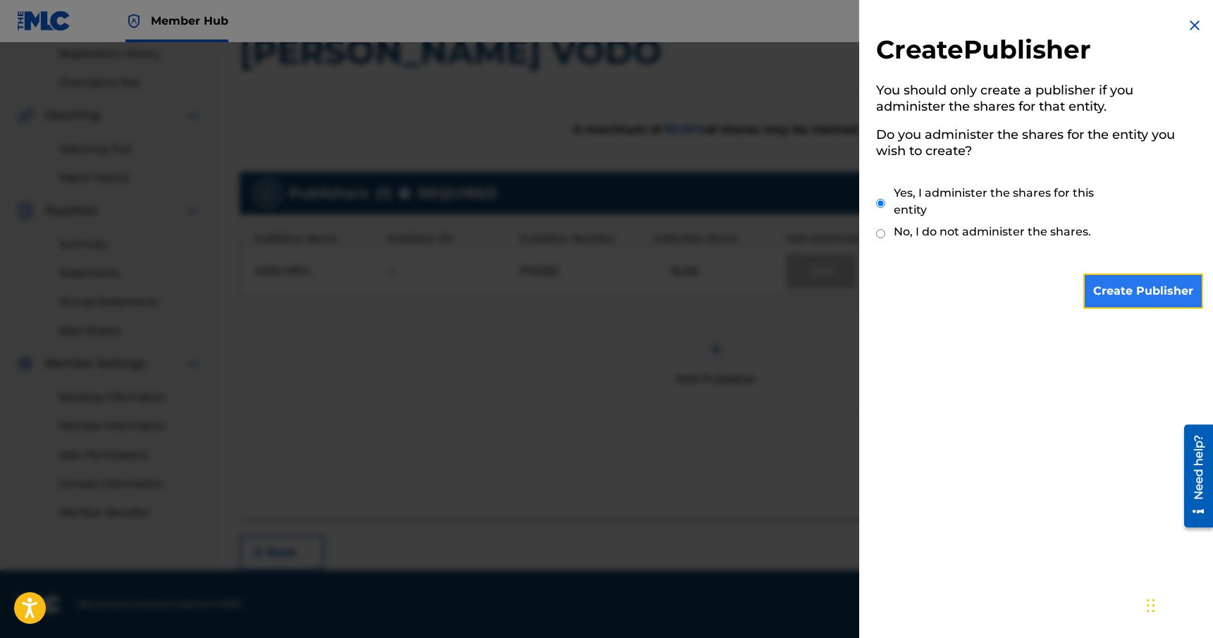
click at [1140, 286] on input "Create Publisher" at bounding box center [1144, 291] width 120 height 35
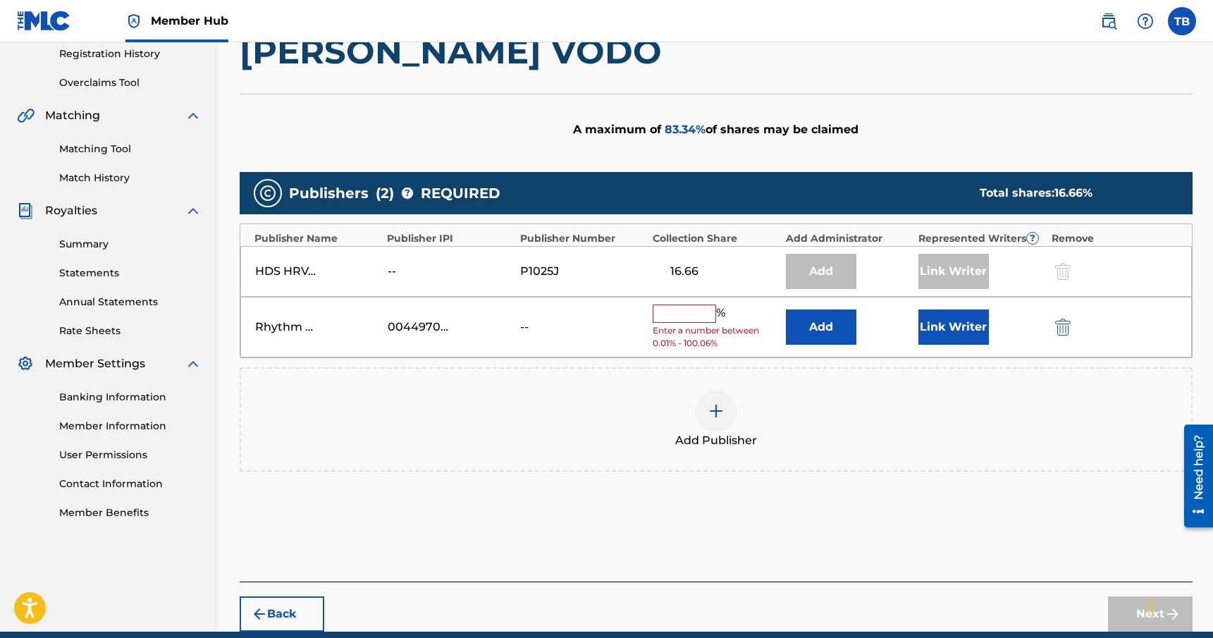
click at [706, 321] on input "text" at bounding box center [684, 314] width 63 height 18
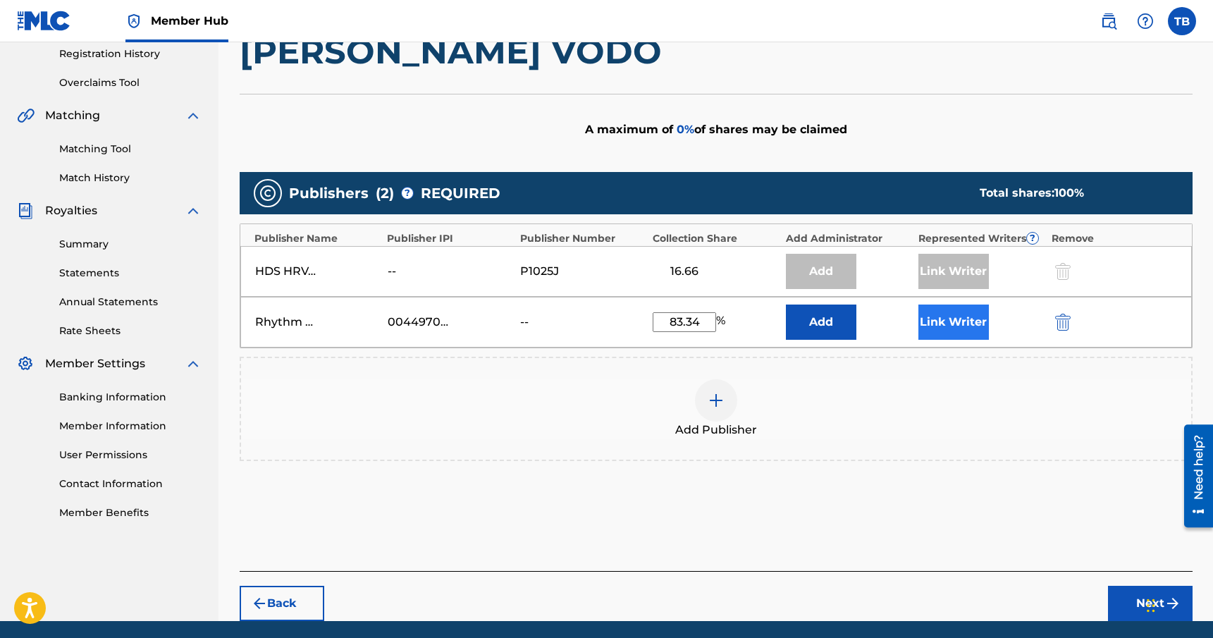
type input "83.34"
click at [950, 326] on button "Link Writer" at bounding box center [954, 322] width 71 height 35
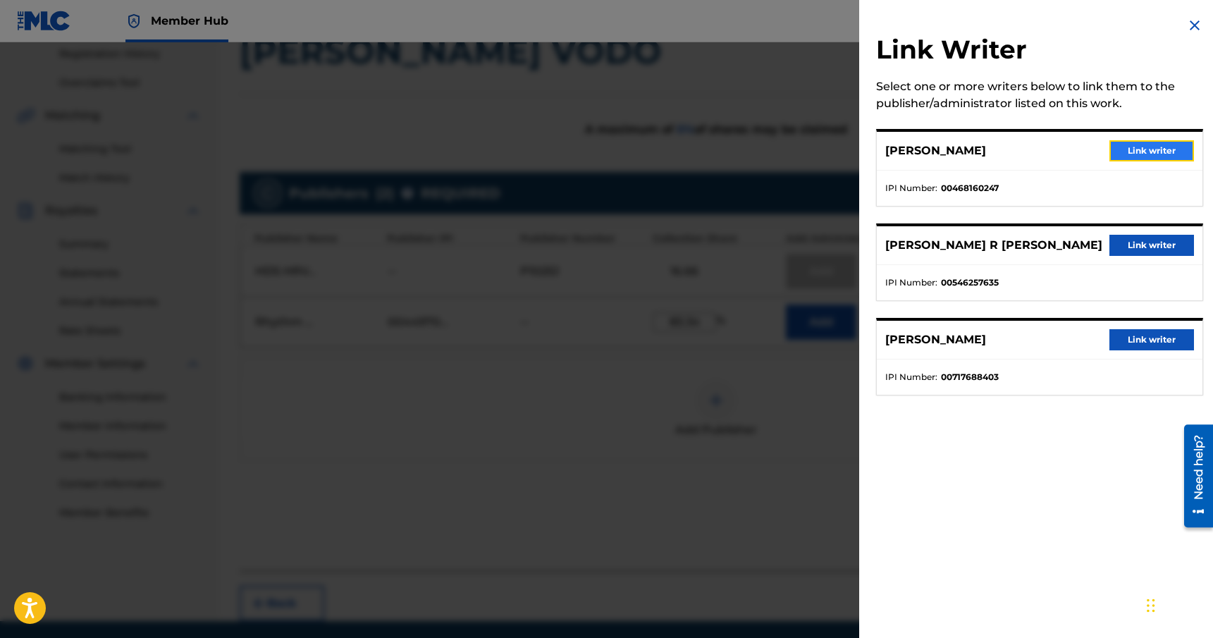
click at [1140, 154] on button "Link writer" at bounding box center [1152, 150] width 85 height 21
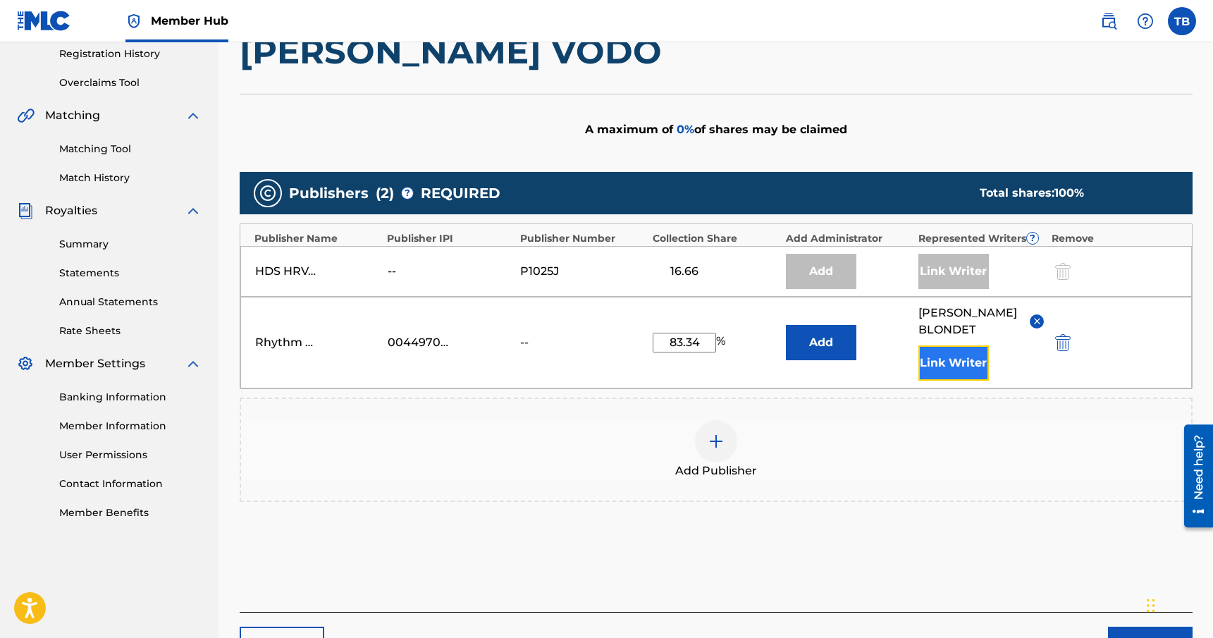
click at [954, 371] on button "Link Writer" at bounding box center [954, 362] width 71 height 35
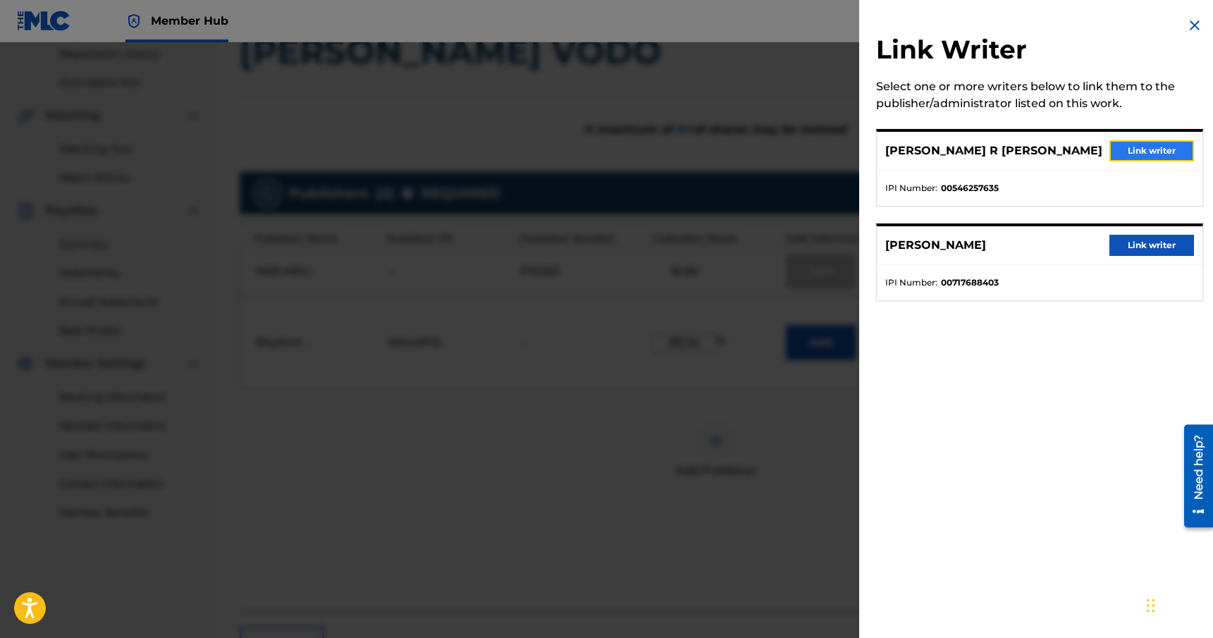
click at [1132, 149] on button "Link writer" at bounding box center [1152, 150] width 85 height 21
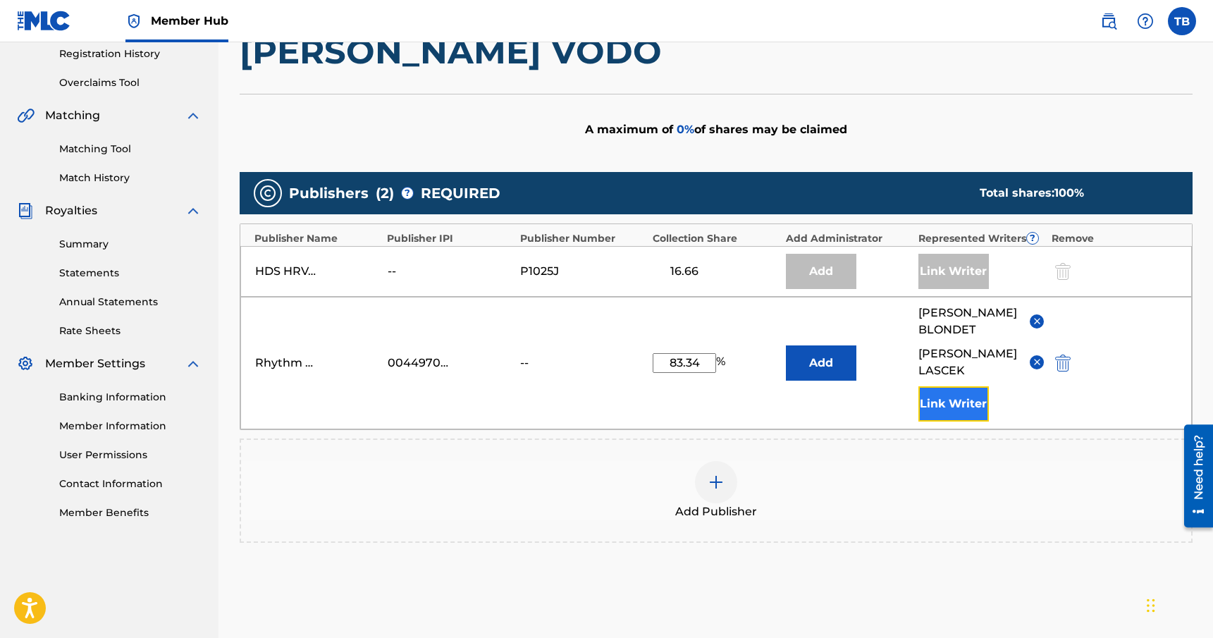
click at [952, 422] on button "Link Writer" at bounding box center [954, 403] width 71 height 35
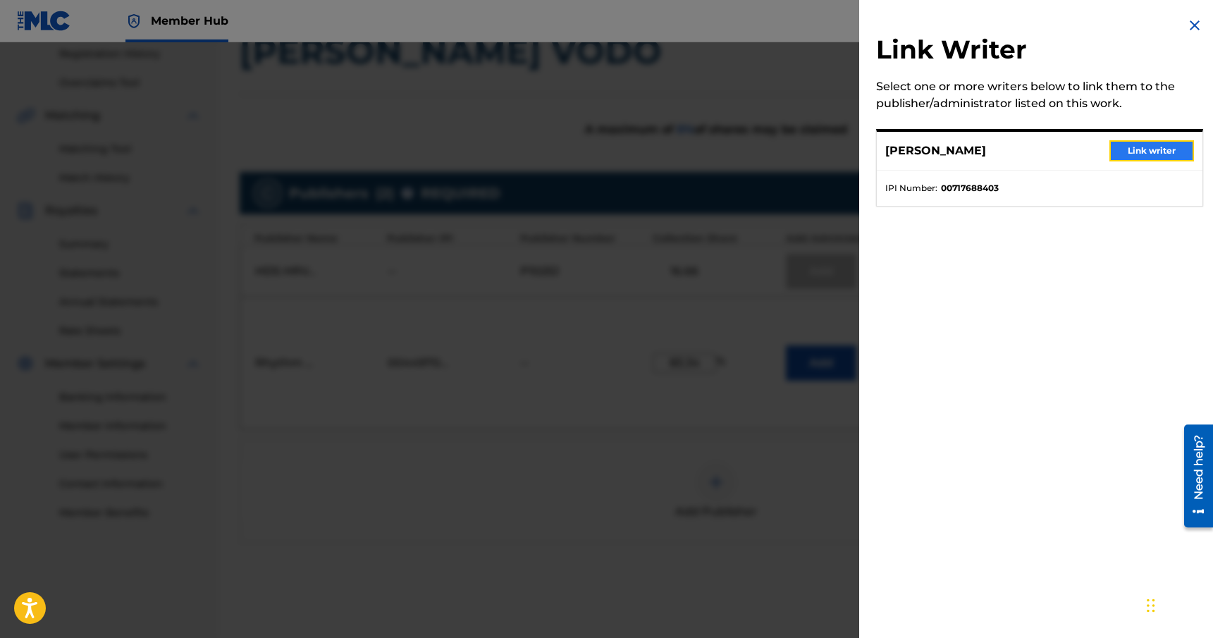
click at [1151, 149] on button "Link writer" at bounding box center [1152, 150] width 85 height 21
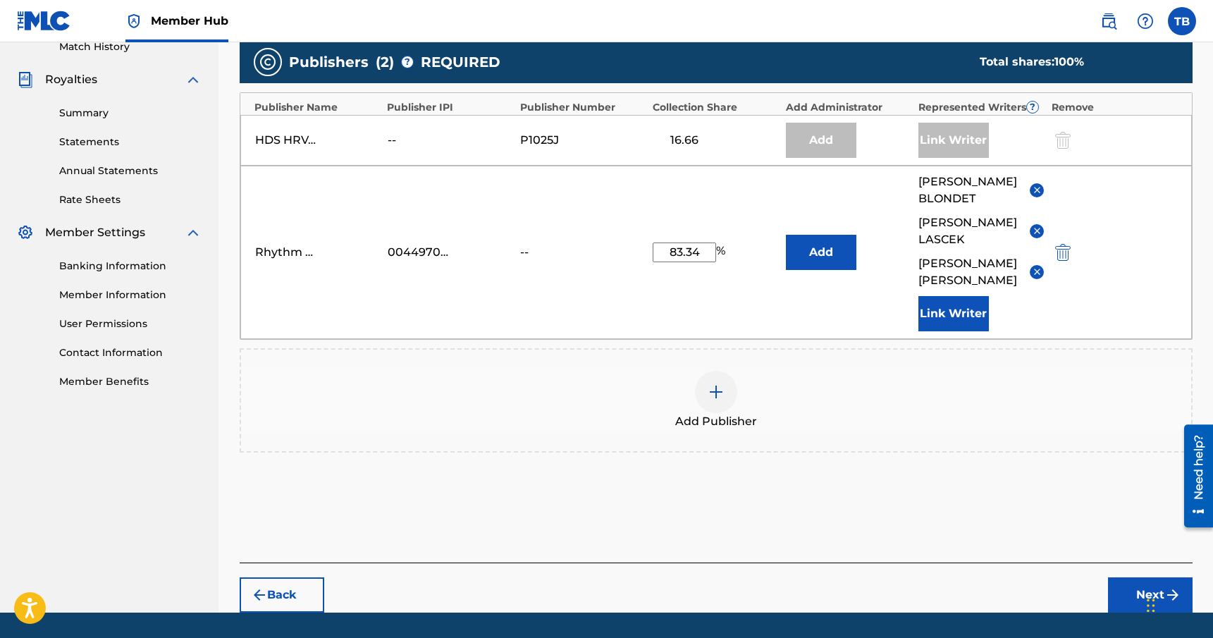
scroll to position [443, 0]
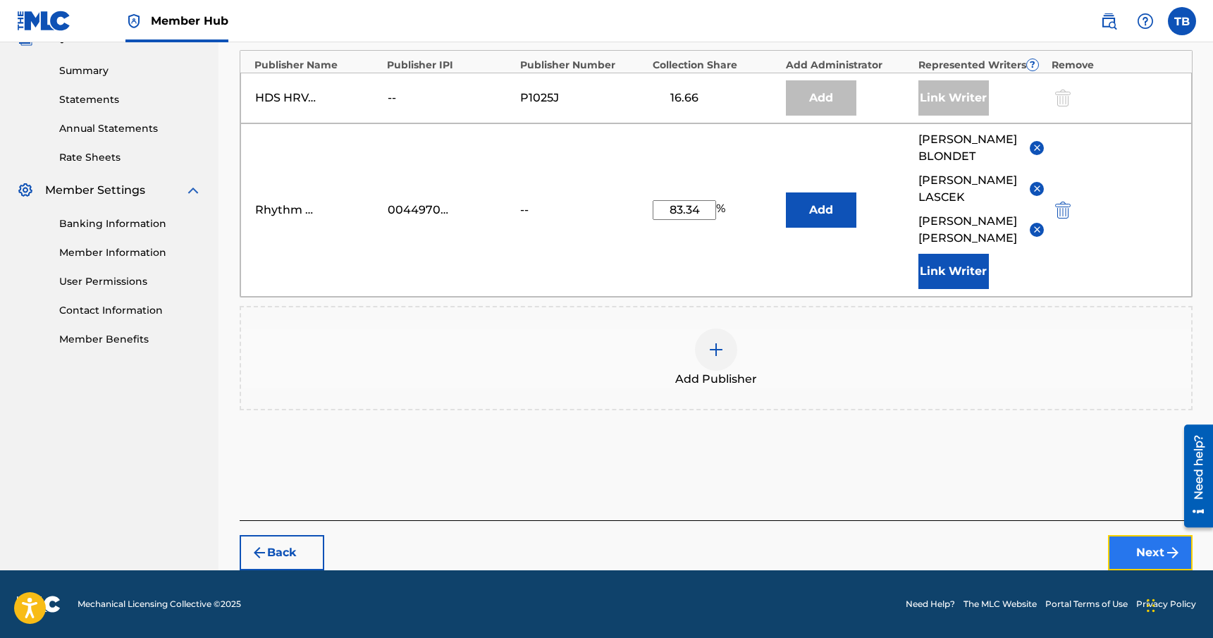
click at [1144, 557] on button "Next" at bounding box center [1150, 552] width 85 height 35
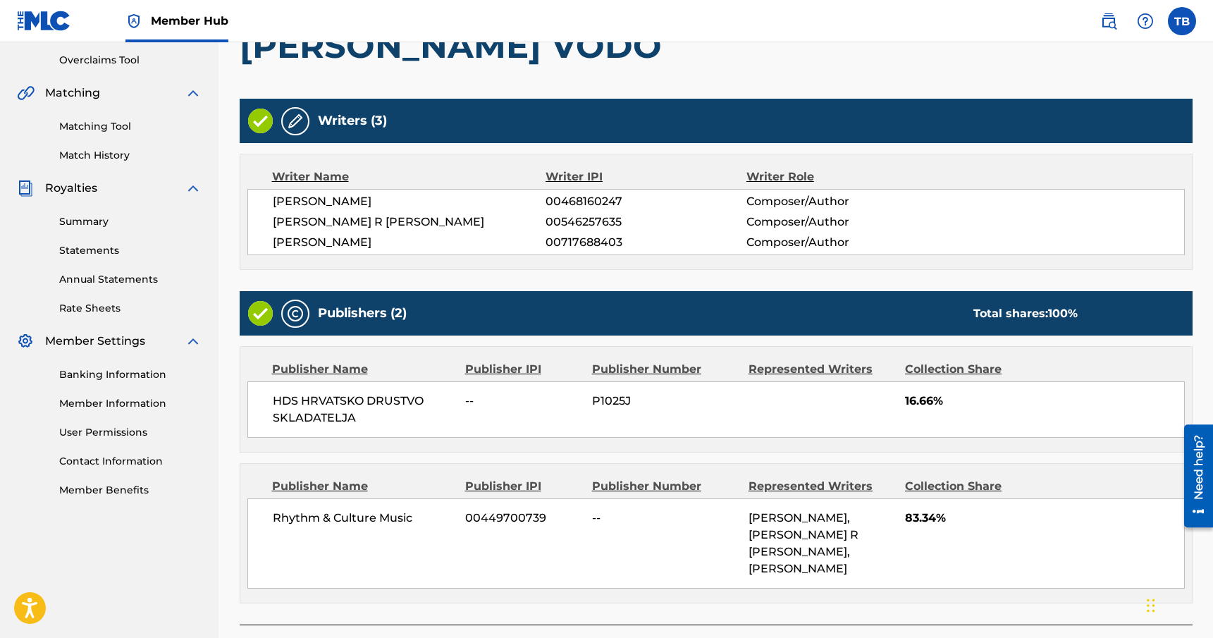
scroll to position [377, 0]
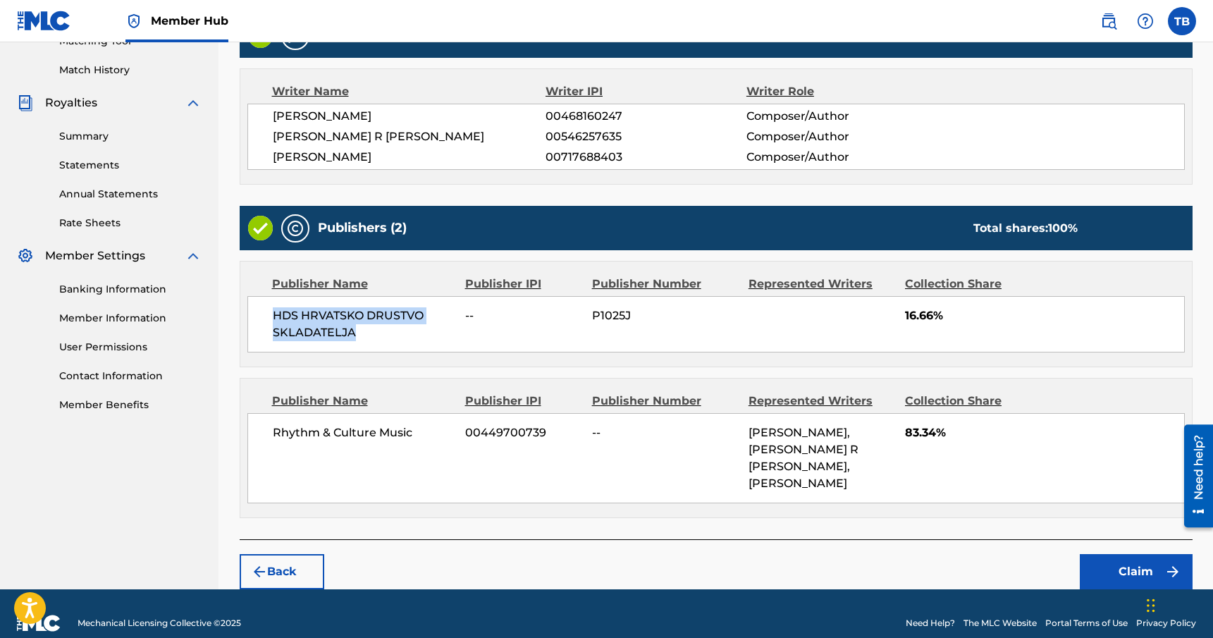
drag, startPoint x: 358, startPoint y: 333, endPoint x: 273, endPoint y: 313, distance: 87.6
click at [273, 313] on span "HDS HRVATSKO DRUSTVO SKLADATELJA" at bounding box center [364, 324] width 183 height 34
copy span "HDS HRVATSKO DRUSTVO SKLADATELJA"
click at [971, 518] on div "Writers (3) Writer Name Writer IPI Writer Role [PERSON_NAME] 00468160247 Compos…" at bounding box center [716, 276] width 953 height 526
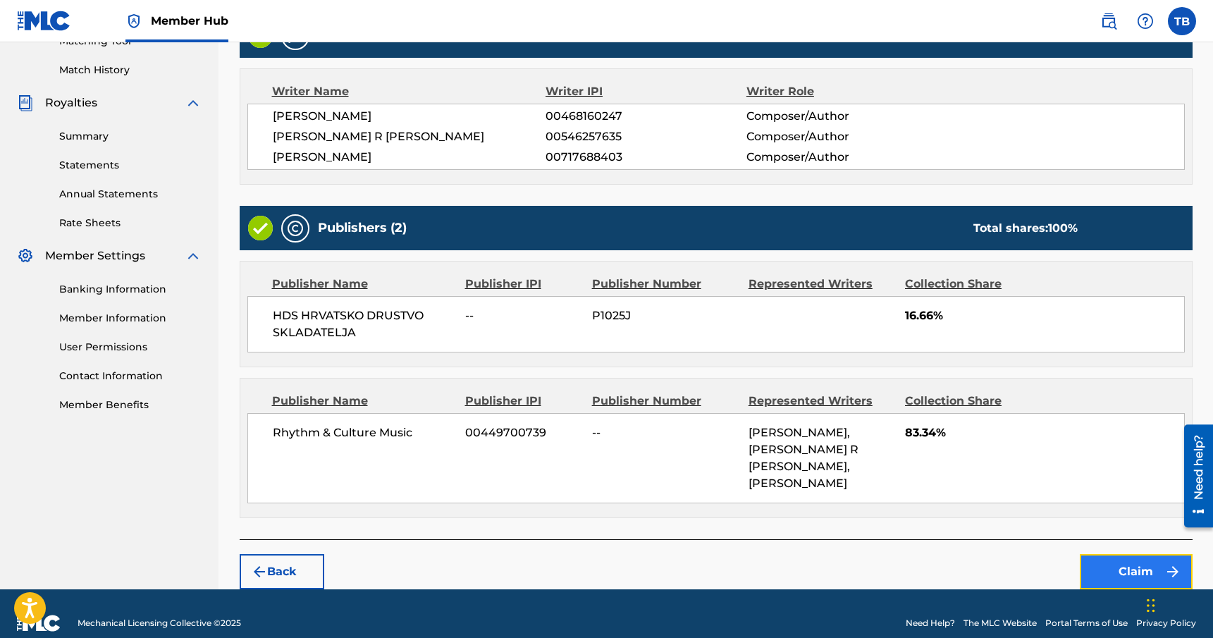
click at [1113, 561] on button "Claim" at bounding box center [1136, 571] width 113 height 35
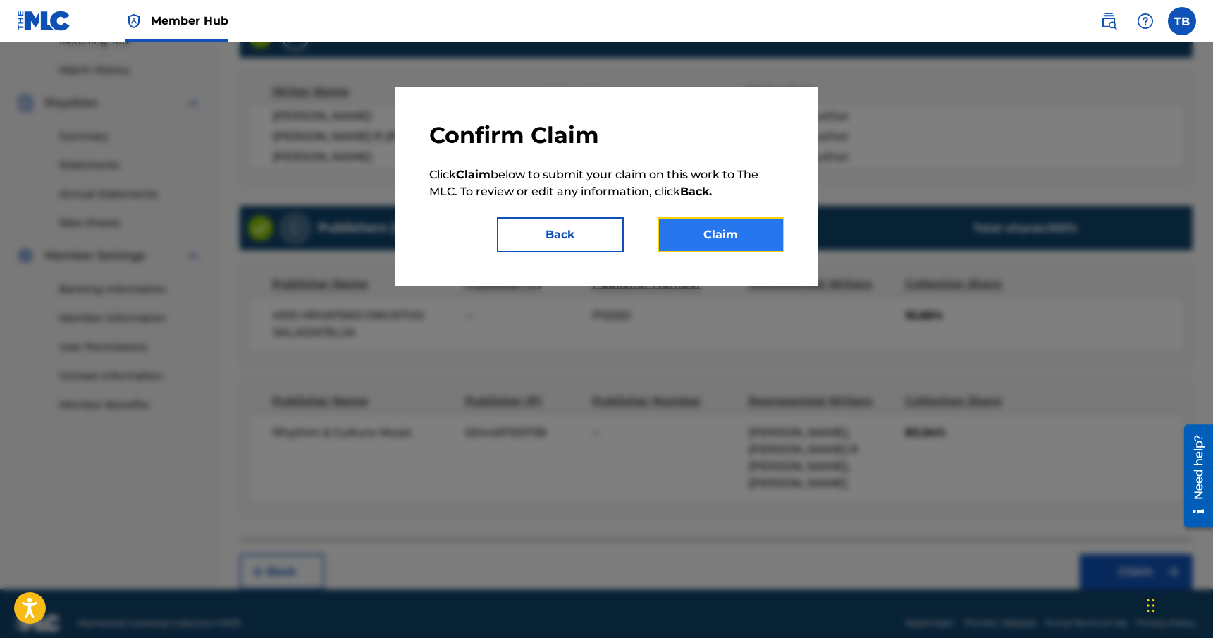
click at [725, 240] on button "Claim" at bounding box center [721, 234] width 127 height 35
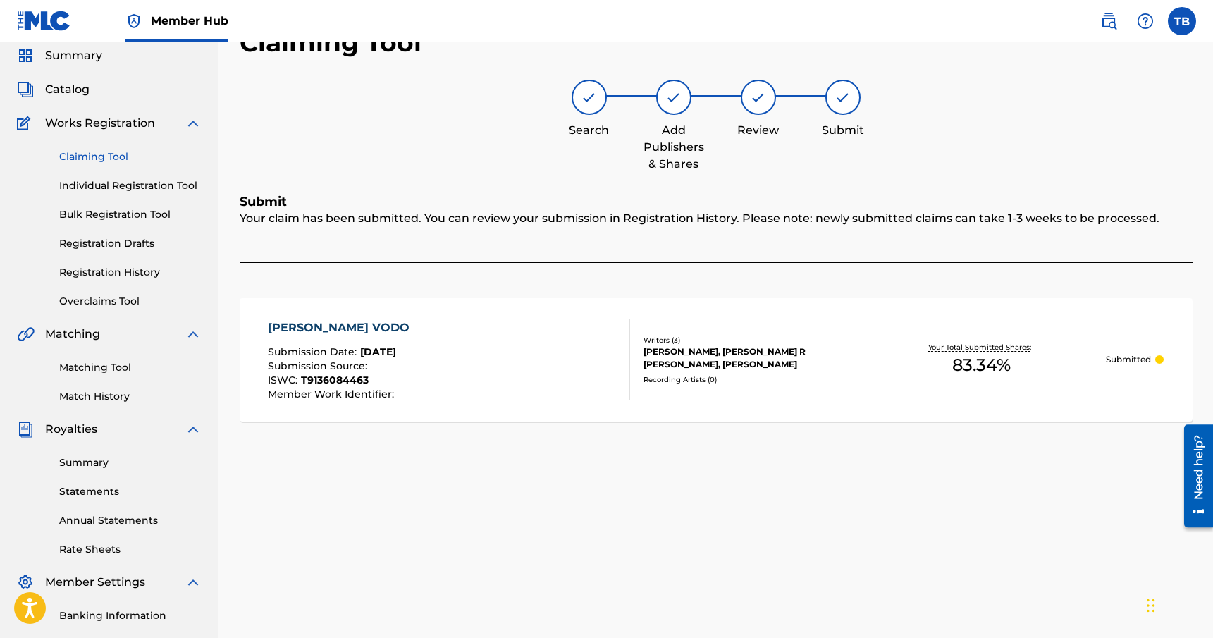
scroll to position [0, 0]
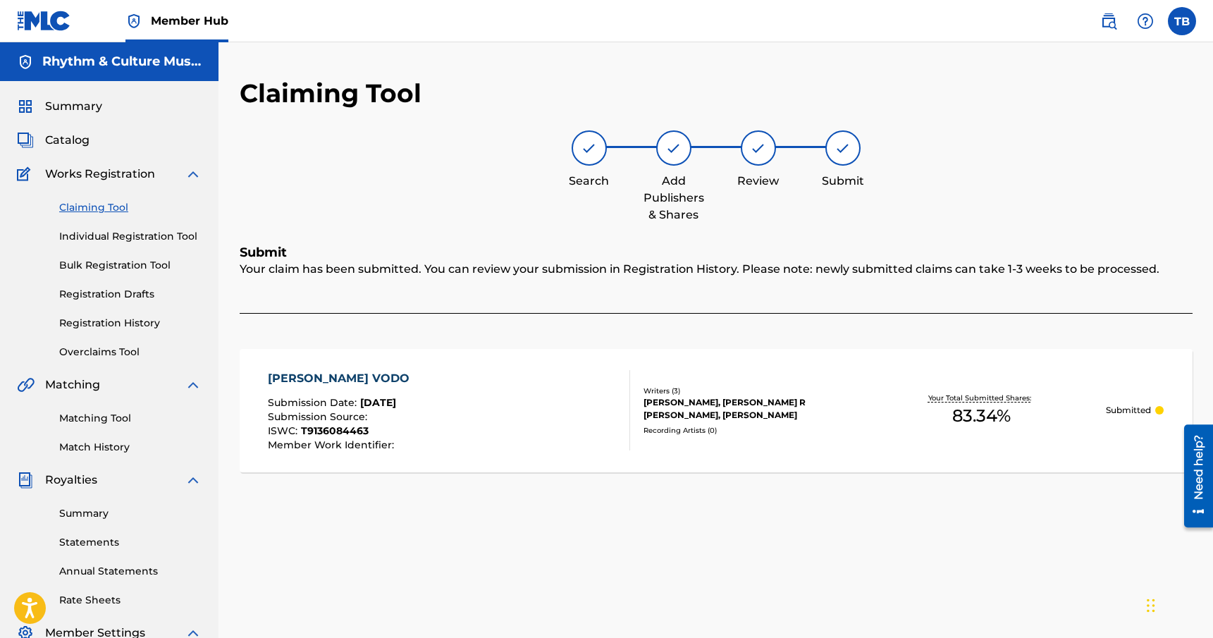
click at [102, 210] on link "Claiming Tool" at bounding box center [130, 207] width 142 height 15
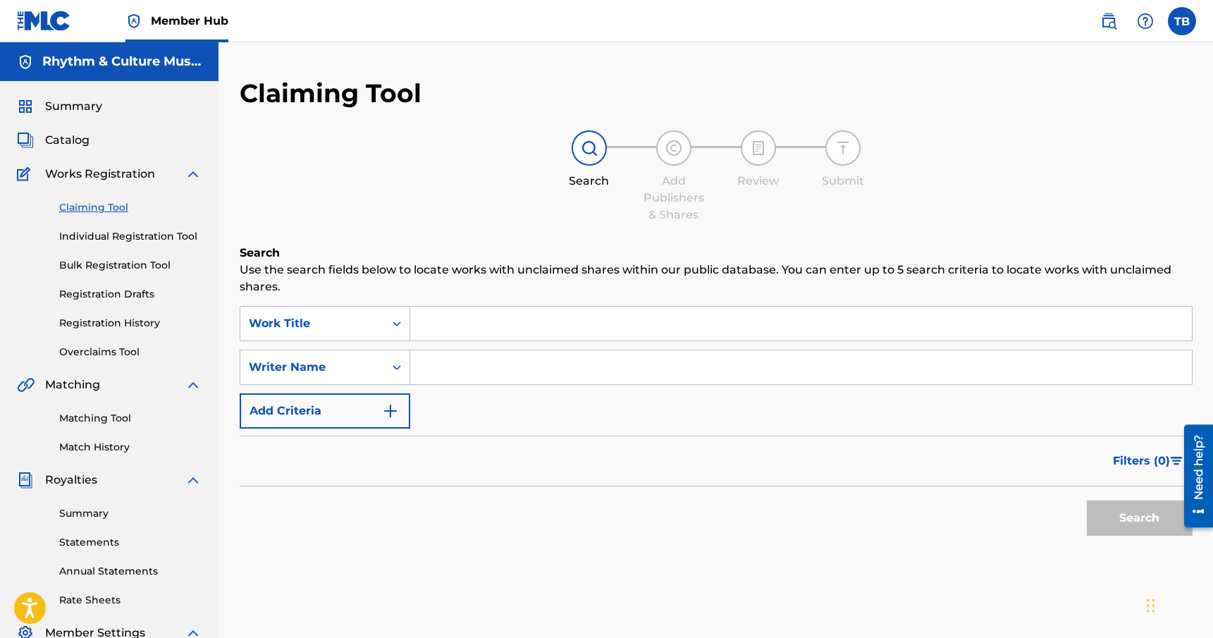
click at [102, 210] on link "Claiming Tool" at bounding box center [130, 207] width 142 height 15
click at [493, 368] on input "Search Form" at bounding box center [801, 367] width 782 height 34
type input "[PERSON_NAME]"
click at [1087, 501] on button "Search" at bounding box center [1140, 518] width 106 height 35
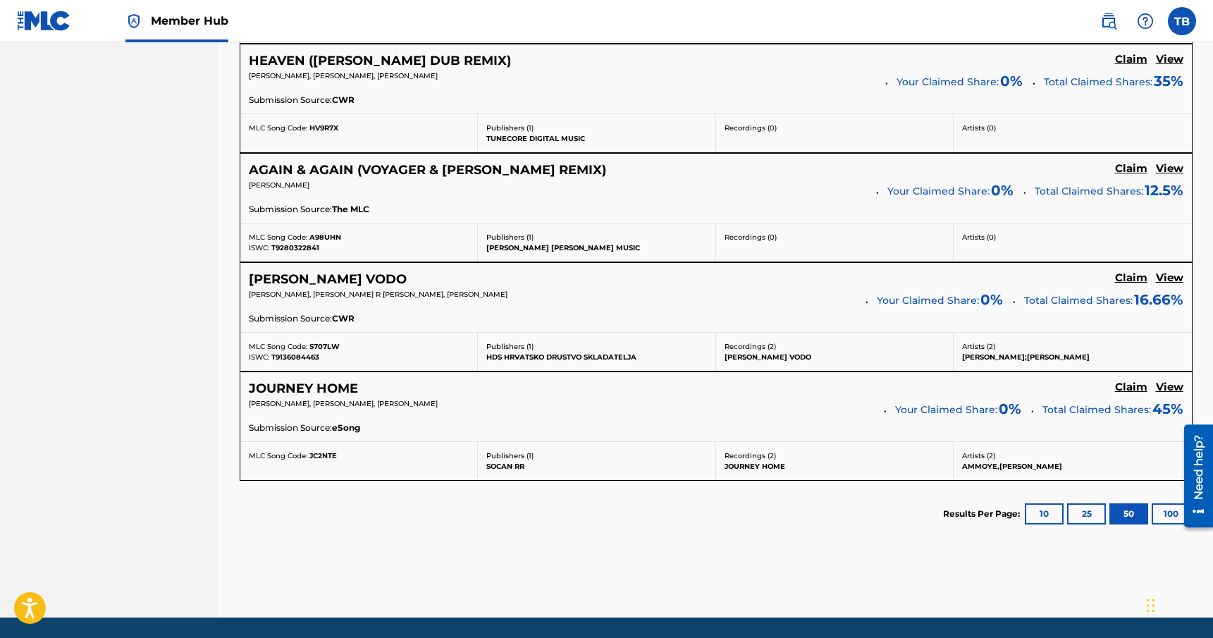
scroll to position [1660, 0]
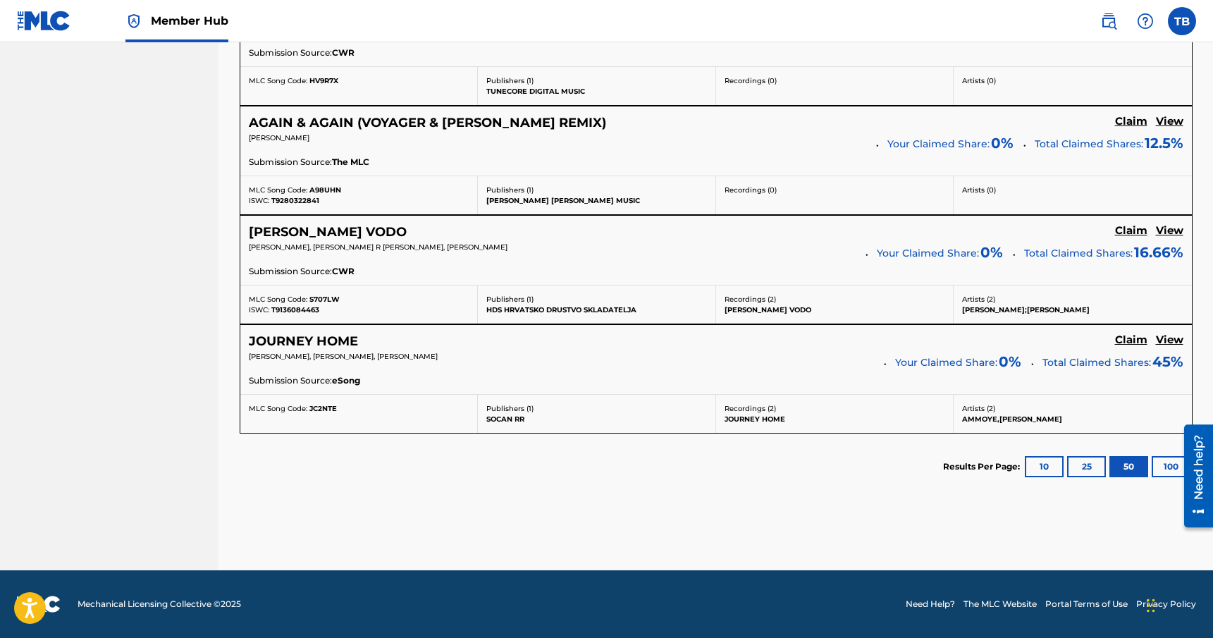
click at [633, 356] on p "[PERSON_NAME], [PERSON_NAME], [PERSON_NAME]" at bounding box center [561, 356] width 625 height 11
click at [1126, 341] on h5 "Claim" at bounding box center [1131, 339] width 32 height 13
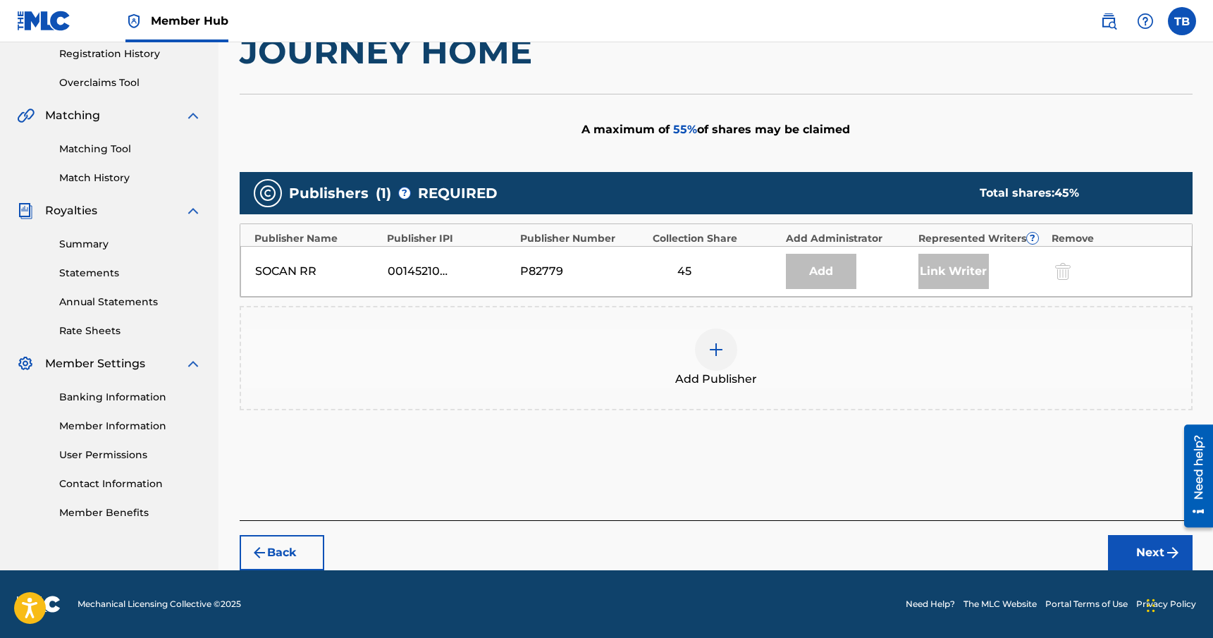
click at [716, 350] on img at bounding box center [716, 349] width 17 height 17
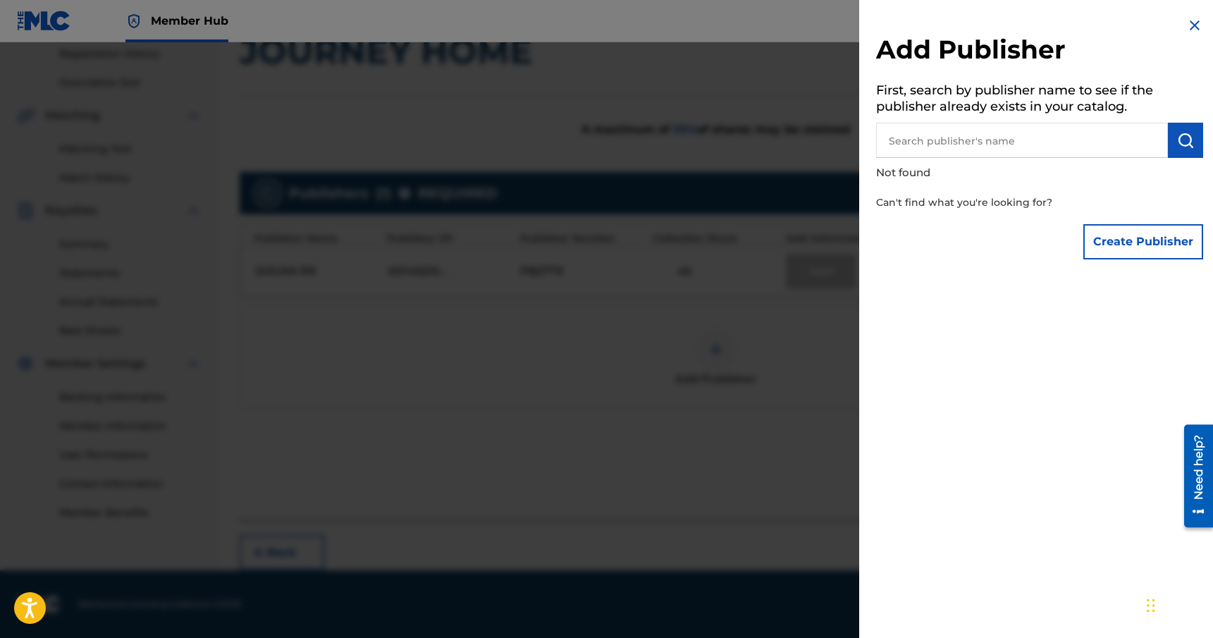
click at [954, 149] on input "text" at bounding box center [1022, 140] width 292 height 35
type input "Rhythm & Culture Music"
click at [1177, 147] on img "submit" at bounding box center [1185, 140] width 17 height 17
click at [1131, 233] on button "Create Publisher" at bounding box center [1144, 241] width 120 height 35
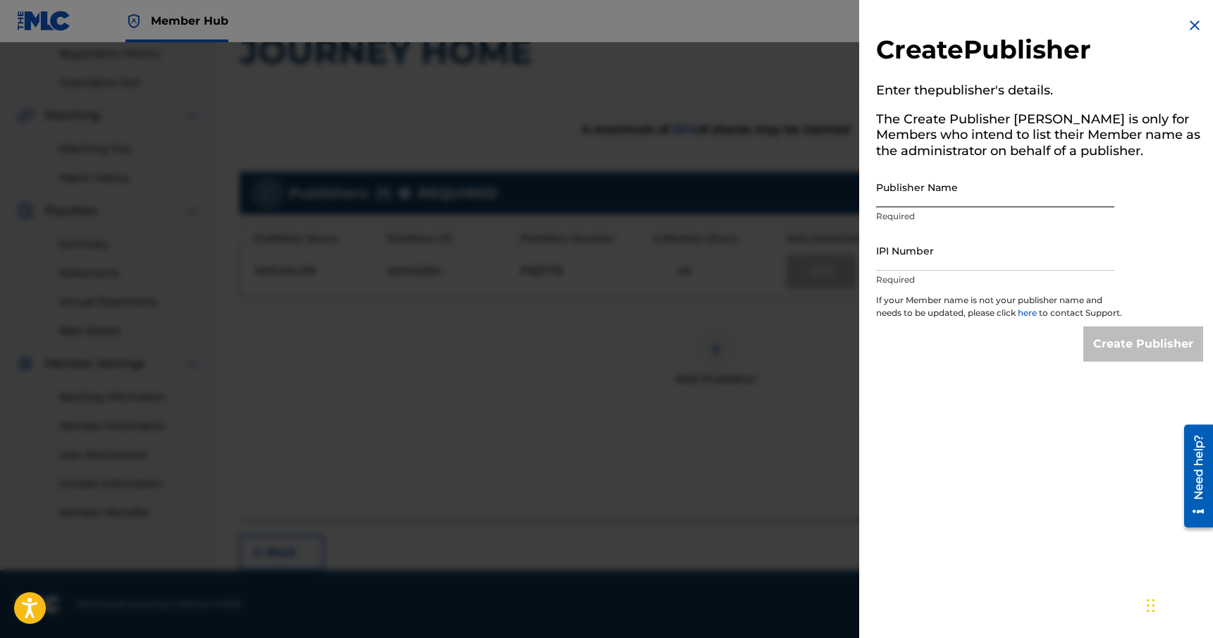
click at [970, 194] on input "Publisher Name" at bounding box center [995, 187] width 238 height 40
type input "Rhythm & Culture Music"
paste input "[URL][DOMAIN_NAME]"
type input "[URL][DOMAIN_NAME]"
paste input "00449700739"
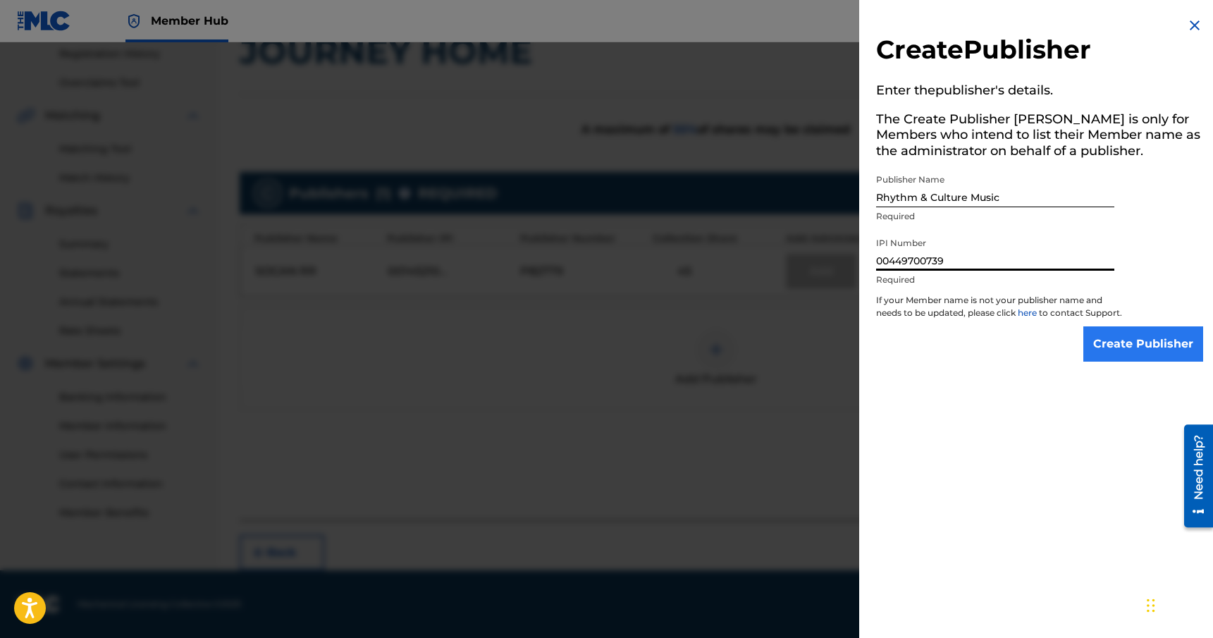
type input "00449700739"
click at [1103, 353] on input "Create Publisher" at bounding box center [1144, 343] width 120 height 35
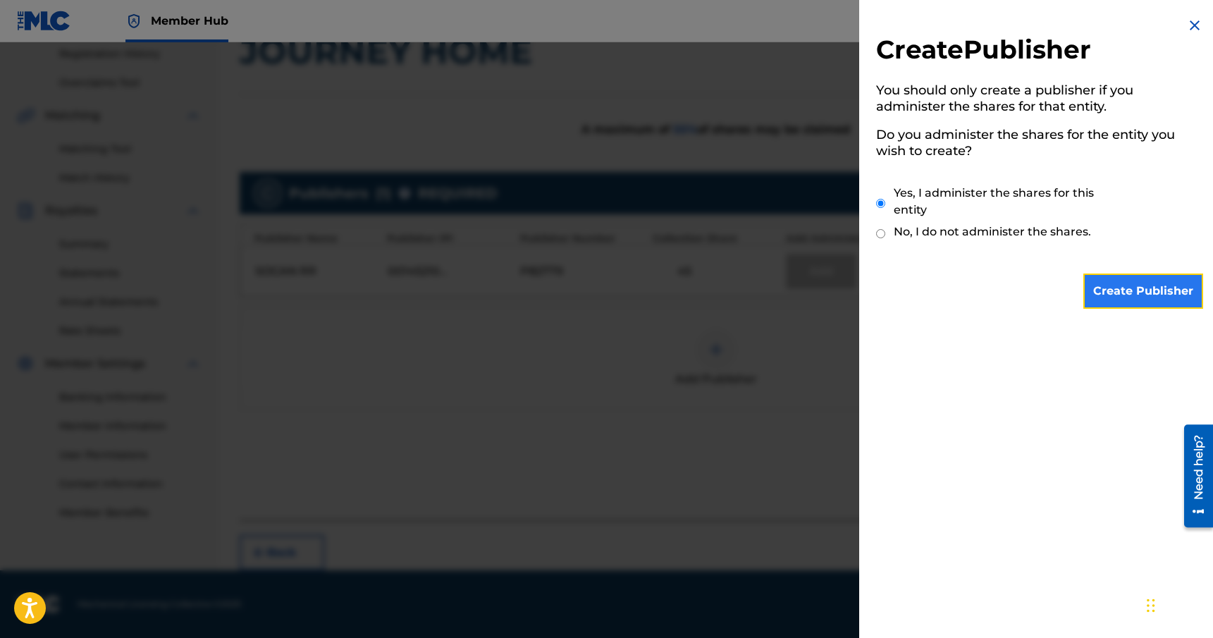
click at [1117, 286] on input "Create Publisher" at bounding box center [1144, 291] width 120 height 35
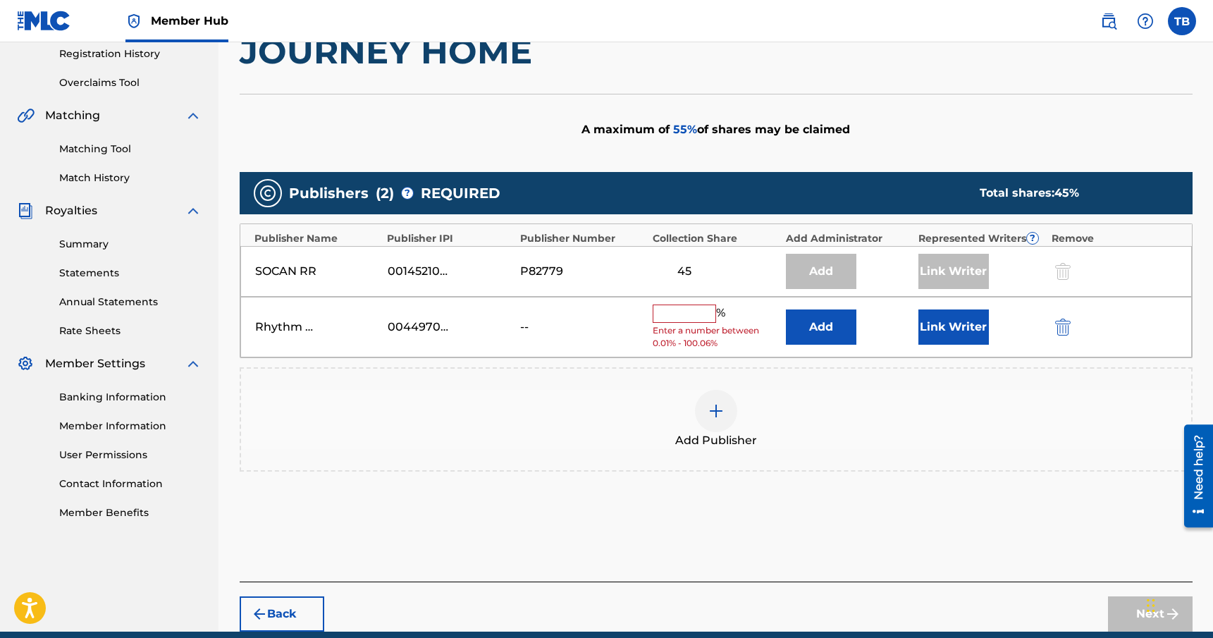
click at [689, 314] on input "text" at bounding box center [684, 314] width 63 height 18
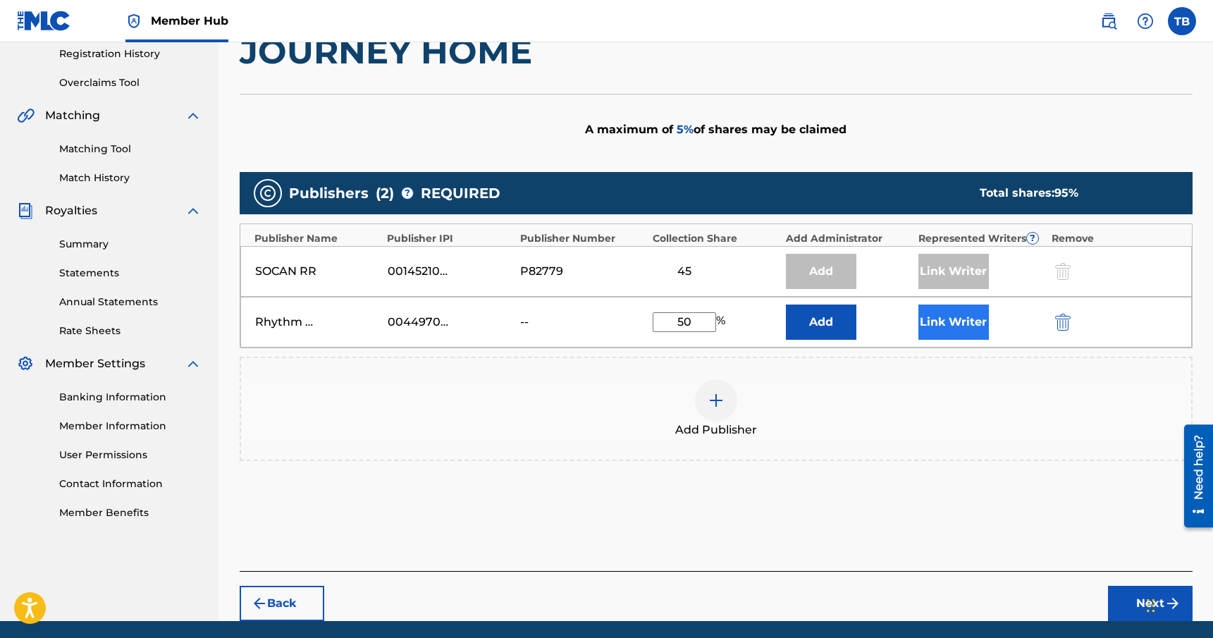
type input "50"
click at [950, 328] on button "Link Writer" at bounding box center [954, 322] width 71 height 35
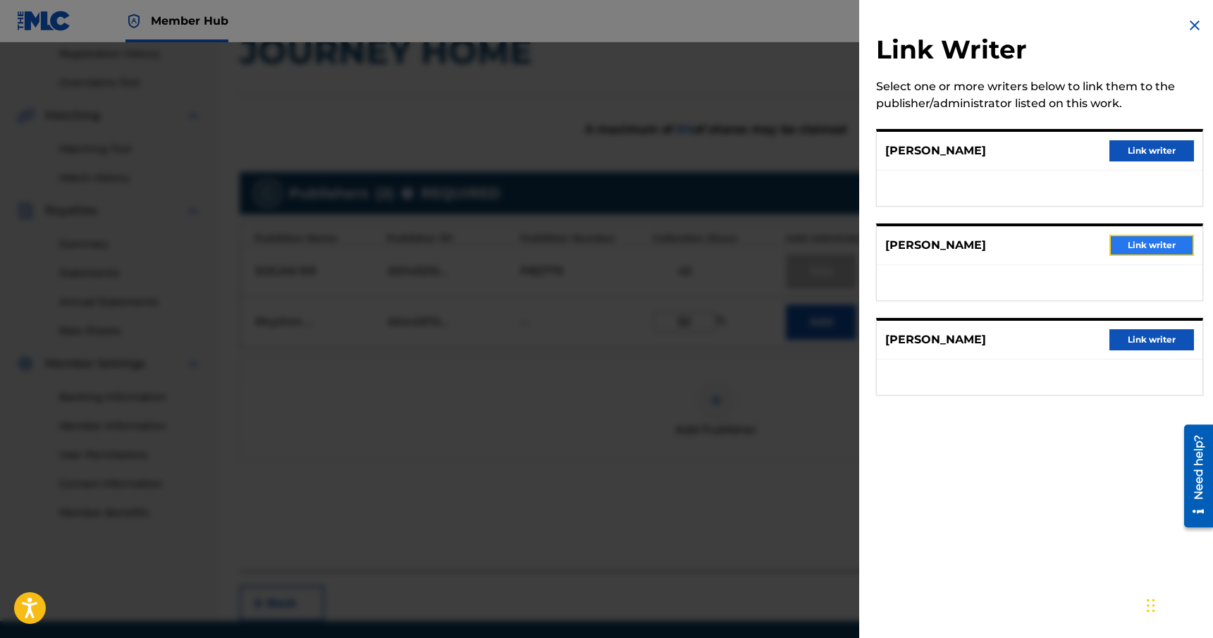
click at [1141, 247] on button "Link writer" at bounding box center [1152, 245] width 85 height 21
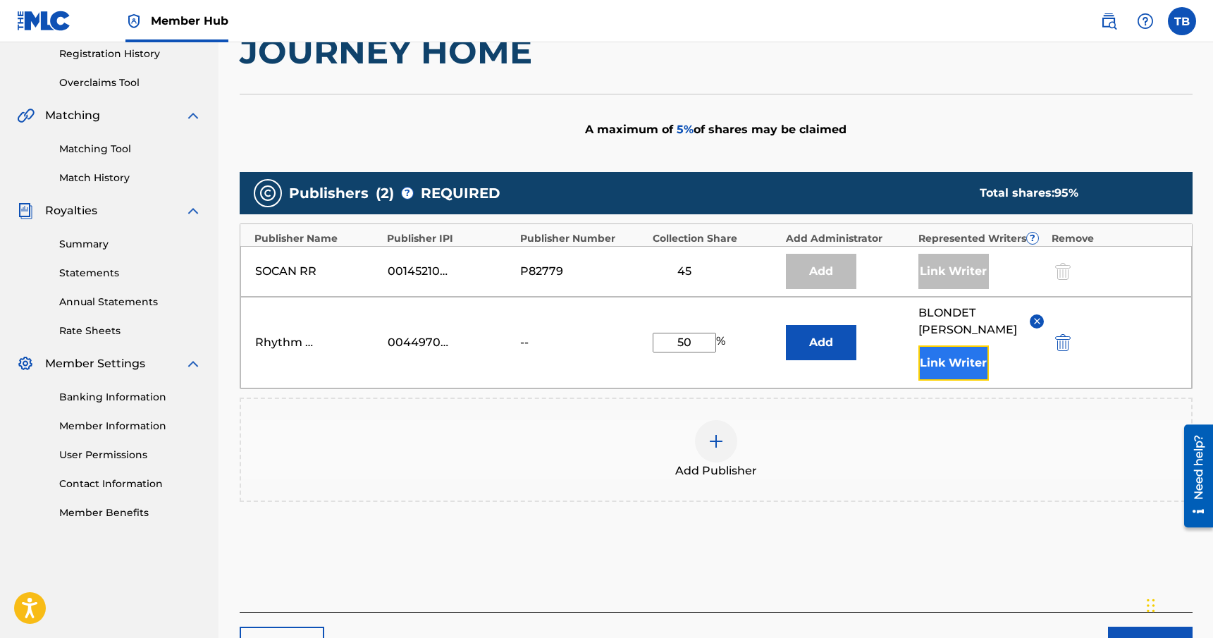
click at [948, 358] on button "Link Writer" at bounding box center [954, 362] width 71 height 35
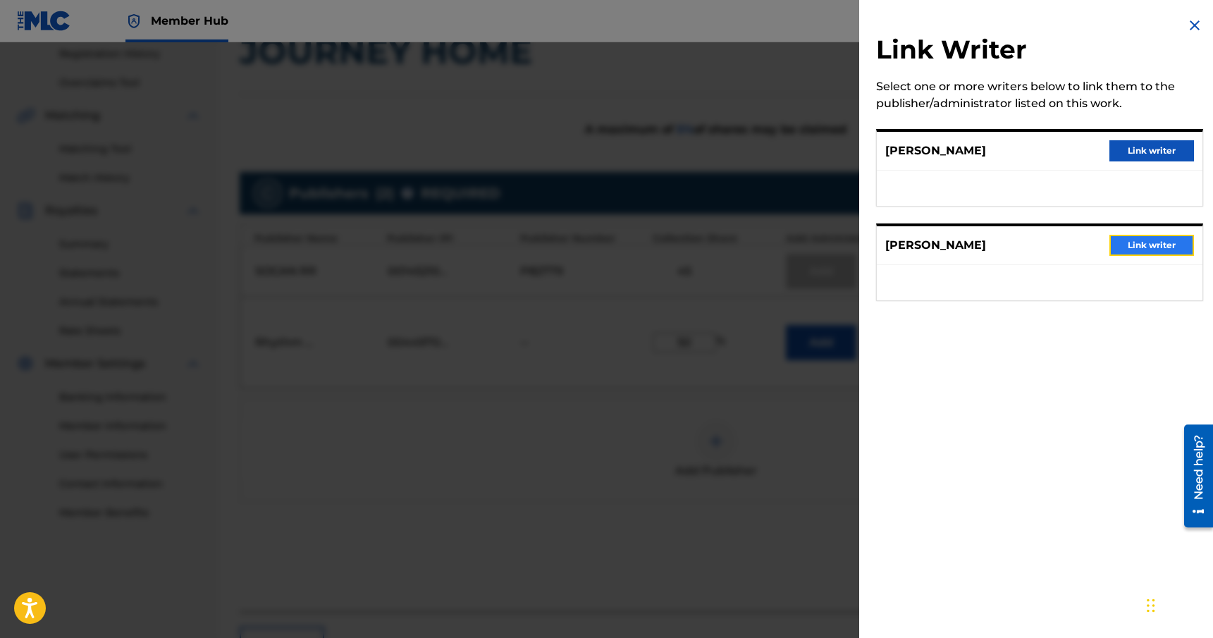
click at [1140, 247] on button "Link writer" at bounding box center [1152, 245] width 85 height 21
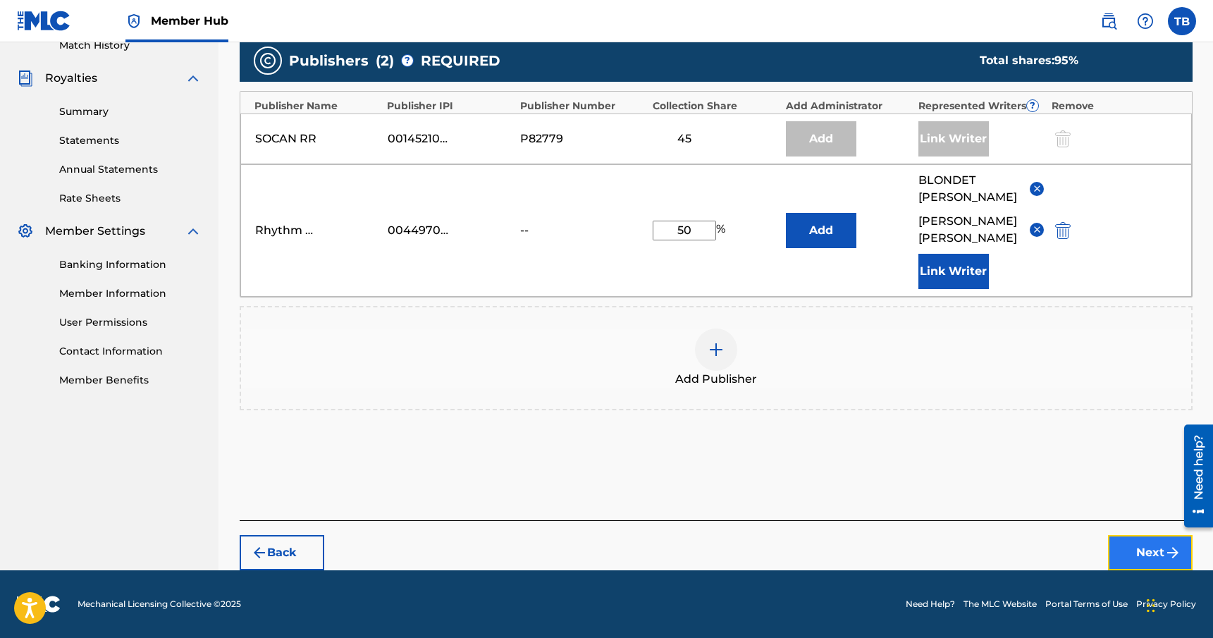
click at [1157, 561] on button "Next" at bounding box center [1150, 552] width 85 height 35
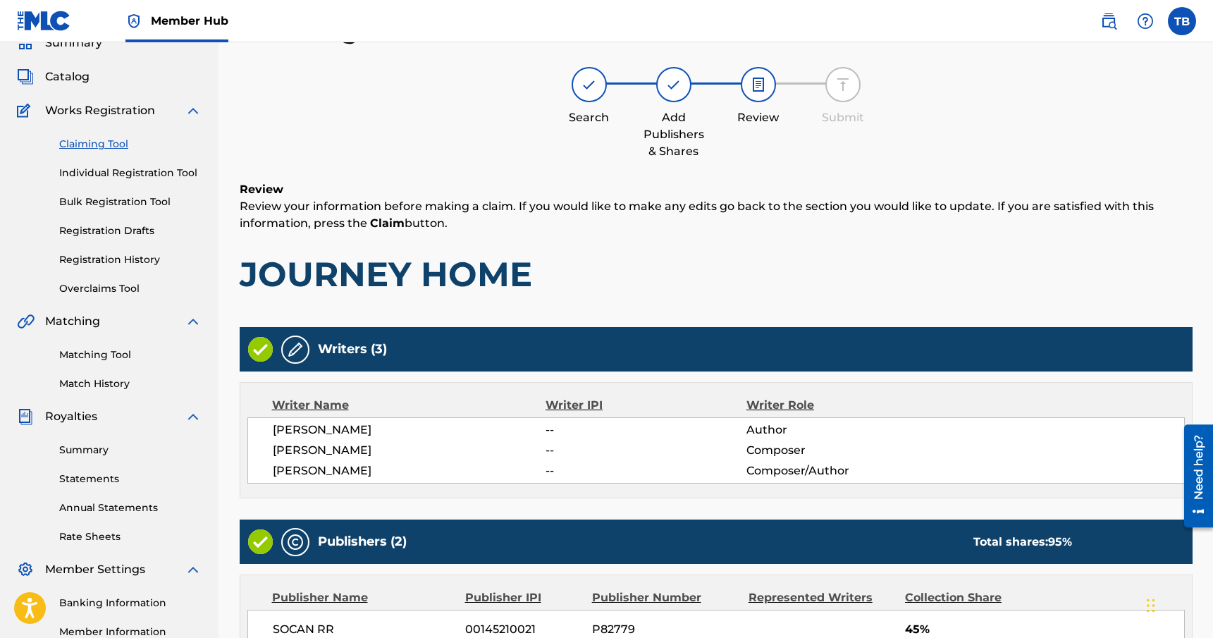
scroll to position [343, 0]
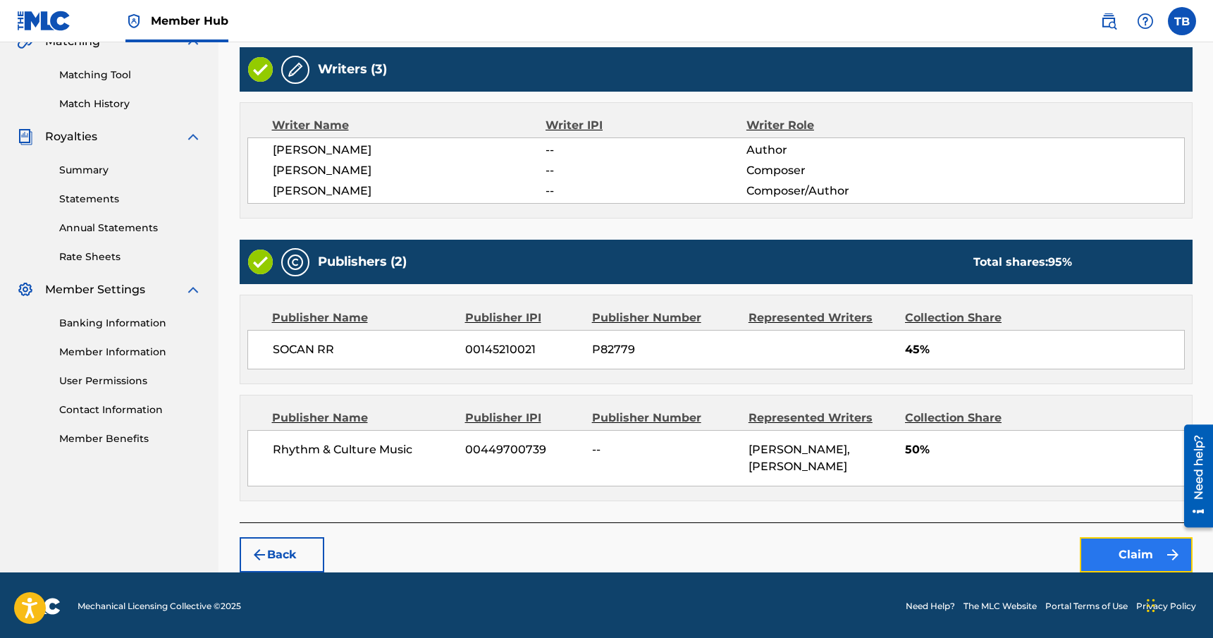
click at [1135, 556] on button "Claim" at bounding box center [1136, 554] width 113 height 35
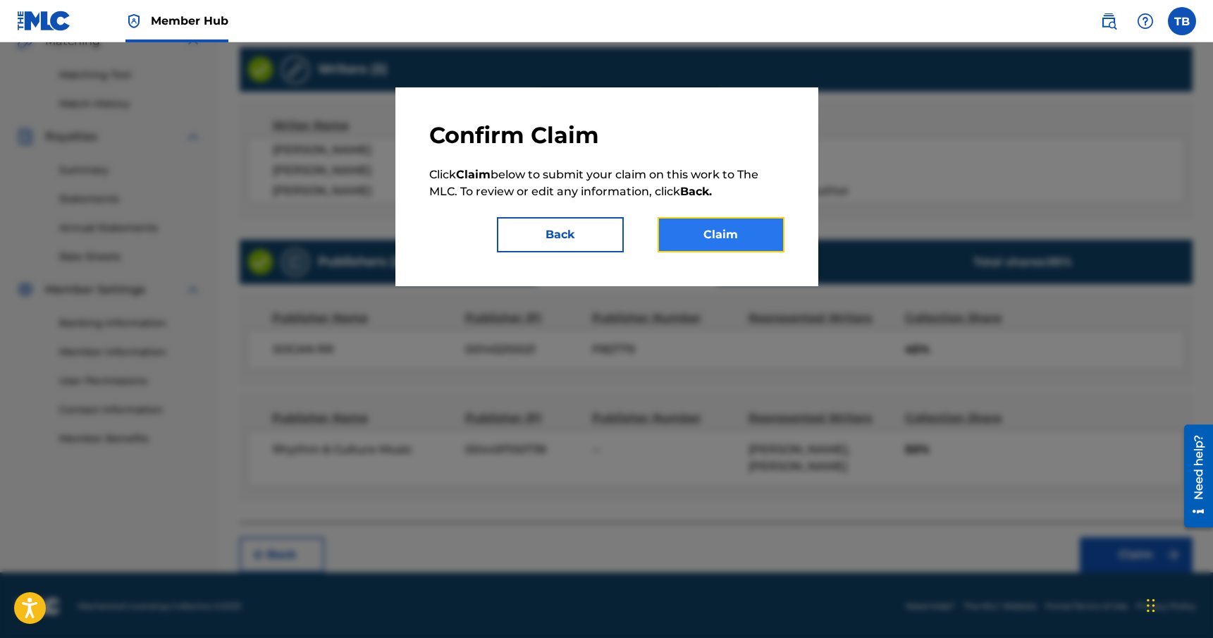
click at [698, 245] on button "Claim" at bounding box center [721, 234] width 127 height 35
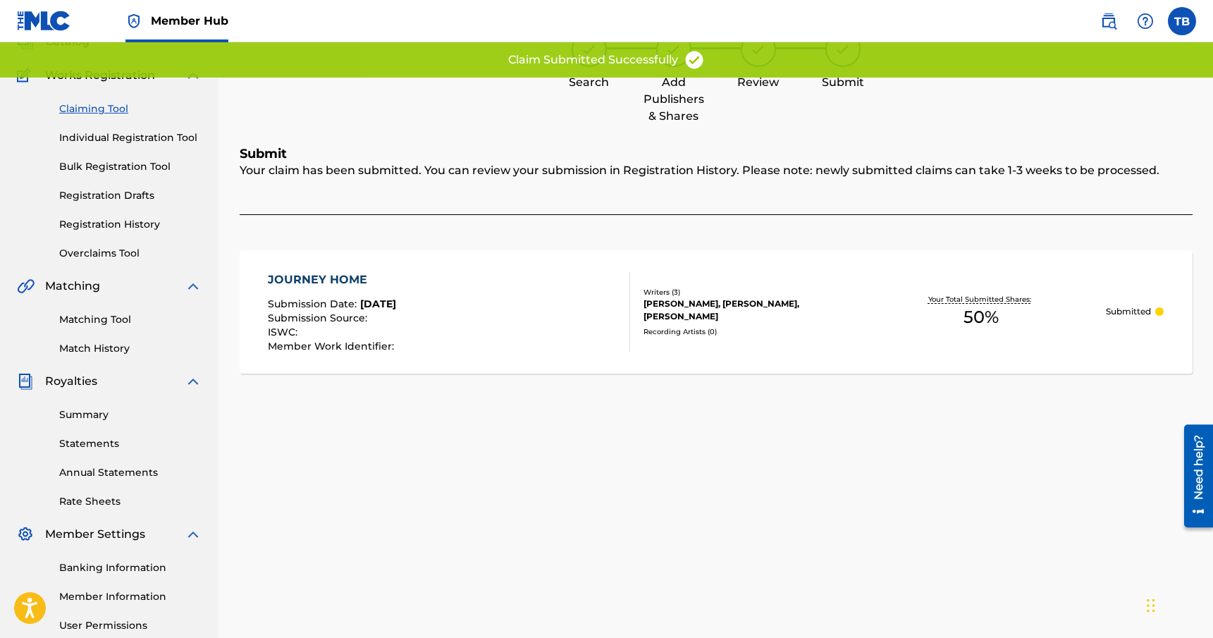
scroll to position [0, 0]
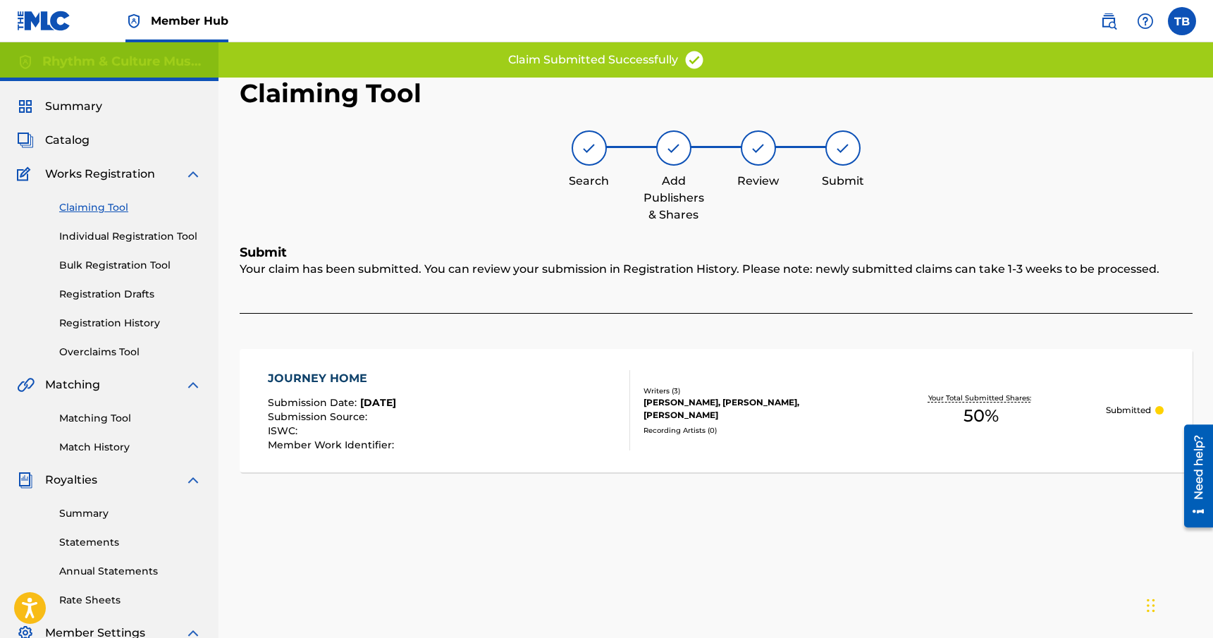
click at [91, 208] on link "Claiming Tool" at bounding box center [130, 207] width 142 height 15
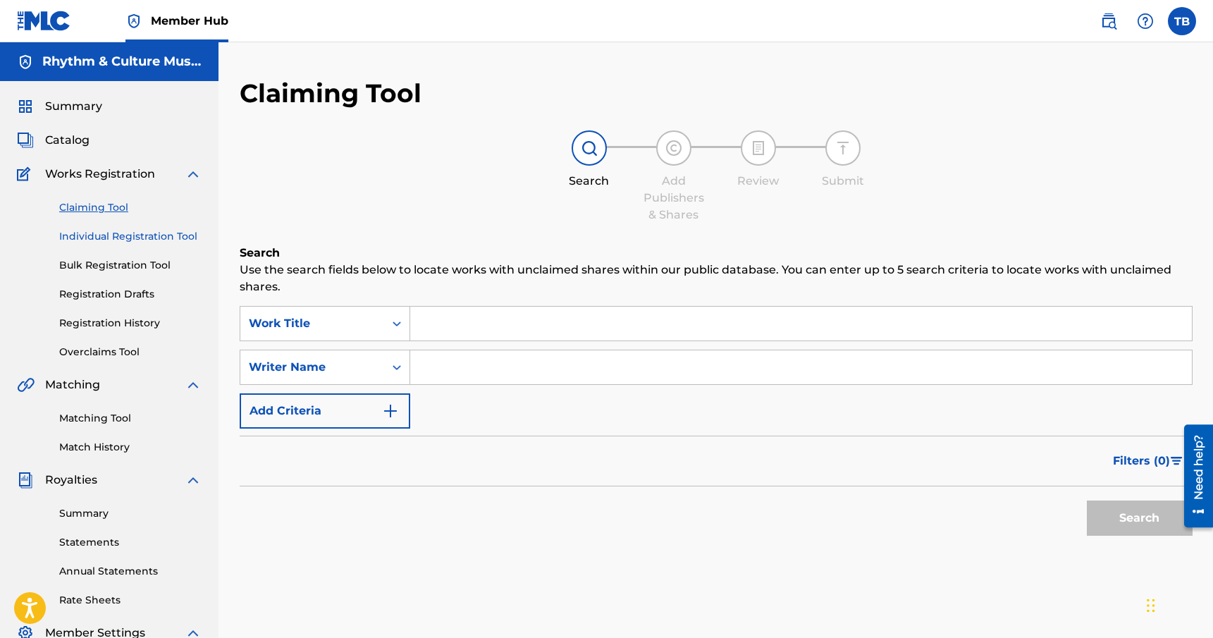
click at [143, 232] on link "Individual Registration Tool" at bounding box center [130, 236] width 142 height 15
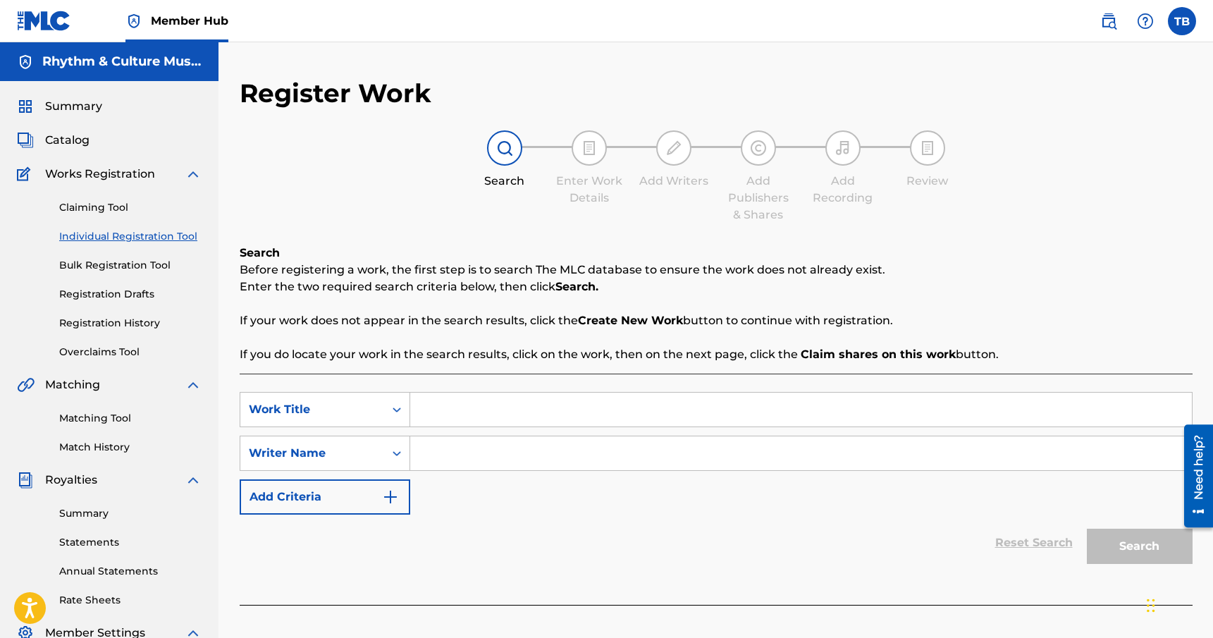
click at [453, 460] on input "Search Form" at bounding box center [801, 453] width 782 height 34
type input "[PERSON_NAME]"
click at [396, 411] on icon "Search Form" at bounding box center [397, 408] width 14 height 14
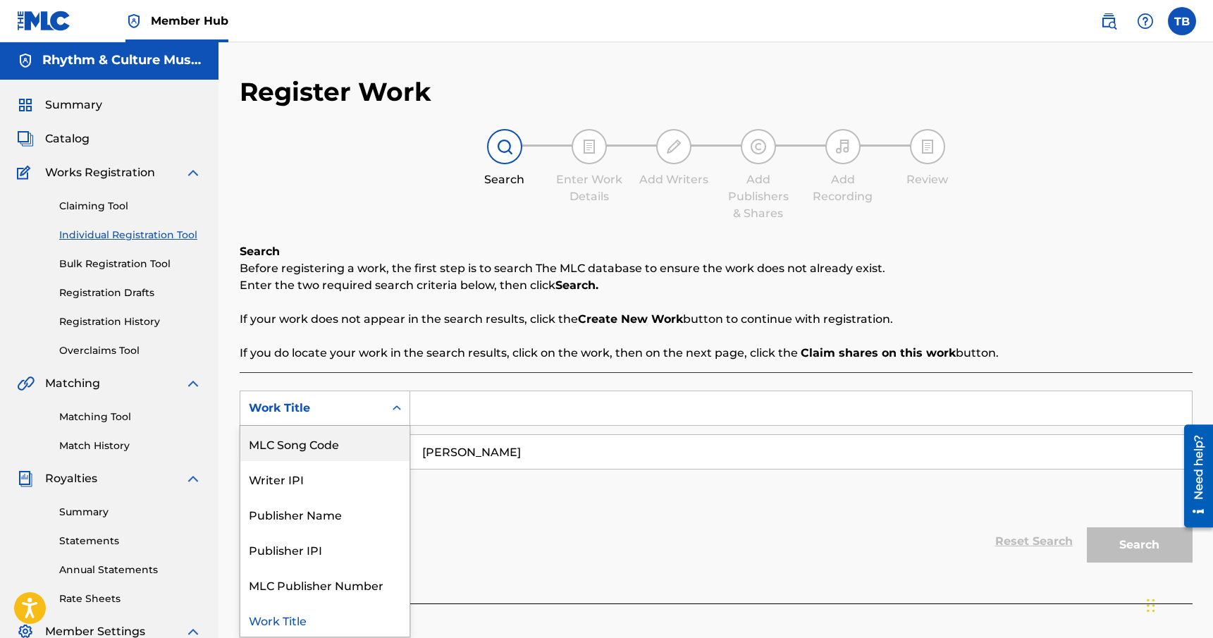
scroll to position [36, 0]
click at [448, 408] on input "Search Form" at bounding box center [801, 408] width 782 height 34
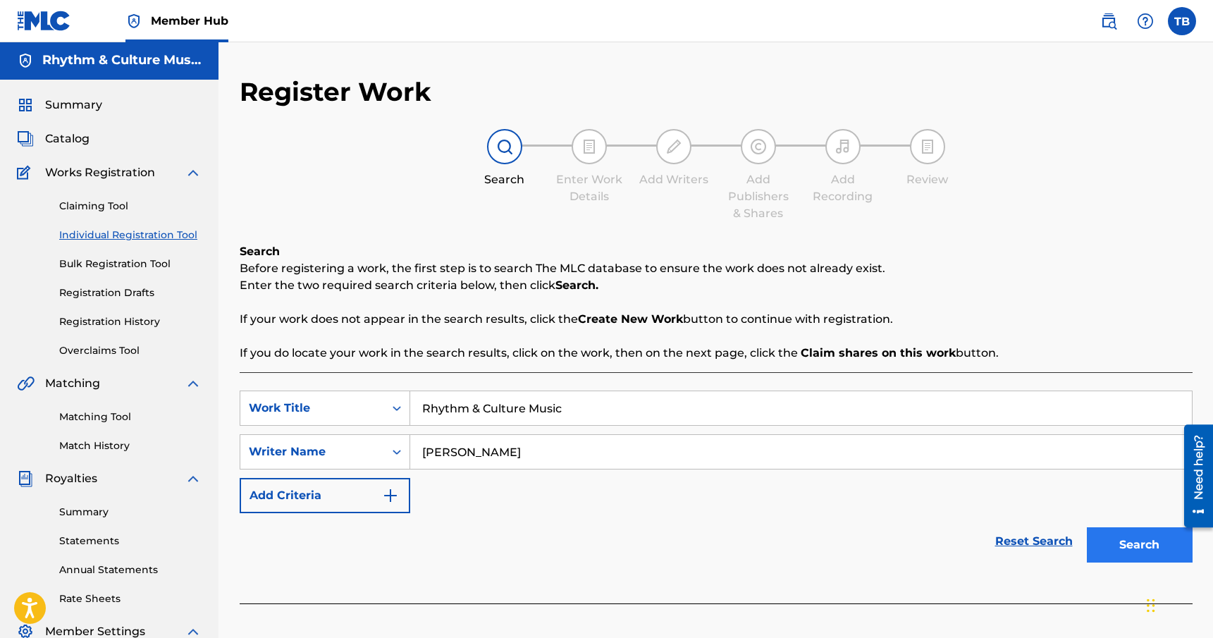
type input "Rhythm & Culture Music"
click at [1117, 543] on button "Search" at bounding box center [1140, 544] width 106 height 35
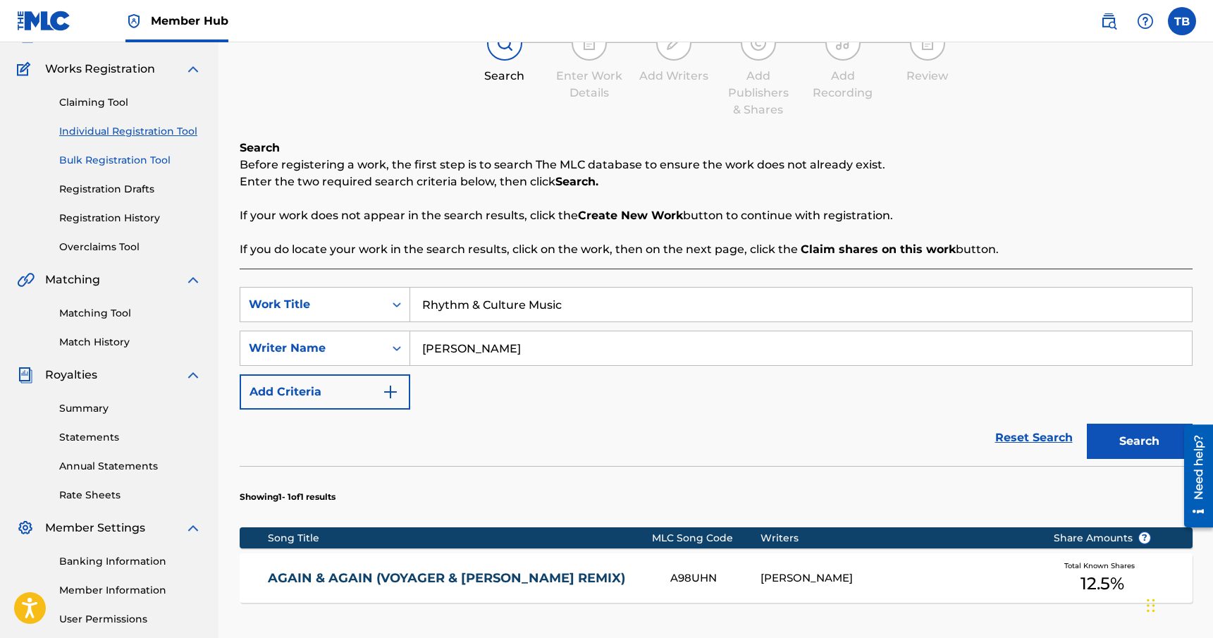
scroll to position [0, 0]
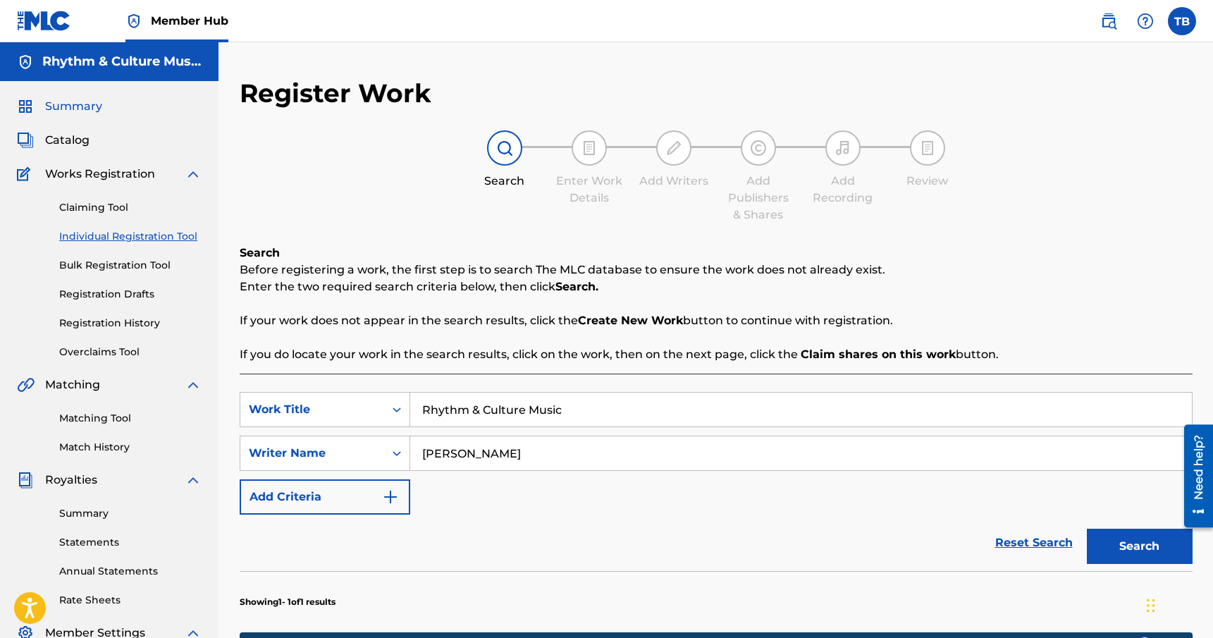
click at [80, 103] on span "Summary" at bounding box center [73, 106] width 57 height 17
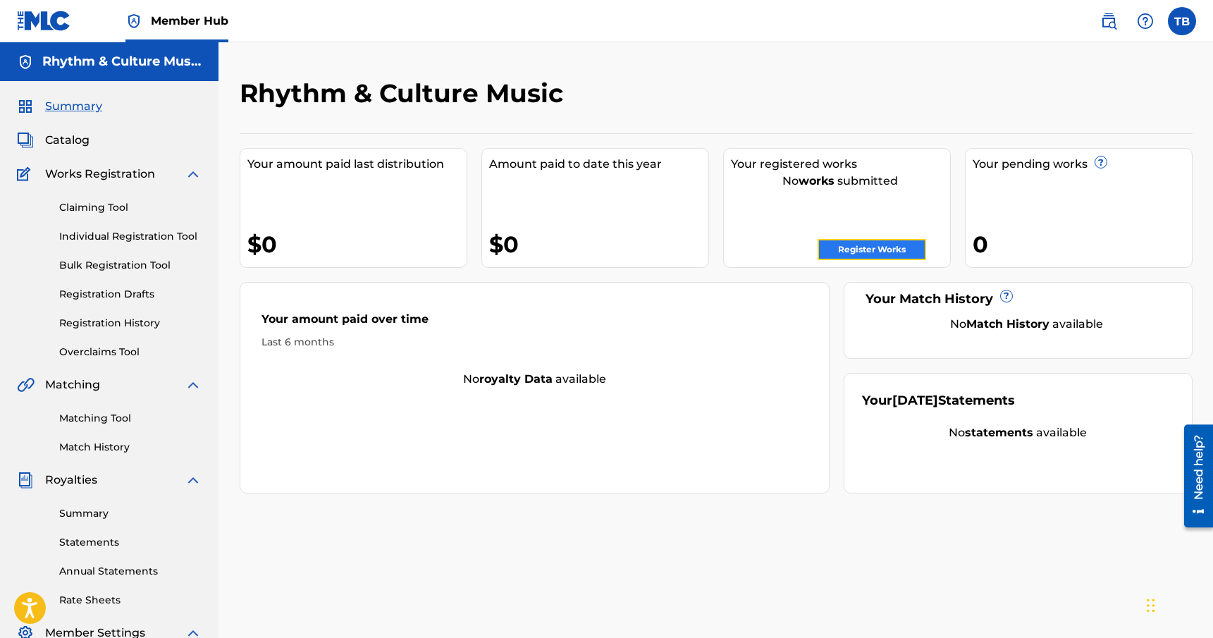
click at [878, 243] on link "Register Works" at bounding box center [872, 249] width 109 height 21
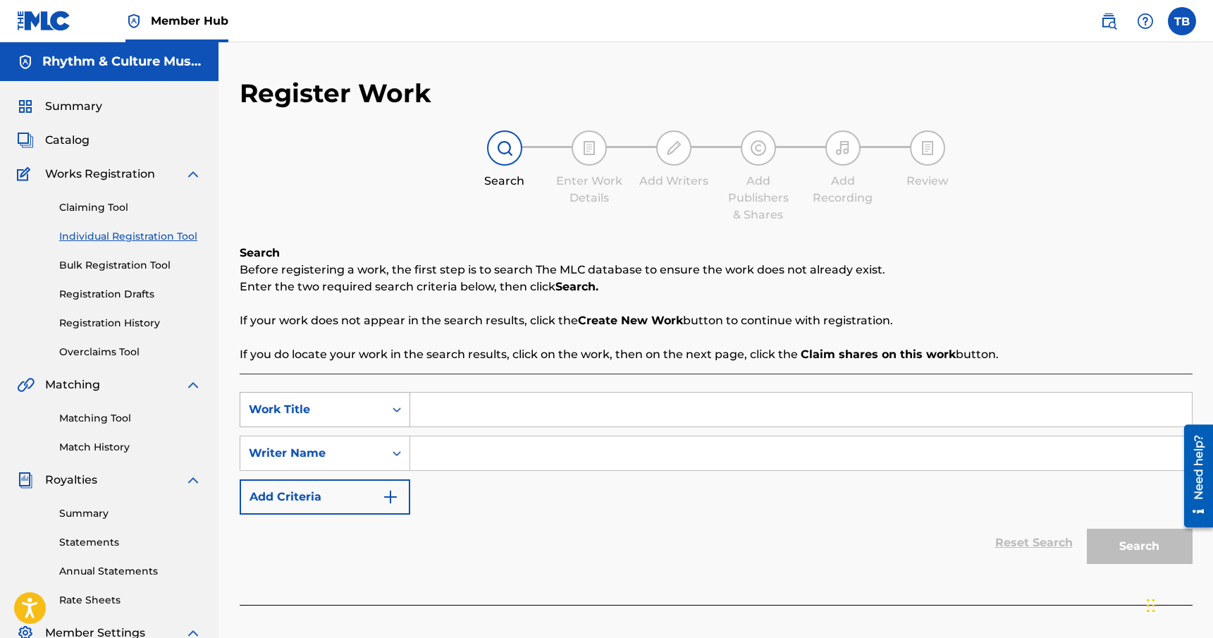
click at [400, 401] on div "Search Form" at bounding box center [396, 409] width 25 height 25
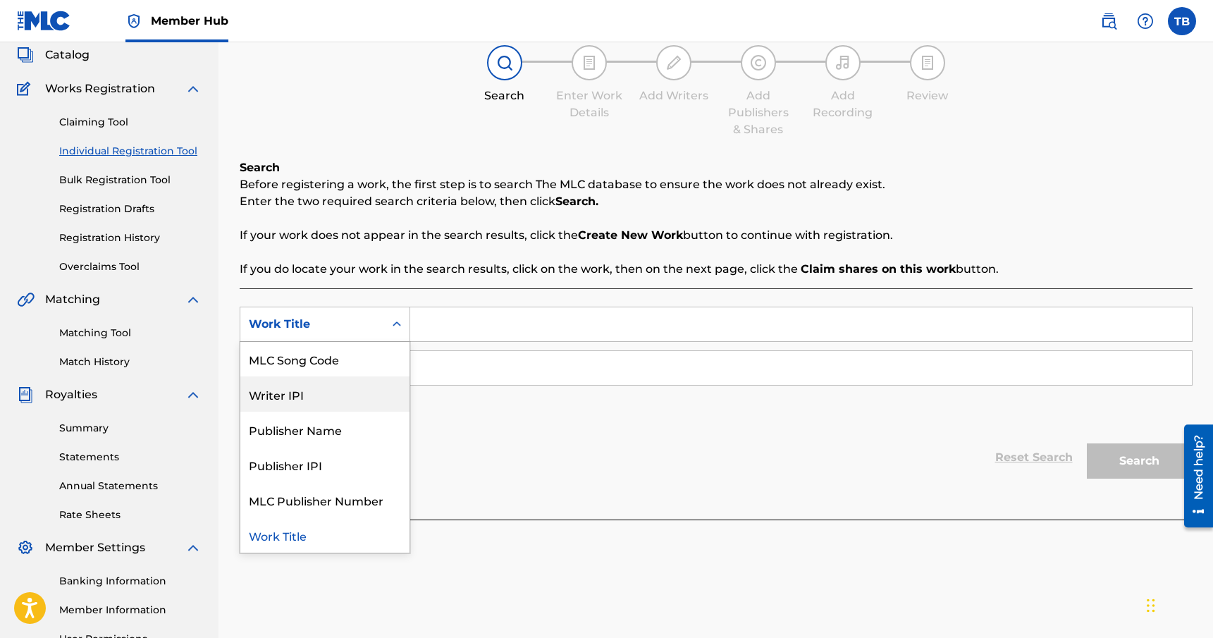
scroll to position [87, 0]
click at [499, 441] on div "Reset Search Search" at bounding box center [716, 456] width 953 height 56
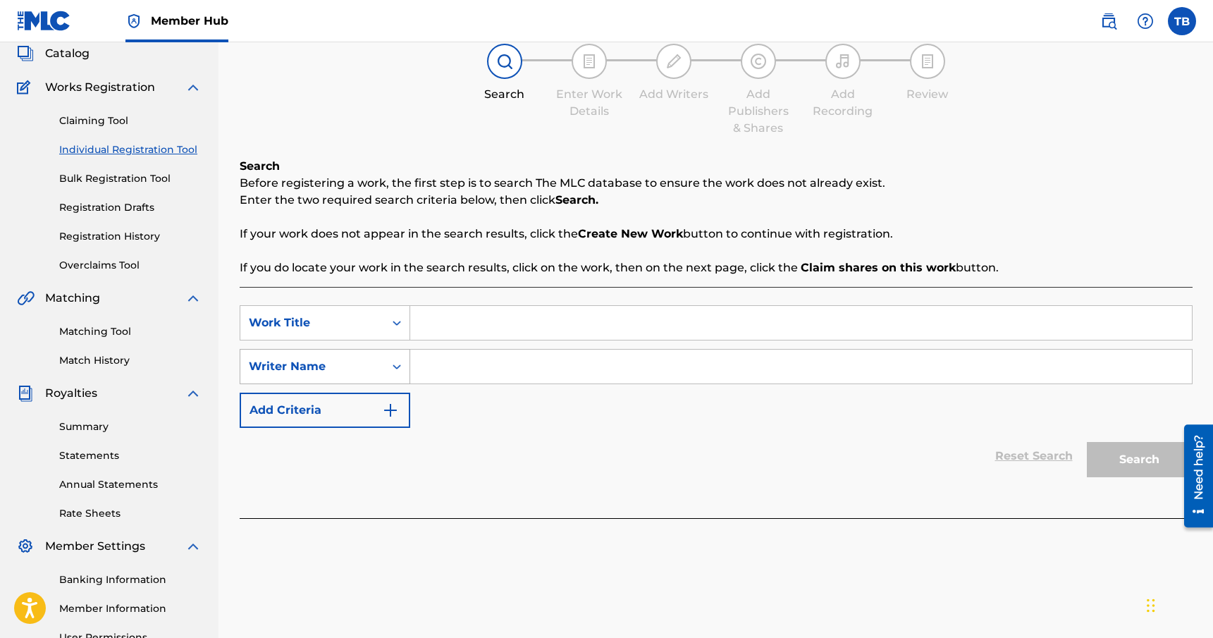
click at [358, 368] on div "Writer Name" at bounding box center [312, 366] width 127 height 17
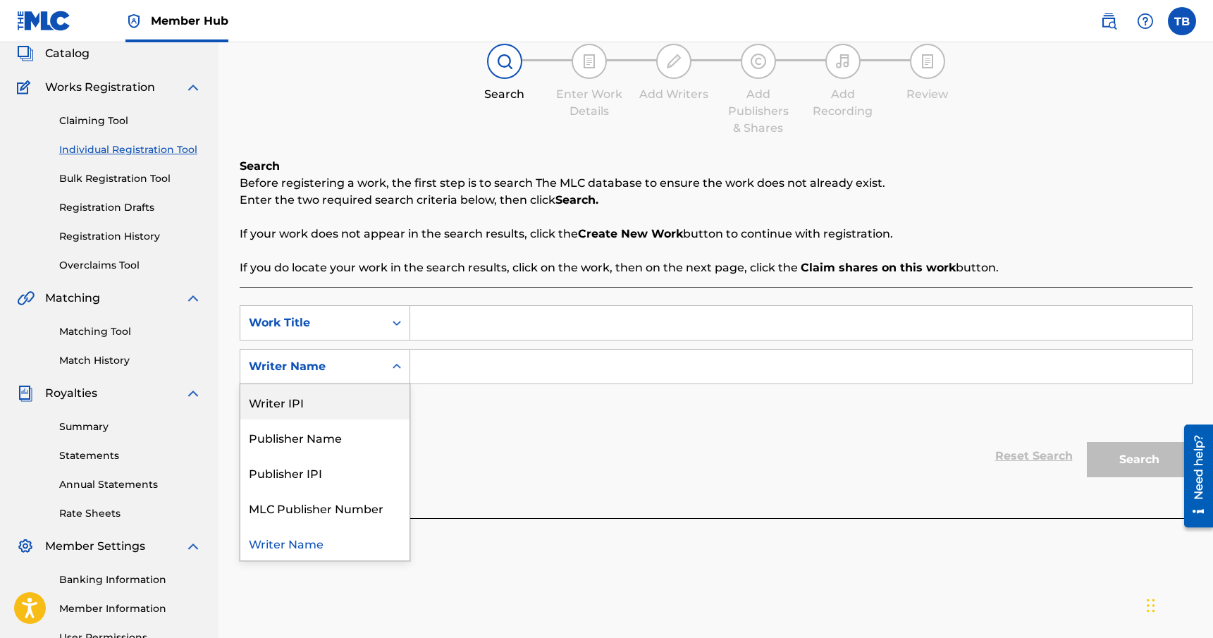
click at [474, 364] on input "Search Form" at bounding box center [801, 367] width 782 height 34
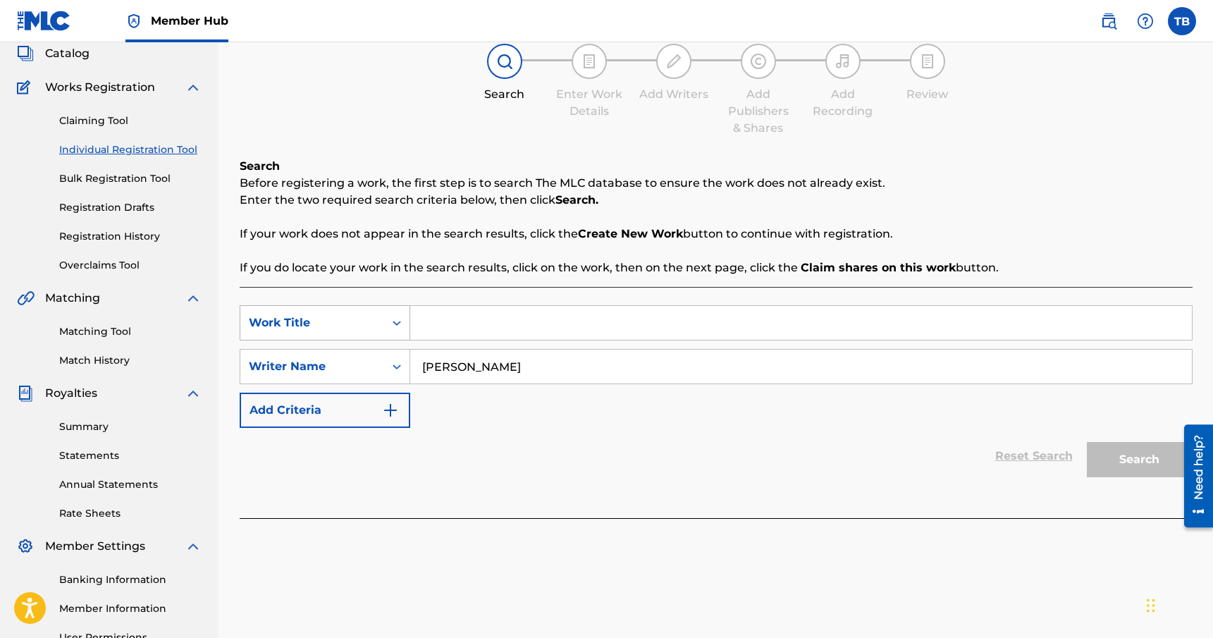
type input "[PERSON_NAME]"
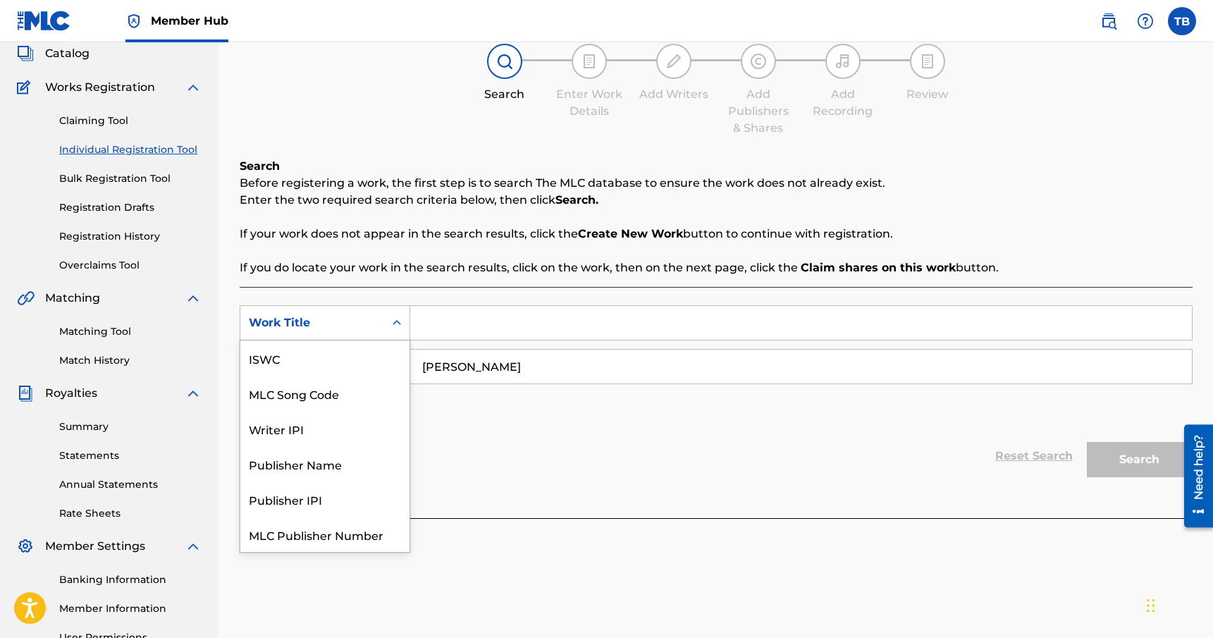
click at [392, 318] on icon "Search Form" at bounding box center [397, 323] width 14 height 14
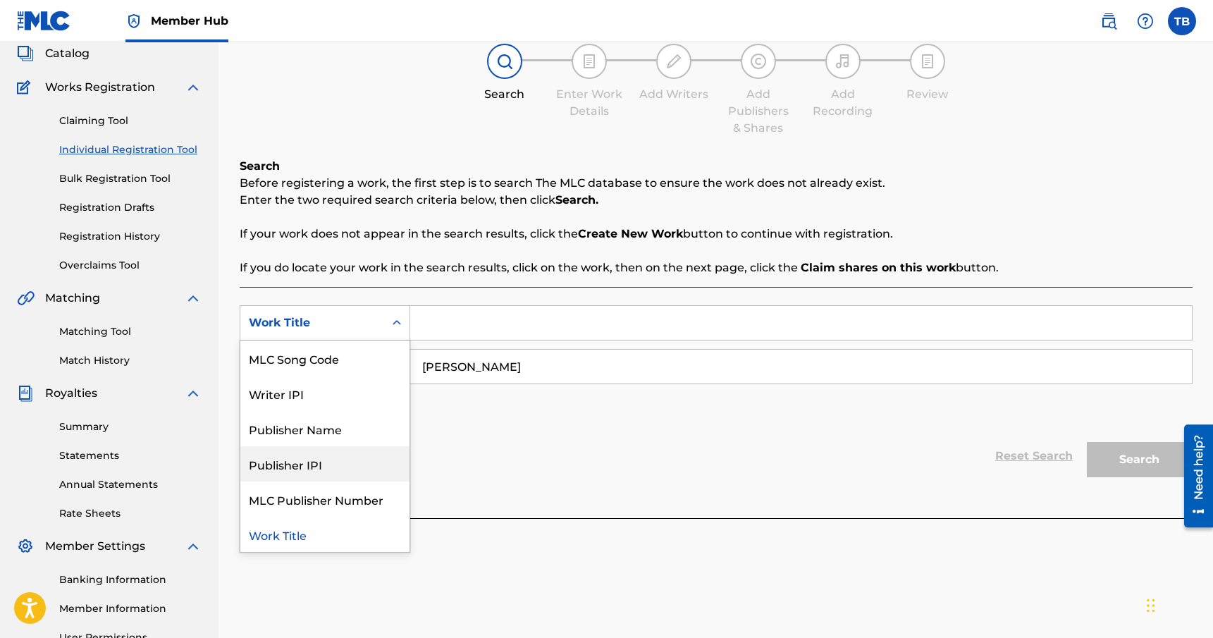
click at [319, 458] on div "Publisher IPI" at bounding box center [324, 463] width 169 height 35
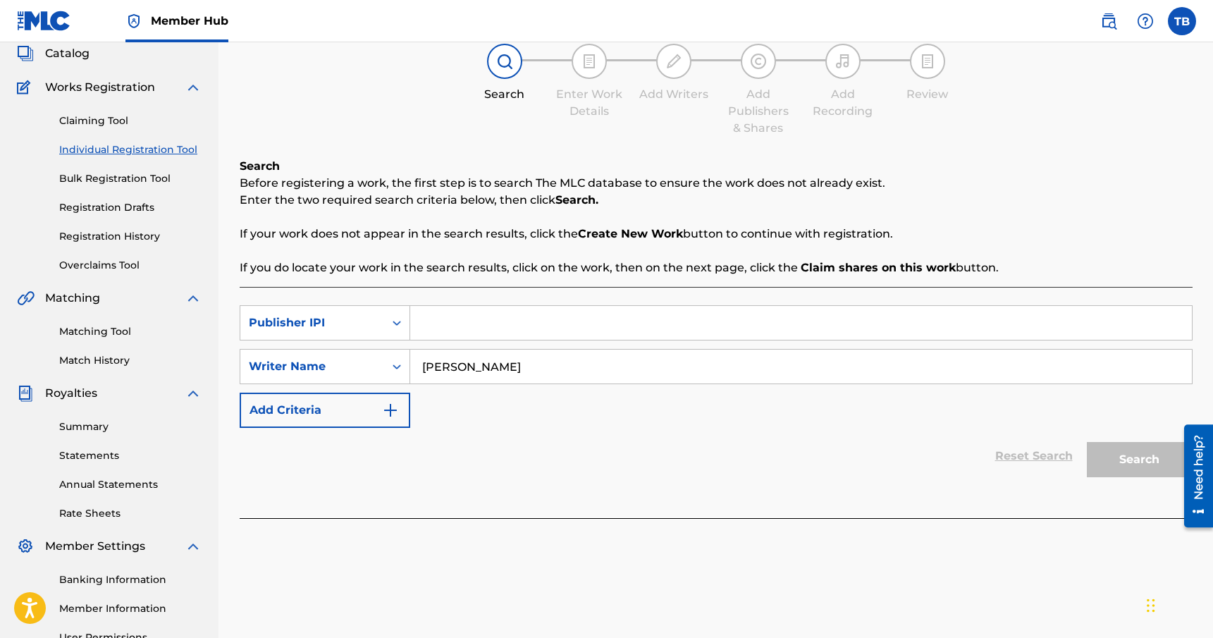
click at [482, 325] on input "Search Form" at bounding box center [801, 323] width 782 height 34
paste input "00449700739"
type input "00449700739"
click at [1121, 457] on button "Search" at bounding box center [1140, 459] width 106 height 35
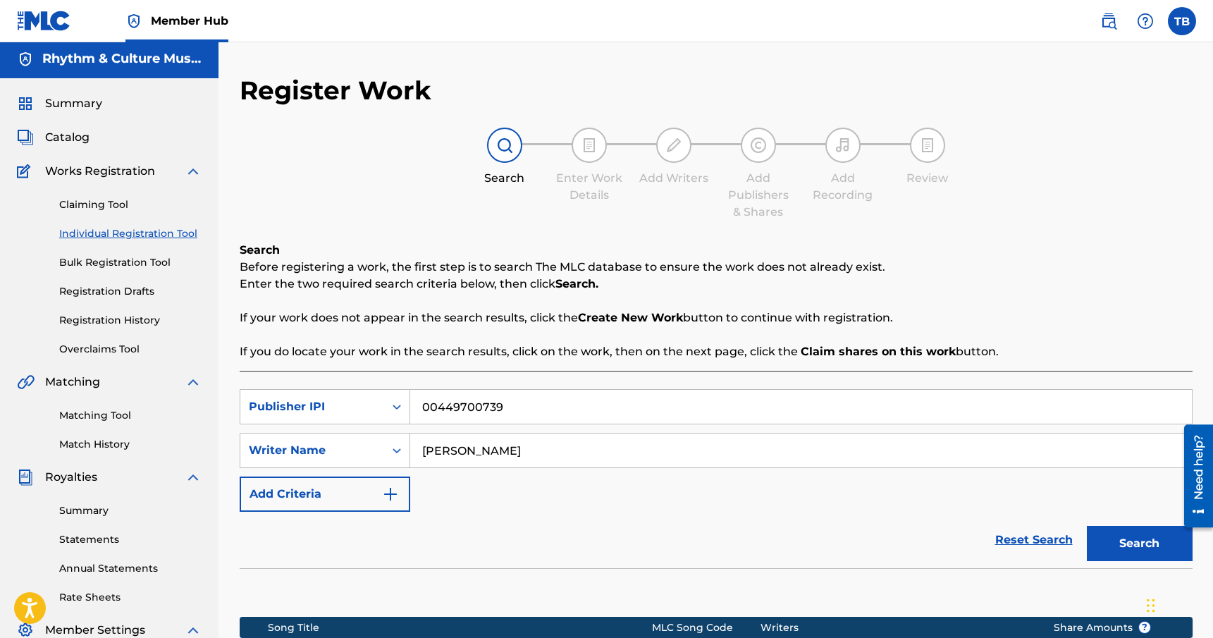
scroll to position [0, 0]
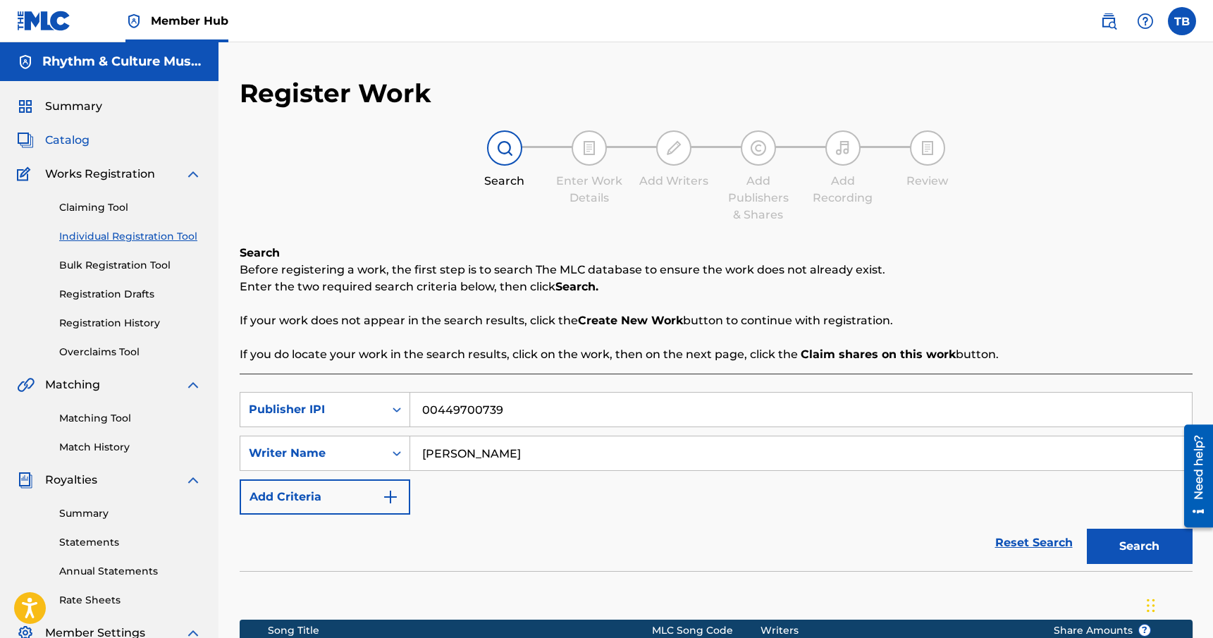
click at [80, 138] on span "Catalog" at bounding box center [67, 140] width 44 height 17
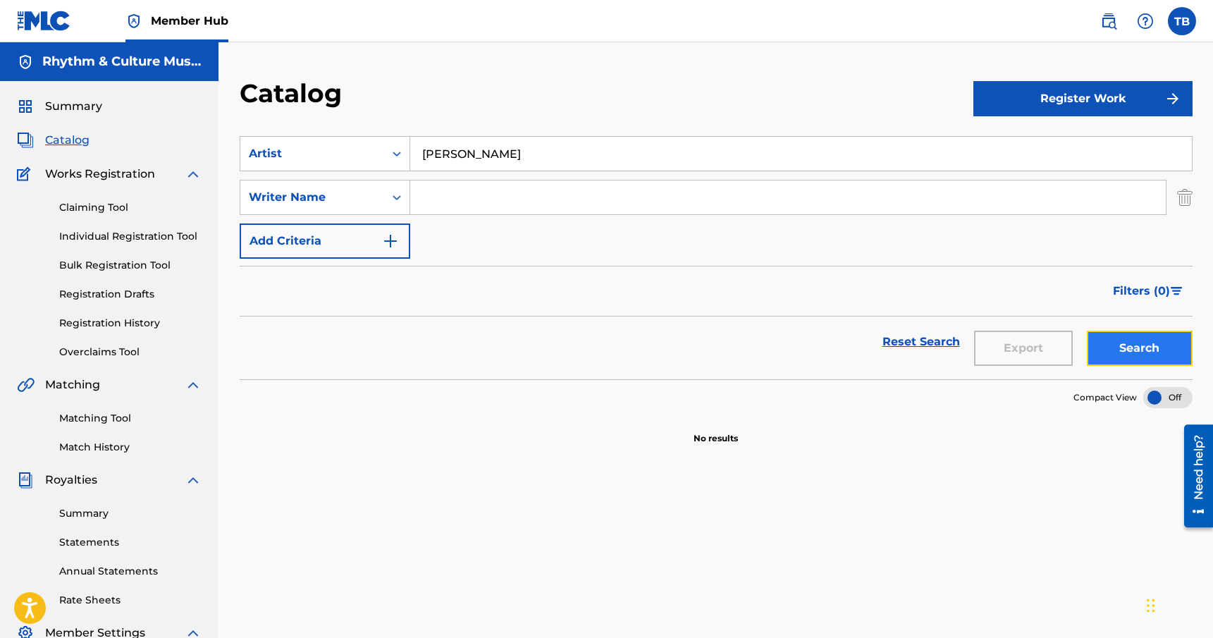
click at [1129, 348] on button "Search" at bounding box center [1140, 348] width 106 height 35
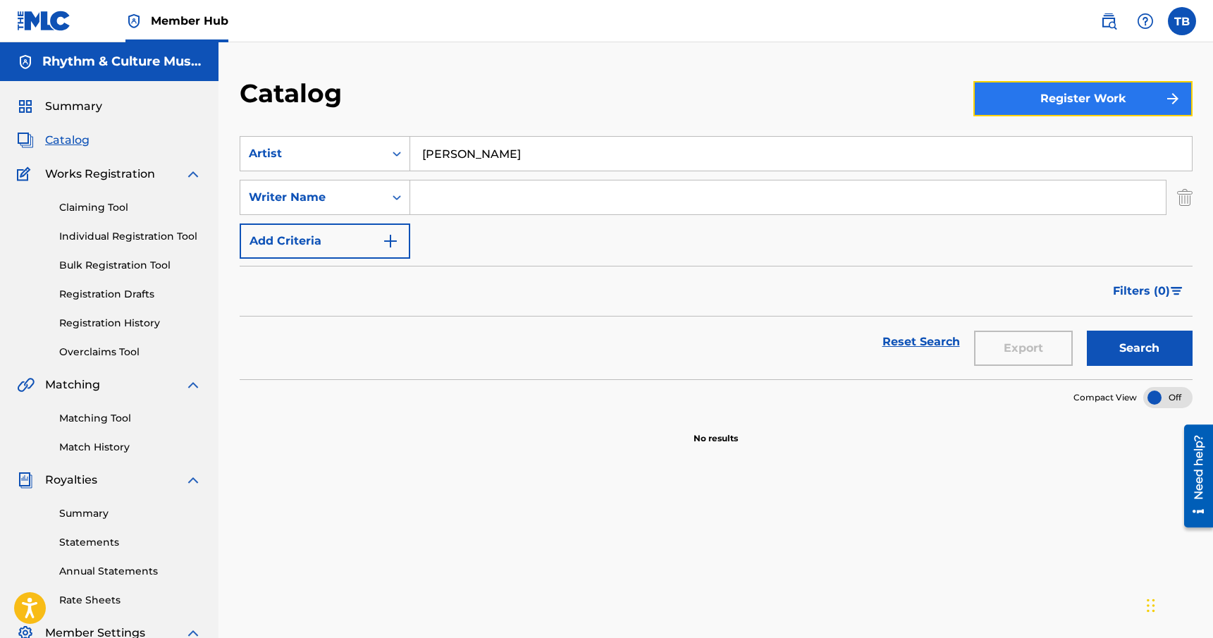
click at [1063, 88] on button "Register Work" at bounding box center [1083, 98] width 219 height 35
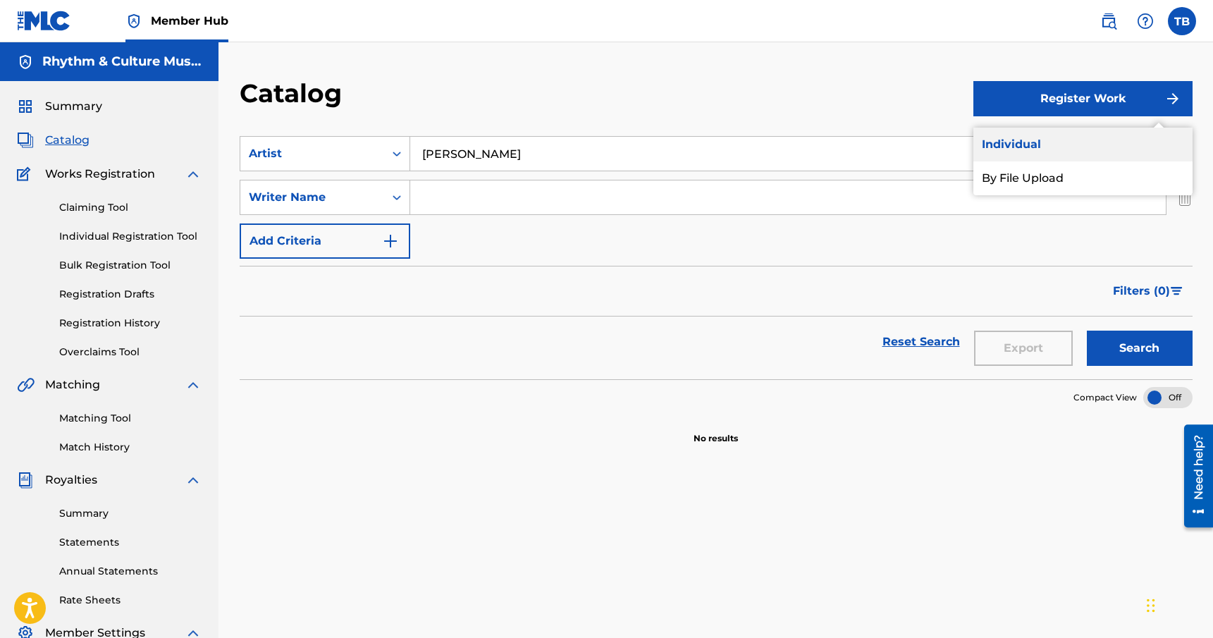
click at [1045, 140] on link "Individual" at bounding box center [1083, 145] width 219 height 34
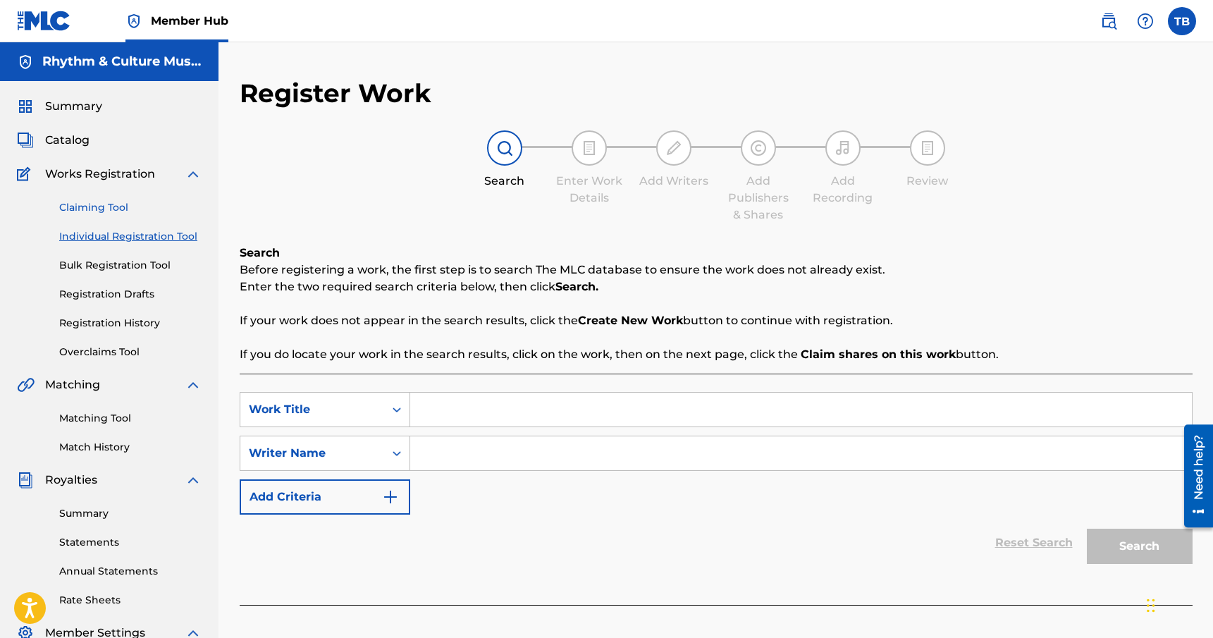
click at [81, 207] on link "Claiming Tool" at bounding box center [130, 207] width 142 height 15
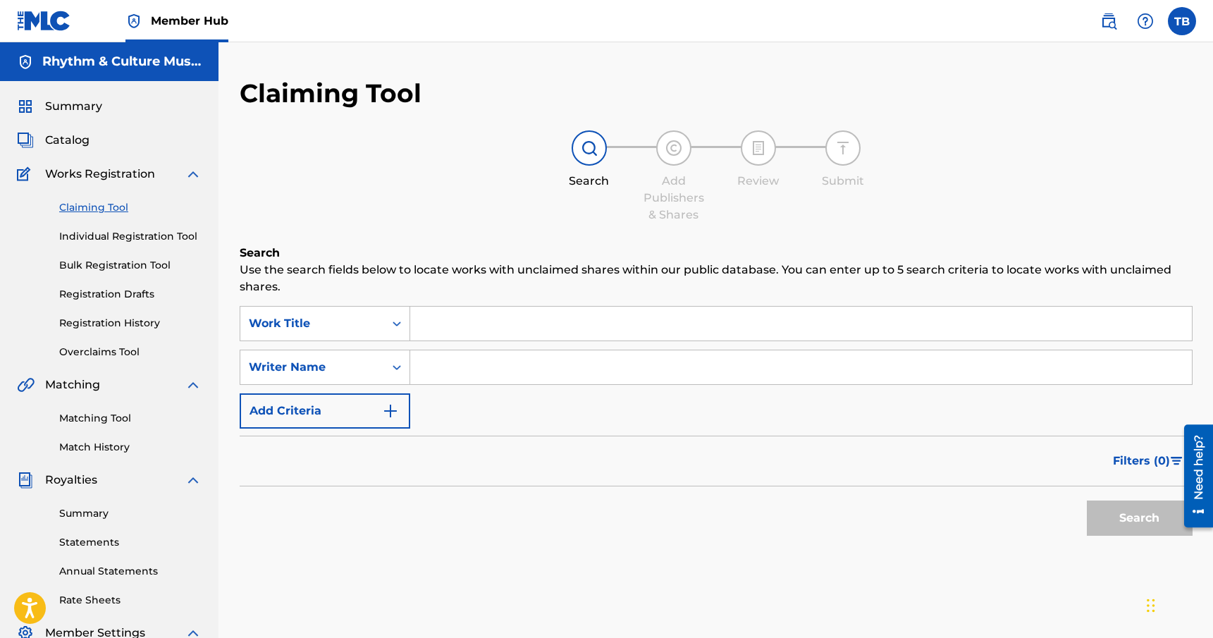
click at [472, 360] on input "Search Form" at bounding box center [801, 367] width 782 height 34
type input "second sky"
click at [1137, 515] on button "Search" at bounding box center [1140, 518] width 106 height 35
drag, startPoint x: 541, startPoint y: 367, endPoint x: 379, endPoint y: 336, distance: 165.1
click at [379, 336] on div "SearchWithCriteriae01a259a-7a9a-4e50-bd70-6eb085ef0b0e Work Title SearchWithCri…" at bounding box center [716, 367] width 953 height 123
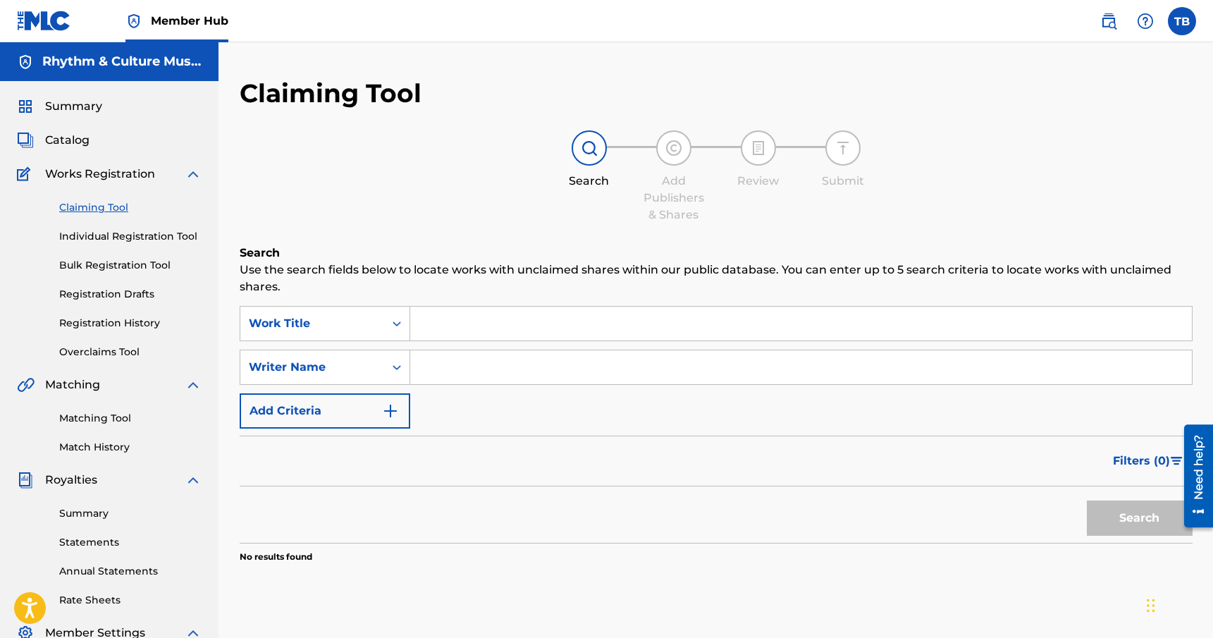
click at [463, 319] on input "Search Form" at bounding box center [801, 324] width 782 height 34
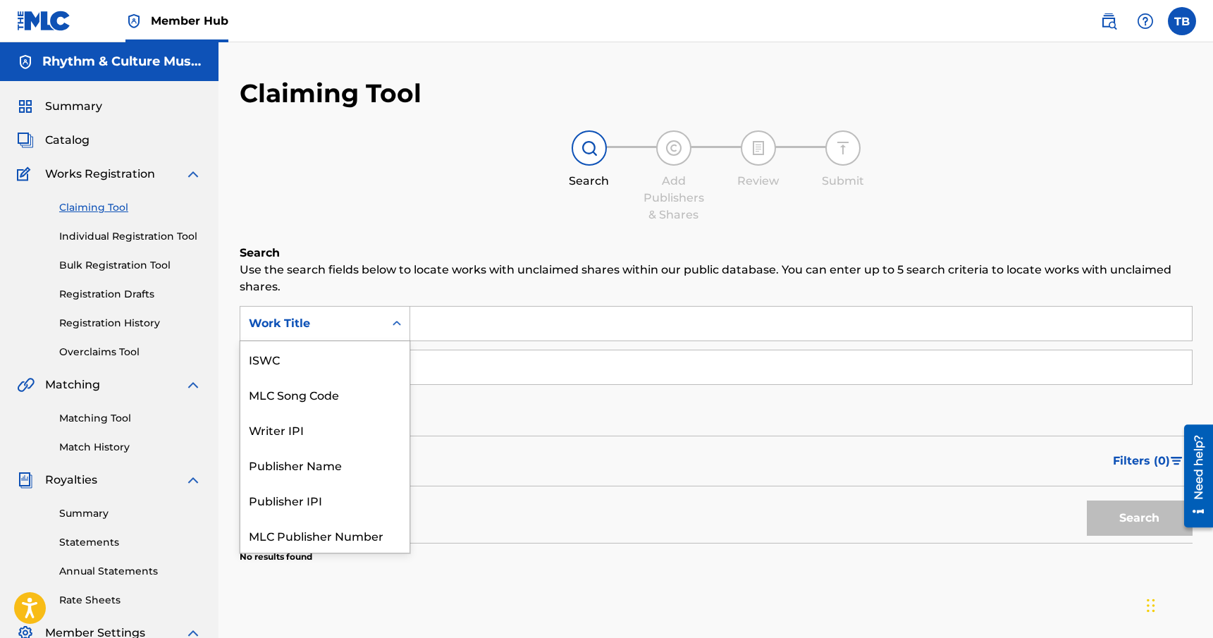
click at [376, 319] on div "Work Title" at bounding box center [312, 323] width 144 height 27
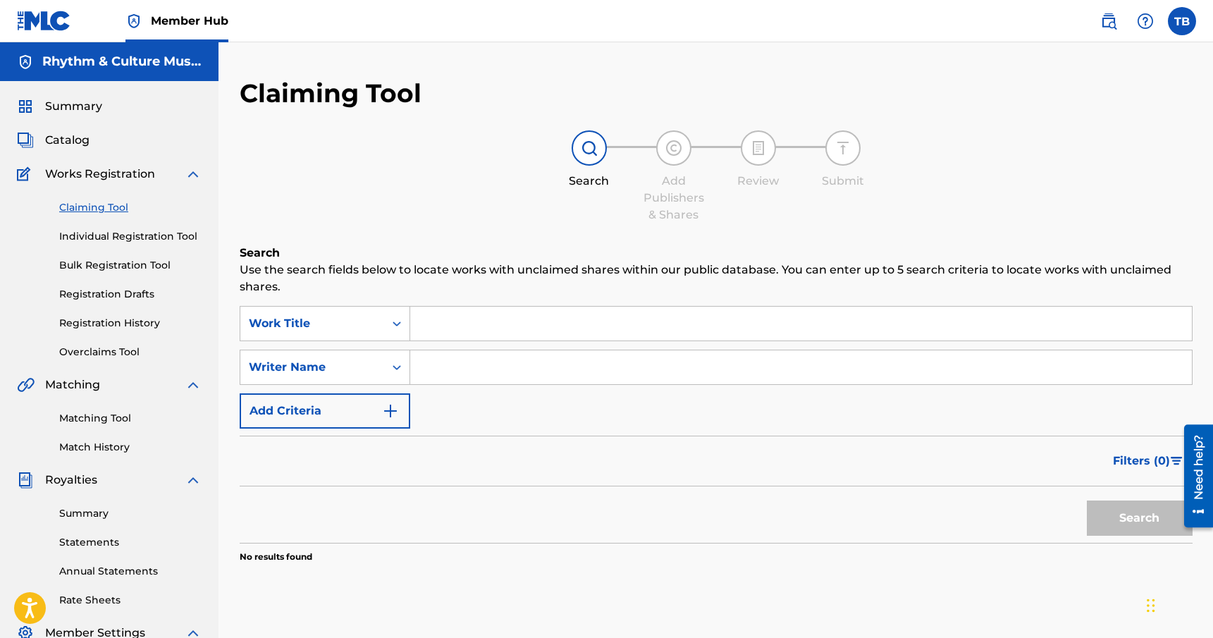
click at [493, 417] on div "SearchWithCriteriae01a259a-7a9a-4e50-bd70-6eb085ef0b0e Work Title SearchWithCri…" at bounding box center [716, 367] width 953 height 123
click at [388, 368] on div "Search Form" at bounding box center [396, 367] width 25 height 25
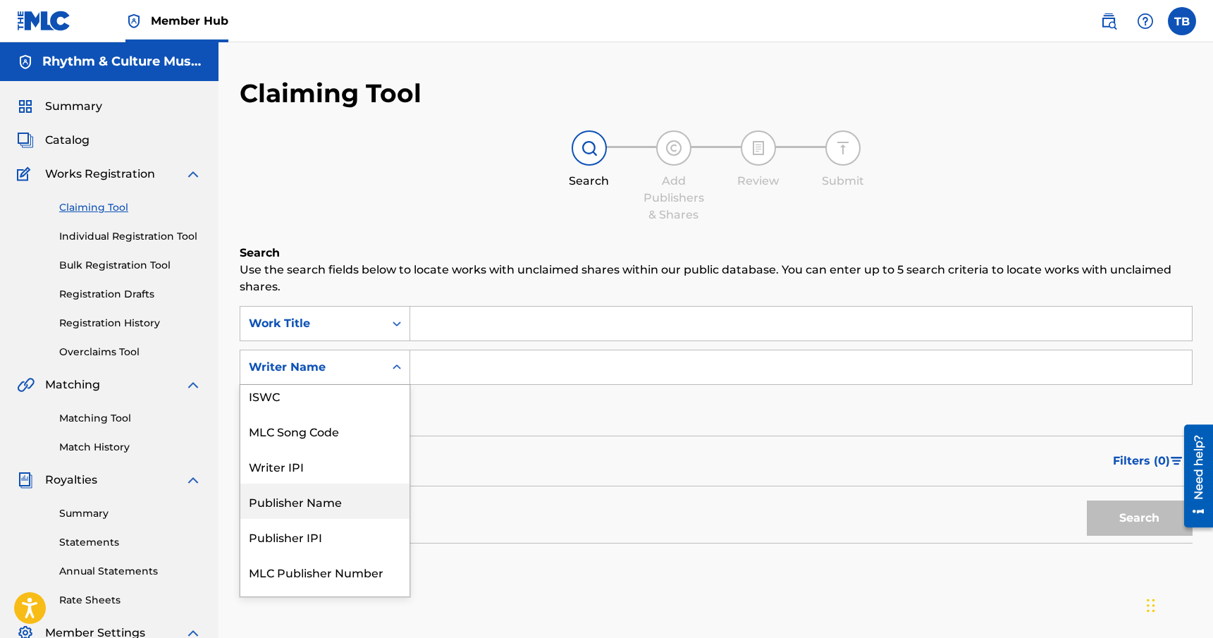
scroll to position [0, 0]
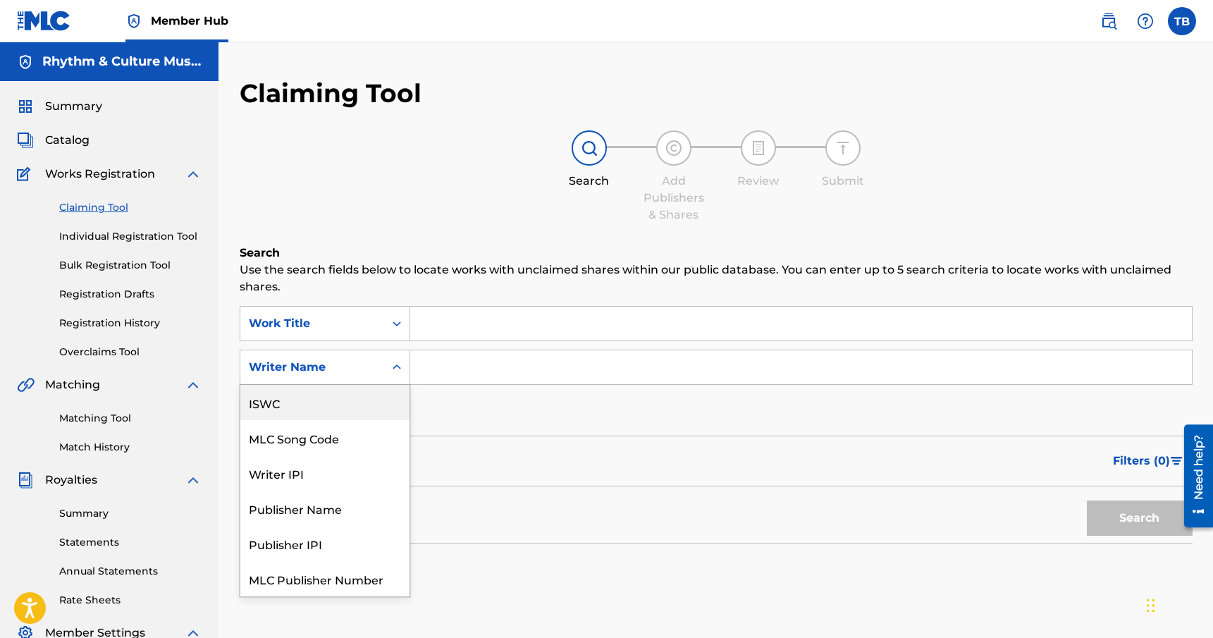
click at [490, 398] on div "SearchWithCriteriae01a259a-7a9a-4e50-bd70-6eb085ef0b0e Work Title SearchWithCri…" at bounding box center [716, 367] width 953 height 123
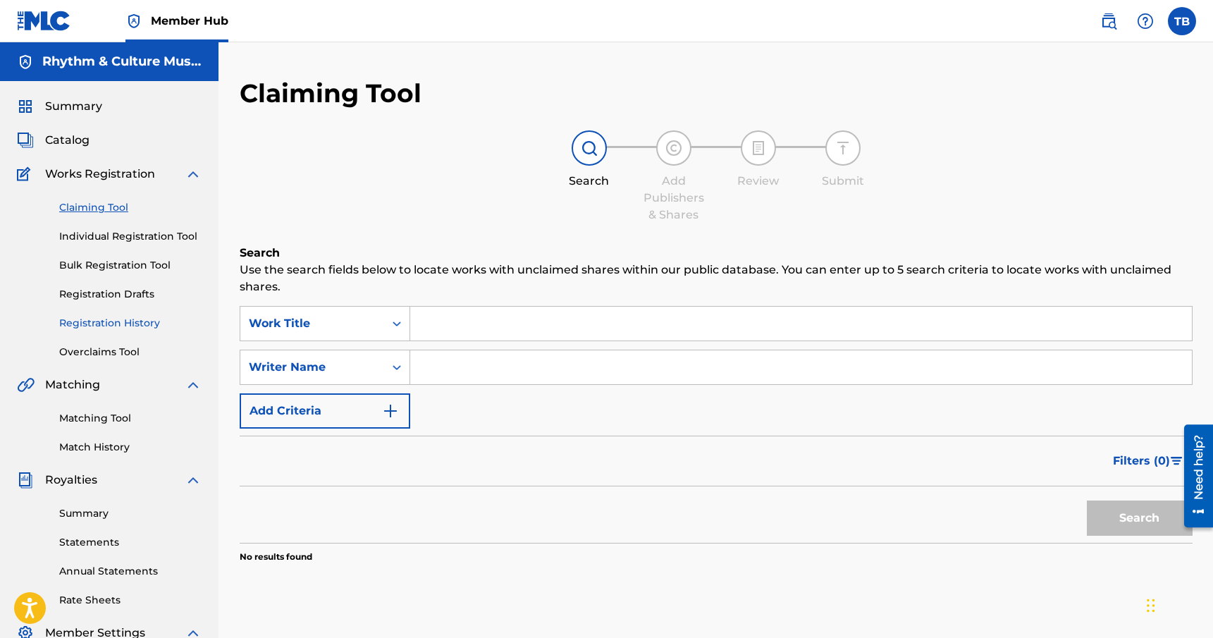
click at [119, 326] on link "Registration History" at bounding box center [130, 323] width 142 height 15
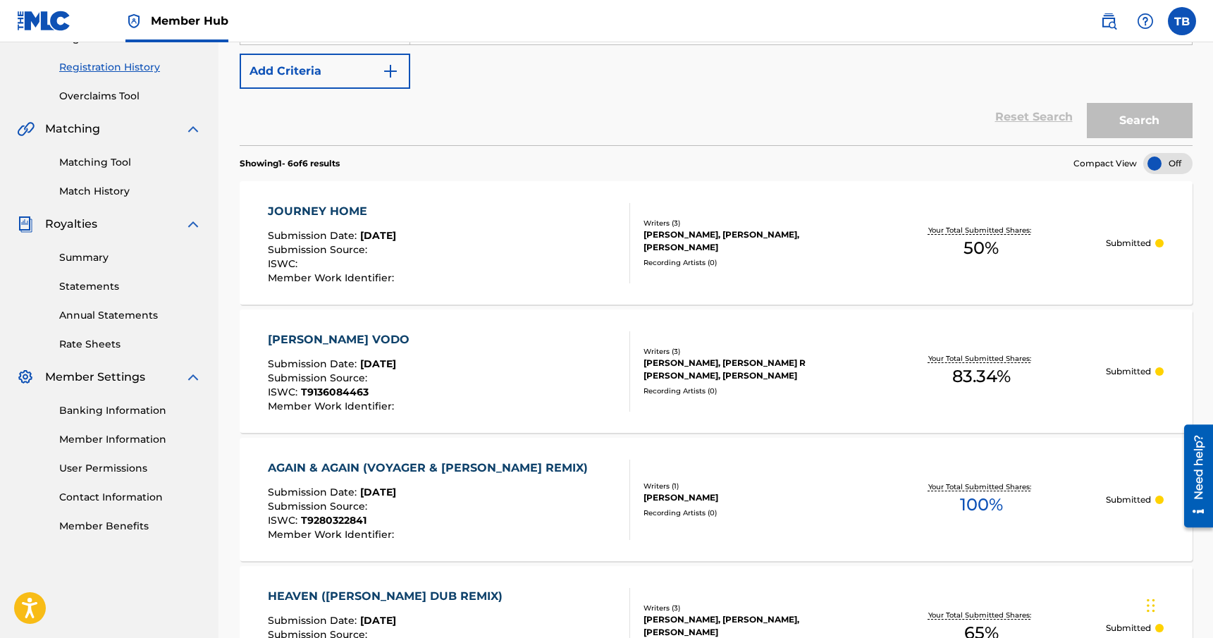
scroll to position [260, 0]
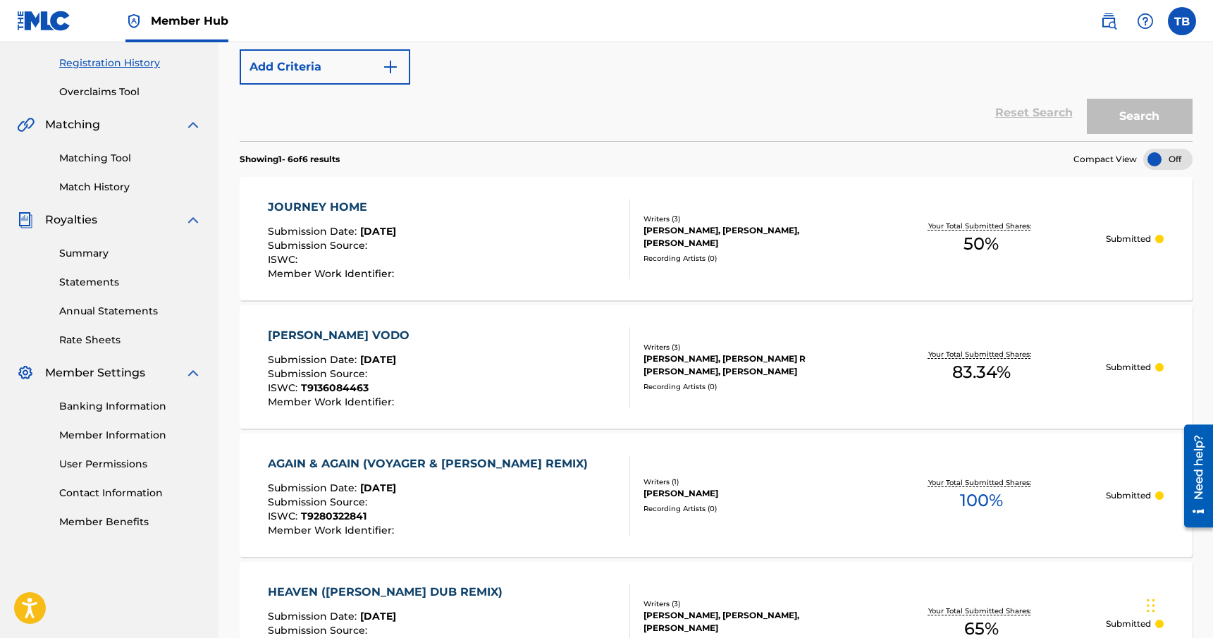
click at [791, 358] on div "[PERSON_NAME], [PERSON_NAME] R [PERSON_NAME], [PERSON_NAME]" at bounding box center [750, 365] width 213 height 25
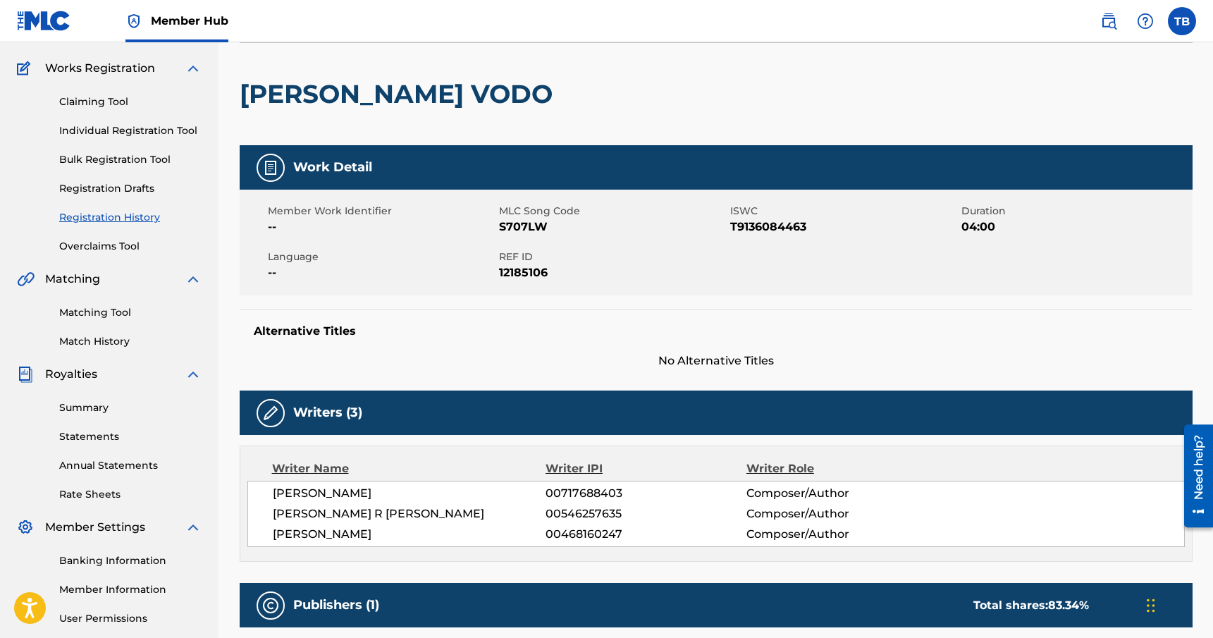
scroll to position [124, 0]
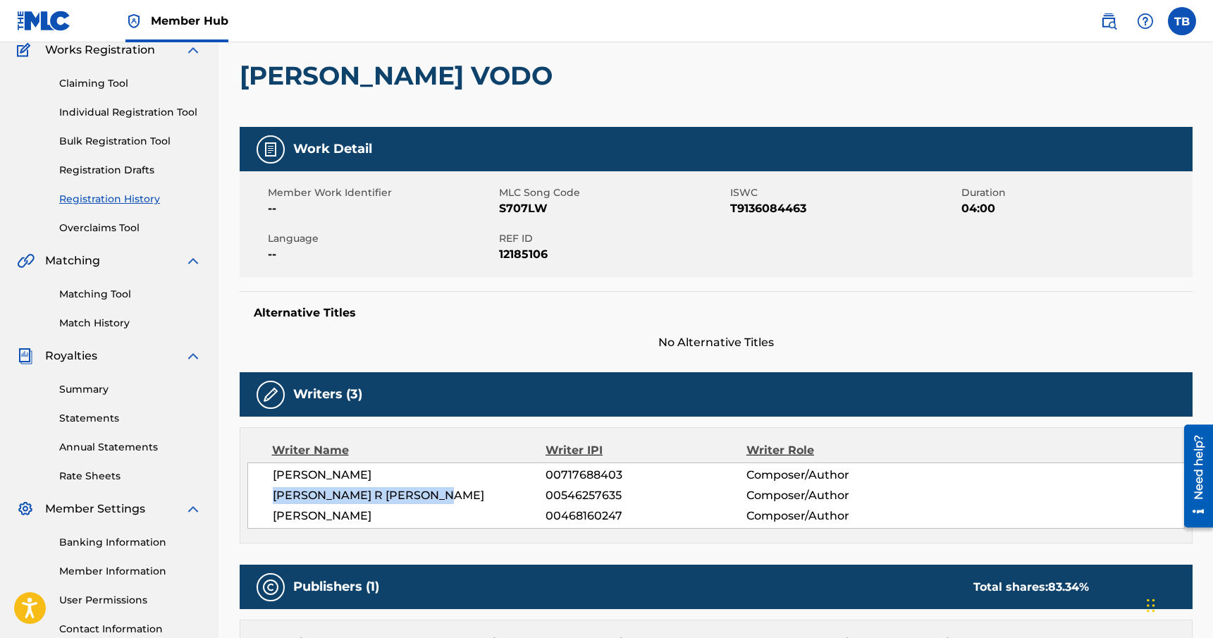
drag, startPoint x: 462, startPoint y: 494, endPoint x: 272, endPoint y: 488, distance: 189.8
click at [273, 488] on span "[PERSON_NAME] R [PERSON_NAME]" at bounding box center [410, 495] width 274 height 17
copy span "[PERSON_NAME] R [PERSON_NAME]"
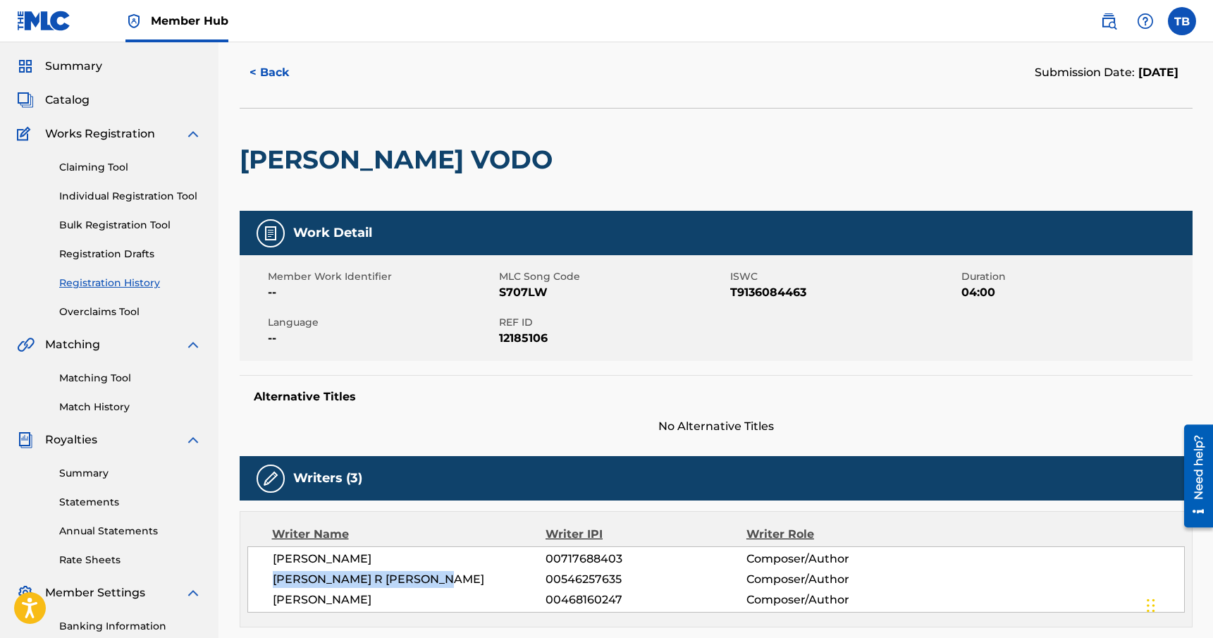
scroll to position [32, 0]
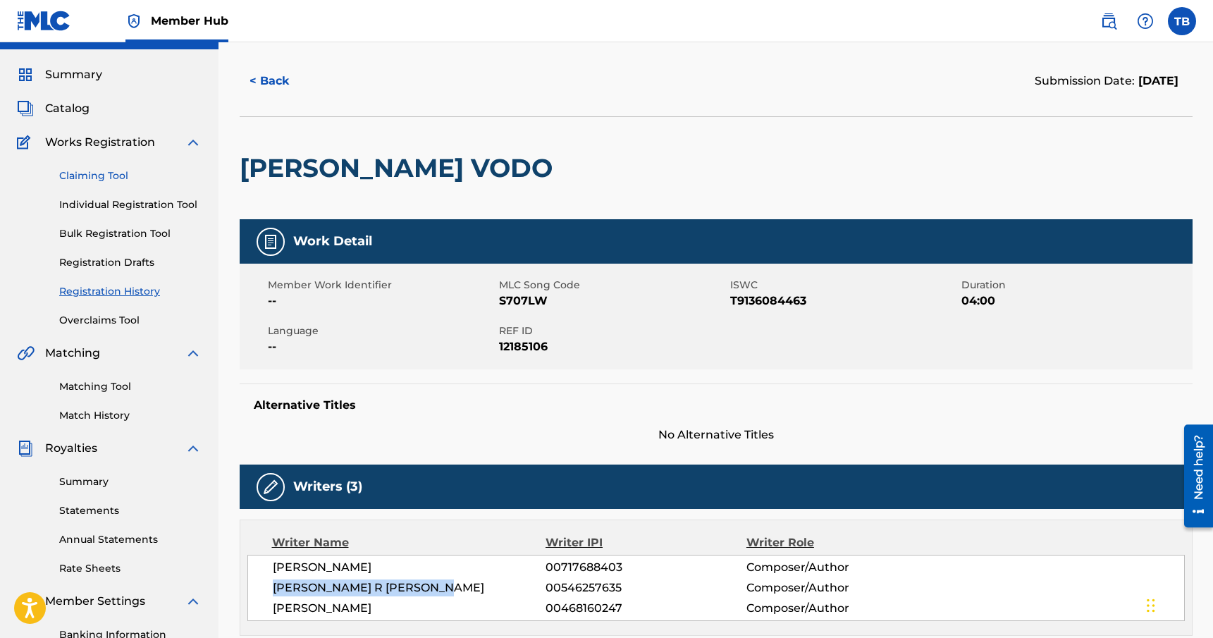
click at [94, 171] on link "Claiming Tool" at bounding box center [130, 176] width 142 height 15
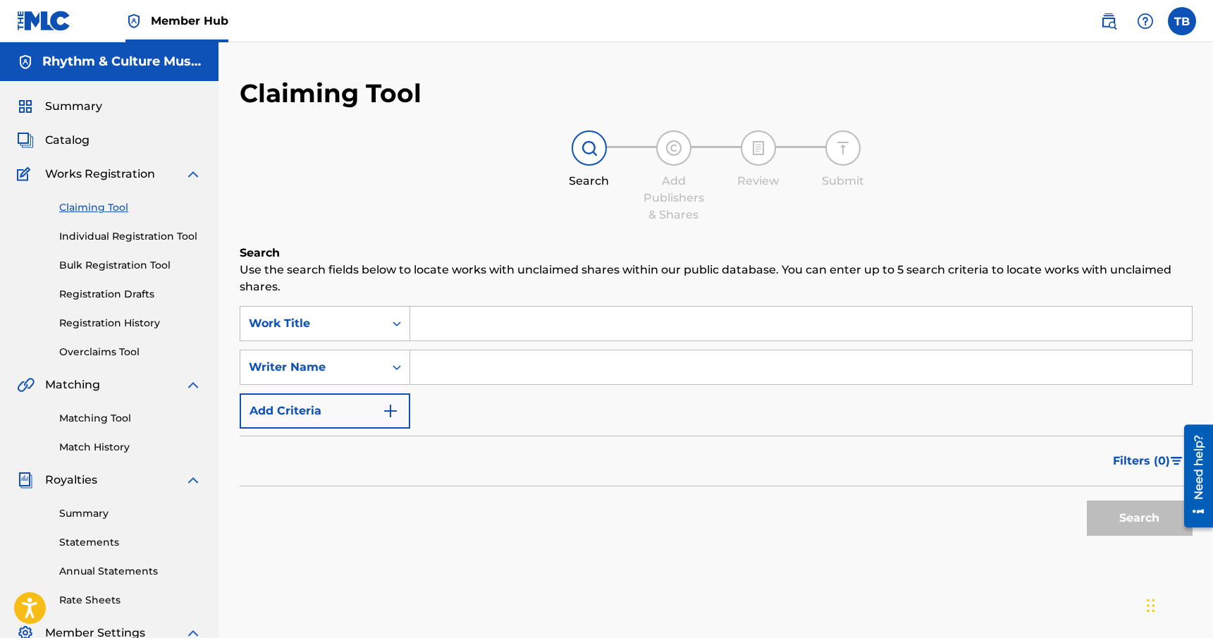
click at [489, 362] on input "Search Form" at bounding box center [801, 367] width 782 height 34
paste input "[PERSON_NAME] R [PERSON_NAME]"
type input "[PERSON_NAME] R [PERSON_NAME]"
click at [1130, 513] on button "Search" at bounding box center [1140, 518] width 106 height 35
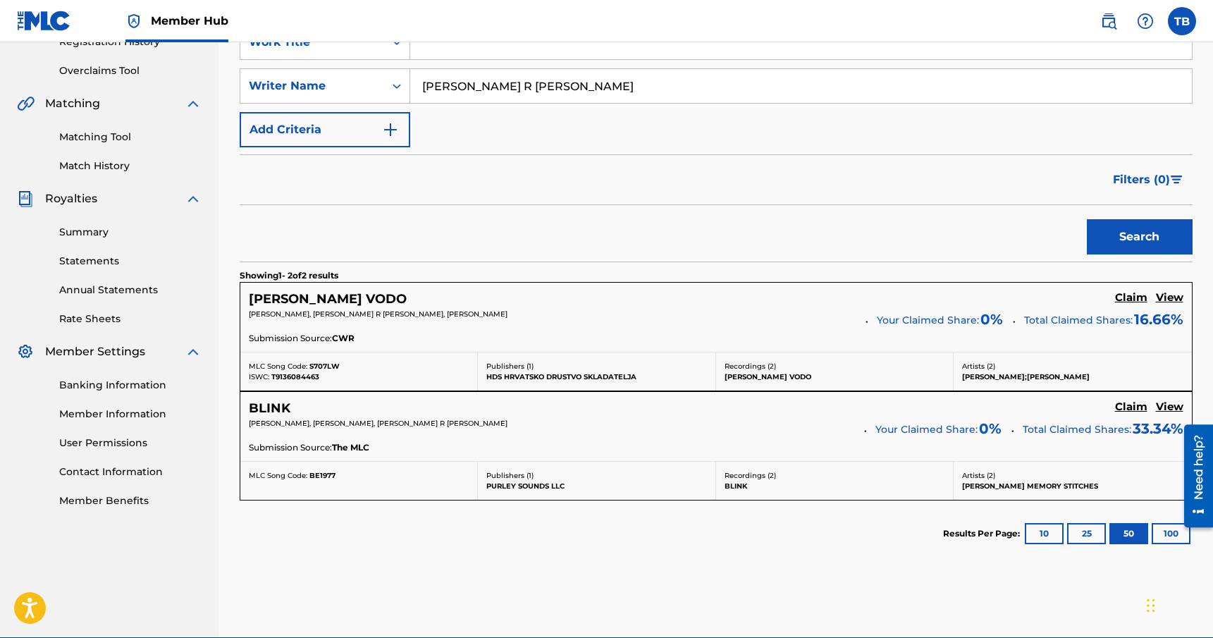
scroll to position [298, 0]
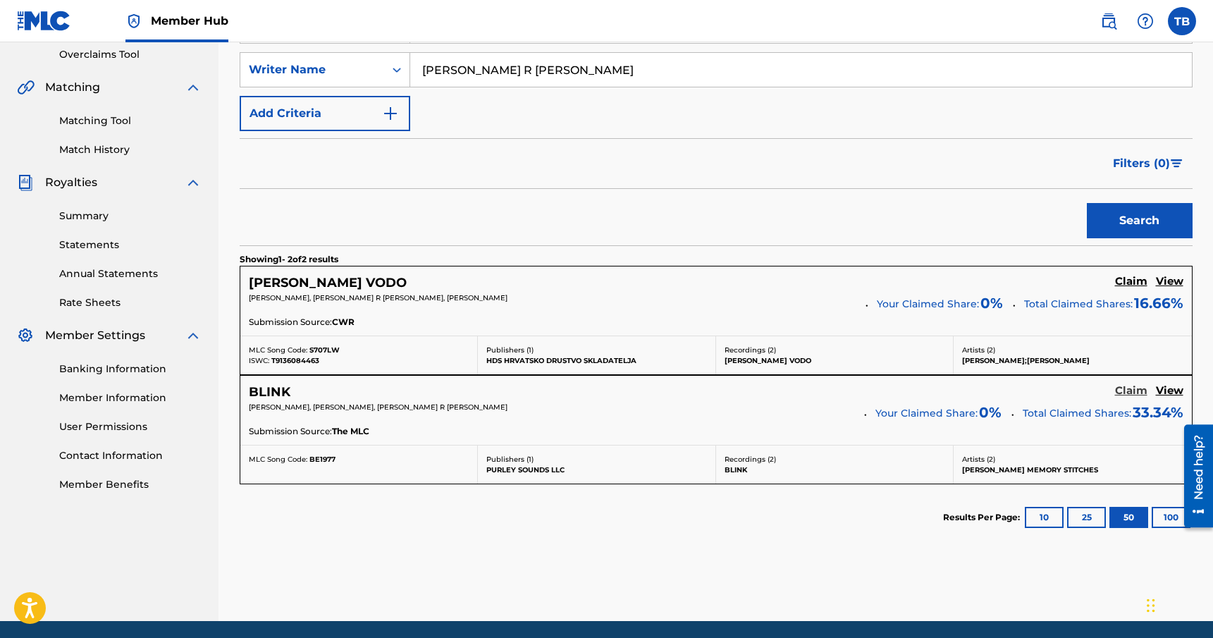
click at [1126, 391] on h5 "Claim" at bounding box center [1131, 390] width 32 height 13
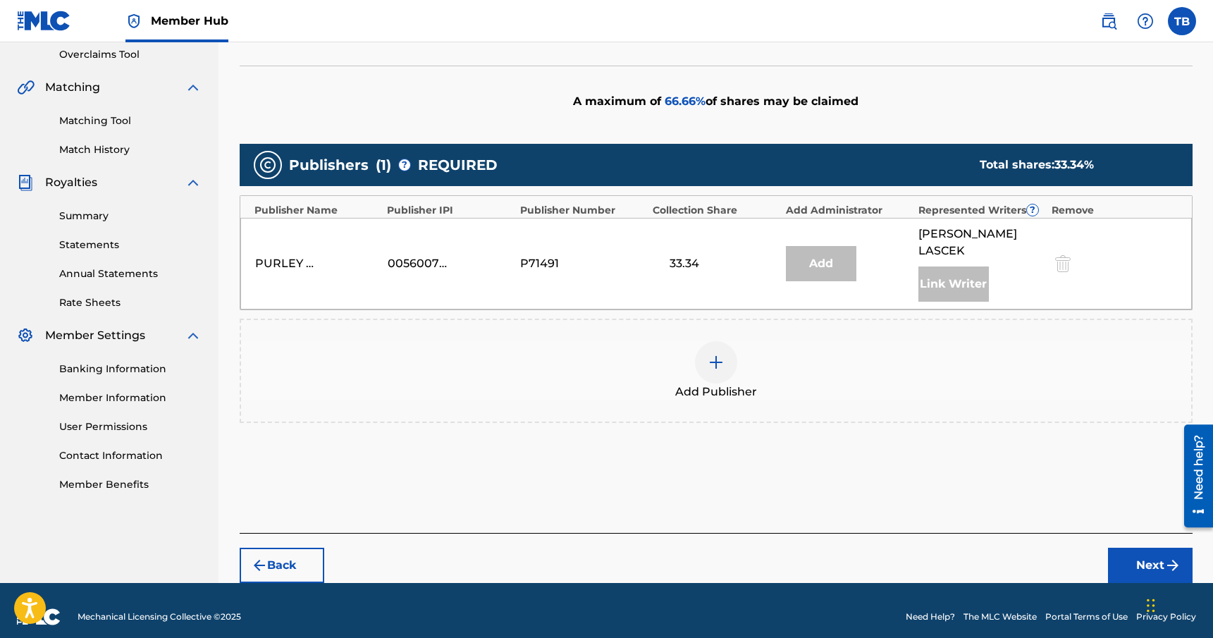
click at [916, 438] on div "Publishers ( 1 ) ? REQUIRED Total shares: 33.34 % Publisher Name Publisher IPI …" at bounding box center [716, 304] width 953 height 334
click at [852, 443] on div "Publishers ( 1 ) ? REQUIRED Total shares: 33.34 % Publisher Name Publisher IPI …" at bounding box center [716, 304] width 953 height 334
click at [725, 365] on div at bounding box center [716, 362] width 42 height 42
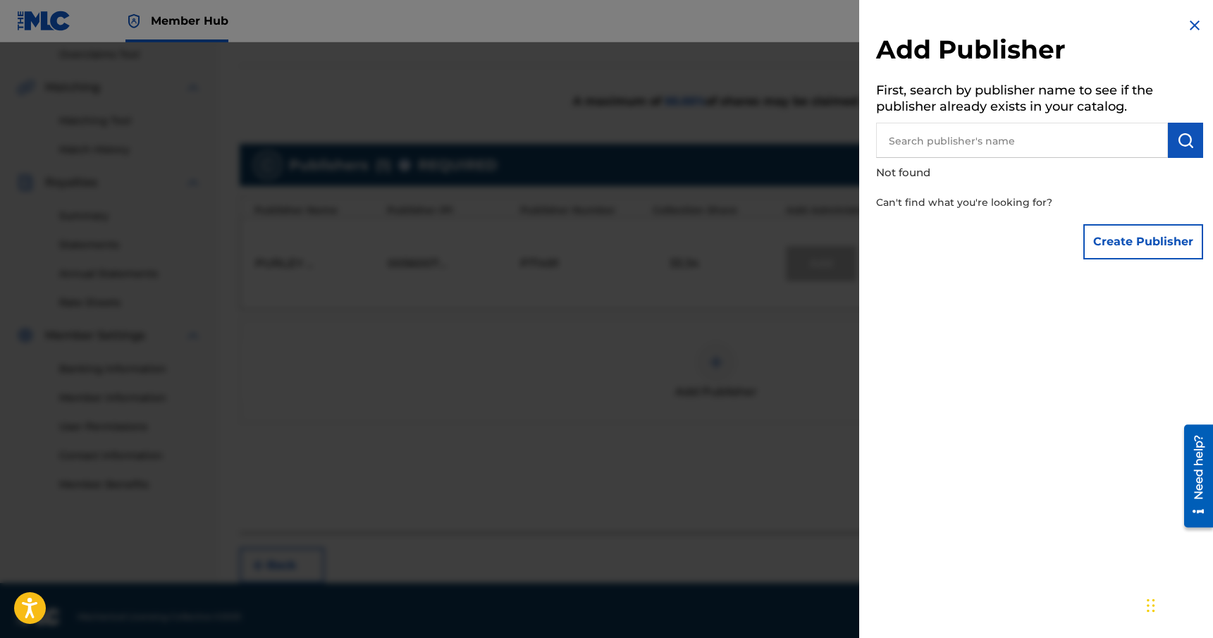
click at [956, 145] on input "text" at bounding box center [1022, 140] width 292 height 35
type input "Rhythm"
click at [1091, 238] on button "Create Publisher" at bounding box center [1144, 241] width 120 height 35
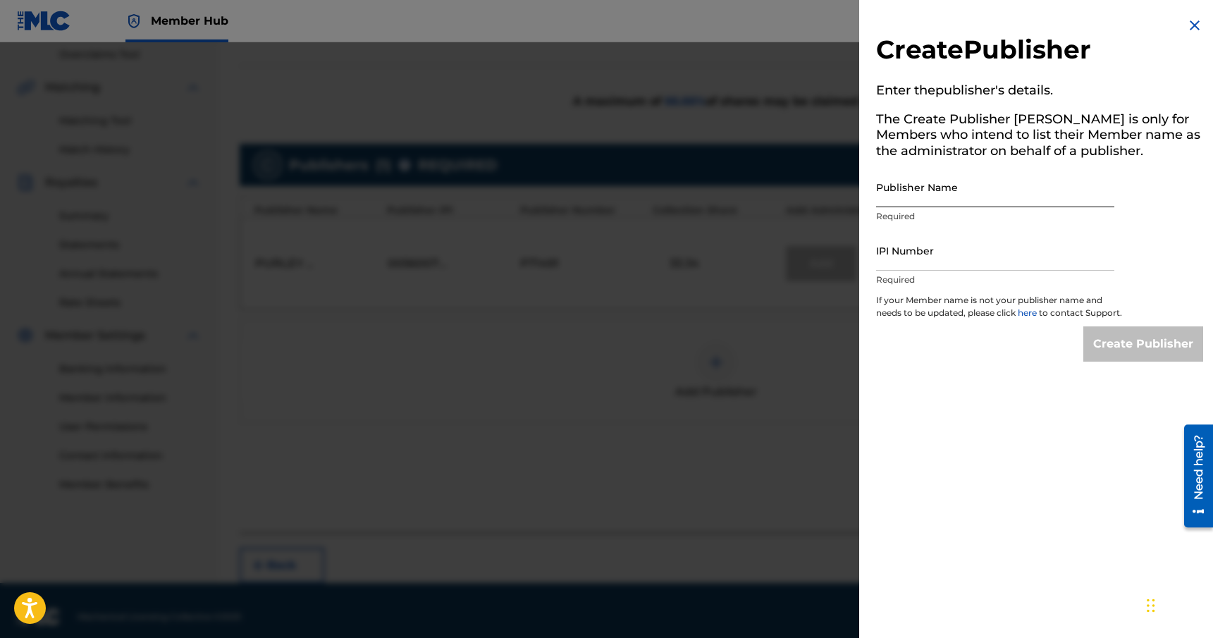
click at [999, 204] on input "Publisher Name" at bounding box center [995, 187] width 238 height 40
type input "Rhythm & Culture"
paste input "00449700739"
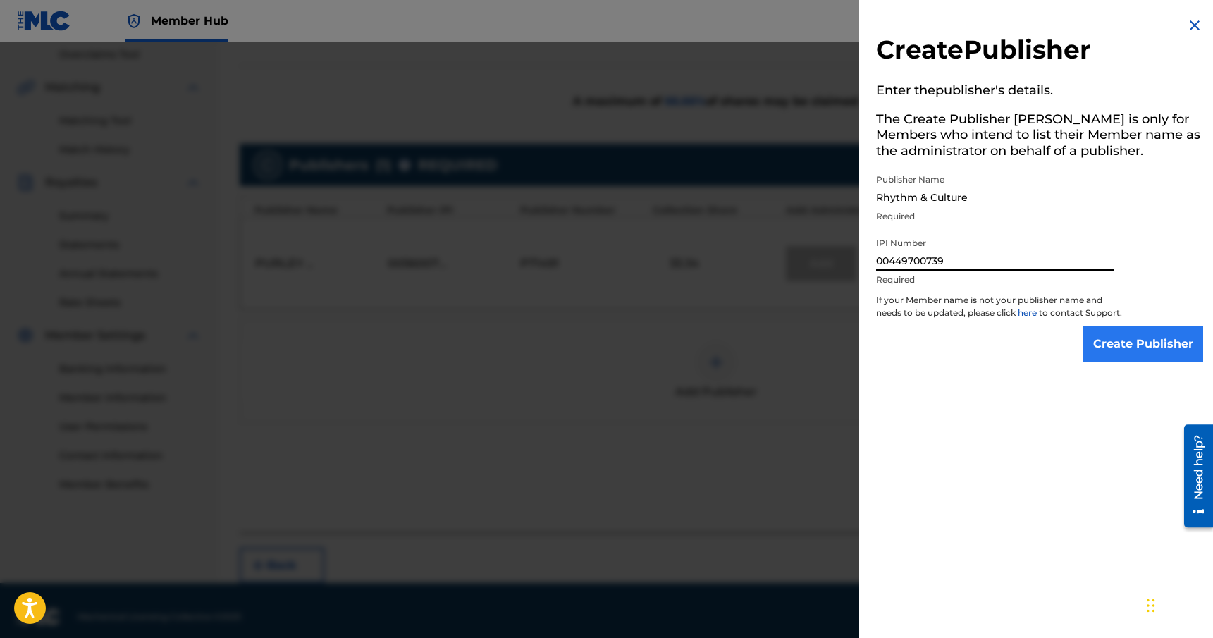
type input "00449700739"
click at [1134, 353] on input "Create Publisher" at bounding box center [1144, 343] width 120 height 35
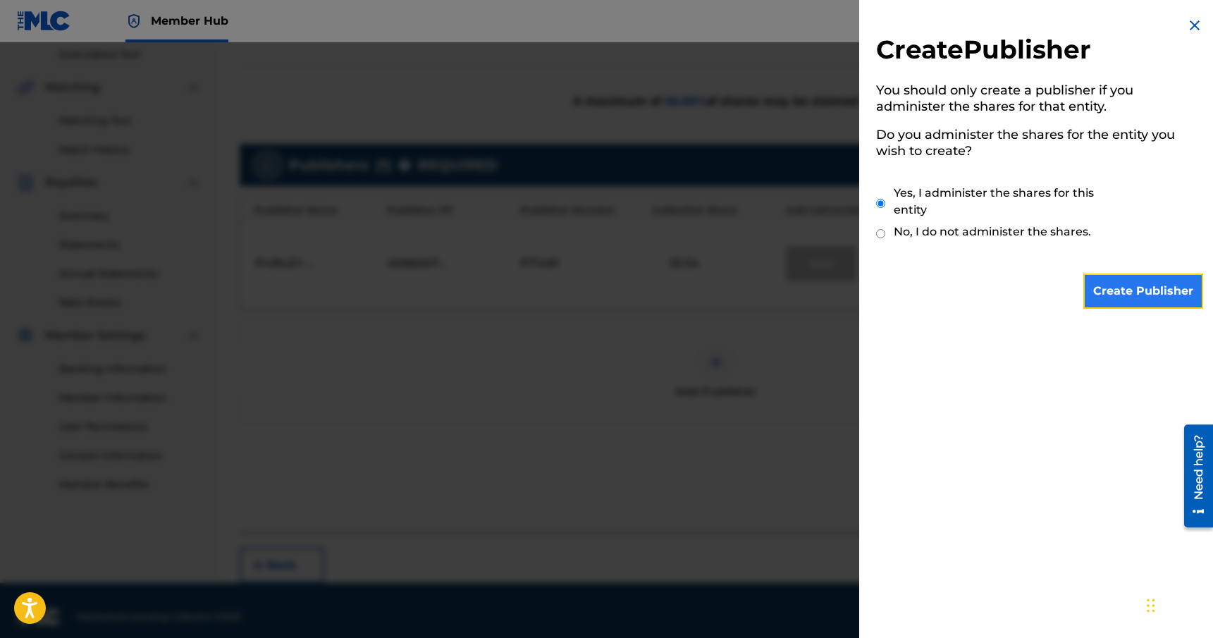
click at [1132, 298] on input "Create Publisher" at bounding box center [1144, 291] width 120 height 35
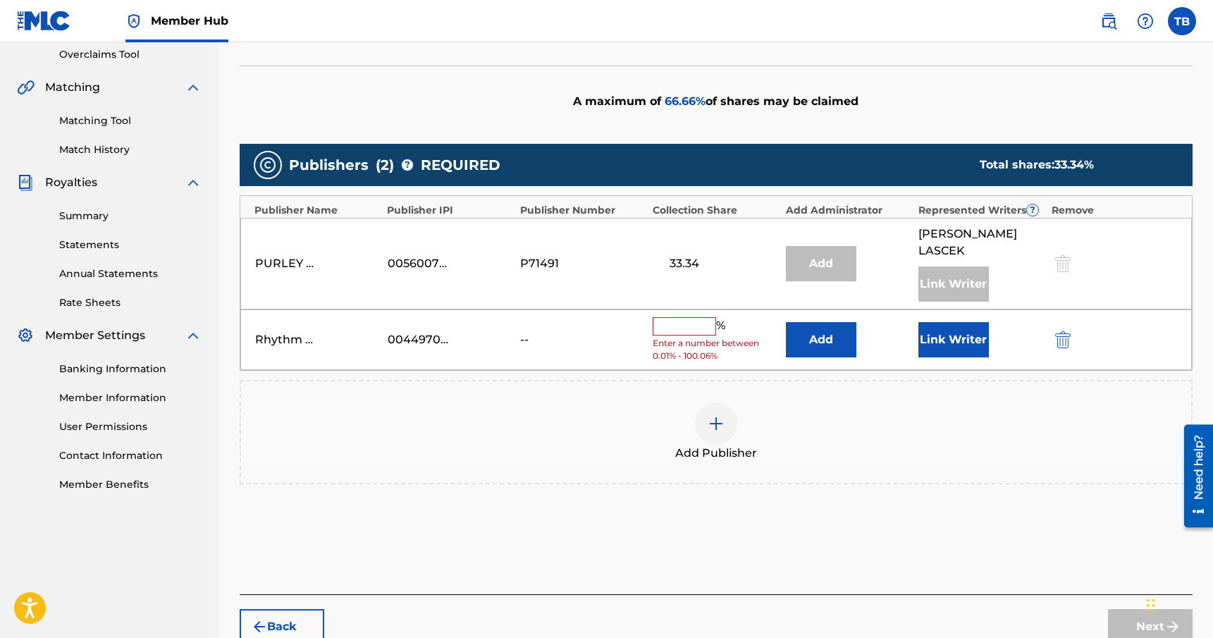
click at [680, 329] on input "text" at bounding box center [684, 326] width 63 height 18
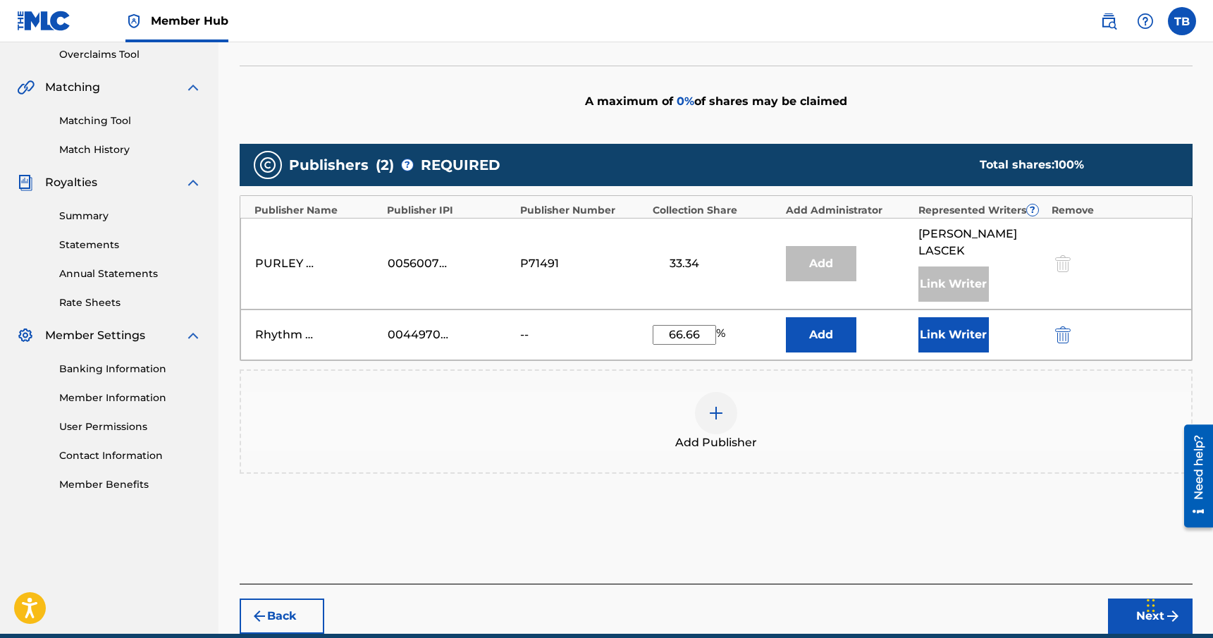
type input "66.66"
click at [878, 414] on div "Add Publisher" at bounding box center [716, 421] width 950 height 59
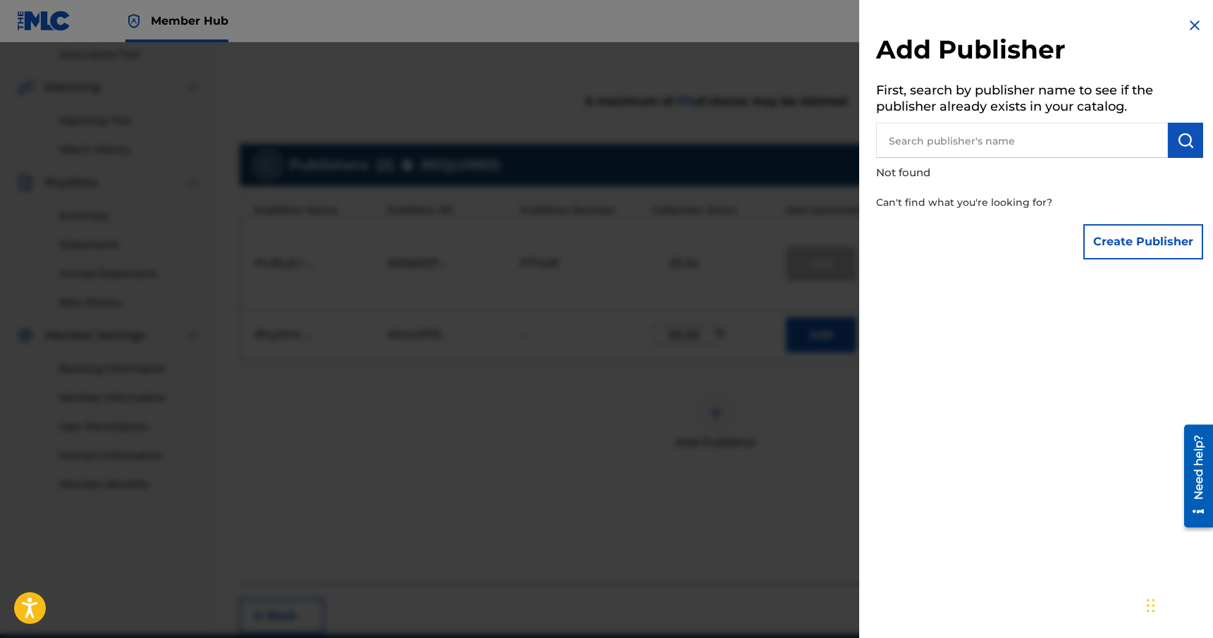
click at [1189, 24] on img at bounding box center [1195, 25] width 17 height 17
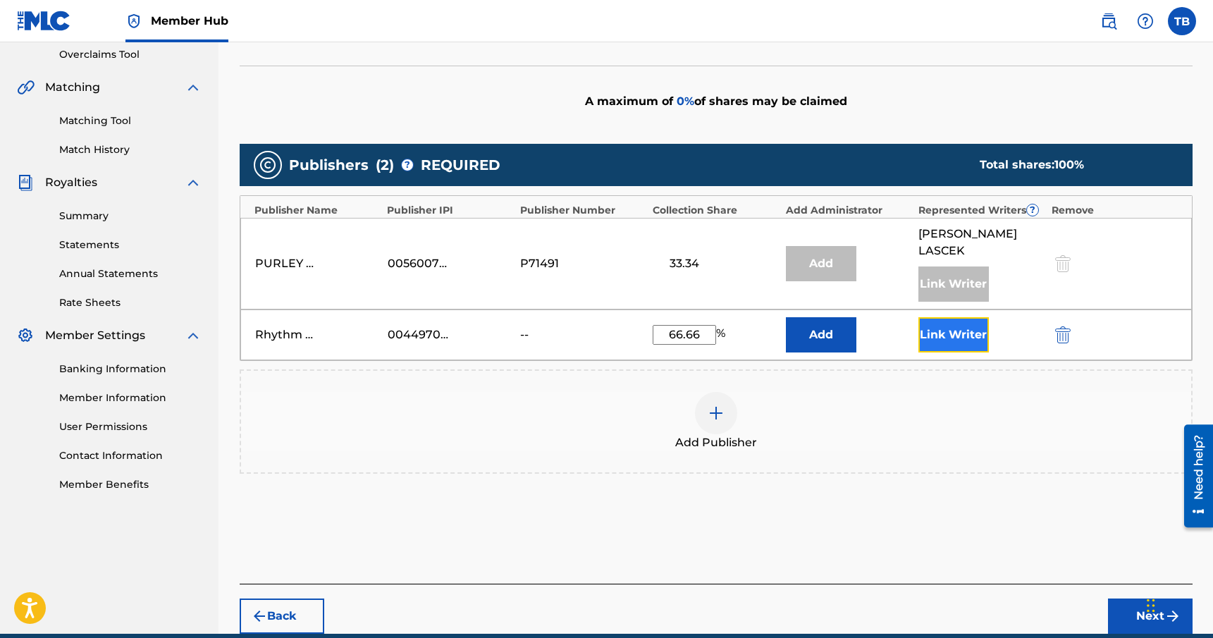
click at [951, 331] on button "Link Writer" at bounding box center [954, 334] width 71 height 35
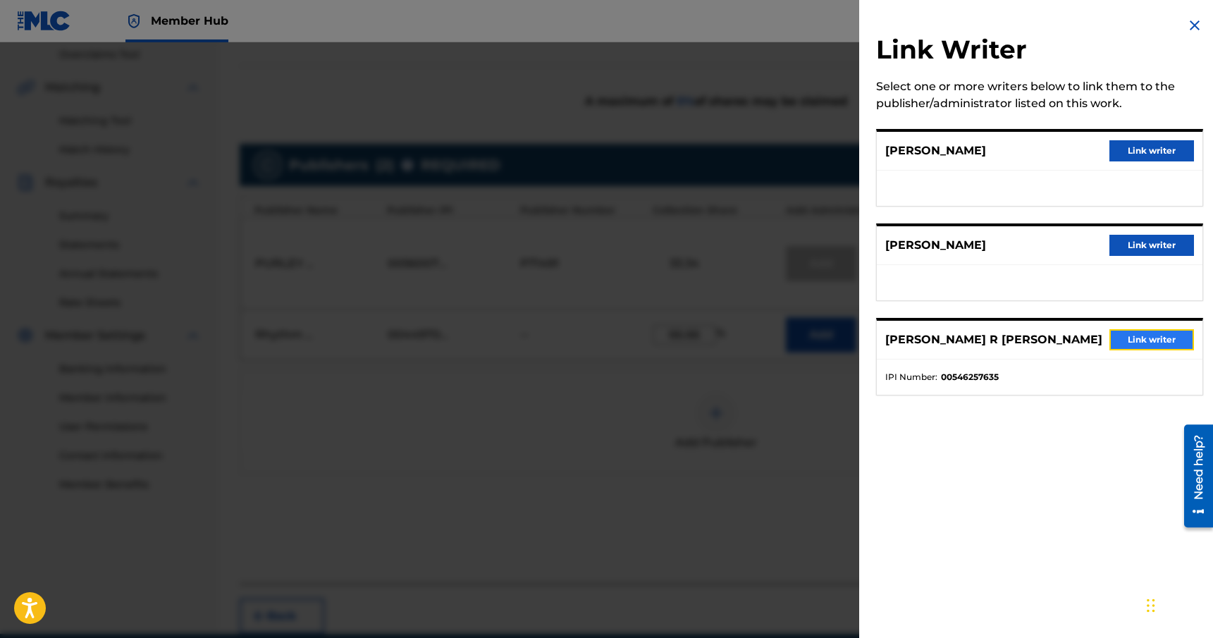
click at [1127, 340] on button "Link writer" at bounding box center [1152, 339] width 85 height 21
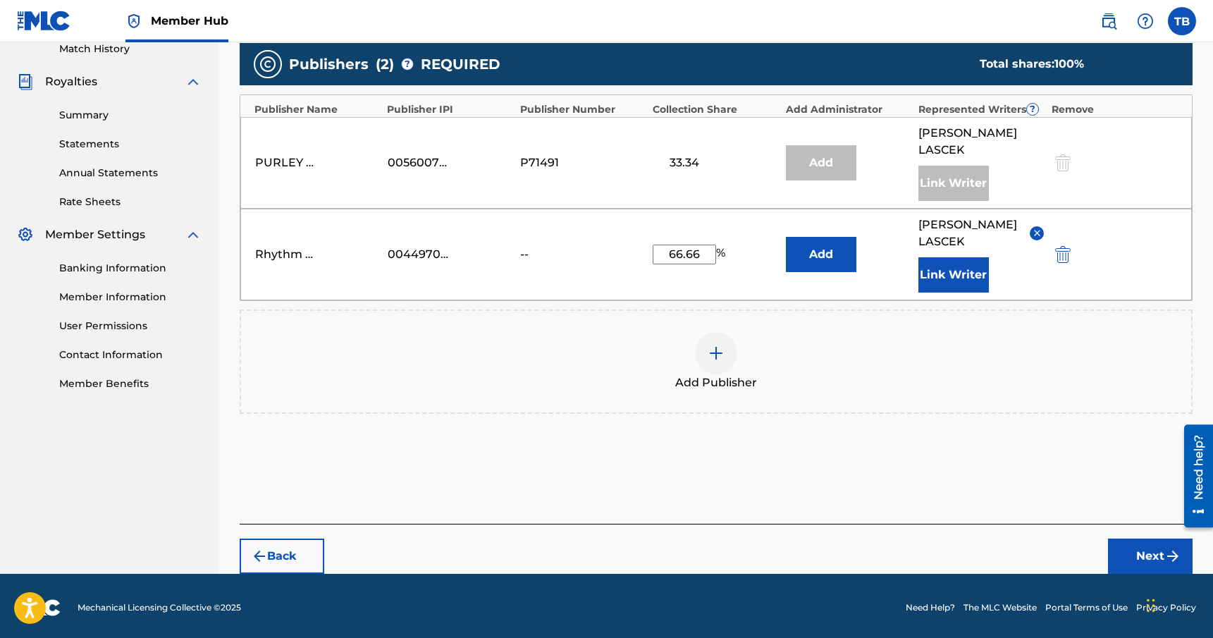
scroll to position [419, 0]
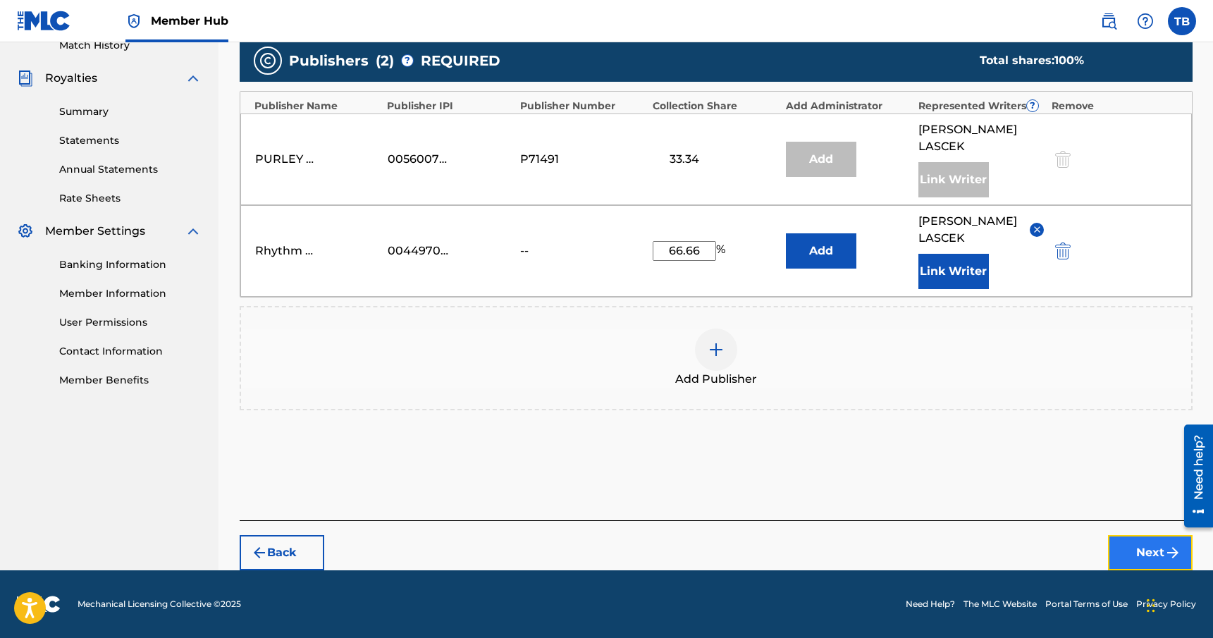
click at [1146, 549] on button "Next" at bounding box center [1150, 552] width 85 height 35
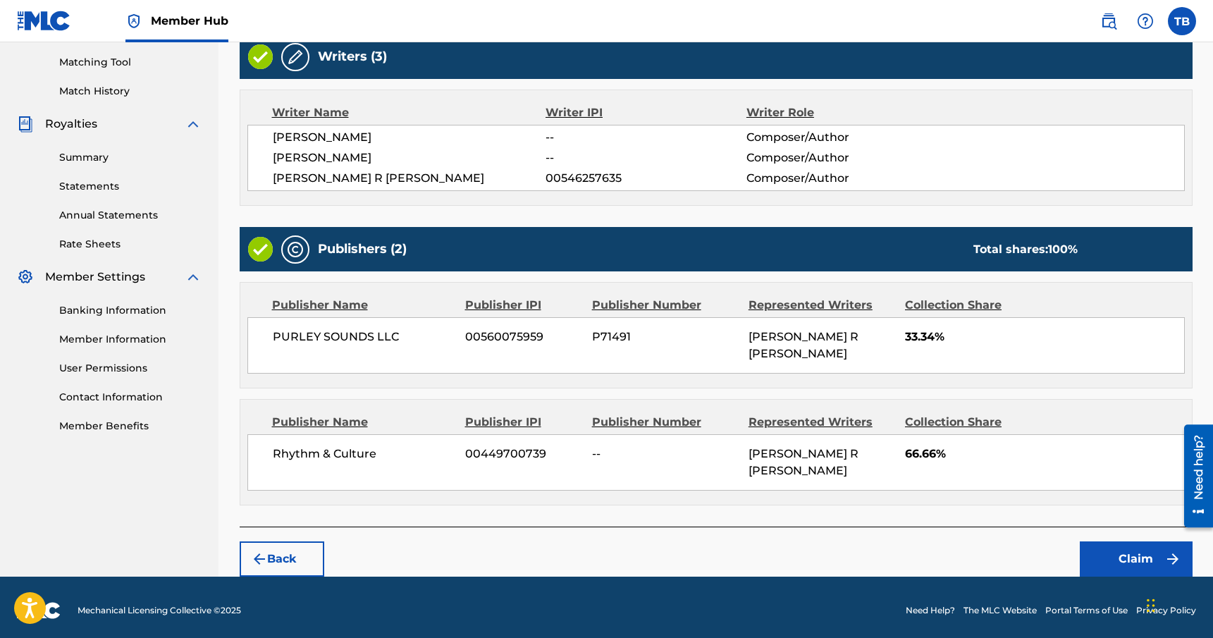
scroll to position [360, 0]
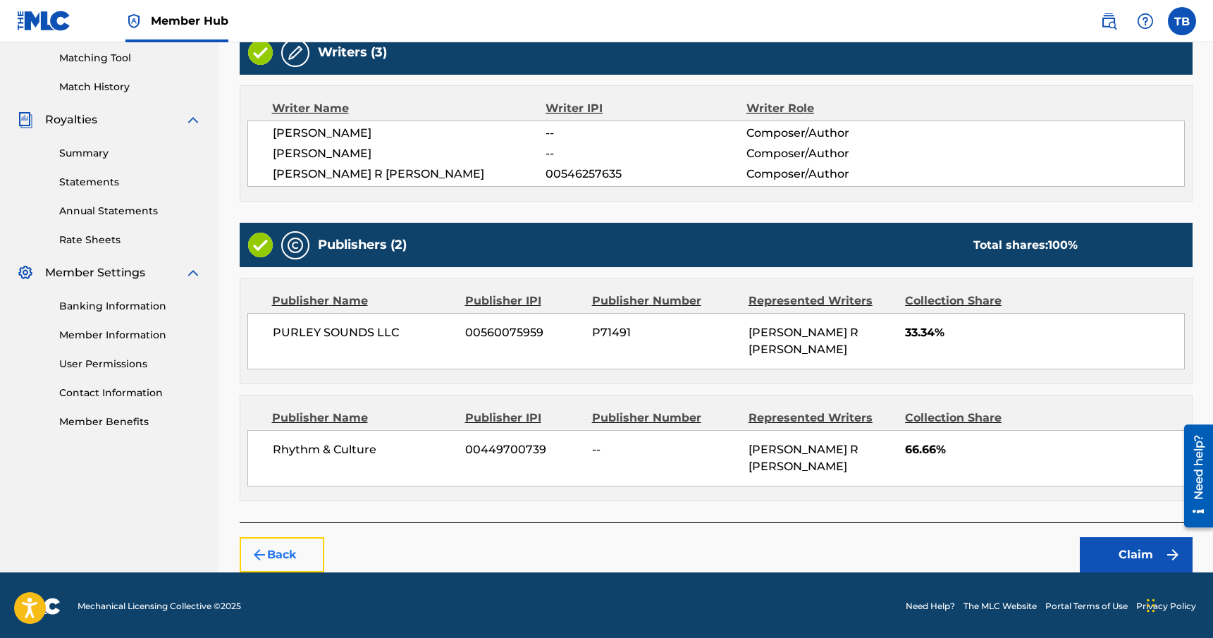
click at [280, 545] on button "Back" at bounding box center [282, 554] width 85 height 35
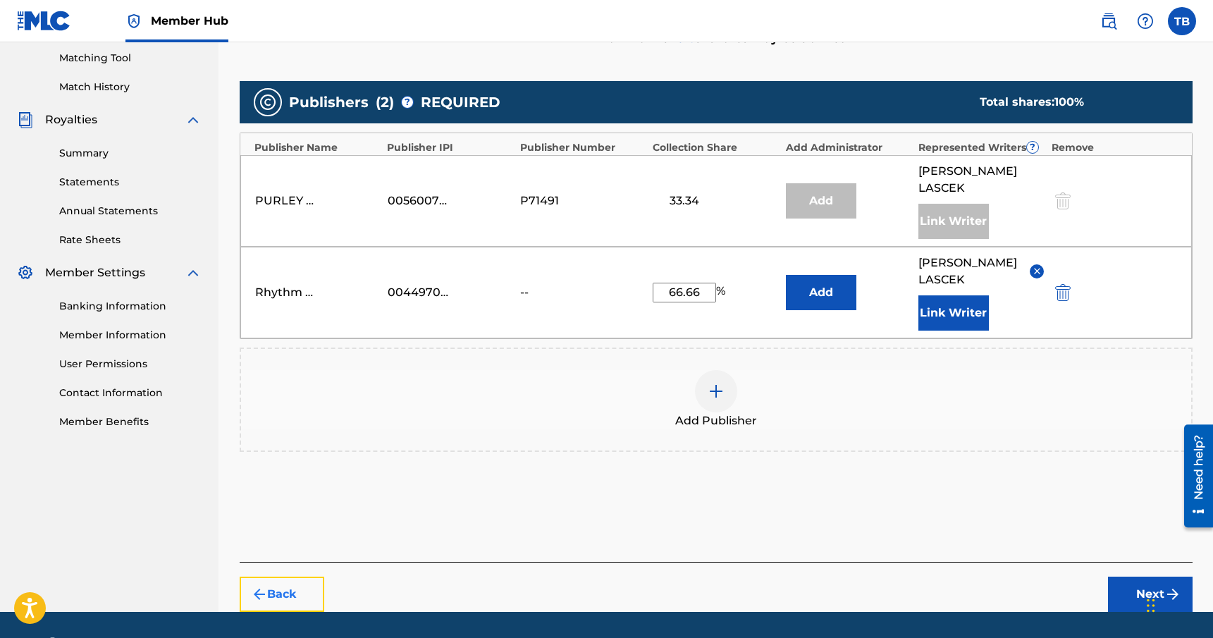
click at [284, 612] on button "Back" at bounding box center [282, 594] width 85 height 35
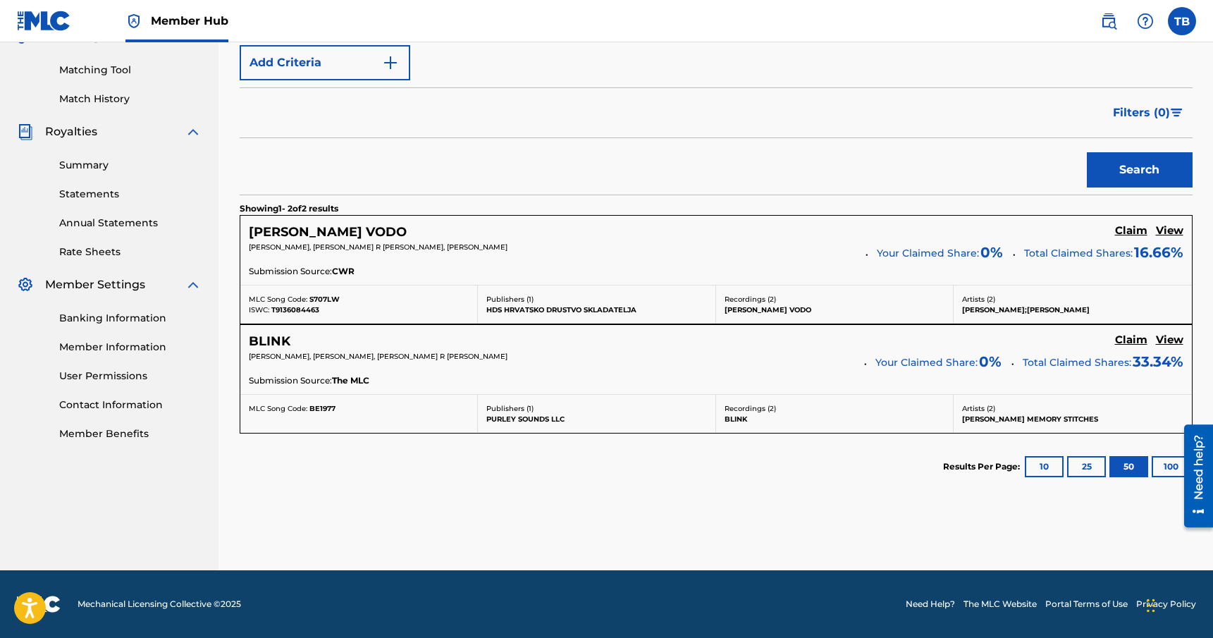
scroll to position [348, 0]
click at [1137, 343] on h5 "Claim" at bounding box center [1131, 339] width 32 height 13
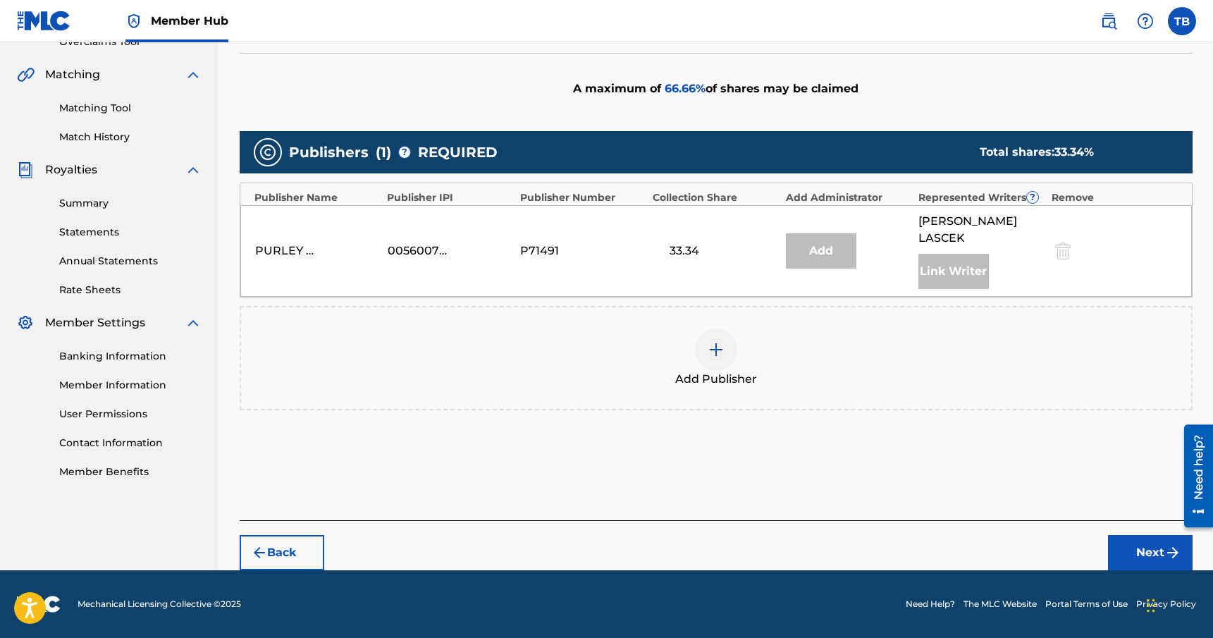
click at [710, 356] on img at bounding box center [716, 349] width 17 height 17
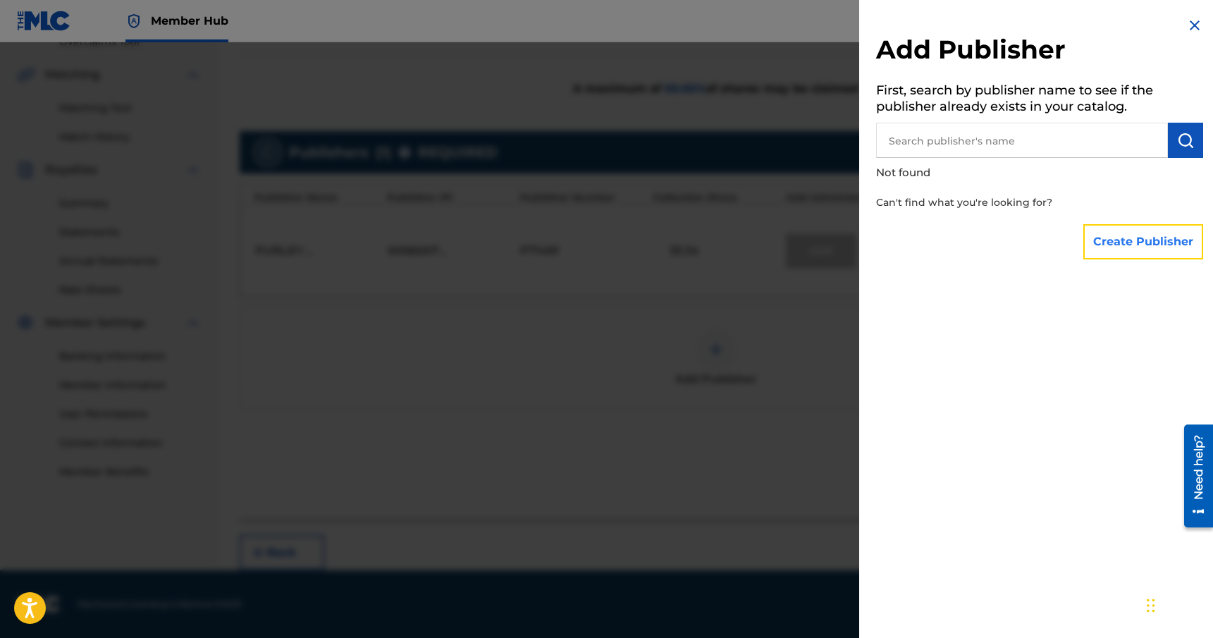
click at [1129, 238] on button "Create Publisher" at bounding box center [1144, 241] width 120 height 35
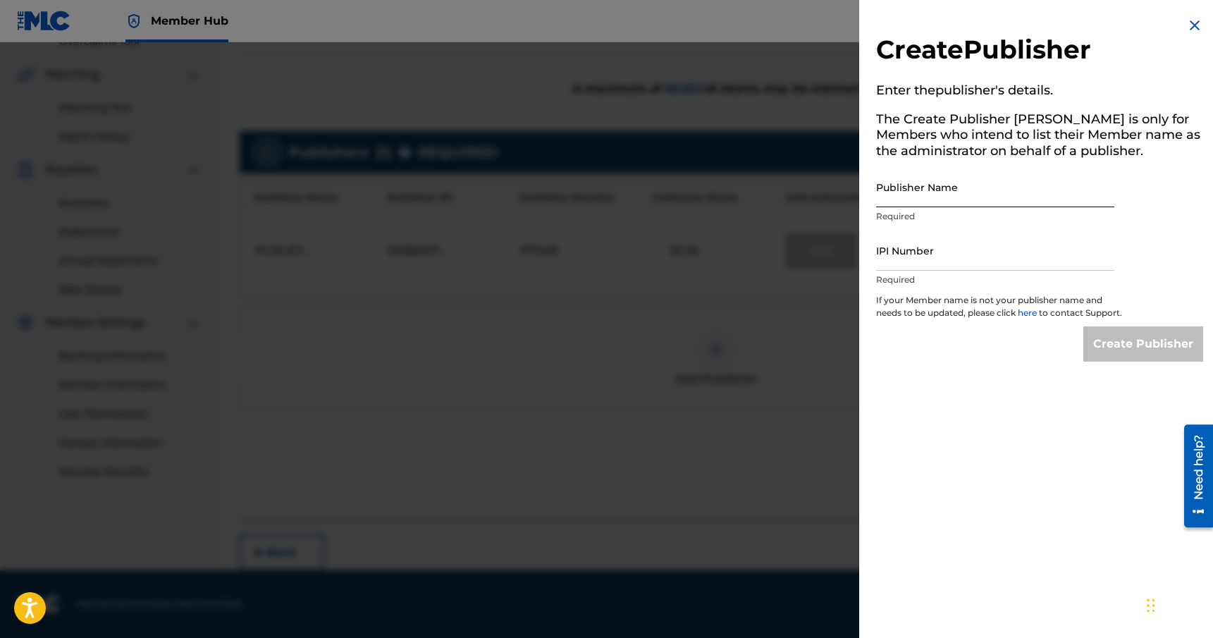
click at [961, 202] on input "Publisher Name" at bounding box center [995, 187] width 238 height 40
type input "Rhythm & Culture Music"
paste input "00449700739"
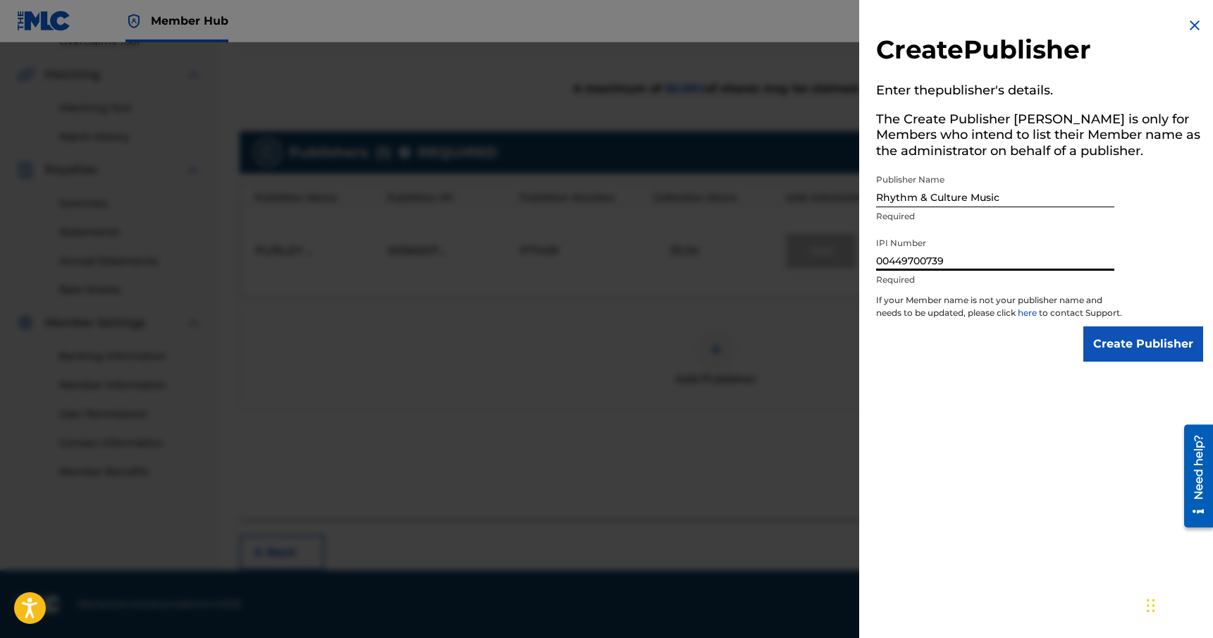
click at [898, 257] on input "00449700739" at bounding box center [995, 251] width 238 height 40
drag, startPoint x: 969, startPoint y: 261, endPoint x: 852, endPoint y: 256, distance: 117.1
click at [852, 256] on div "Create Publisher Enter the publisher 's details. The Create Publisher button is…" at bounding box center [606, 340] width 1213 height 596
type input "00449700739"
click at [972, 439] on div "Create Publisher Enter the publisher 's details. The Create Publisher button is…" at bounding box center [1039, 319] width 361 height 638
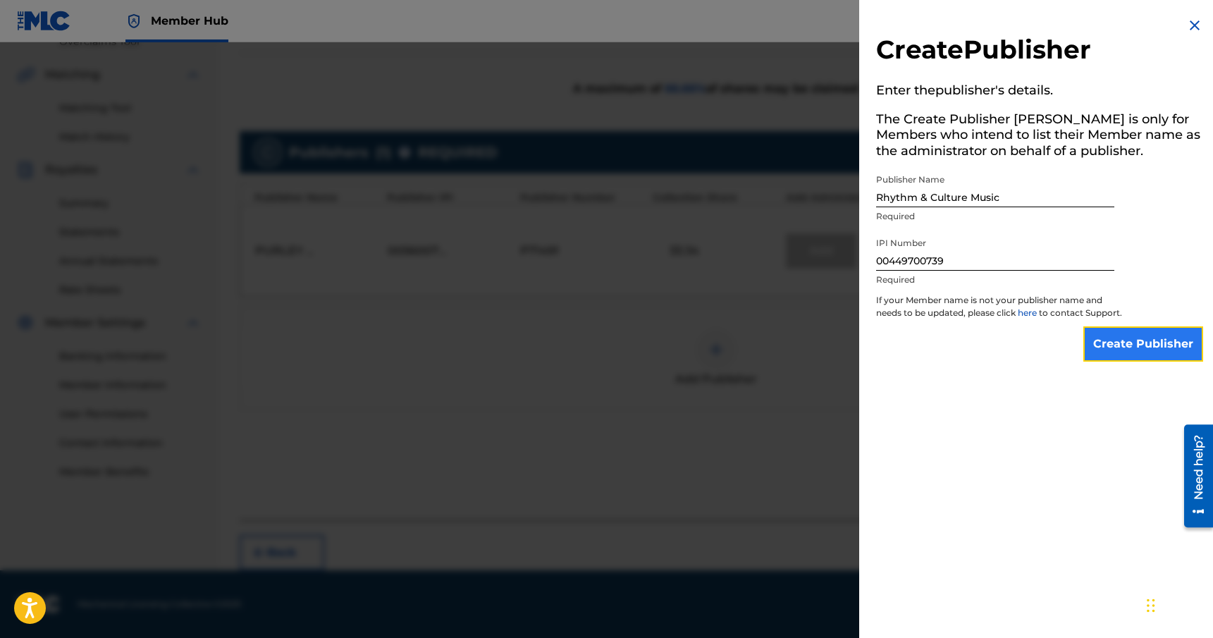
click at [1150, 362] on input "Create Publisher" at bounding box center [1144, 343] width 120 height 35
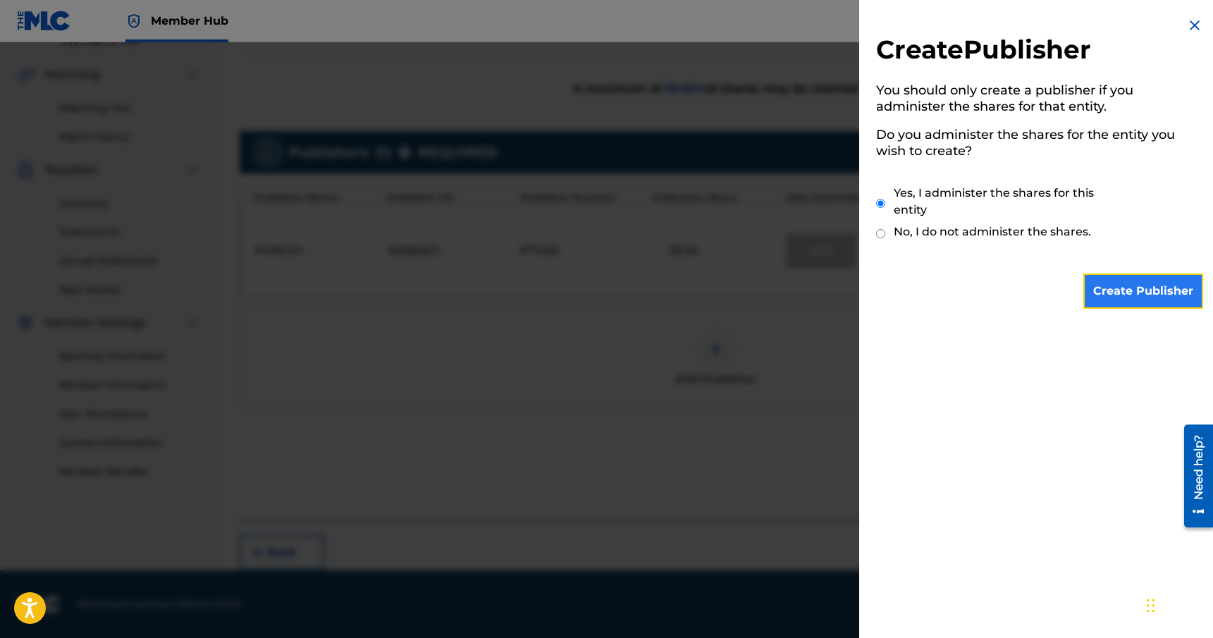
click at [1125, 295] on input "Create Publisher" at bounding box center [1144, 291] width 120 height 35
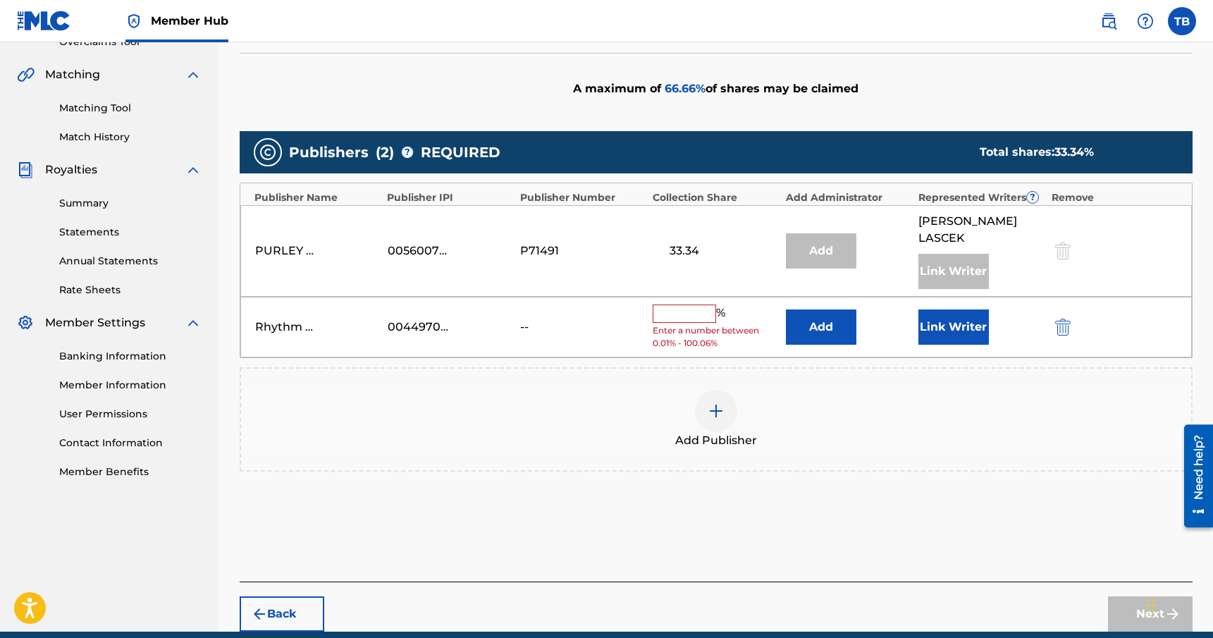
click at [673, 312] on input "text" at bounding box center [684, 314] width 63 height 18
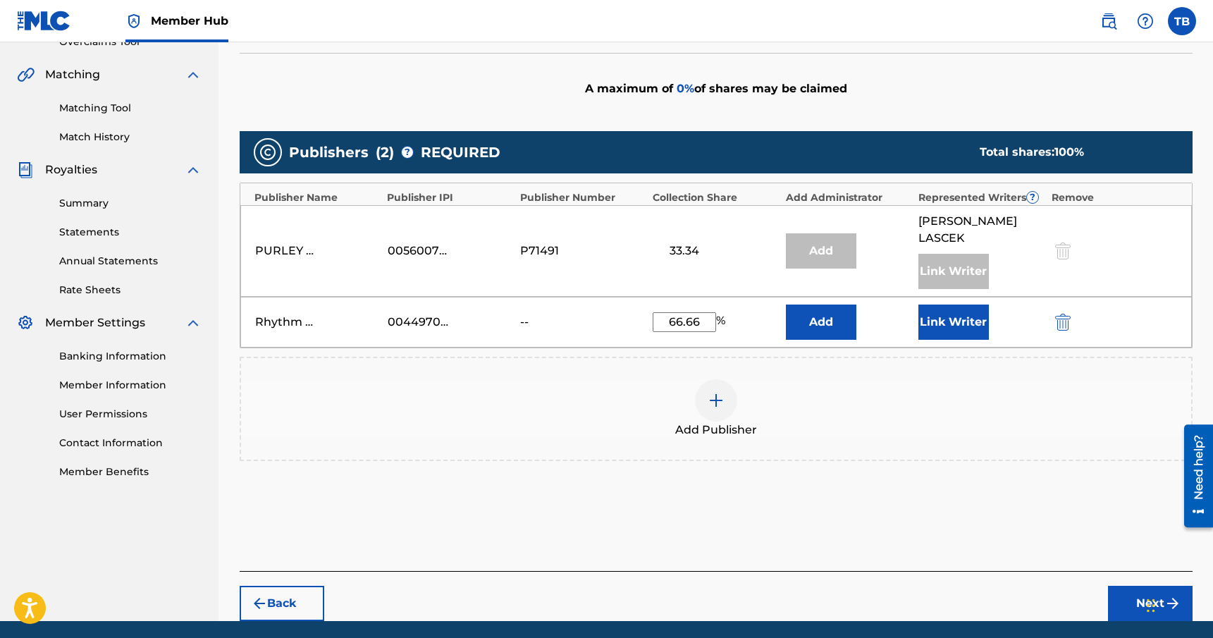
type input "66.66"
click at [894, 396] on div "Add Publisher" at bounding box center [716, 408] width 950 height 59
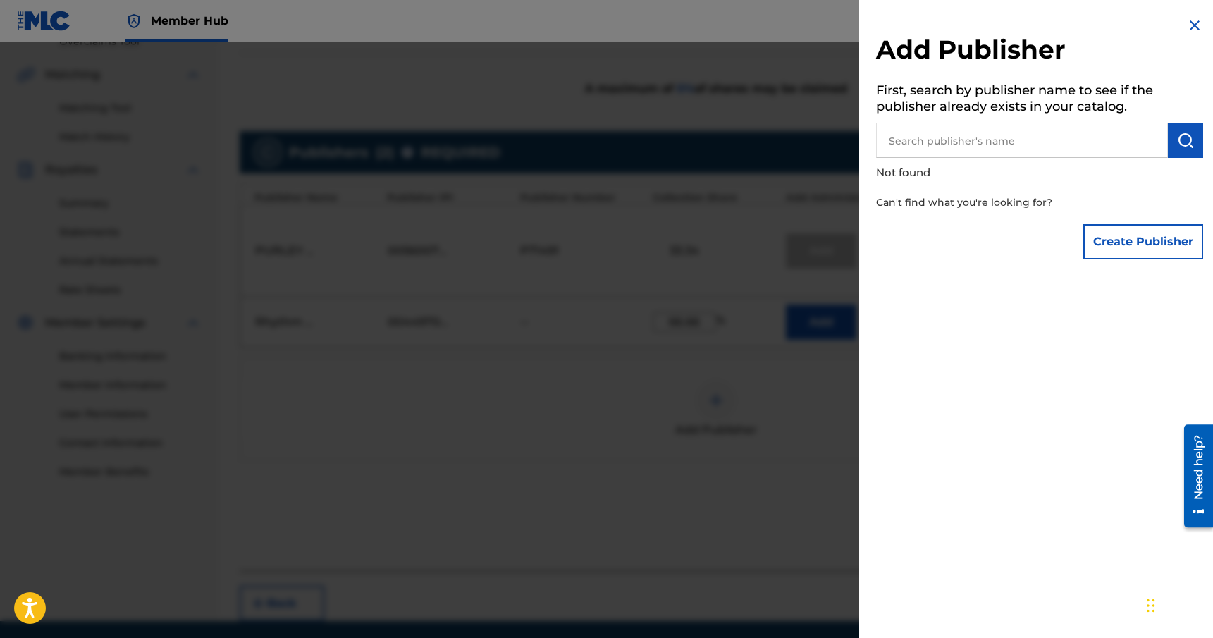
click at [1184, 15] on div "Add Publisher First, search by publisher name to see if the publisher already e…" at bounding box center [1039, 141] width 361 height 283
click at [1190, 24] on img at bounding box center [1195, 25] width 17 height 17
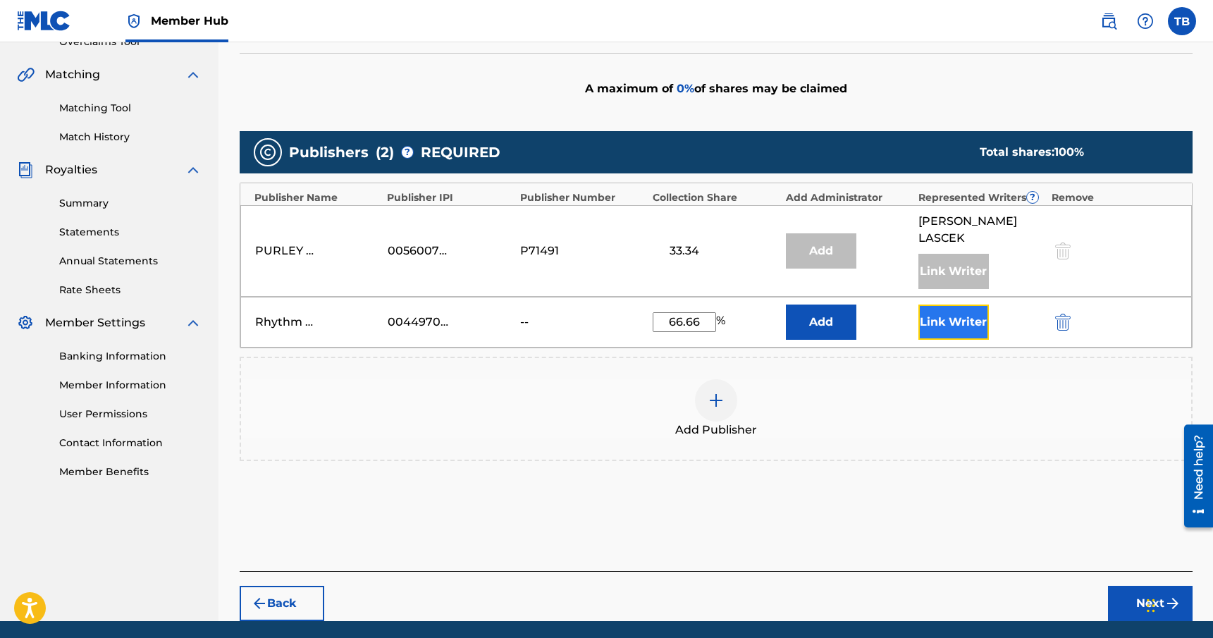
click at [959, 319] on button "Link Writer" at bounding box center [954, 322] width 71 height 35
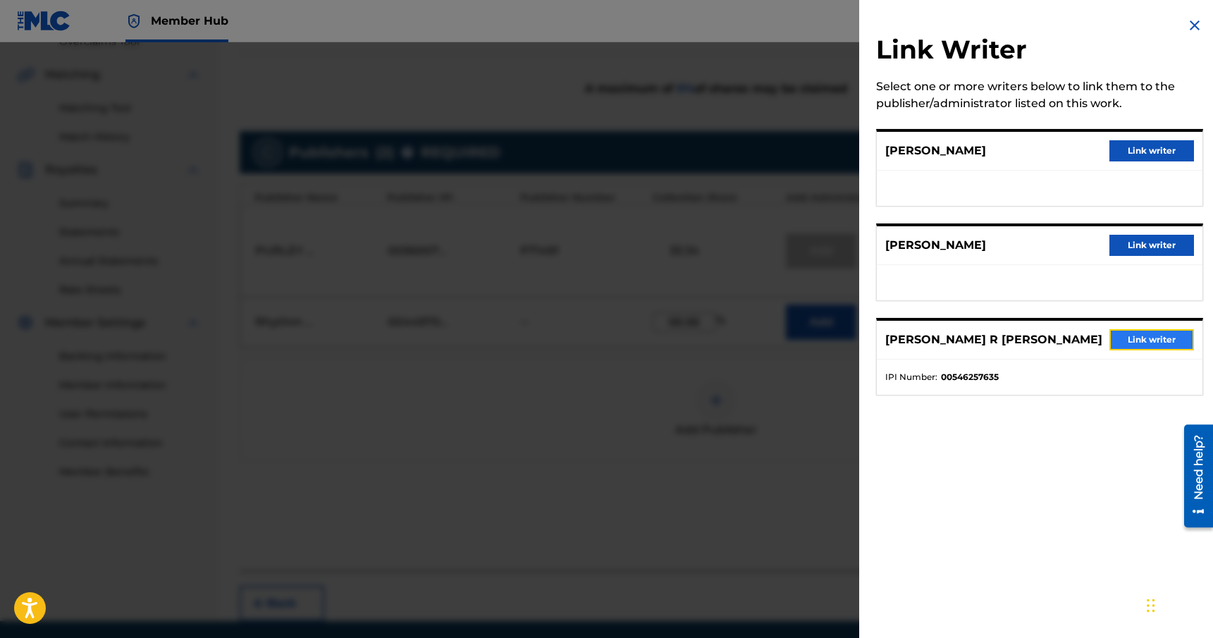
click at [1149, 336] on button "Link writer" at bounding box center [1152, 339] width 85 height 21
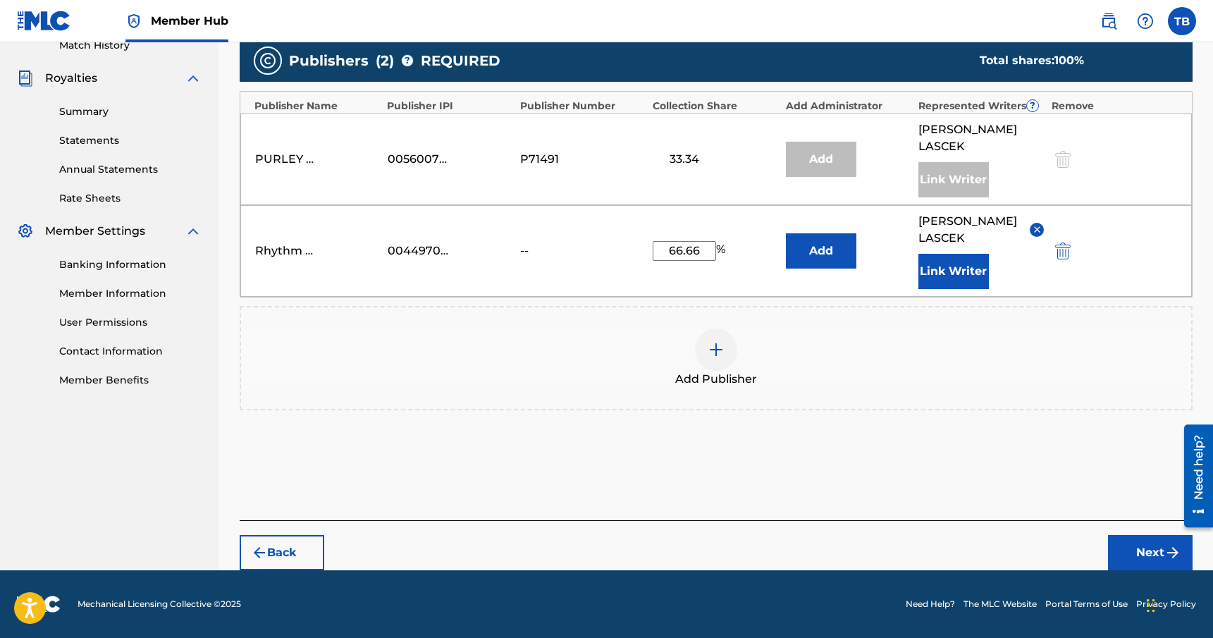
scroll to position [419, 0]
click at [1129, 551] on button "Next" at bounding box center [1150, 552] width 85 height 35
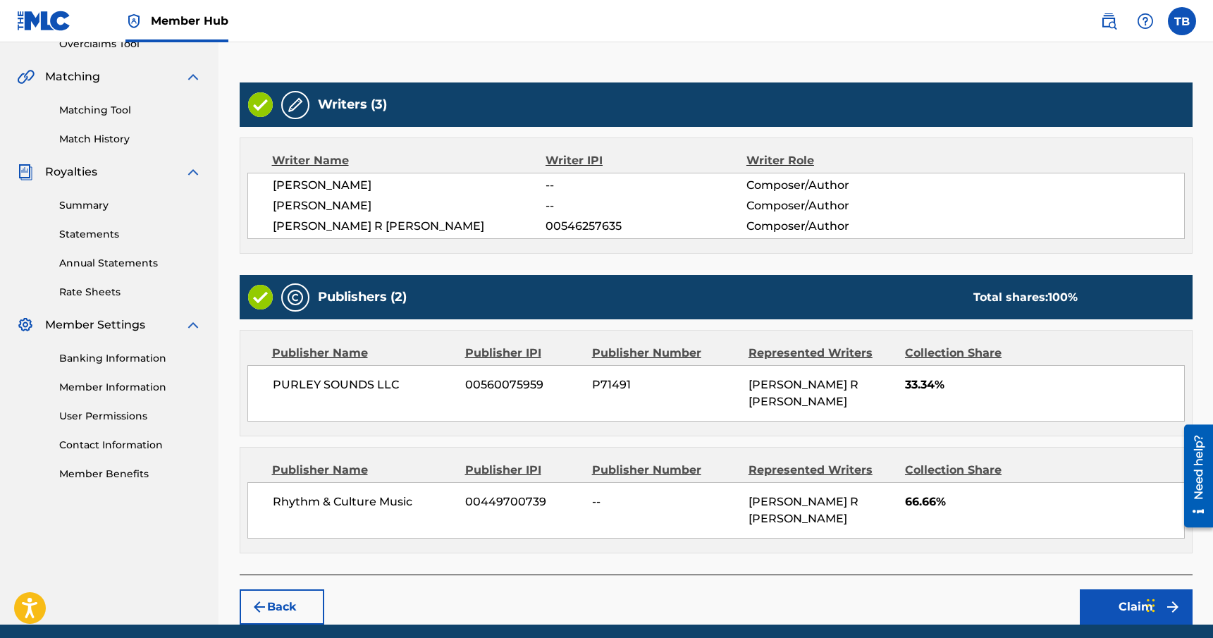
scroll to position [360, 0]
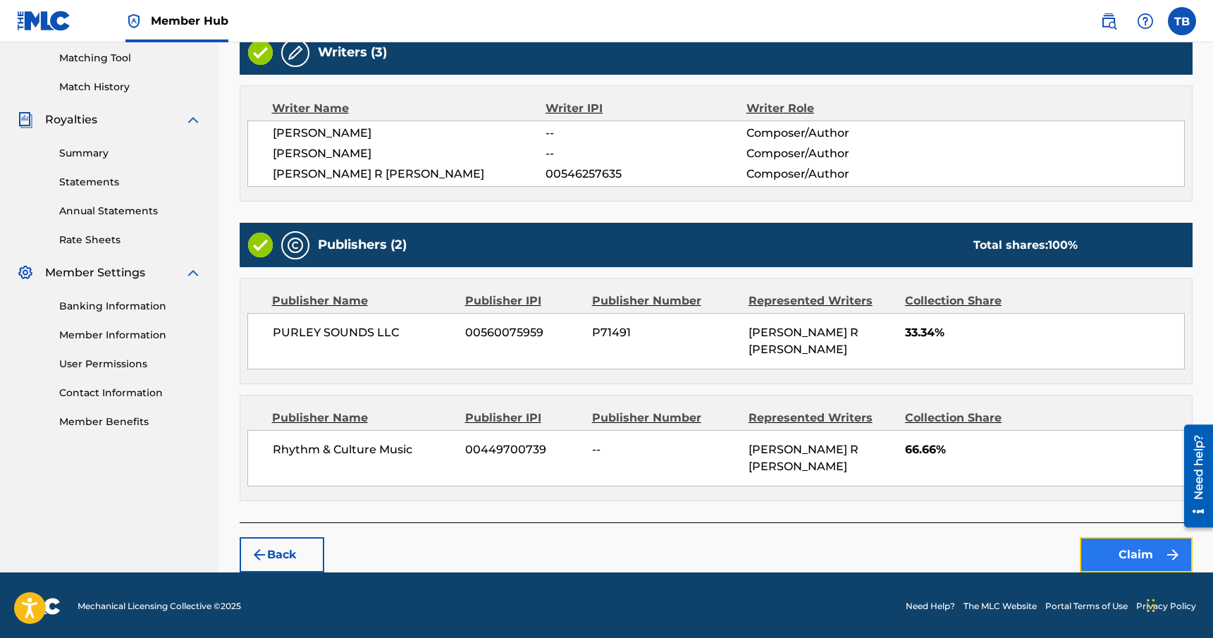
click at [1132, 553] on button "Claim" at bounding box center [1136, 554] width 113 height 35
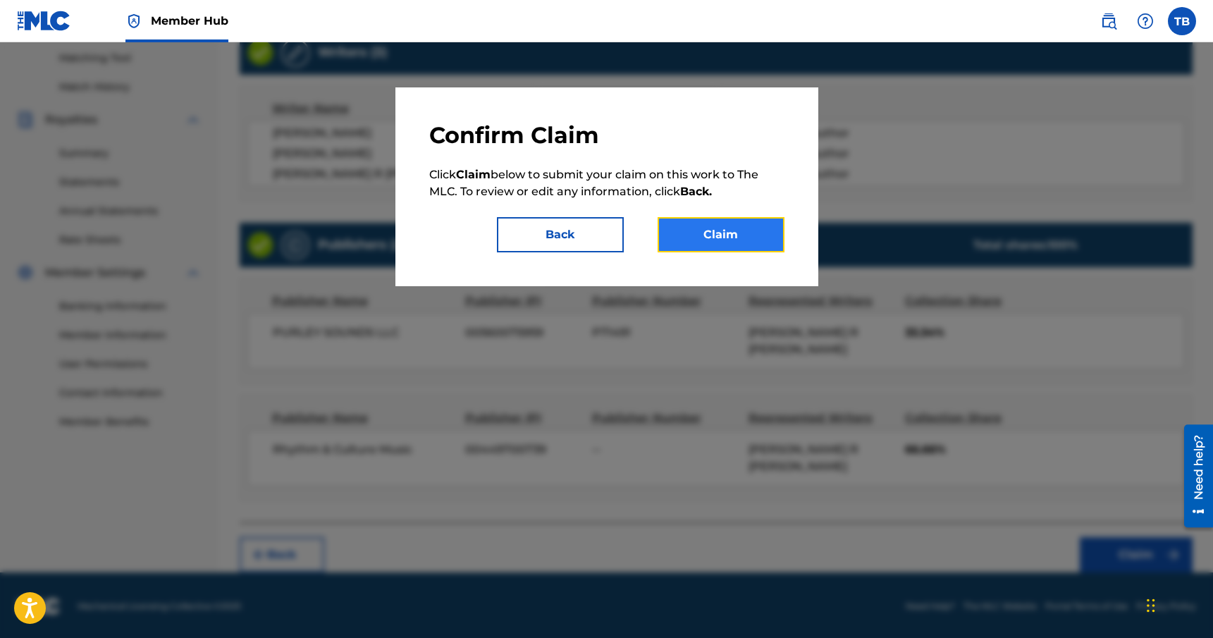
click at [720, 229] on button "Claim" at bounding box center [721, 234] width 127 height 35
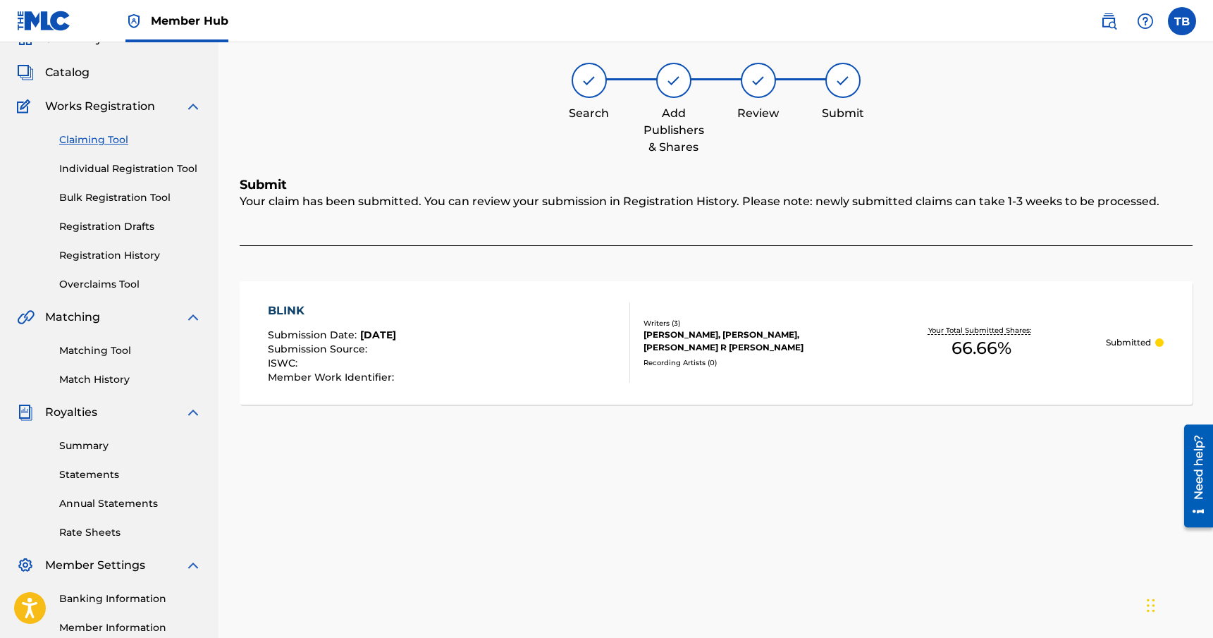
scroll to position [0, 0]
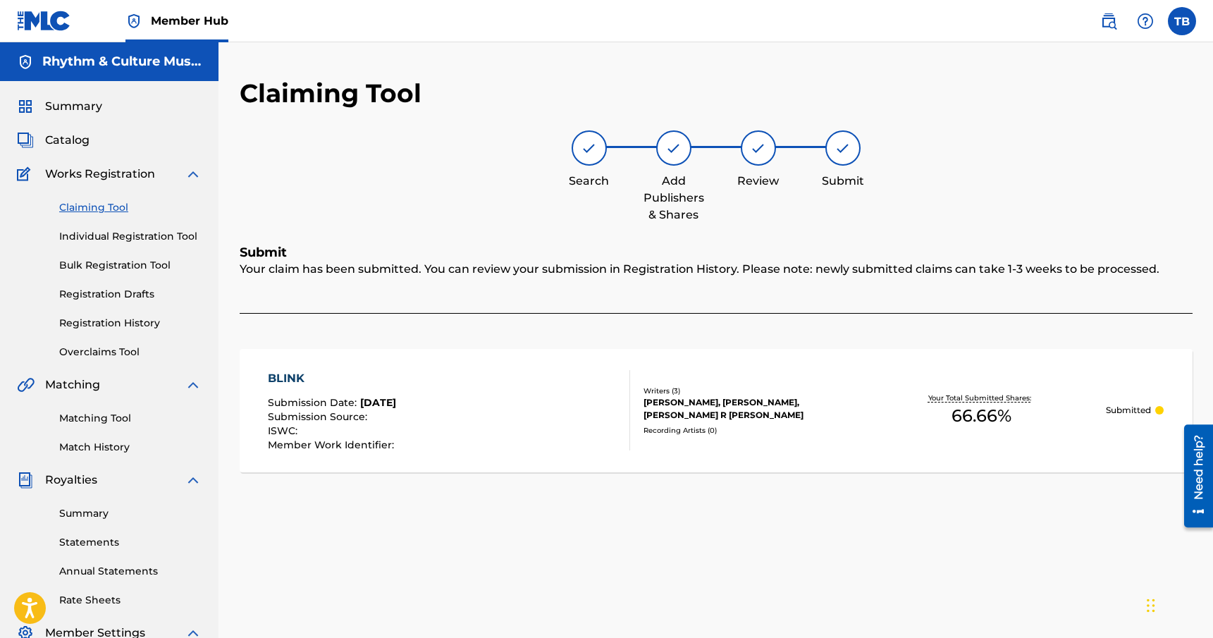
click at [320, 419] on span "Submission Source :" at bounding box center [319, 416] width 103 height 13
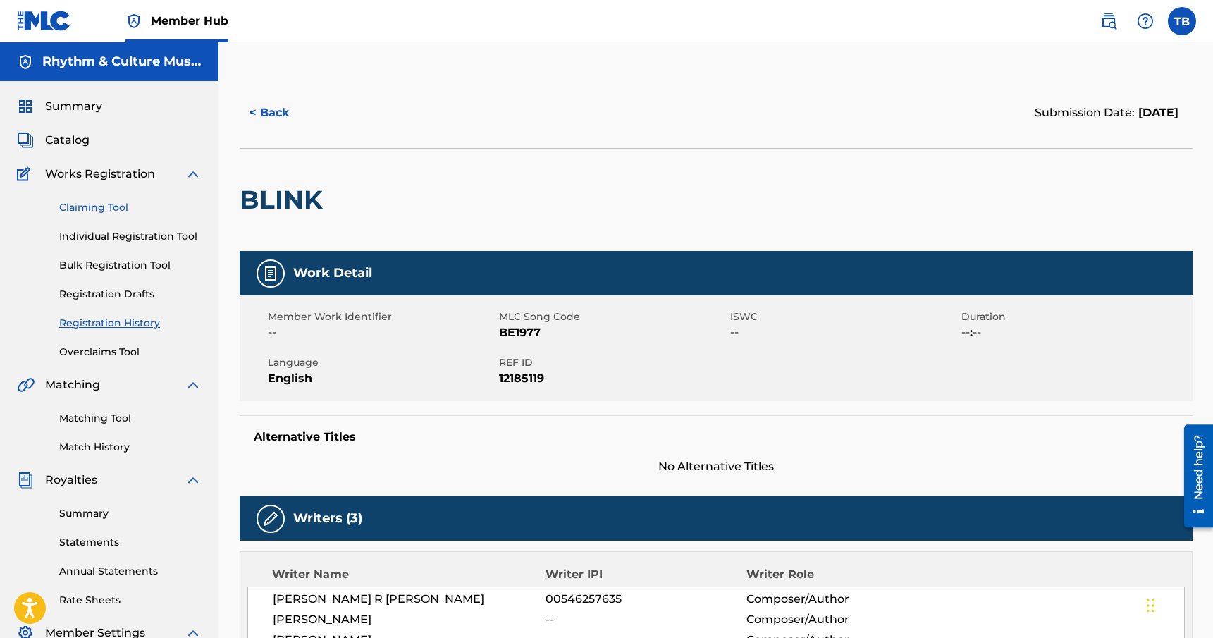
click at [105, 209] on link "Claiming Tool" at bounding box center [130, 207] width 142 height 15
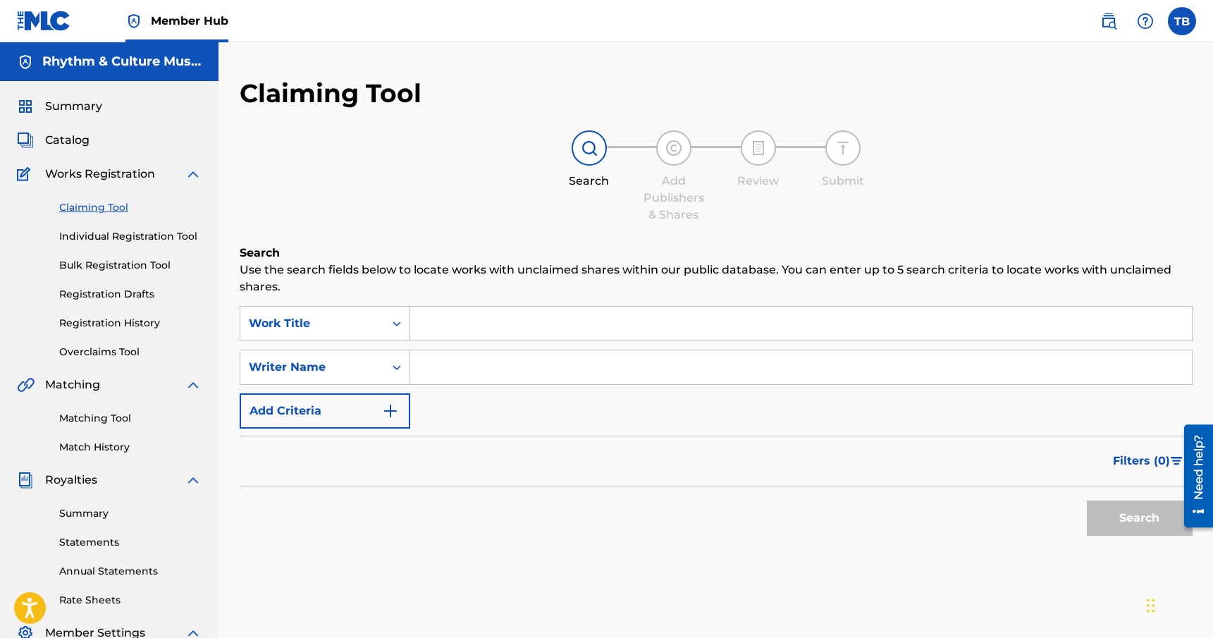
click at [490, 369] on input "Search Form" at bounding box center [801, 367] width 782 height 34
click at [1087, 501] on button "Search" at bounding box center [1140, 518] width 106 height 35
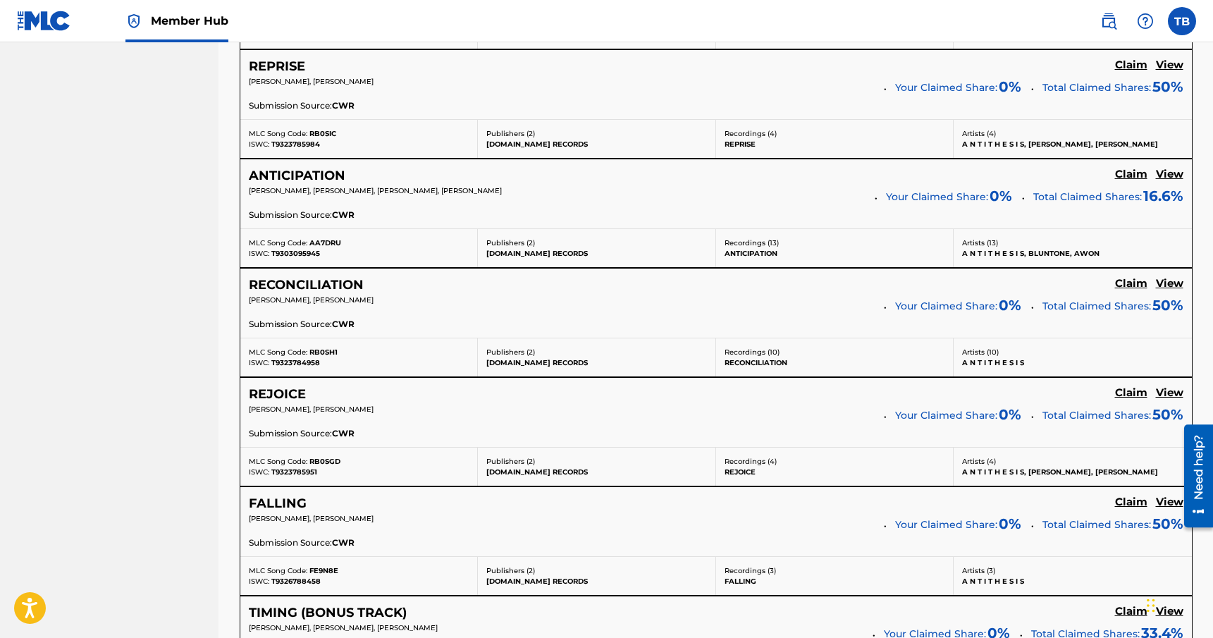
scroll to position [5600, 0]
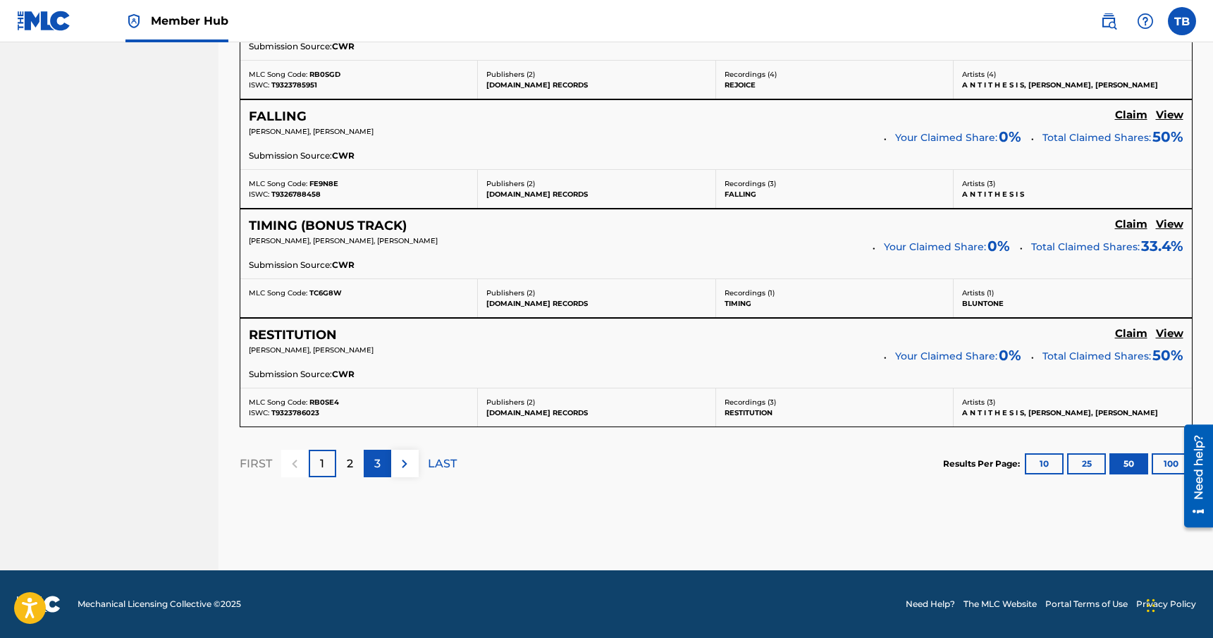
click at [381, 459] on div "3" at bounding box center [377, 463] width 27 height 27
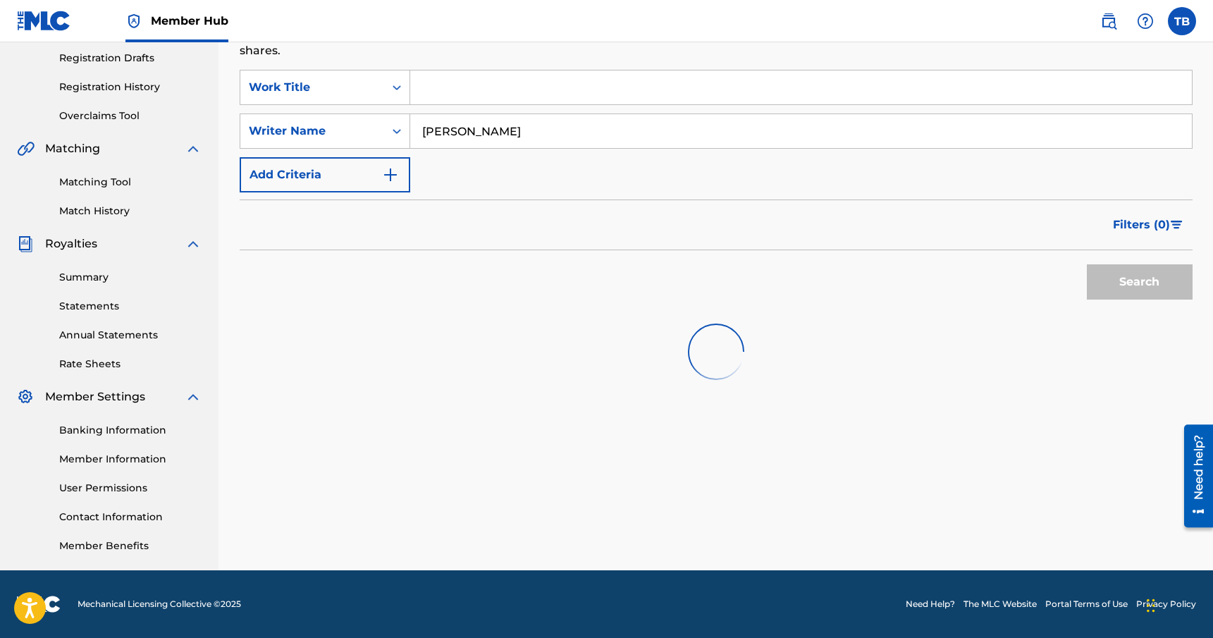
scroll to position [1932, 0]
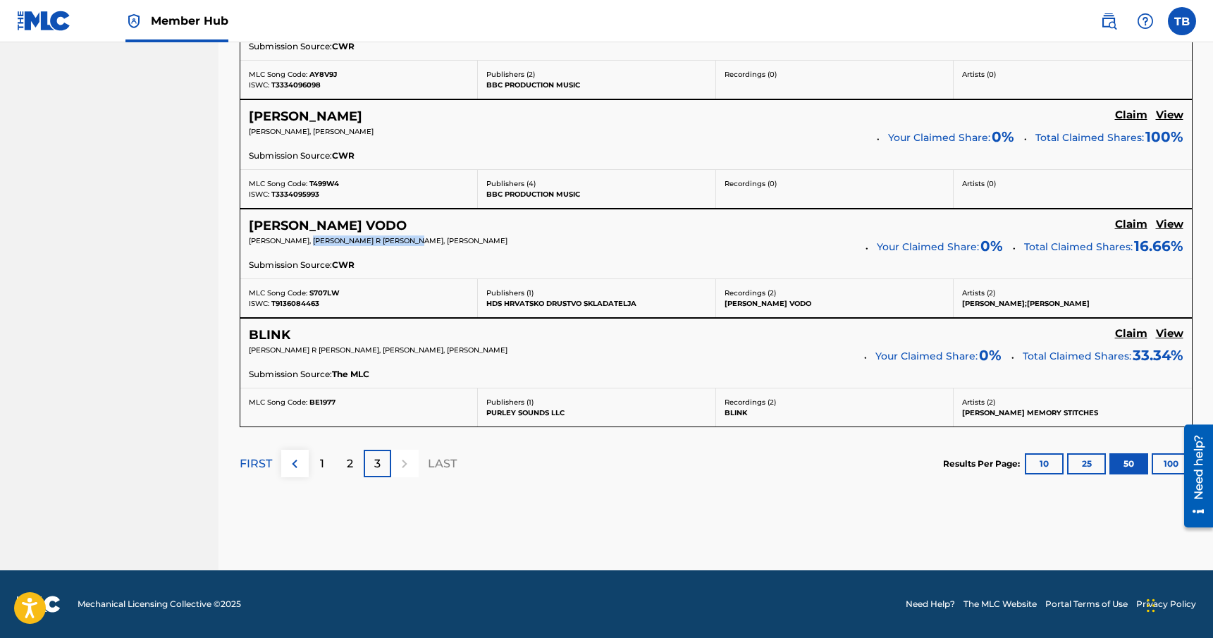
drag, startPoint x: 420, startPoint y: 243, endPoint x: 307, endPoint y: 240, distance: 113.5
click at [307, 240] on span "[PERSON_NAME], [PERSON_NAME] R [PERSON_NAME], [PERSON_NAME]" at bounding box center [378, 240] width 259 height 9
copy span "[PERSON_NAME] R [PERSON_NAME]"
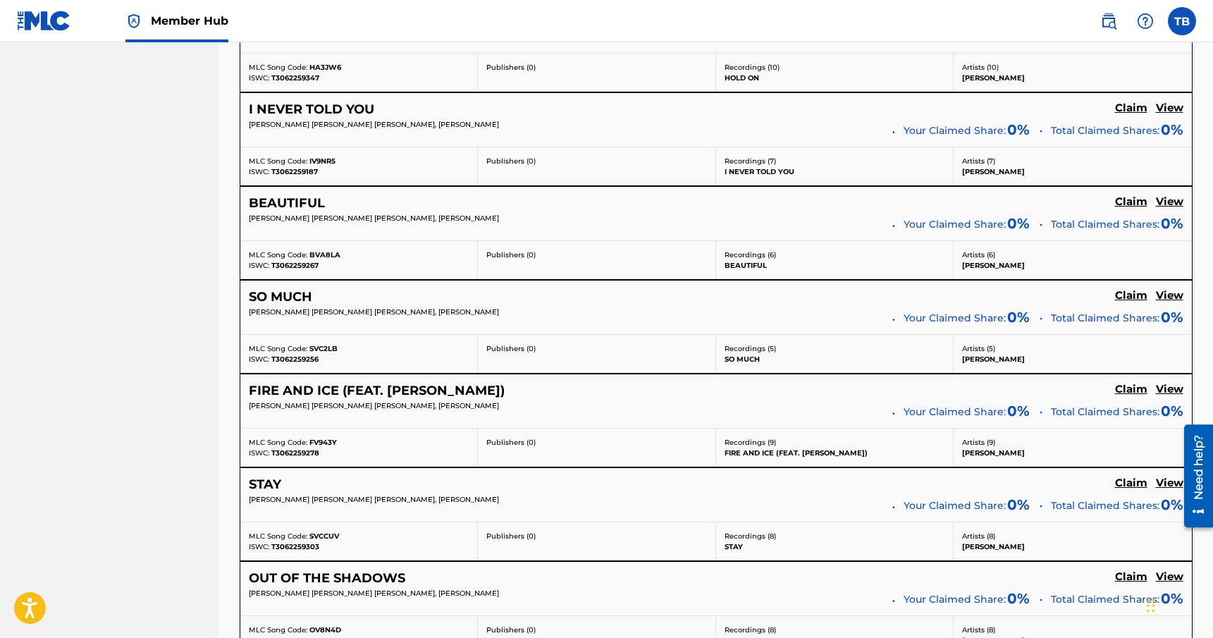
scroll to position [0, 0]
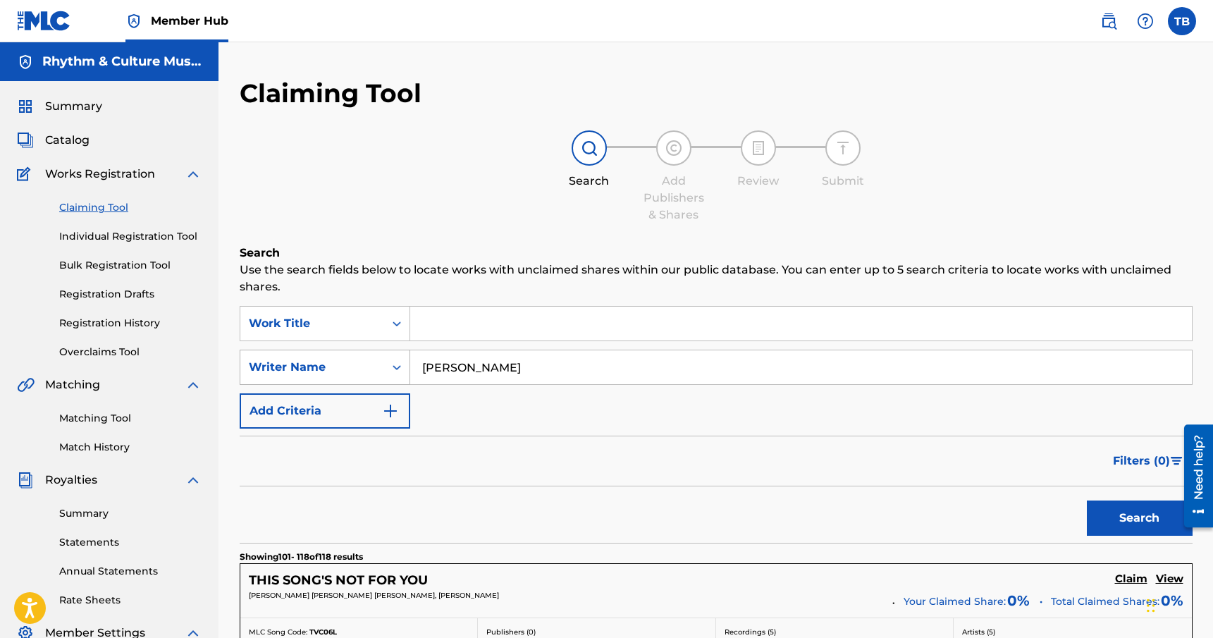
drag, startPoint x: 535, startPoint y: 369, endPoint x: 391, endPoint y: 357, distance: 145.0
click at [391, 357] on div "SearchWithCriteria2e7112b6-35da-4288-bd88-59835e000b4f Writer Name [PERSON_NAME]" at bounding box center [716, 367] width 953 height 35
paste input "[PERSON_NAME] R [PERSON_NAME]"
type input "[PERSON_NAME] R [PERSON_NAME]"
click at [1087, 501] on button "Search" at bounding box center [1140, 518] width 106 height 35
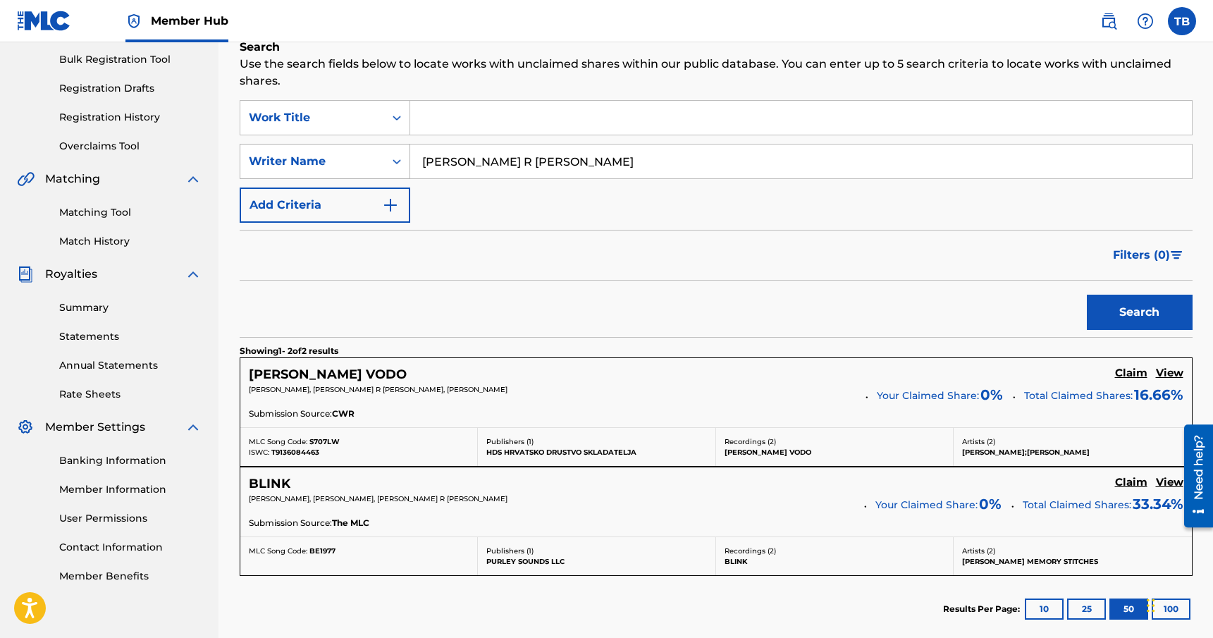
scroll to position [255, 0]
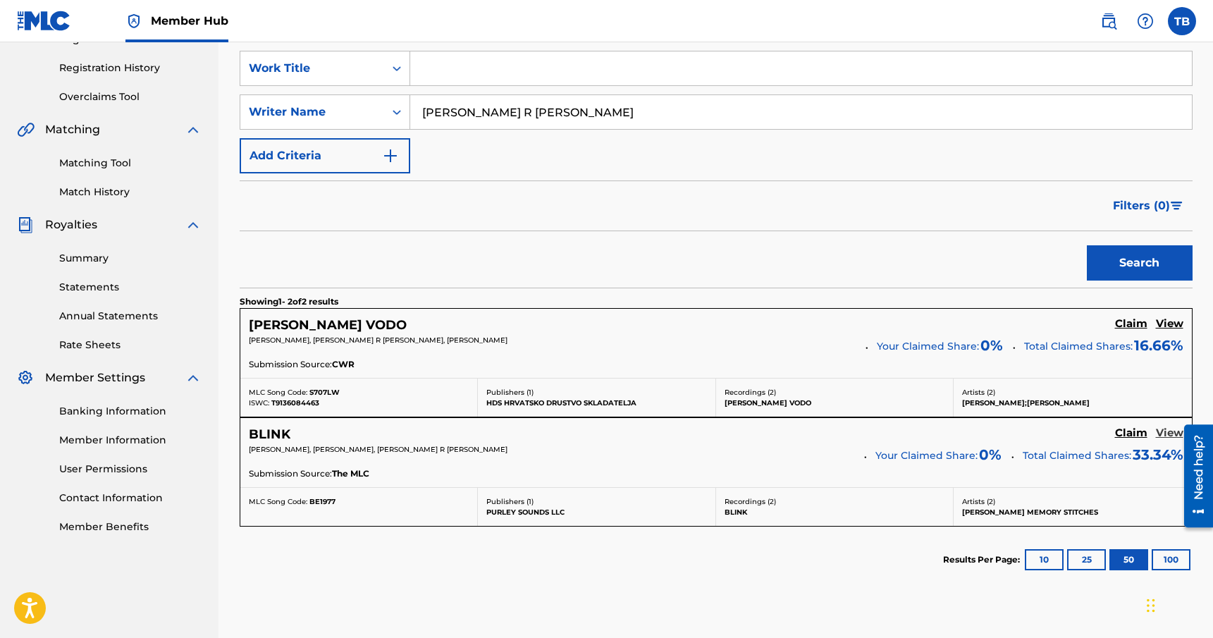
click at [1165, 429] on h5 "View" at bounding box center [1169, 433] width 27 height 13
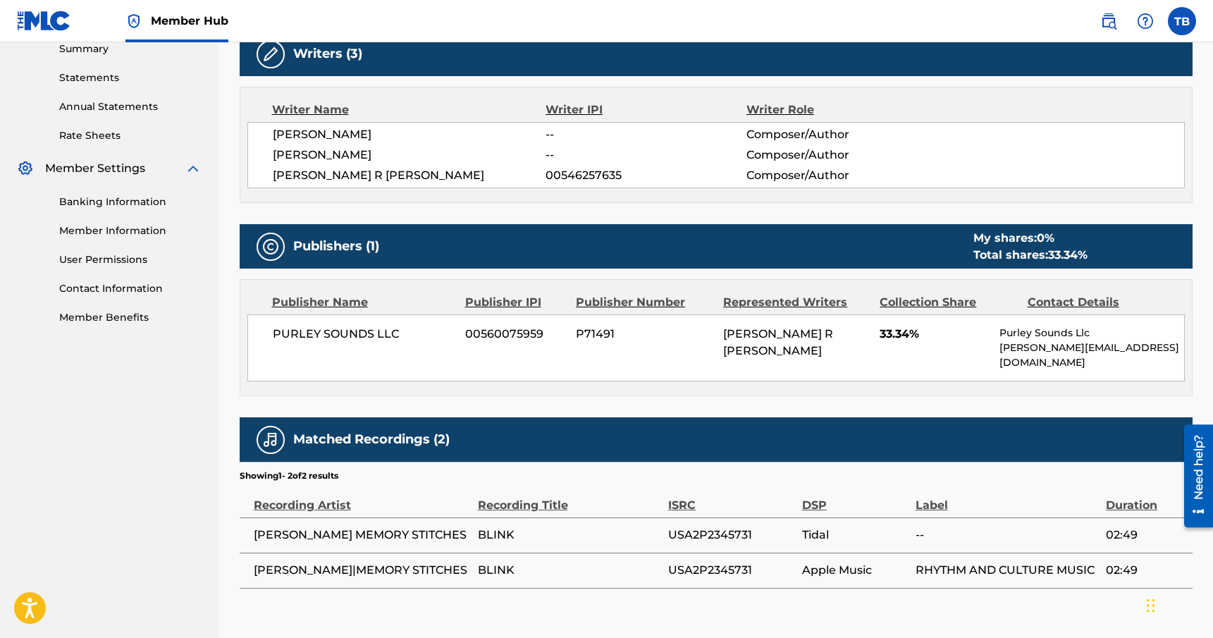
scroll to position [477, 0]
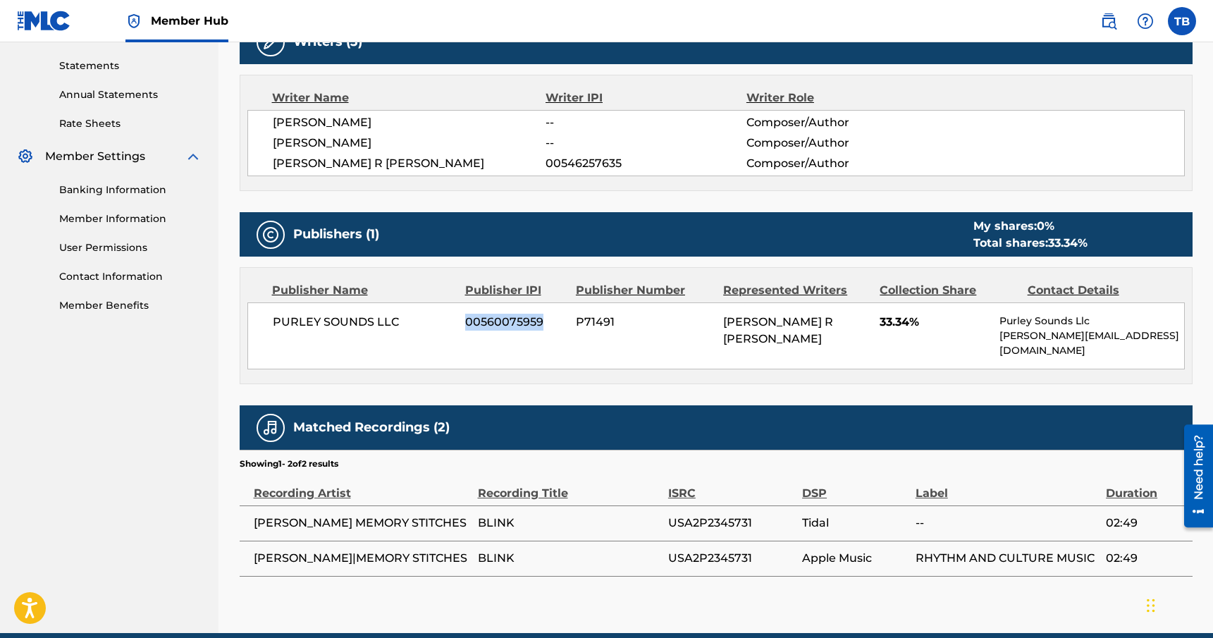
drag, startPoint x: 545, startPoint y: 317, endPoint x: 465, endPoint y: 314, distance: 80.5
click at [465, 314] on span "00560075959" at bounding box center [515, 322] width 100 height 17
copy span "00560075959"
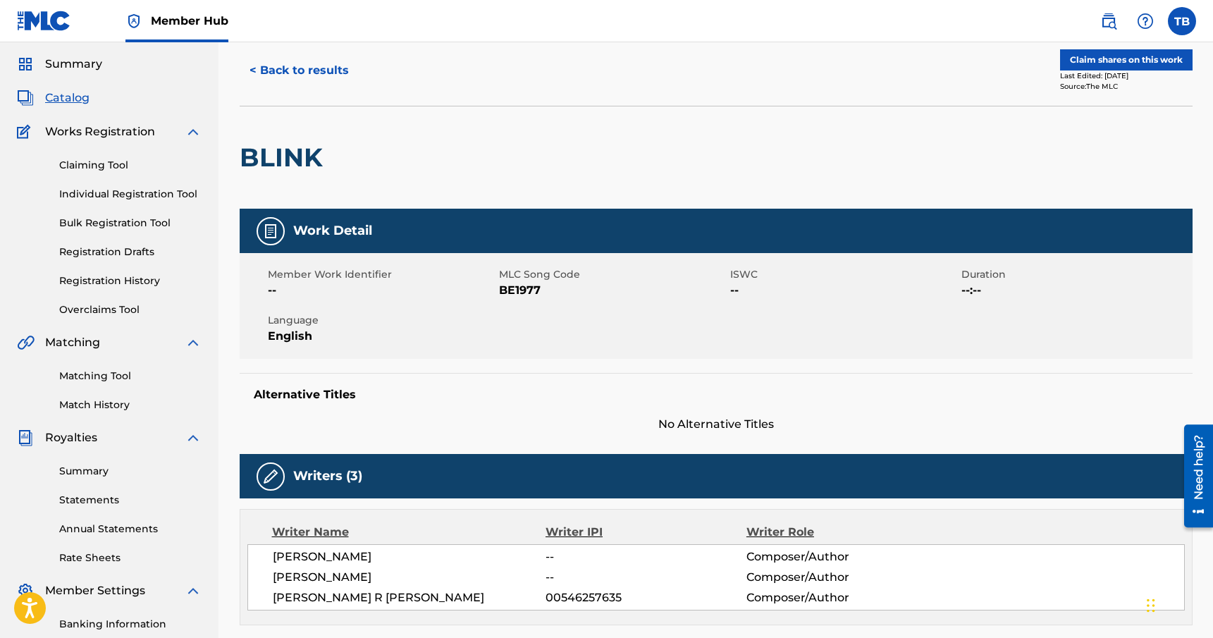
scroll to position [0, 0]
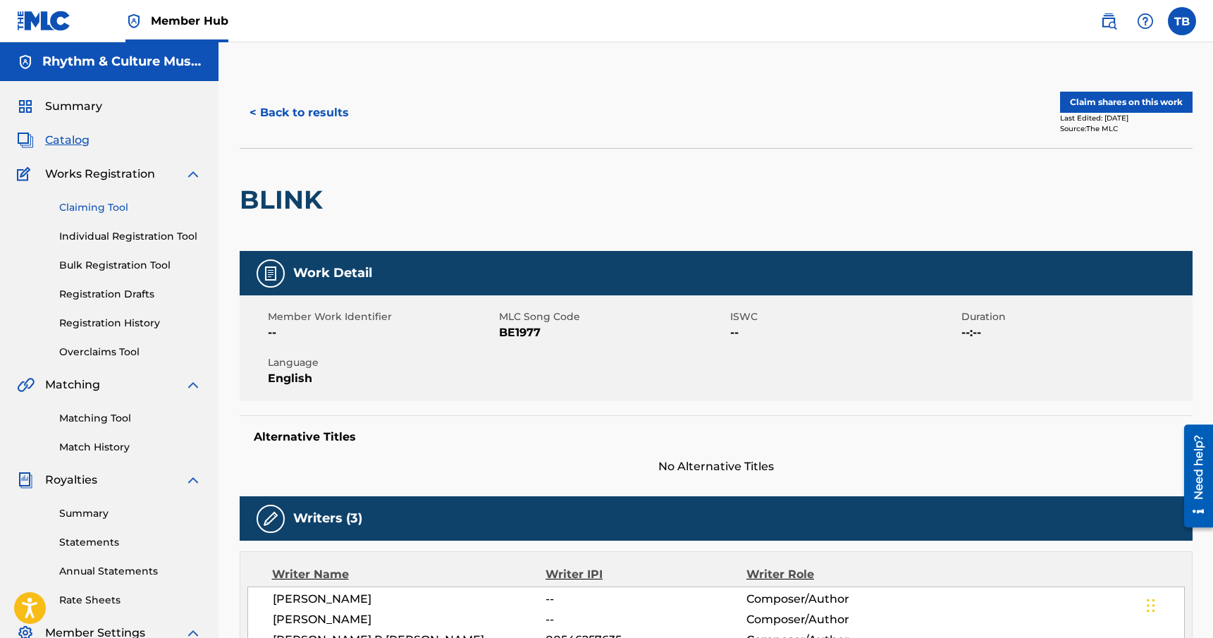
click at [101, 210] on link "Claiming Tool" at bounding box center [130, 207] width 142 height 15
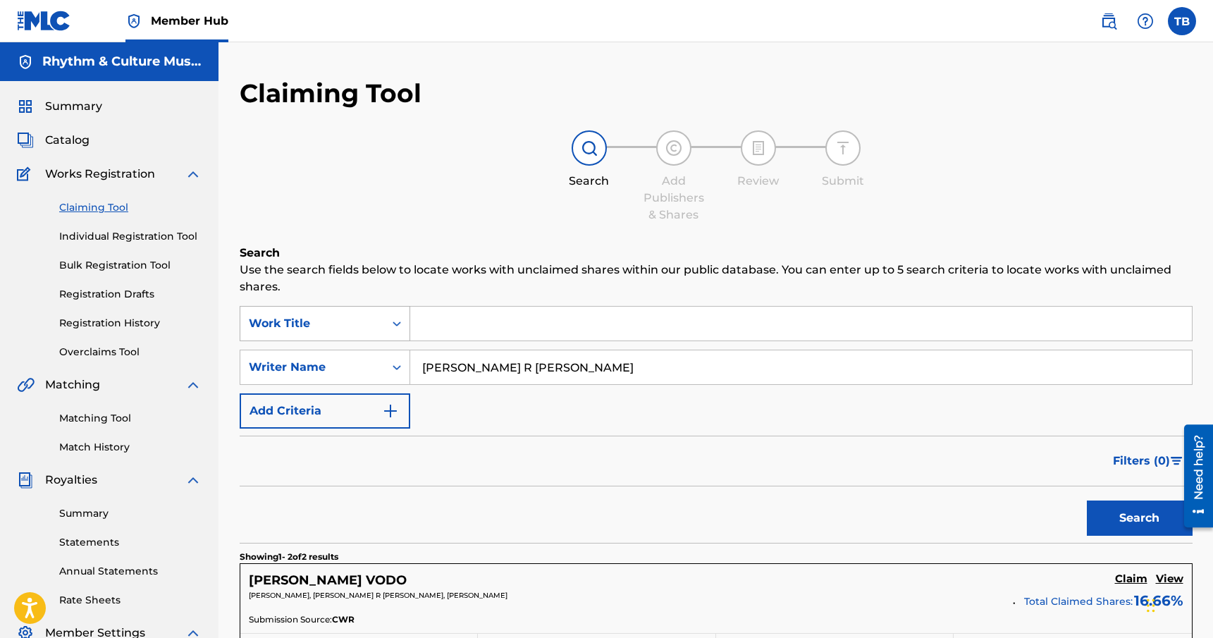
drag, startPoint x: 631, startPoint y: 367, endPoint x: 399, endPoint y: 339, distance: 233.7
click at [399, 339] on div "SearchWithCriteriae01a259a-7a9a-4e50-bd70-6eb085ef0b0e Work Title SearchWithCri…" at bounding box center [716, 367] width 953 height 123
click at [395, 365] on icon "Search Form" at bounding box center [397, 367] width 14 height 14
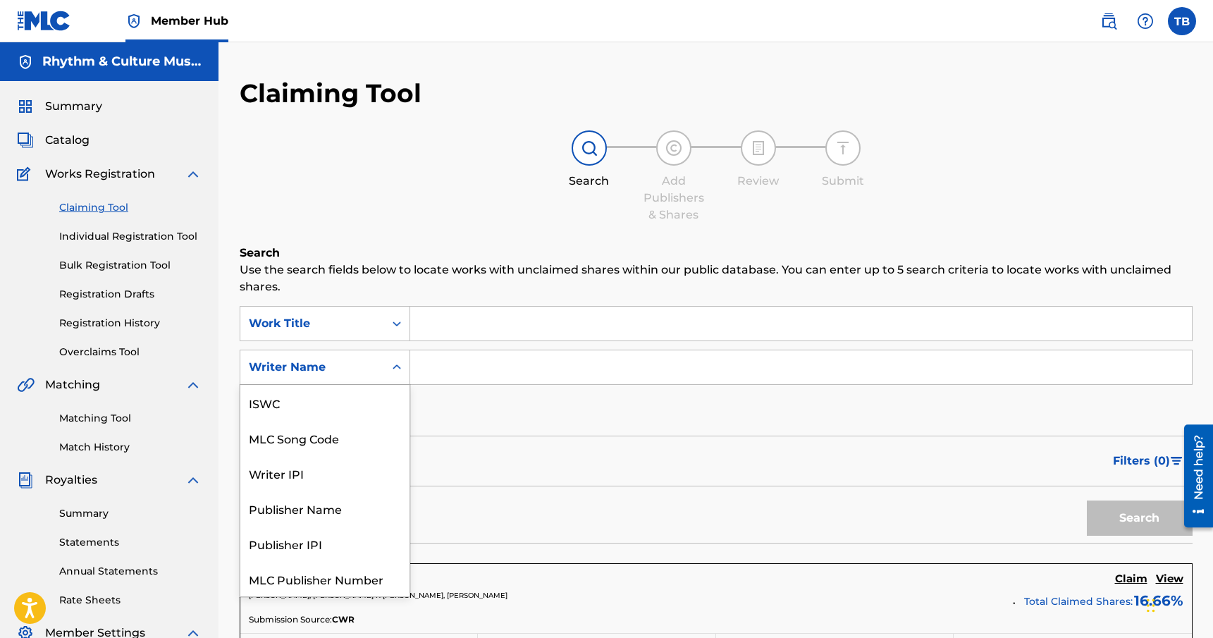
scroll to position [35, 0]
click at [330, 510] on div "Publisher IPI" at bounding box center [324, 508] width 169 height 35
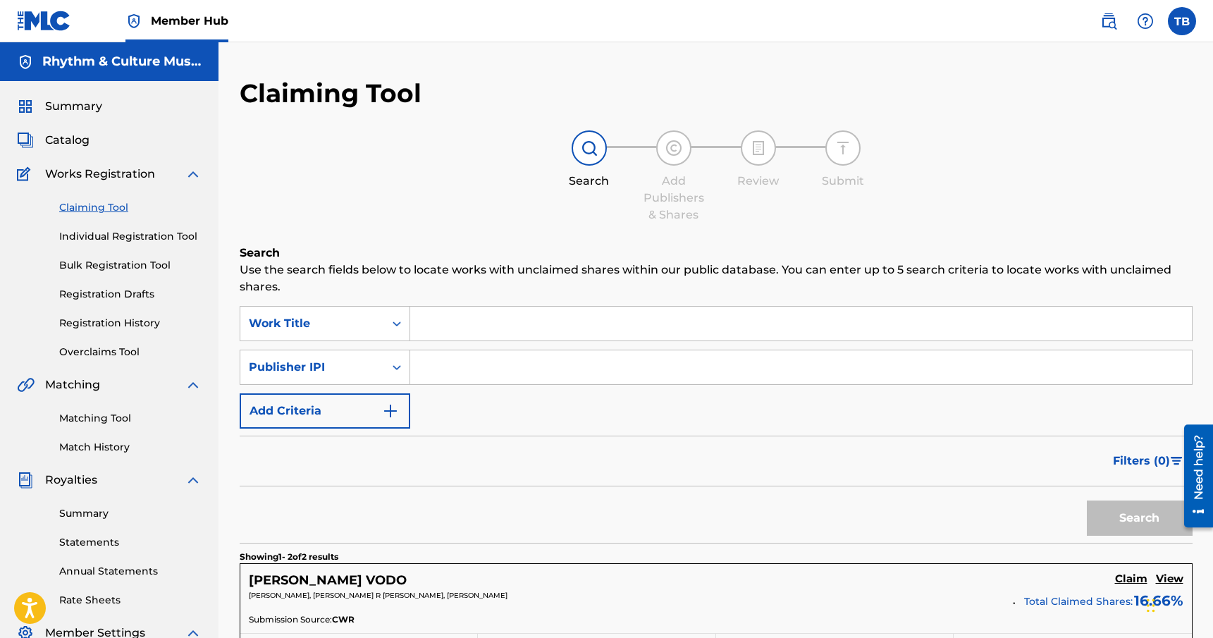
click at [460, 371] on input "Search Form" at bounding box center [801, 367] width 782 height 34
paste input "00560075959"
type input "00560075959"
click at [1124, 506] on button "Search" at bounding box center [1140, 518] width 106 height 35
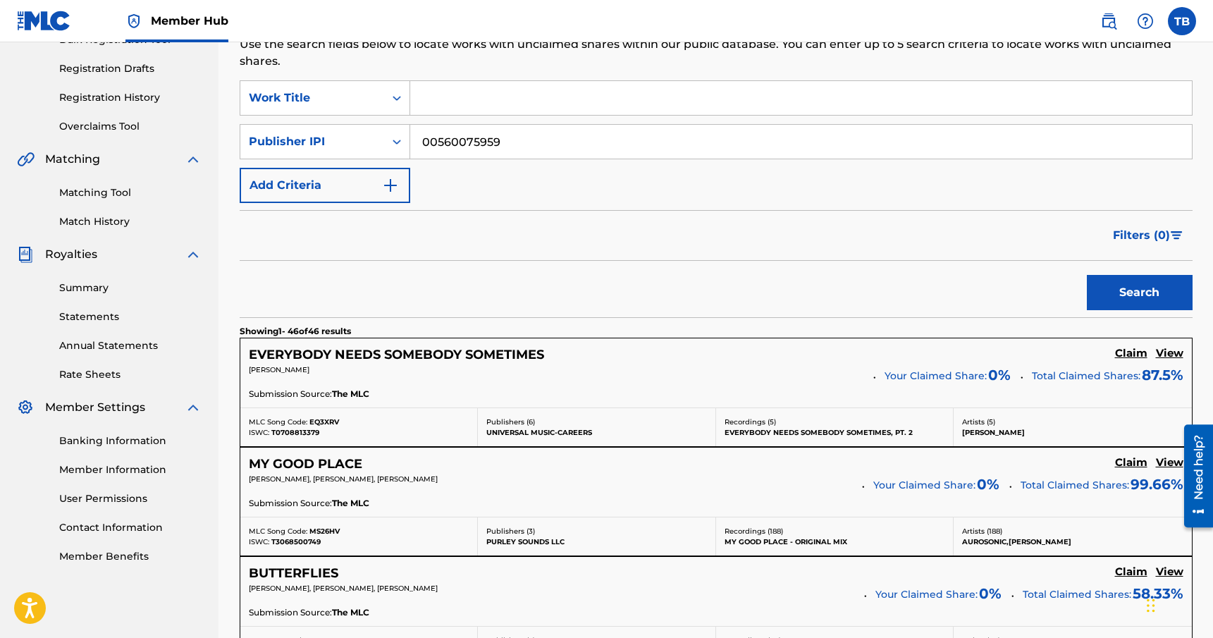
scroll to position [0, 0]
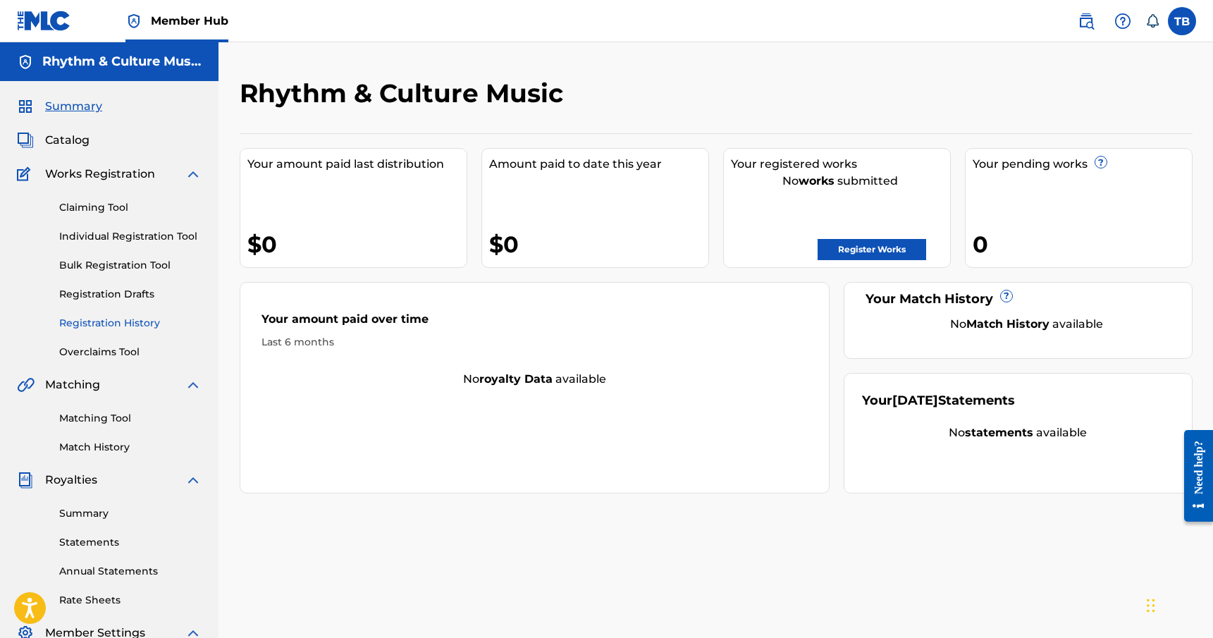
click at [107, 321] on link "Registration History" at bounding box center [130, 323] width 142 height 15
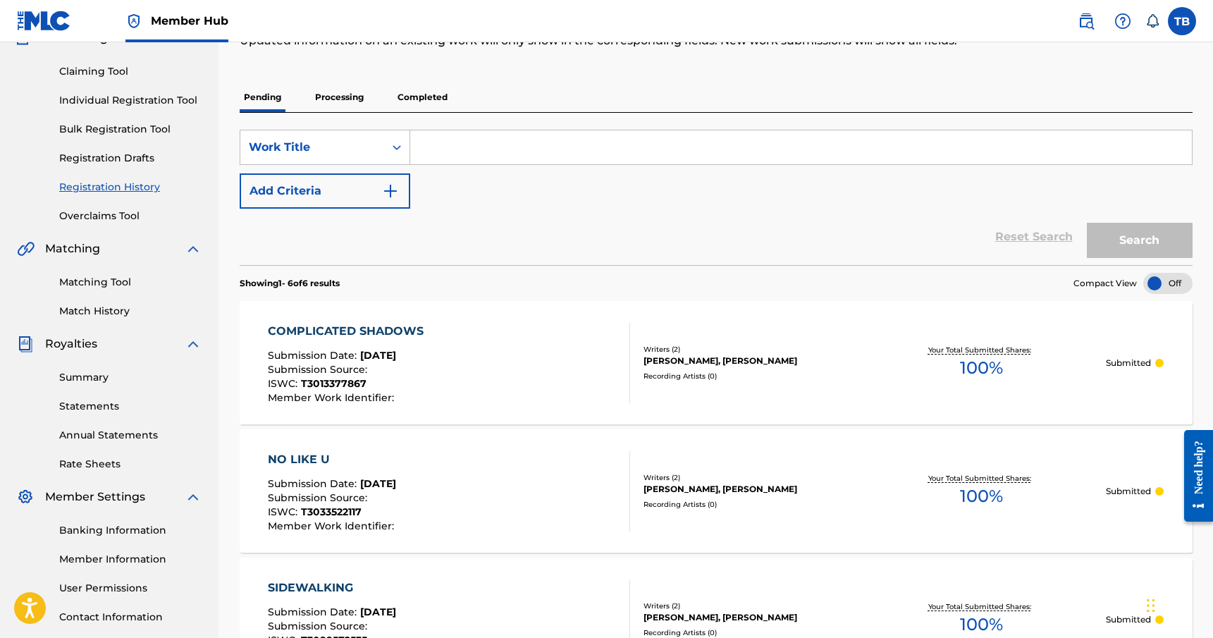
scroll to position [137, 0]
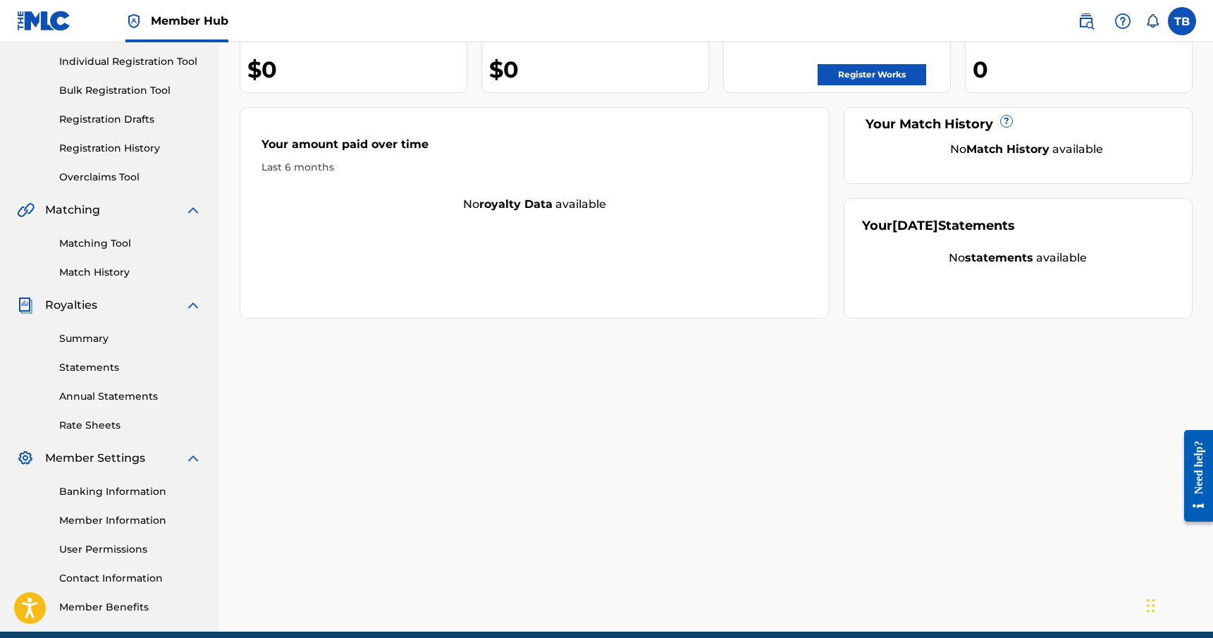
scroll to position [183, 0]
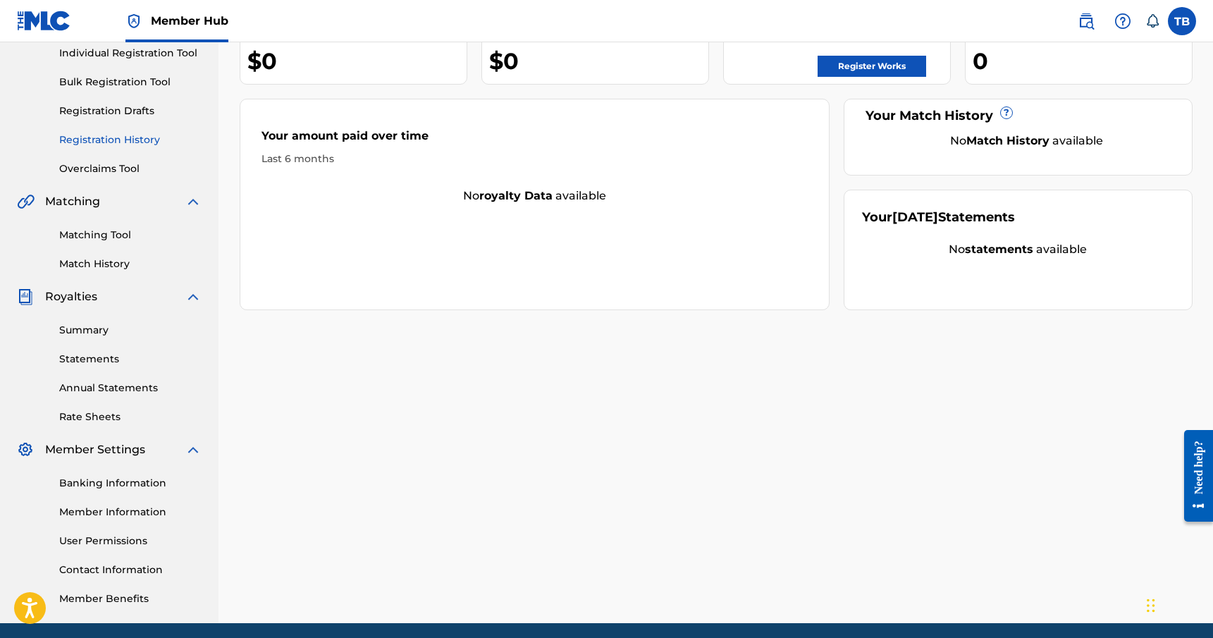
click at [120, 134] on link "Registration History" at bounding box center [130, 140] width 142 height 15
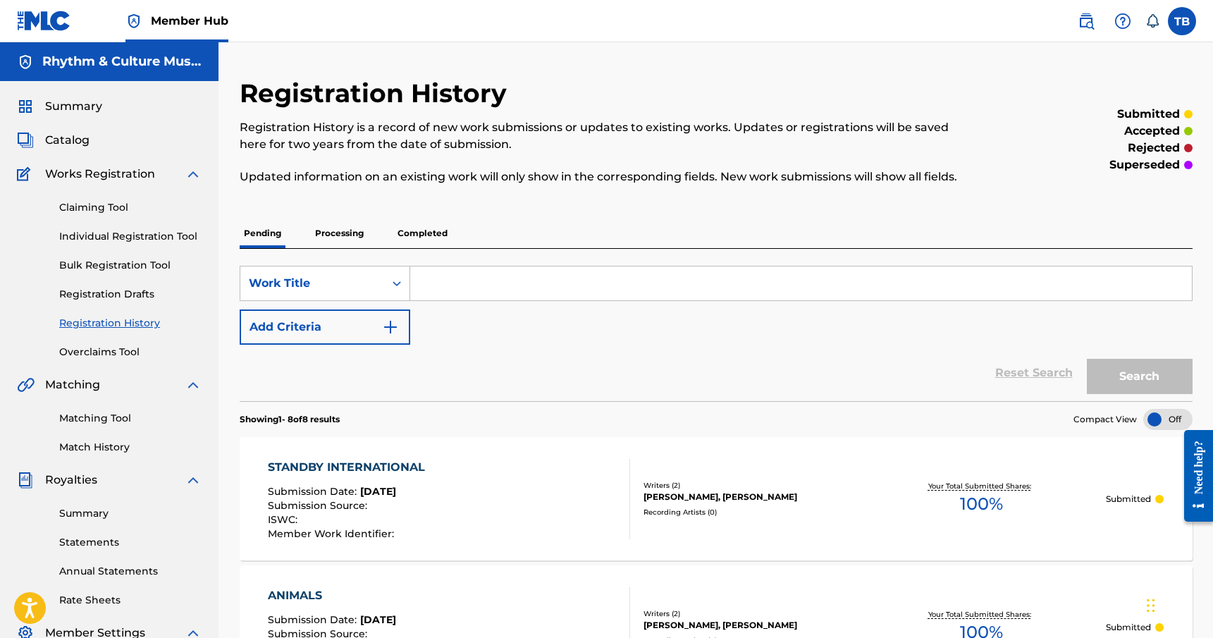
click at [121, 323] on link "Registration History" at bounding box center [130, 323] width 142 height 15
